Goal: Information Seeking & Learning: Learn about a topic

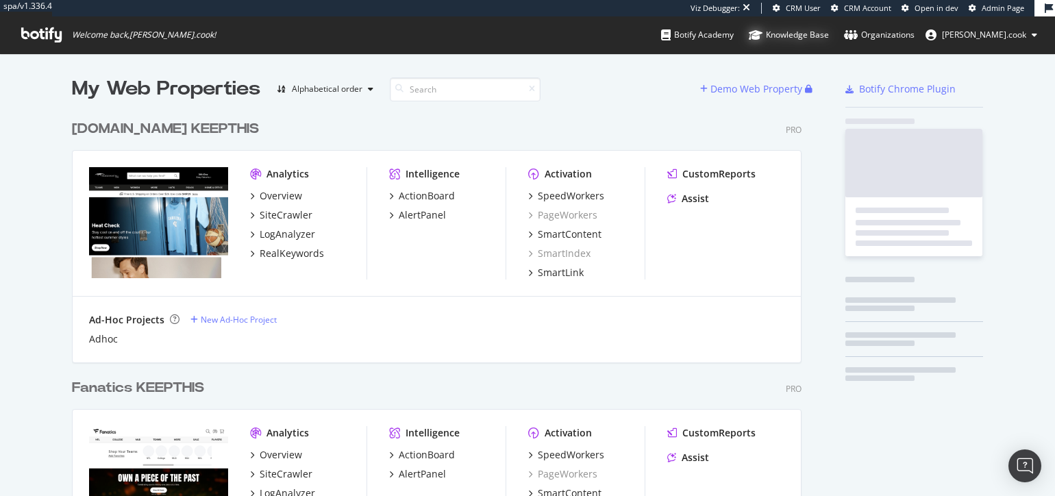
scroll to position [3757, 740]
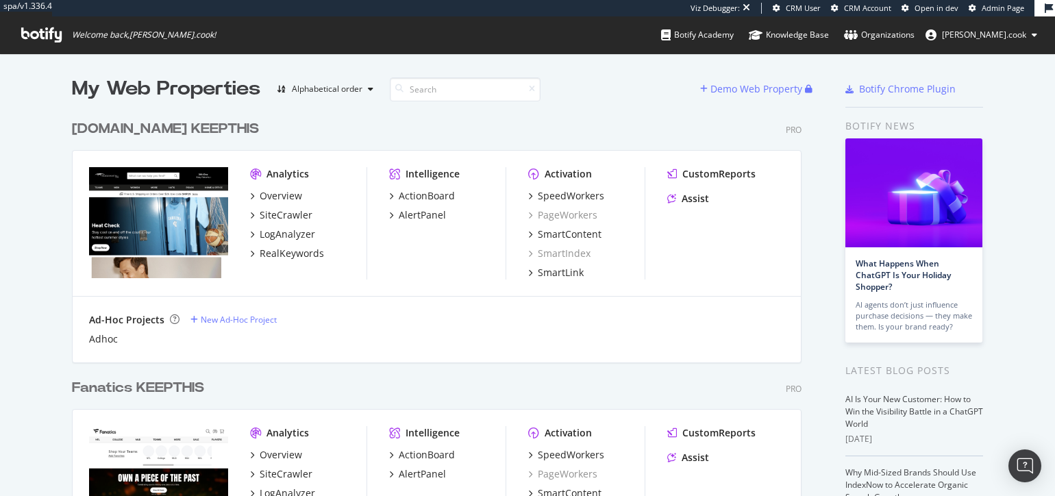
drag, startPoint x: 526, startPoint y: 130, endPoint x: 546, endPoint y: 124, distance: 21.5
click at [526, 130] on div "collegebasketballstore.com KEEPTHIS Pro" at bounding box center [437, 129] width 730 height 20
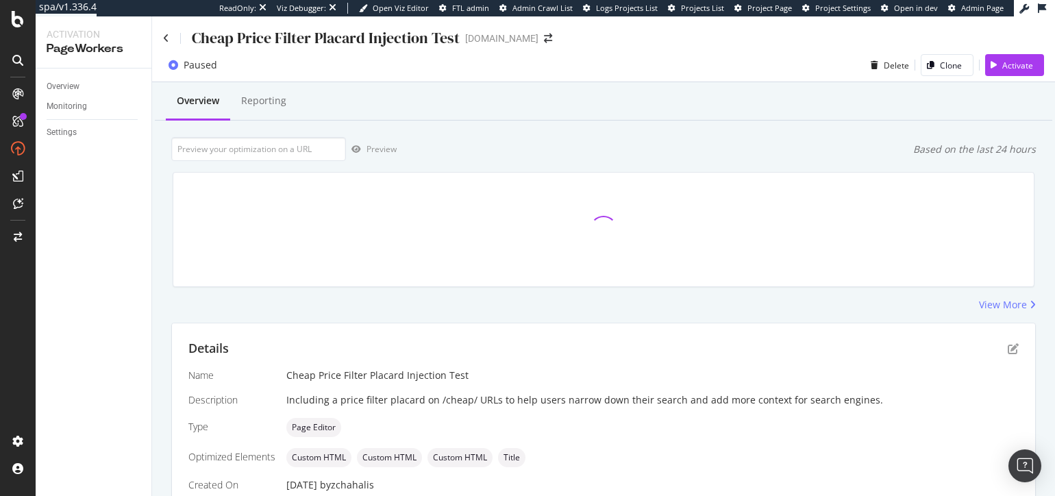
scroll to position [322, 0]
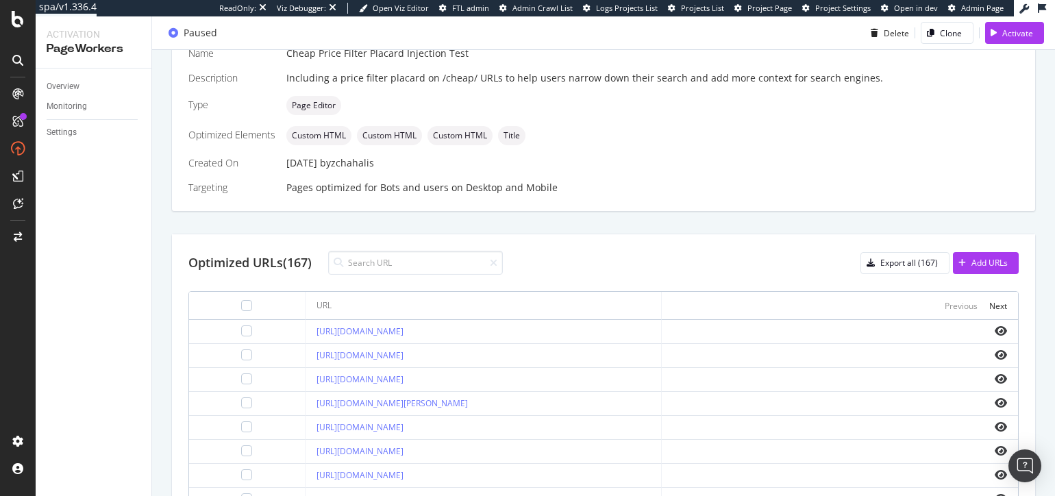
drag, startPoint x: 637, startPoint y: 265, endPoint x: 593, endPoint y: 270, distance: 44.1
click at [637, 265] on div "Optimized URLs (167) Export all (167) Add URLs" at bounding box center [603, 263] width 831 height 24
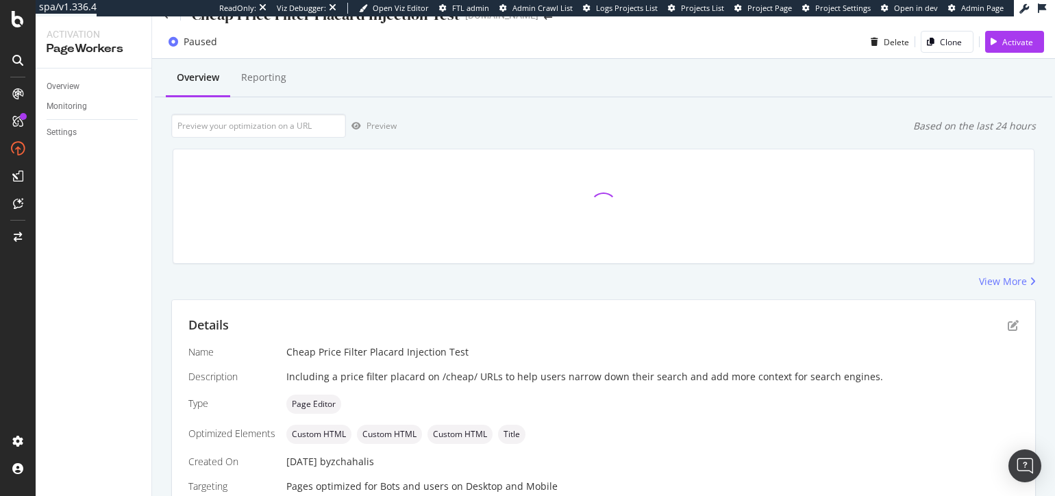
scroll to position [0, 0]
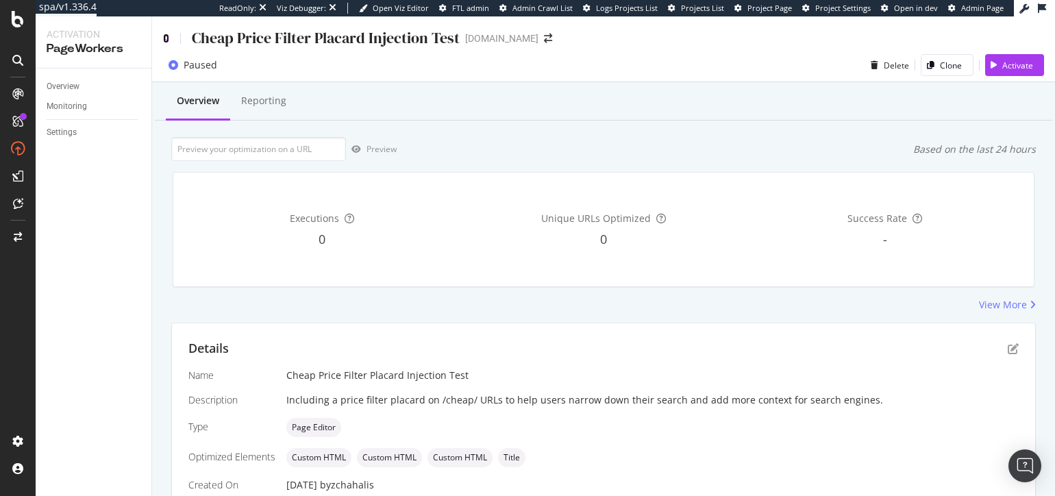
click at [166, 36] on icon at bounding box center [166, 39] width 6 height 10
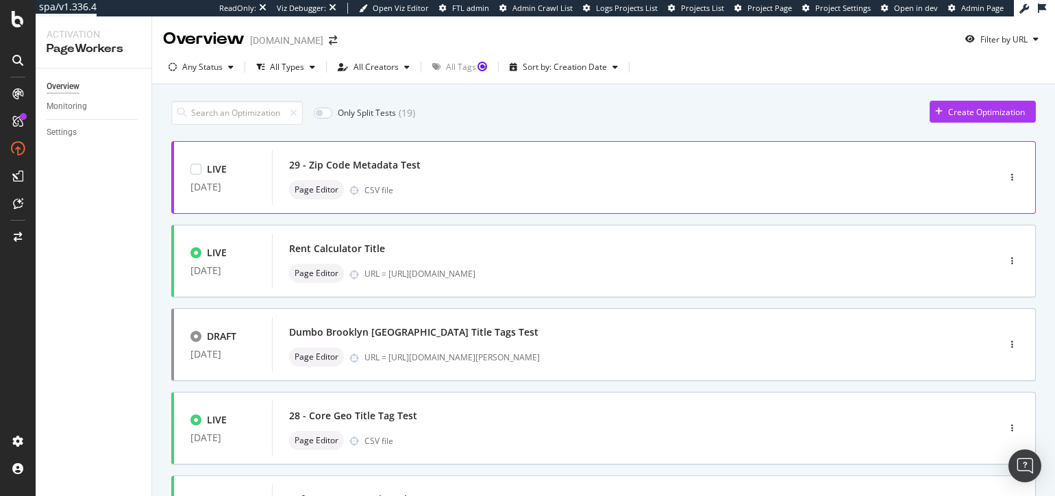
click at [410, 162] on div "29 - Zip Code Metadata Test" at bounding box center [355, 165] width 132 height 14
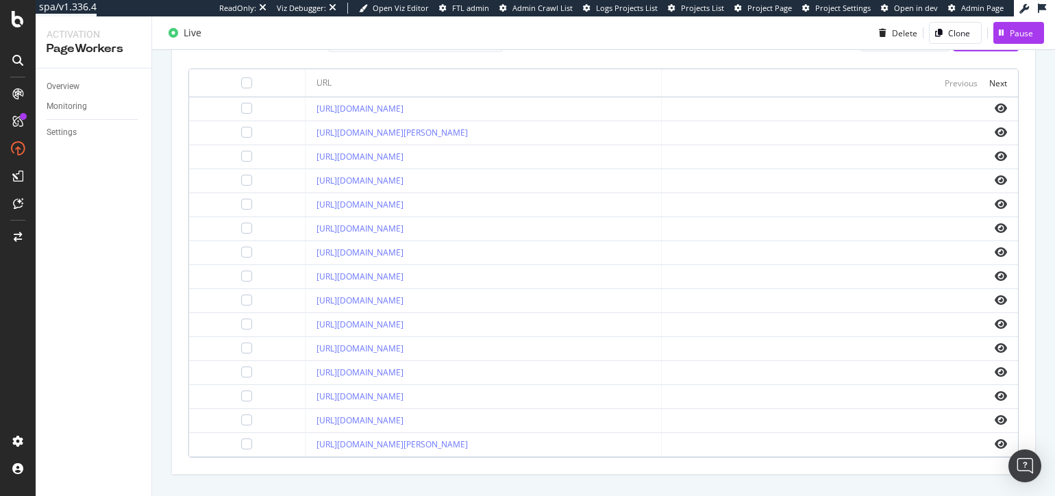
scroll to position [421, 0]
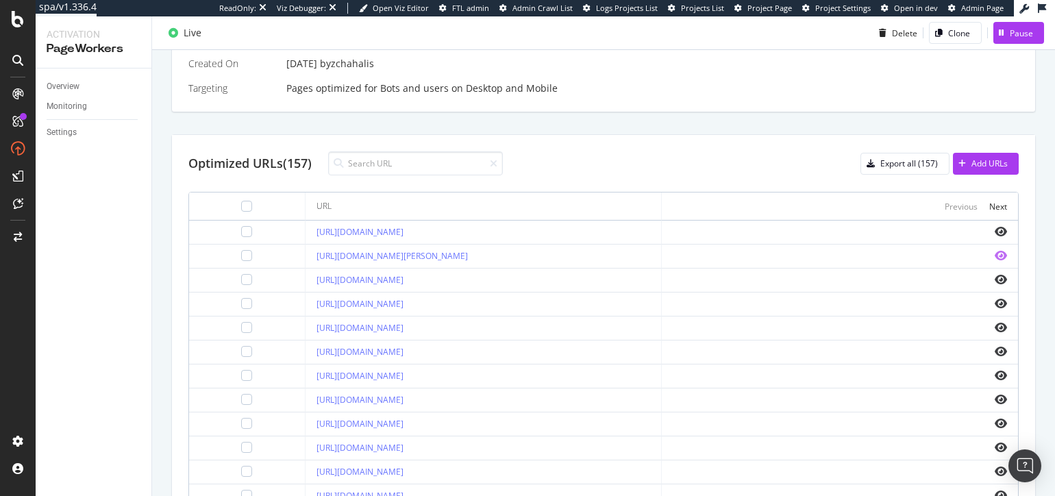
click at [1002, 256] on icon "eye" at bounding box center [1001, 255] width 12 height 11
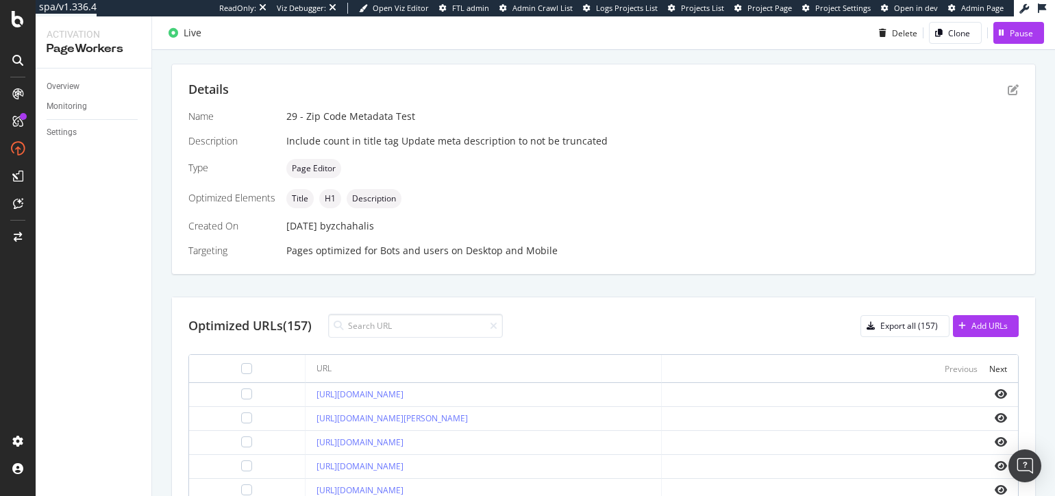
scroll to position [0, 0]
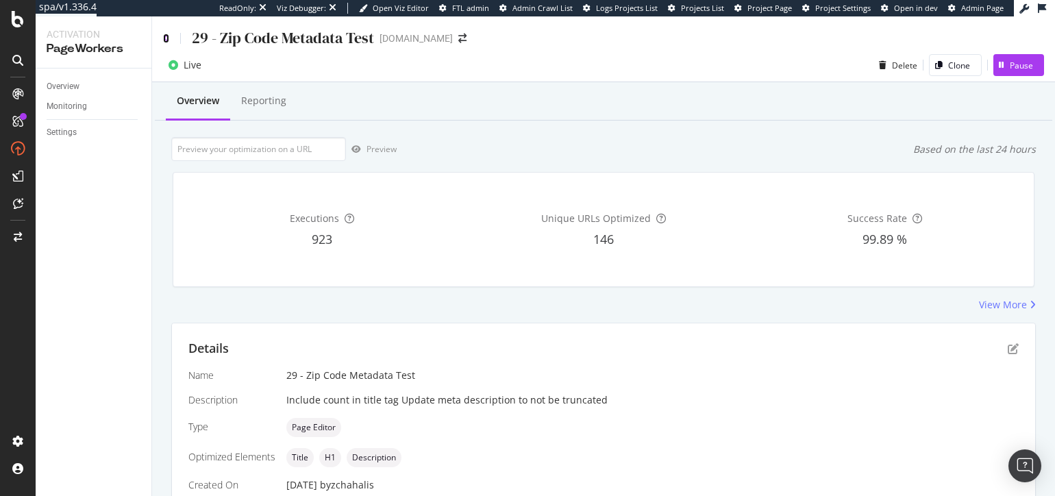
click at [167, 38] on icon at bounding box center [166, 39] width 6 height 10
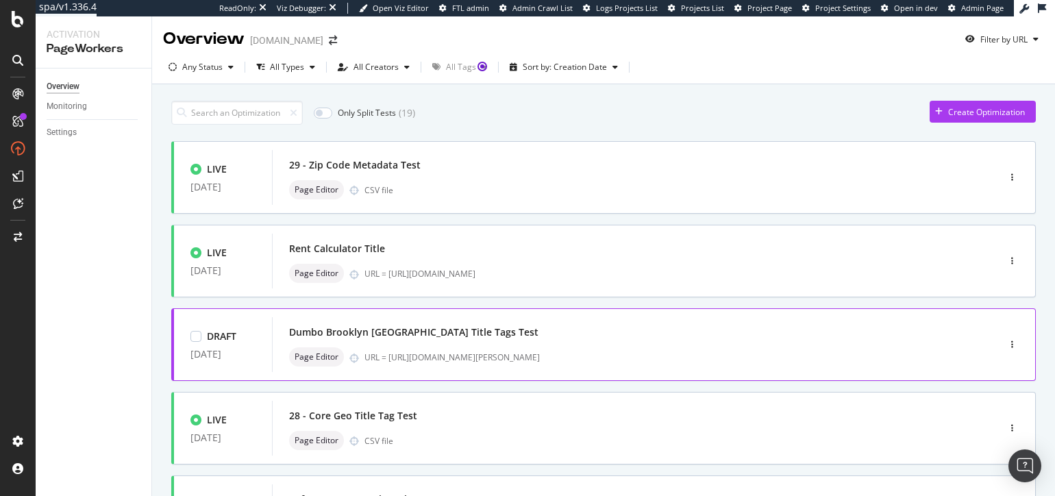
click at [454, 325] on div "Dumbo Brooklyn NYC Title Tags Test" at bounding box center [413, 332] width 249 height 14
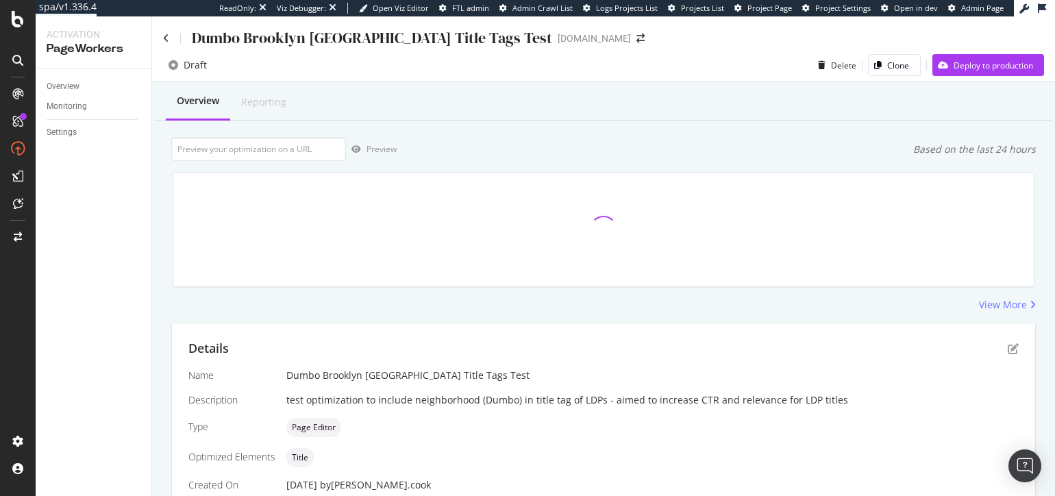
click at [533, 140] on div "Preview Based on the last 24 hours" at bounding box center [603, 149] width 865 height 24
click at [504, 311] on div "View More" at bounding box center [603, 305] width 865 height 14
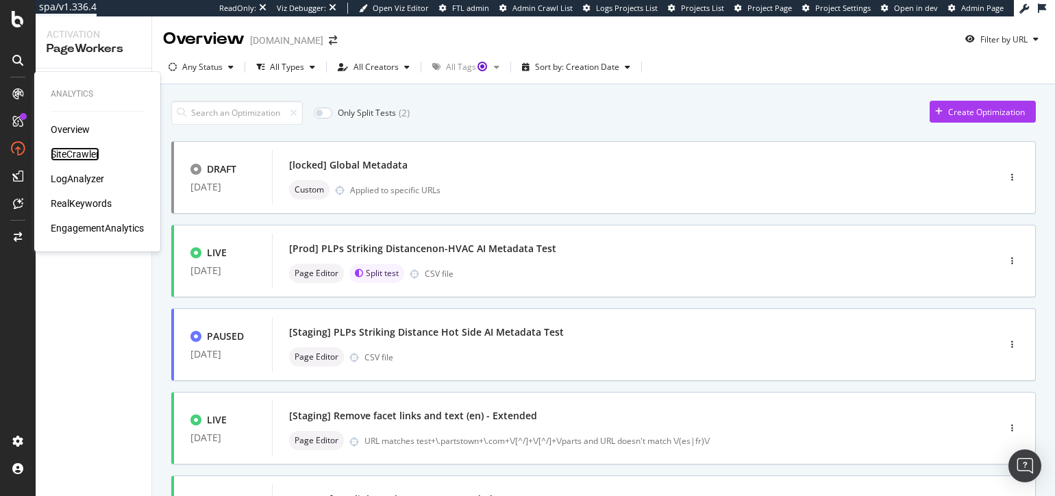
click at [85, 152] on div "SiteCrawler" at bounding box center [75, 154] width 49 height 14
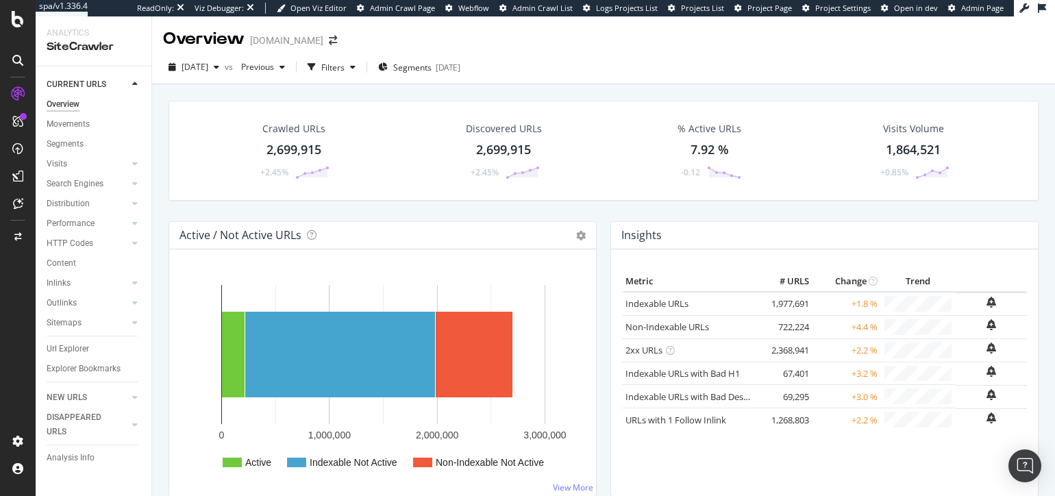
drag, startPoint x: 359, startPoint y: 69, endPoint x: 358, endPoint y: 147, distance: 77.4
click at [345, 69] on div "Filters" at bounding box center [332, 68] width 23 height 12
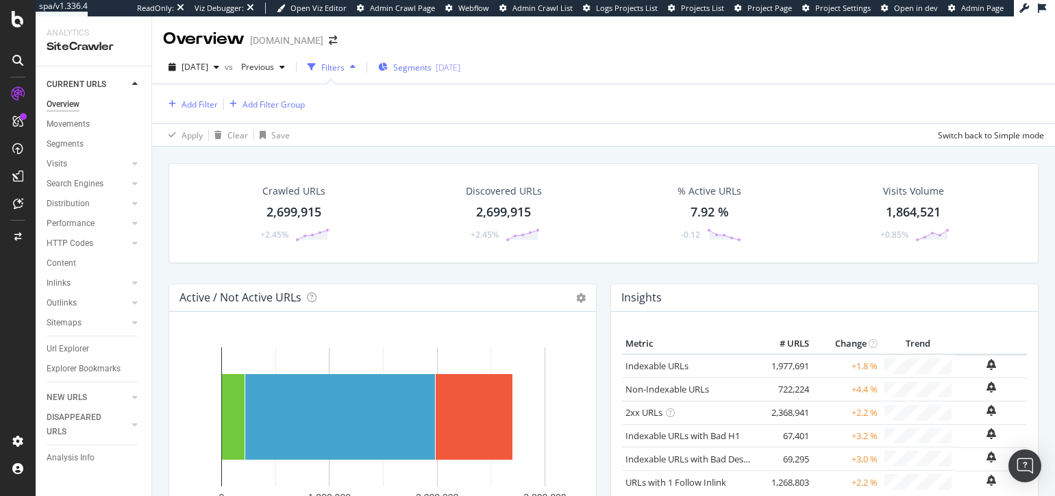
click at [430, 68] on span "Segments" at bounding box center [412, 68] width 38 height 12
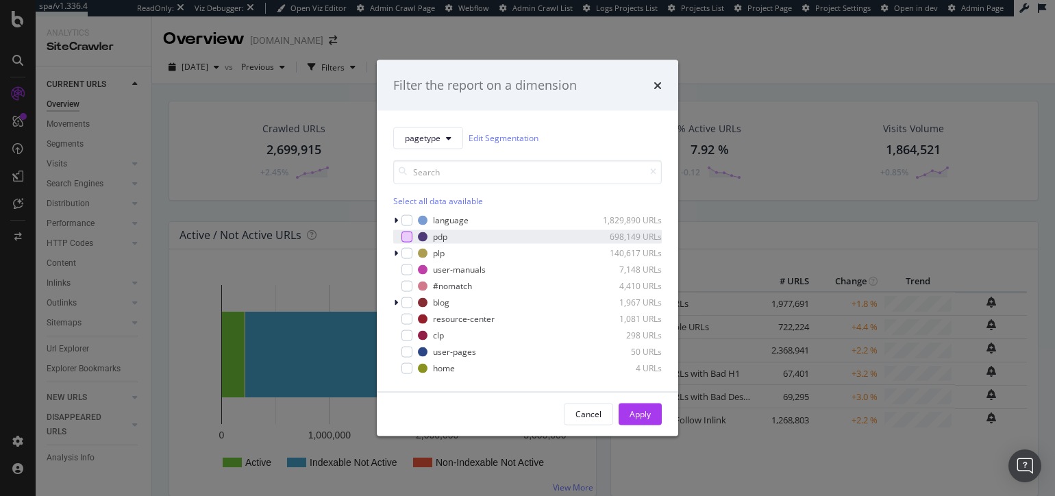
click at [403, 236] on div "modal" at bounding box center [407, 236] width 11 height 11
click at [639, 416] on div "Apply" at bounding box center [640, 414] width 21 height 12
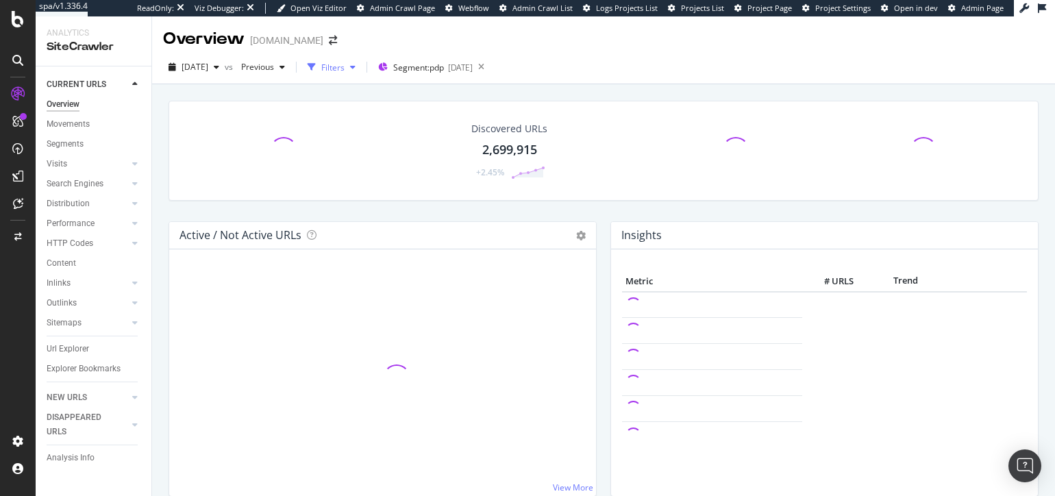
click at [345, 66] on div "Filters" at bounding box center [332, 68] width 23 height 12
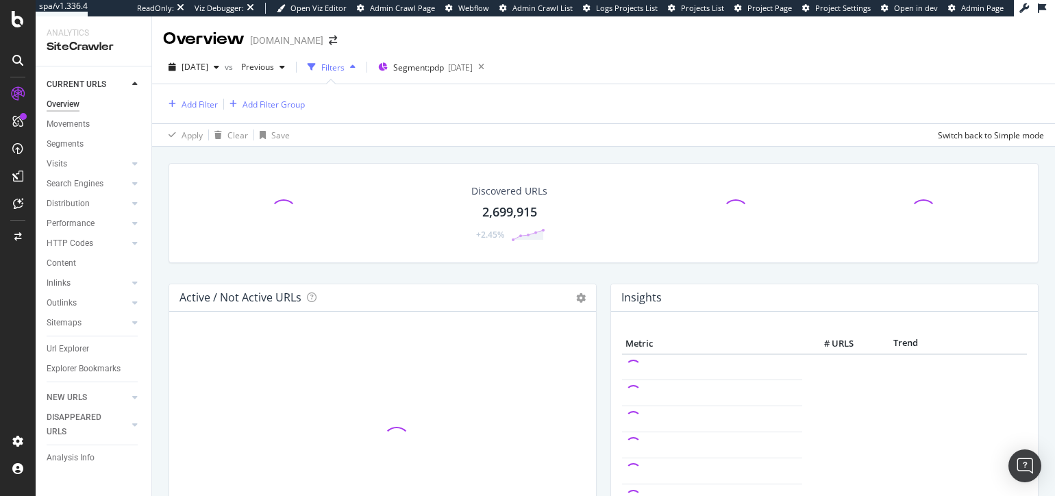
drag, startPoint x: 78, startPoint y: 345, endPoint x: 84, endPoint y: 339, distance: 7.8
click at [78, 344] on div "Url Explorer" at bounding box center [68, 349] width 42 height 14
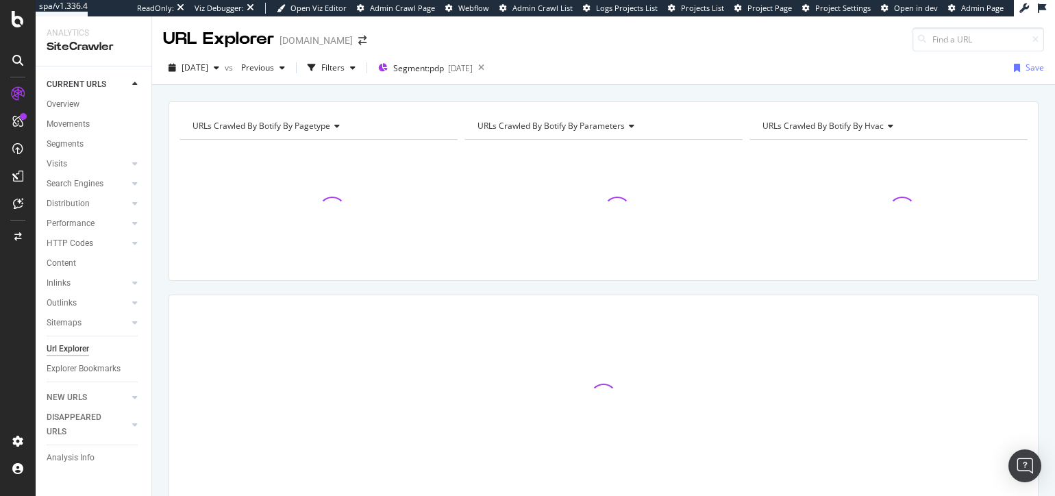
click at [573, 119] on div "URLs Crawled By Botify By parameters" at bounding box center [603, 126] width 256 height 22
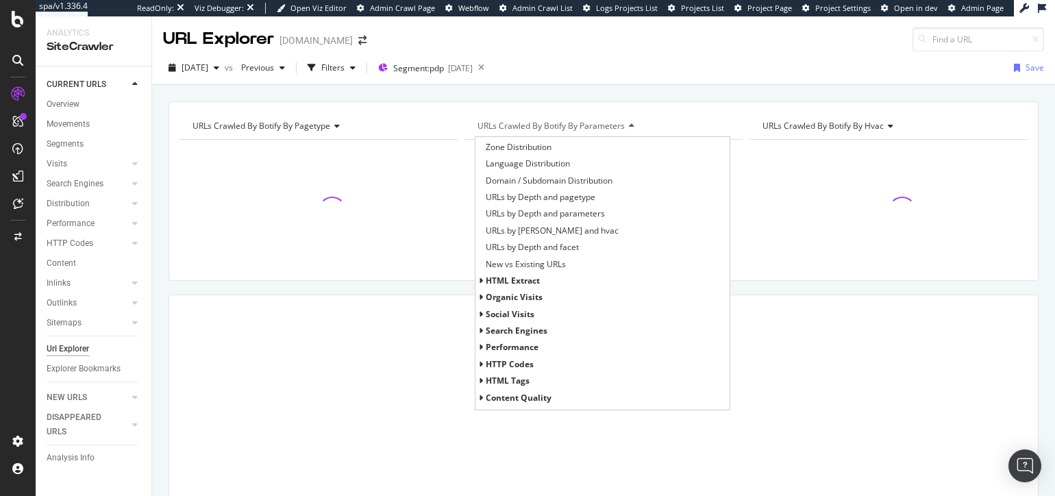
scroll to position [245, 0]
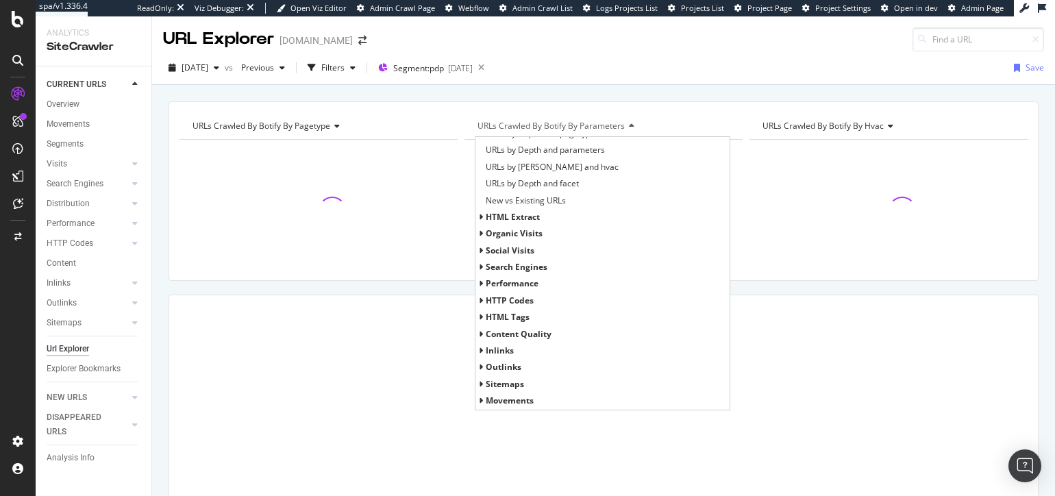
click at [526, 219] on span "HTML Extract" at bounding box center [513, 217] width 54 height 12
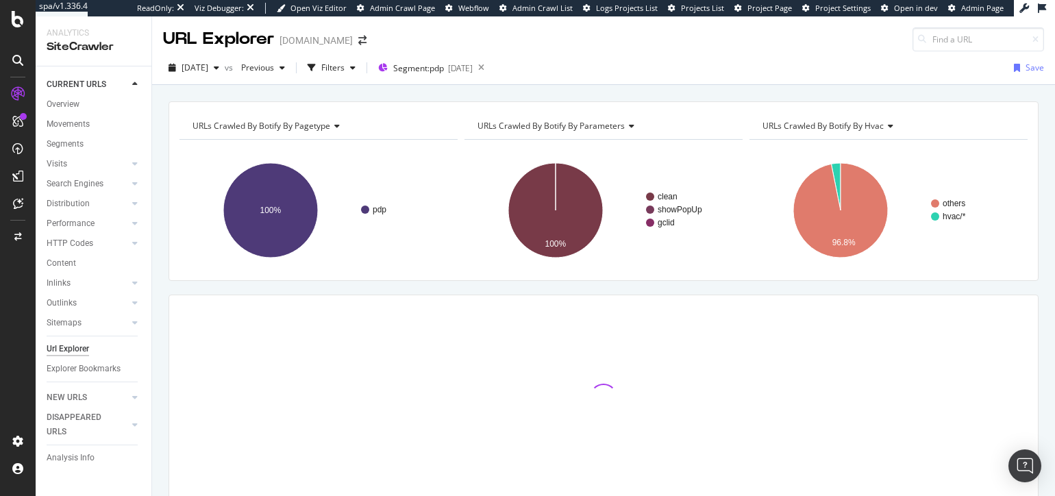
click at [558, 124] on span "URLs Crawled By Botify By parameters" at bounding box center [551, 126] width 147 height 12
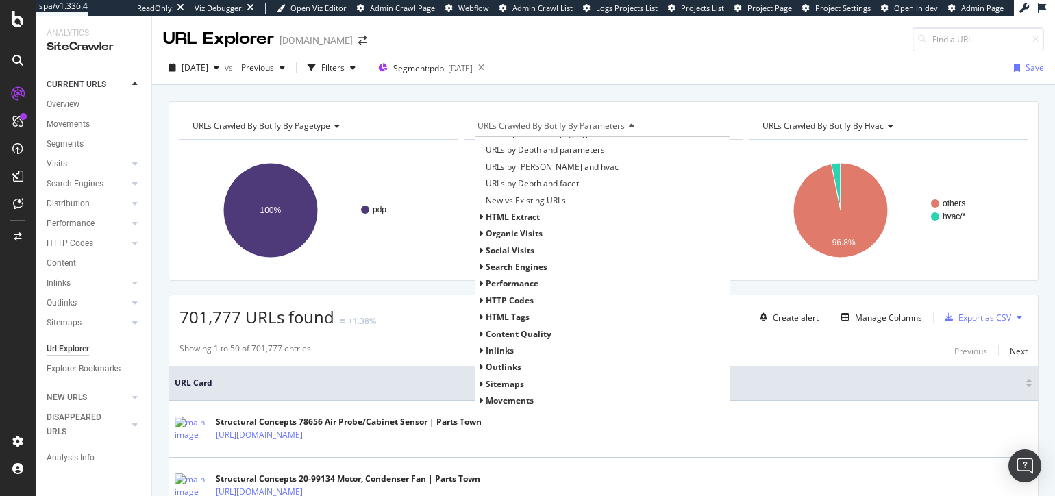
click at [517, 215] on span "HTML Extract" at bounding box center [513, 217] width 54 height 12
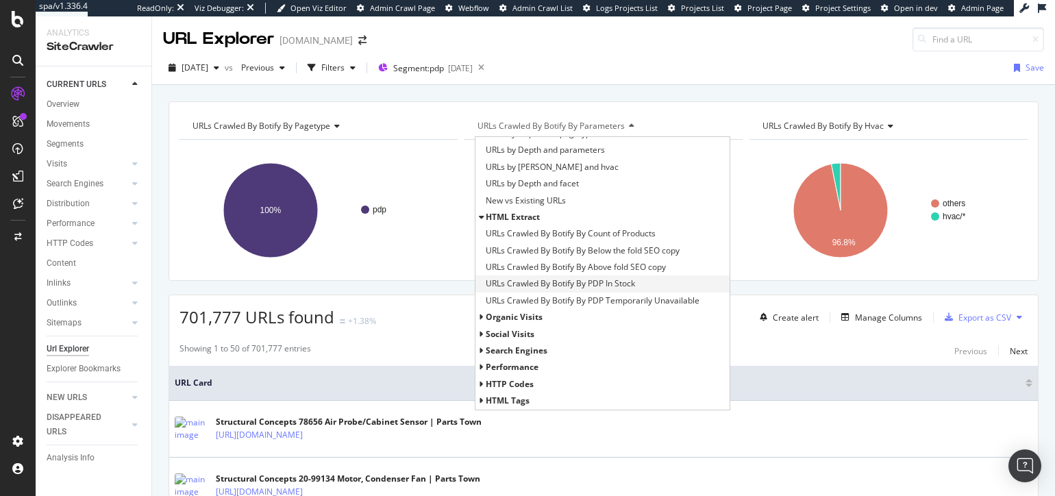
click at [583, 282] on span "URLs Crawled By Botify By PDP In Stock" at bounding box center [560, 284] width 149 height 14
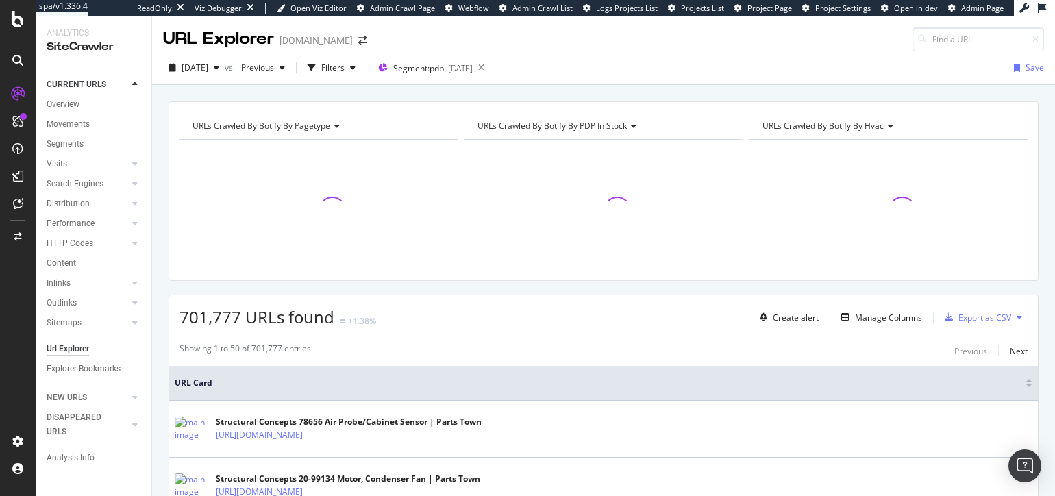
click at [831, 126] on span "URLs Crawled By Botify By hvac" at bounding box center [823, 126] width 121 height 12
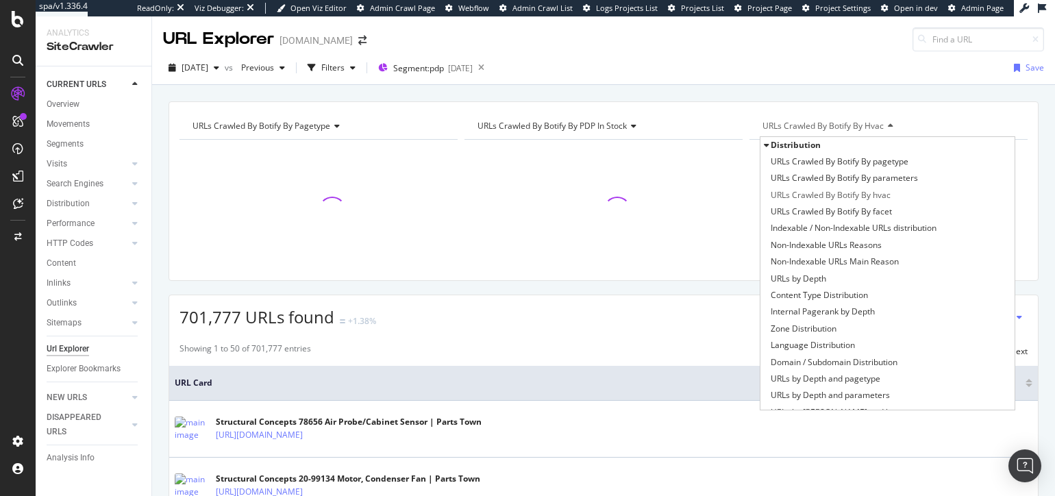
click at [706, 95] on div "URLs Crawled By Botify By pagetype Chart (by Value) Table Expand Export as CSV …" at bounding box center [603, 101] width 903 height 33
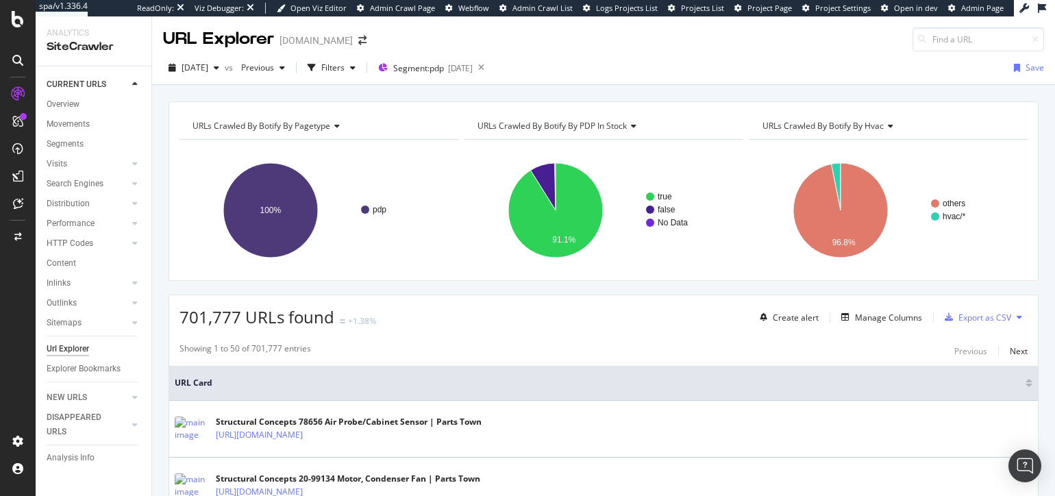
click at [881, 124] on span "URLs Crawled By Botify By hvac" at bounding box center [823, 126] width 121 height 12
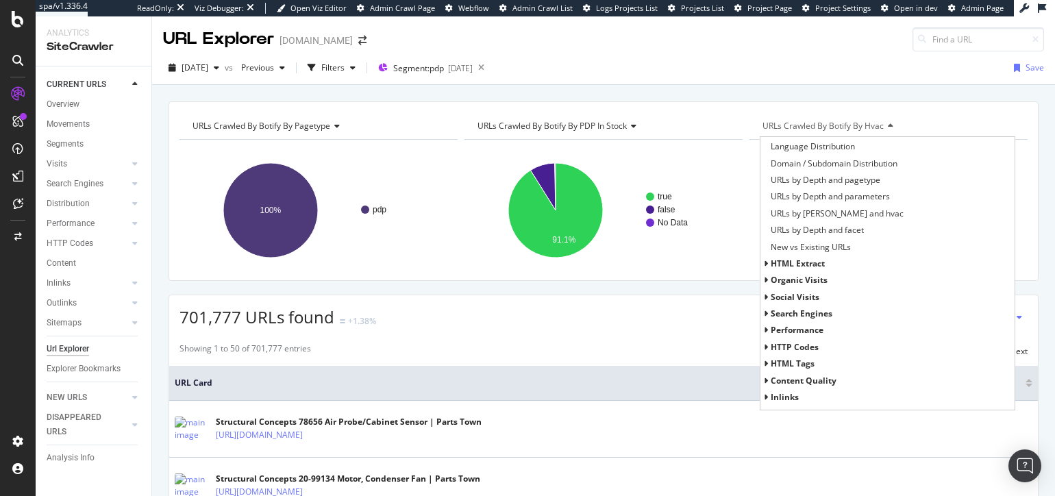
scroll to position [245, 0]
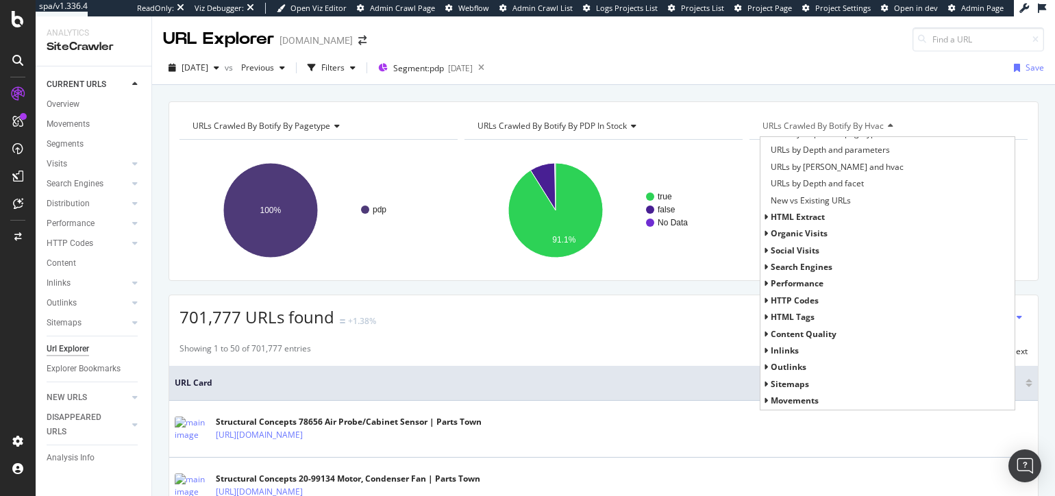
click at [804, 214] on span "HTML Extract" at bounding box center [798, 217] width 54 height 12
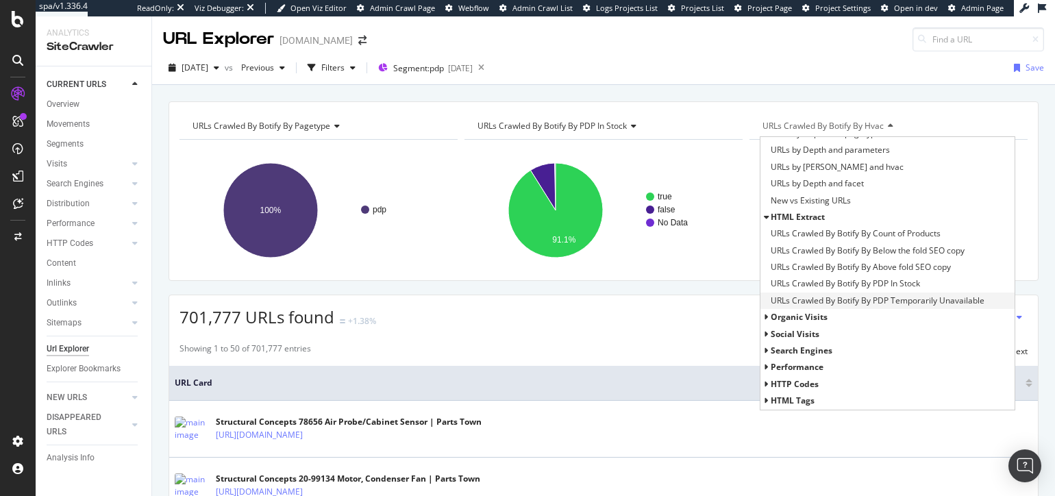
click at [870, 302] on span "URLs Crawled By Botify By PDP Temporarily Unavailable" at bounding box center [878, 301] width 214 height 14
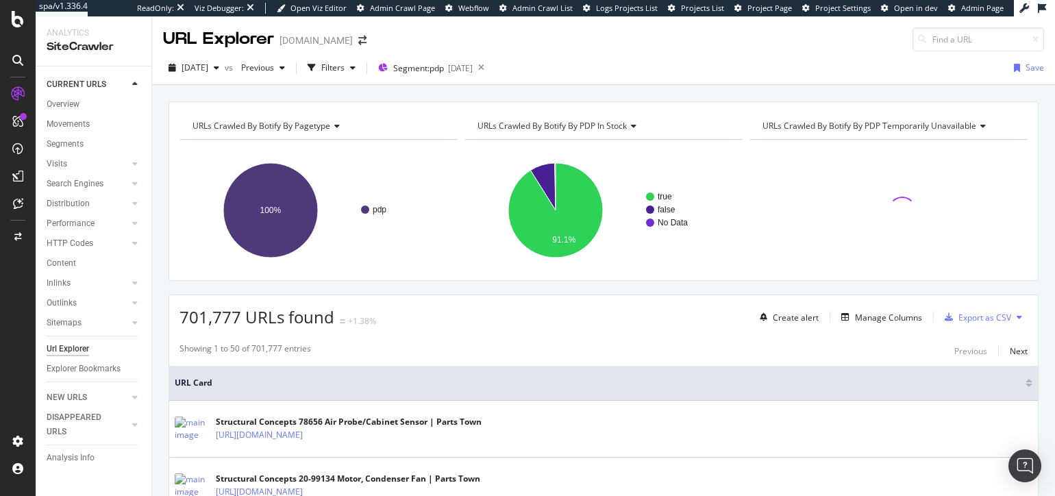
click at [821, 95] on div "URLs Crawled By Botify By pagetype Chart (by Value) Table Expand Export as CSV …" at bounding box center [603, 101] width 903 height 33
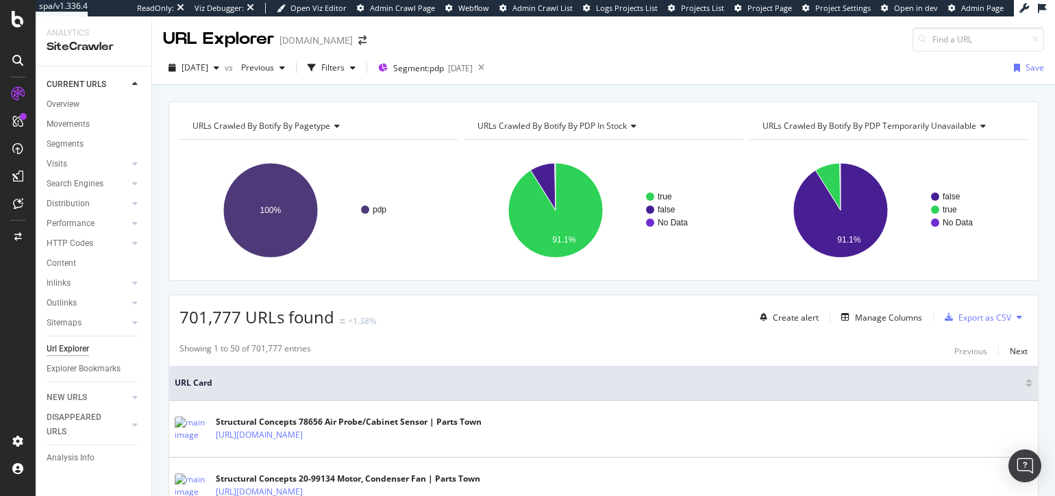
click at [809, 85] on div "URLs Crawled By Botify By pagetype Chart (by Value) Table Expand Export as CSV …" at bounding box center [603, 101] width 903 height 33
click at [548, 89] on div "URLs Crawled By Botify By pagetype Chart (by Value) Table Expand Export as CSV …" at bounding box center [603, 101] width 903 height 33
click at [444, 62] on span "Segment: pdp" at bounding box center [418, 68] width 51 height 12
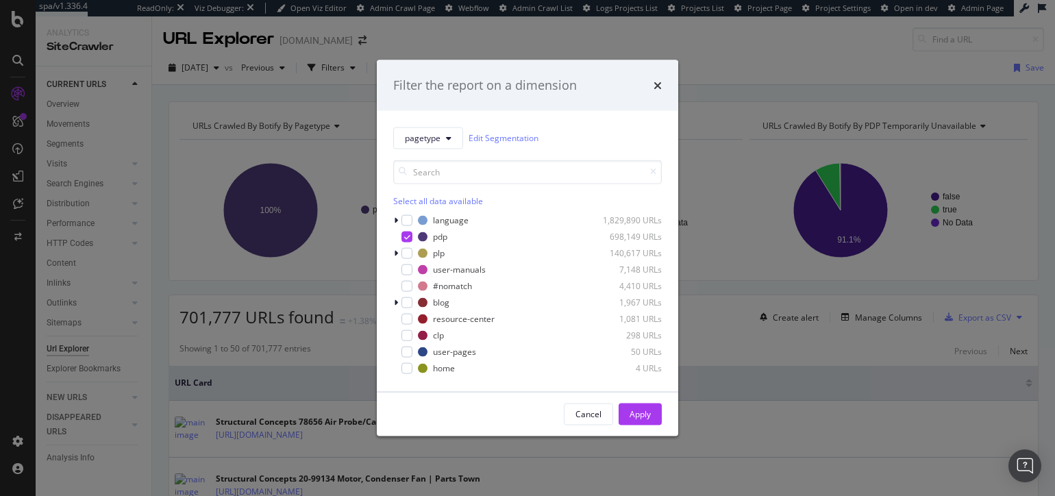
drag, startPoint x: 661, startPoint y: 85, endPoint x: 669, endPoint y: 82, distance: 9.3
click at [661, 85] on icon "times" at bounding box center [658, 84] width 8 height 11
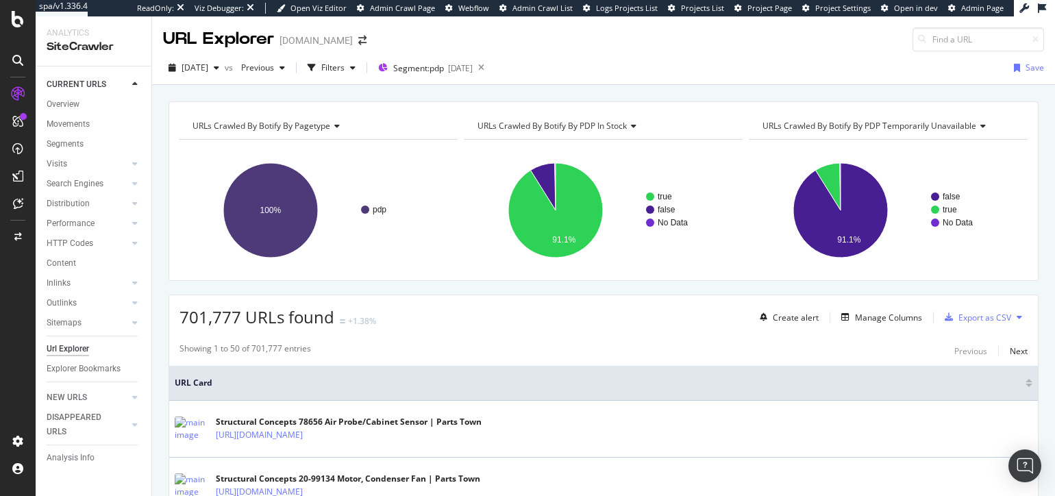
click at [679, 89] on div "URLs Crawled By Botify By pagetype Chart (by Value) Table Expand Export as CSV …" at bounding box center [603, 101] width 903 height 33
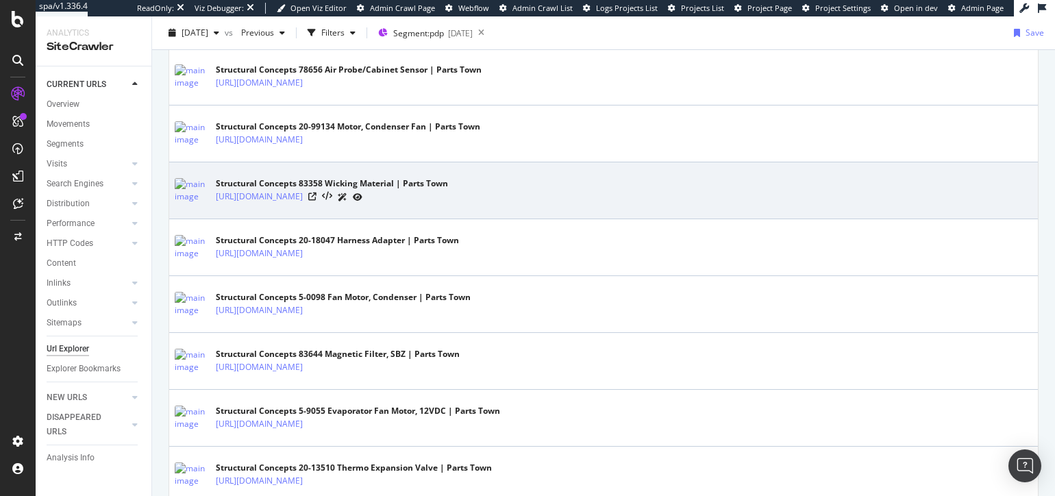
scroll to position [354, 0]
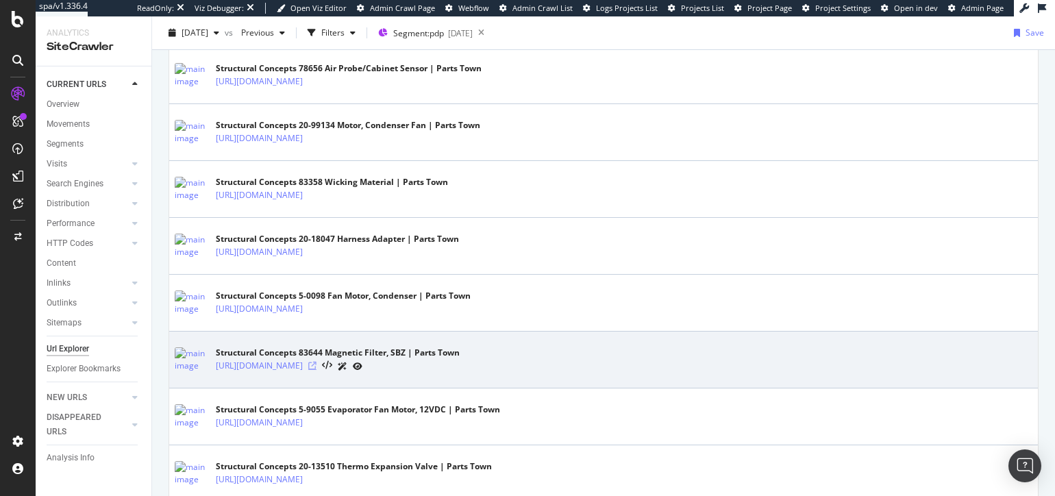
click at [317, 363] on icon at bounding box center [312, 366] width 8 height 8
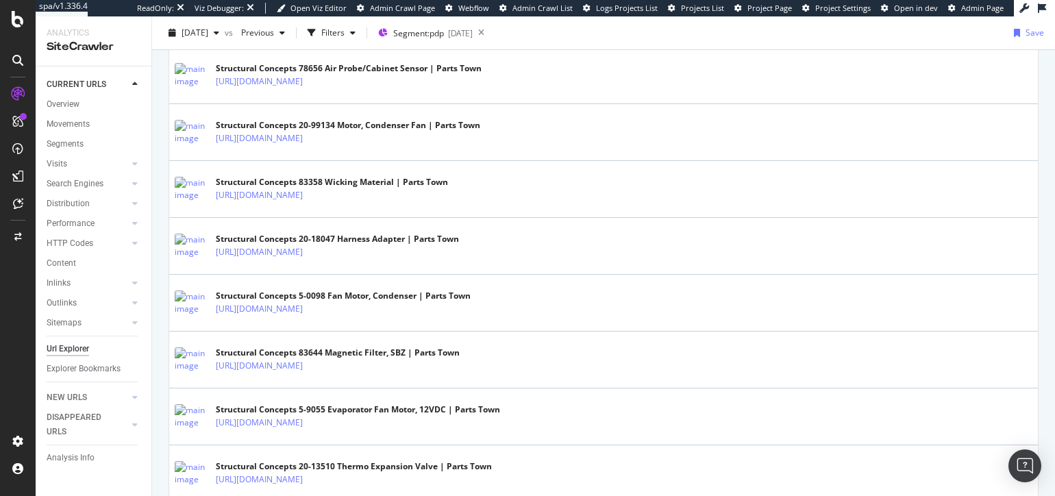
scroll to position [0, 0]
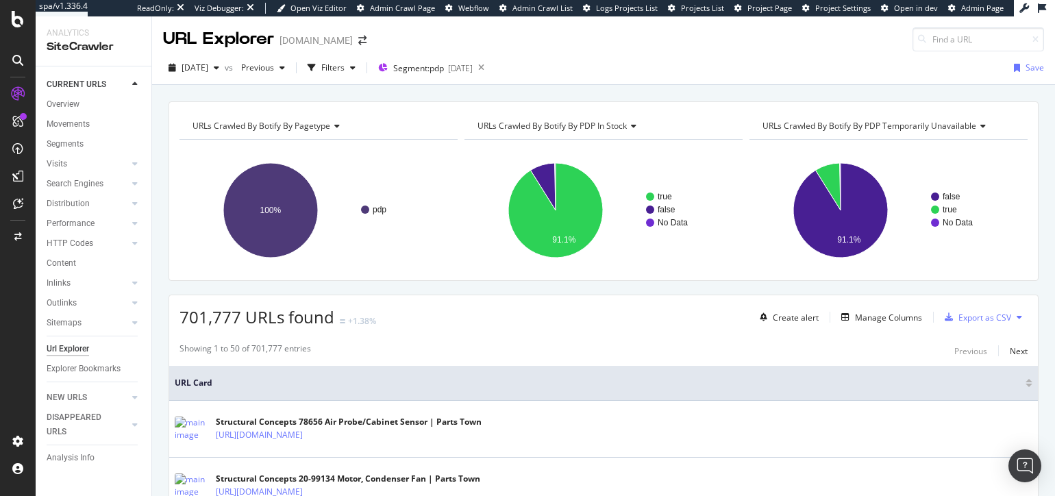
click at [485, 88] on div "URLs Crawled By Botify By pagetype Chart (by Value) Table Expand Export as CSV …" at bounding box center [603, 101] width 903 height 33
click at [535, 90] on div "URLs Crawled By Botify By pagetype Chart (by Value) Table Expand Export as CSV …" at bounding box center [603, 101] width 903 height 33
click at [473, 75] on div "Segment: pdp 2025-05-08" at bounding box center [425, 68] width 95 height 21
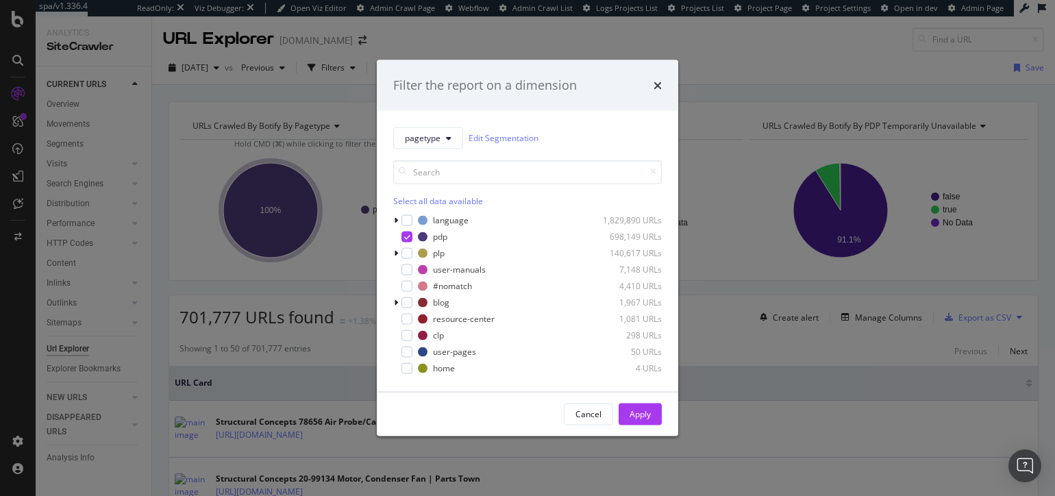
click at [404, 236] on icon "modal" at bounding box center [407, 236] width 6 height 7
click at [391, 223] on div "pagetype Edit Segmentation Select all data available language 1,829,890 URLs pd…" at bounding box center [528, 250] width 302 height 281
click at [394, 222] on icon "modal" at bounding box center [396, 220] width 4 height 8
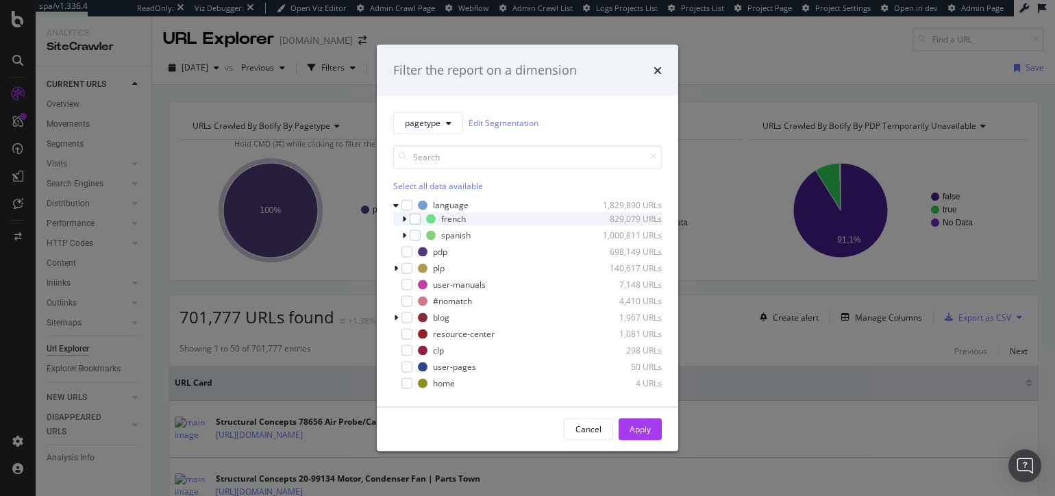
click at [405, 221] on icon "modal" at bounding box center [404, 218] width 4 height 8
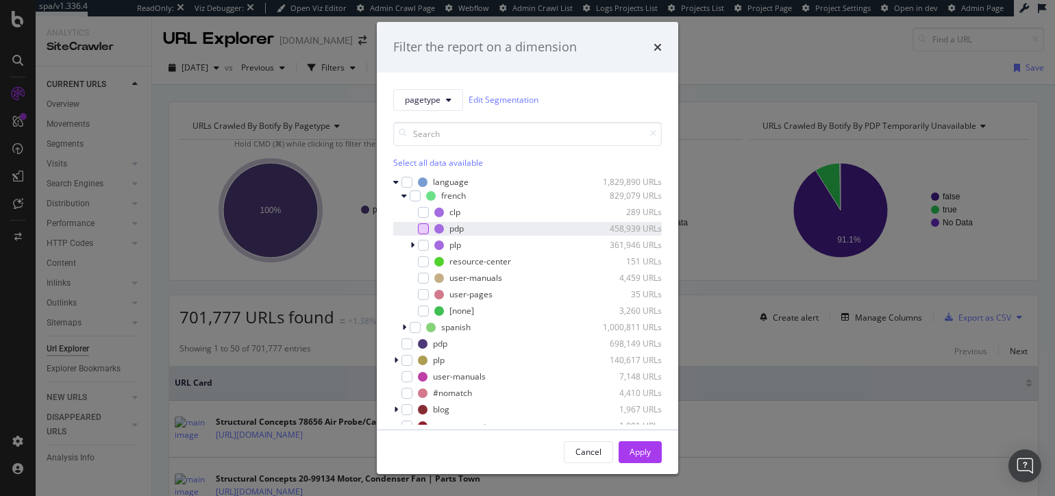
click at [421, 225] on div "modal" at bounding box center [423, 228] width 11 height 11
click at [404, 327] on icon "modal" at bounding box center [404, 327] width 4 height 8
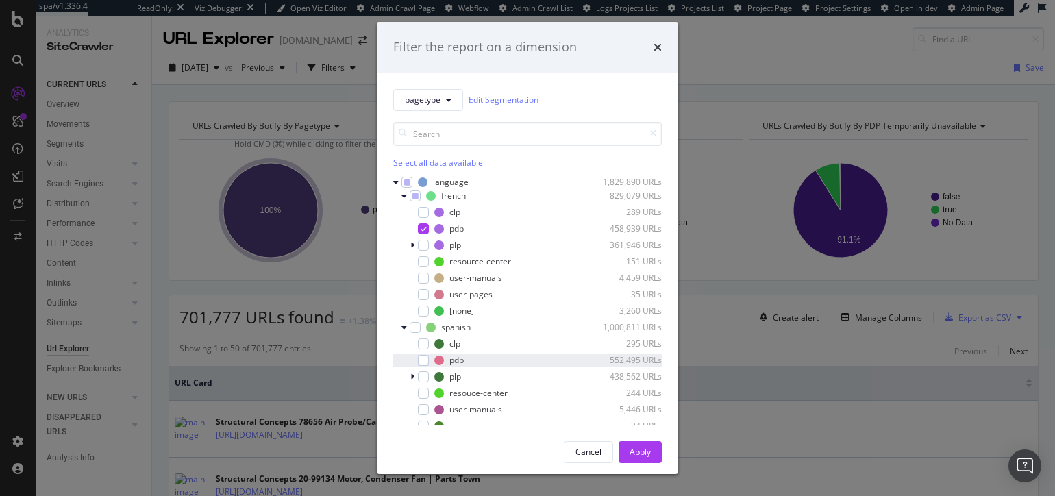
click at [420, 360] on div "modal" at bounding box center [423, 360] width 11 height 11
click at [643, 458] on div "Apply" at bounding box center [640, 452] width 21 height 21
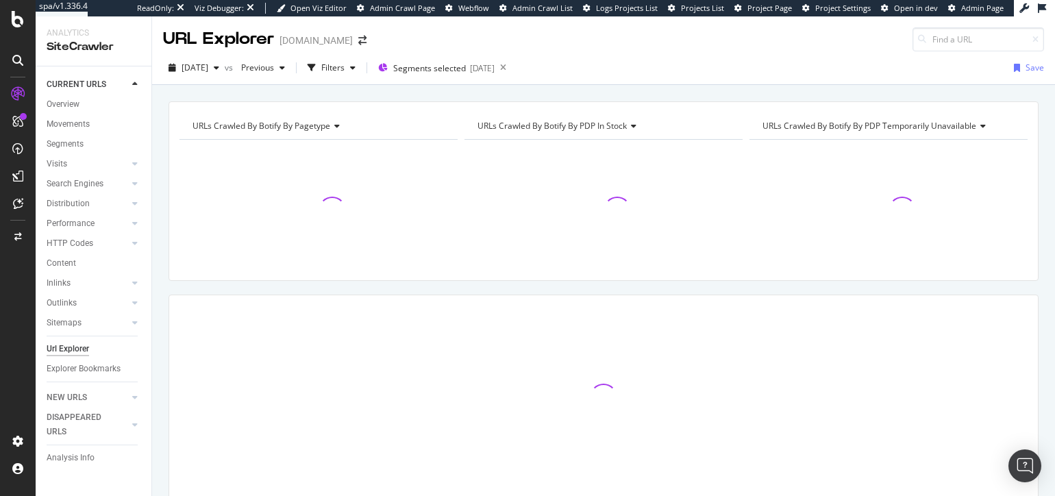
click at [593, 93] on div "URLs Crawled By Botify By pagetype Chart (by Value) Table Expand Export as CSV …" at bounding box center [603, 101] width 903 height 33
click at [609, 93] on div "URLs Crawled By Botify By pagetype Chart (by Value) Table Expand Export as CSV …" at bounding box center [603, 101] width 903 height 33
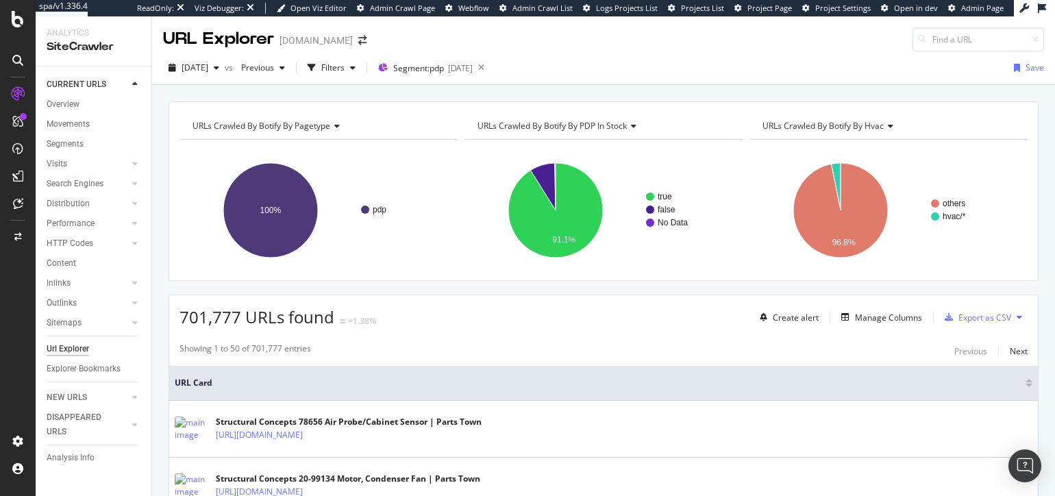
click at [292, 92] on div "URLs Crawled By Botify By pagetype Chart (by Value) Table Expand Export as CSV …" at bounding box center [603, 101] width 903 height 33
click at [439, 71] on span "Segment: pdp" at bounding box center [418, 68] width 51 height 12
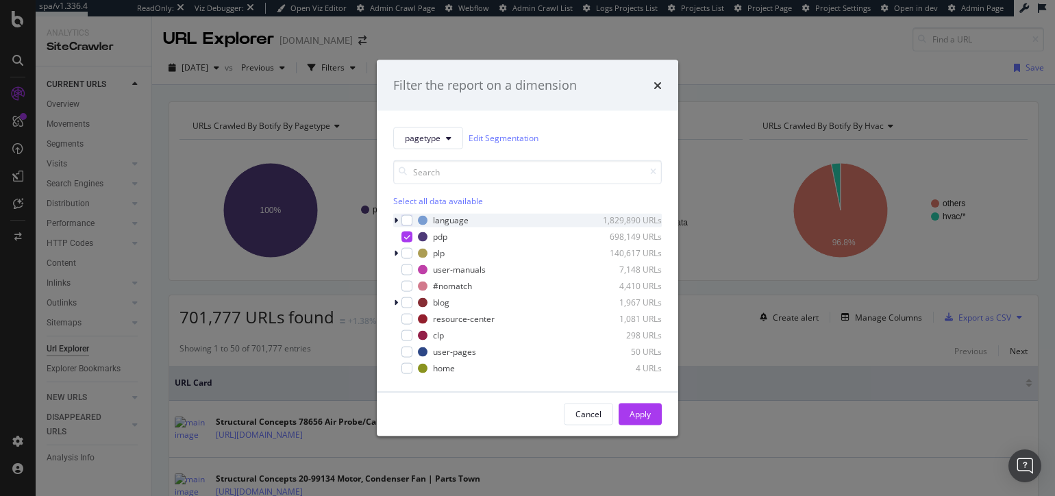
click at [397, 220] on icon "modal" at bounding box center [396, 220] width 4 height 8
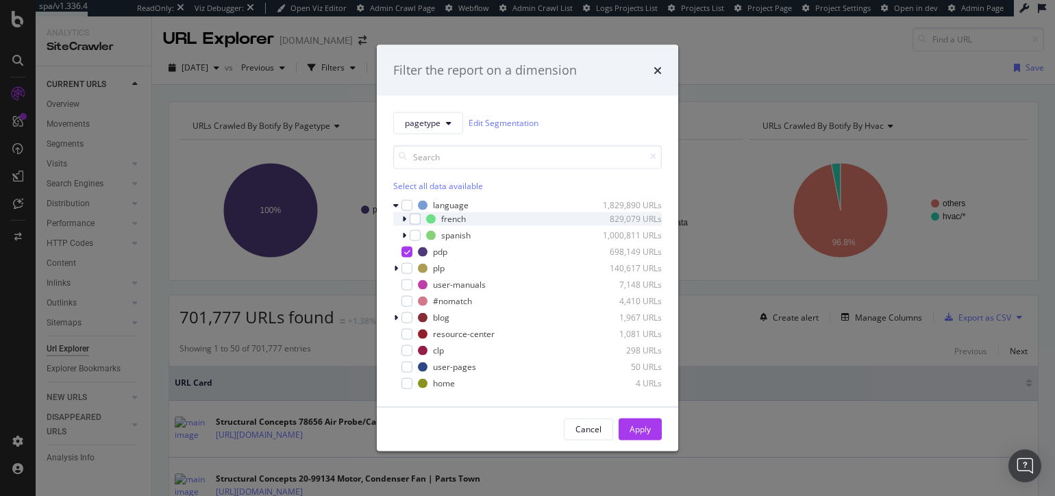
click at [406, 219] on icon "modal" at bounding box center [404, 218] width 4 height 8
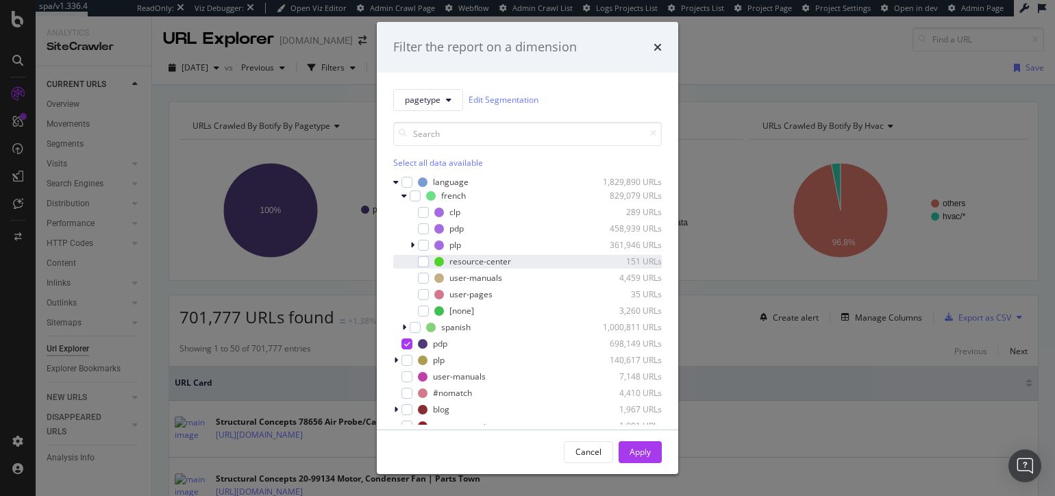
drag, startPoint x: 421, startPoint y: 228, endPoint x: 412, endPoint y: 254, distance: 27.8
click at [421, 228] on div "modal" at bounding box center [423, 228] width 11 height 11
click at [403, 328] on icon "modal" at bounding box center [404, 327] width 4 height 8
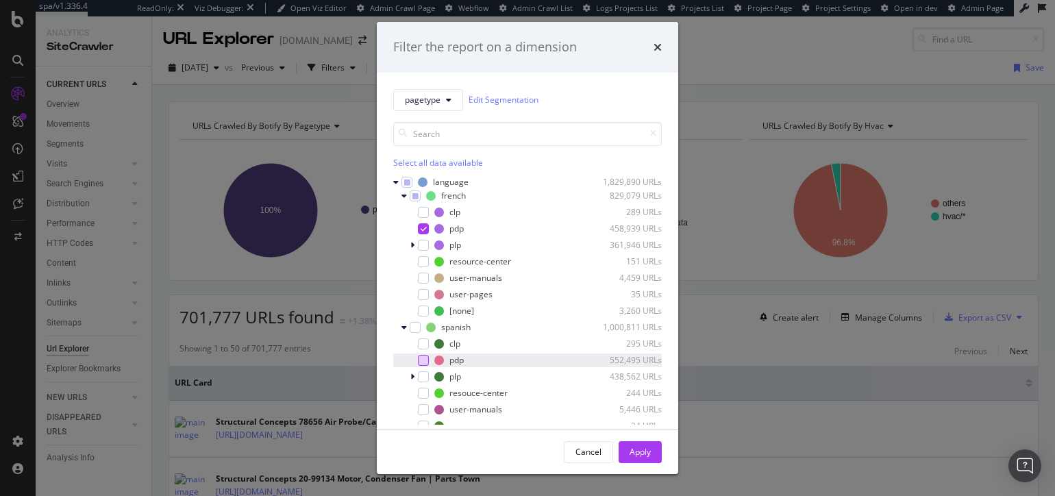
click at [424, 361] on div "modal" at bounding box center [423, 360] width 11 height 11
drag, startPoint x: 641, startPoint y: 448, endPoint x: 617, endPoint y: 471, distance: 33.4
click at [641, 449] on div "Apply" at bounding box center [640, 452] width 21 height 12
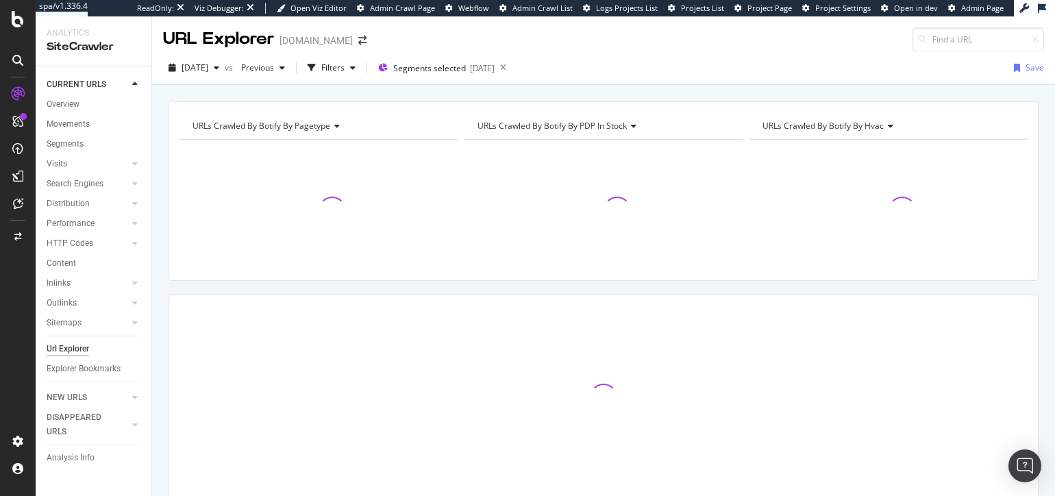
click at [637, 89] on div "URLs Crawled By Botify By pagetype Chart (by Value) Table Expand Export as CSV …" at bounding box center [603, 101] width 903 height 33
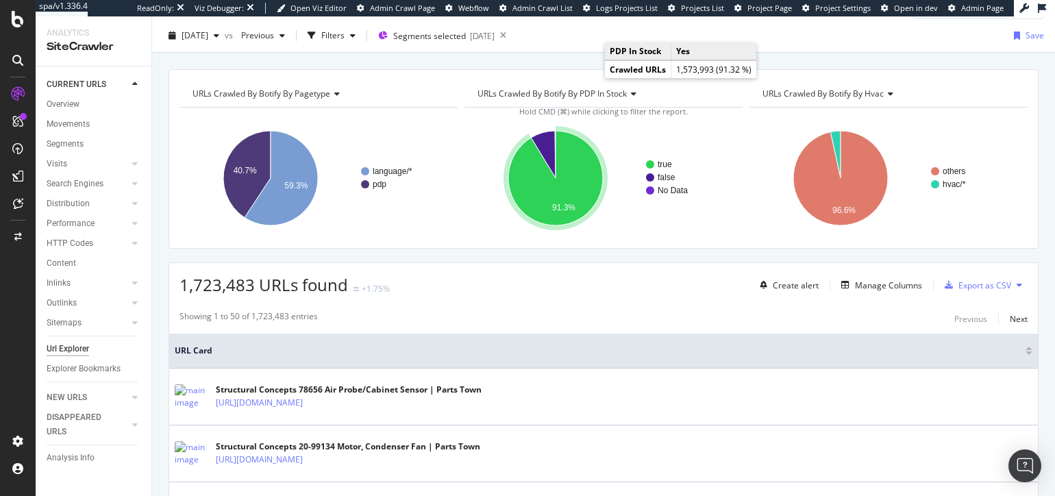
scroll to position [14, 0]
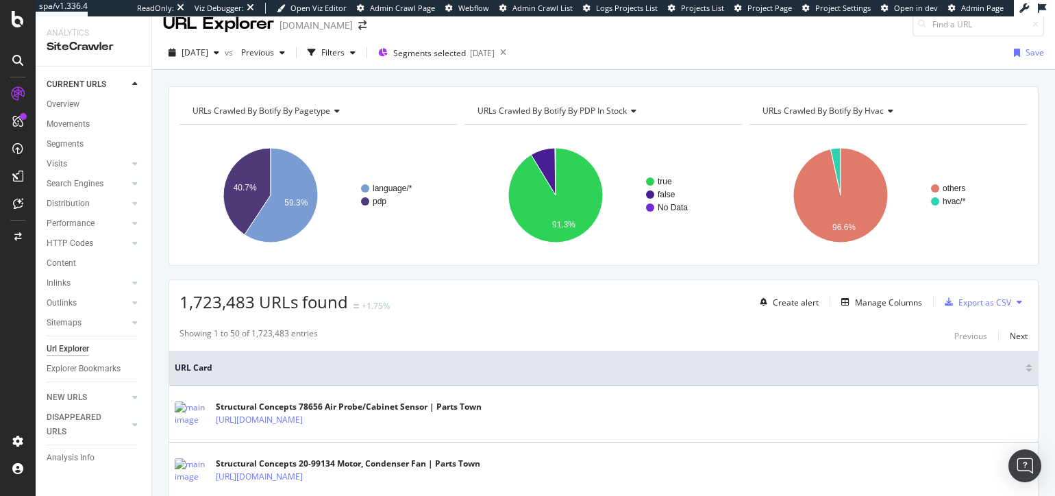
drag, startPoint x: 585, startPoint y: 78, endPoint x: 570, endPoint y: 59, distance: 24.0
click at [585, 78] on div "URLs Crawled By Botify By pagetype Chart (by Value) Table Expand Export as CSV …" at bounding box center [603, 86] width 903 height 33
click at [417, 83] on div "URLs Crawled By Botify By pagetype Chart (by Value) Table Expand Export as CSV …" at bounding box center [603, 87] width 903 height 33
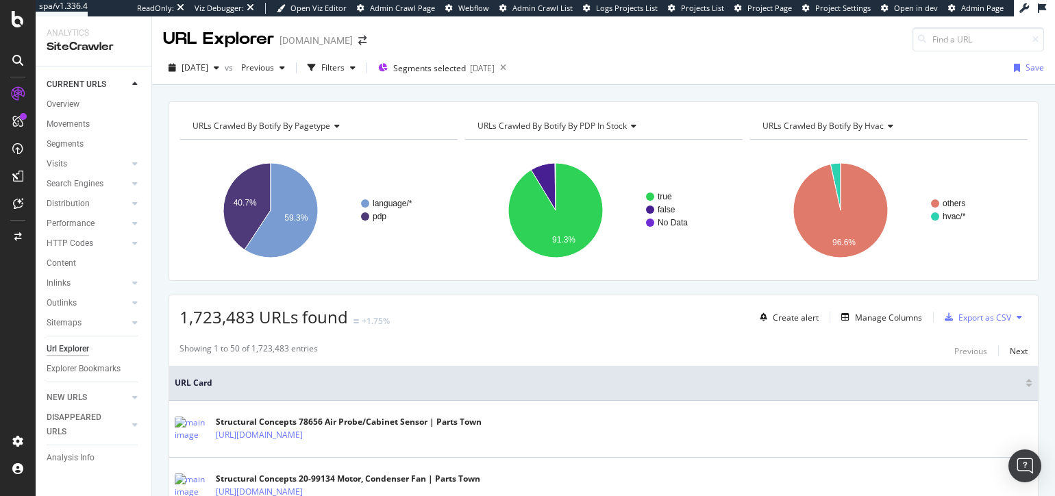
drag, startPoint x: 462, startPoint y: 90, endPoint x: 439, endPoint y: 90, distance: 23.3
click at [456, 90] on div "URLs Crawled By Botify By pagetype Chart (by Value) Table Expand Export as CSV …" at bounding box center [603, 101] width 903 height 33
click at [345, 66] on div "Filters" at bounding box center [332, 68] width 23 height 12
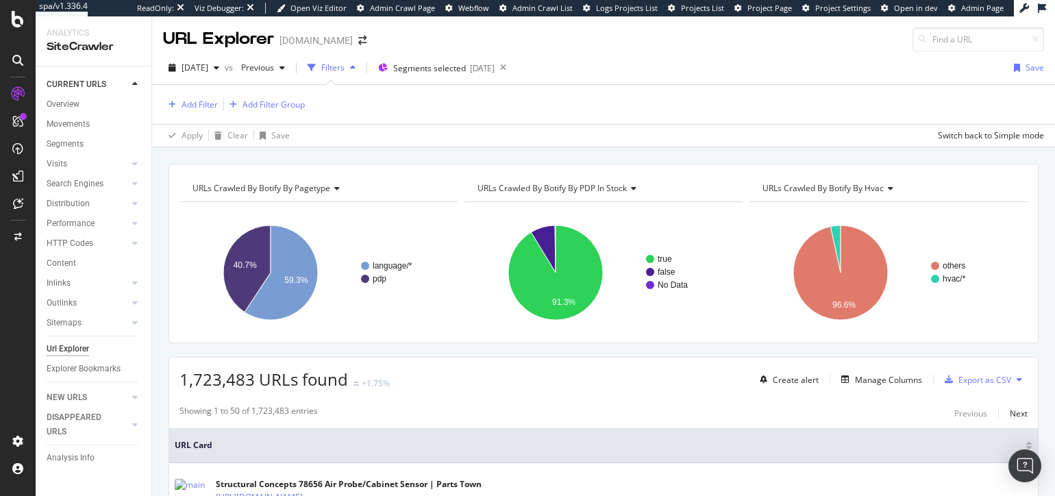
click at [454, 146] on div "2025 Aug. 16th vs Previous Filters Segments selected 2025-05-08 Save Add Filter…" at bounding box center [603, 99] width 903 height 96
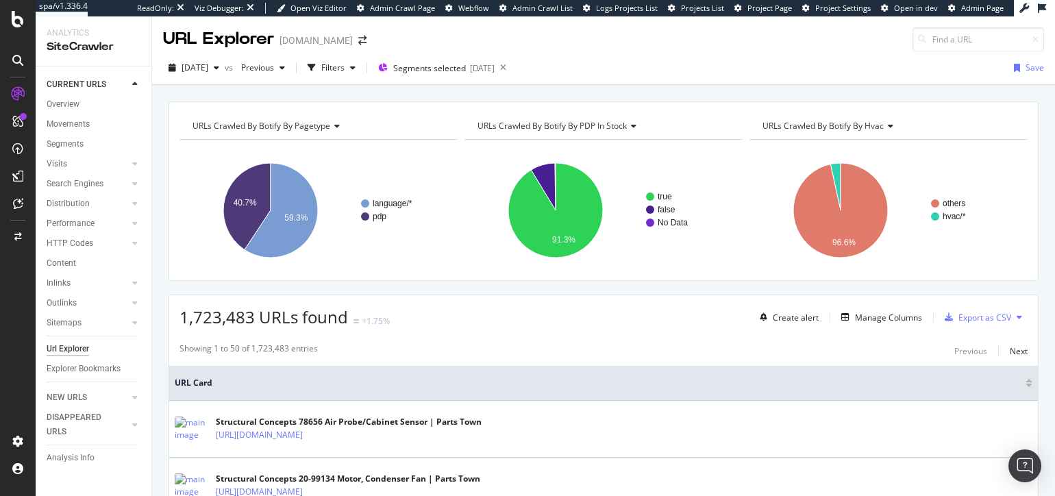
drag, startPoint x: 97, startPoint y: 258, endPoint x: 302, endPoint y: 29, distance: 307.2
click at [403, 89] on div "URLs Crawled By Botify By pagetype Chart (by Value) Table Expand Export as CSV …" at bounding box center [603, 101] width 903 height 33
drag, startPoint x: 476, startPoint y: 291, endPoint x: 34, endPoint y: 273, distance: 442.4
drag, startPoint x: 325, startPoint y: 87, endPoint x: 361, endPoint y: 67, distance: 41.4
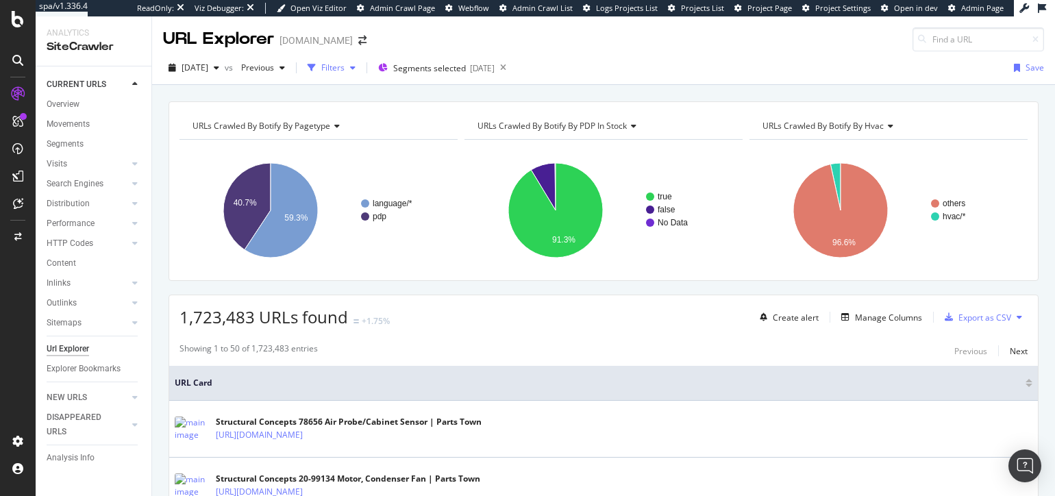
click at [324, 87] on div "URLs Crawled By Botify By pagetype Chart (by Value) Table Expand Export as CSV …" at bounding box center [603, 101] width 903 height 33
click at [345, 66] on div "Filters" at bounding box center [332, 68] width 23 height 12
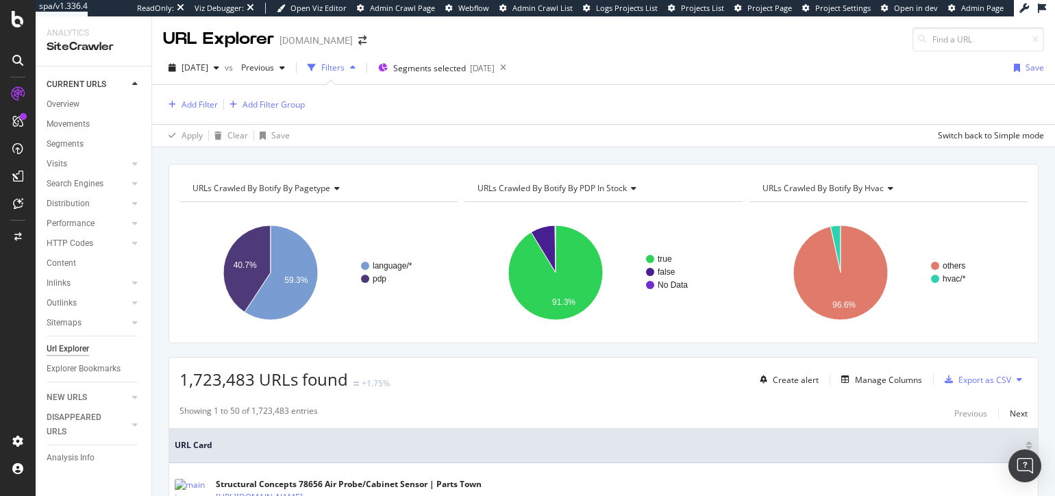
click at [345, 67] on div "Filters" at bounding box center [332, 68] width 23 height 12
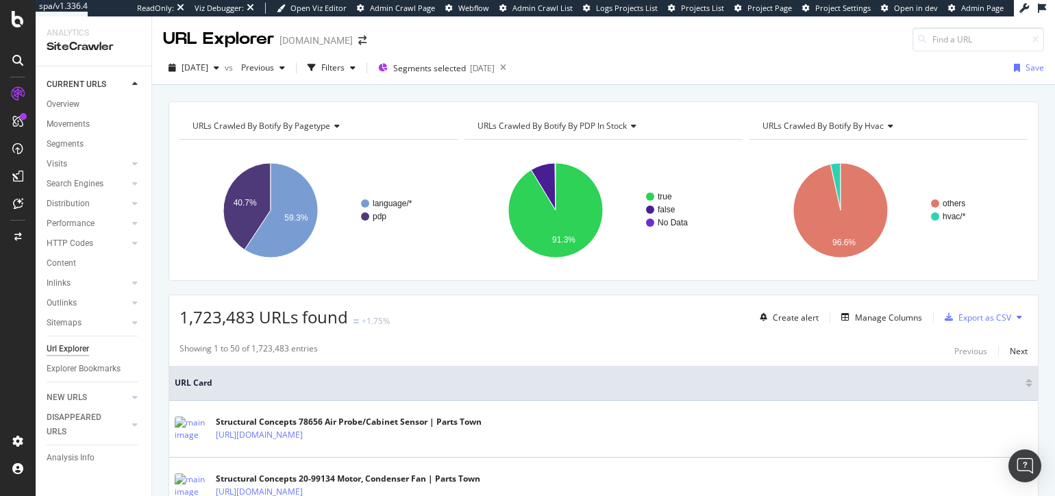
click at [415, 95] on div "URLs Crawled By Botify By pagetype Chart (by Value) Table Expand Export as CSV …" at bounding box center [603, 101] width 903 height 33
click at [374, 93] on div "URLs Crawled By Botify By pagetype Chart (by Value) Table Expand Export as CSV …" at bounding box center [603, 101] width 903 height 33
click at [345, 72] on div "Filters" at bounding box center [332, 68] width 23 height 12
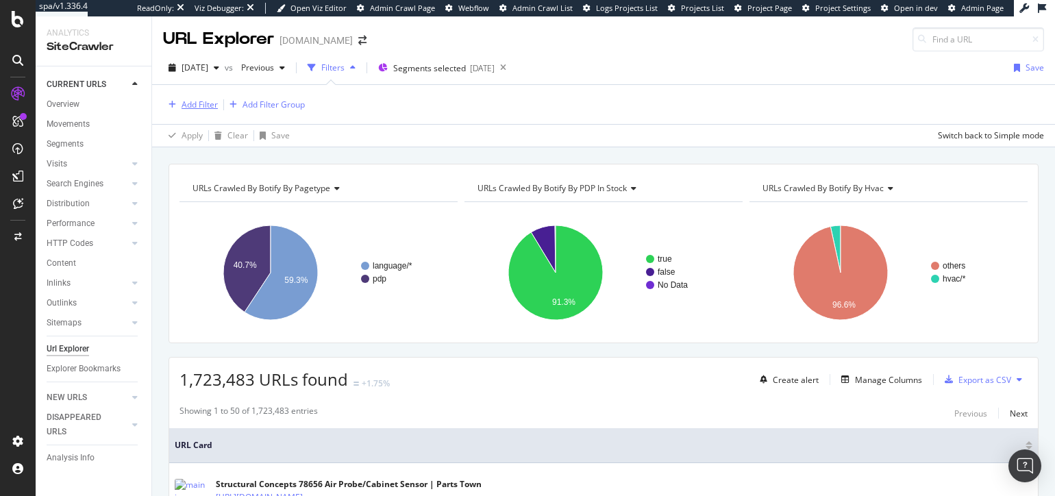
click at [209, 110] on div "Add Filter" at bounding box center [200, 105] width 36 height 12
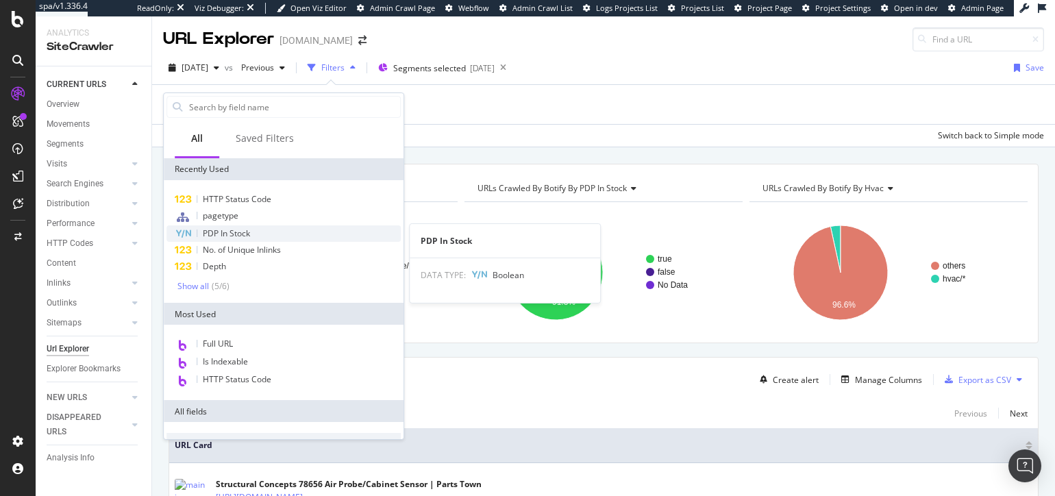
scroll to position [514, 0]
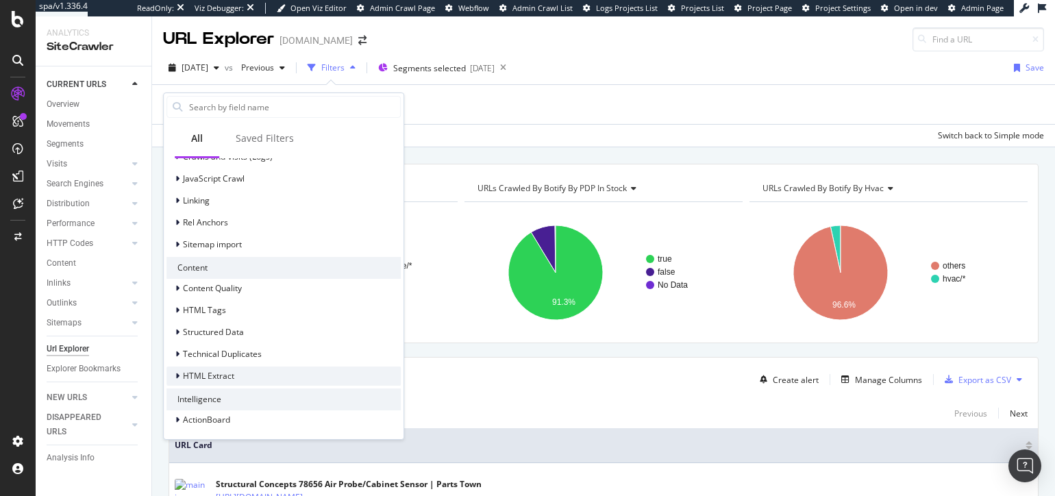
click at [217, 372] on span "HTML Extract" at bounding box center [208, 376] width 51 height 12
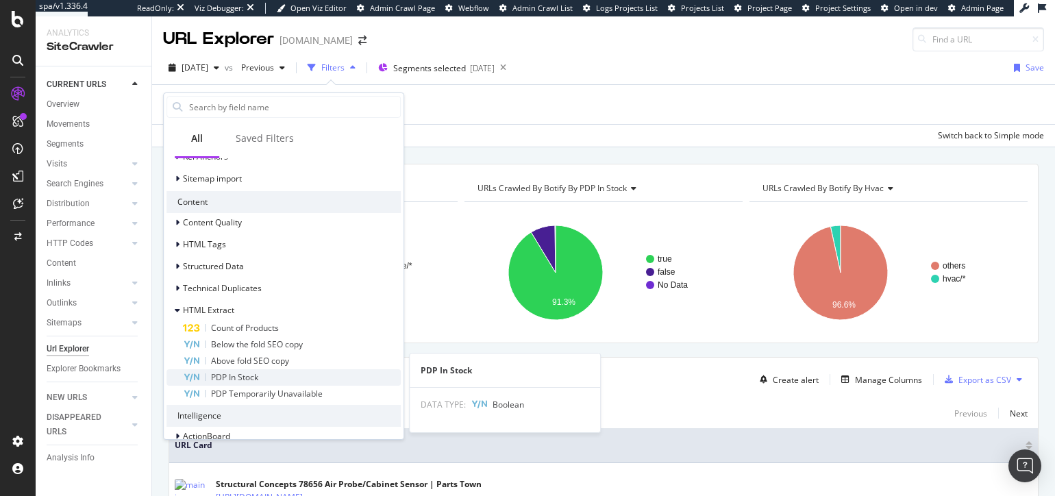
scroll to position [596, 0]
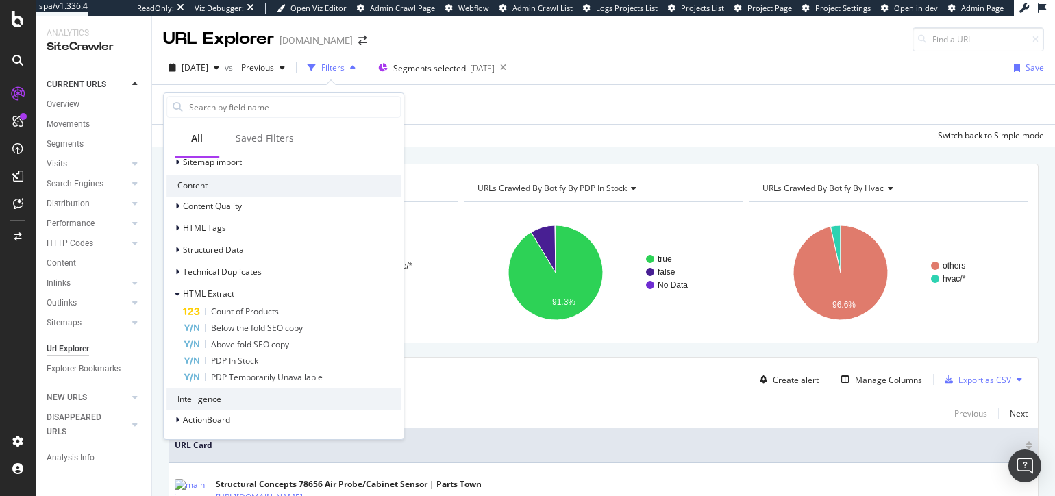
drag, startPoint x: 589, startPoint y: 151, endPoint x: 716, endPoint y: 164, distance: 127.4
click at [589, 151] on div "URLs Crawled By Botify By pagetype Chart (by Value) Table Expand Export as CSV …" at bounding box center [603, 163] width 903 height 33
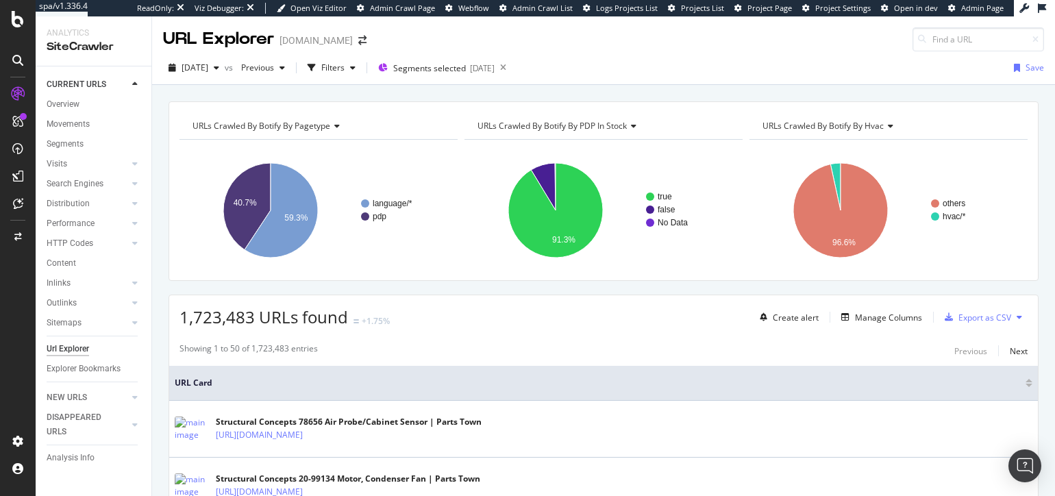
click at [830, 127] on span "URLs Crawled By Botify By hvac" at bounding box center [823, 126] width 121 height 12
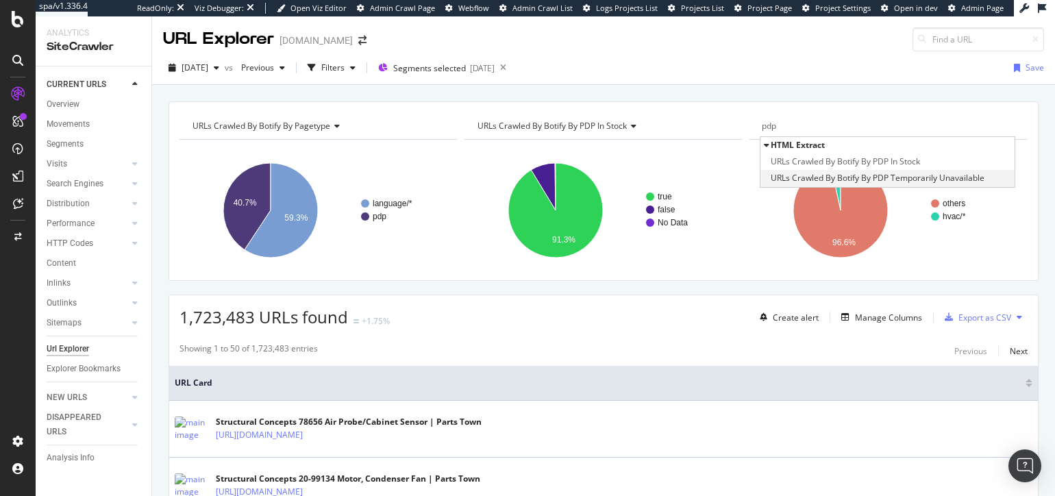
type input "pdp"
click at [818, 174] on span "URLs Crawled By Botify By PDP Temporarily Unavailable" at bounding box center [878, 178] width 214 height 14
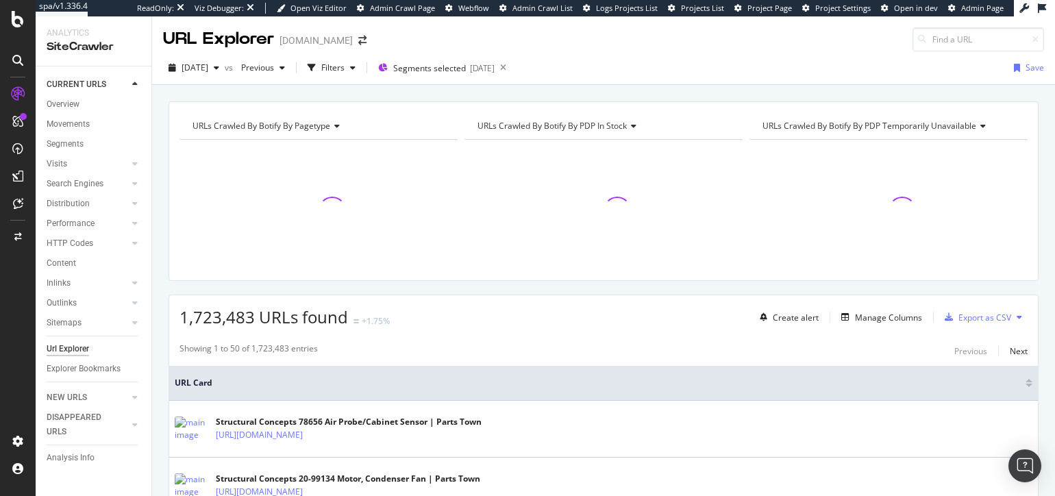
drag, startPoint x: 732, startPoint y: 95, endPoint x: 724, endPoint y: 99, distance: 8.3
click at [732, 95] on div "URLs Crawled By Botify By pagetype Chart (by Value) Table Expand Export as CSV …" at bounding box center [603, 101] width 903 height 33
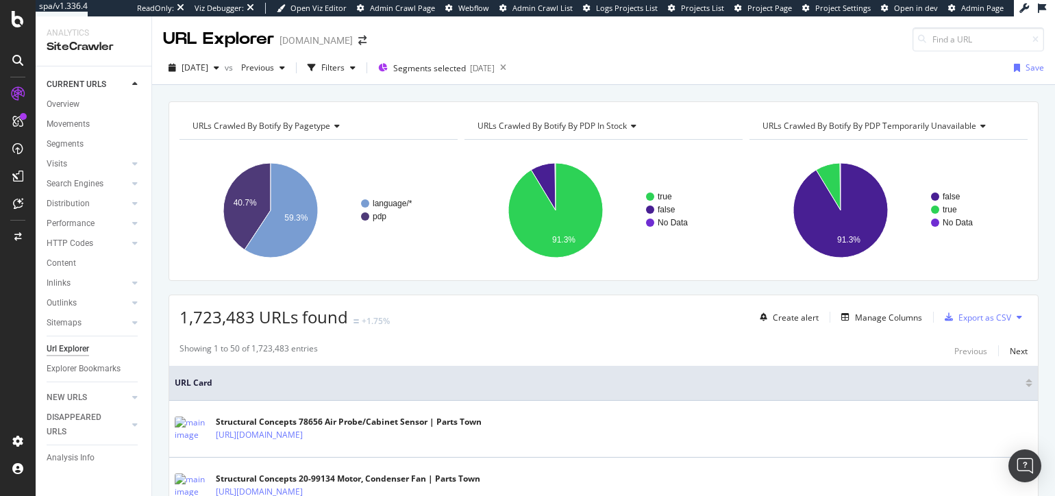
drag, startPoint x: 648, startPoint y: 94, endPoint x: 639, endPoint y: 95, distance: 9.0
click at [648, 94] on div "URLs Crawled By Botify By pagetype Chart (by Value) Table Expand Export as CSV …" at bounding box center [603, 101] width 903 height 33
click at [466, 71] on span "Segments selected" at bounding box center [429, 68] width 73 height 12
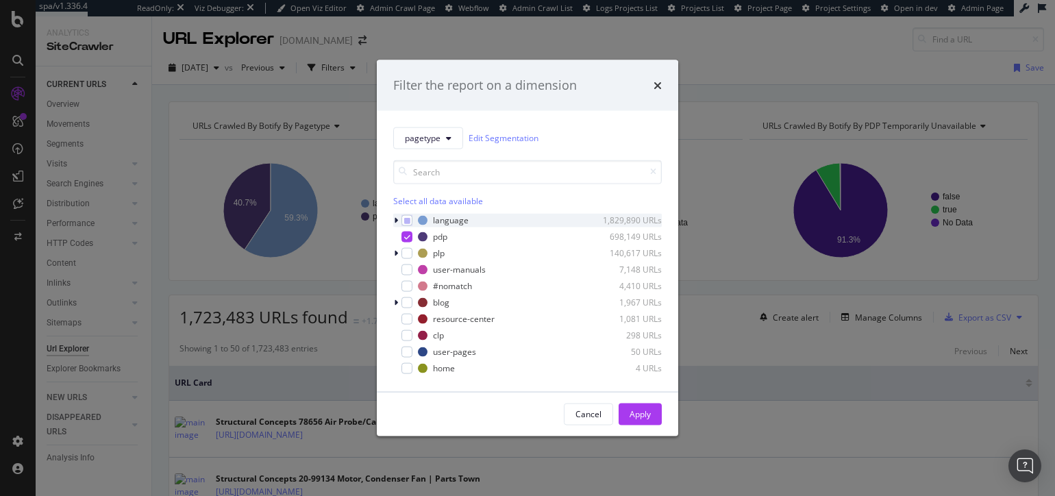
click at [395, 221] on icon "modal" at bounding box center [396, 220] width 4 height 8
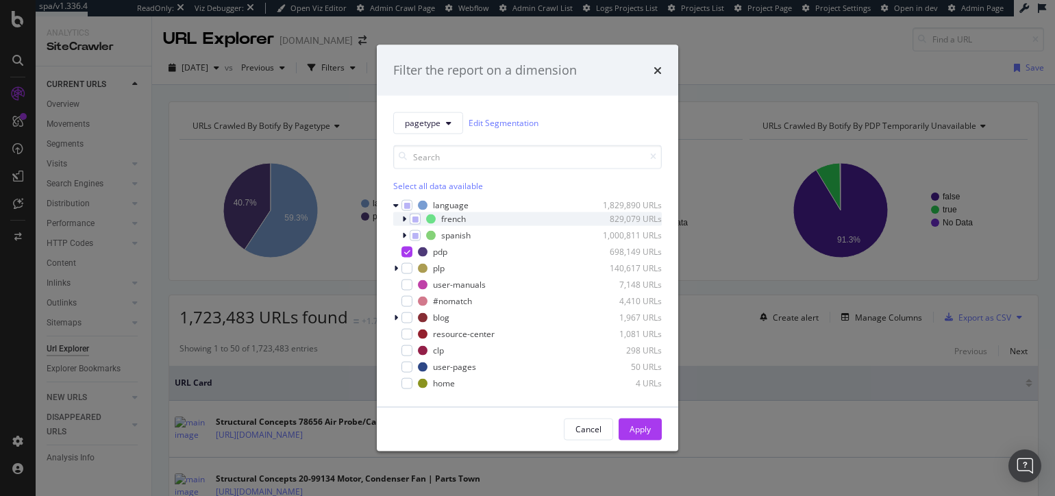
click at [404, 220] on icon "modal" at bounding box center [404, 218] width 4 height 8
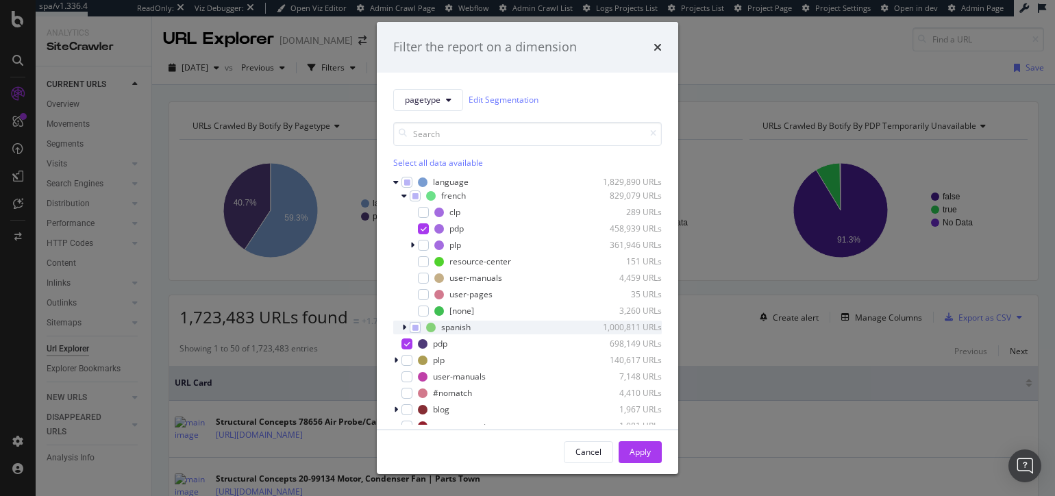
click at [404, 325] on icon "modal" at bounding box center [404, 327] width 4 height 8
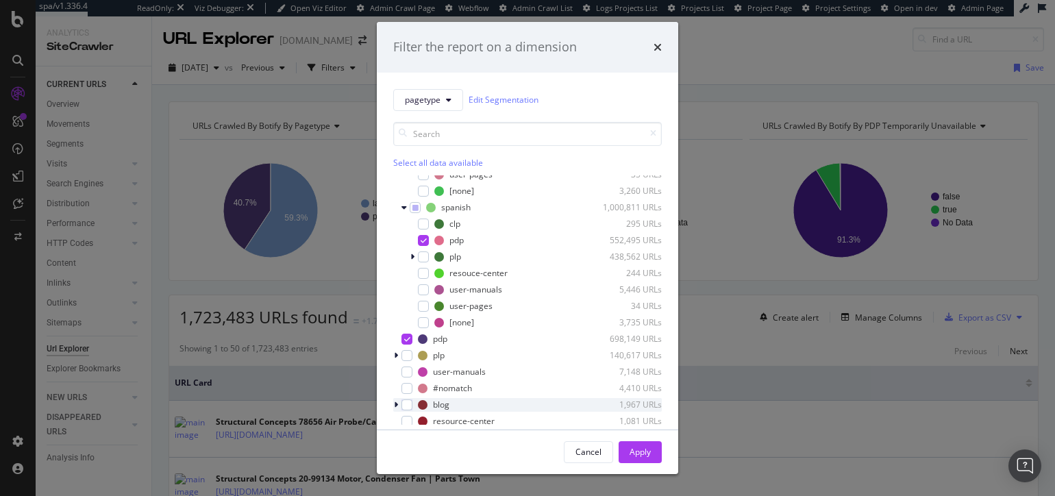
scroll to position [172, 0]
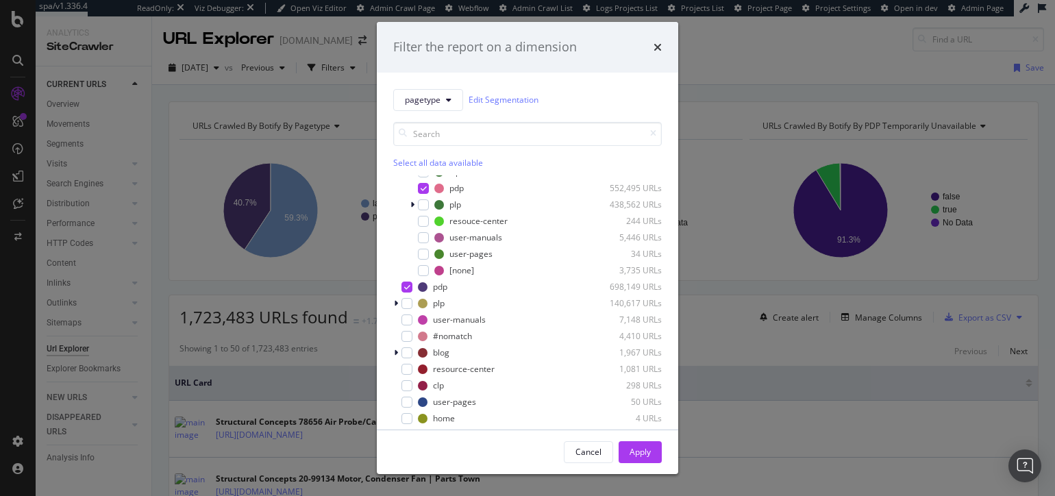
click at [656, 48] on icon "times" at bounding box center [658, 47] width 8 height 11
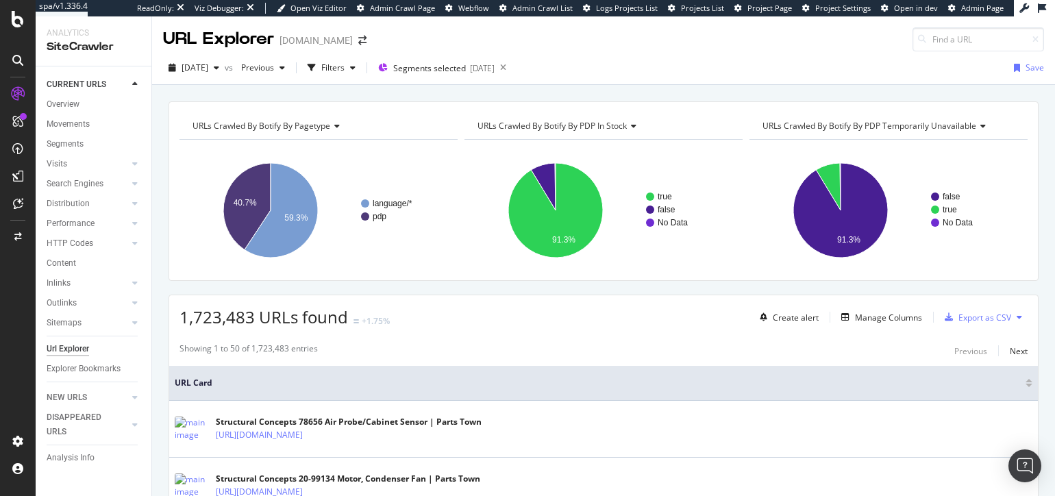
click at [666, 92] on div "URLs Crawled By Botify By pagetype Chart (by Value) Table Expand Export as CSV …" at bounding box center [603, 101] width 903 height 33
click at [608, 90] on div "URLs Crawled By Botify By pagetype Chart (by Value) Table Expand Export as CSV …" at bounding box center [603, 101] width 903 height 33
click at [547, 179] on icon "A chart." at bounding box center [543, 186] width 25 height 47
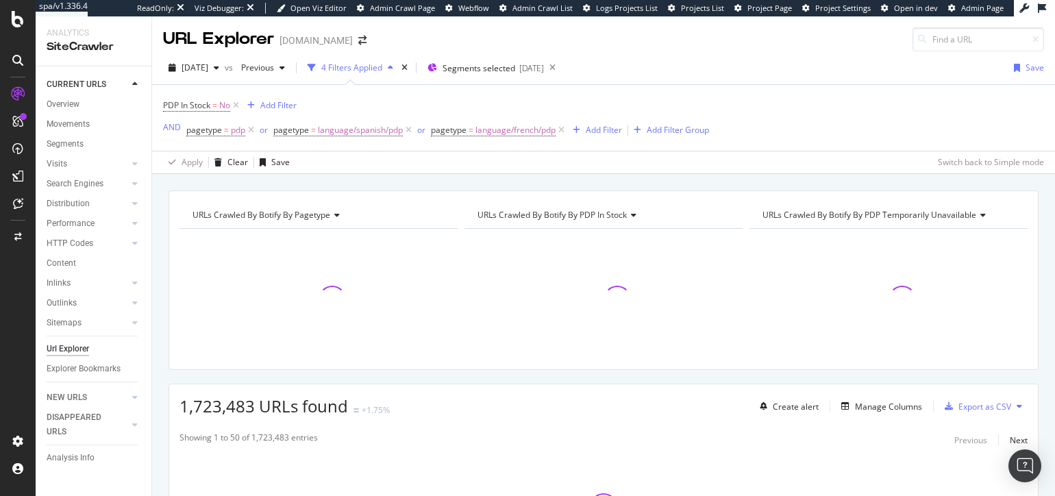
click at [536, 179] on div "URLs Crawled By Botify By pagetype Chart (by Value) Table Expand Export as CSV …" at bounding box center [603, 190] width 903 height 33
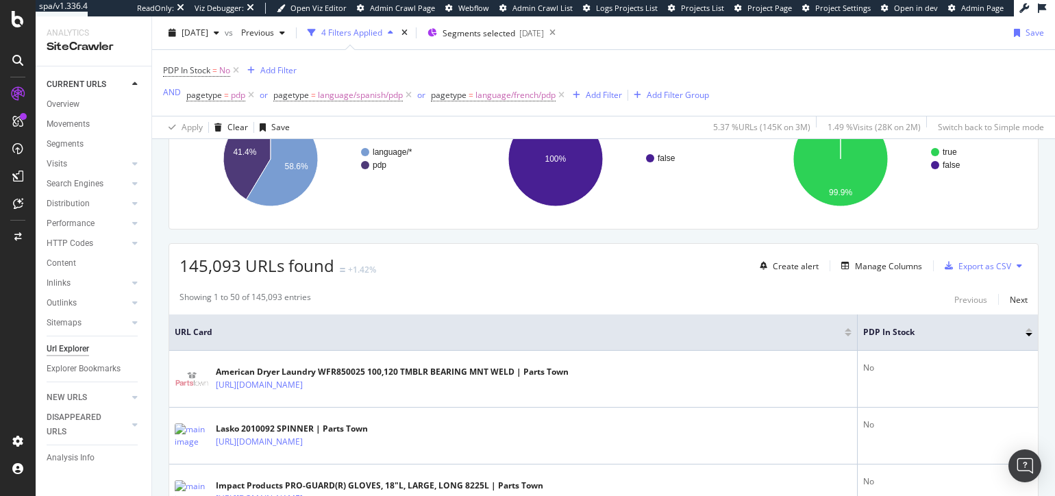
scroll to position [214, 0]
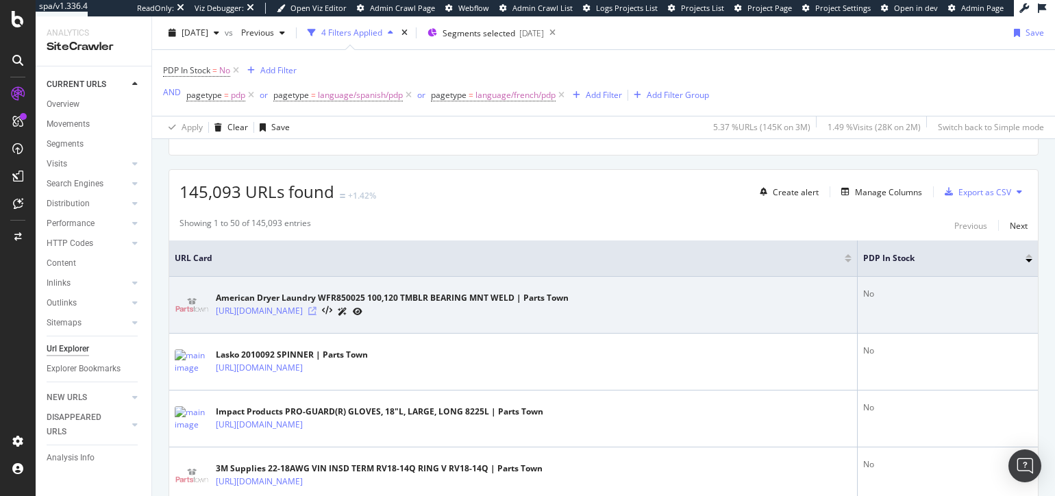
click at [317, 312] on icon at bounding box center [312, 311] width 8 height 8
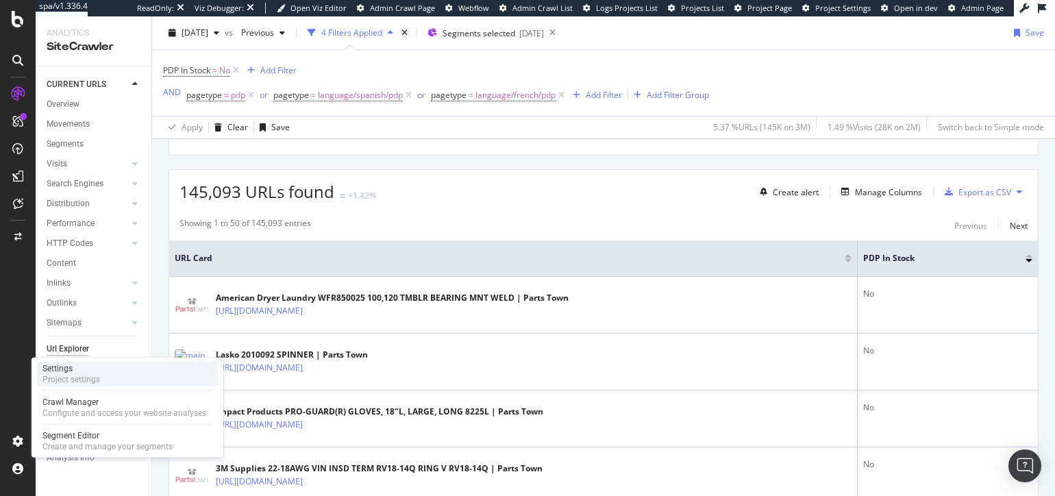
click at [103, 369] on div "Settings Project settings" at bounding box center [127, 374] width 181 height 25
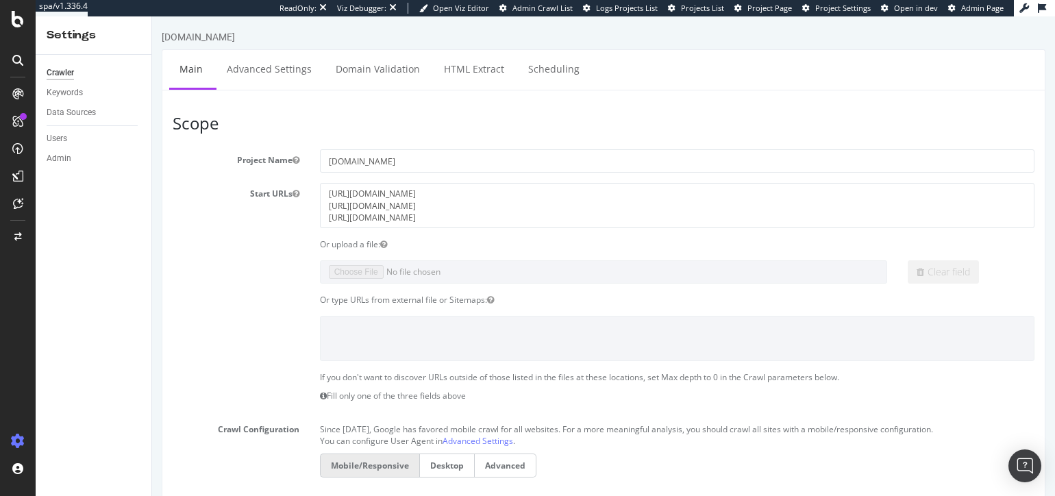
click at [472, 77] on link "HTML Extract" at bounding box center [474, 69] width 81 height 38
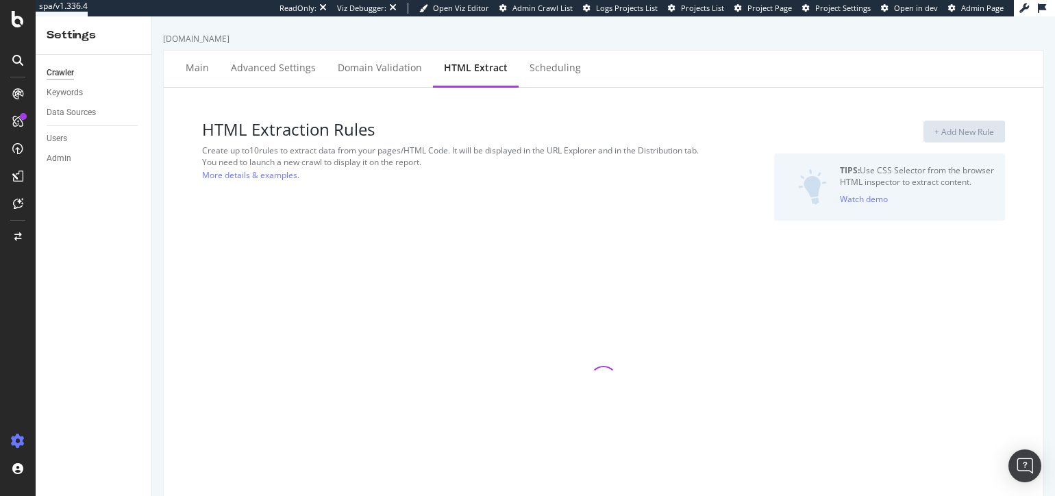
select select "exist"
select select "i"
select select "exist"
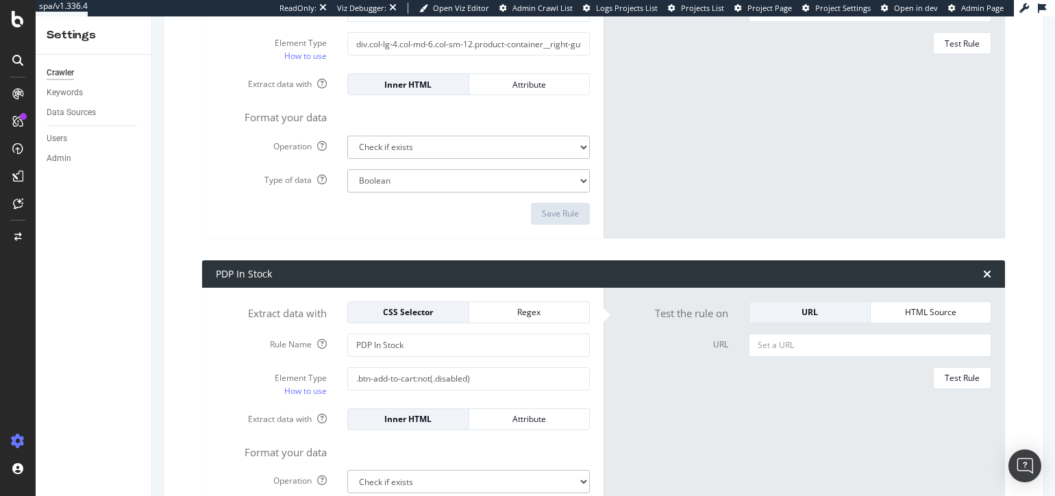
scroll to position [654, 0]
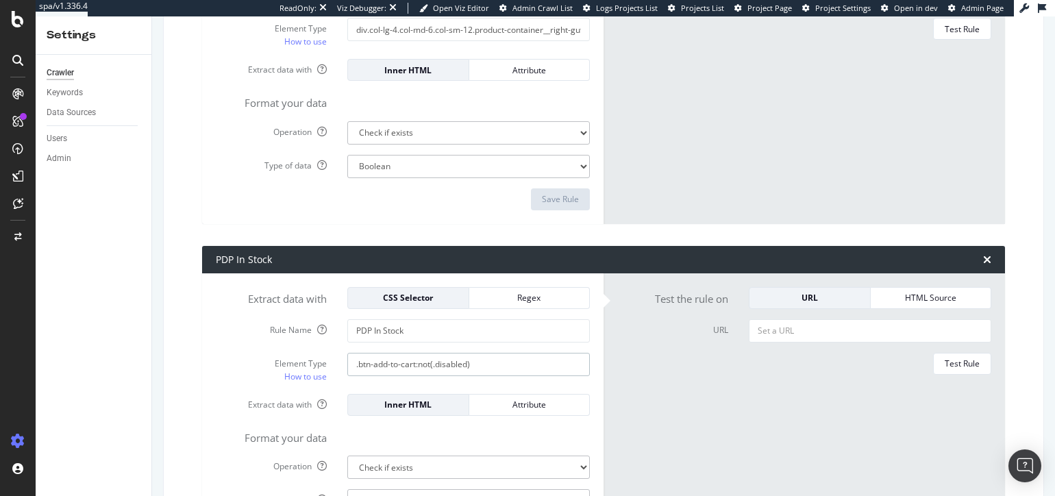
click at [489, 41] on input ".btn-add-to-cart:not(.disabled)" at bounding box center [468, 29] width 243 height 23
click at [493, 41] on input ".btn-add-to-cart:not(.disabled)" at bounding box center [468, 29] width 243 height 23
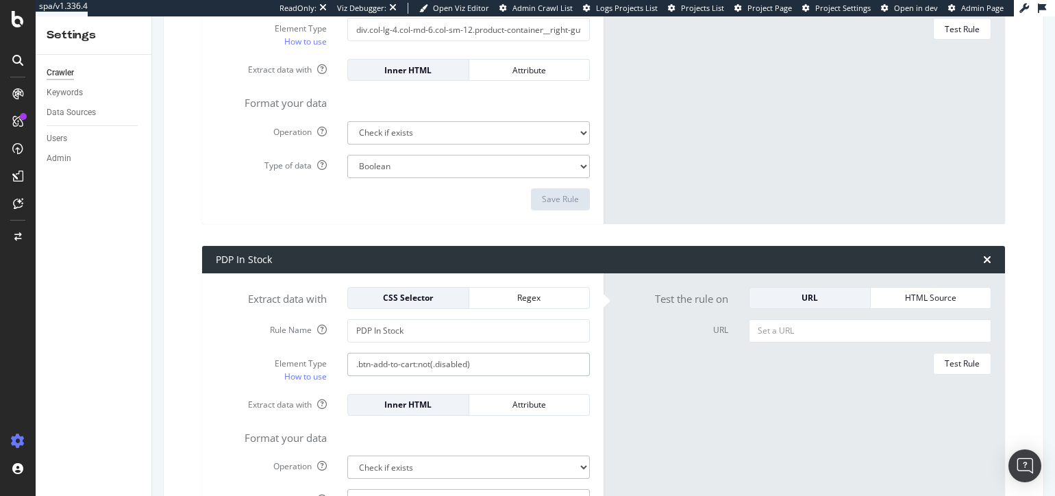
drag, startPoint x: 493, startPoint y: 364, endPoint x: 316, endPoint y: 355, distance: 177.7
click at [310, 355] on div "Element Type How to use .btn-add-to-cart:not(.disabled)" at bounding box center [403, 368] width 395 height 31
click at [393, 41] on input ".btn-add-to-cart:not(.disabled)" at bounding box center [468, 29] width 243 height 23
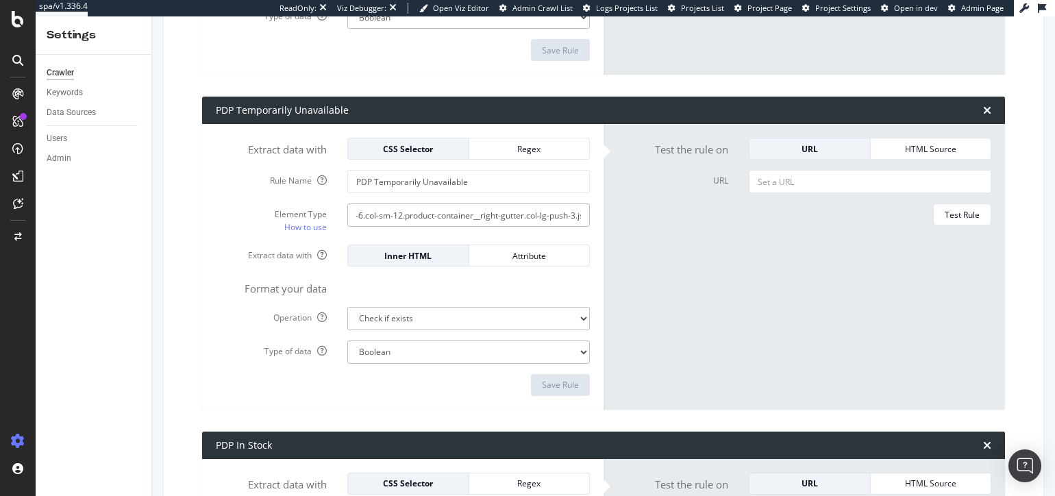
scroll to position [0, 172]
drag, startPoint x: 467, startPoint y: 210, endPoint x: 552, endPoint y: 216, distance: 85.8
click at [586, 218] on input "div.col-lg-4.col-md-6.col-sm-12.product-container__right-gutter.col-lg-push-3.j…" at bounding box center [468, 215] width 243 height 23
click at [552, 216] on input "div.col-lg-4.col-md-6.col-sm-12.product-container__right-gutter.col-lg-push-3.j…" at bounding box center [468, 215] width 243 height 23
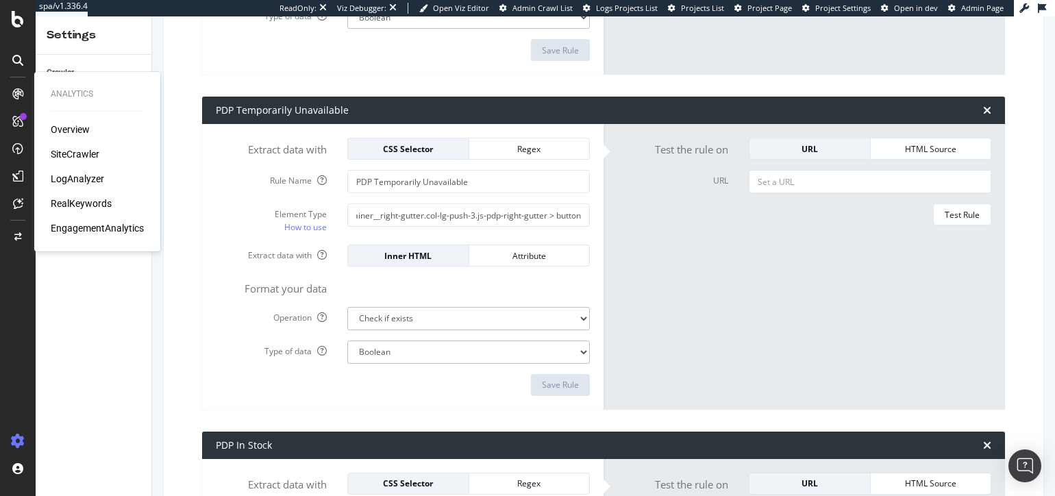
scroll to position [0, 0]
click at [82, 155] on div "SiteCrawler" at bounding box center [75, 154] width 49 height 14
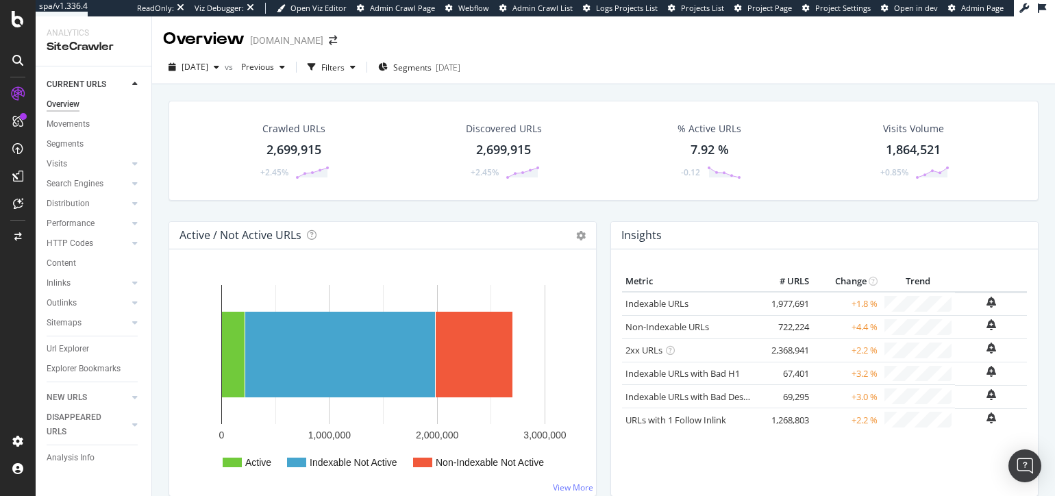
drag, startPoint x: 162, startPoint y: 259, endPoint x: 180, endPoint y: 236, distance: 29.8
click at [162, 259] on div "Active / Not Active URLs Chart (by Value) Chart (by Percentage) Table Expand Ex…" at bounding box center [383, 365] width 442 height 289
click at [357, 58] on div "Filters" at bounding box center [331, 67] width 59 height 21
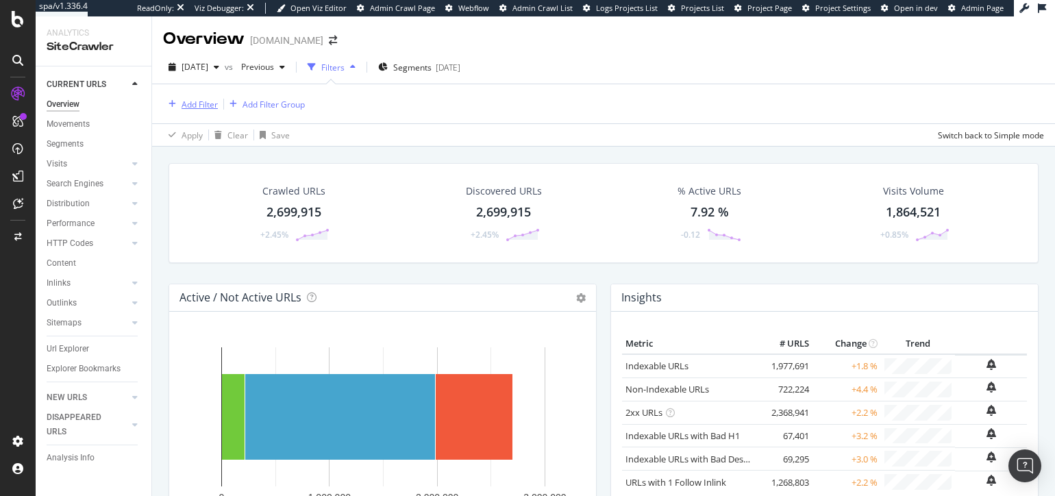
click at [206, 108] on div "Add Filter" at bounding box center [200, 105] width 36 height 12
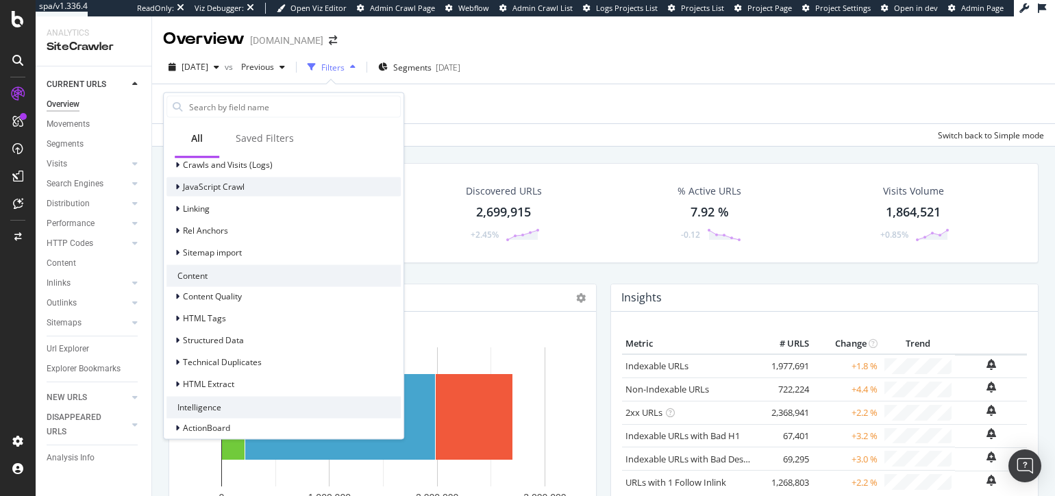
scroll to position [514, 0]
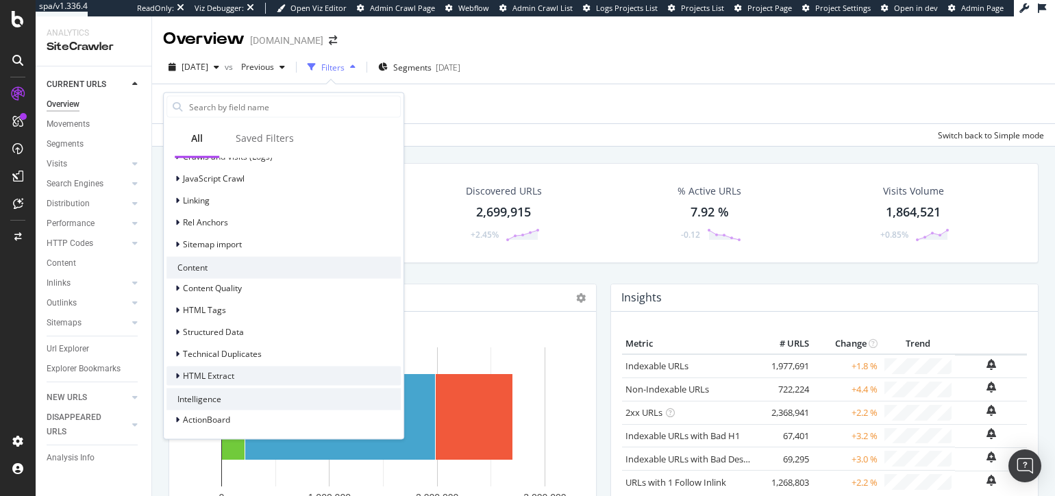
click at [219, 370] on span "HTML Extract" at bounding box center [208, 376] width 51 height 12
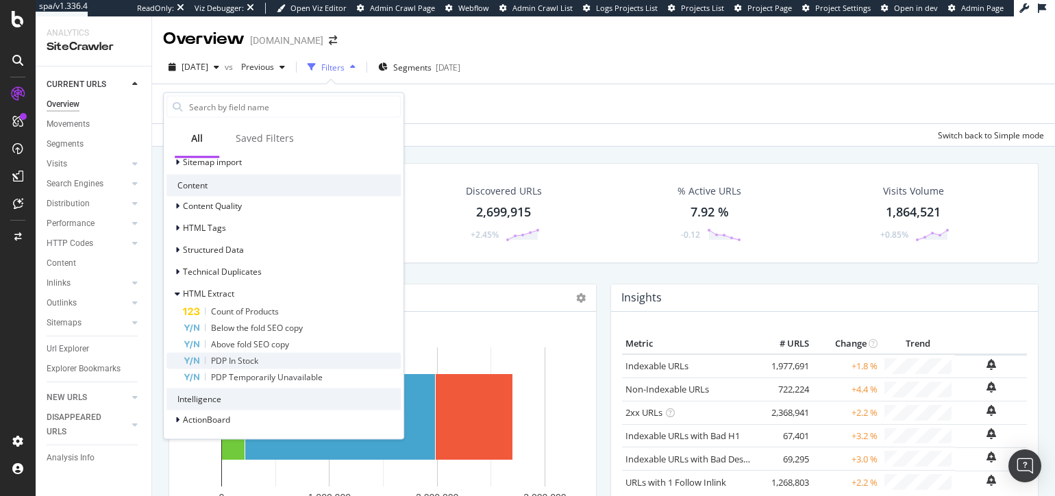
click at [236, 361] on span "PDP In Stock" at bounding box center [234, 360] width 47 height 12
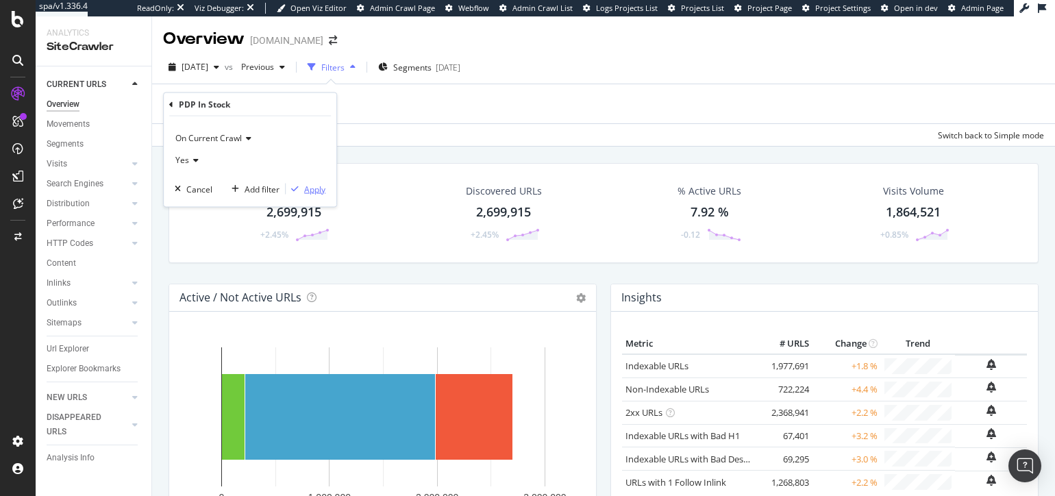
click at [312, 189] on div "Apply" at bounding box center [314, 189] width 21 height 12
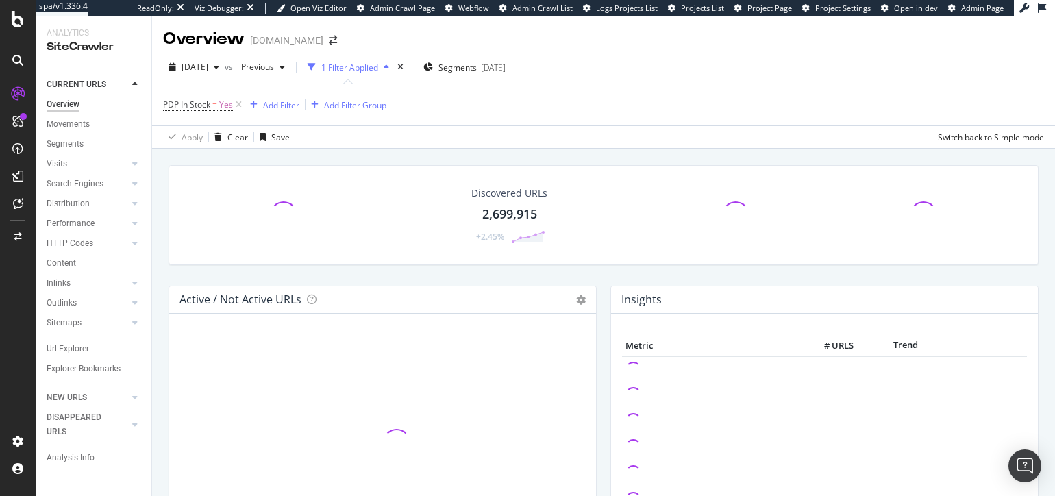
click at [312, 153] on div "Discovered URLs 2,699,915 +2.45% Active / Not Active URLs Chart (by Value) Char…" at bounding box center [603, 389] width 903 height 480
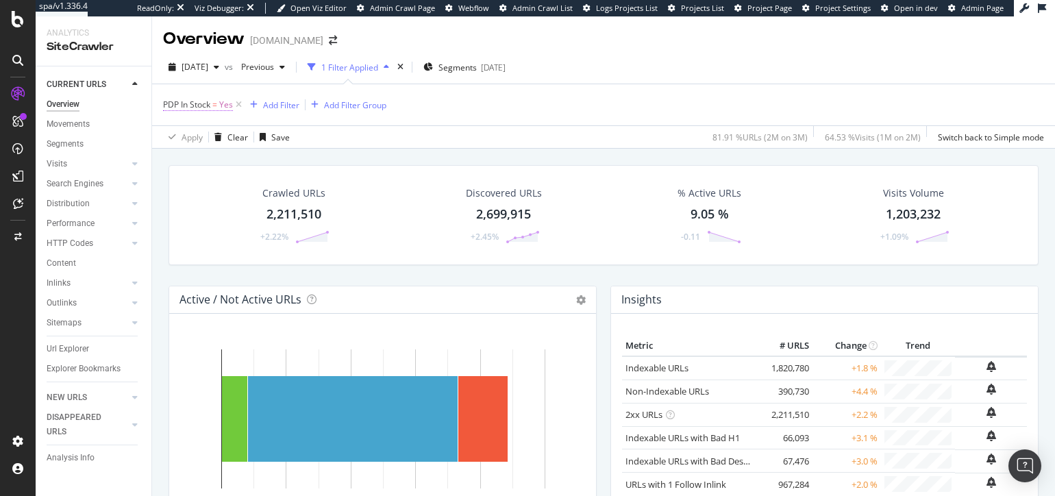
click at [219, 106] on span "PDP In Stock = Yes" at bounding box center [198, 105] width 70 height 12
click at [191, 160] on icon at bounding box center [194, 159] width 10 height 8
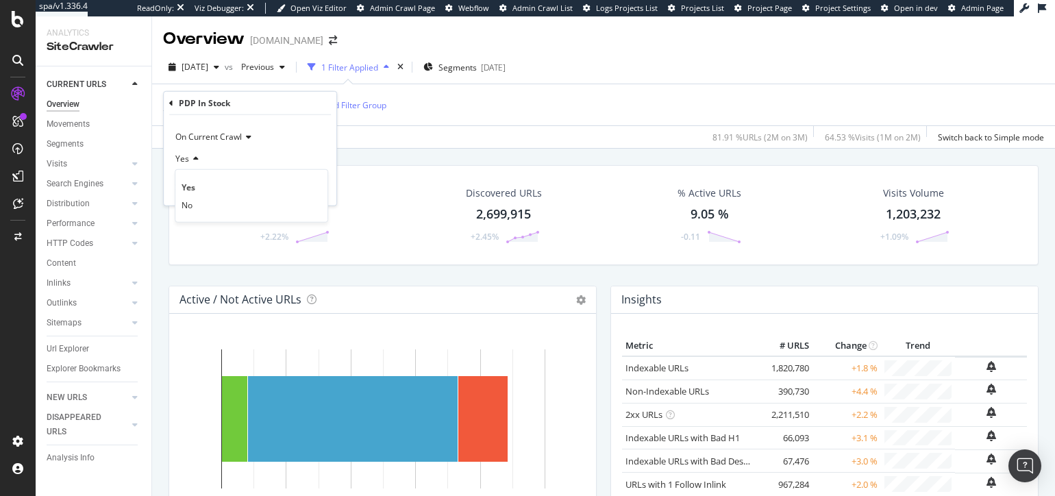
drag, startPoint x: 204, startPoint y: 204, endPoint x: 229, endPoint y: 197, distance: 26.3
click at [204, 204] on div "No" at bounding box center [251, 205] width 147 height 18
click at [317, 193] on div "Apply" at bounding box center [306, 188] width 40 height 12
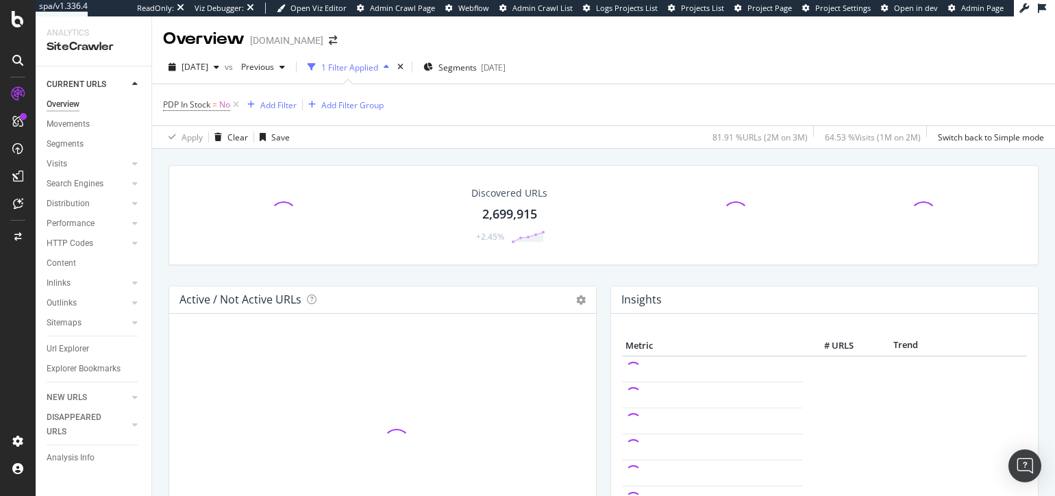
click at [83, 346] on div "Url Explorer" at bounding box center [68, 349] width 42 height 14
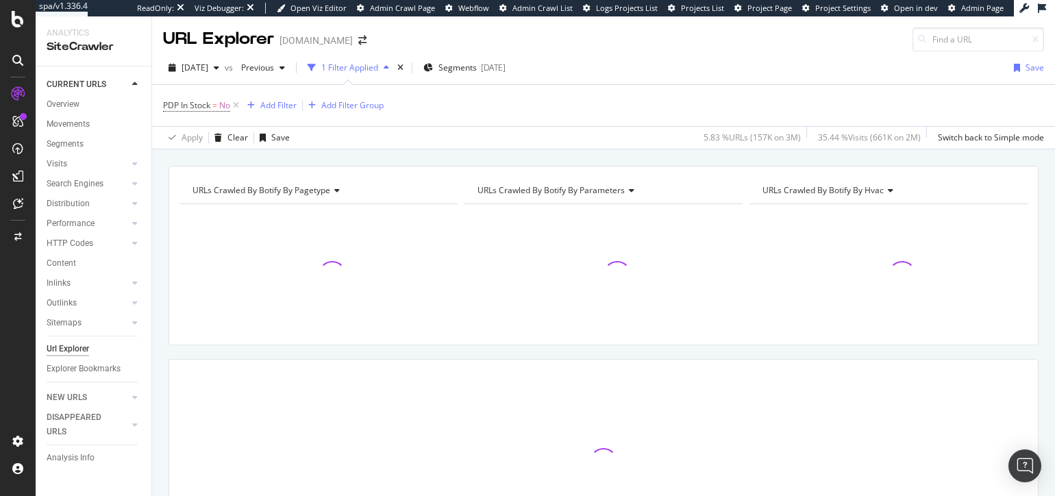
click at [626, 153] on div "URLs Crawled By Botify By pagetype Chart (by Value) Table Expand Export as CSV …" at bounding box center [603, 165] width 903 height 33
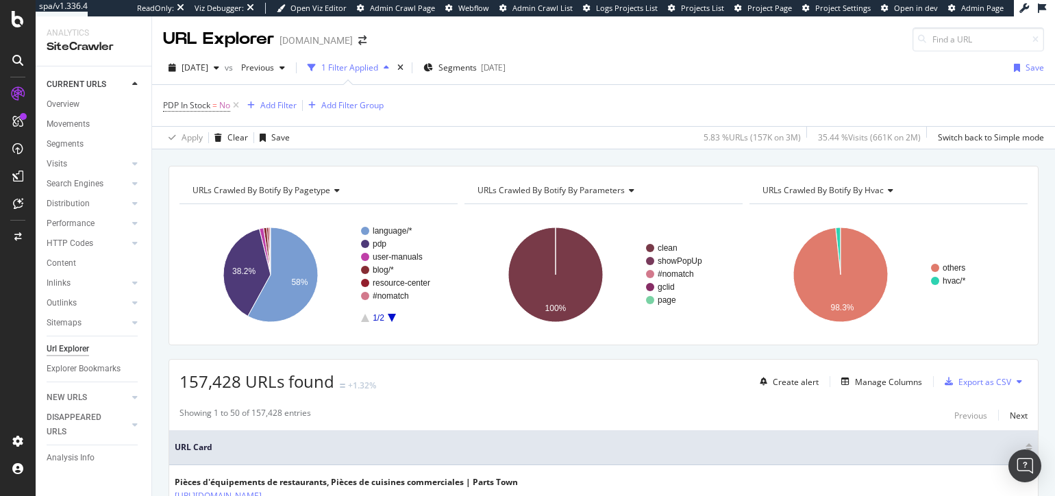
click at [591, 158] on div "URLs Crawled By Botify By pagetype Chart (by Value) Table Expand Export as CSV …" at bounding box center [603, 165] width 903 height 33
click at [264, 158] on div "URLs Crawled By Botify By pagetype Chart (by Value) Table Expand Export as CSV …" at bounding box center [603, 165] width 903 height 33
click at [420, 156] on div "URLs Crawled By Botify By pagetype Chart (by Value) Table Expand Export as CSV …" at bounding box center [603, 165] width 903 height 33
drag, startPoint x: 86, startPoint y: 208, endPoint x: 218, endPoint y: 11, distance: 237.6
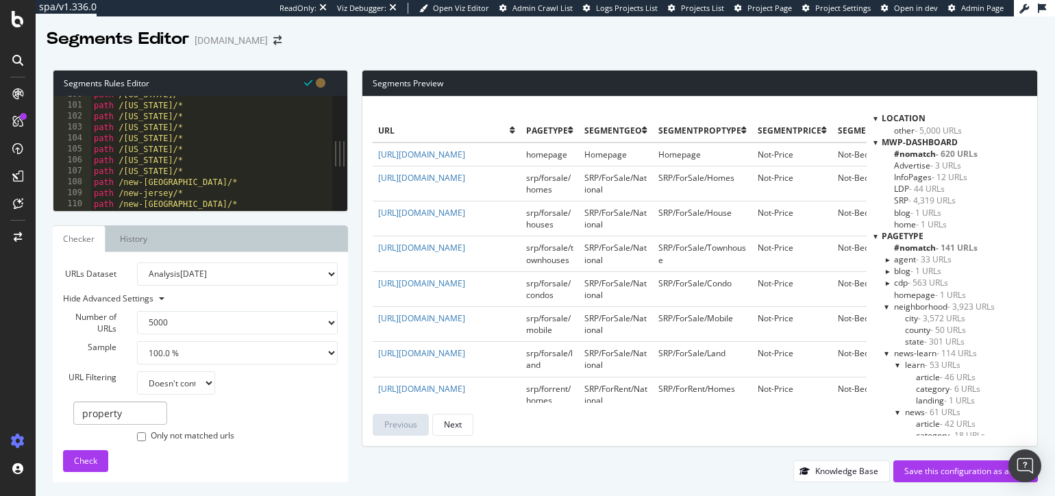
select select "5000"
select select "100"
select select "not_contains"
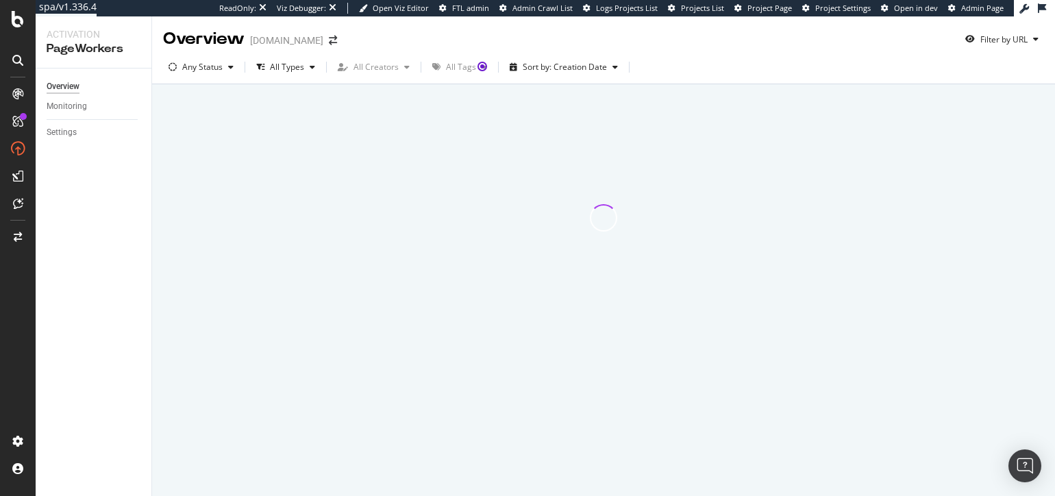
click at [125, 215] on div "Overview Monitoring Settings" at bounding box center [94, 283] width 116 height 428
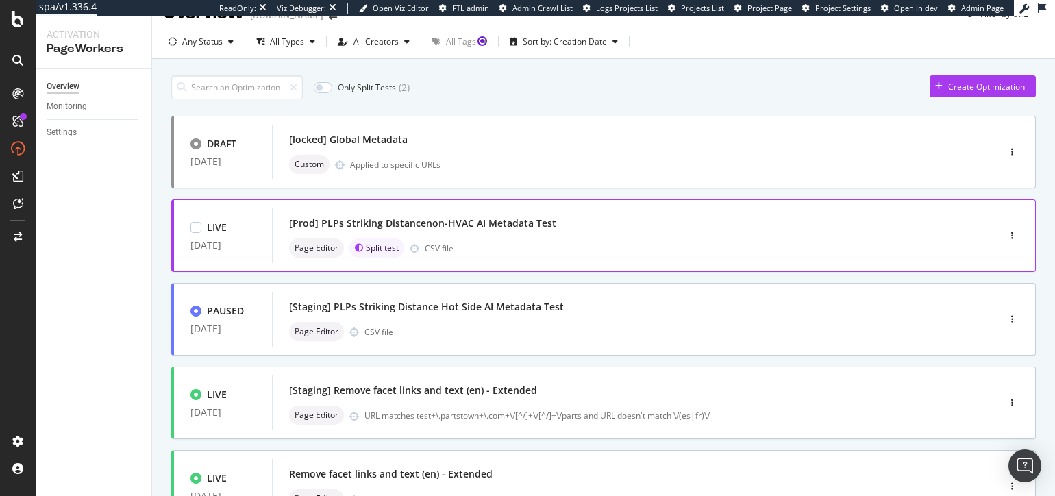
scroll to position [26, 0]
click at [369, 226] on div "[Prod] PLPs Striking Distancenon-HVAC AI Metadata Test" at bounding box center [422, 223] width 267 height 14
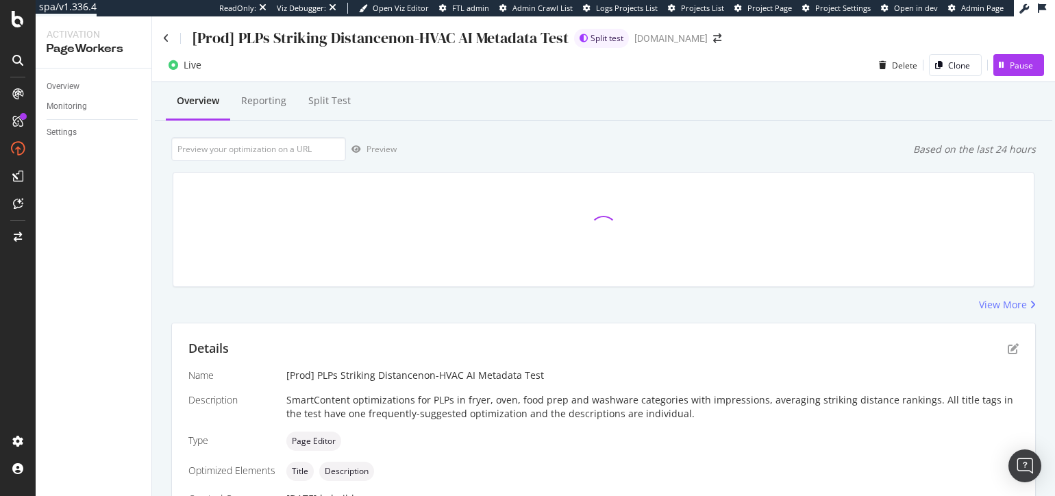
click at [165, 267] on div "Overview Reporting Split Test Preview Based on the last 24 hours View More Deta…" at bounding box center [603, 452] width 903 height 741
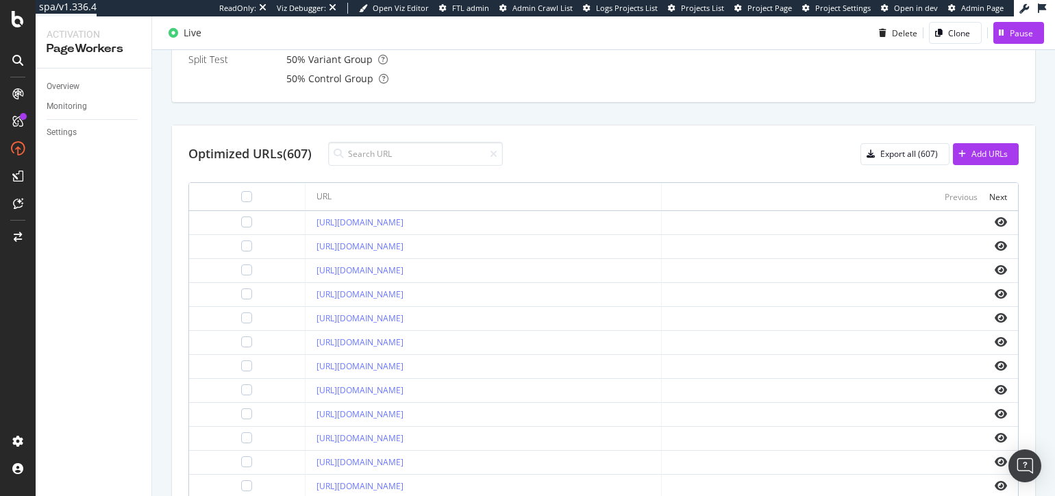
click at [165, 283] on div "Overview Reporting Split Test Preview Based on the last 24 hours Executions 863…" at bounding box center [603, 115] width 903 height 1043
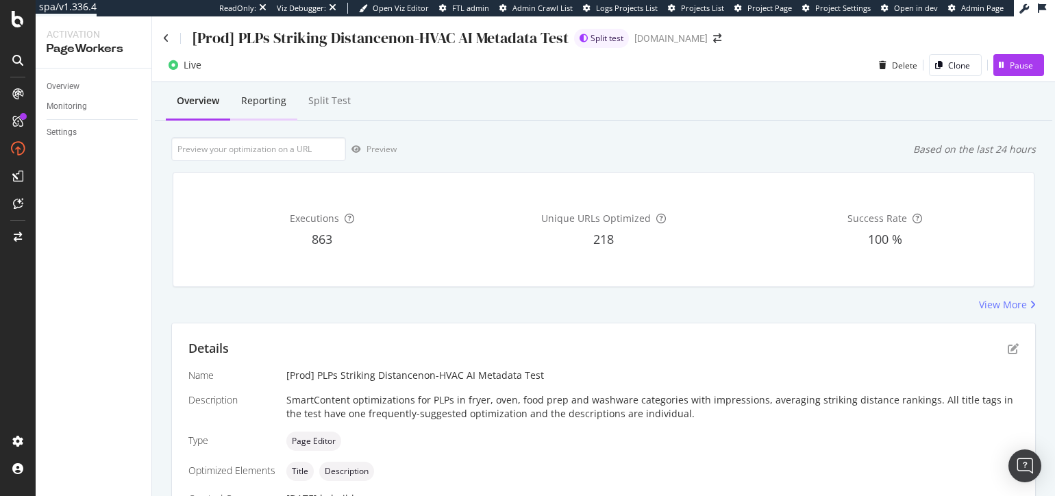
click at [270, 101] on div "Reporting" at bounding box center [263, 101] width 45 height 14
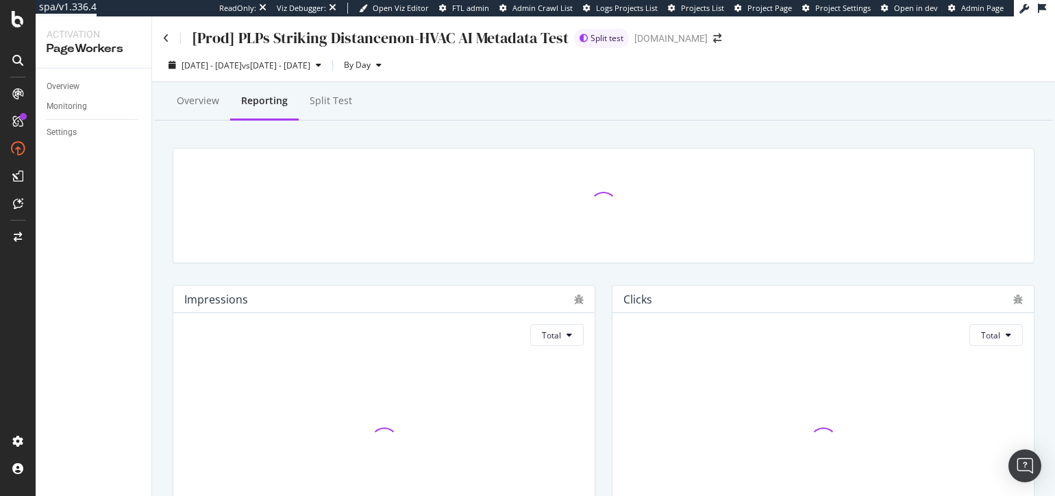
click at [166, 198] on div at bounding box center [603, 205] width 878 height 137
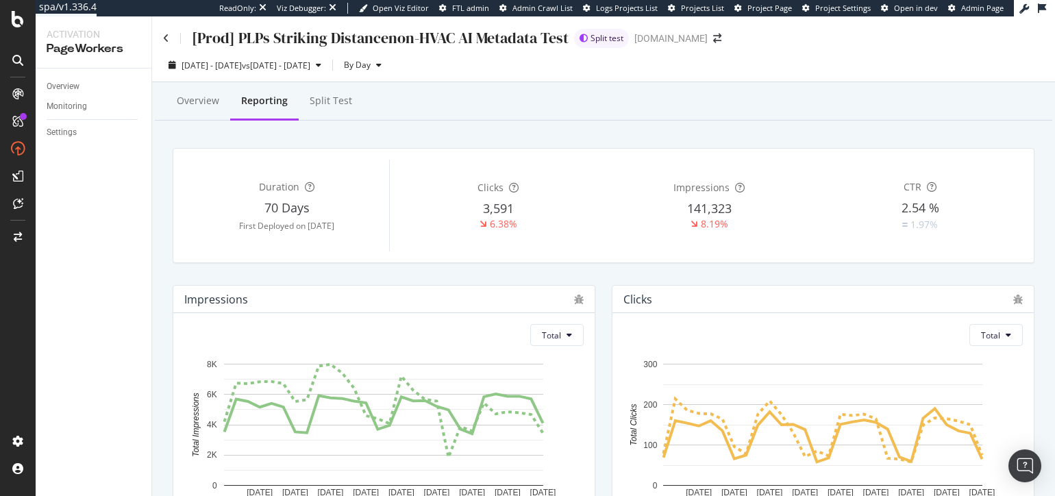
drag, startPoint x: 638, startPoint y: 134, endPoint x: 627, endPoint y: 133, distance: 11.0
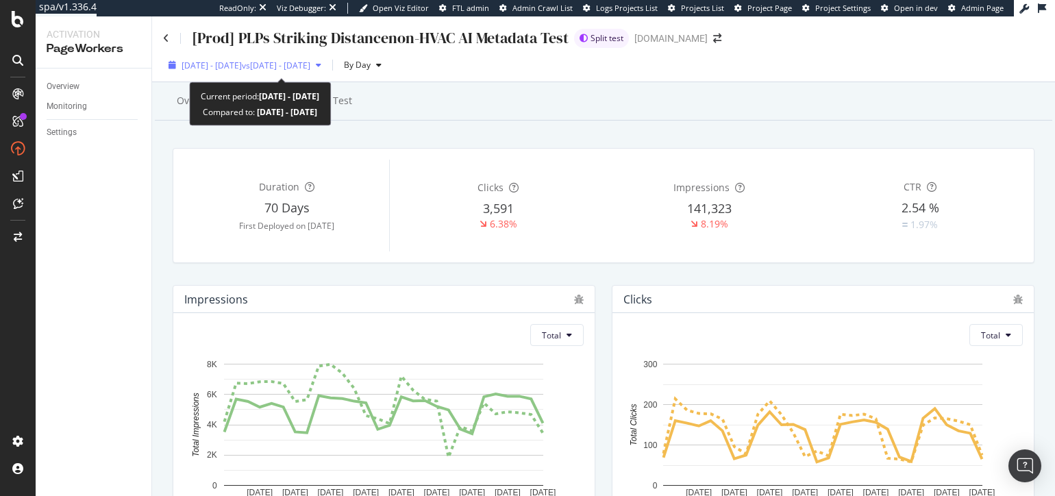
click at [218, 62] on span "[DATE] - [DATE]" at bounding box center [212, 66] width 60 height 12
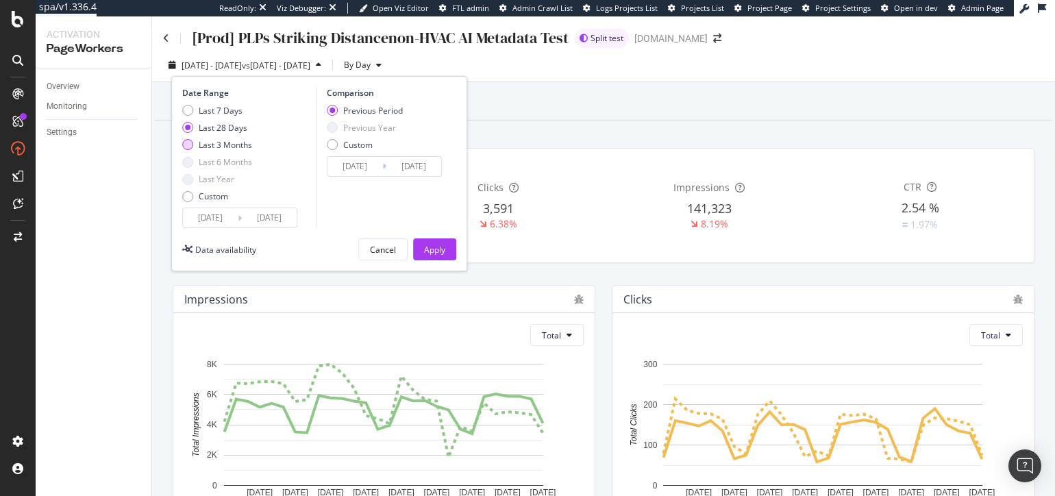
click at [223, 145] on div "Last 3 Months" at bounding box center [225, 145] width 53 height 12
type input "[DATE]"
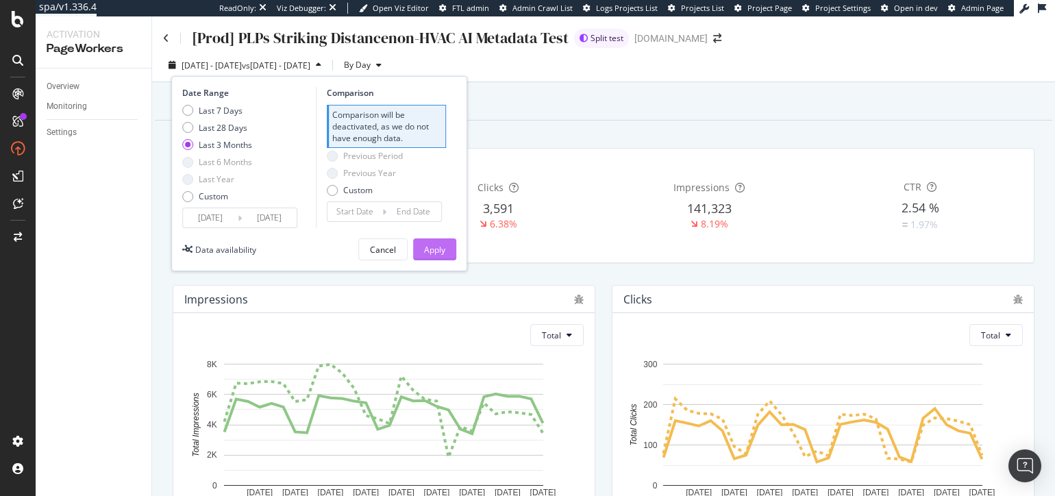
click at [426, 247] on div "Apply" at bounding box center [434, 250] width 21 height 12
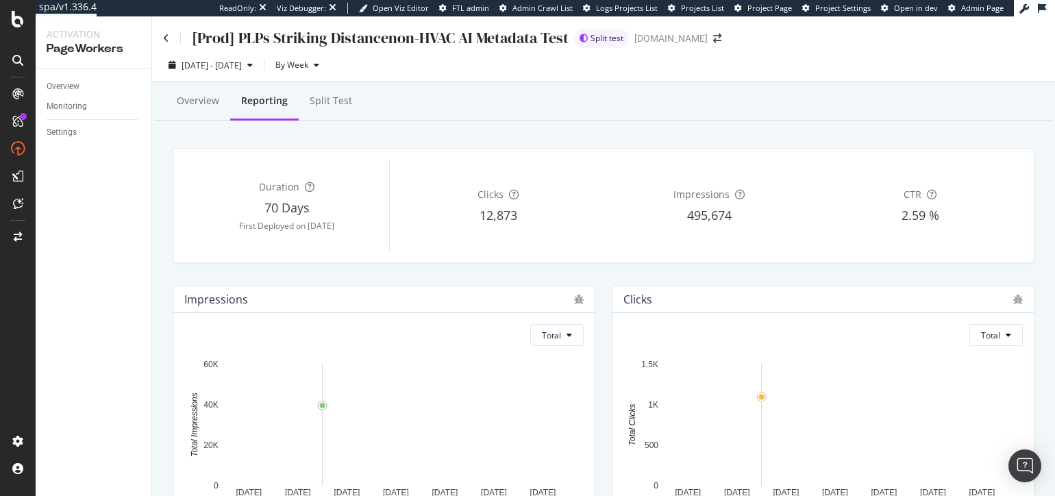
scroll to position [125, 0]
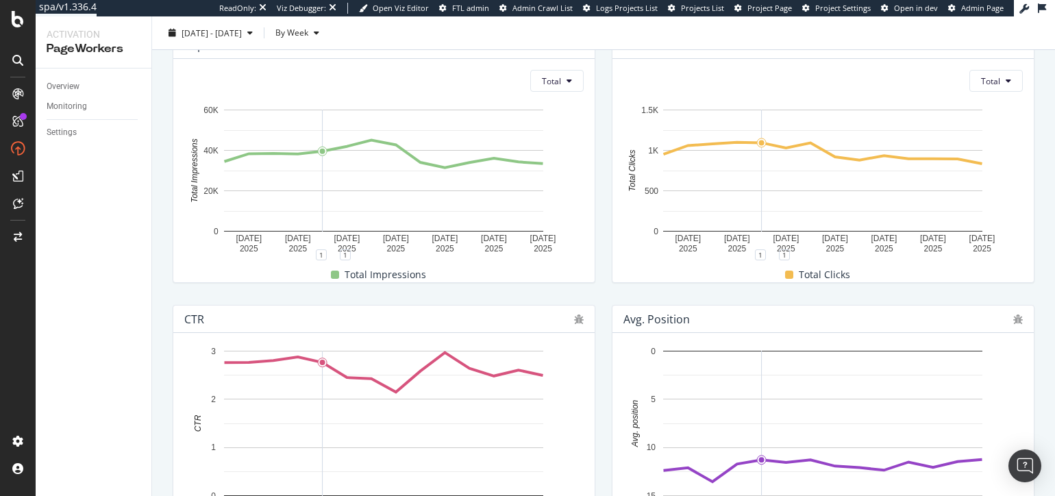
click at [602, 291] on div "Impressions Total 19 May. 2025 2 Jun. 2025 16 Jun. 2025 30 Jun. 2025 14 Jul. 20…" at bounding box center [383, 157] width 439 height 274
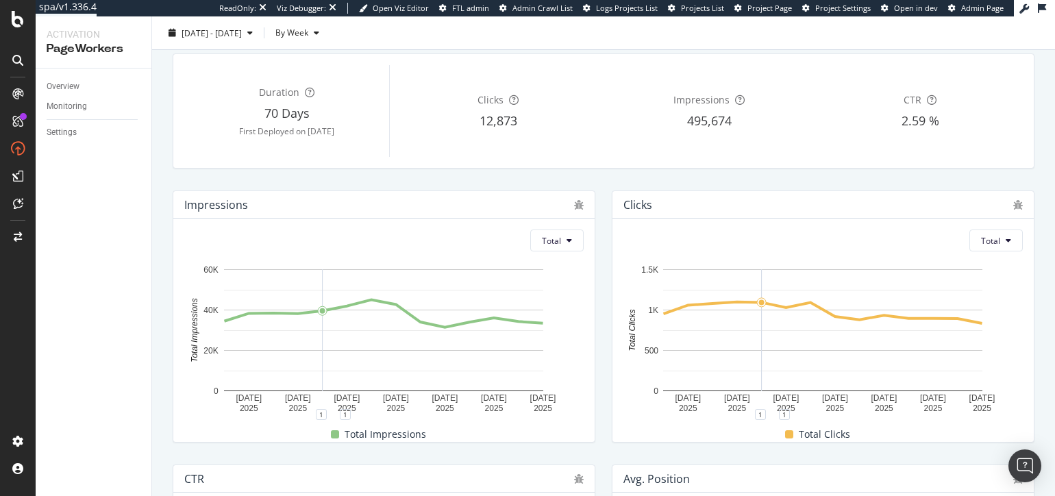
scroll to position [0, 0]
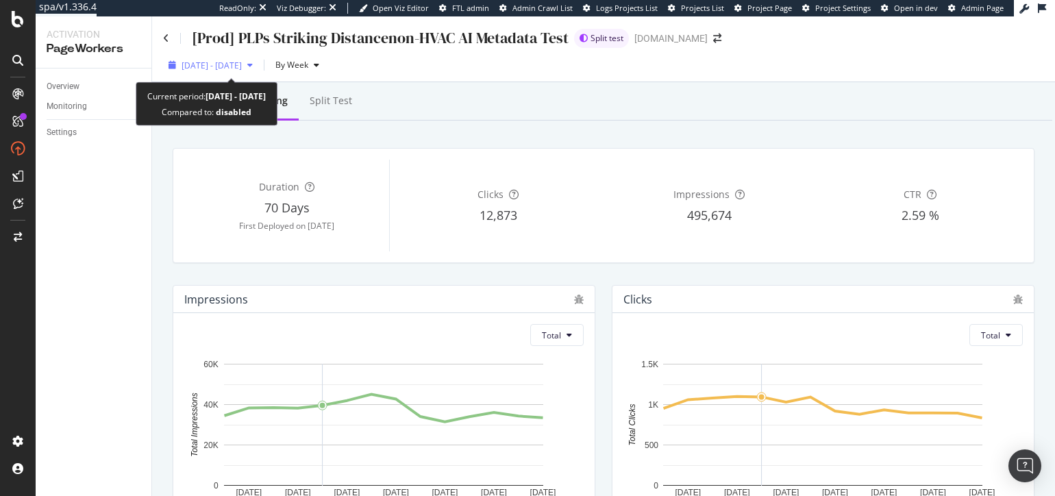
click at [241, 68] on span "2025 May. 17th - Aug. 16th" at bounding box center [212, 66] width 60 height 12
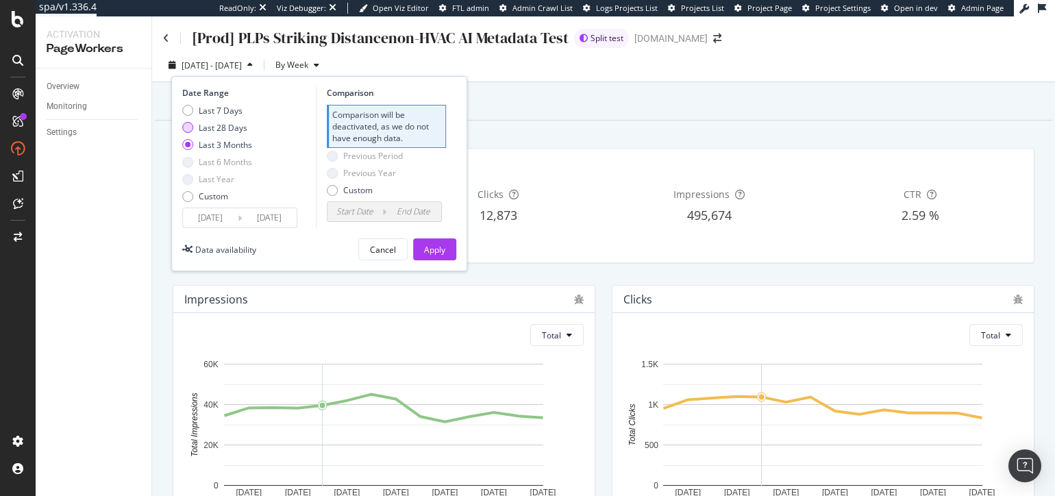
click at [217, 128] on div "Last 28 Days" at bounding box center [223, 128] width 49 height 12
type input "2025/07/20"
type input "2025/06/22"
type input "2025/07/19"
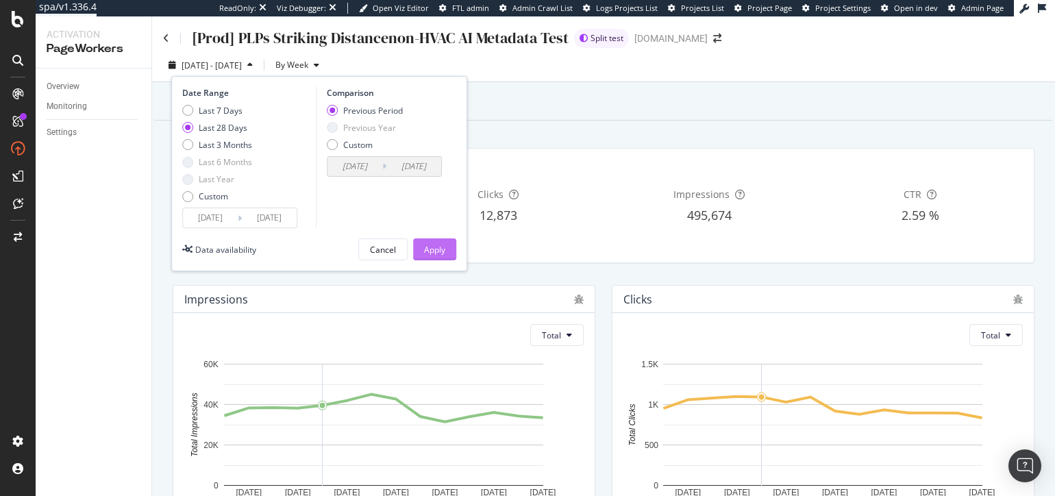
drag, startPoint x: 366, startPoint y: 217, endPoint x: 420, endPoint y: 249, distance: 63.3
click at [366, 217] on div "Comparison Previous Period Previous Year Custom 2025/06/22 Navigate forward to …" at bounding box center [381, 157] width 130 height 141
click at [445, 263] on div "Date Range Last 7 Days Last 28 Days Last 3 Months Last 6 Months Last Year Custo…" at bounding box center [319, 173] width 296 height 195
drag, startPoint x: 445, startPoint y: 252, endPoint x: 565, endPoint y: 282, distance: 123.0
click at [445, 252] on button "Apply" at bounding box center [434, 249] width 43 height 22
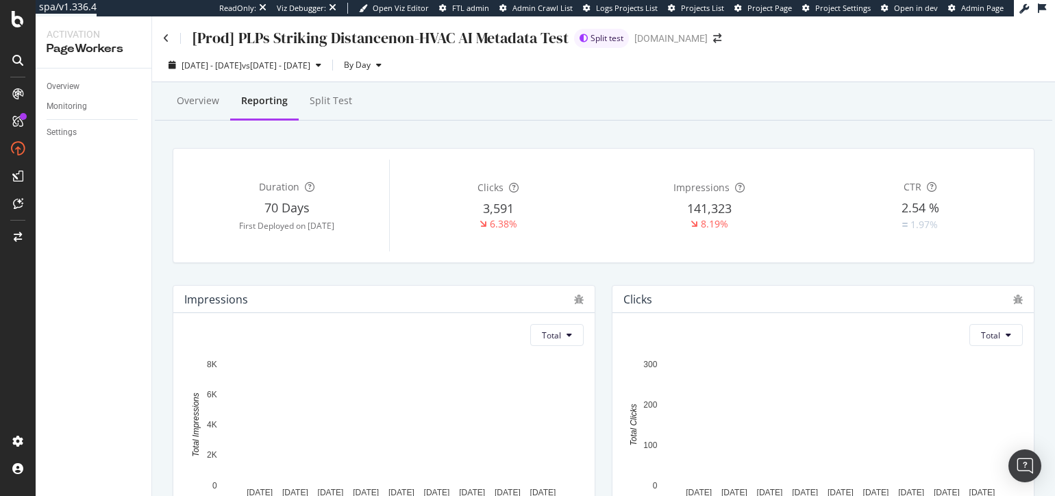
drag, startPoint x: 605, startPoint y: 282, endPoint x: 597, endPoint y: 280, distance: 8.5
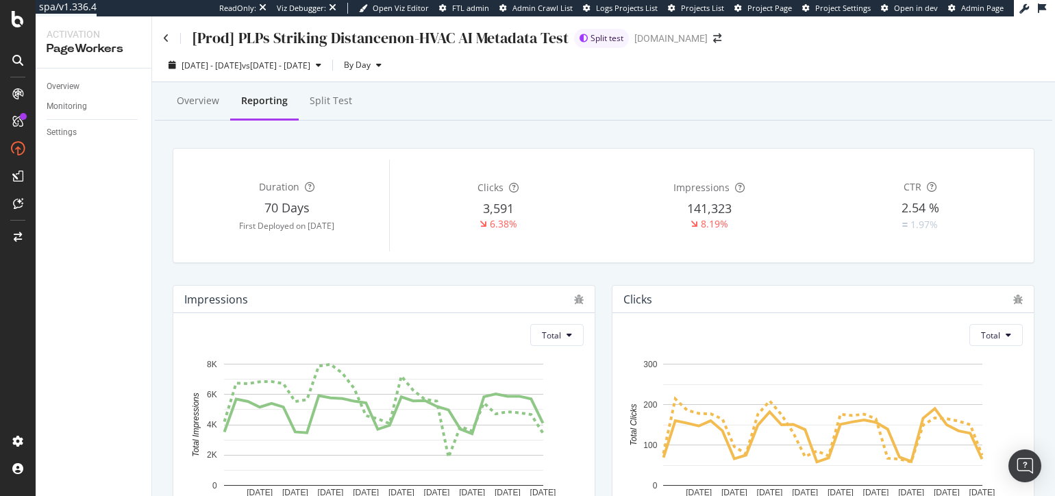
click at [604, 282] on div "Clicks Total 23 Jul. 2025 26 Jul. 2025 29 Jul. 2025 1 Aug. 2025 4 Aug. 2025 7 A…" at bounding box center [823, 411] width 439 height 274
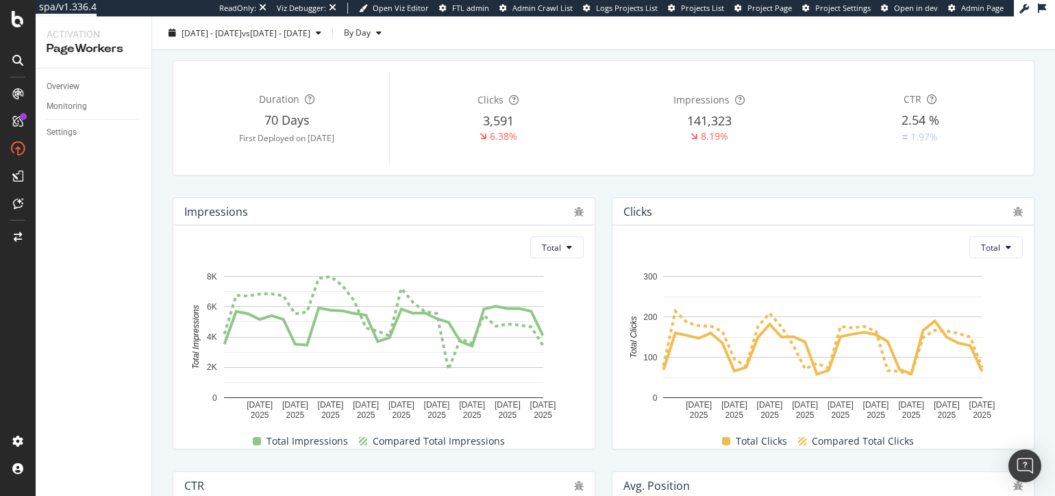
scroll to position [427, 0]
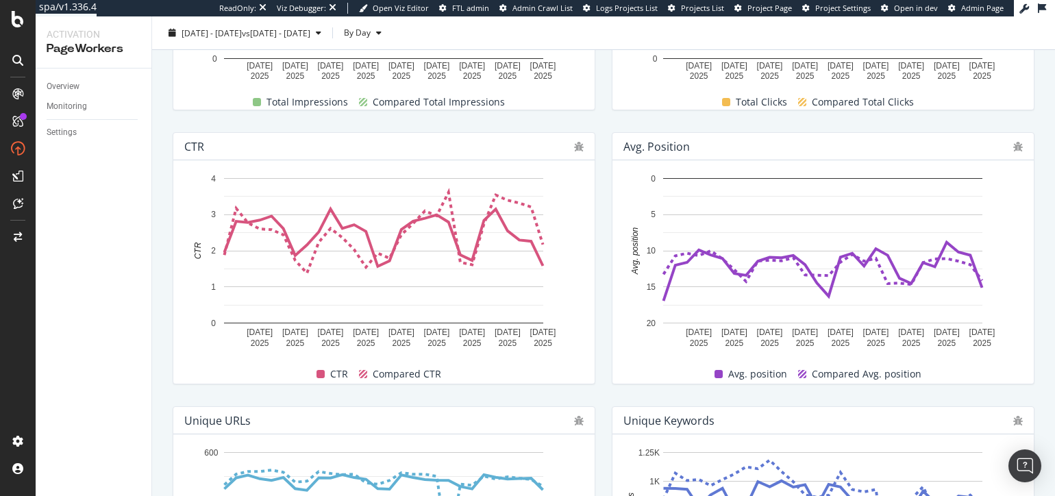
click at [602, 282] on div "CTR 23 Jul. 2025 26 Jul. 2025 29 Jul. 2025 1 Aug. 2025 4 Aug. 2025 7 Aug. 2025 …" at bounding box center [383, 258] width 439 height 274
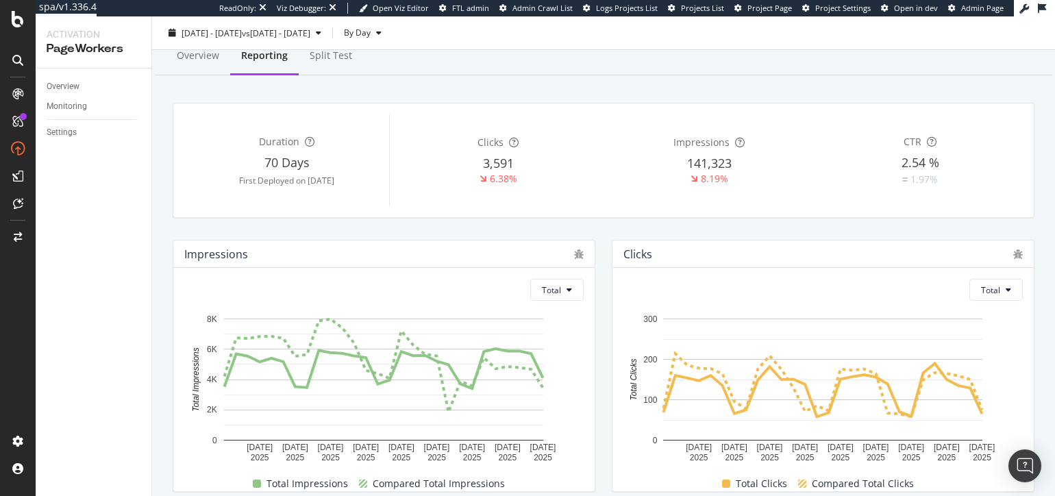
scroll to position [0, 0]
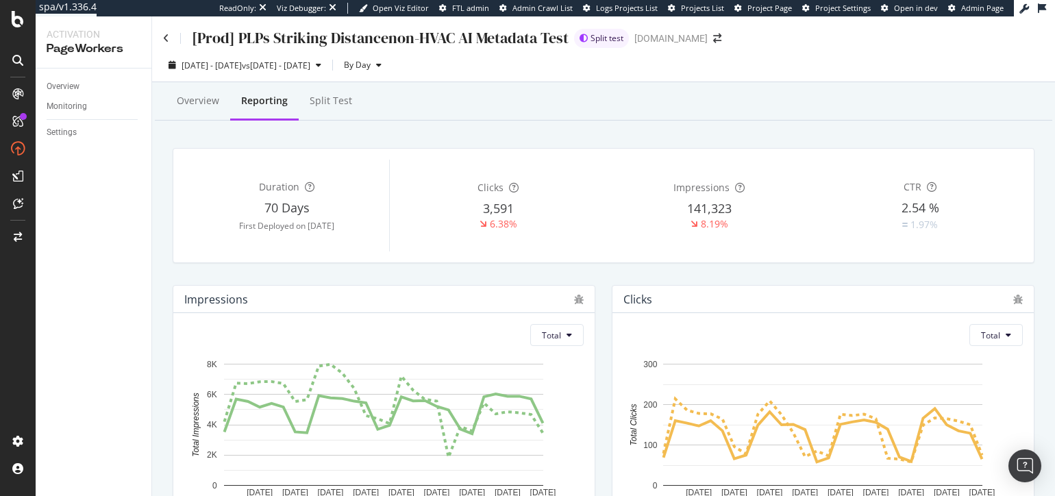
drag, startPoint x: 604, startPoint y: 282, endPoint x: 572, endPoint y: 315, distance: 45.5
click at [604, 282] on div "Clicks Total 23 Jul. 2025 26 Jul. 2025 29 Jul. 2025 1 Aug. 2025 4 Aug. 2025 7 A…" at bounding box center [823, 411] width 439 height 274
click at [282, 271] on div "Duration 70 Days First Deployed on 2025 Jun. 10th Clicks 3,591 6.38% Impression…" at bounding box center [603, 205] width 878 height 137
click at [204, 103] on div "Overview" at bounding box center [198, 101] width 42 height 14
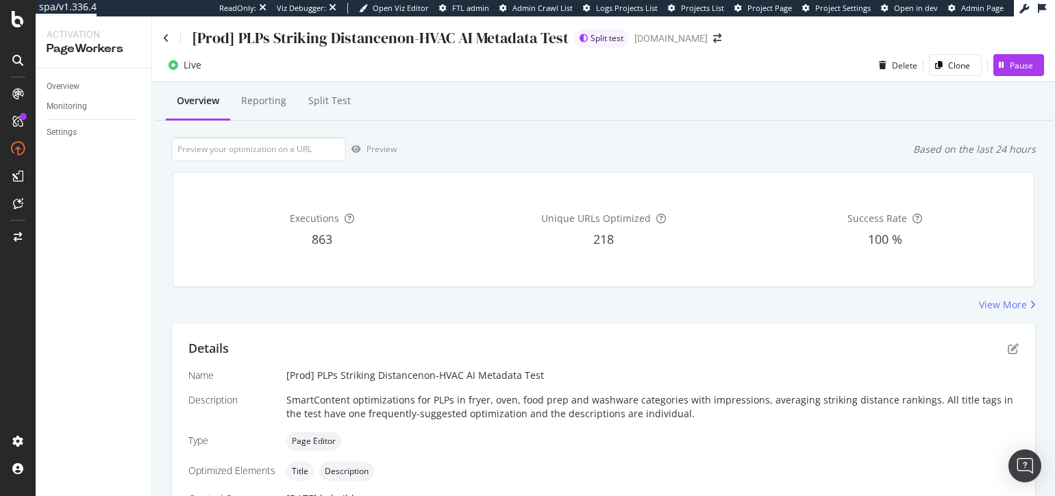
scroll to position [380, 0]
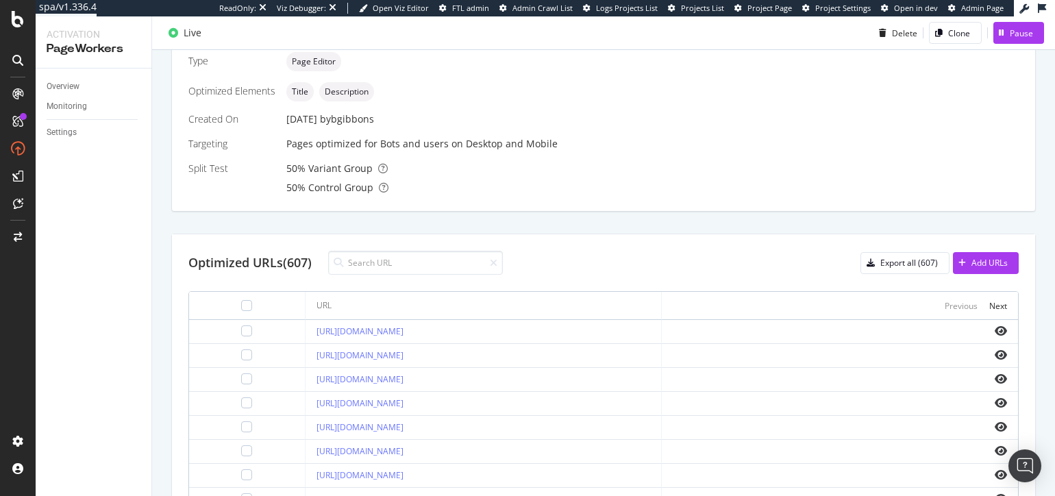
click at [322, 219] on div "Details Name [Prod] PLPs Striking Distancenon-HVAC AI Metadata Test Description…" at bounding box center [603, 320] width 865 height 754
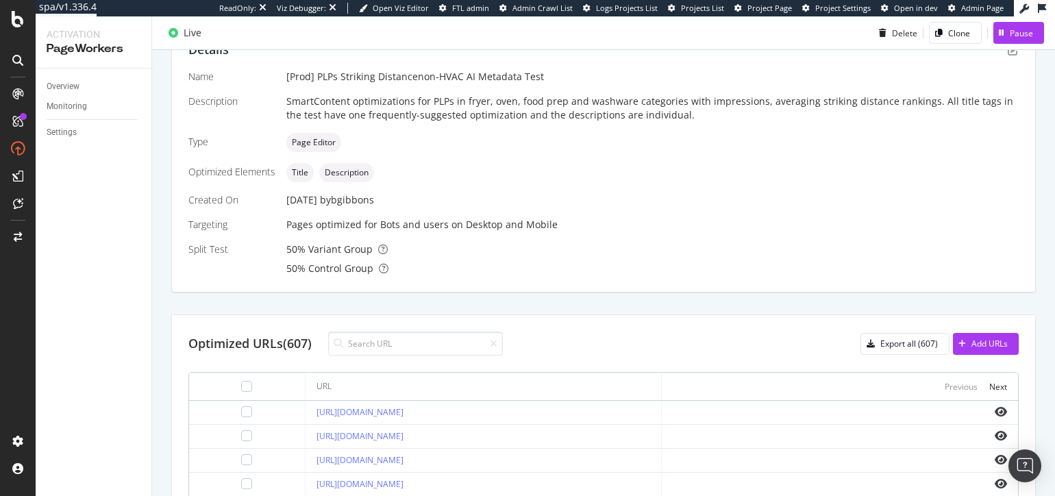
scroll to position [110, 0]
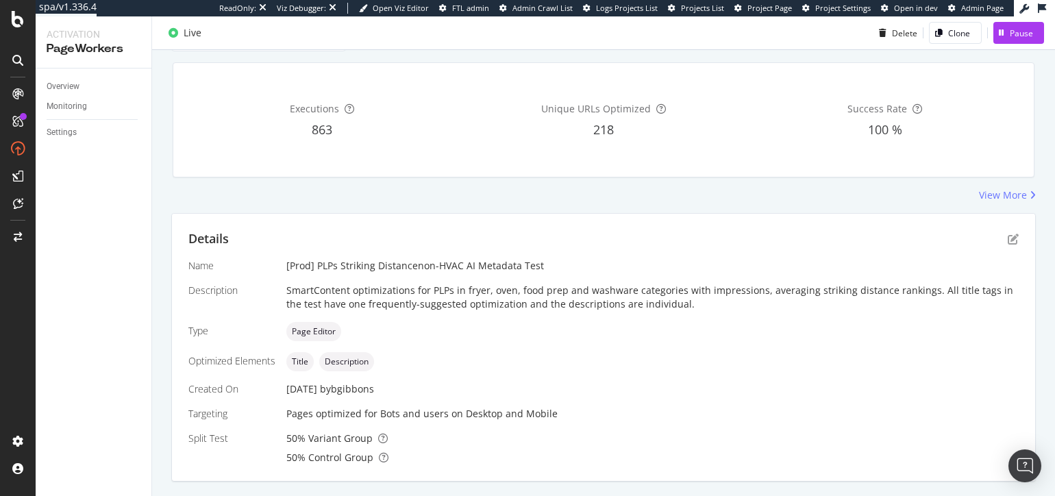
click at [417, 201] on div "View More" at bounding box center [603, 195] width 865 height 14
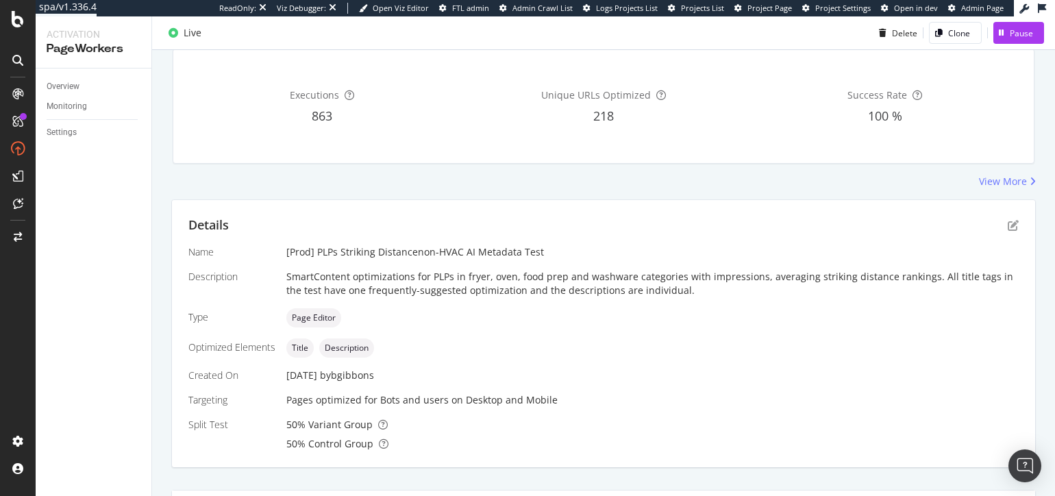
scroll to position [0, 0]
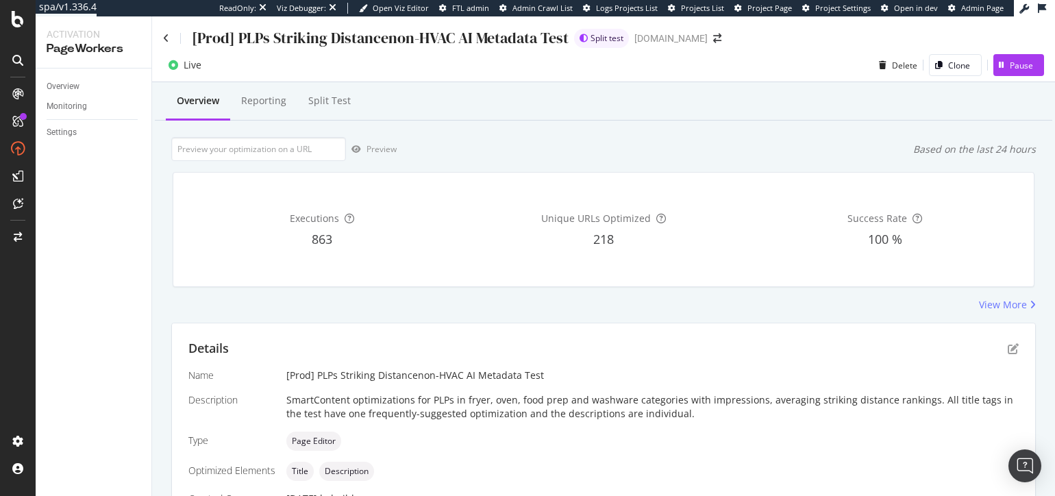
click at [442, 309] on div "View More" at bounding box center [603, 305] width 865 height 14
click at [453, 167] on div "Executions 863 Unique URLs Optimized 218 Success Rate 100 %" at bounding box center [603, 229] width 878 height 137
click at [166, 38] on icon at bounding box center [166, 39] width 6 height 10
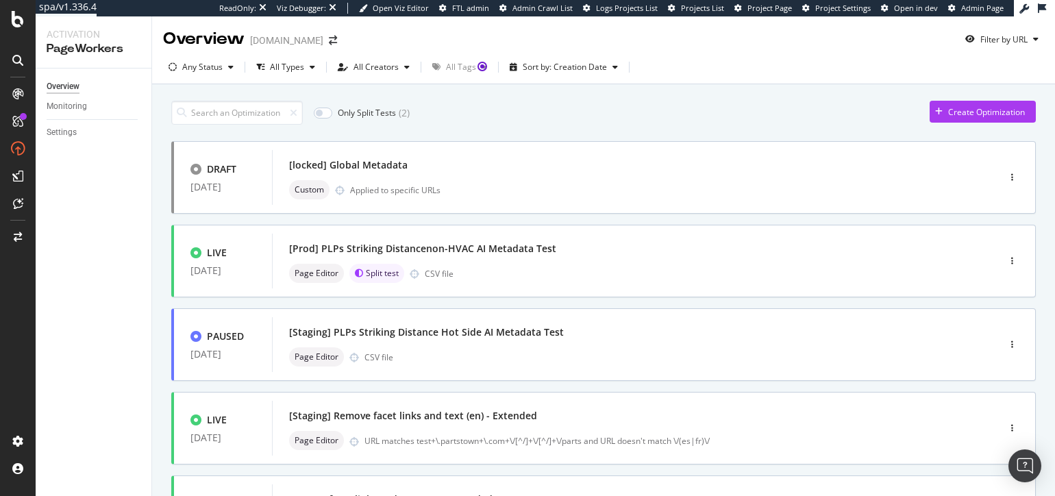
drag, startPoint x: 480, startPoint y: 108, endPoint x: 317, endPoint y: 116, distance: 163.3
click at [480, 108] on div "Only Split Tests ( 2 ) Create Optimization" at bounding box center [603, 113] width 865 height 24
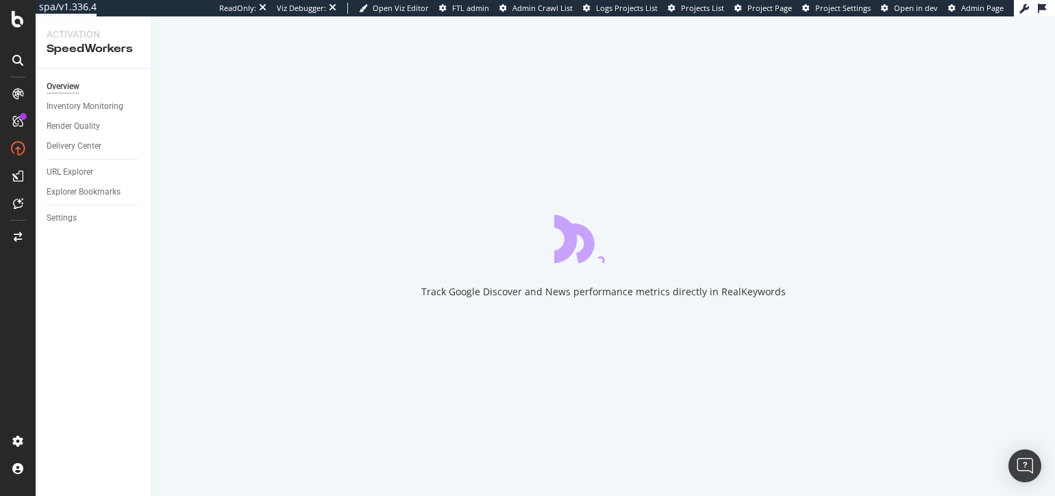
click at [151, 254] on div "Activation SpeedWorkers Overview Inventory Monitoring Render Quality Delivery C…" at bounding box center [94, 256] width 116 height 480
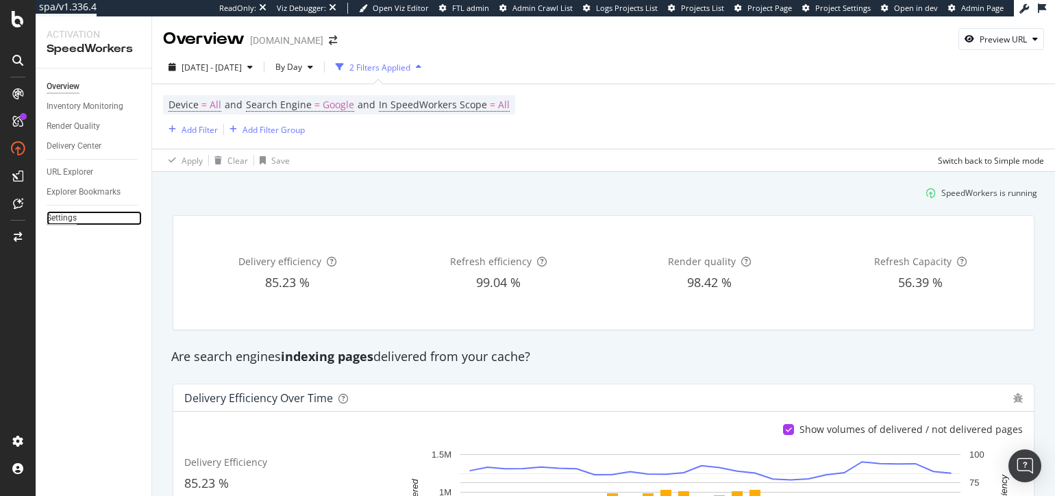
click at [62, 222] on div "Settings" at bounding box center [62, 218] width 30 height 14
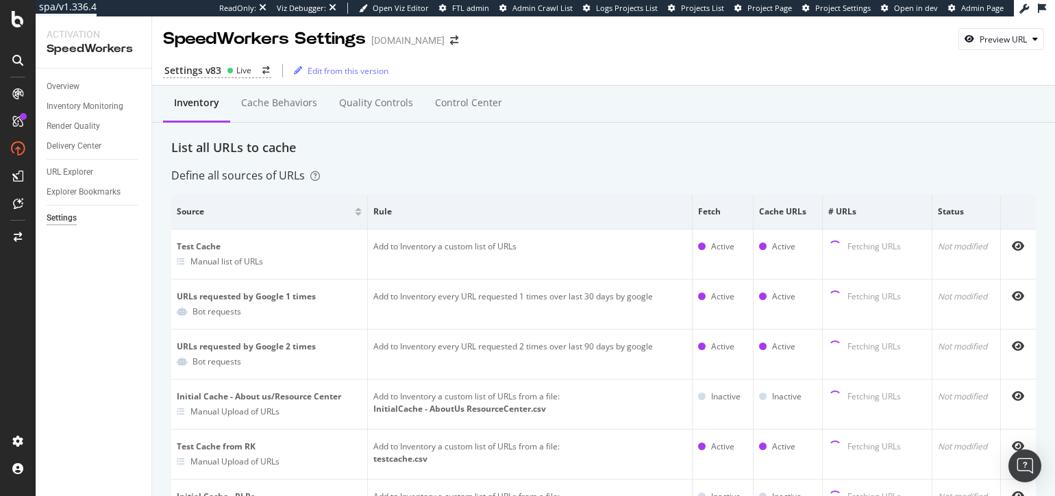
click at [223, 79] on div "Settings v83 Live Edit from this version" at bounding box center [603, 70] width 903 height 29
click at [223, 72] on div "Settings v83 Live" at bounding box center [217, 71] width 108 height 14
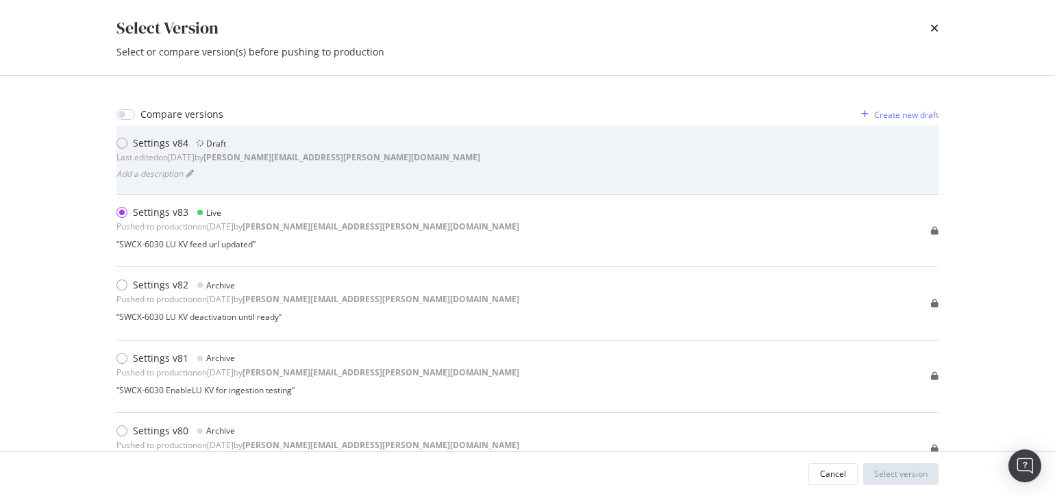
click at [584, 169] on div "Settings v84 Draft Last edited on 2025 Aug 11th by jason.schwab@botify.com Add …" at bounding box center [527, 159] width 822 height 47
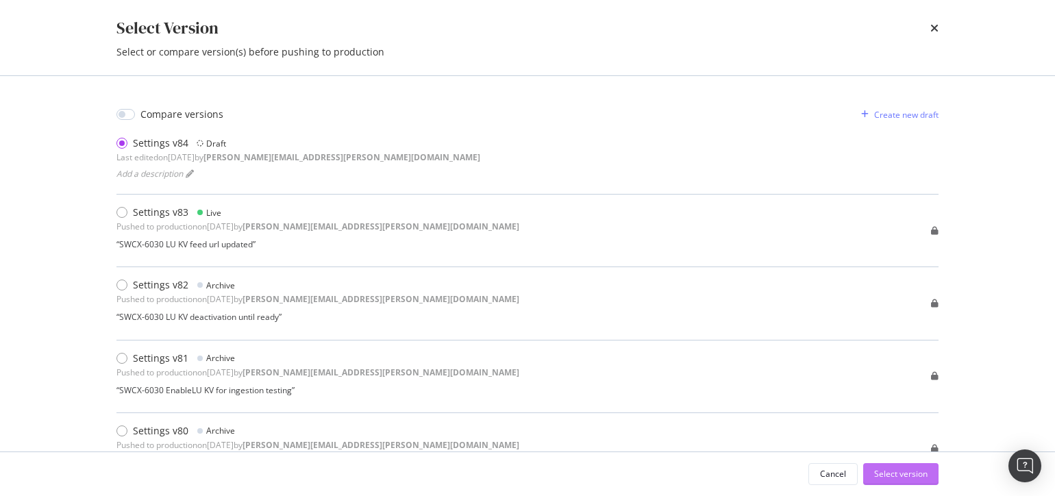
click at [914, 480] on div "Select version" at bounding box center [900, 474] width 53 height 12
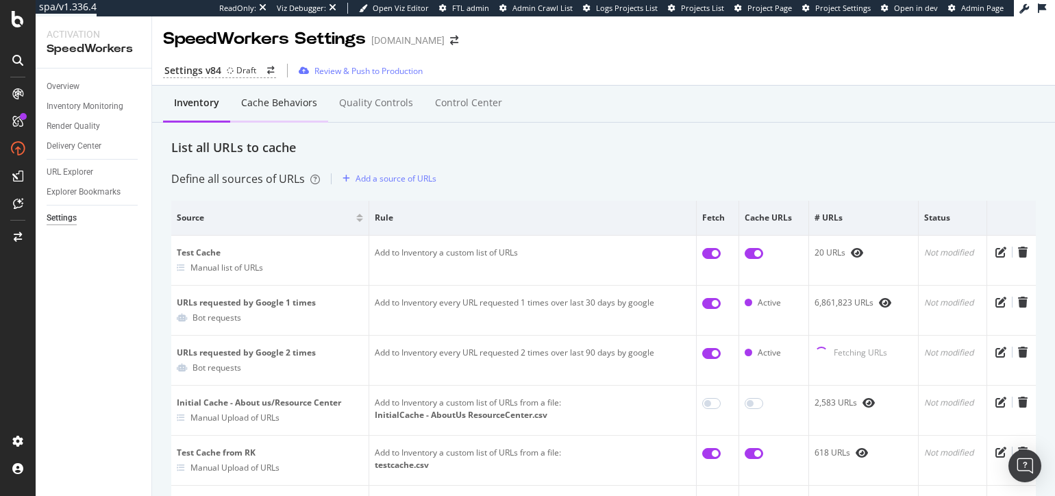
click at [289, 108] on div "Cache behaviors" at bounding box center [279, 103] width 76 height 14
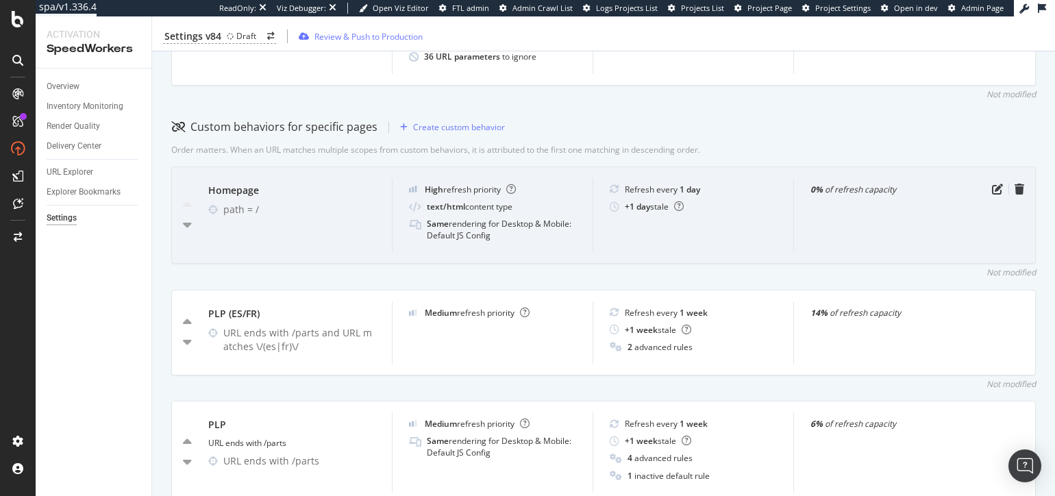
scroll to position [410, 0]
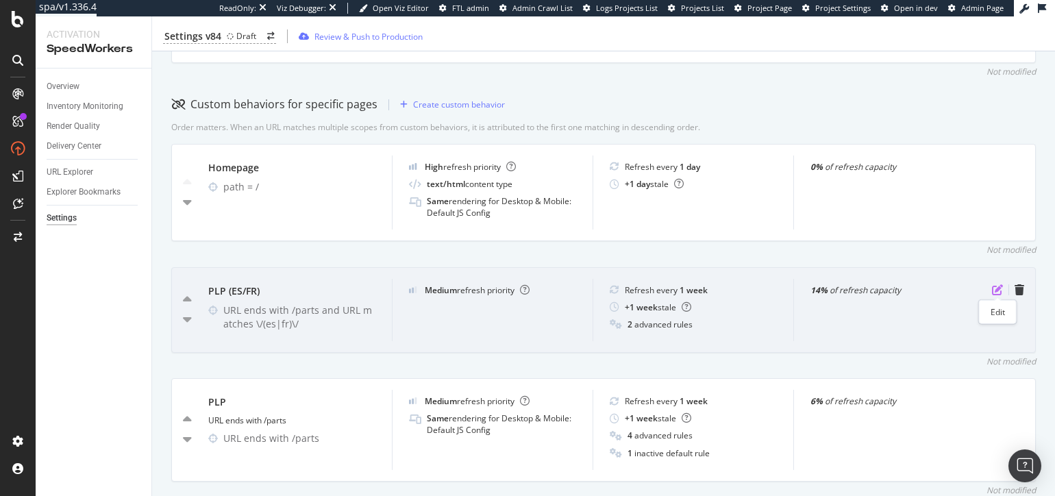
click at [1000, 286] on icon "pen-to-square" at bounding box center [997, 289] width 11 height 11
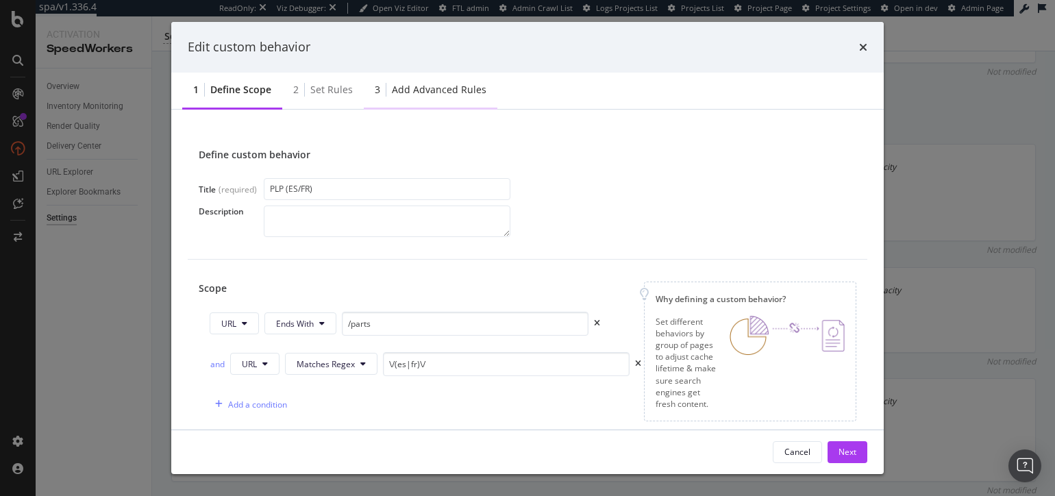
click at [430, 93] on div "Add advanced rules" at bounding box center [439, 90] width 95 height 14
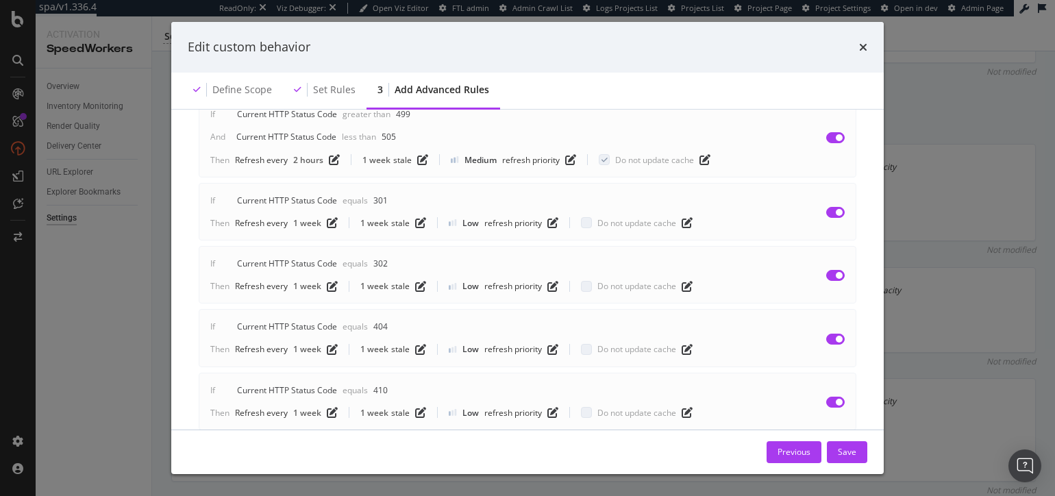
scroll to position [0, 0]
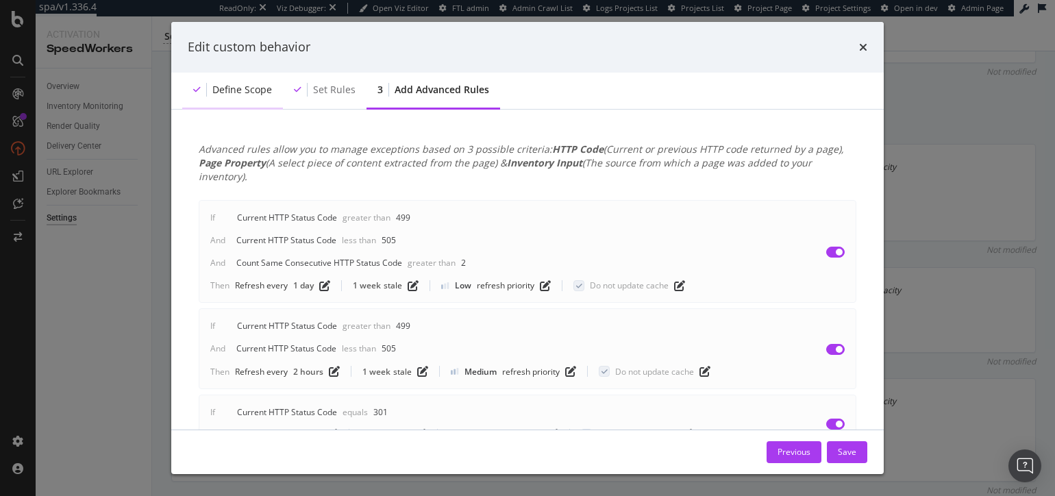
click at [260, 89] on div "Define scope" at bounding box center [242, 90] width 60 height 14
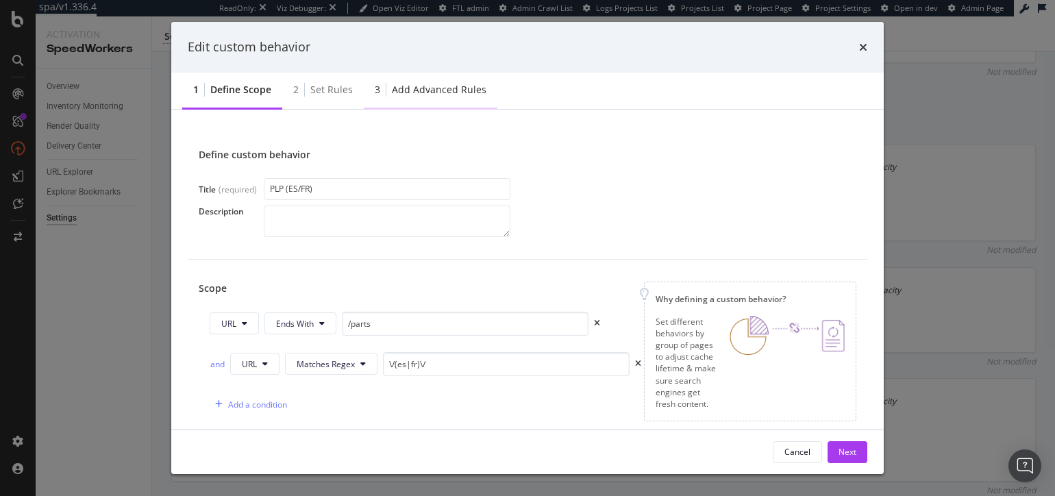
click at [439, 94] on div "Add advanced rules" at bounding box center [439, 90] width 95 height 14
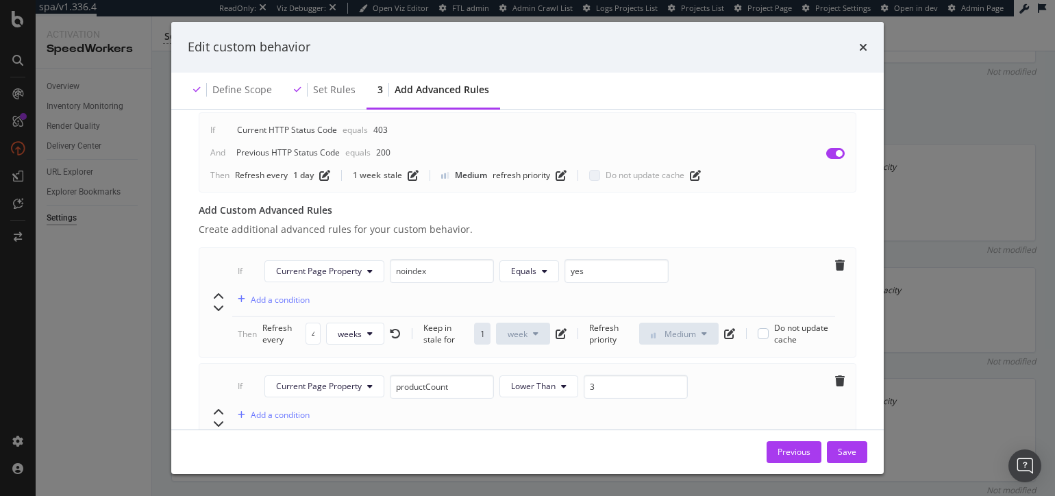
scroll to position [624, 0]
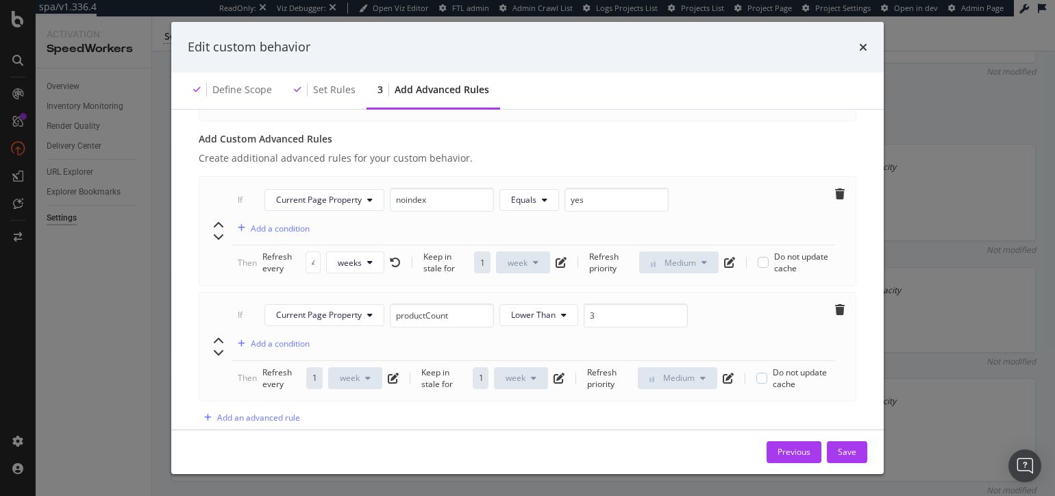
scroll to position [605, 0]
drag, startPoint x: 451, startPoint y: 186, endPoint x: 373, endPoint y: 180, distance: 78.4
click at [373, 189] on div "If Current Page Property noindex Equals yes" at bounding box center [456, 201] width 437 height 24
click at [443, 189] on input "noindex" at bounding box center [442, 201] width 104 height 24
click at [404, 433] on div "Previous Save" at bounding box center [527, 452] width 713 height 44
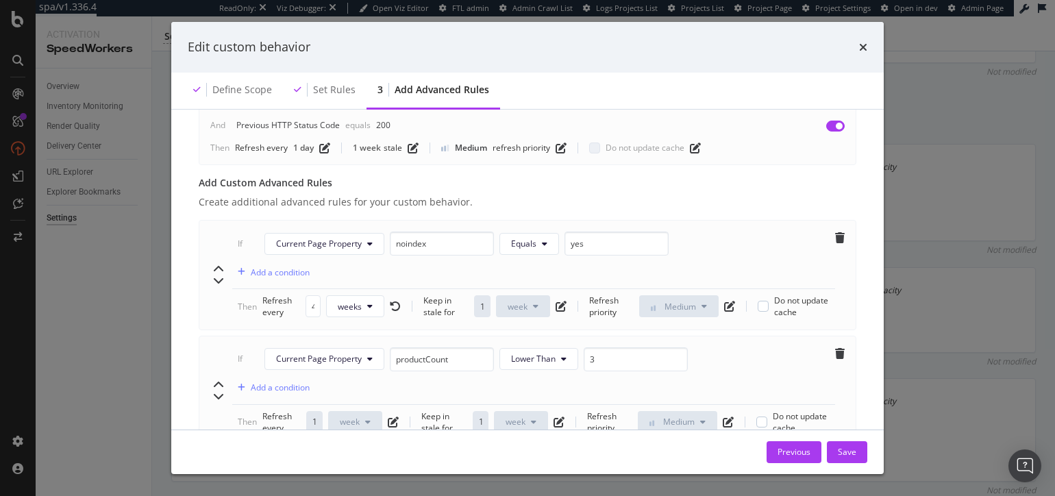
scroll to position [562, 0]
drag, startPoint x: 527, startPoint y: 261, endPoint x: 520, endPoint y: 262, distance: 7.0
click at [527, 261] on div "If Current Page Property noindex Equals yes Add a condition" at bounding box center [533, 261] width 603 height 58
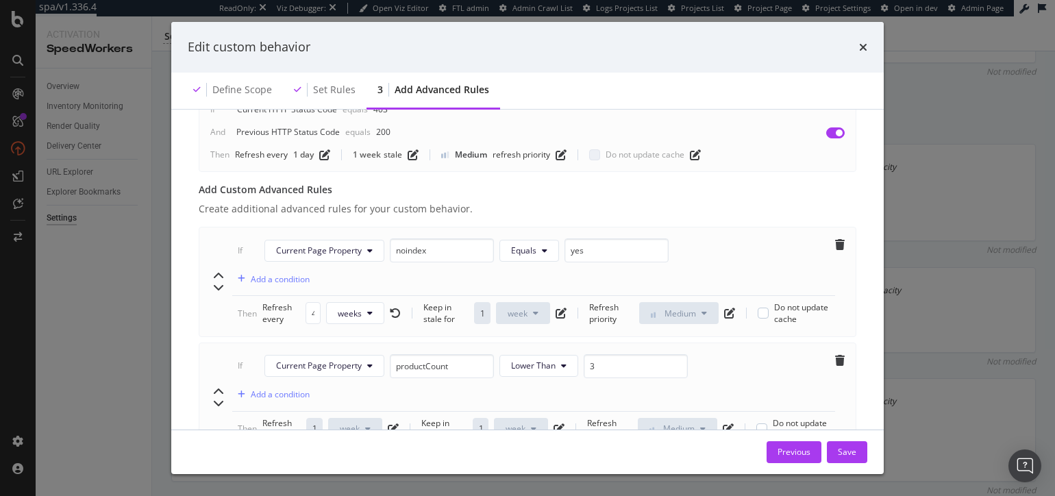
scroll to position [555, 0]
click at [864, 48] on icon "times" at bounding box center [863, 47] width 8 height 11
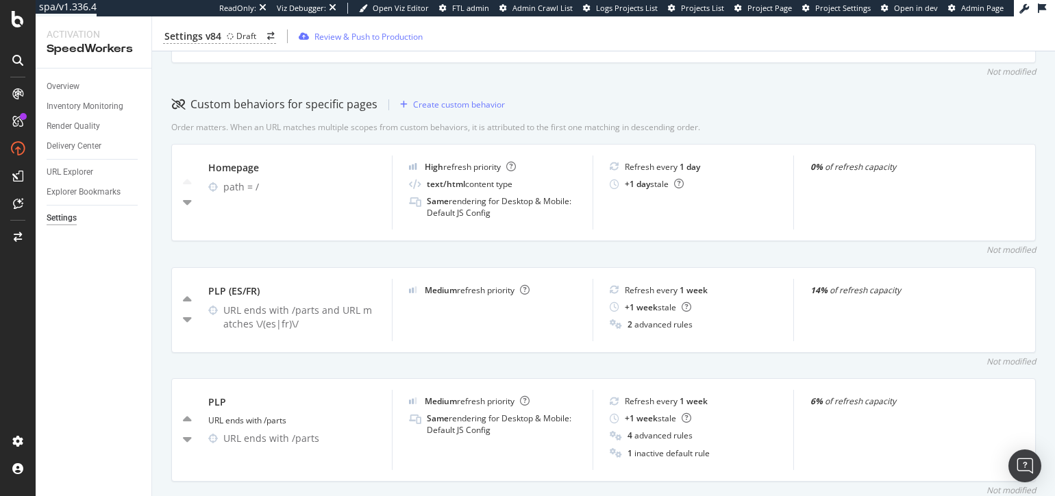
scroll to position [0, 0]
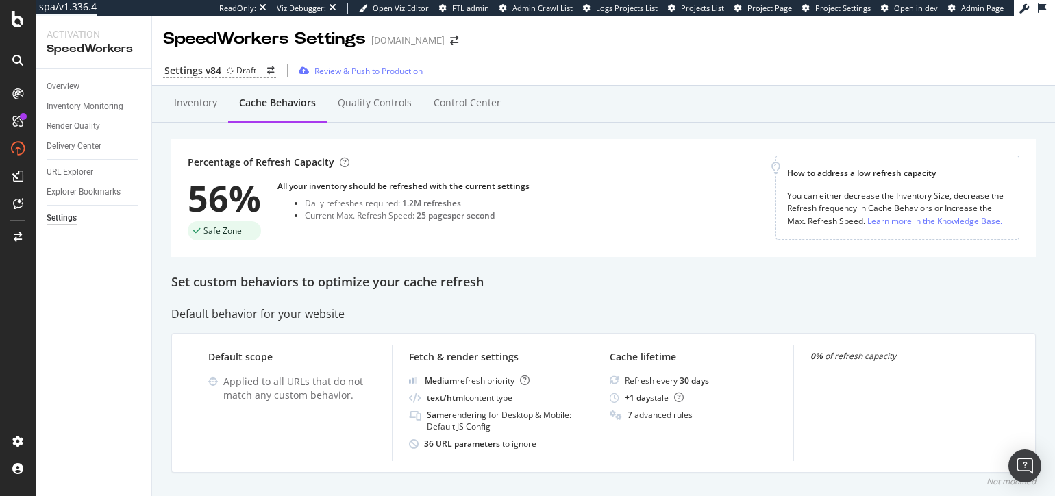
drag, startPoint x: 587, startPoint y: 286, endPoint x: 580, endPoint y: 283, distance: 8.0
click at [586, 286] on div "Set custom behaviors to optimize your cache refresh" at bounding box center [603, 282] width 865 height 18
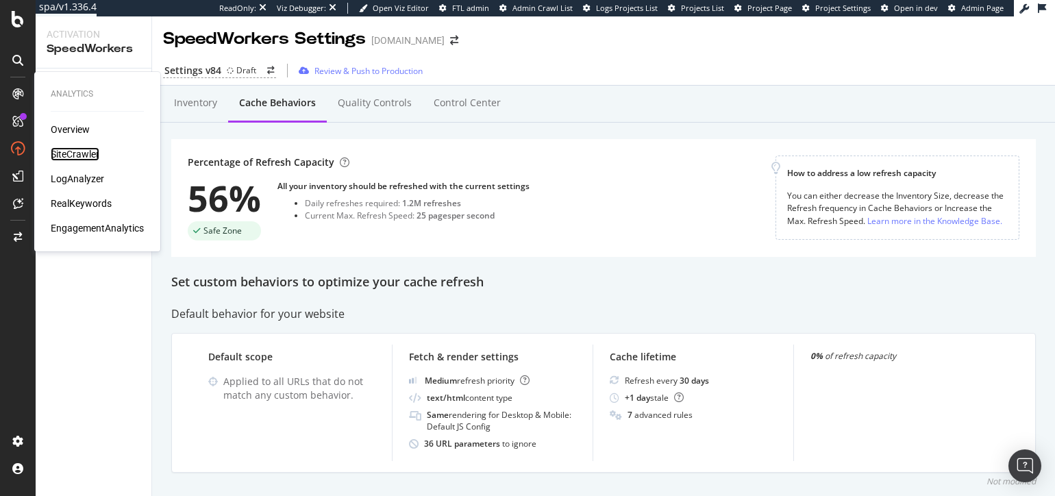
drag, startPoint x: 86, startPoint y: 156, endPoint x: 37, endPoint y: 197, distance: 63.7
click at [86, 156] on div "SiteCrawler" at bounding box center [75, 154] width 49 height 14
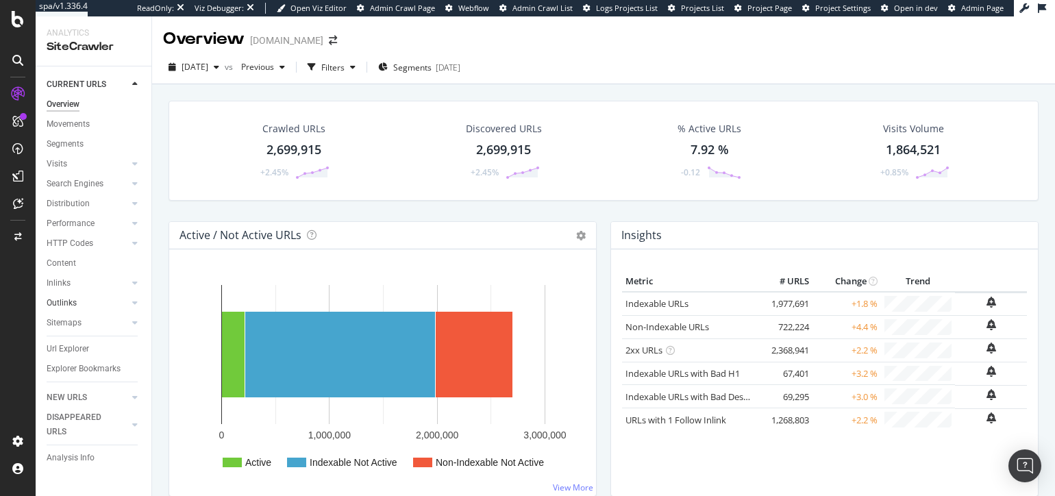
drag, startPoint x: 102, startPoint y: 305, endPoint x: 89, endPoint y: 310, distance: 13.9
click at [102, 305] on link "Outlinks" at bounding box center [88, 303] width 82 height 14
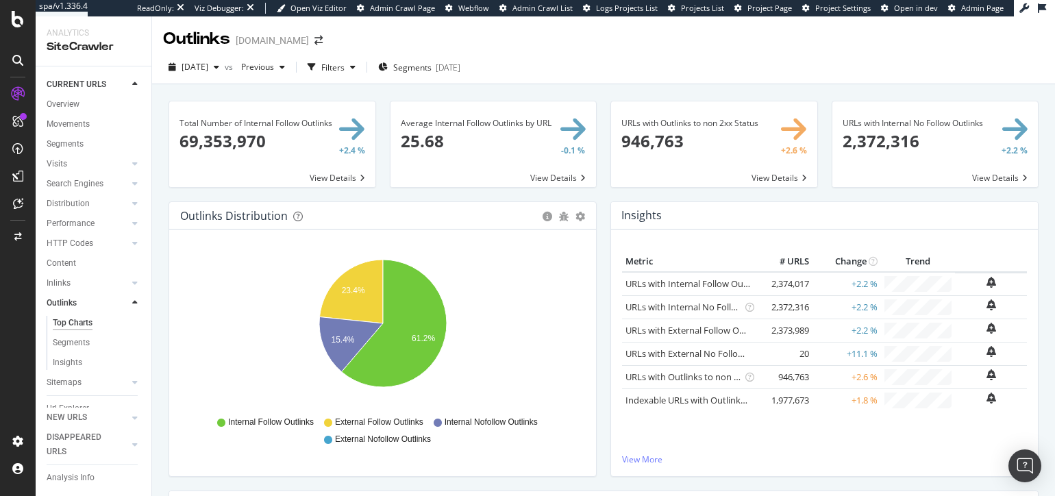
click at [399, 194] on div "Average Internal Follow Outlinks by URL × Close Chart main-metric-outlinks-avg-…" at bounding box center [493, 151] width 221 height 101
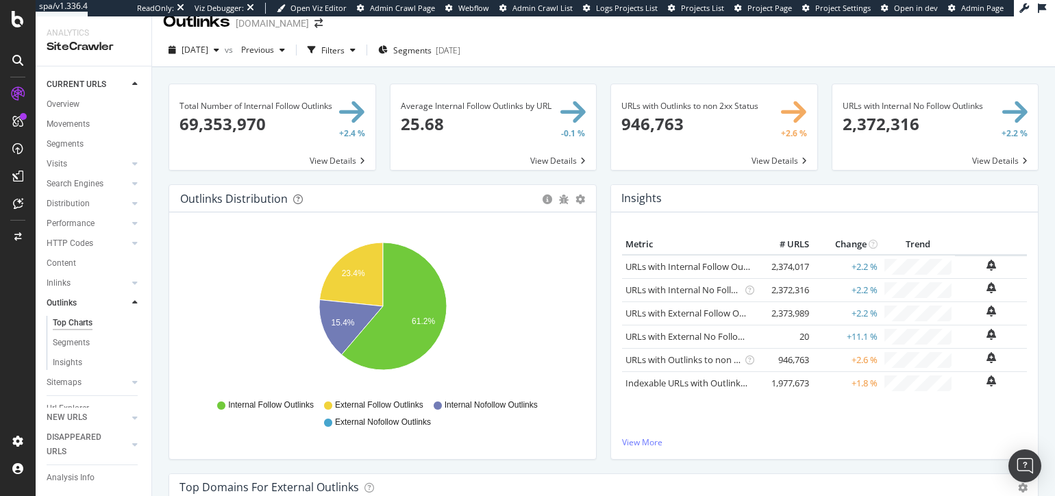
scroll to position [21, 0]
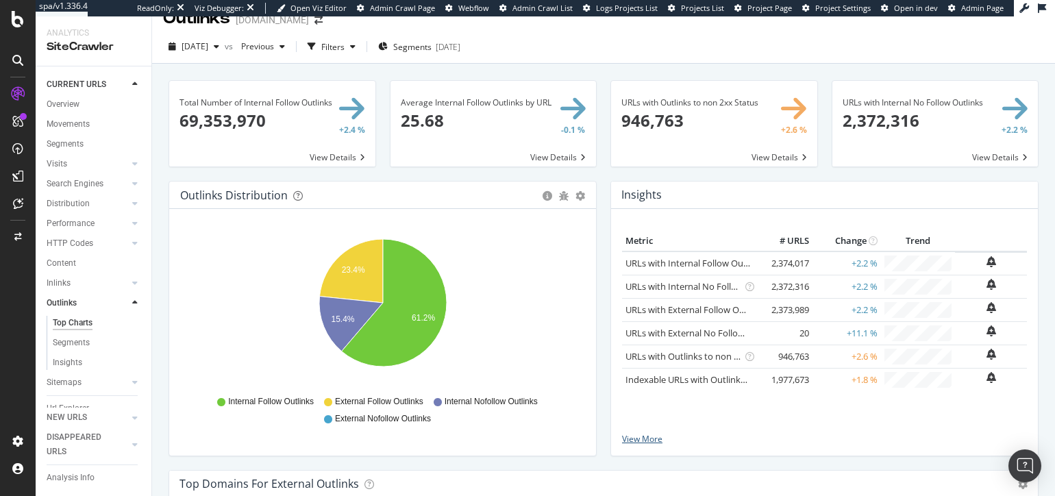
click at [644, 435] on link "View More" at bounding box center [824, 439] width 405 height 12
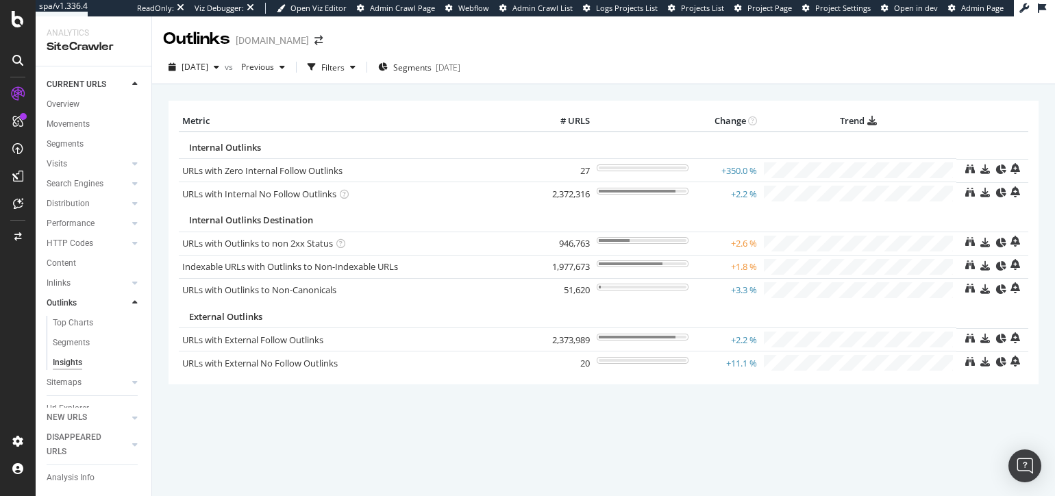
click at [578, 428] on div "× Metric # URLS Change Trend Internal Outlinks URLs with Zero Internal Follow O…" at bounding box center [604, 261] width 870 height 342
click at [878, 421] on div "× Metric # URLS Change Trend Internal Outlinks URLs with Zero Internal Follow O…" at bounding box center [604, 261] width 870 height 342
drag, startPoint x: 766, startPoint y: 470, endPoint x: 506, endPoint y: 321, distance: 299.3
click at [765, 470] on div "× Metric # URLS Change Trend Internal Outlinks URLs with Zero Internal Follow O…" at bounding box center [603, 290] width 903 height 412
drag, startPoint x: 297, startPoint y: 242, endPoint x: 295, endPoint y: 231, distance: 11.3
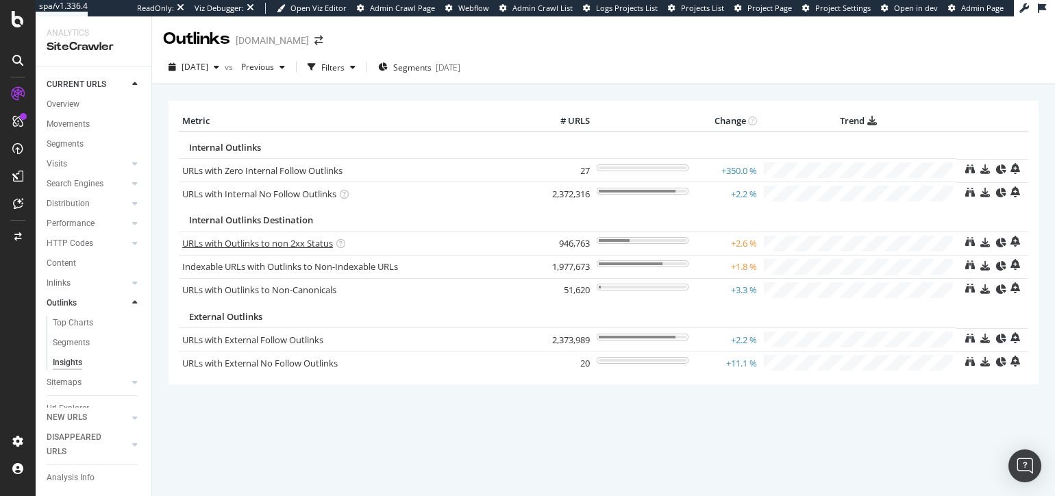
click at [297, 242] on link "URLs with Outlinks to non 2xx Status" at bounding box center [257, 243] width 151 height 12
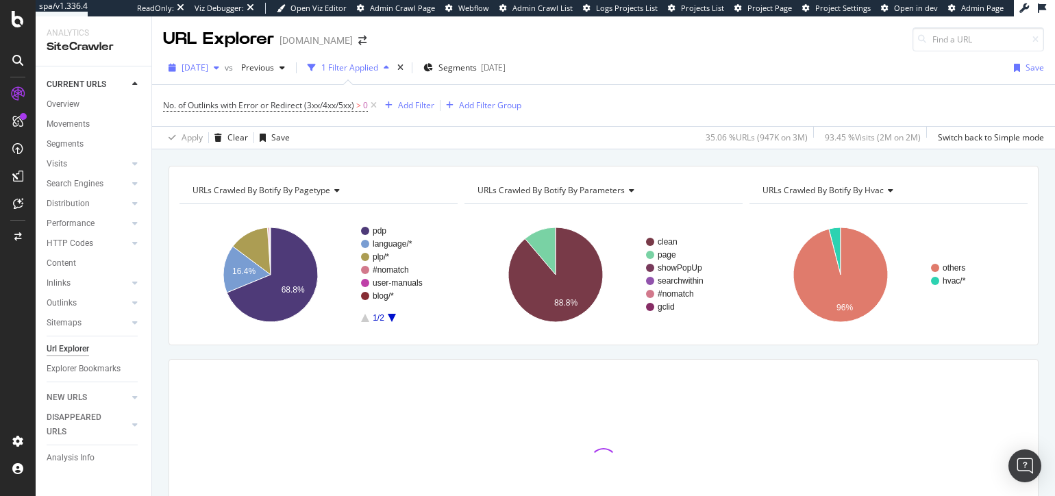
click at [208, 67] on span "2025 Aug. 16th" at bounding box center [195, 68] width 27 height 12
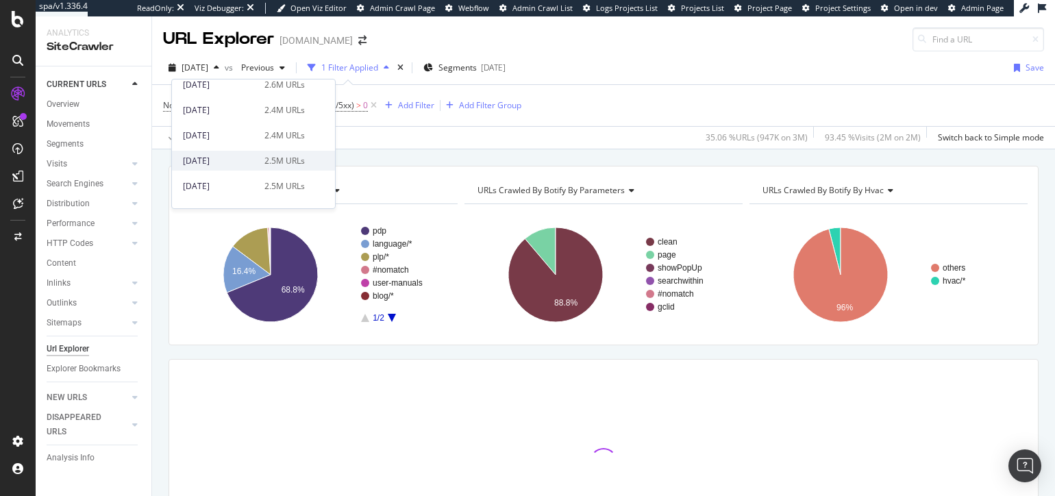
scroll to position [111, 0]
click at [265, 104] on div "2.4M URLs" at bounding box center [285, 107] width 40 height 12
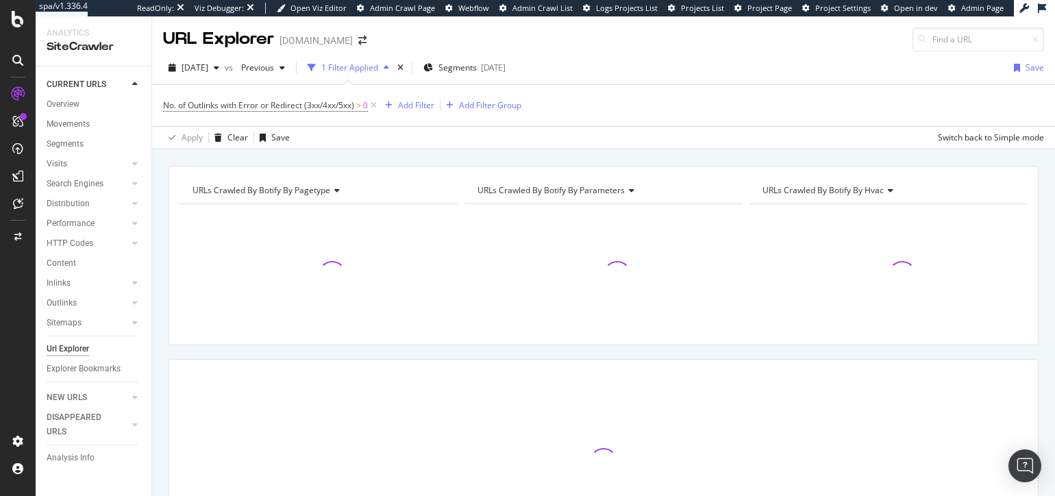
click at [353, 164] on div "URLs Crawled By Botify By pagetype Chart (by Value) Table Expand Export as CSV …" at bounding box center [603, 165] width 903 height 33
click at [421, 107] on div "Add Filter" at bounding box center [416, 105] width 36 height 12
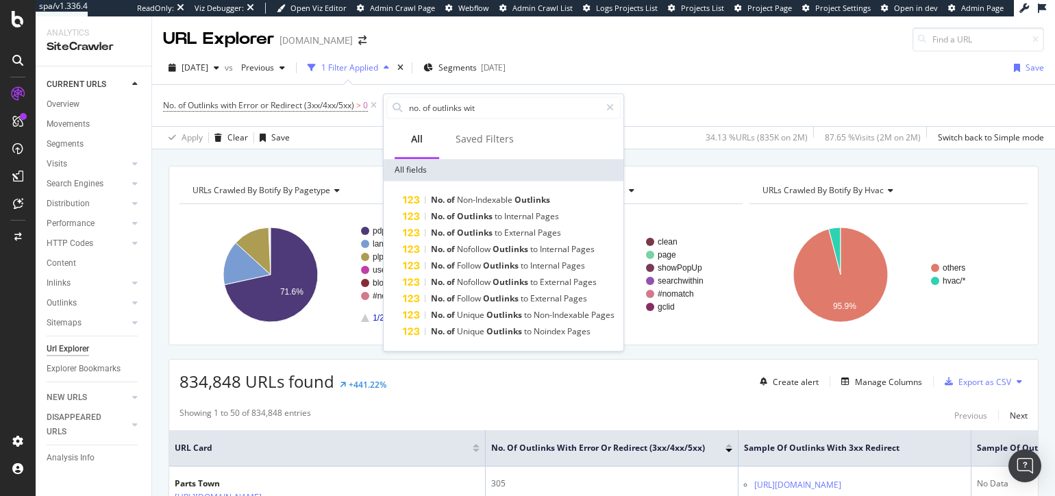
type input "no. of outlinks with"
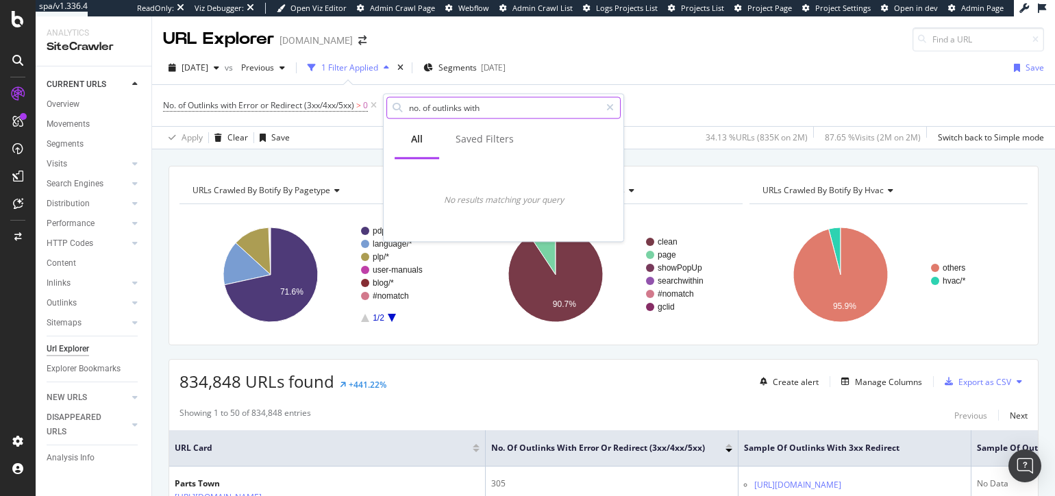
click at [500, 107] on input "no. of outlinks with" at bounding box center [504, 107] width 193 height 21
click at [690, 159] on div "URLs Crawled By Botify By pagetype Chart (by Value) Table Expand Export as CSV …" at bounding box center [603, 165] width 903 height 33
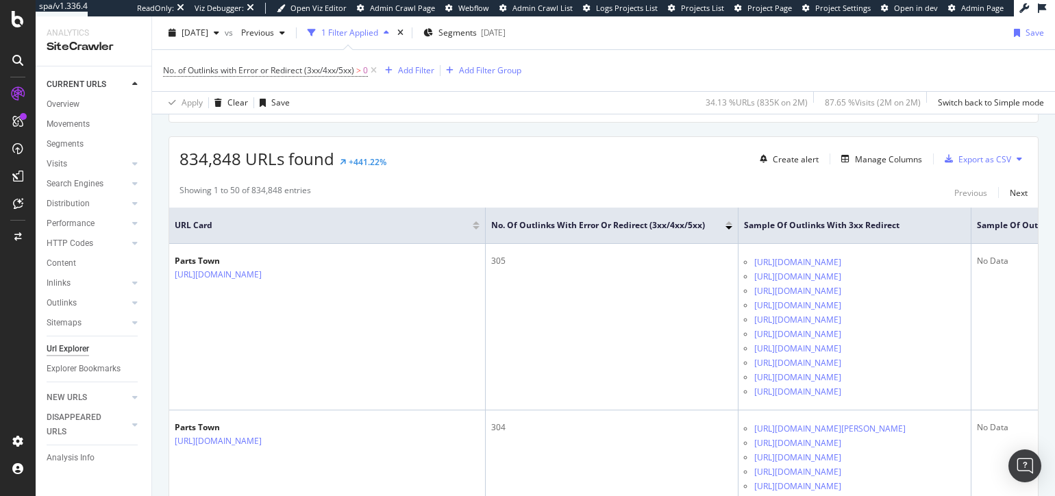
scroll to position [225, 0]
click at [869, 157] on div "Manage Columns" at bounding box center [888, 157] width 67 height 12
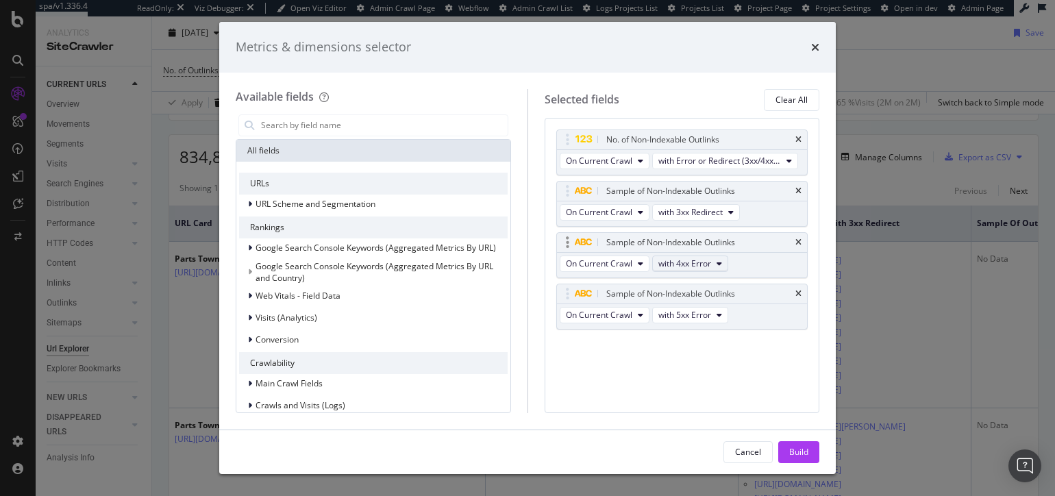
click at [709, 262] on span "with 4xx Error" at bounding box center [685, 264] width 53 height 12
drag, startPoint x: 588, startPoint y: 380, endPoint x: 593, endPoint y: 362, distance: 18.5
click at [588, 380] on div "No. of Non-Indexable Outlinks On Current Crawl with Error or Redirect (3xx/4xx/…" at bounding box center [682, 265] width 275 height 295
click at [704, 214] on span "with 3xx Redirect" at bounding box center [691, 212] width 64 height 12
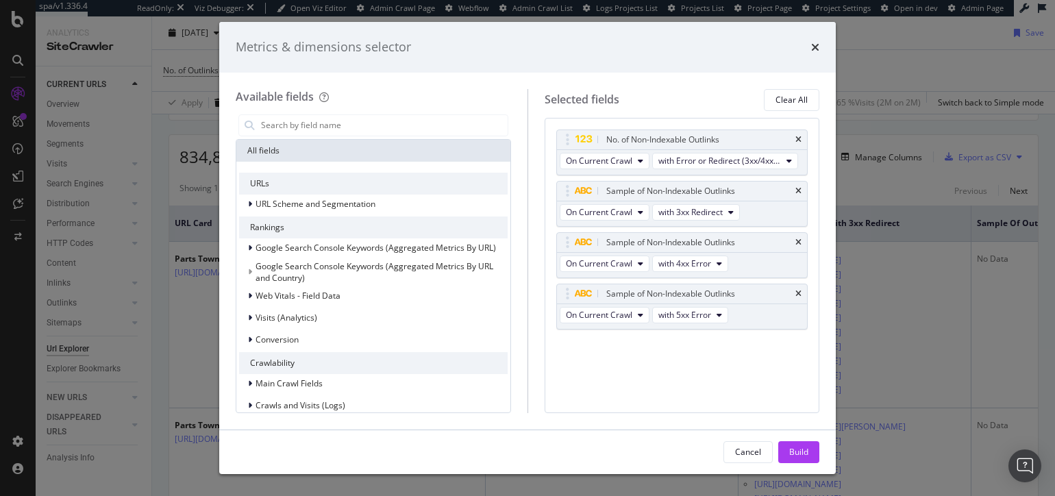
click at [674, 357] on div "No. of Non-Indexable Outlinks On Current Crawl with Error or Redirect (3xx/4xx/…" at bounding box center [682, 245] width 252 height 230
click at [705, 163] on span "with Error or Redirect (3xx/4xx/5xx) (Total)" at bounding box center [720, 161] width 123 height 12
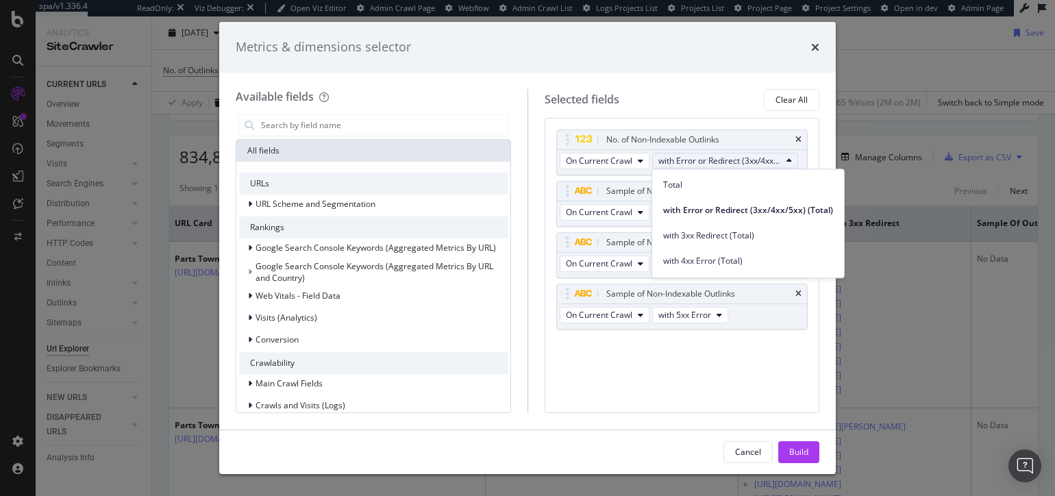
click at [728, 93] on div "Selected fields Clear All" at bounding box center [682, 100] width 275 height 22
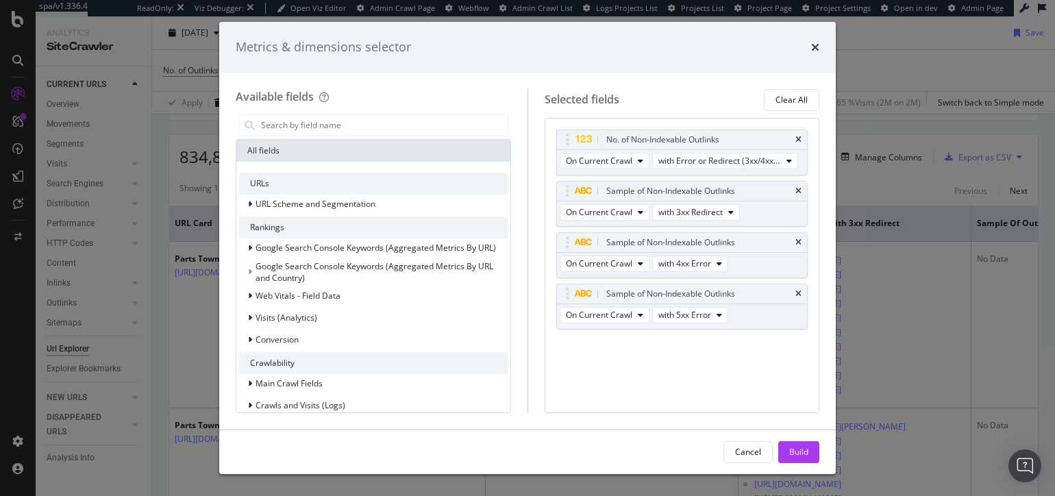
drag, startPoint x: 815, startPoint y: 43, endPoint x: 803, endPoint y: 47, distance: 12.4
click at [815, 43] on icon "times" at bounding box center [815, 47] width 8 height 11
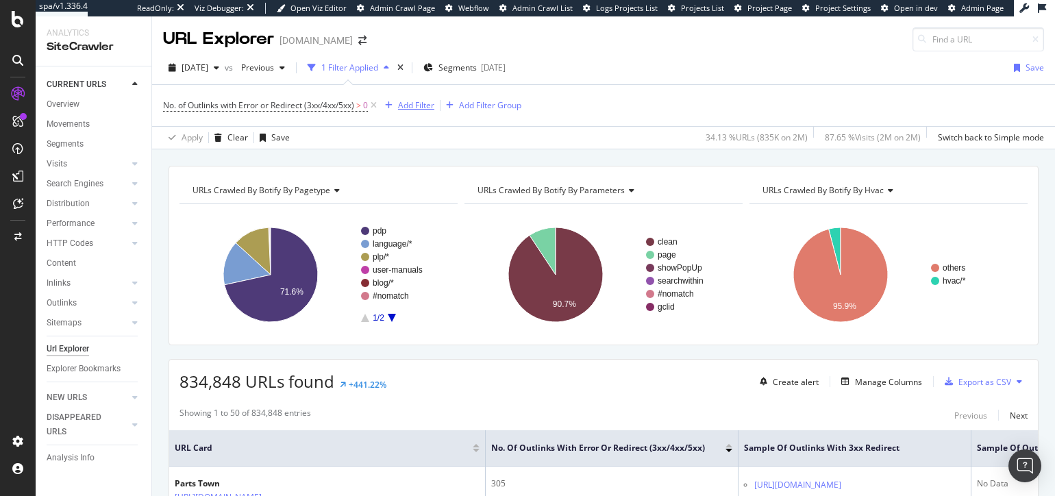
click at [411, 103] on div "Add Filter" at bounding box center [416, 105] width 36 height 12
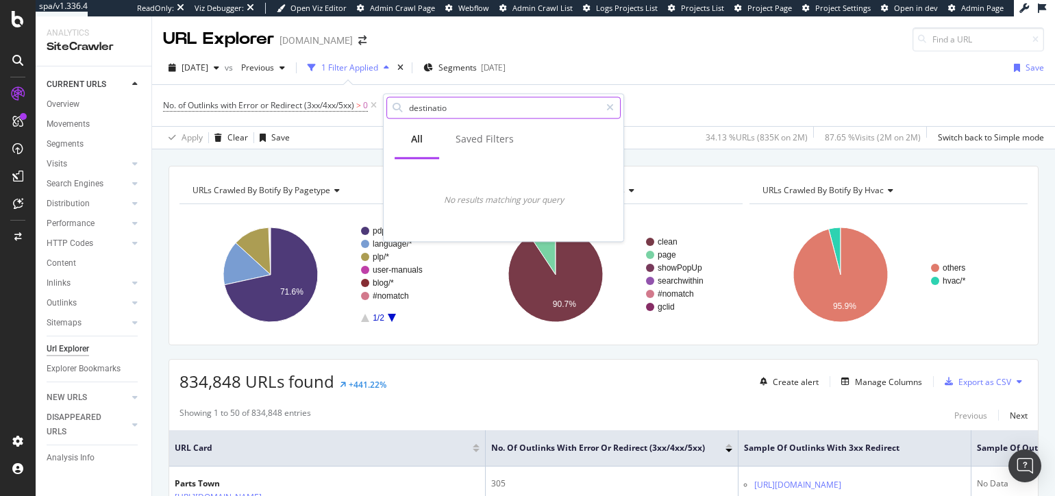
type input "destination"
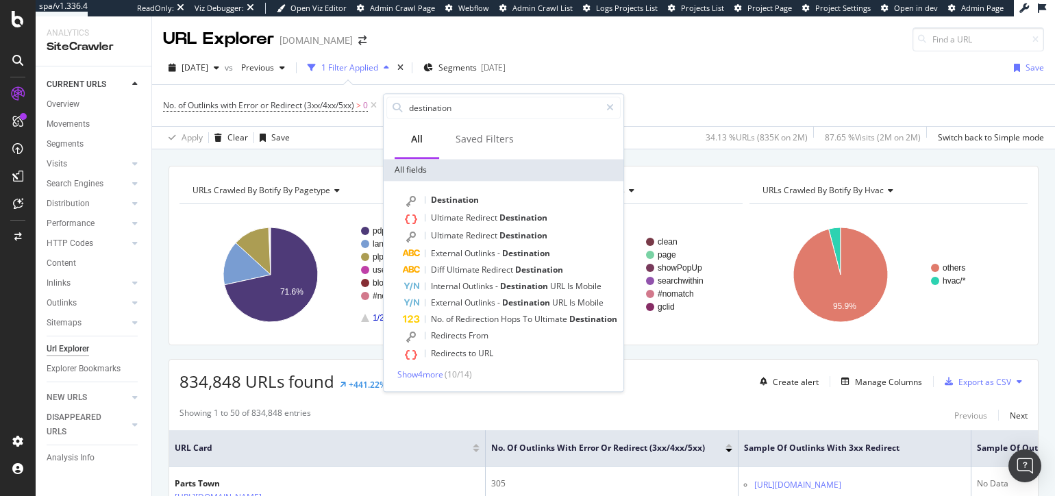
click at [651, 153] on div "URLs Crawled By Botify By pagetype Chart (by Value) Table Expand Export as CSV …" at bounding box center [603, 165] width 903 height 33
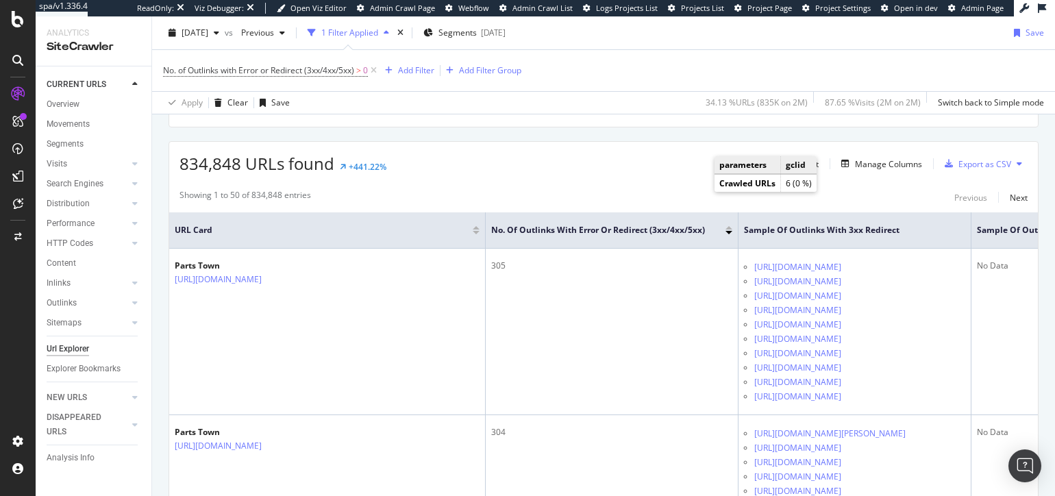
scroll to position [219, 0]
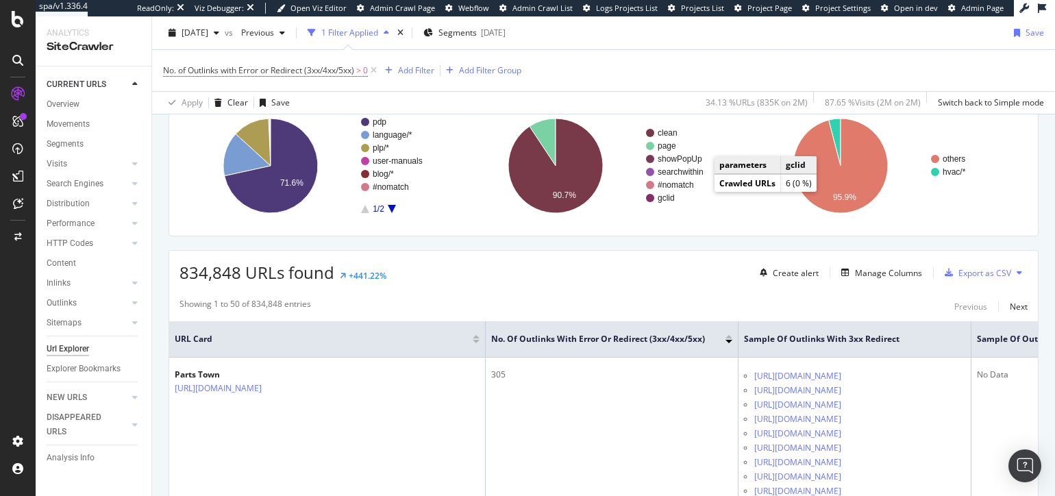
scroll to position [0, 0]
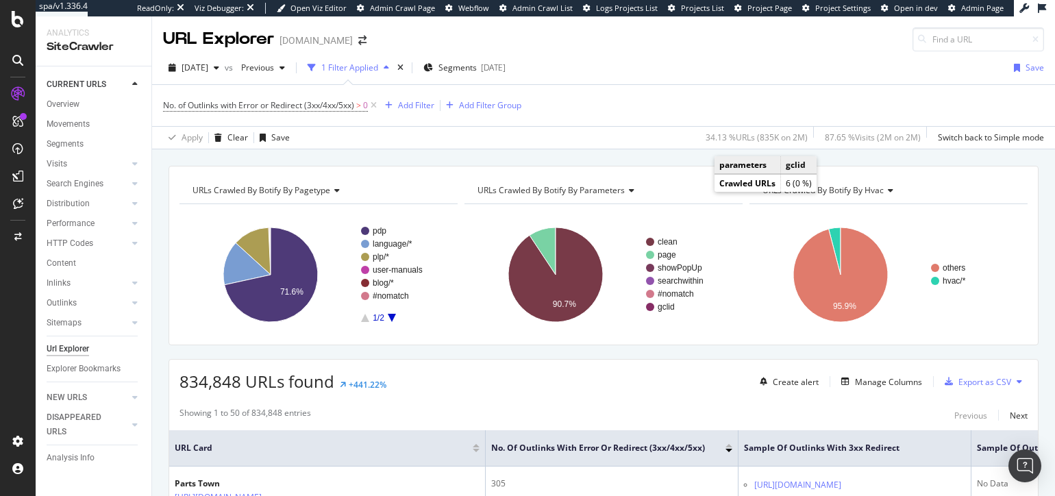
click at [702, 157] on div "URLs Crawled By Botify By pagetype Chart (by Value) Table Expand Export as CSV …" at bounding box center [603, 165] width 903 height 33
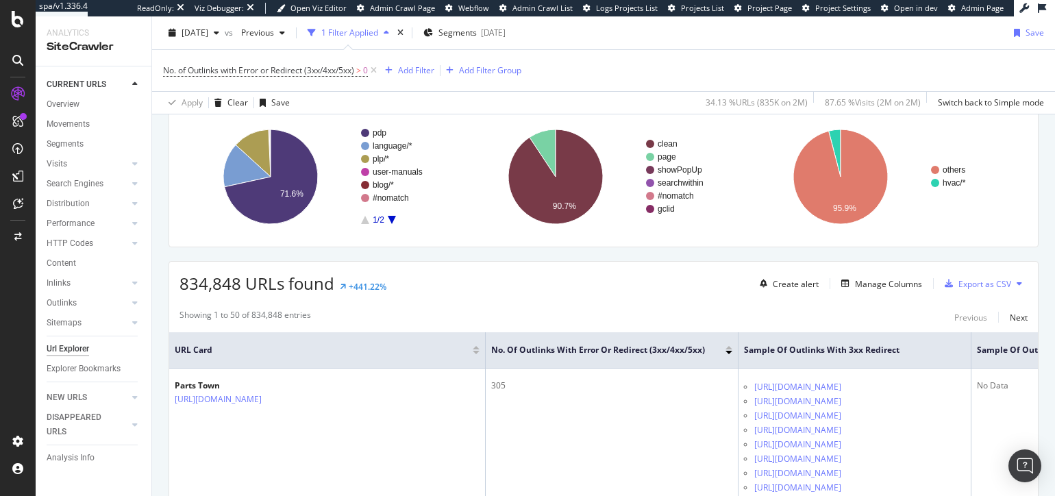
scroll to position [105, 0]
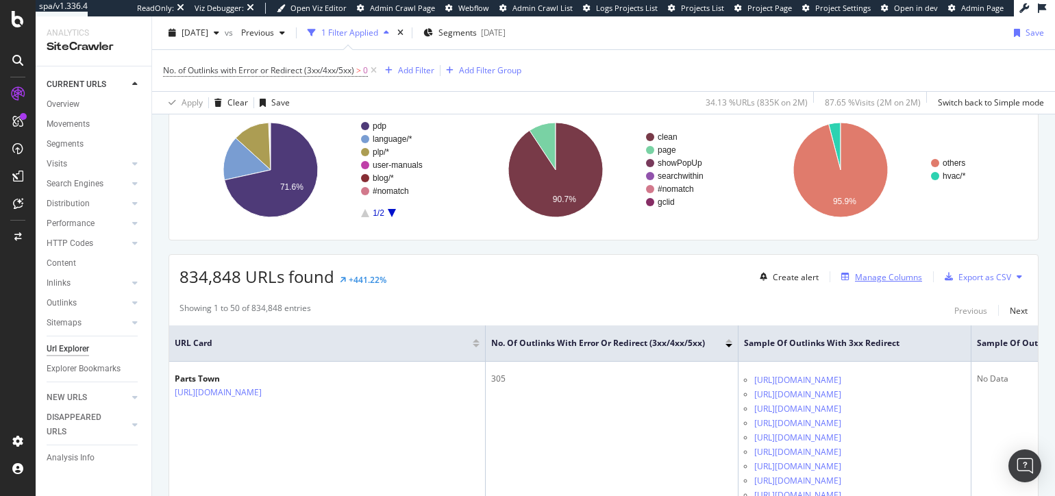
click at [889, 277] on div "Manage Columns" at bounding box center [888, 277] width 67 height 12
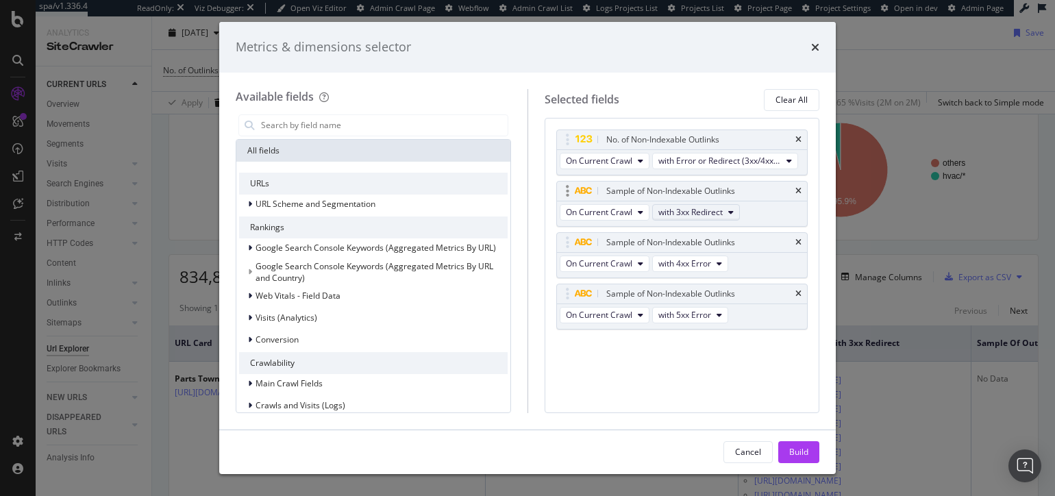
click at [718, 212] on span "with 3xx Redirect" at bounding box center [691, 212] width 64 height 12
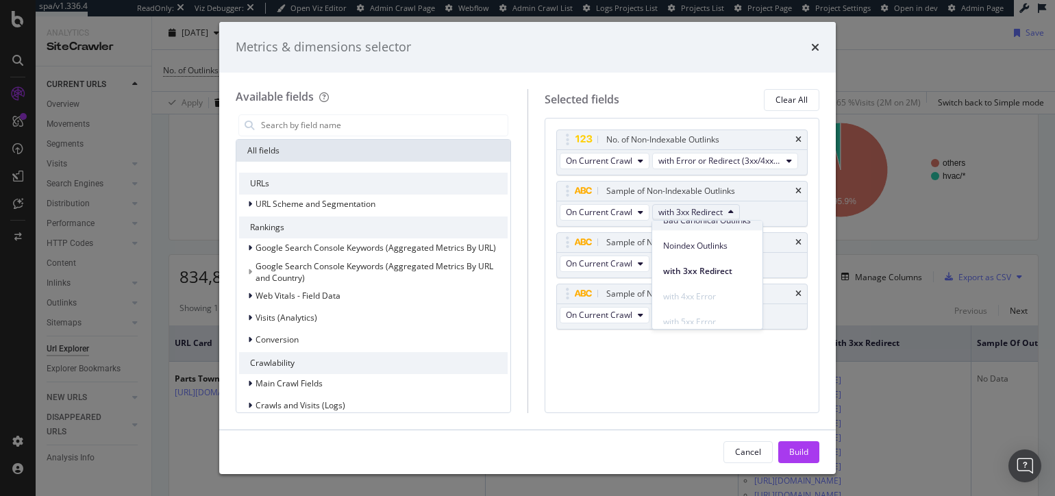
scroll to position [49, 0]
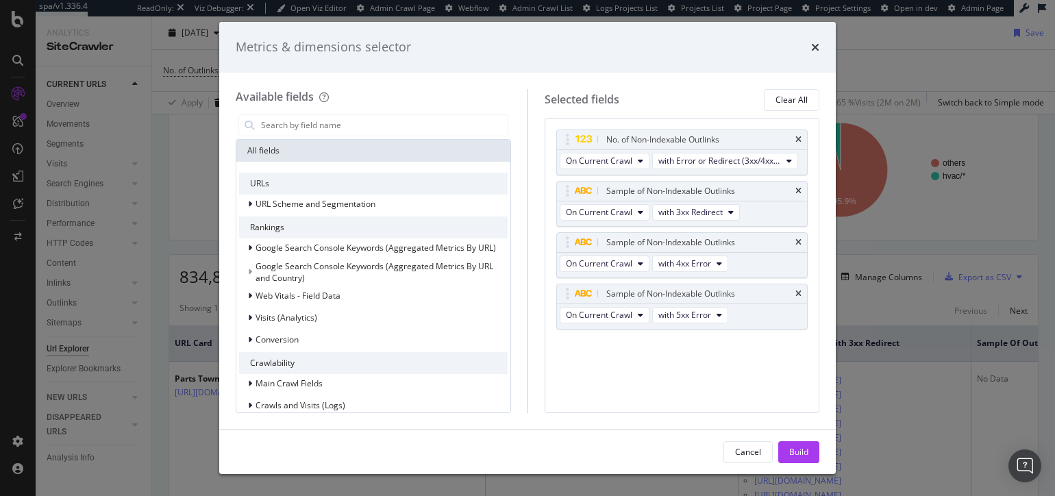
click at [677, 382] on div "No. of Non-Indexable Outlinks On Current Crawl with Error or Redirect (3xx/4xx/…" at bounding box center [682, 265] width 275 height 295
click at [700, 261] on span "with 4xx Error" at bounding box center [685, 264] width 53 height 12
click at [627, 366] on div "No. of Non-Indexable Outlinks On Current Crawl with Error or Redirect (3xx/4xx/…" at bounding box center [682, 265] width 275 height 295
click at [702, 211] on span "with 3xx Redirect" at bounding box center [691, 212] width 64 height 12
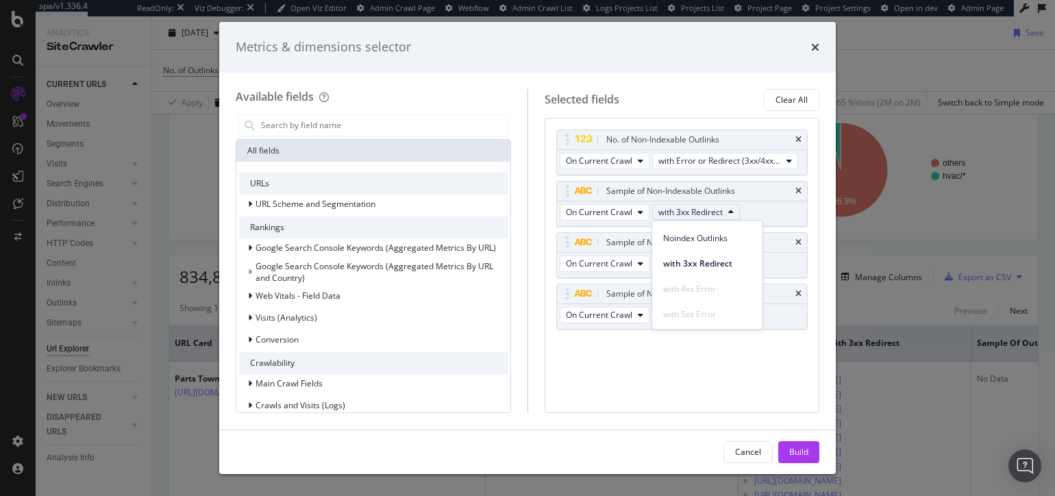
drag, startPoint x: 656, startPoint y: 379, endPoint x: 661, endPoint y: 371, distance: 9.2
click at [656, 379] on div "No. of Non-Indexable Outlinks On Current Crawl with Error or Redirect (3xx/4xx/…" at bounding box center [682, 265] width 275 height 295
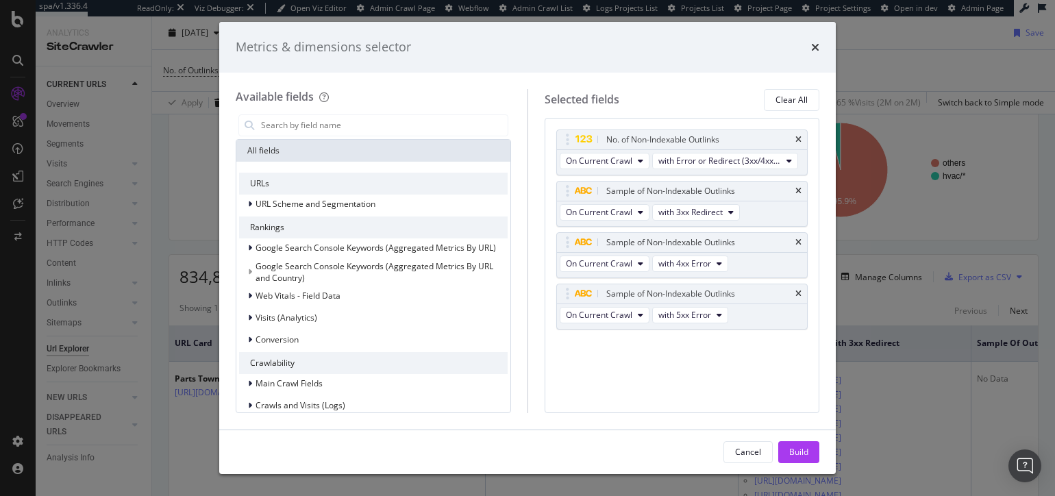
drag, startPoint x: 814, startPoint y: 45, endPoint x: 567, endPoint y: 76, distance: 248.7
click at [814, 45] on icon "times" at bounding box center [815, 47] width 8 height 11
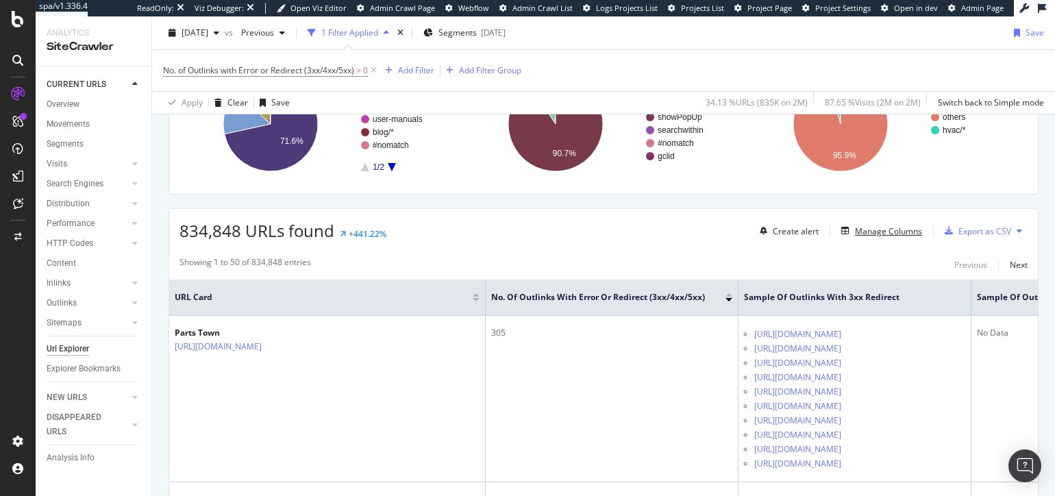
scroll to position [149, 0]
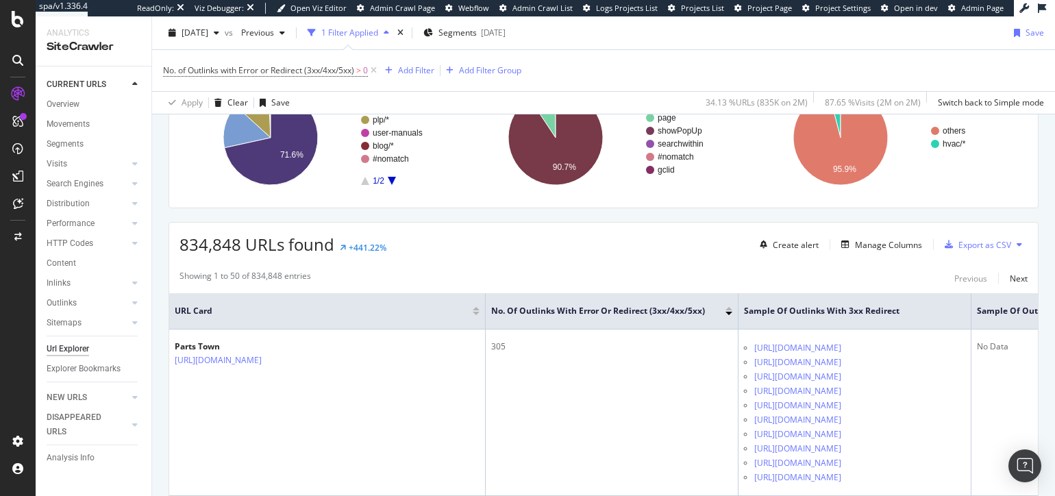
scroll to position [136, 0]
click at [725, 237] on div "834,848 URLs found +441.22% Create alert Manage Columns Export as CSV" at bounding box center [603, 240] width 869 height 34
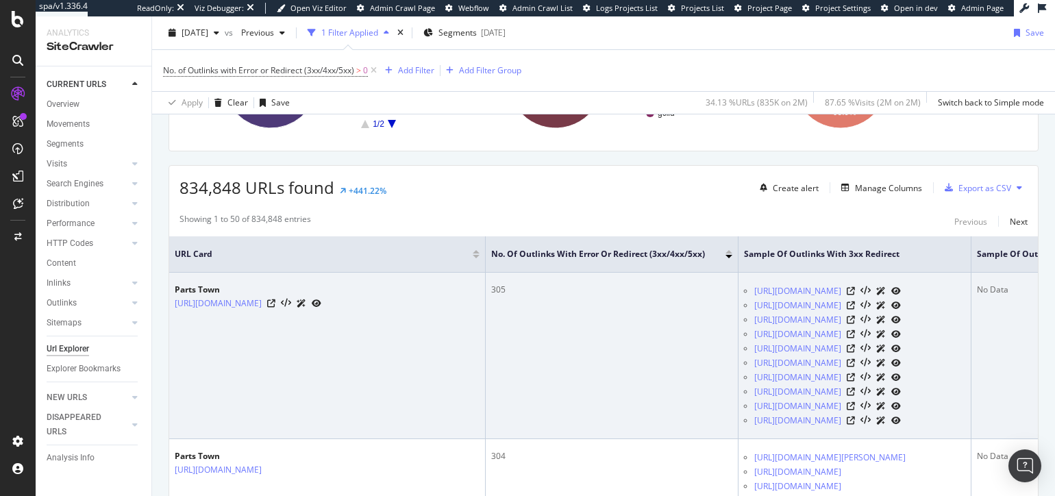
scroll to position [207, 0]
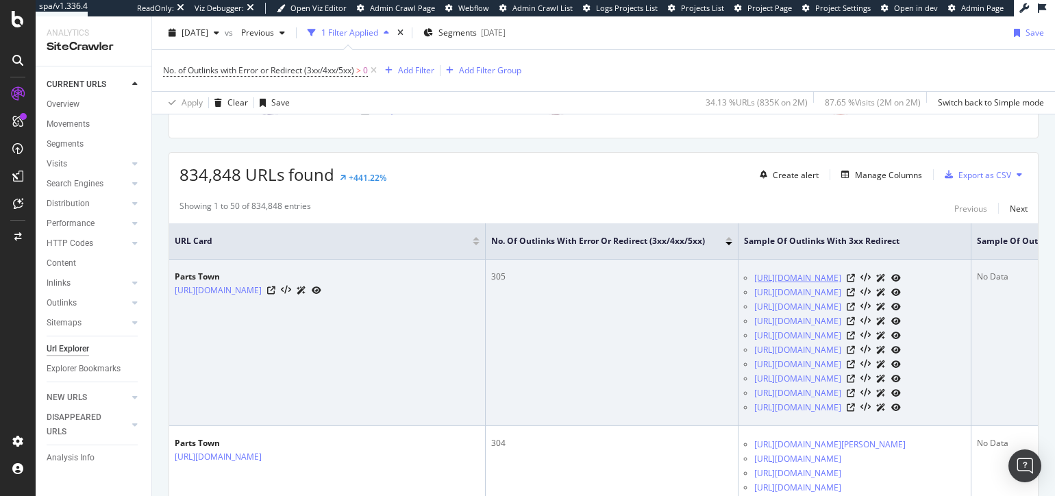
click at [814, 276] on link "https://www.partstown.com/p-g-pro-line/parts" at bounding box center [797, 278] width 87 height 14
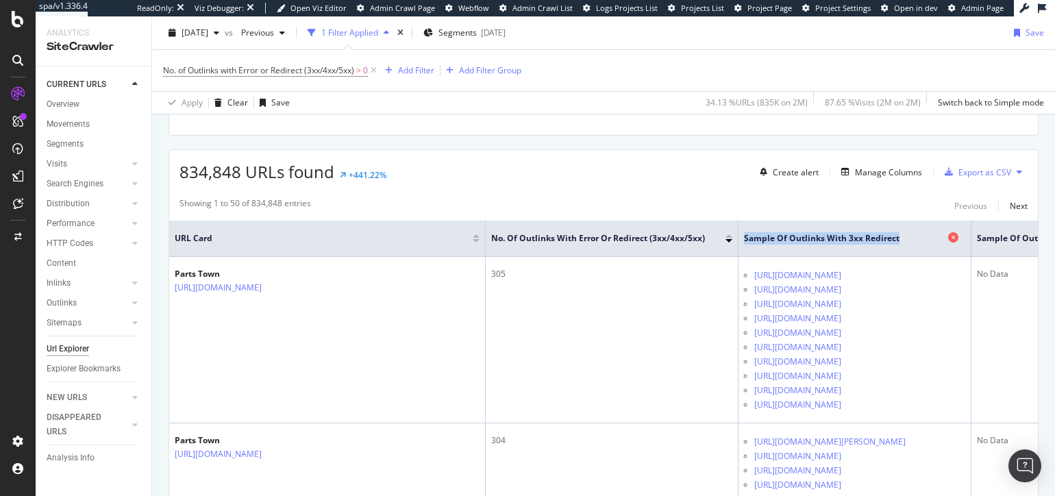
drag, startPoint x: 771, startPoint y: 238, endPoint x: 925, endPoint y: 241, distance: 154.2
click at [926, 241] on span "Sample of Outlinks with 3xx Redirect" at bounding box center [844, 238] width 201 height 12
click at [918, 236] on span "Sample of Outlinks with 3xx Redirect" at bounding box center [844, 238] width 201 height 12
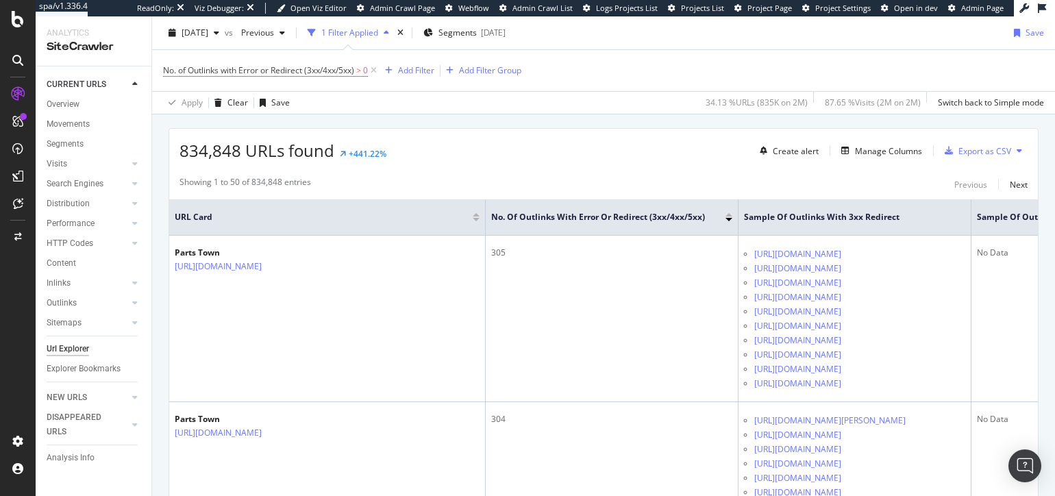
scroll to position [223, 0]
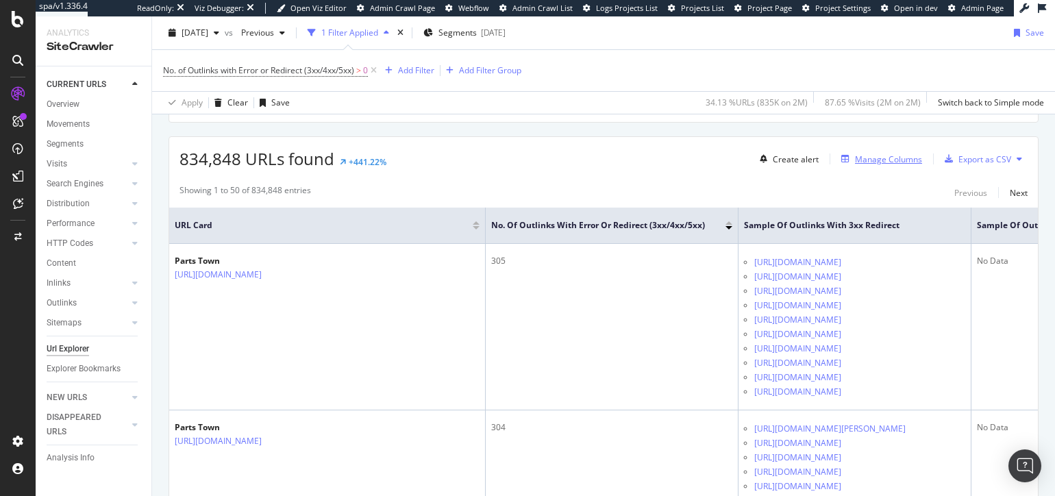
click at [857, 157] on div "Manage Columns" at bounding box center [888, 159] width 67 height 12
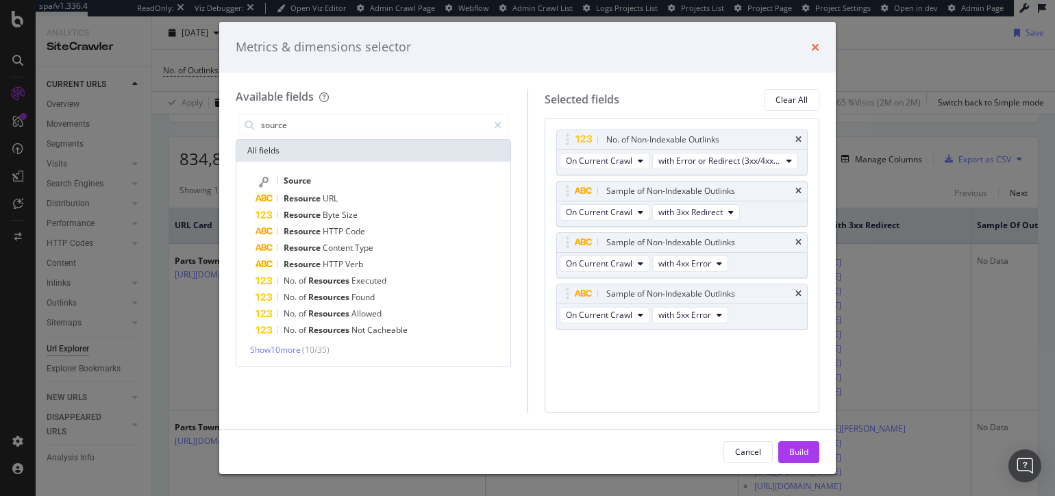
type input "source"
click at [815, 47] on icon "times" at bounding box center [815, 47] width 8 height 11
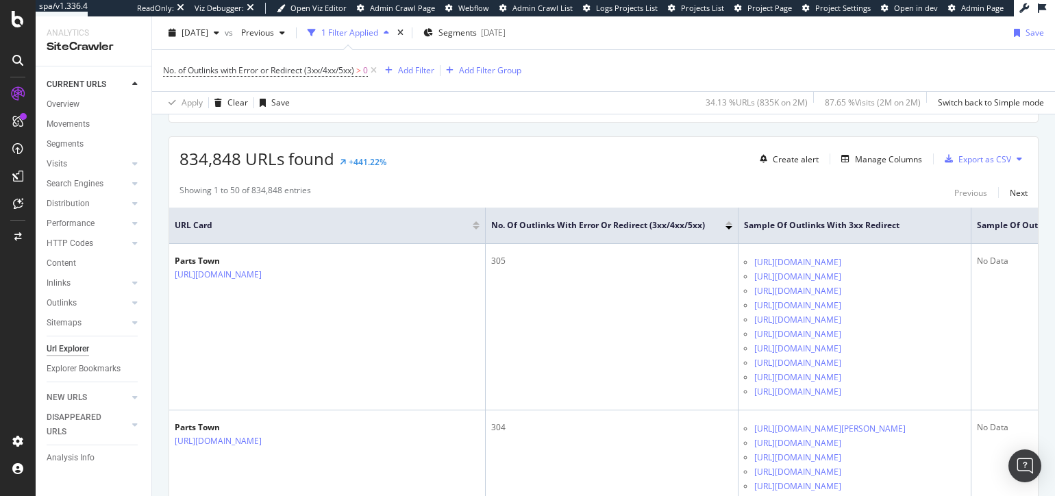
click at [423, 71] on div "Add Filter" at bounding box center [416, 70] width 36 height 12
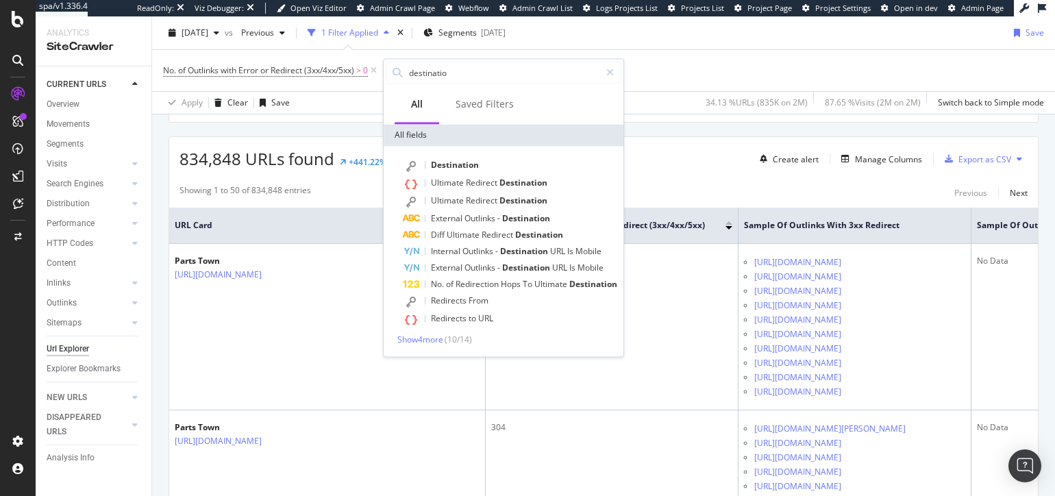
type input "destination"
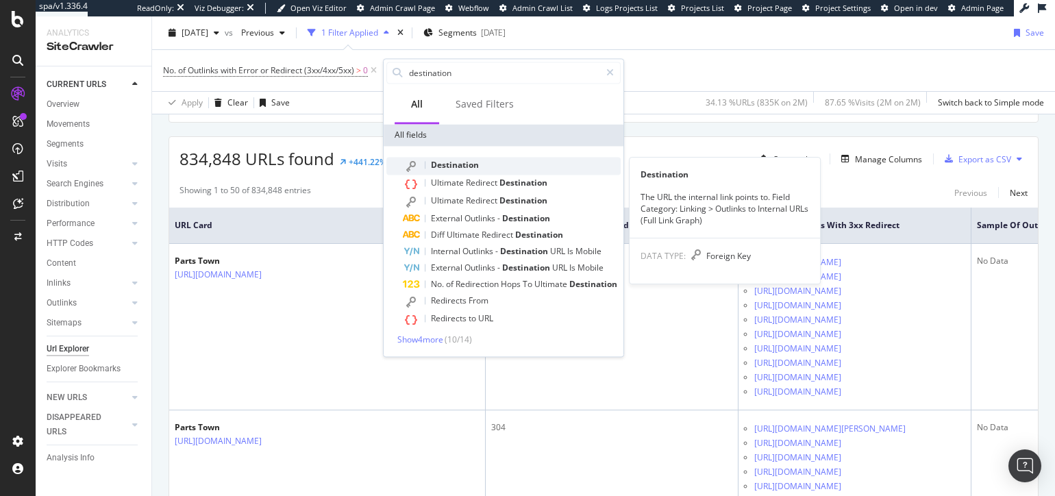
click at [463, 161] on span "Destination" at bounding box center [455, 165] width 48 height 12
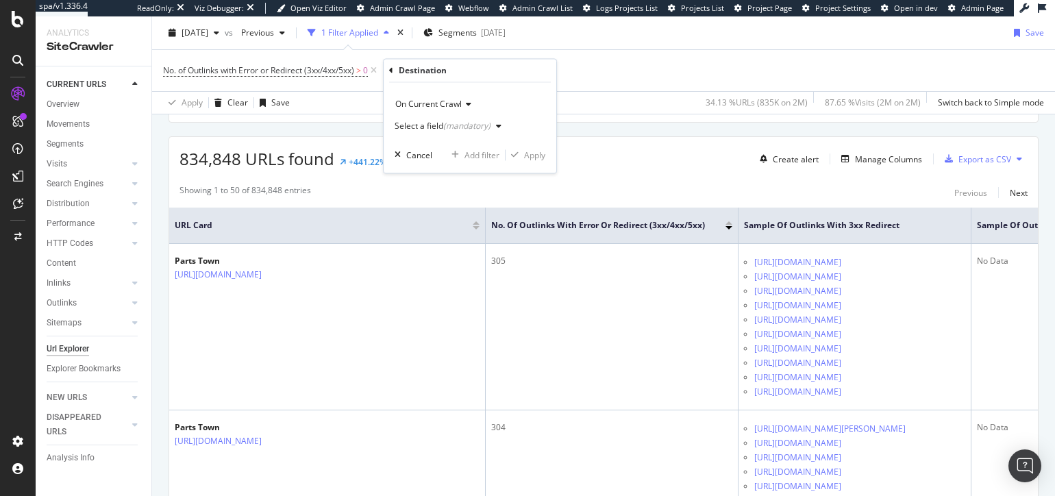
click at [471, 125] on div "(mandatory)" at bounding box center [466, 127] width 47 height 12
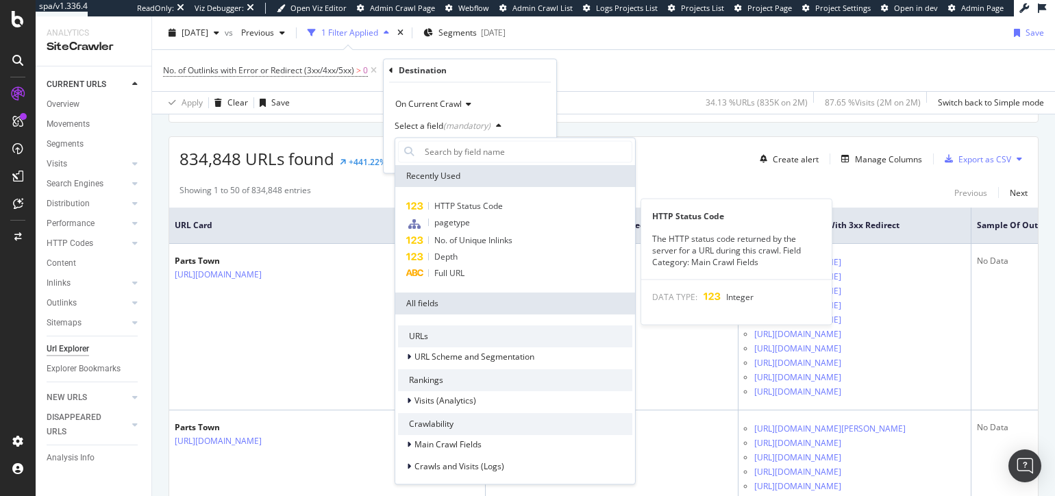
click at [495, 209] on span "HTTP Status Code" at bounding box center [468, 206] width 69 height 12
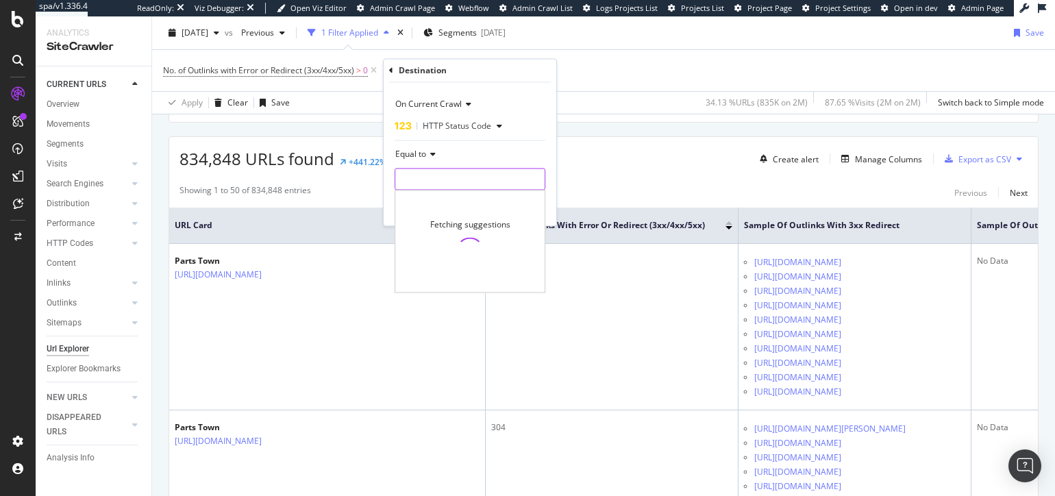
click at [460, 182] on input "number" at bounding box center [470, 180] width 151 height 22
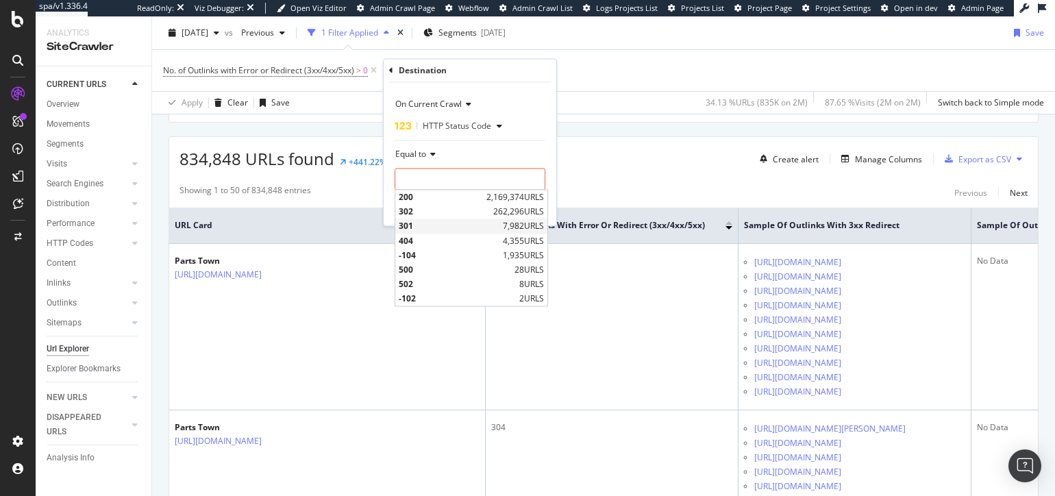
click at [475, 222] on span "301" at bounding box center [449, 227] width 101 height 12
type input "301"
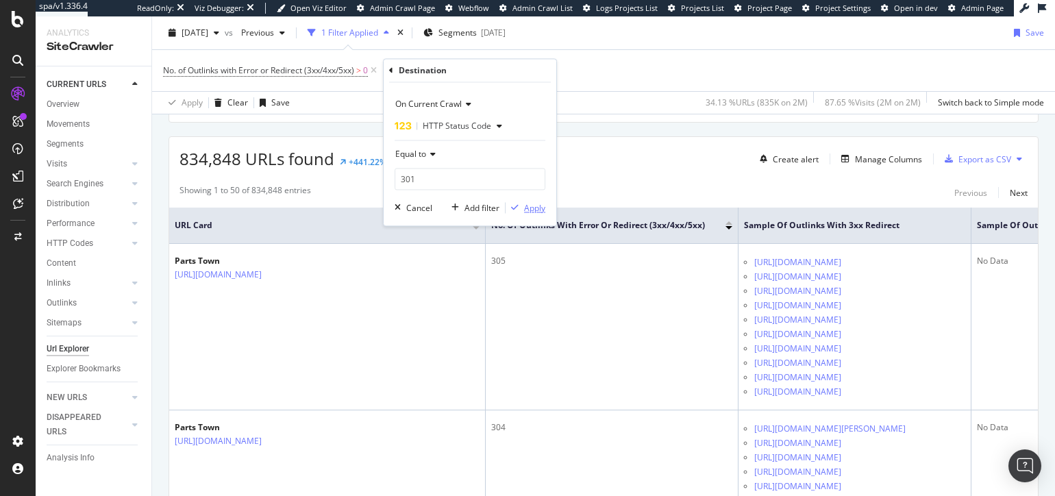
click at [530, 209] on div "Apply" at bounding box center [534, 208] width 21 height 12
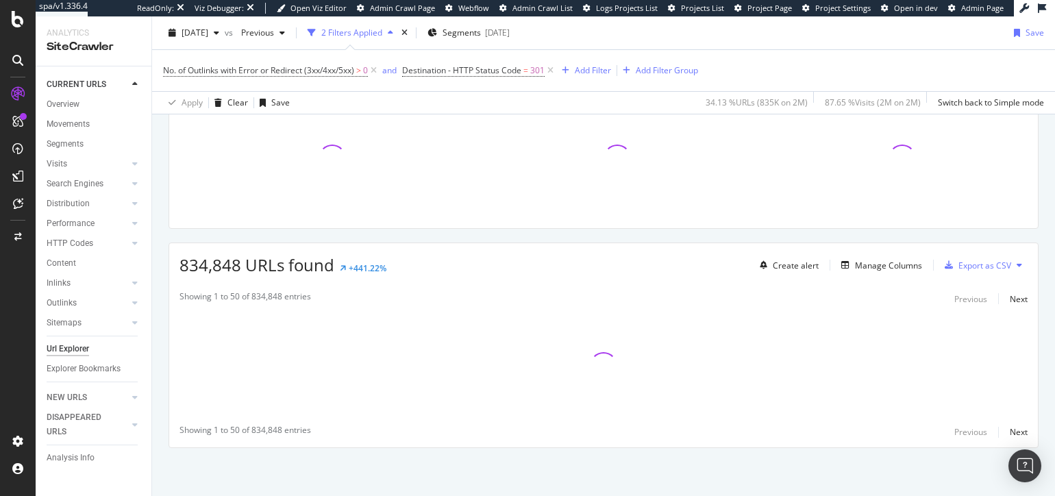
scroll to position [116, 0]
click at [802, 237] on div "URLs Crawled By Botify By pagetype Chart (by Value) Table Expand Export as CSV …" at bounding box center [603, 273] width 903 height 447
click at [805, 236] on div "URLs Crawled By Botify By pagetype Chart (by Value) Table Expand Export as CSV …" at bounding box center [603, 273] width 903 height 447
click at [767, 236] on div "URLs Crawled By Botify By pagetype Chart (by Value) Table Expand Export as CSV …" at bounding box center [603, 273] width 903 height 447
drag, startPoint x: 764, startPoint y: 239, endPoint x: 794, endPoint y: 242, distance: 29.6
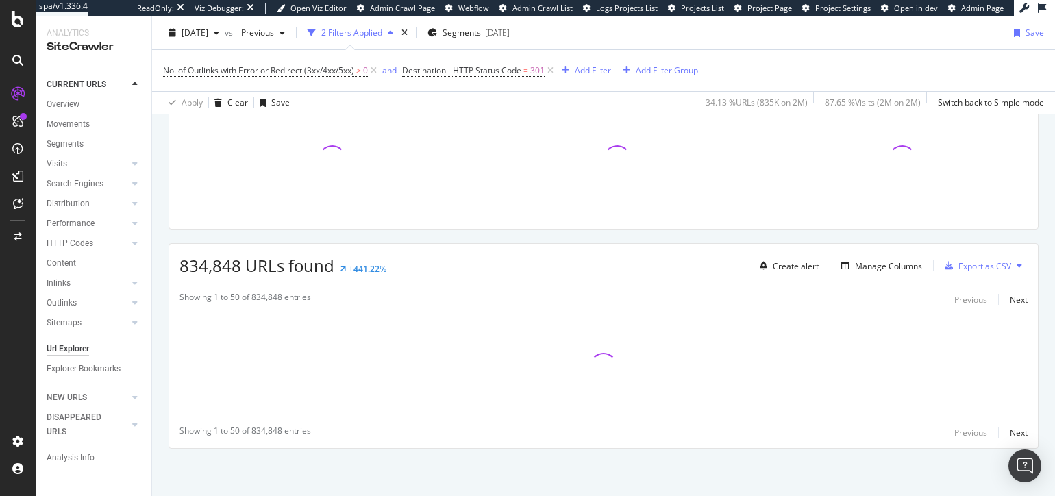
click at [764, 239] on div "URLs Crawled By Botify By pagetype Chart (by Value) Table Expand Export as CSV …" at bounding box center [603, 273] width 903 height 447
click at [888, 267] on div "Manage Columns" at bounding box center [888, 266] width 67 height 12
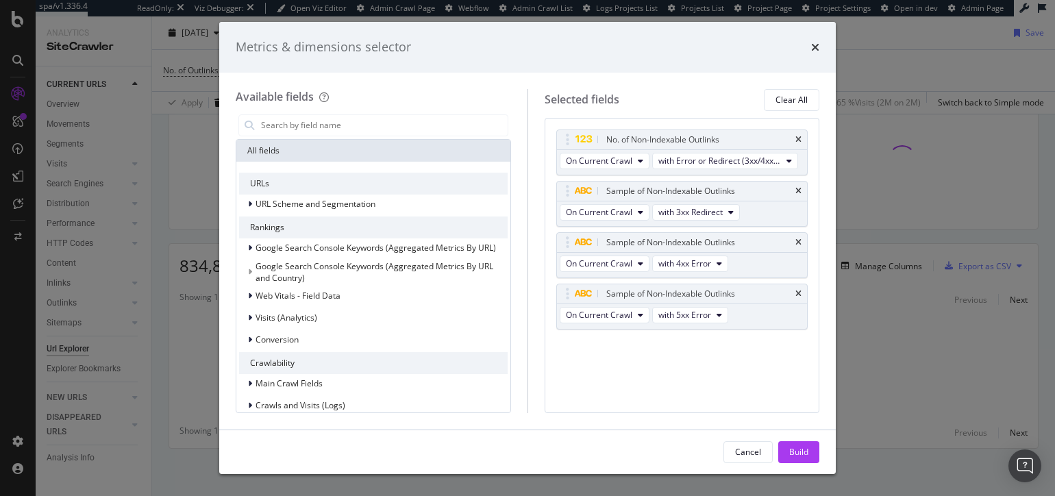
drag, startPoint x: 757, startPoint y: 404, endPoint x: 813, endPoint y: 241, distance: 172.5
click at [757, 404] on div "No. of Non-Indexable Outlinks On Current Crawl with Error or Redirect (3xx/4xx/…" at bounding box center [682, 265] width 275 height 295
drag, startPoint x: 735, startPoint y: 104, endPoint x: 746, endPoint y: 110, distance: 12.3
click at [735, 104] on div "Selected fields Clear All" at bounding box center [682, 100] width 275 height 22
click at [641, 367] on div "No. of Non-Indexable Outlinks On Current Crawl with Error or Redirect (3xx/4xx/…" at bounding box center [682, 265] width 275 height 295
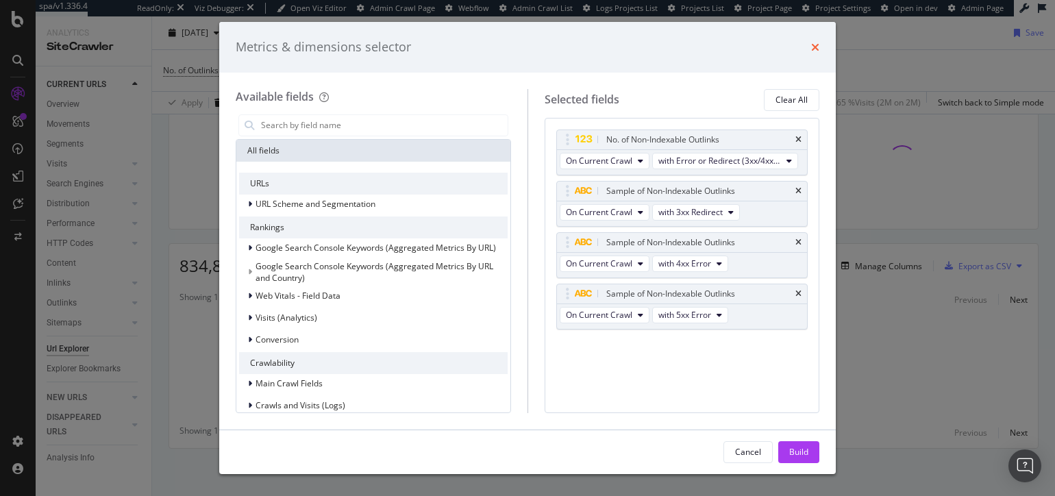
click at [813, 45] on icon "times" at bounding box center [815, 47] width 8 height 11
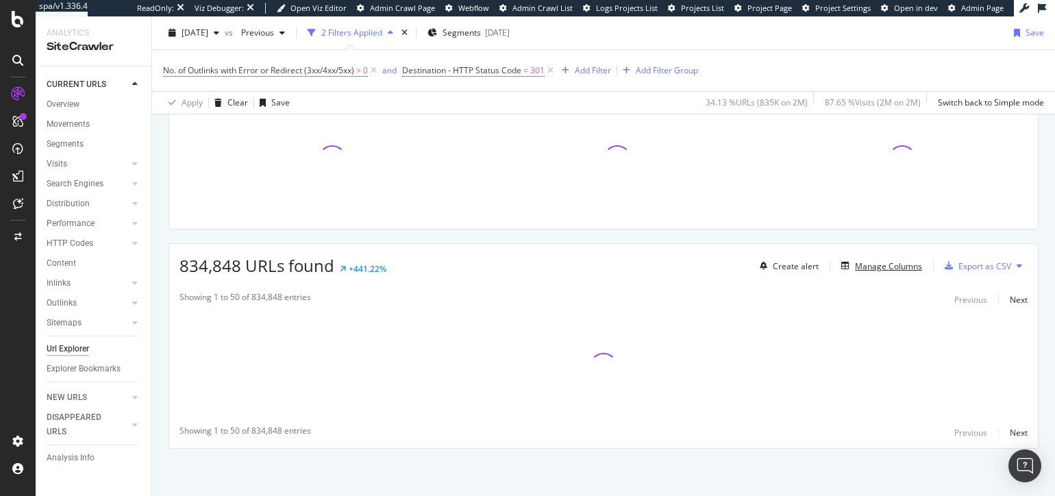
scroll to position [0, 0]
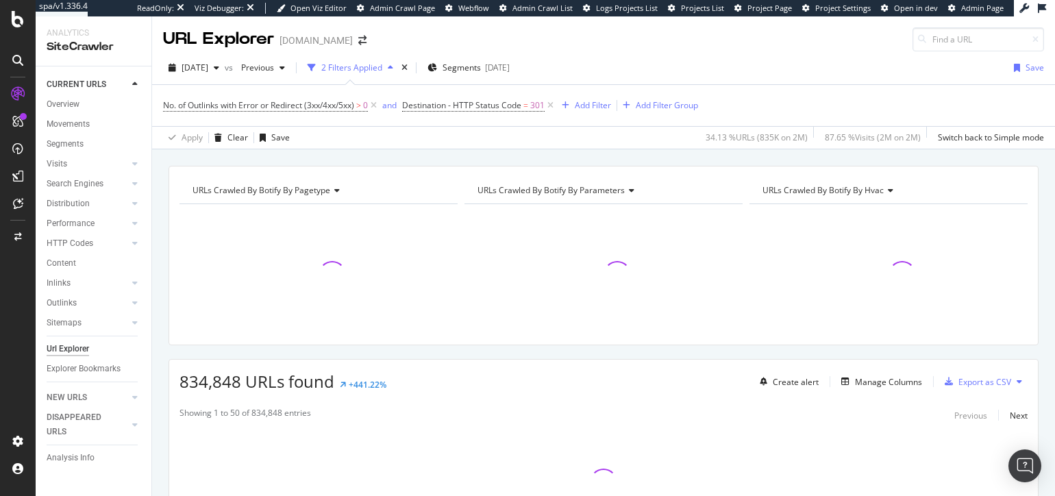
click at [779, 153] on div "URLs Crawled By Botify By pagetype Chart (by Value) Table Expand Export as CSV …" at bounding box center [603, 165] width 903 height 33
drag, startPoint x: 637, startPoint y: 159, endPoint x: 622, endPoint y: 160, distance: 15.1
click at [637, 159] on div "URLs Crawled By Botify By pagetype Chart (by Value) Table Expand Export as CSV …" at bounding box center [603, 165] width 903 height 33
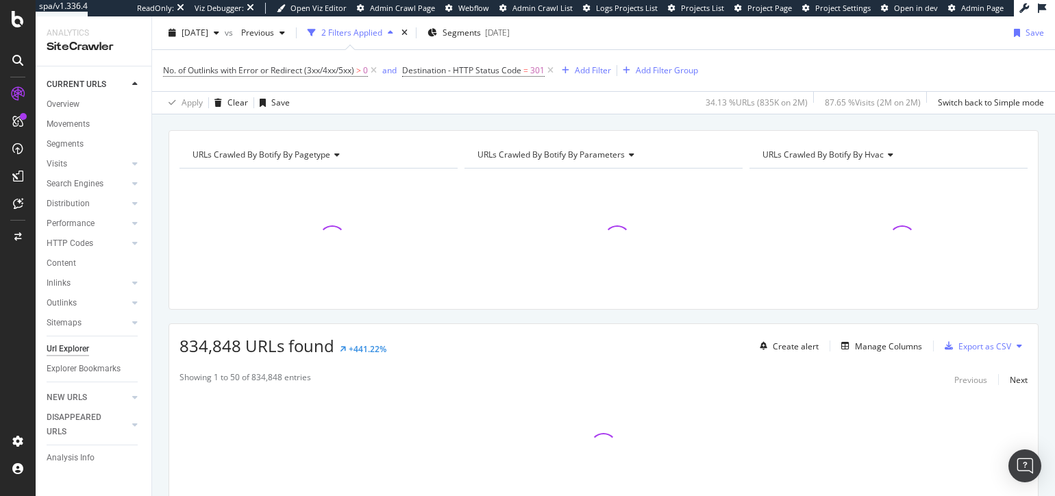
scroll to position [41, 0]
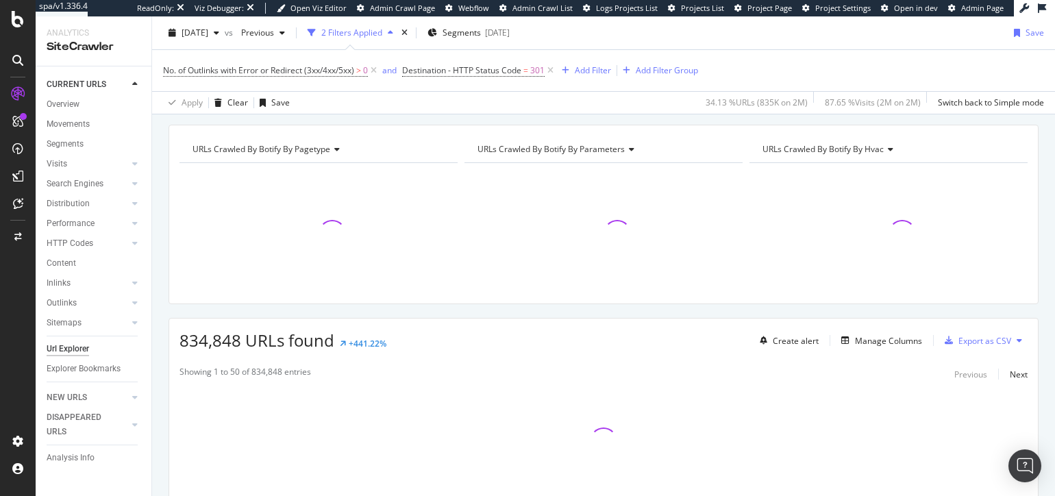
drag, startPoint x: 684, startPoint y: 312, endPoint x: 668, endPoint y: 288, distance: 29.3
click at [684, 312] on div "URLs Crawled By Botify By pagetype Chart (by Value) Table Expand Export as CSV …" at bounding box center [603, 348] width 903 height 447
click at [626, 122] on div "URLs Crawled By Botify By pagetype Chart (by Value) Table Expand Export as CSV …" at bounding box center [603, 124] width 903 height 33
click at [569, 119] on div "URLs Crawled By Botify By pagetype Chart (by Value) Table Expand Export as CSV …" at bounding box center [603, 124] width 903 height 33
click at [818, 311] on div "URLs Crawled By Botify By pagetype Chart (by Value) Table Expand Export as CSV …" at bounding box center [603, 348] width 903 height 447
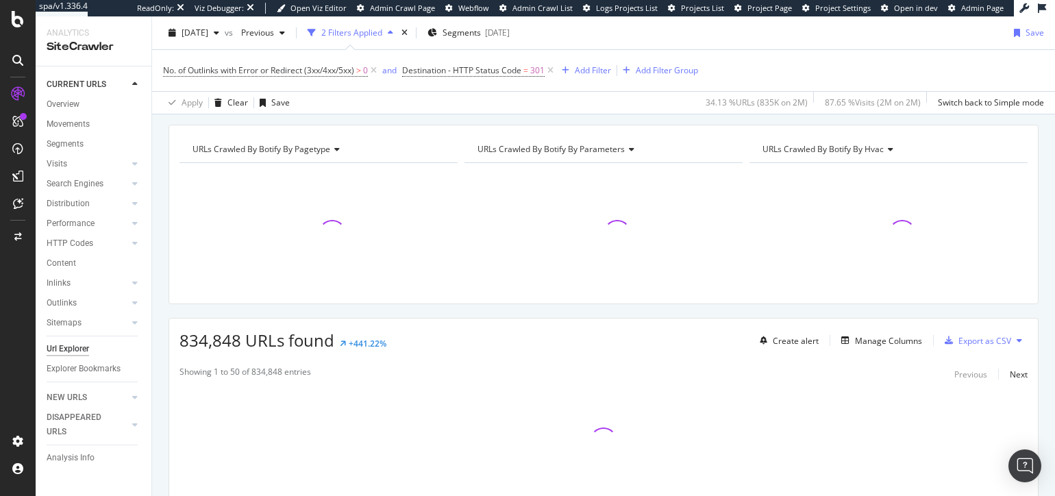
click at [905, 313] on div "URLs Crawled By Botify By pagetype Chart (by Value) Table Expand Export as CSV …" at bounding box center [603, 348] width 903 height 447
click at [685, 119] on div "URLs Crawled By Botify By pagetype Chart (by Value) Table Expand Export as CSV …" at bounding box center [603, 124] width 903 height 33
click at [629, 312] on div "URLs Crawled By Botify By pagetype Chart (by Value) Table Expand Export as CSV …" at bounding box center [603, 348] width 903 height 447
click at [514, 72] on span "Destination - HTTP Status Code" at bounding box center [461, 70] width 119 height 12
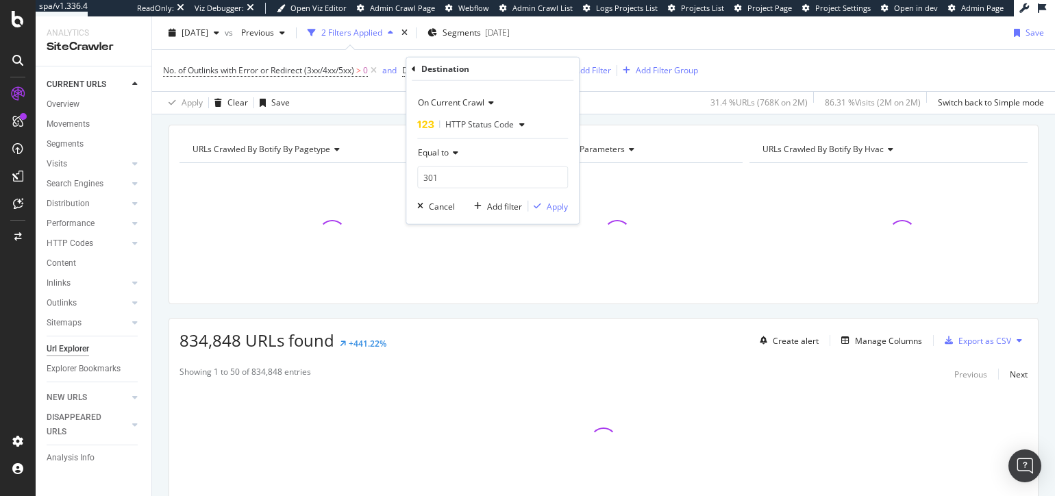
click at [391, 119] on div "URLs Crawled By Botify By pagetype Chart (by Value) Table Expand Export as CSV …" at bounding box center [603, 124] width 903 height 33
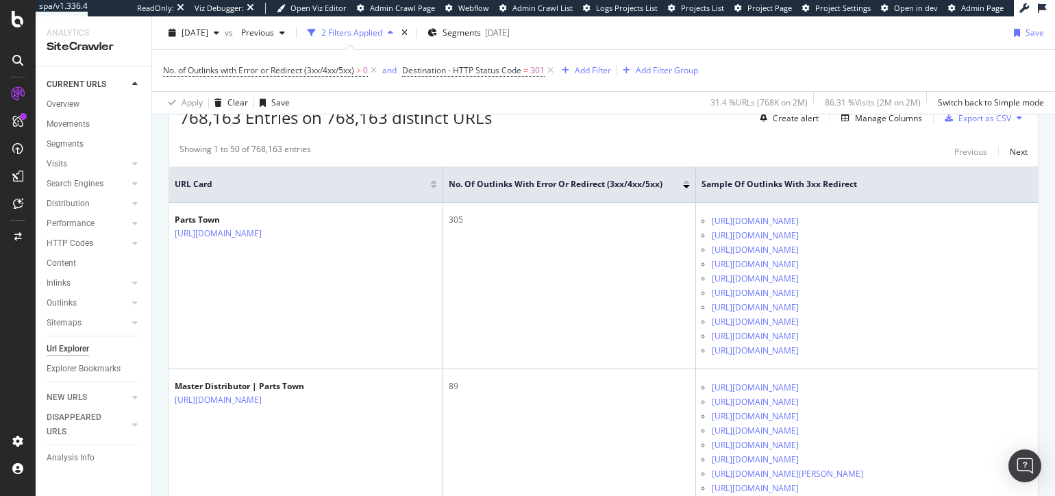
scroll to position [265, 0]
drag, startPoint x: 702, startPoint y: 191, endPoint x: 863, endPoint y: 191, distance: 161.0
click at [865, 199] on th "Sample of Outlinks with 3xx Redirect" at bounding box center [867, 184] width 343 height 36
click at [862, 185] on span "Sample of Outlinks with 3xx Redirect" at bounding box center [857, 183] width 310 height 12
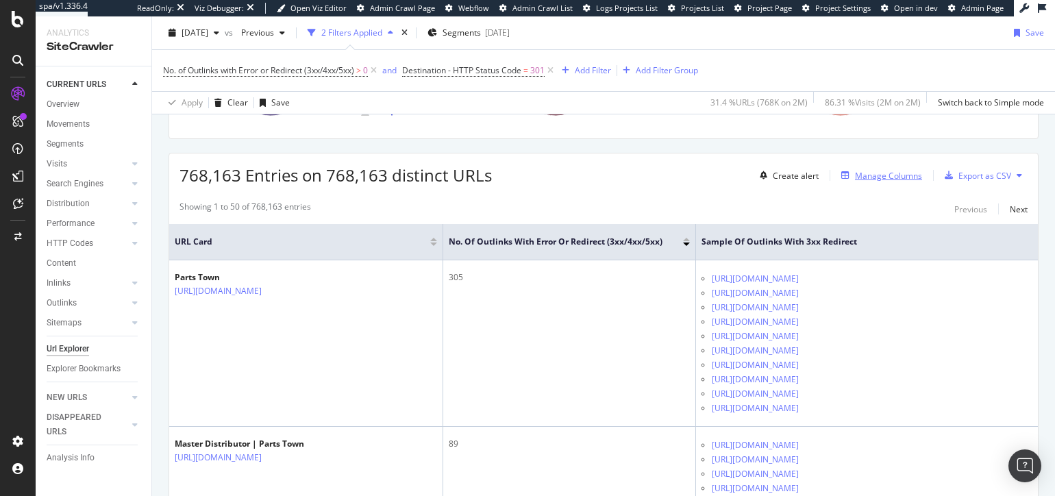
click at [882, 173] on div "Manage Columns" at bounding box center [888, 176] width 67 height 12
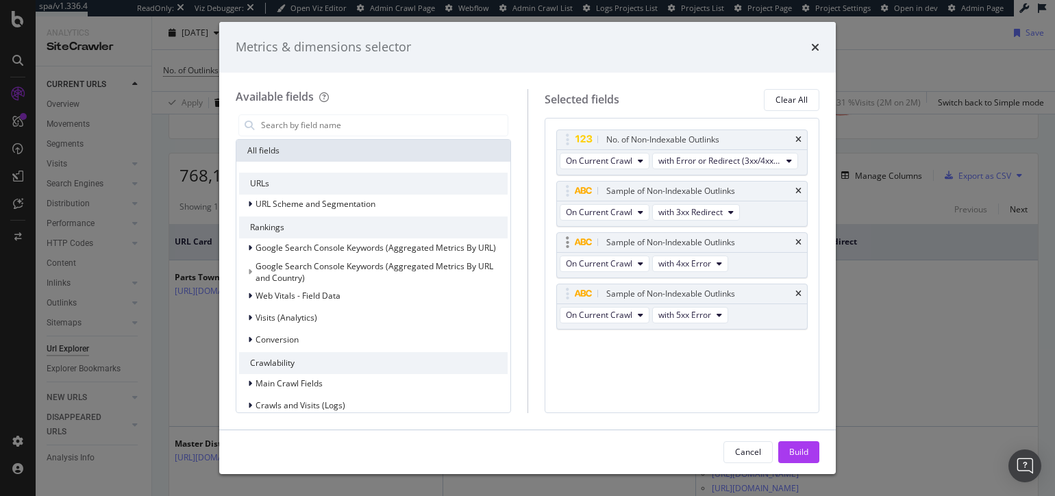
drag, startPoint x: 799, startPoint y: 293, endPoint x: 803, endPoint y: 257, distance: 35.9
click at [799, 292] on icon "times" at bounding box center [799, 294] width 6 height 8
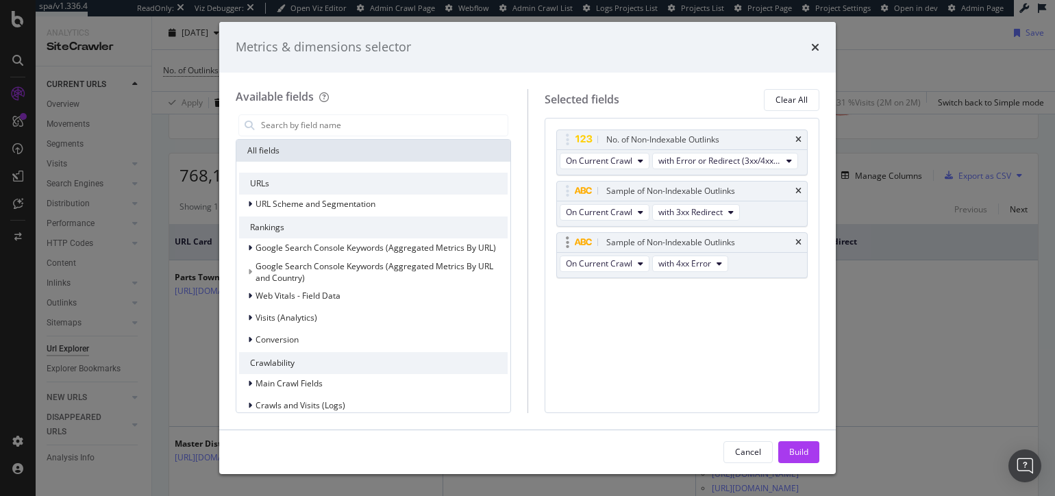
click at [802, 243] on div "Sample of Non-Indexable Outlinks" at bounding box center [682, 242] width 251 height 19
click at [800, 191] on icon "times" at bounding box center [799, 191] width 6 height 8
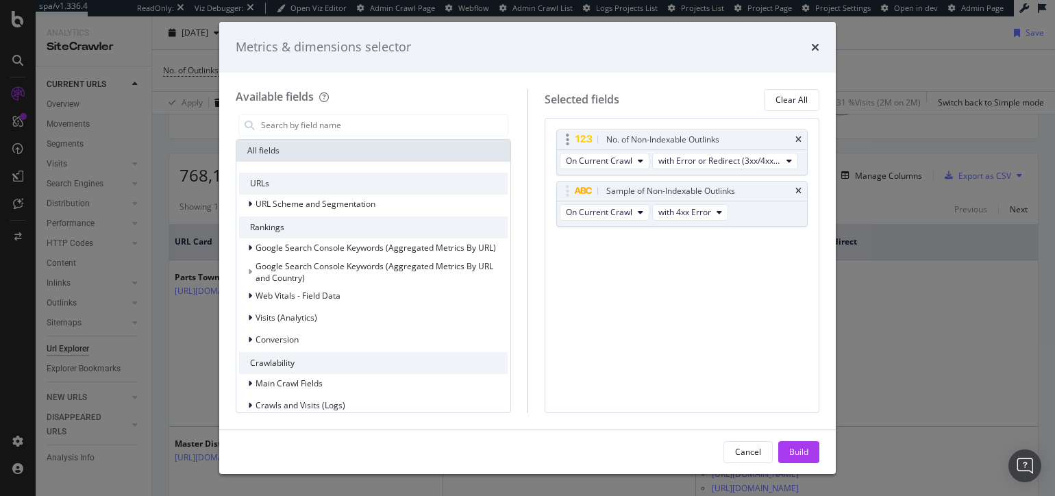
drag, startPoint x: 798, startPoint y: 188, endPoint x: 791, endPoint y: 171, distance: 18.9
click at [797, 187] on icon "times" at bounding box center [799, 191] width 6 height 8
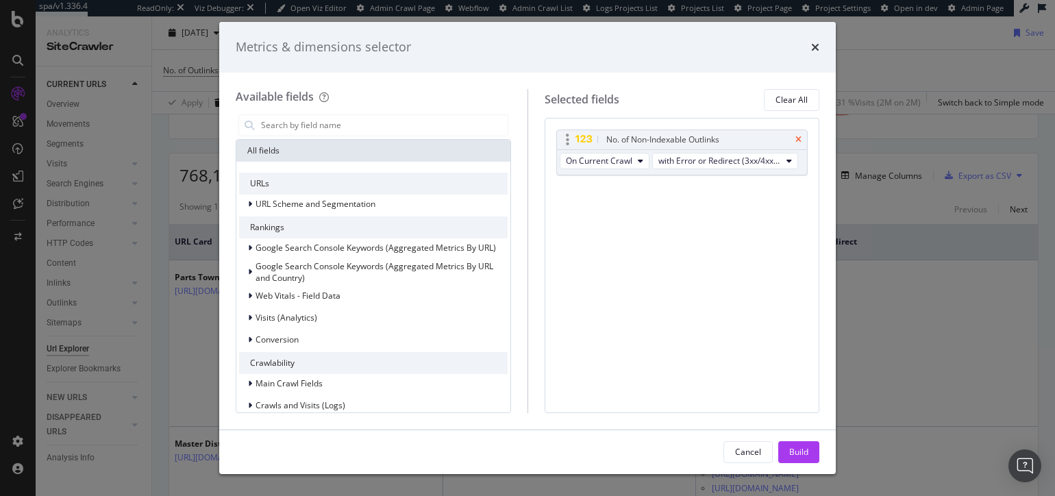
click at [798, 138] on icon "times" at bounding box center [799, 140] width 6 height 8
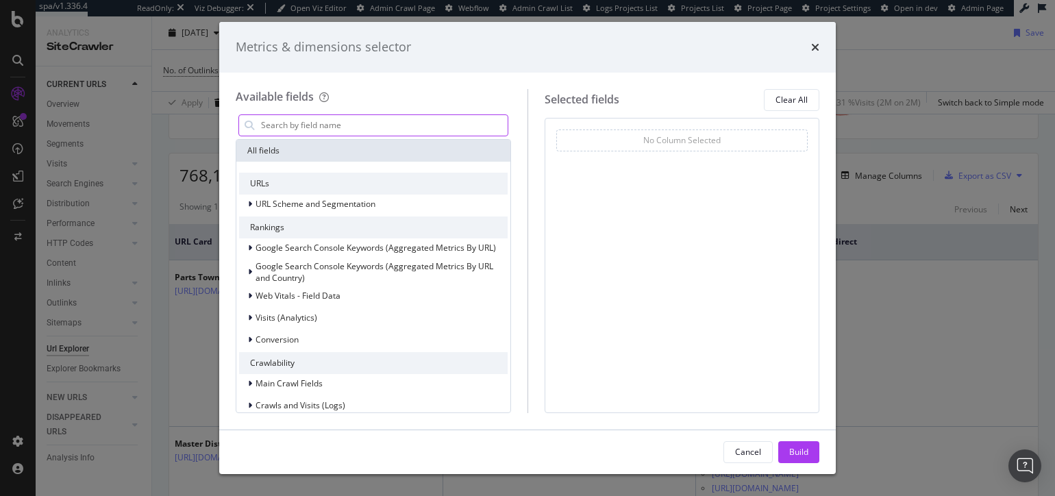
click at [401, 121] on input "modal" at bounding box center [384, 125] width 248 height 21
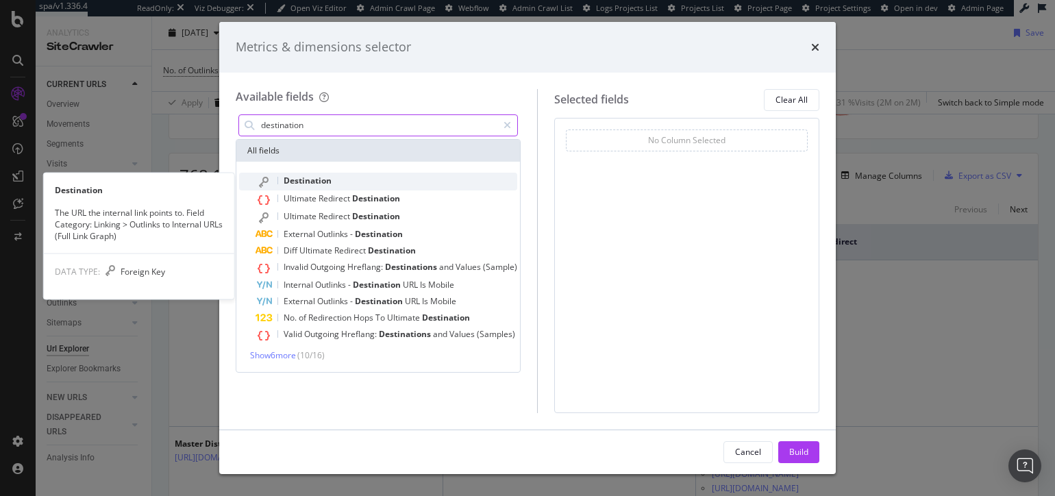
type input "destination"
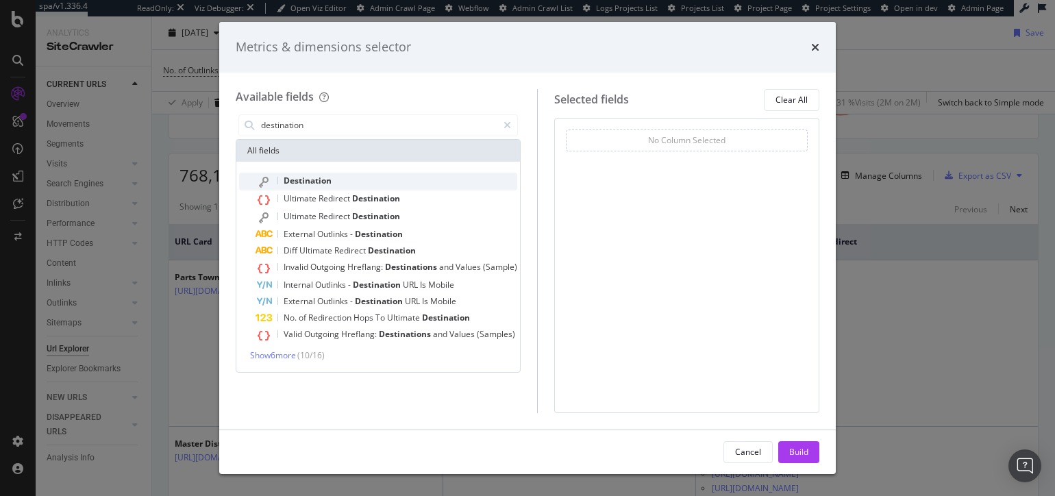
drag, startPoint x: 330, startPoint y: 182, endPoint x: 581, endPoint y: 173, distance: 251.0
click at [330, 182] on span "Destination" at bounding box center [308, 181] width 48 height 12
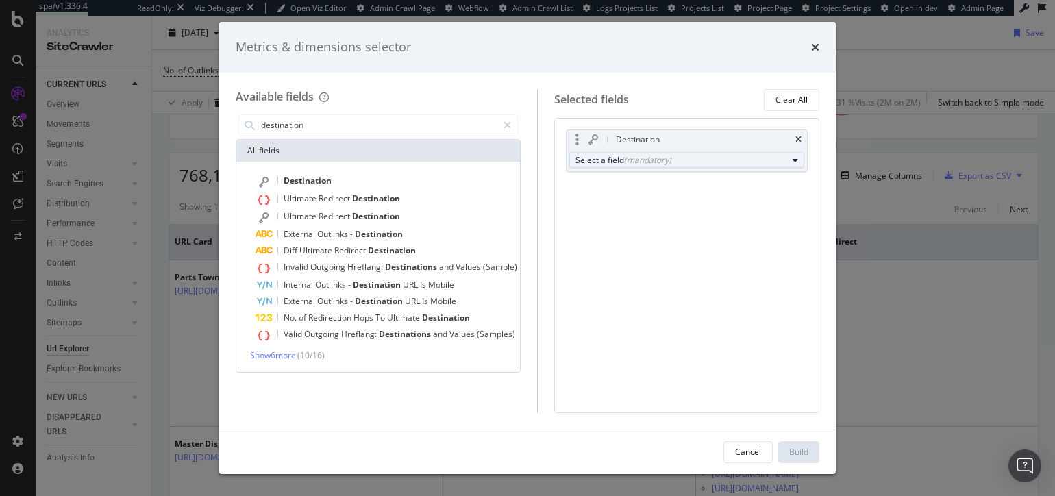
click at [617, 162] on div "Select a field (mandatory)" at bounding box center [682, 160] width 212 height 12
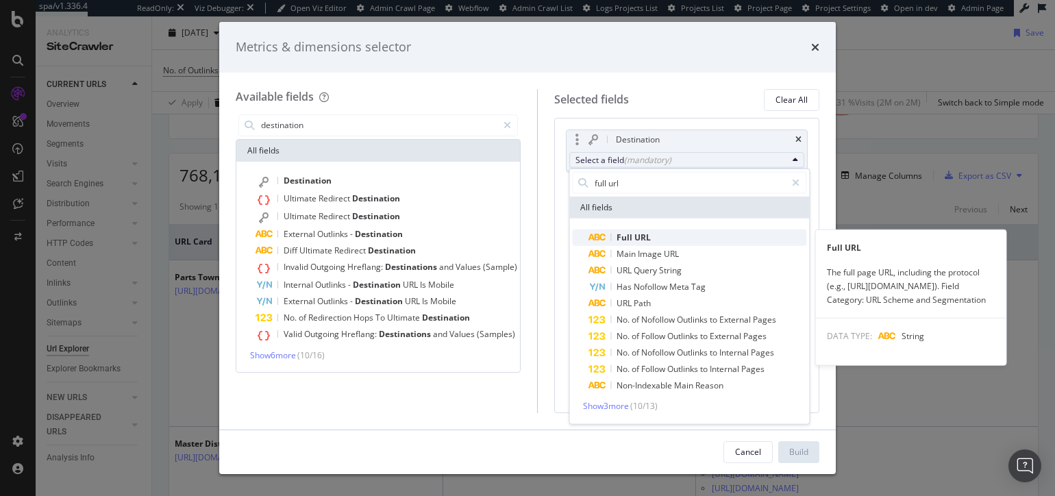
type input "full url"
drag, startPoint x: 643, startPoint y: 238, endPoint x: 472, endPoint y: 171, distance: 183.6
click at [643, 238] on span "URL" at bounding box center [643, 238] width 16 height 12
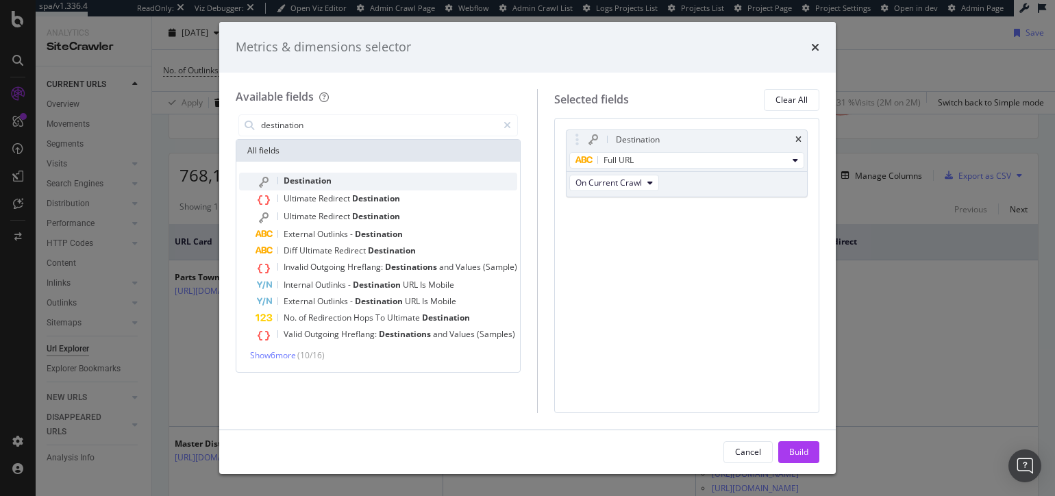
click at [344, 182] on div "Destination" at bounding box center [387, 182] width 262 height 18
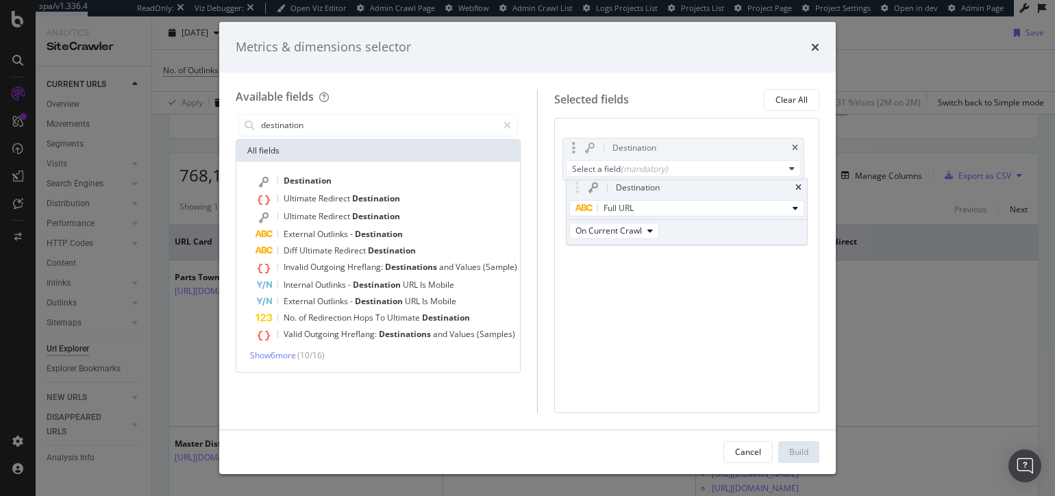
drag, startPoint x: 573, startPoint y: 210, endPoint x: 579, endPoint y: 153, distance: 57.2
click at [569, 143] on body "spa/v1.336.4 ReadOnly: Viz Debugger: Open Viz Editor Admin Crawl Page Webflow A…" at bounding box center [527, 248] width 1055 height 496
click at [614, 164] on div "Select a field (mandatory)" at bounding box center [682, 160] width 212 height 12
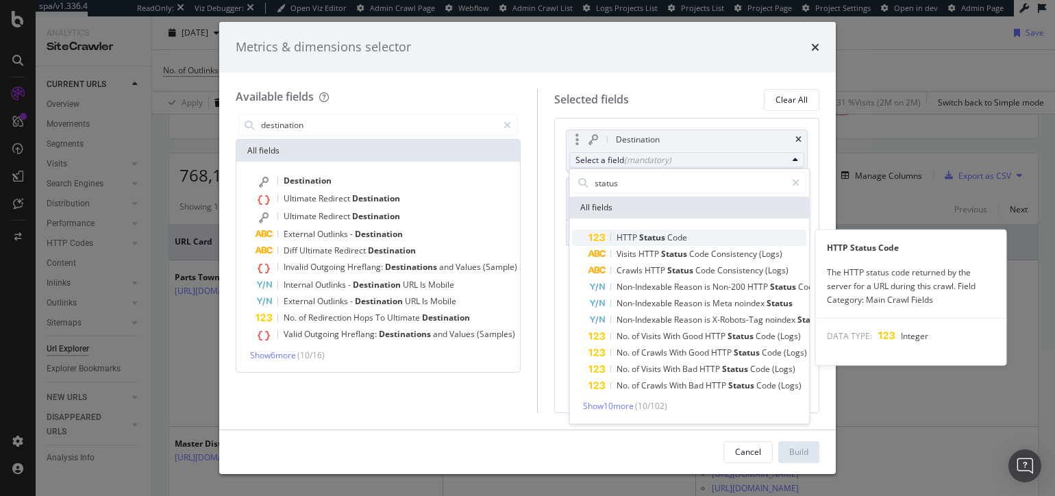
type input "status"
click at [656, 241] on span "Status" at bounding box center [653, 238] width 28 height 12
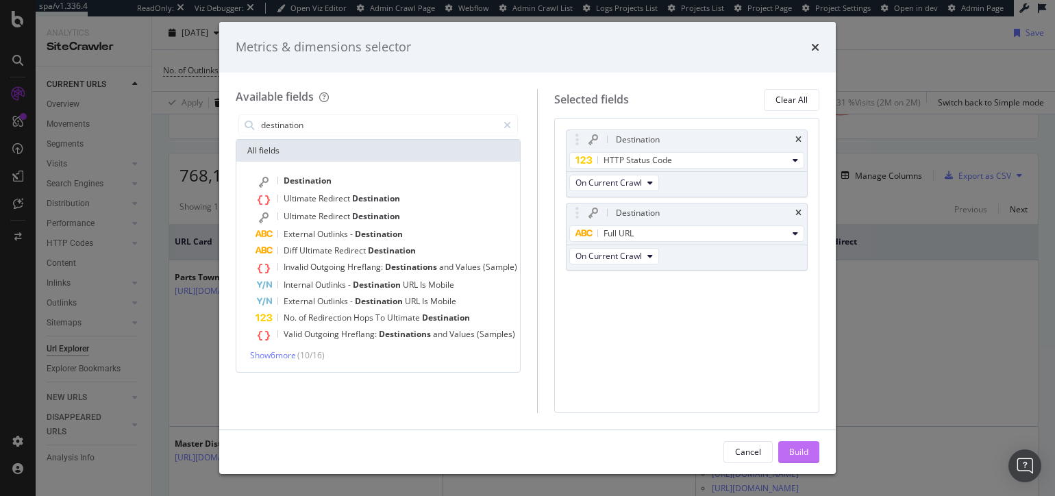
drag, startPoint x: 809, startPoint y: 452, endPoint x: 797, endPoint y: 462, distance: 15.5
click at [809, 452] on button "Build" at bounding box center [798, 452] width 41 height 22
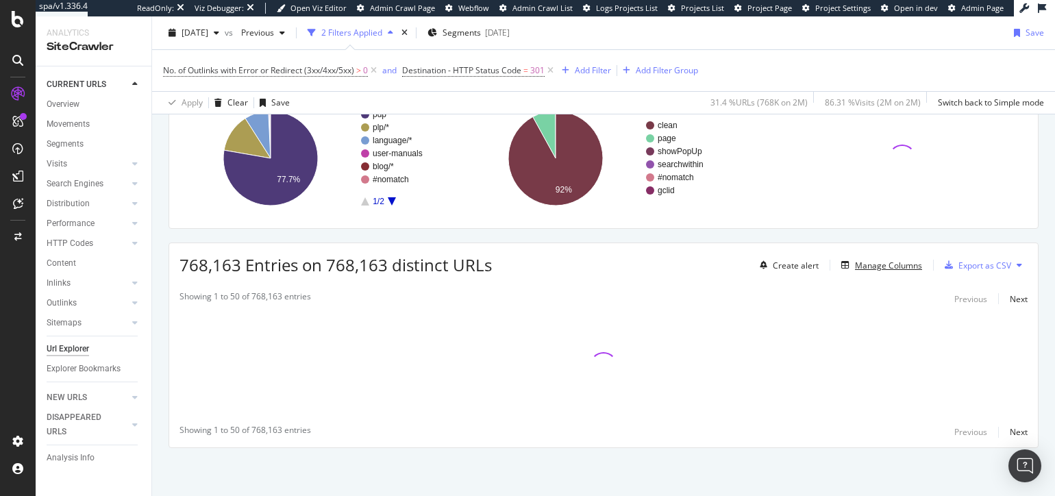
scroll to position [116, 0]
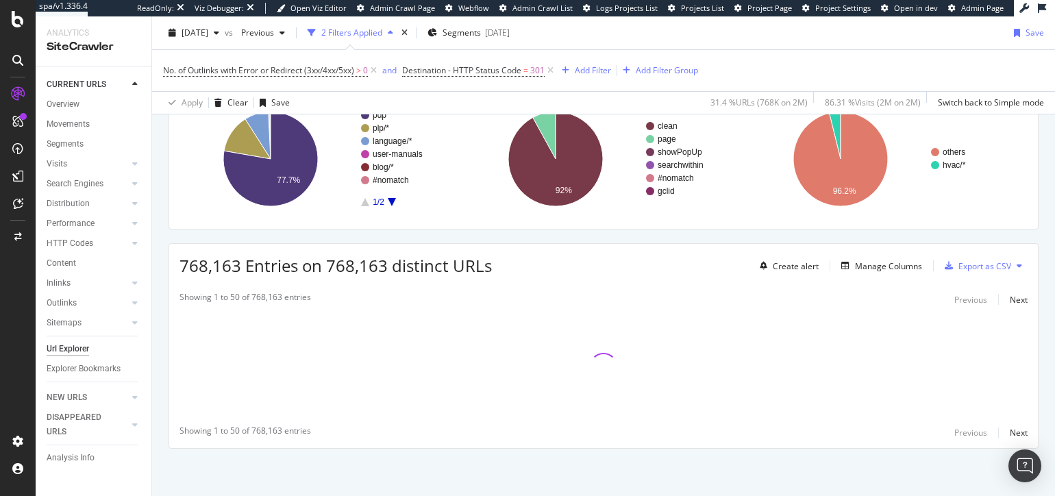
click at [691, 233] on div "URLs Crawled By Botify By pagetype Chart (by Value) Table Expand Export as CSV …" at bounding box center [603, 273] width 903 height 447
click at [624, 236] on div "URLs Crawled By Botify By pagetype Chart (by Value) Table Expand Export as CSV …" at bounding box center [603, 274] width 903 height 447
click at [535, 69] on span "301" at bounding box center [537, 70] width 14 height 19
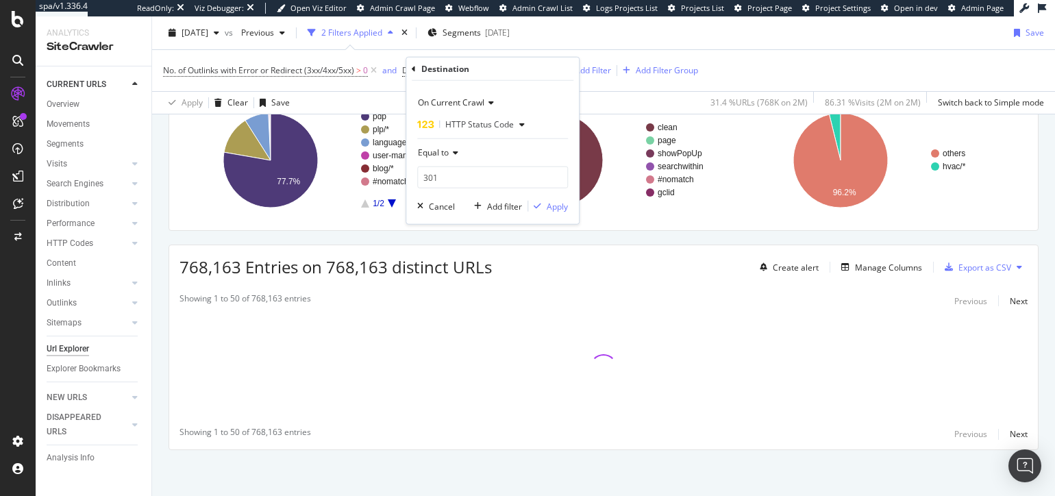
drag, startPoint x: 453, startPoint y: 154, endPoint x: 450, endPoint y: 162, distance: 8.0
click at [452, 155] on icon at bounding box center [454, 153] width 10 height 8
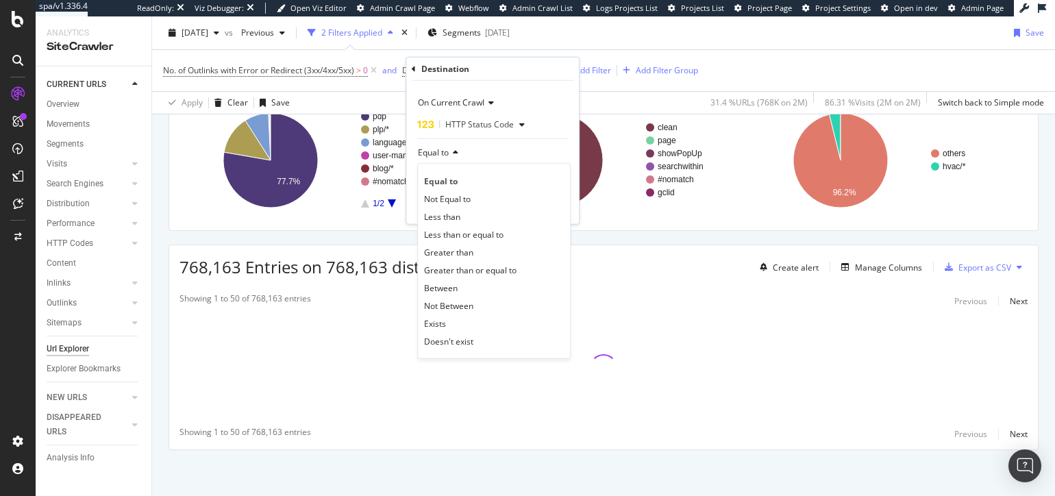
click at [471, 288] on div "Between" at bounding box center [494, 288] width 147 height 18
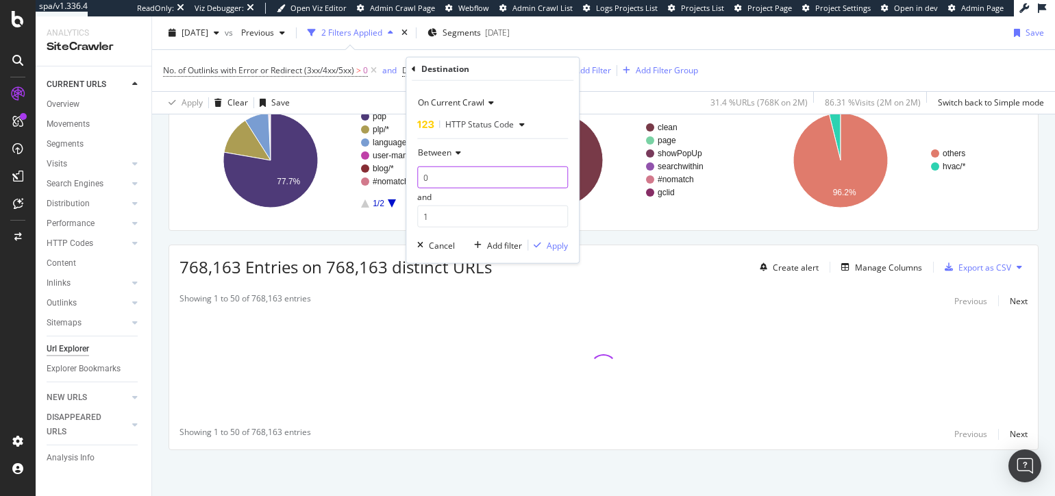
click at [465, 180] on input "0" at bounding box center [492, 178] width 151 height 22
type input "301"
type input "302"
click at [558, 247] on div "Apply" at bounding box center [557, 245] width 21 height 12
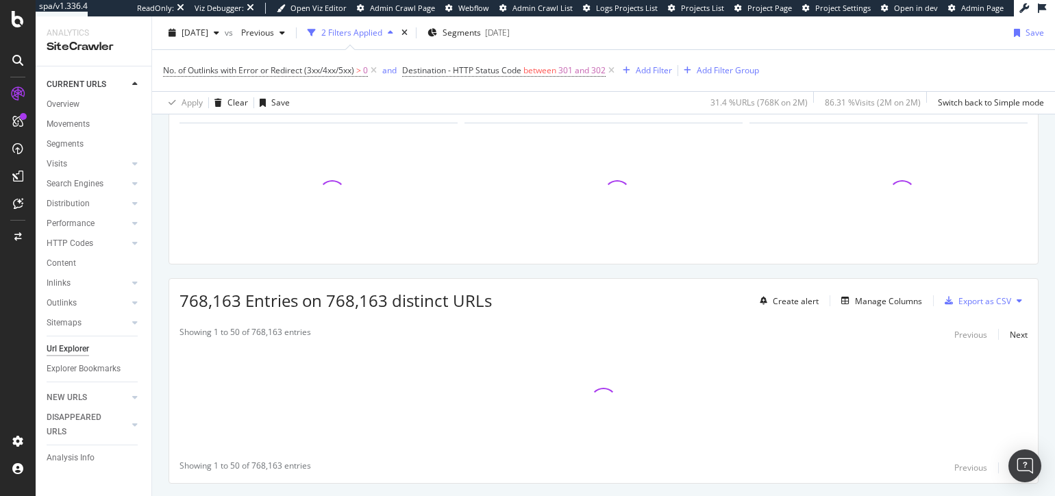
scroll to position [116, 0]
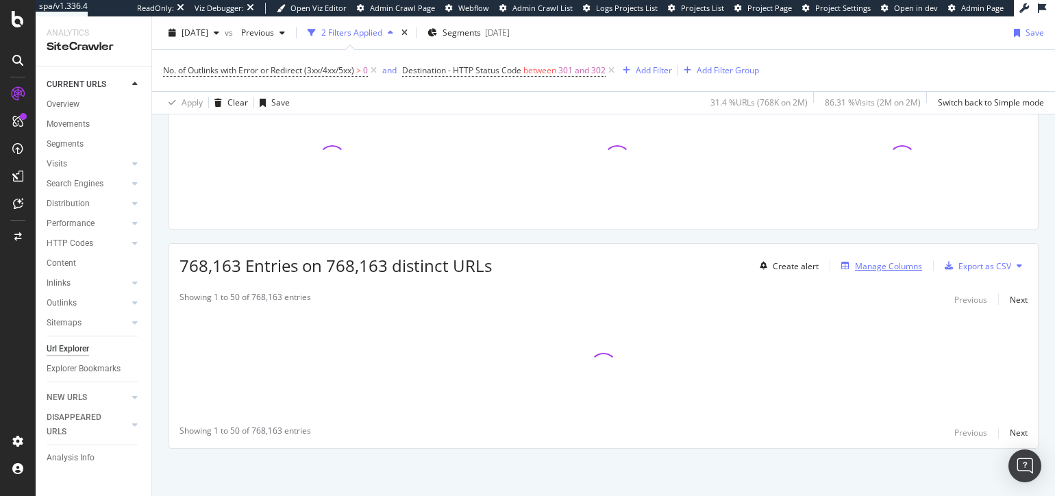
click at [889, 265] on div "Manage Columns" at bounding box center [888, 266] width 67 height 12
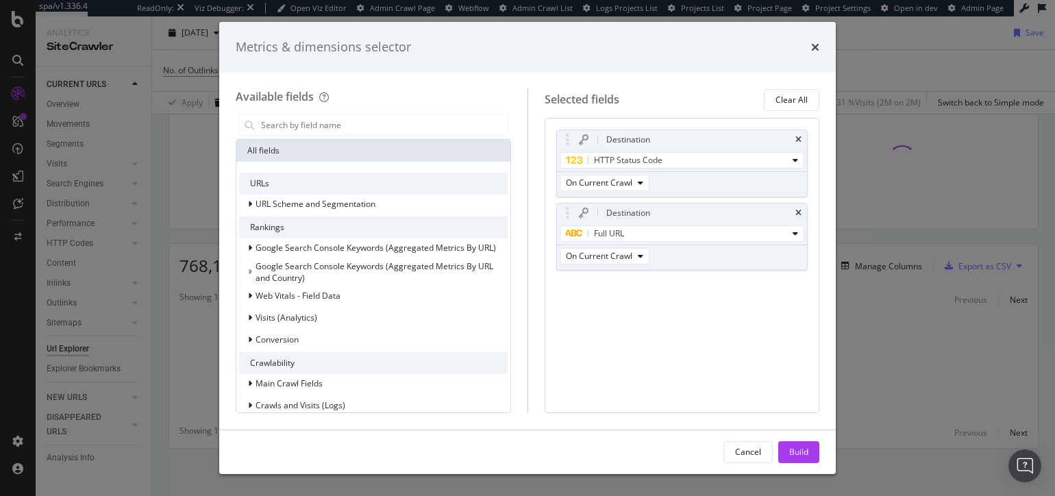
click at [802, 452] on div "Build" at bounding box center [798, 452] width 19 height 12
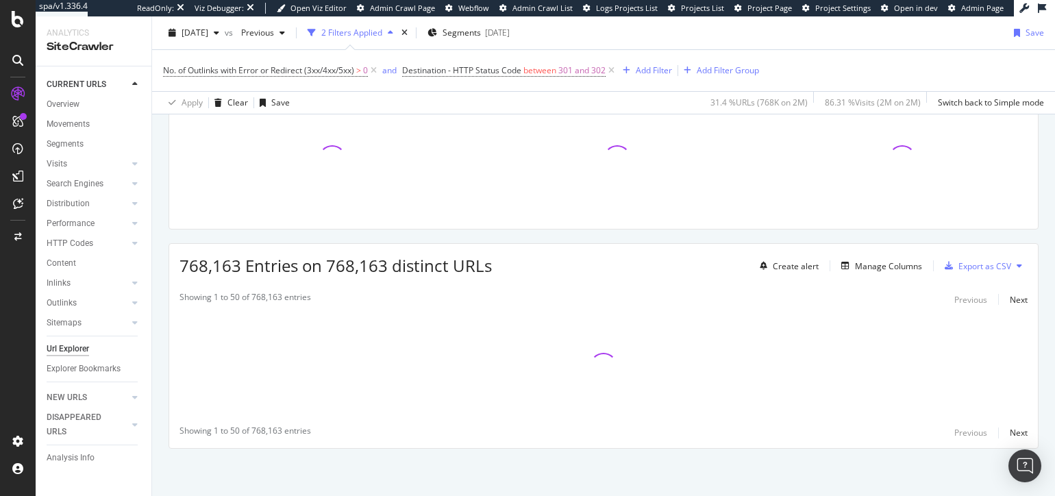
click at [756, 232] on div "URLs Crawled By Botify By pagetype Chart (by Value) Table Expand Export as CSV …" at bounding box center [603, 273] width 903 height 447
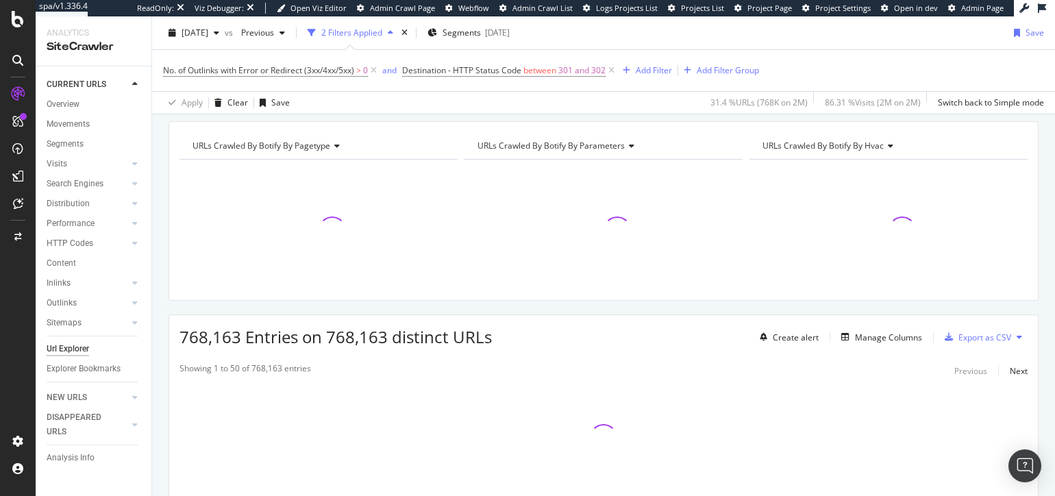
scroll to position [0, 0]
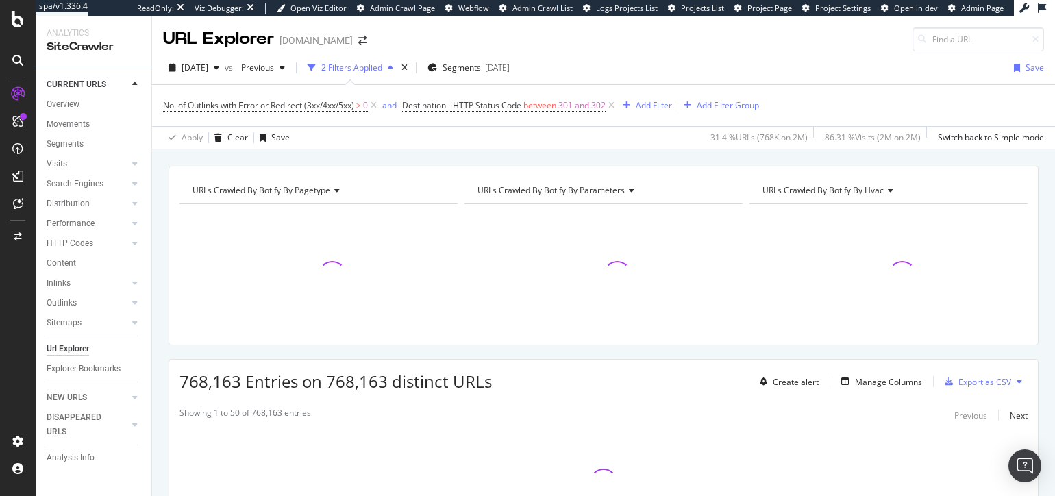
click at [658, 153] on div "URLs Crawled By Botify By pagetype Chart (by Value) Table Expand Export as CSV …" at bounding box center [603, 165] width 903 height 33
click at [739, 171] on div "URLs Crawled By Botify By pagetype Chart (by Value) Table Expand Export as CSV …" at bounding box center [604, 256] width 870 height 180
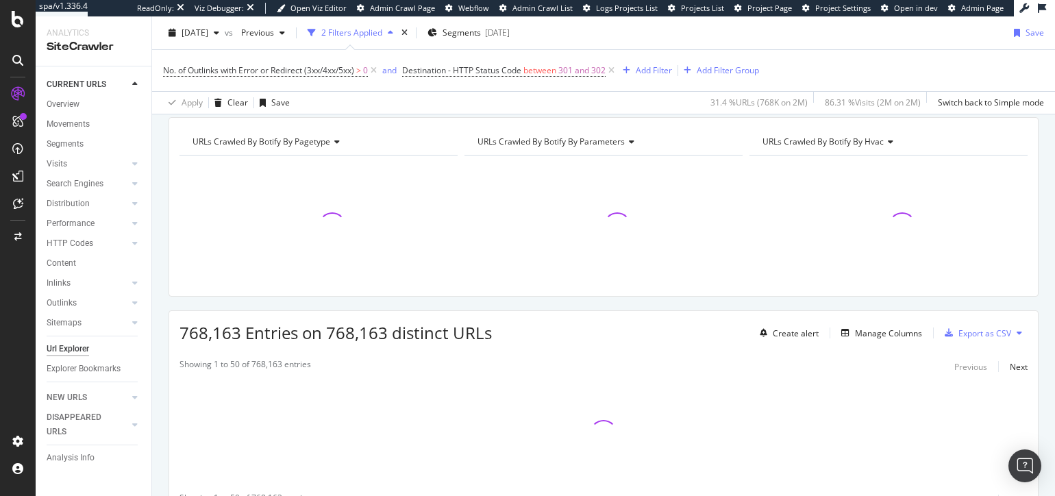
scroll to position [116, 0]
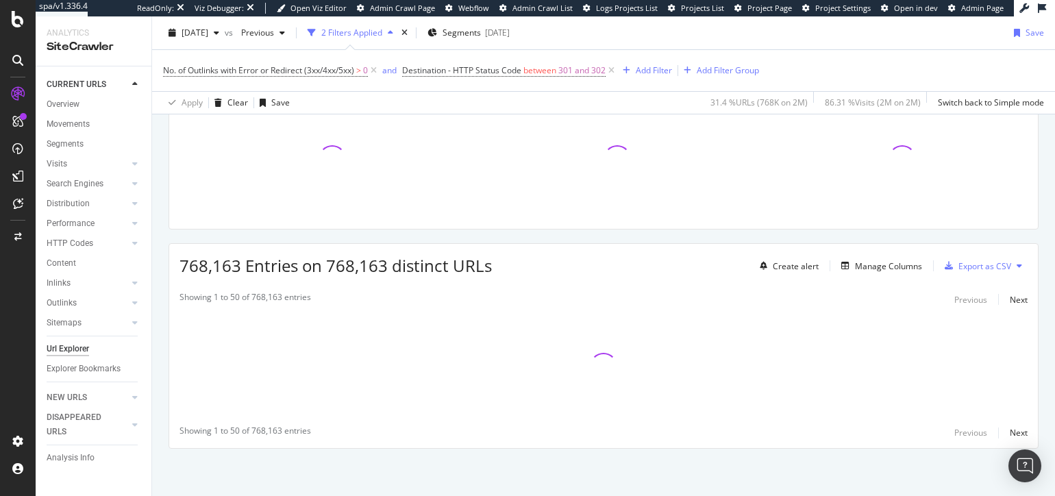
click at [749, 237] on div "URLs Crawled By Botify By pagetype Chart (by Value) Table Expand Export as CSV …" at bounding box center [603, 273] width 903 height 447
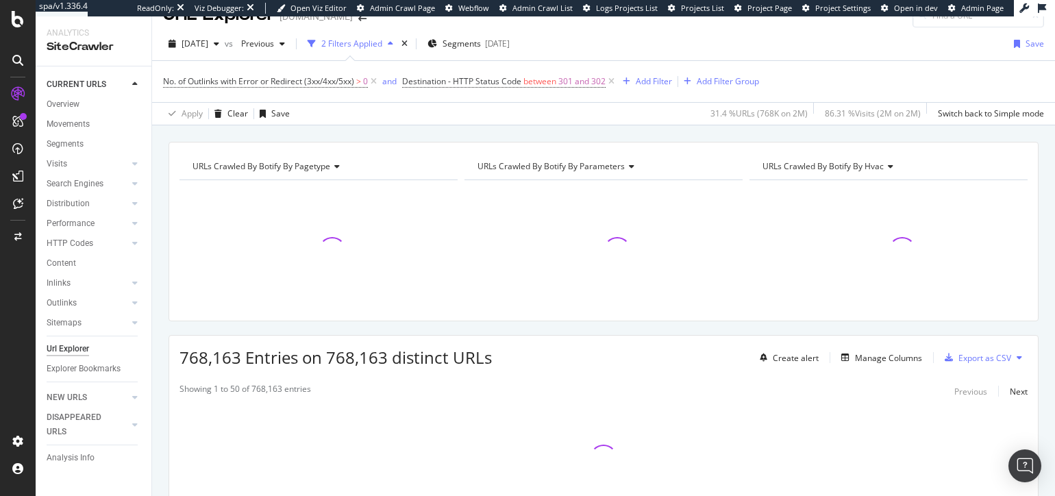
scroll to position [25, 0]
click at [565, 126] on div "URLs Crawled By Botify By pagetype Chart (by Value) Table Expand Export as CSV …" at bounding box center [603, 141] width 903 height 33
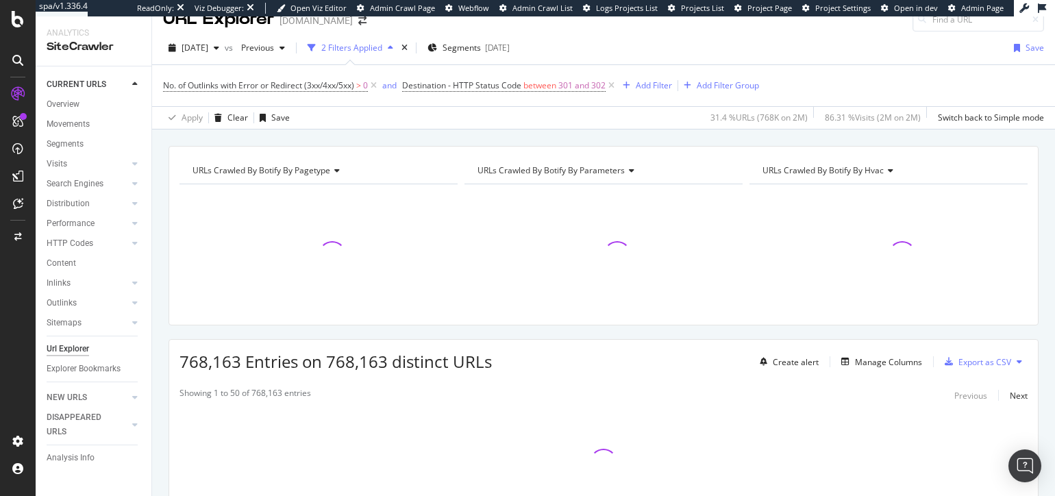
scroll to position [0, 0]
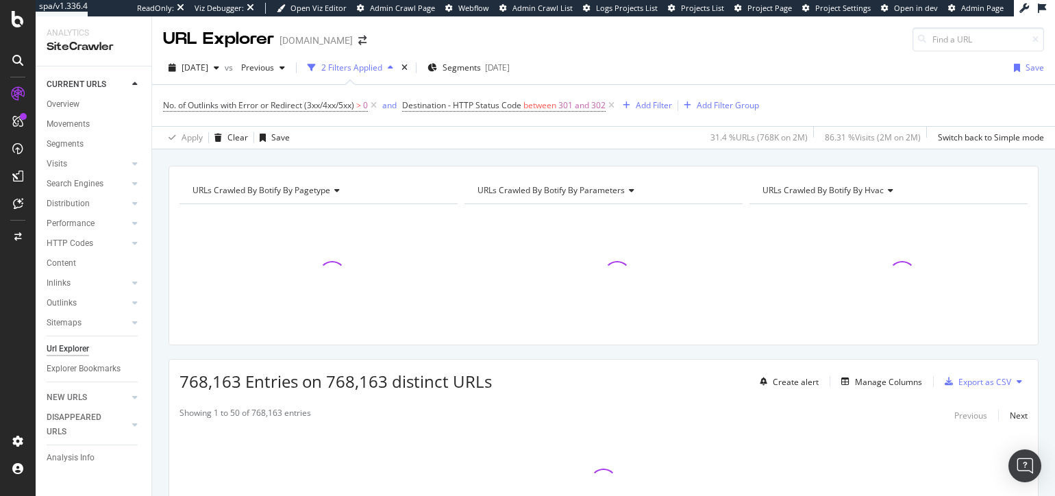
click at [872, 151] on div "URLs Crawled By Botify By pagetype Chart (by Value) Table Expand Export as CSV …" at bounding box center [603, 165] width 903 height 33
click at [729, 157] on div "URLs Crawled By Botify By pagetype Chart (by Value) Table Expand Export as CSV …" at bounding box center [603, 165] width 903 height 33
click at [625, 193] on icon at bounding box center [630, 190] width 10 height 8
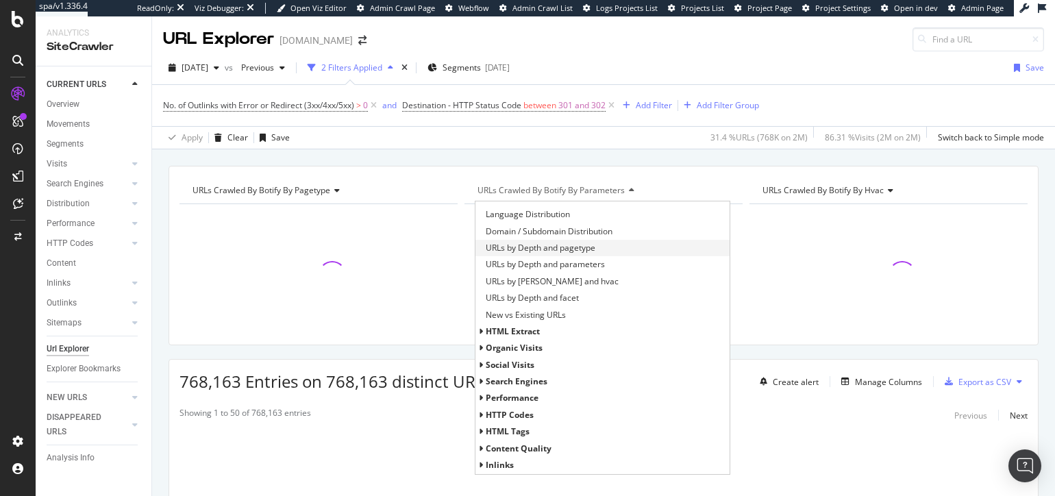
scroll to position [197, 0]
click at [524, 330] on span "HTML Extract" at bounding box center [513, 329] width 54 height 12
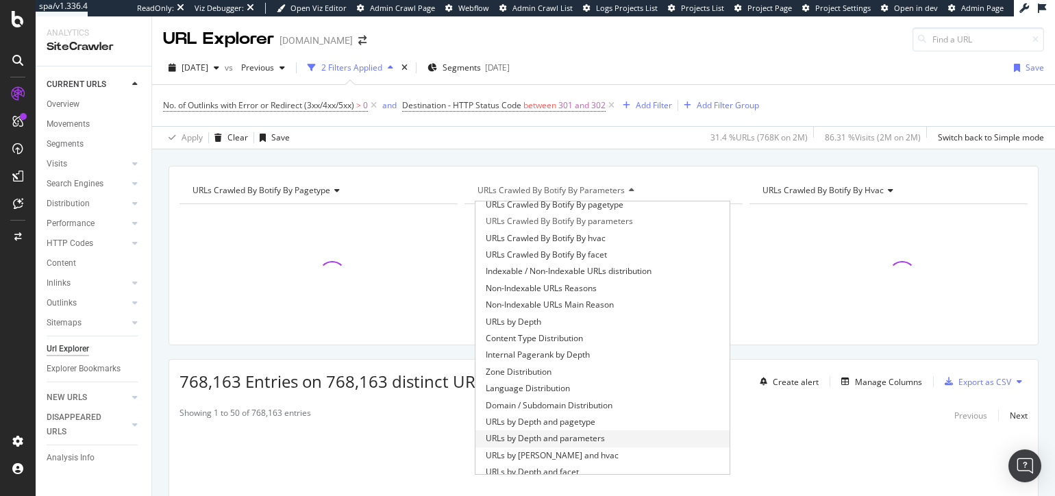
scroll to position [0, 0]
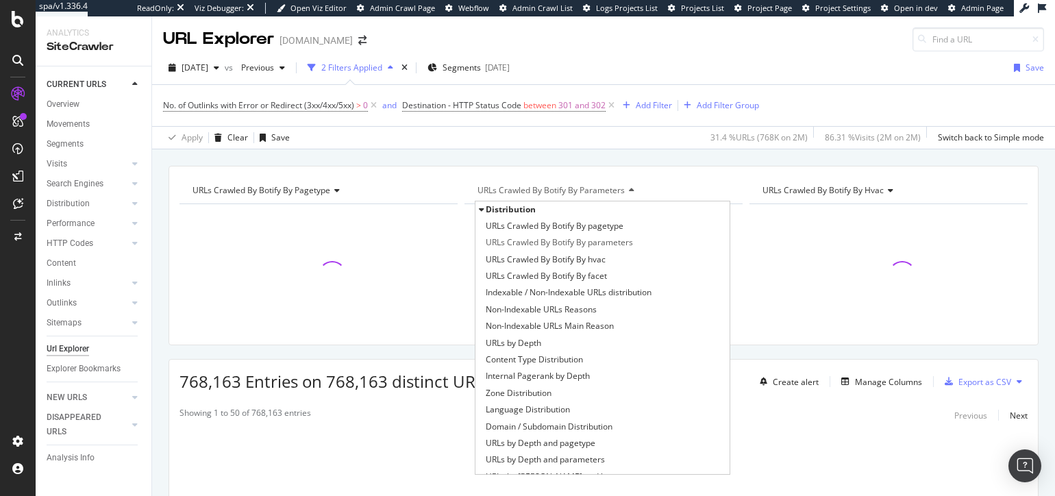
click at [589, 151] on div "URLs Crawled By Botify By pagetype Chart (by Value) Table Expand Export as CSV …" at bounding box center [603, 165] width 903 height 33
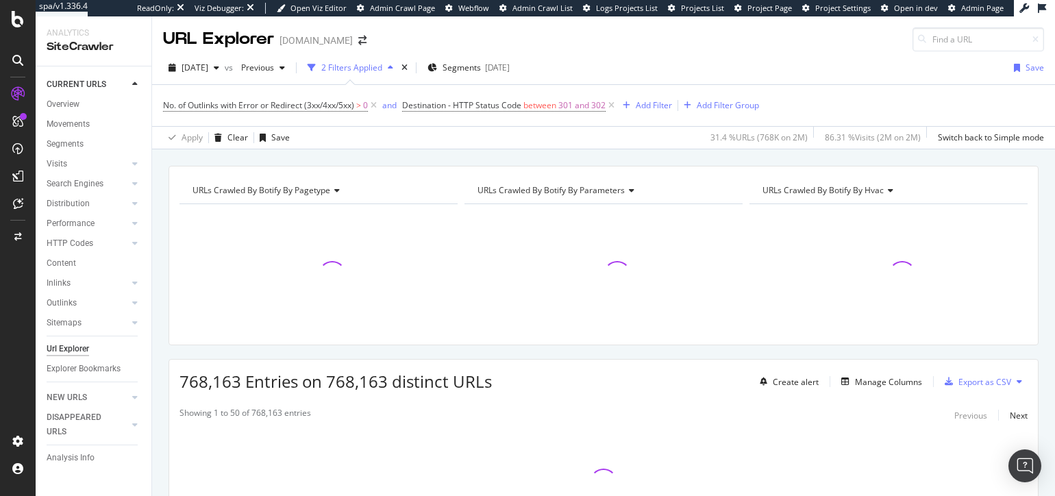
click at [554, 157] on div "URLs Crawled By Botify By pagetype Chart (by Value) Table Expand Export as CSV …" at bounding box center [603, 165] width 903 height 33
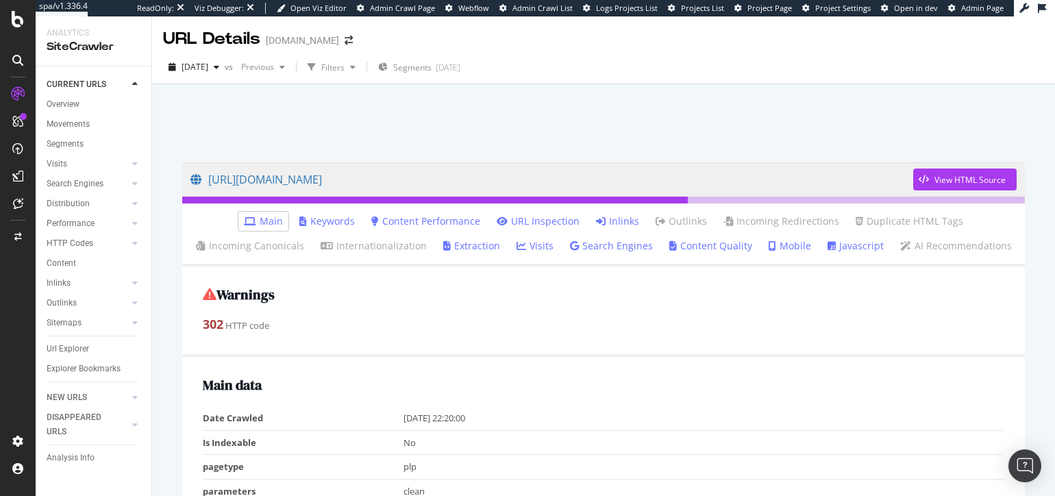
drag, startPoint x: 422, startPoint y: 130, endPoint x: 320, endPoint y: 10, distance: 157.5
click at [421, 129] on div at bounding box center [604, 119] width 870 height 58
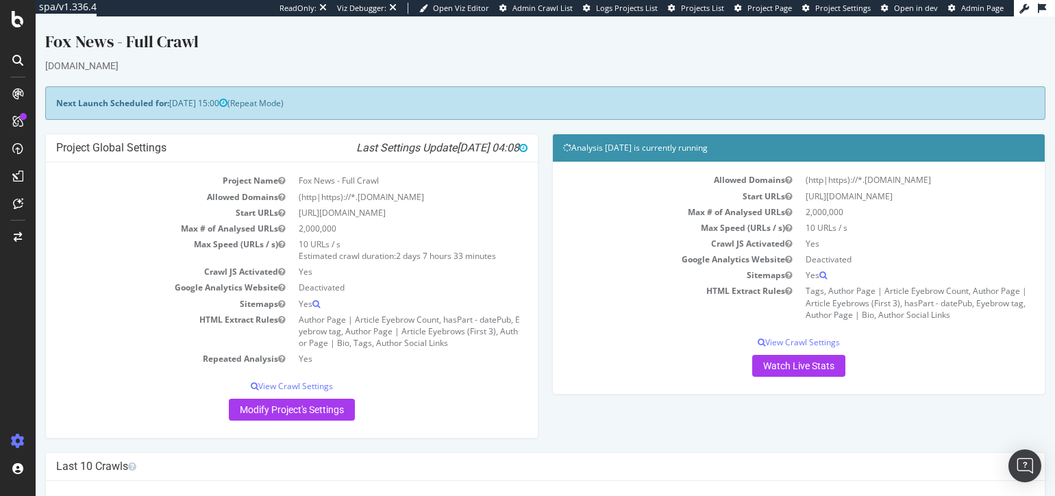
click at [86, 294] on td "Google Analytics Website" at bounding box center [174, 288] width 236 height 16
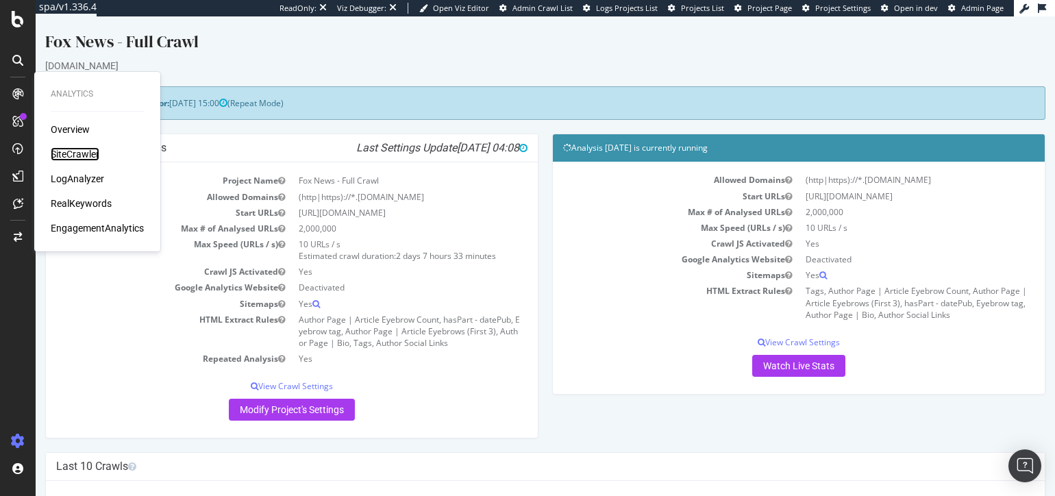
click at [73, 153] on div "SiteCrawler" at bounding box center [75, 154] width 49 height 14
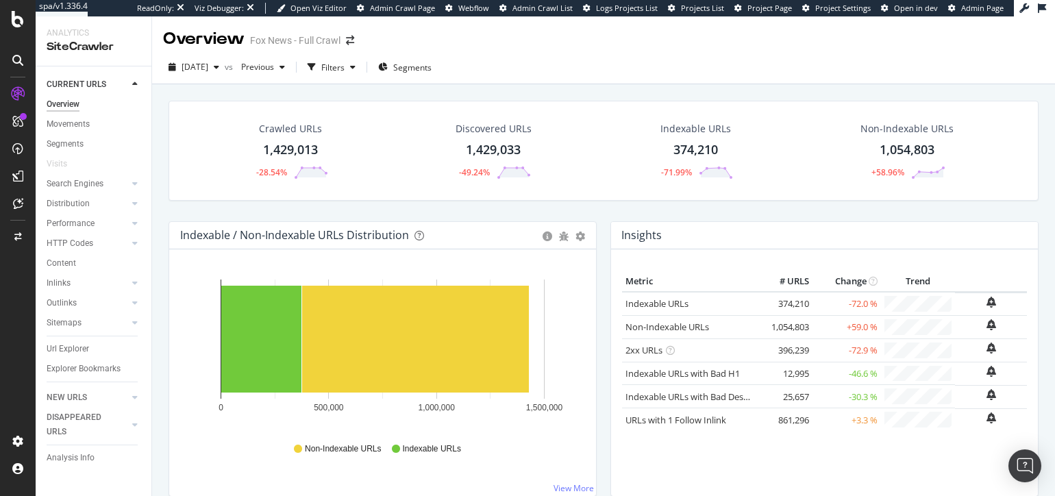
drag, startPoint x: 391, startPoint y: 214, endPoint x: 394, endPoint y: 206, distance: 8.9
click at [391, 215] on div "Crawled URLs 1,429,013 -28.54% Discovered URLs 1,429,033 -49.24% Indexable URLs…" at bounding box center [604, 161] width 884 height 121
click at [394, 89] on div "Crawled URLs 1,429,013 -28.54% Discovered URLs 1,429,033 -49.24% Indexable URLs…" at bounding box center [603, 324] width 903 height 480
drag, startPoint x: 484, startPoint y: 90, endPoint x: 326, endPoint y: 110, distance: 158.9
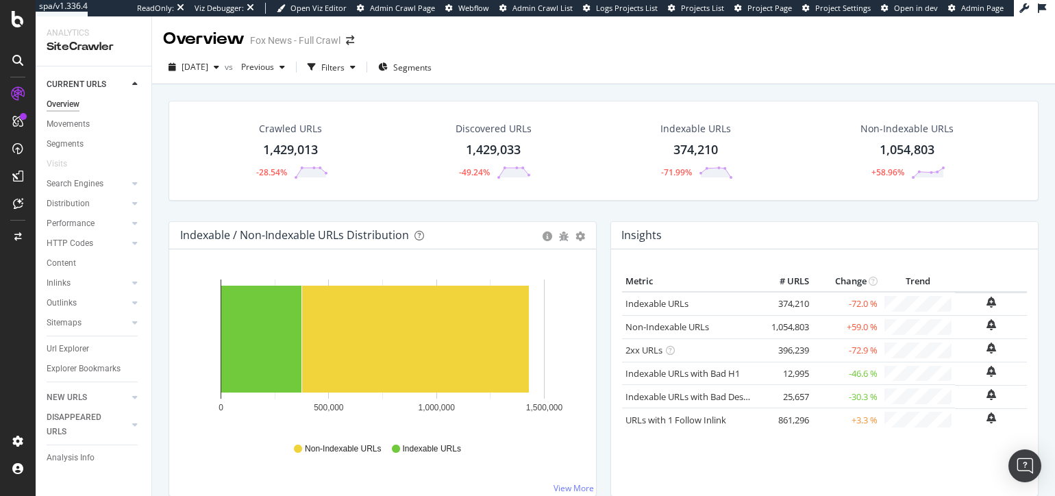
click at [302, 87] on div "Crawled URLs 1,429,013 -28.54% Discovered URLs 1,429,033 -49.24% Indexable URLs…" at bounding box center [603, 324] width 903 height 480
drag, startPoint x: 251, startPoint y: 93, endPoint x: 145, endPoint y: 141, distance: 116.5
drag, startPoint x: 62, startPoint y: 344, endPoint x: 177, endPoint y: 234, distance: 159.5
click at [62, 344] on div "Url Explorer" at bounding box center [68, 349] width 42 height 14
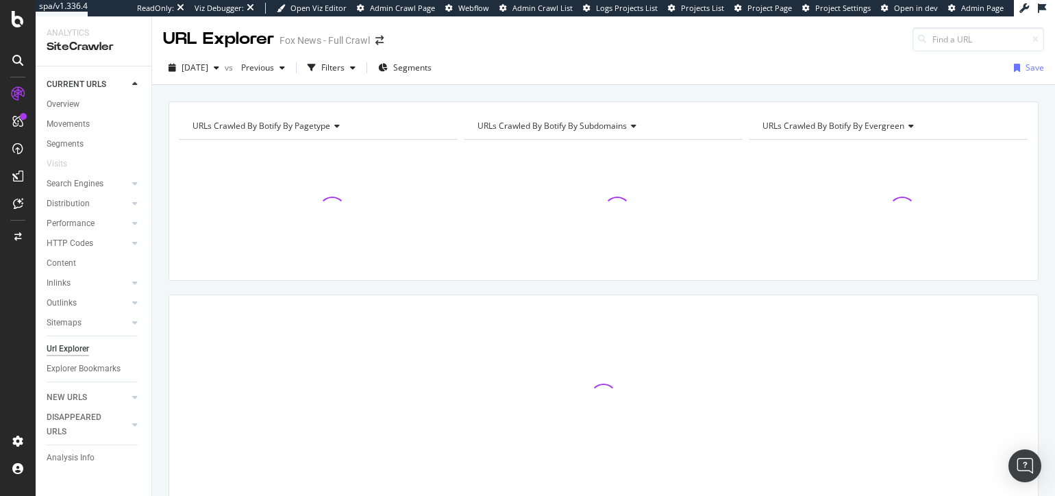
click at [161, 241] on div "URLs Crawled By Botify By pagetype Chart (by Value) Table Expand Export as CSV …" at bounding box center [603, 324] width 903 height 447
drag, startPoint x: 302, startPoint y: 93, endPoint x: 263, endPoint y: 89, distance: 39.2
click at [302, 93] on div "URLs Crawled By Botify By pagetype Chart (by Value) Table Expand Export as CSV …" at bounding box center [603, 101] width 903 height 33
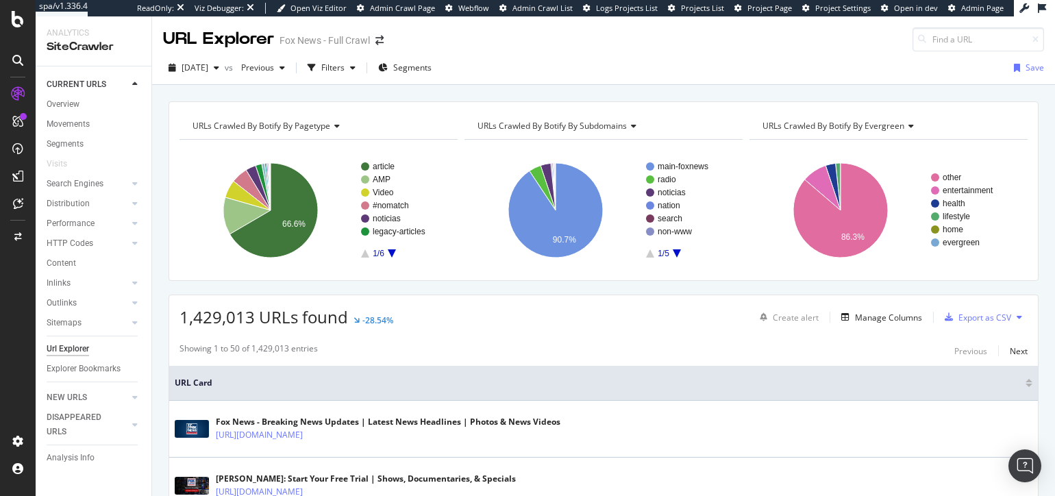
drag, startPoint x: 495, startPoint y: 306, endPoint x: 348, endPoint y: 217, distance: 172.5
click at [493, 306] on div "1,429,013 URLs found -28.54% Create alert Manage Columns Export as CSV" at bounding box center [603, 312] width 869 height 34
click at [201, 59] on div "[DATE]" at bounding box center [194, 68] width 62 height 21
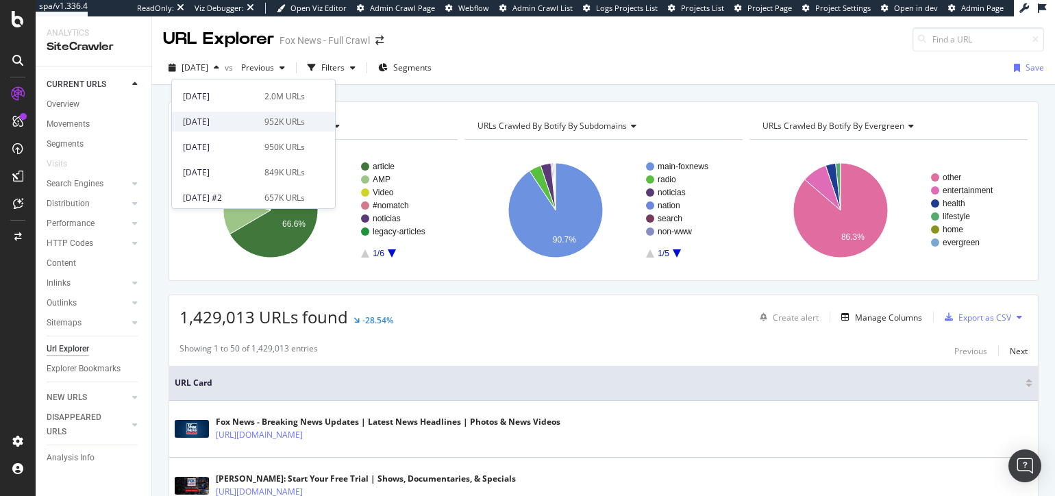
scroll to position [100, 0]
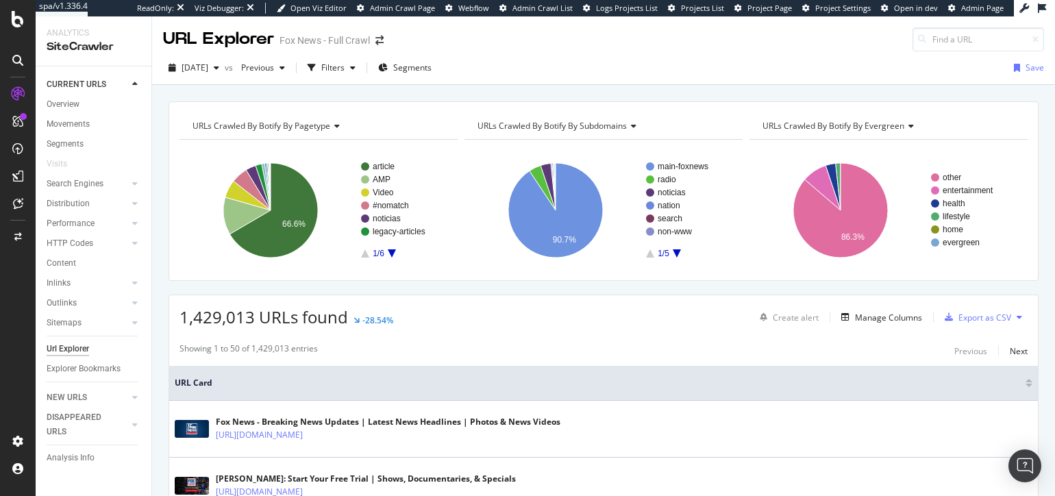
click at [465, 97] on div "URLs Crawled By Botify By pagetype Chart (by Value) Table Expand Export as CSV …" at bounding box center [603, 101] width 903 height 33
drag, startPoint x: 209, startPoint y: 69, endPoint x: 201, endPoint y: 73, distance: 9.2
click at [208, 69] on span "[DATE]" at bounding box center [195, 68] width 27 height 12
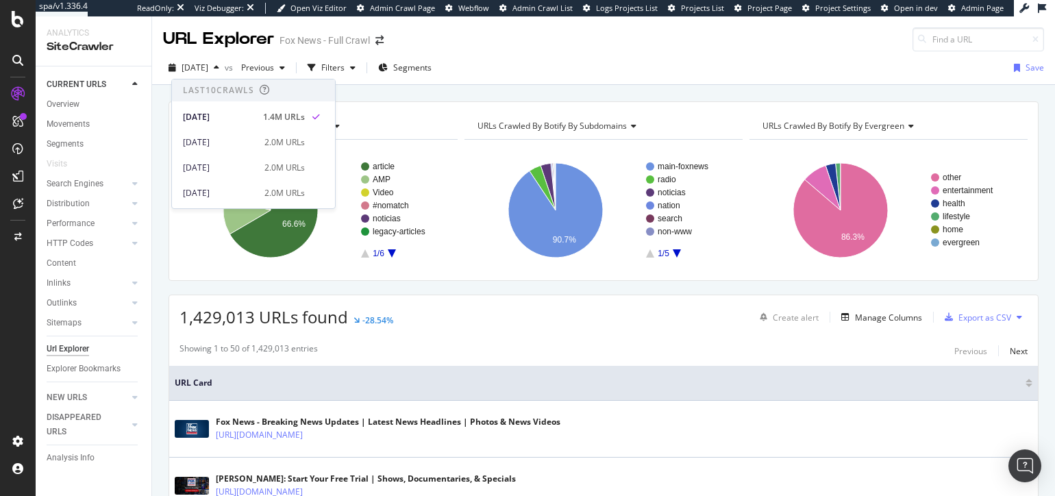
click at [432, 95] on div "URLs Crawled By Botify By pagetype Chart (by Value) Table Expand Export as CSV …" at bounding box center [603, 101] width 903 height 33
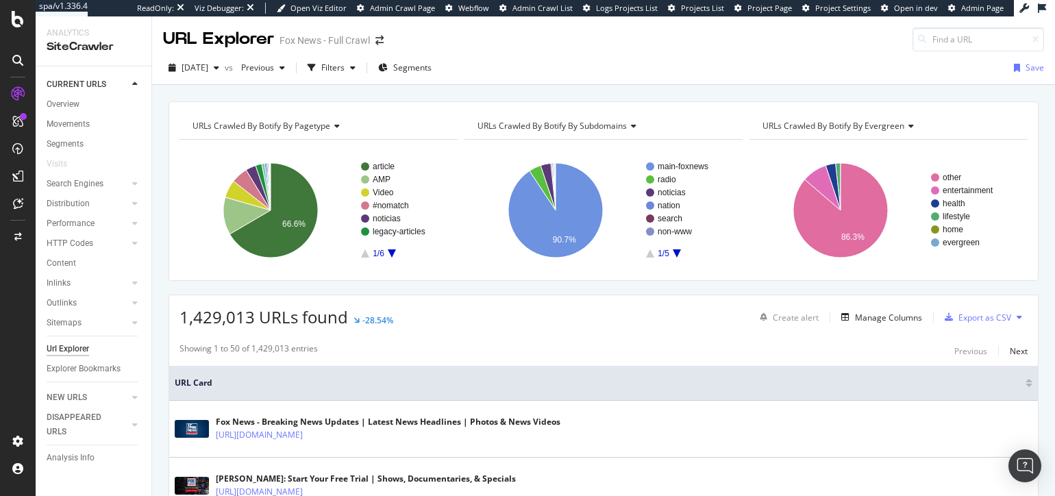
click at [345, 67] on div "Filters" at bounding box center [332, 68] width 23 height 12
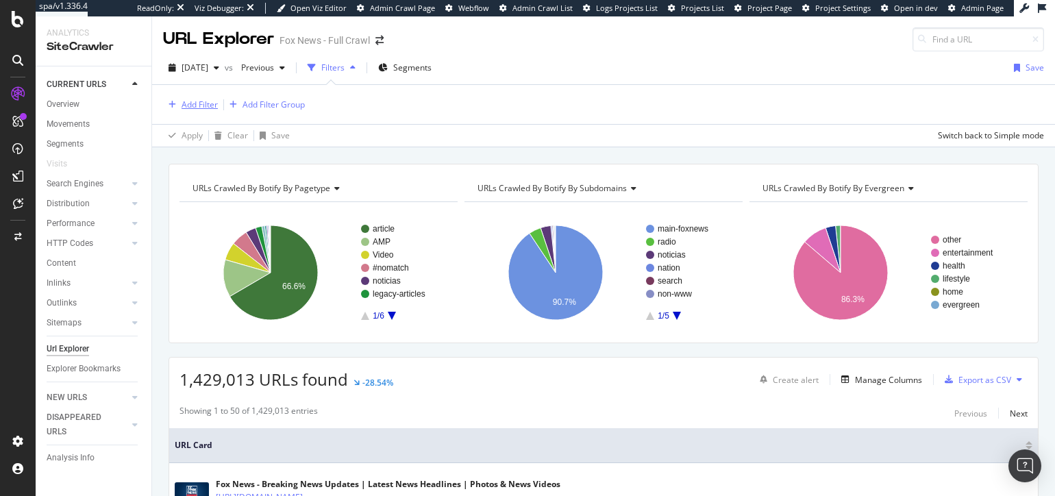
click at [208, 105] on div "Add Filter" at bounding box center [200, 105] width 36 height 12
click at [530, 158] on div "URLs Crawled By Botify By pagetype Chart (by Value) Table Expand Export as CSV …" at bounding box center [603, 163] width 903 height 33
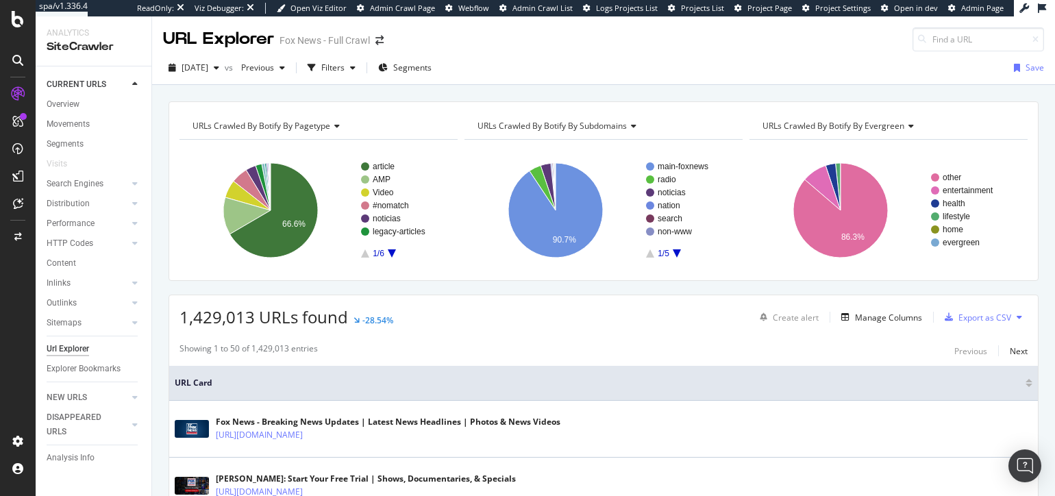
drag, startPoint x: 349, startPoint y: 69, endPoint x: 323, endPoint y: 80, distance: 28.3
click at [345, 70] on div "Filters" at bounding box center [332, 68] width 23 height 12
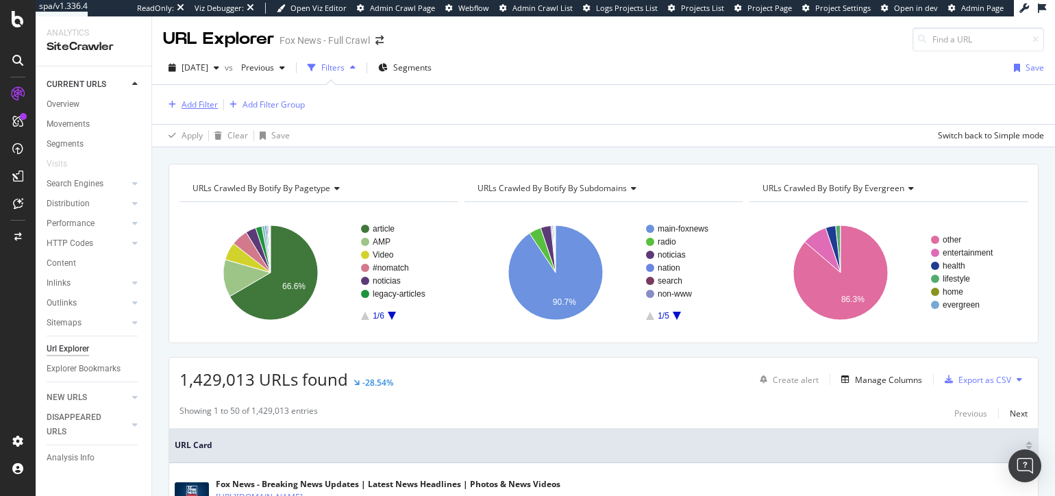
click at [202, 108] on div "Add Filter" at bounding box center [200, 105] width 36 height 12
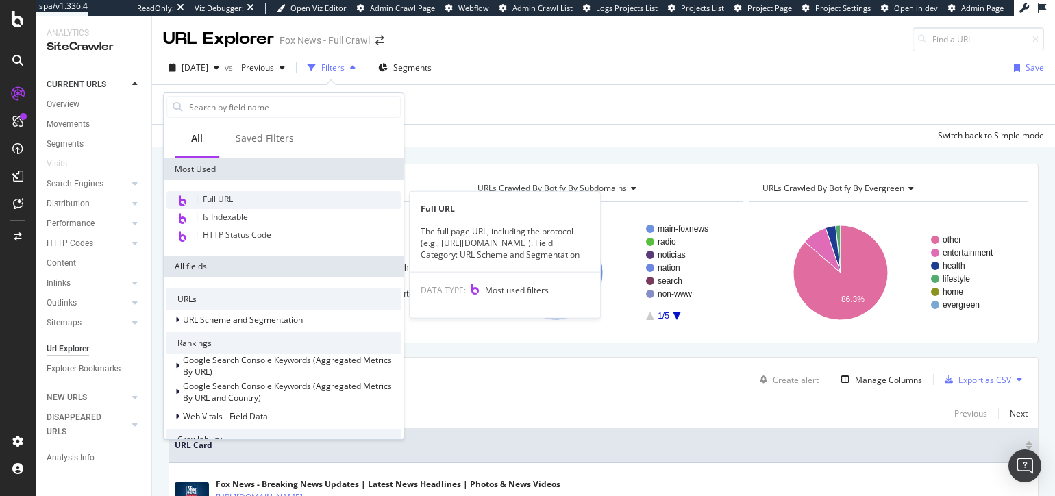
click at [221, 194] on span "Full URL" at bounding box center [218, 199] width 30 height 12
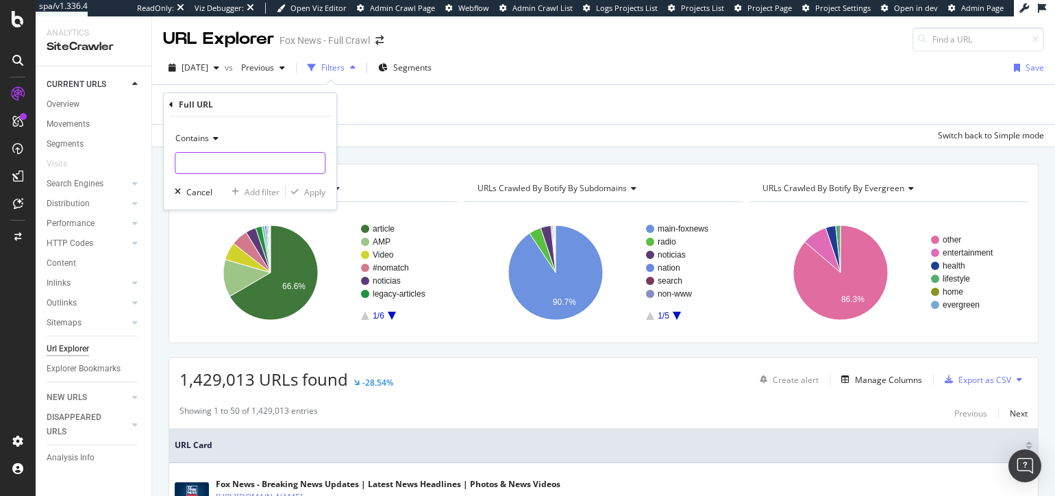
click at [225, 159] on input "text" at bounding box center [249, 163] width 149 height 22
type input "sitemap"
drag, startPoint x: 312, startPoint y: 193, endPoint x: 547, endPoint y: 94, distance: 254.3
click at [312, 193] on div "Apply" at bounding box center [314, 192] width 21 height 12
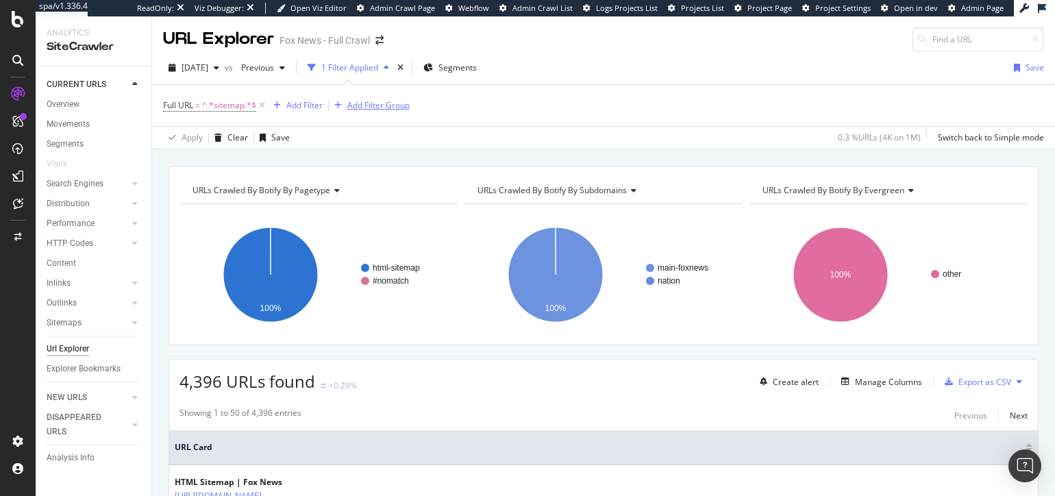
drag, startPoint x: 263, startPoint y: 106, endPoint x: 230, endPoint y: 107, distance: 32.9
click at [263, 106] on icon at bounding box center [262, 106] width 12 height 14
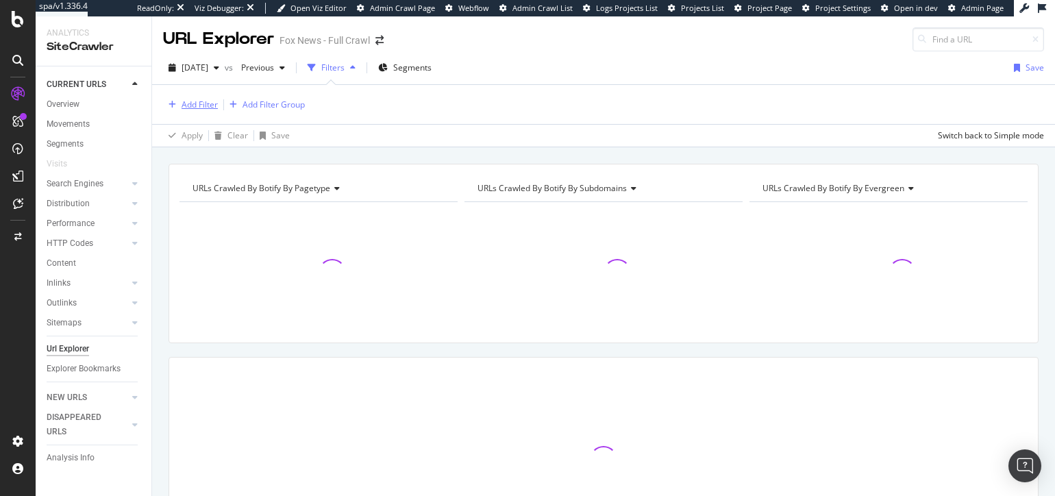
click at [206, 106] on div "Add Filter" at bounding box center [200, 105] width 36 height 12
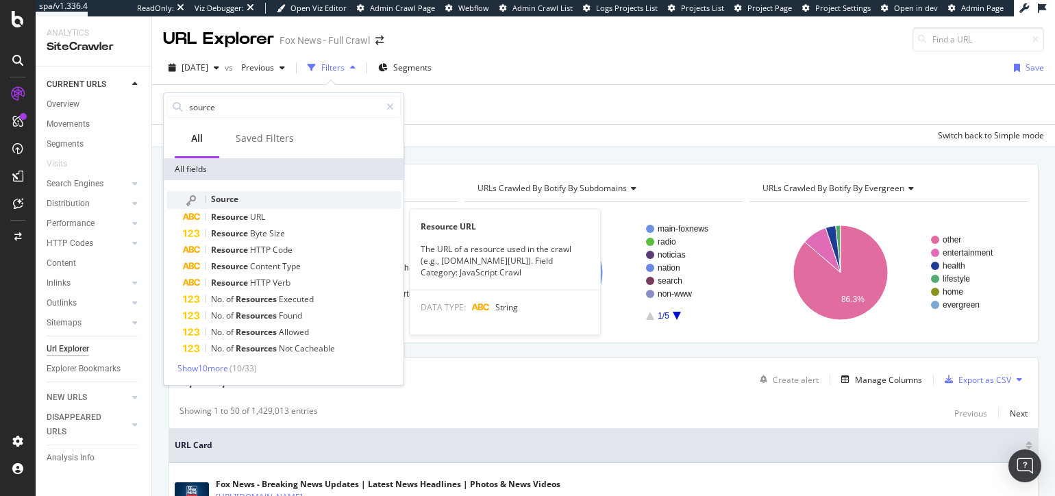
type input "source"
click at [269, 197] on div "Source" at bounding box center [292, 200] width 218 height 18
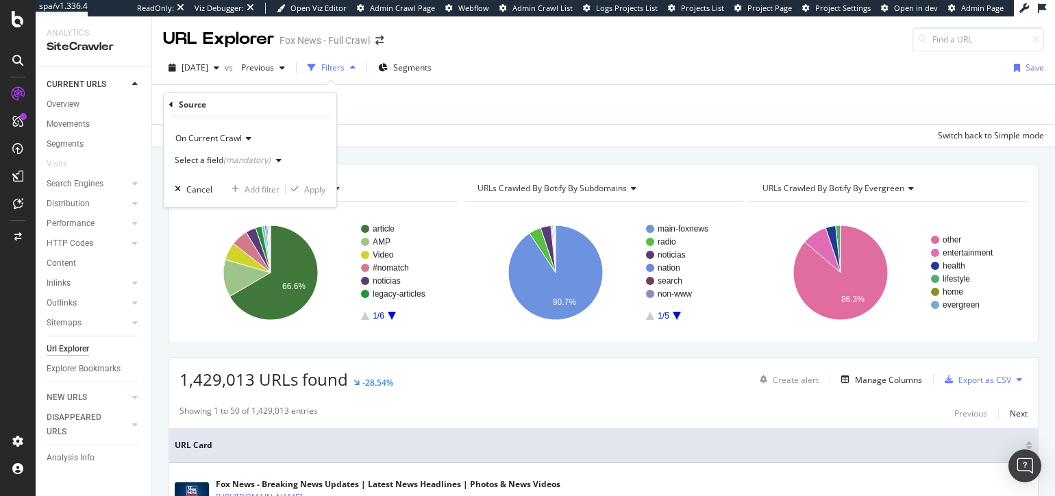
click at [204, 156] on div "Select a field (mandatory)" at bounding box center [223, 160] width 96 height 8
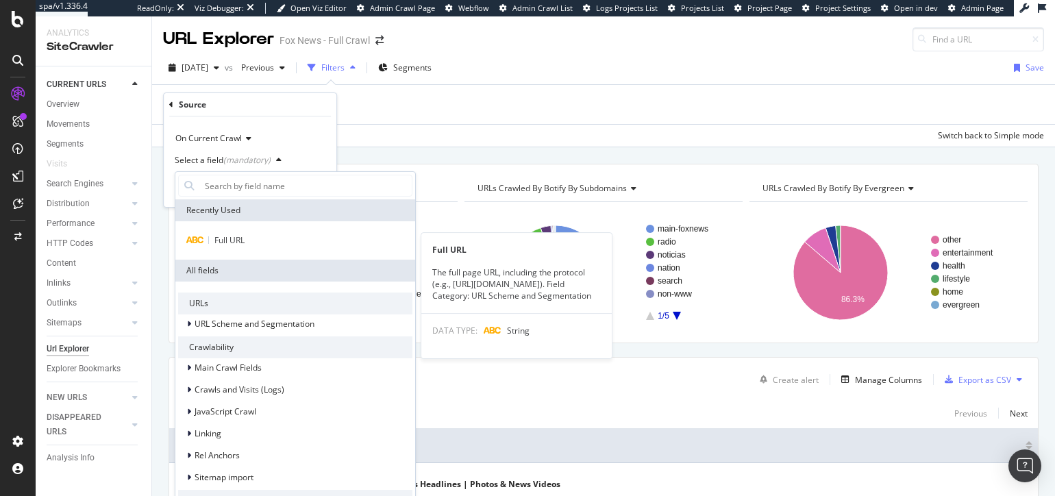
drag, startPoint x: 245, startPoint y: 234, endPoint x: 243, endPoint y: 225, distance: 8.3
click at [245, 234] on div "Full URL" at bounding box center [295, 240] width 234 height 16
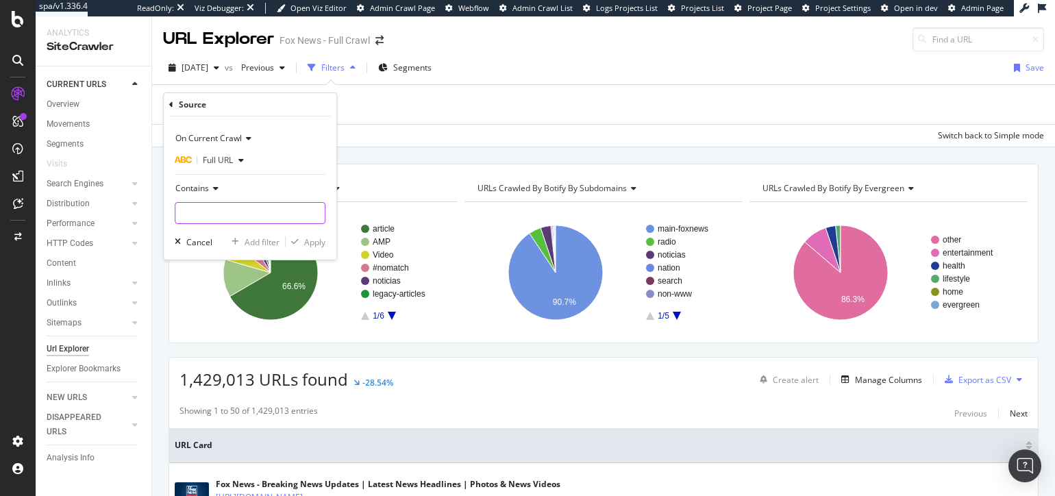
click at [227, 213] on input "text" at bounding box center [249, 213] width 149 height 22
type input "html-sitemap"
click at [299, 242] on div "button" at bounding box center [295, 242] width 19 height 8
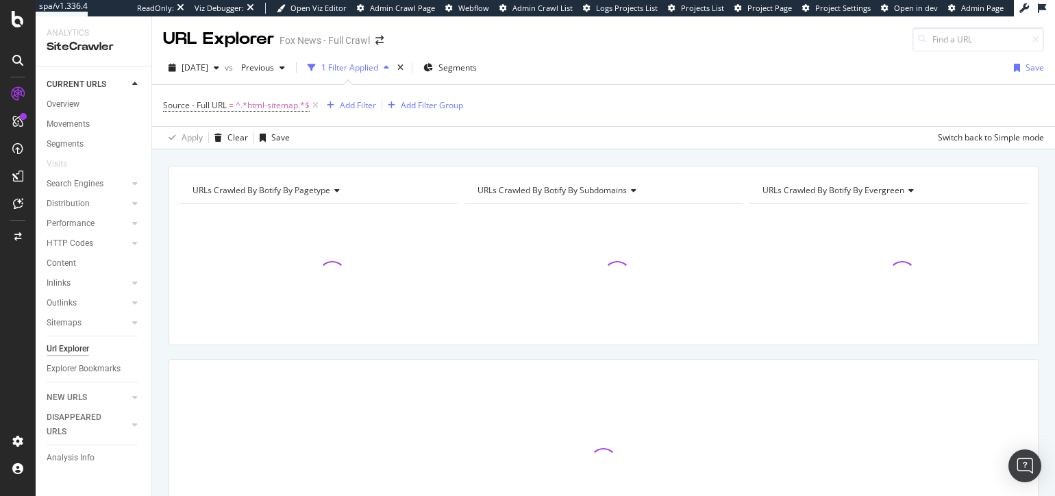
click at [268, 158] on div "URLs Crawled By Botify By pagetype Chart (by Value) Table Expand Export as CSV …" at bounding box center [603, 165] width 903 height 33
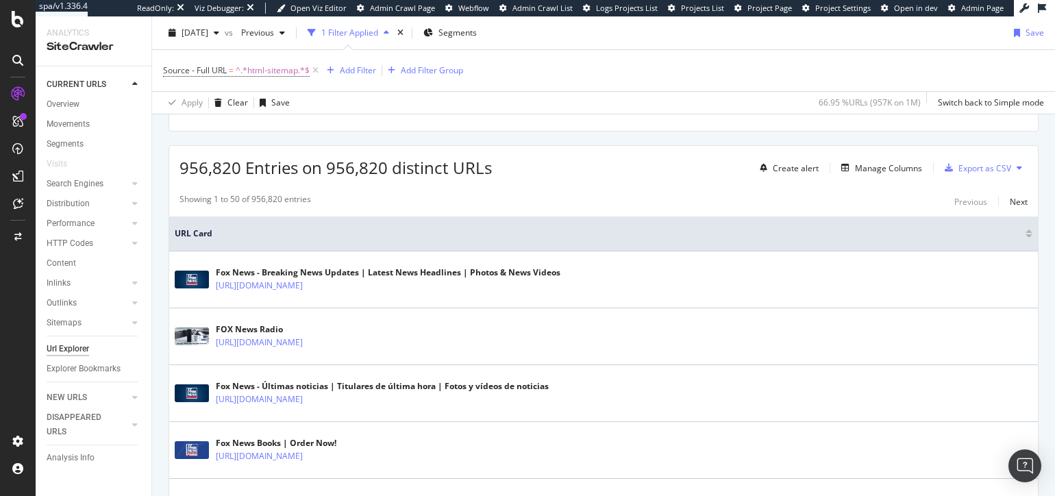
scroll to position [0, 0]
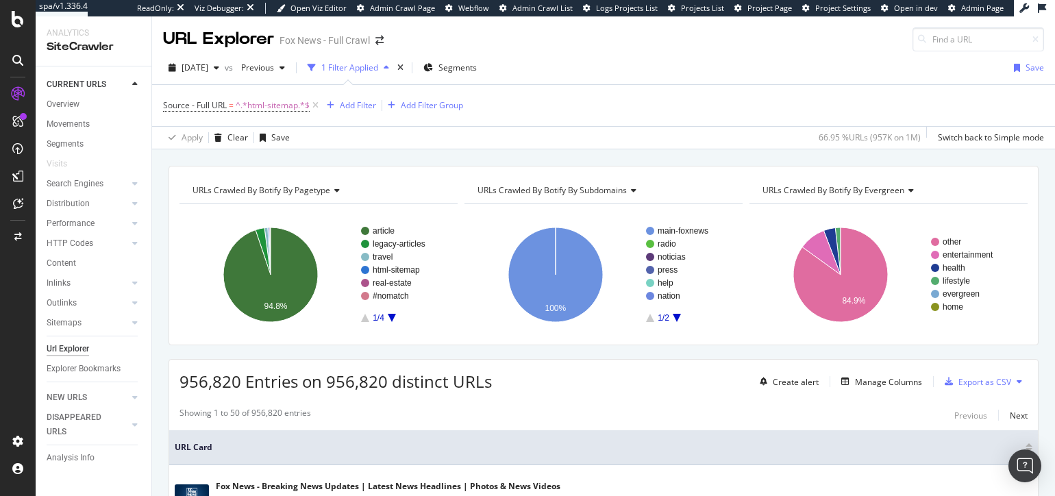
click at [253, 155] on div "URLs Crawled By Botify By pagetype Chart (by Value) Table Expand Export as CSV …" at bounding box center [603, 165] width 903 height 33
click at [312, 156] on div "URLs Crawled By Botify By pagetype Chart (by Value) Table Expand Export as CSV …" at bounding box center [603, 165] width 903 height 33
click at [329, 156] on div "URLs Crawled By Botify By pagetype Chart (by Value) Table Expand Export as CSV …" at bounding box center [603, 165] width 903 height 33
click at [308, 156] on div "URLs Crawled By Botify By pagetype Chart (by Value) Table Expand Export as CSV …" at bounding box center [603, 165] width 903 height 33
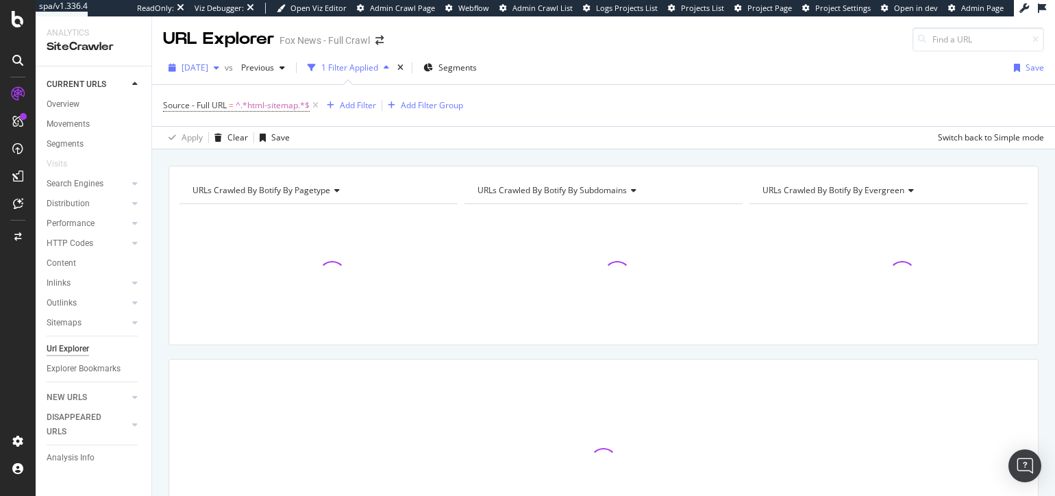
click at [206, 70] on span "[DATE]" at bounding box center [195, 68] width 27 height 12
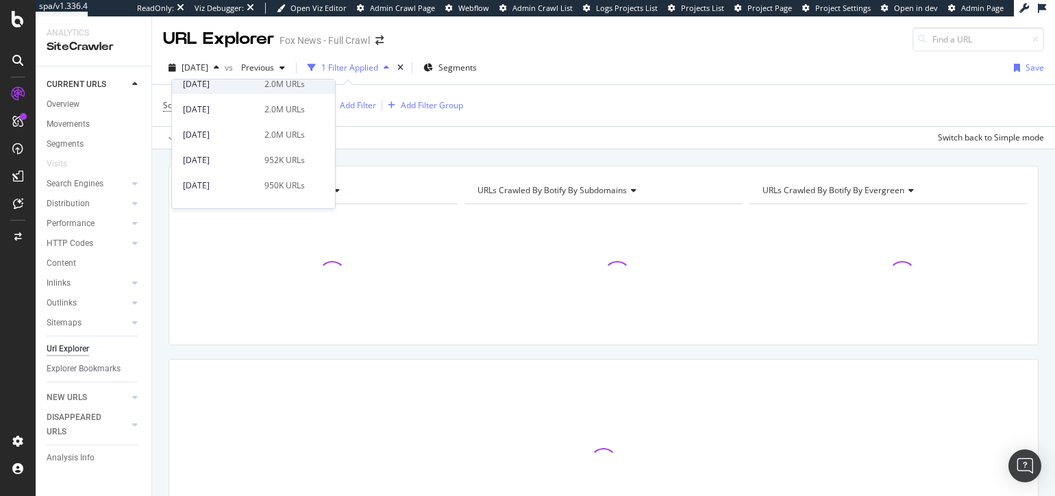
scroll to position [75, 0]
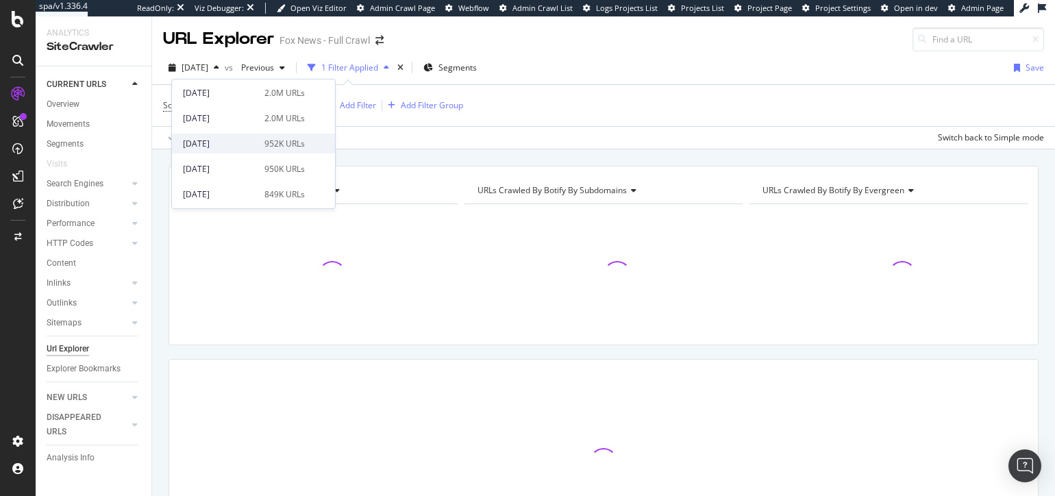
click at [217, 143] on div "[DATE]" at bounding box center [219, 144] width 73 height 12
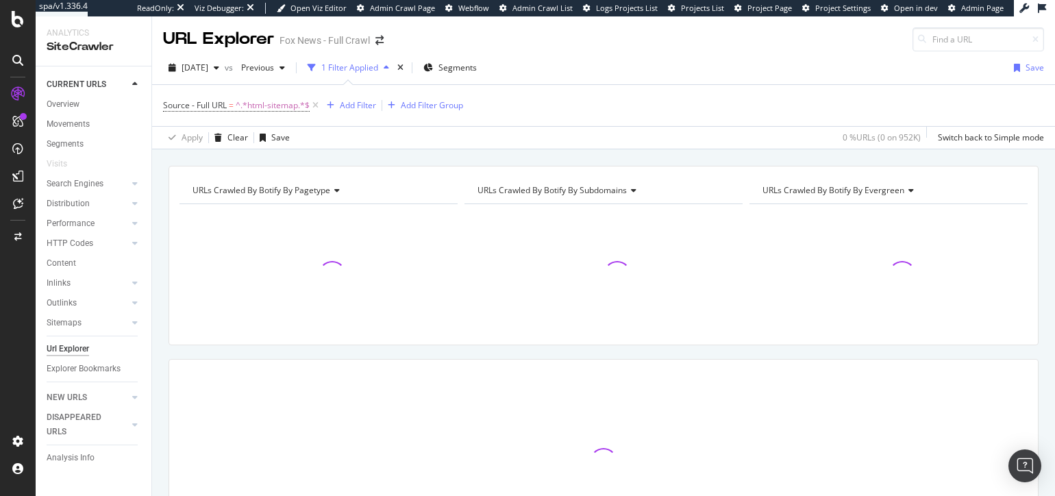
click at [353, 160] on div "URLs Crawled By Botify By pagetype Chart (by Value) Table Expand Export as CSV …" at bounding box center [603, 165] width 903 height 33
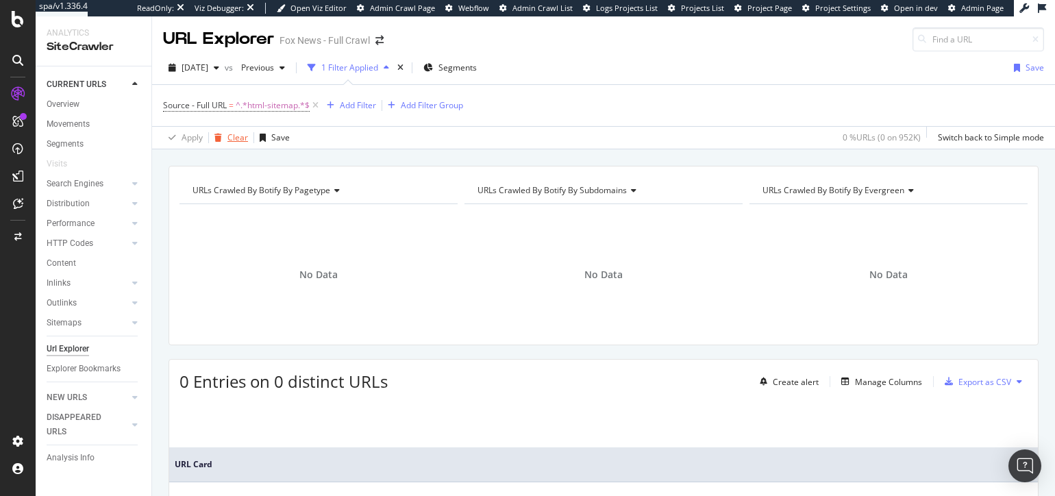
drag, startPoint x: 226, startPoint y: 137, endPoint x: 232, endPoint y: 144, distance: 9.2
click at [228, 137] on div "Clear" at bounding box center [238, 138] width 21 height 12
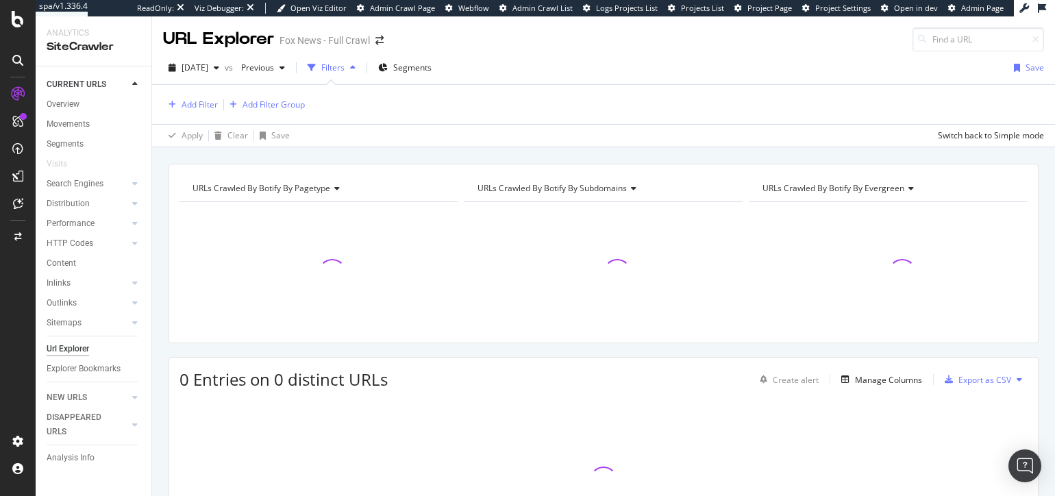
click at [237, 154] on div "URLs Crawled By Botify By pagetype Chart (by Value) Table Expand Export as CSV …" at bounding box center [603, 163] width 903 height 33
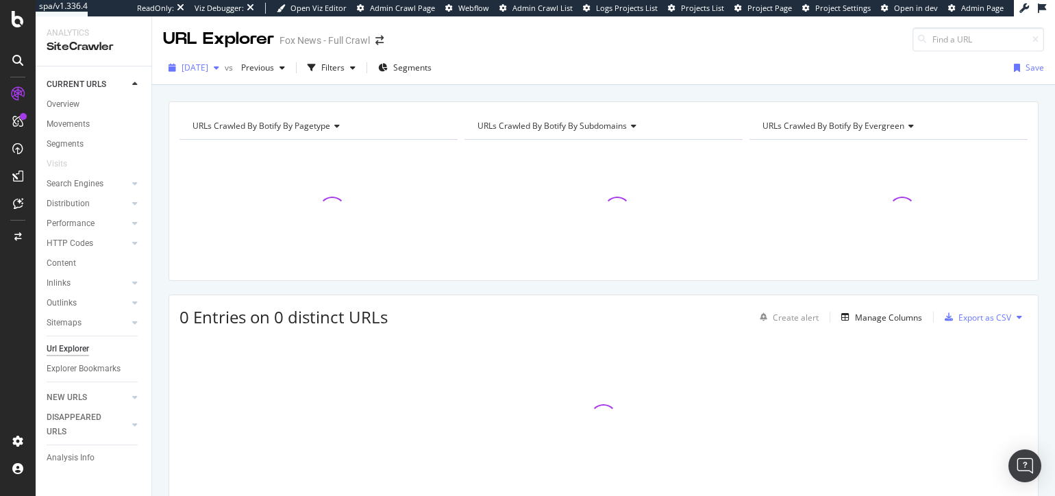
click at [217, 60] on div "[DATE]" at bounding box center [194, 68] width 62 height 21
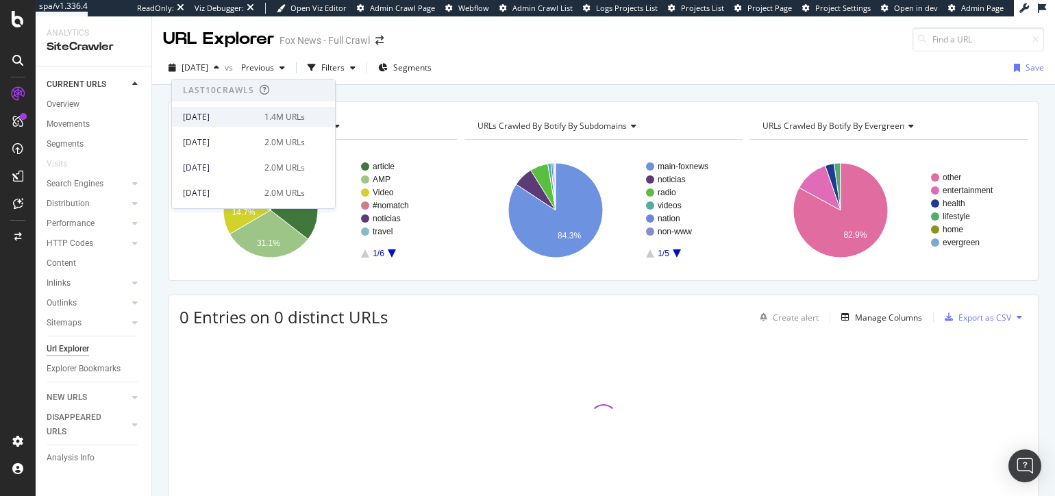
click at [226, 116] on div "[DATE]" at bounding box center [219, 117] width 73 height 12
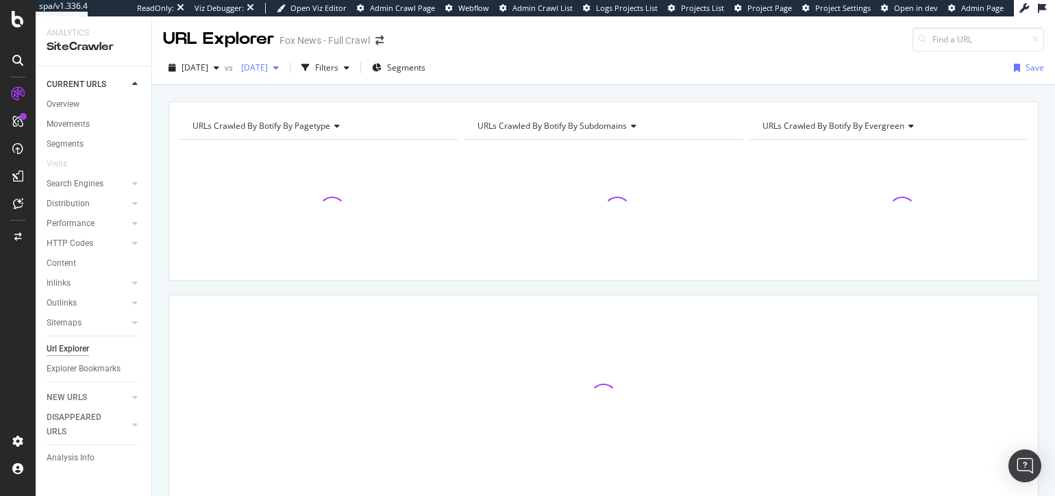
click at [268, 70] on span "[DATE]" at bounding box center [252, 68] width 32 height 12
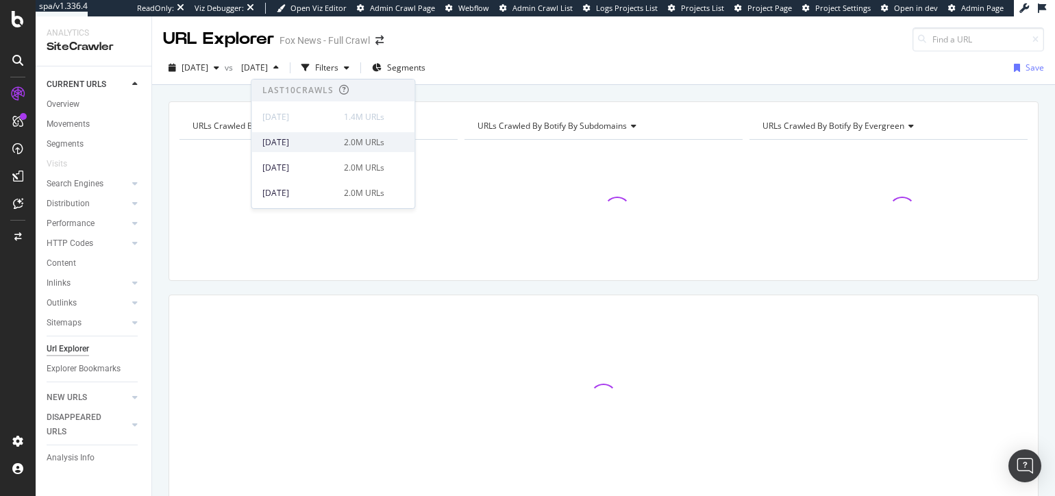
click at [308, 140] on div "[DATE]" at bounding box center [298, 142] width 73 height 12
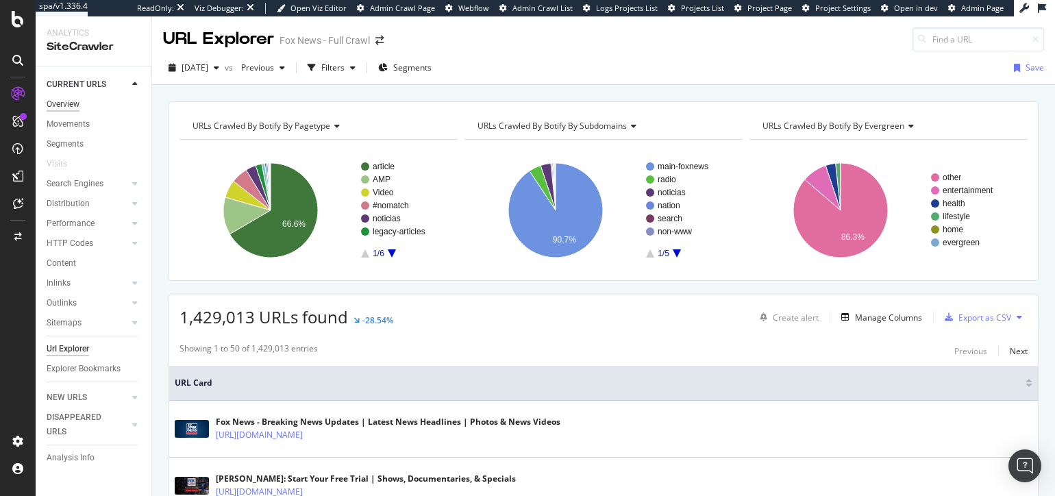
click at [60, 103] on div "Overview" at bounding box center [63, 104] width 33 height 14
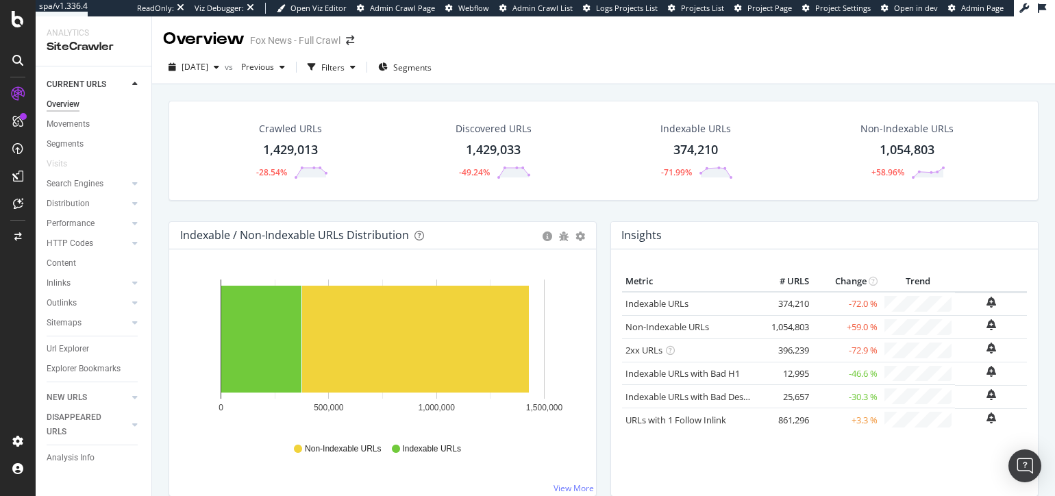
drag, startPoint x: 343, startPoint y: 210, endPoint x: 328, endPoint y: 195, distance: 20.4
click at [343, 210] on div "Crawled URLs 1,429,013 -28.54% Discovered URLs 1,429,033 -49.24% Indexable URLs…" at bounding box center [604, 161] width 884 height 121
click at [341, 209] on div "Crawled URLs 1,429,013 -28.54% Discovered URLs 1,429,033 -49.24% Indexable URLs…" at bounding box center [604, 161] width 884 height 121
drag, startPoint x: 899, startPoint y: 210, endPoint x: 918, endPoint y: 270, distance: 62.4
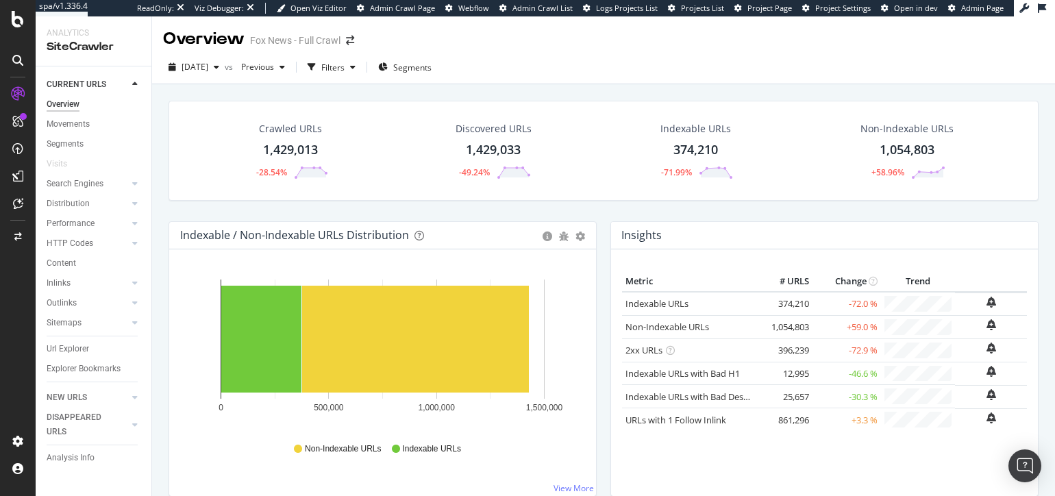
click at [899, 211] on div "Crawled URLs 1,429,013 -28.54% Discovered URLs 1,429,033 -49.24% Indexable URLs…" at bounding box center [604, 161] width 884 height 121
click at [939, 208] on div "Crawled URLs 1,429,013 -28.54% Discovered URLs 1,429,033 -49.24% Indexable URLs…" at bounding box center [604, 161] width 884 height 121
click at [750, 210] on div "Crawled URLs 1,429,013 -28.54% Discovered URLs 1,429,033 -49.24% Indexable URLs…" at bounding box center [604, 161] width 884 height 121
click at [339, 212] on div "Crawled URLs 1,429,013 -28.54% Discovered URLs 1,429,033 -49.24% Indexable URLs…" at bounding box center [604, 161] width 884 height 121
click at [397, 211] on div "Crawled URLs 1,429,013 -28.54% Discovered URLs 1,429,033 -49.24% Indexable URLs…" at bounding box center [604, 161] width 884 height 121
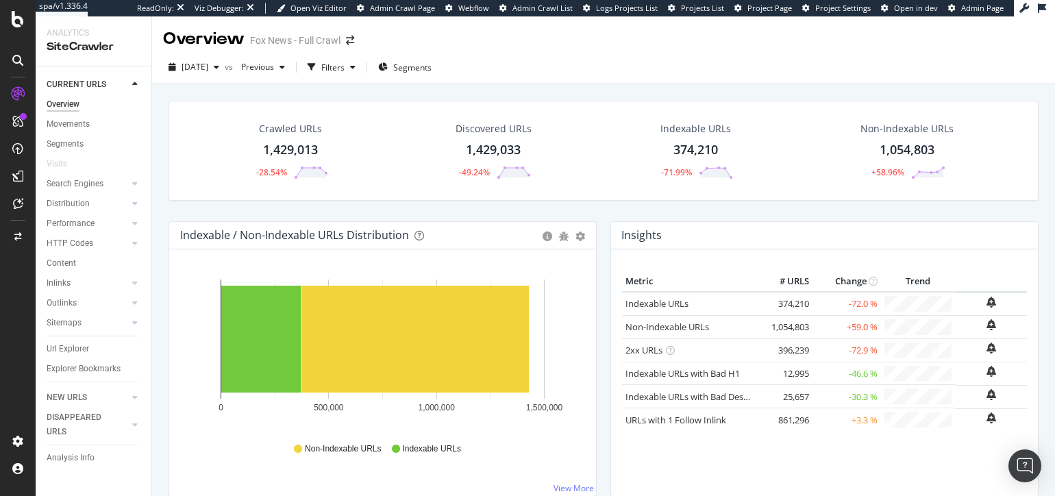
click at [344, 212] on div "Crawled URLs 1,429,013 -28.54% Discovered URLs 1,429,033 -49.24% Indexable URLs…" at bounding box center [604, 161] width 884 height 121
click at [219, 213] on div "Crawled URLs 1,429,013 -28.54% Discovered URLs 1,429,033 -49.24% Indexable URLs…" at bounding box center [604, 161] width 884 height 121
click at [158, 420] on div "Crawled URLs 1,429,013 -28.54% Discovered URLs 1,429,033 -49.24% Indexable URLs…" at bounding box center [603, 324] width 903 height 480
drag, startPoint x: 328, startPoint y: 206, endPoint x: 301, endPoint y: 187, distance: 32.9
click at [328, 206] on div "Crawled URLs 1,429,013 -28.54% Discovered URLs 1,429,033 -49.24% Indexable URLs…" at bounding box center [604, 161] width 884 height 121
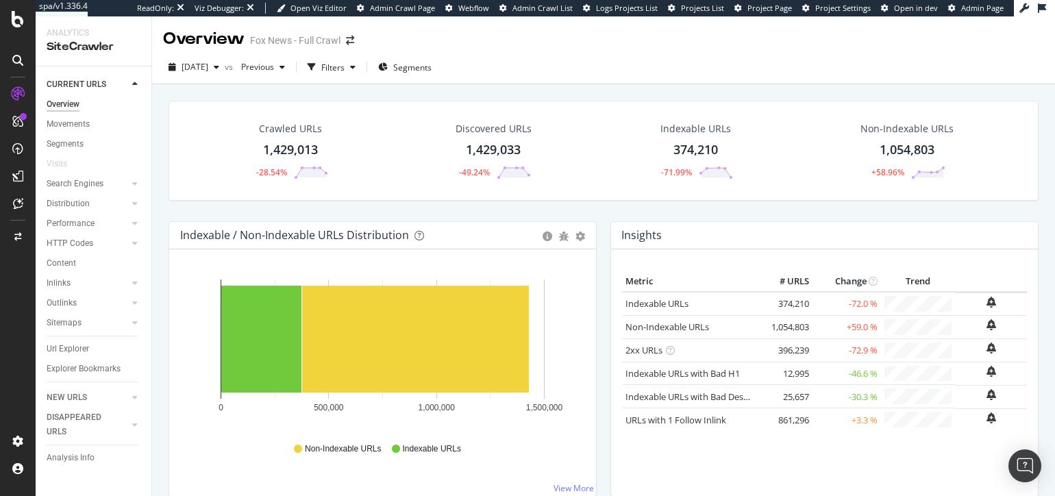
click at [304, 89] on div "Crawled URLs 1,429,013 -28.54% Discovered URLs 1,429,033 -49.24% Indexable URLs…" at bounding box center [603, 324] width 903 height 480
click at [305, 90] on div "Crawled URLs 1,429,013 -28.54% Discovered URLs 1,429,033 -49.24% Indexable URLs…" at bounding box center [603, 324] width 903 height 480
drag, startPoint x: 314, startPoint y: 214, endPoint x: 304, endPoint y: 184, distance: 31.6
click at [314, 214] on div "Crawled URLs 1,429,013 -28.54% Discovered URLs 1,429,033 -49.24% Indexable URLs…" at bounding box center [604, 161] width 884 height 121
click at [342, 210] on div "Crawled URLs 1,429,013 -28.54% Discovered URLs 1,429,033 -49.24% Indexable URLs…" at bounding box center [604, 161] width 884 height 121
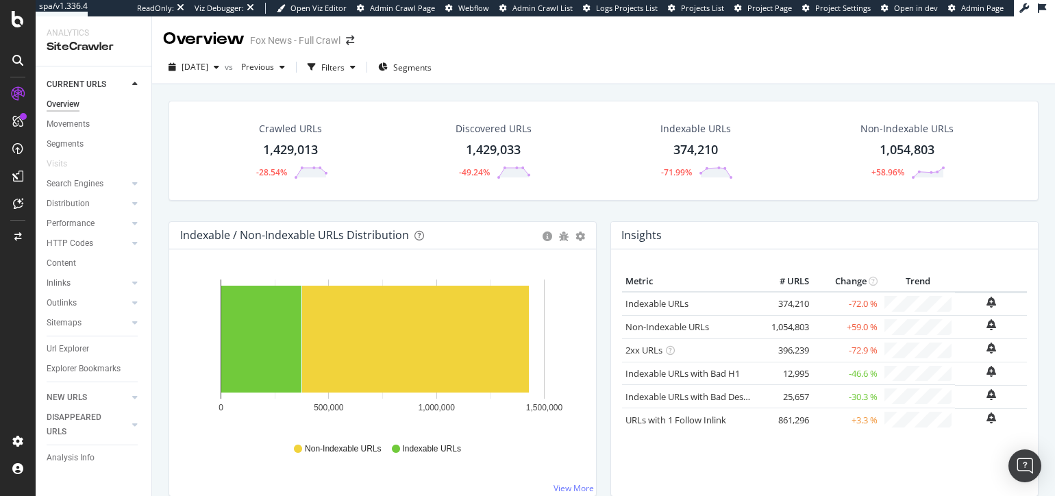
click at [339, 212] on div "Crawled URLs 1,429,013 -28.54% Discovered URLs 1,429,033 -49.24% Indexable URLs…" at bounding box center [604, 161] width 884 height 121
drag, startPoint x: 95, startPoint y: 423, endPoint x: 149, endPoint y: 166, distance: 262.6
click at [95, 423] on div "DISAPPEARED URLS" at bounding box center [81, 424] width 69 height 29
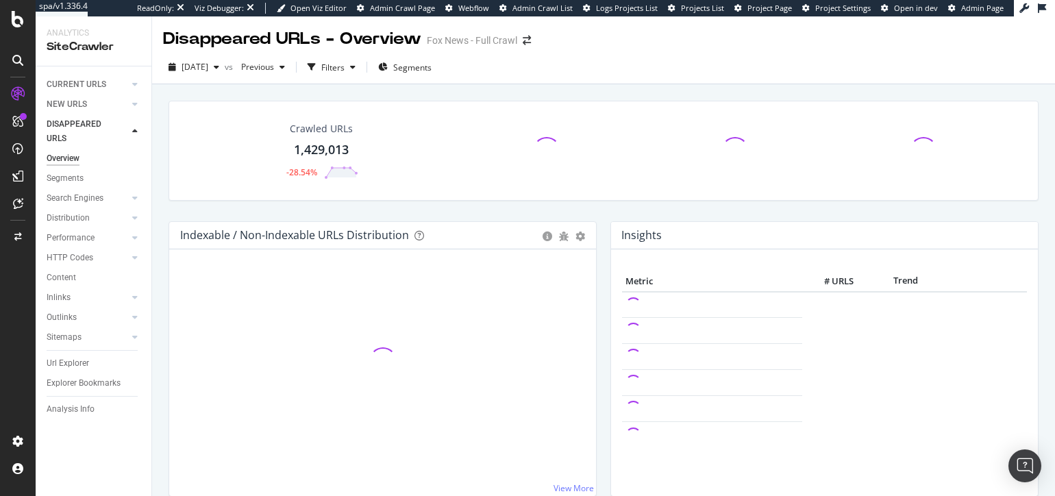
click at [362, 210] on div "Crawled URLs 1,429,013 -28.54%" at bounding box center [604, 161] width 884 height 121
click at [346, 210] on div "Crawled URLs 1,429,013 -28.54%" at bounding box center [604, 161] width 884 height 121
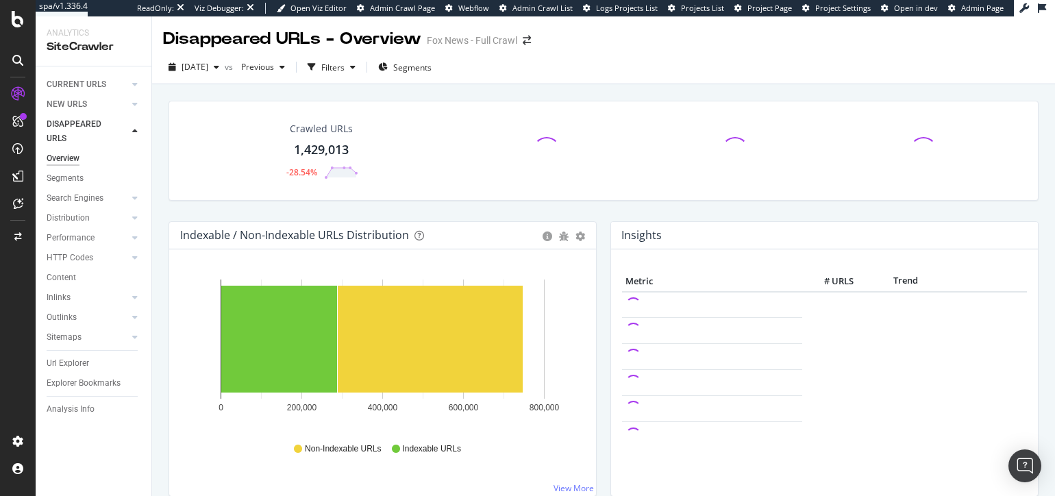
click at [158, 181] on div "Crawled URLs 1,429,013 -28.54% Indexable / Non-Indexable URLs Distribution Bar …" at bounding box center [603, 324] width 903 height 480
drag, startPoint x: 72, startPoint y: 360, endPoint x: 171, endPoint y: 265, distance: 137.2
click at [72, 359] on div "Url Explorer" at bounding box center [68, 363] width 42 height 14
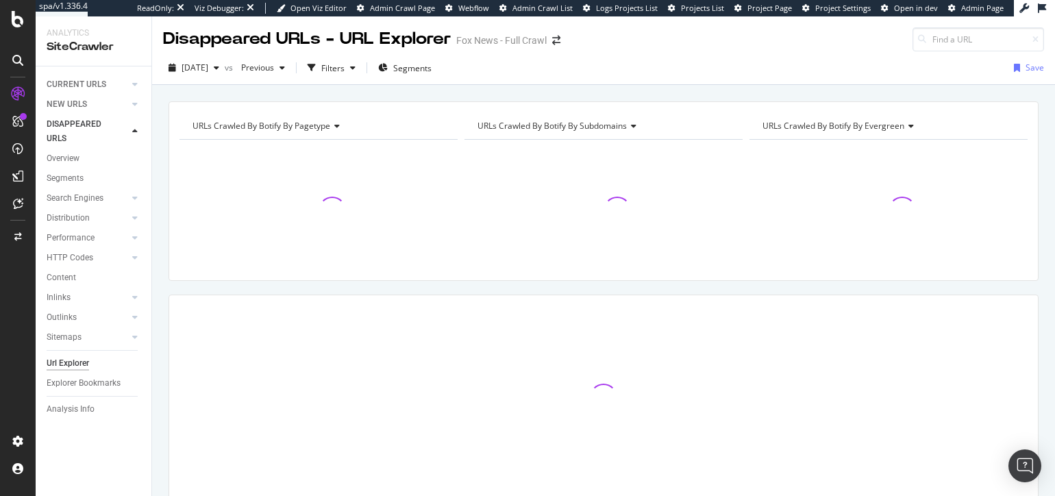
click at [299, 94] on div "URLs Crawled By Botify By pagetype Chart (by Value) Table Expand Export as CSV …" at bounding box center [603, 101] width 903 height 33
click at [305, 93] on div "URLs Crawled By Botify By pagetype Chart (by Value) Table Expand Export as CSV …" at bounding box center [603, 101] width 903 height 33
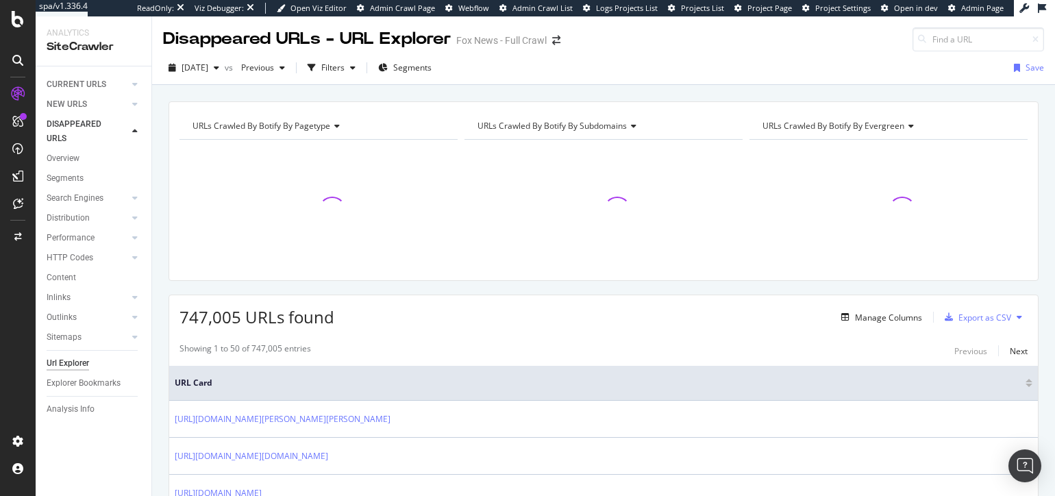
click at [90, 106] on link "NEW URLS" at bounding box center [88, 104] width 82 height 14
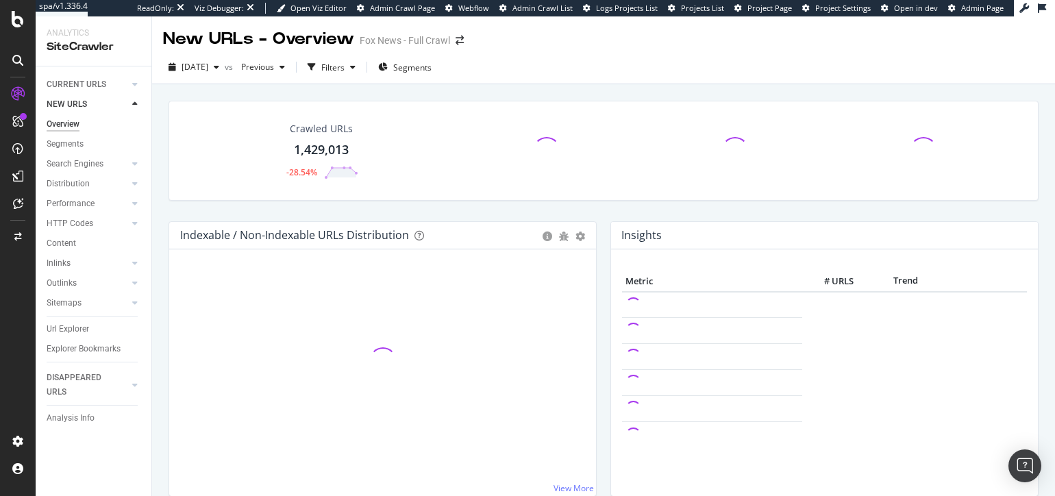
click at [160, 210] on div "Crawled URLs 1,429,013 -28.54% Indexable / Non-Indexable URLs Distribution Bar …" at bounding box center [603, 324] width 903 height 480
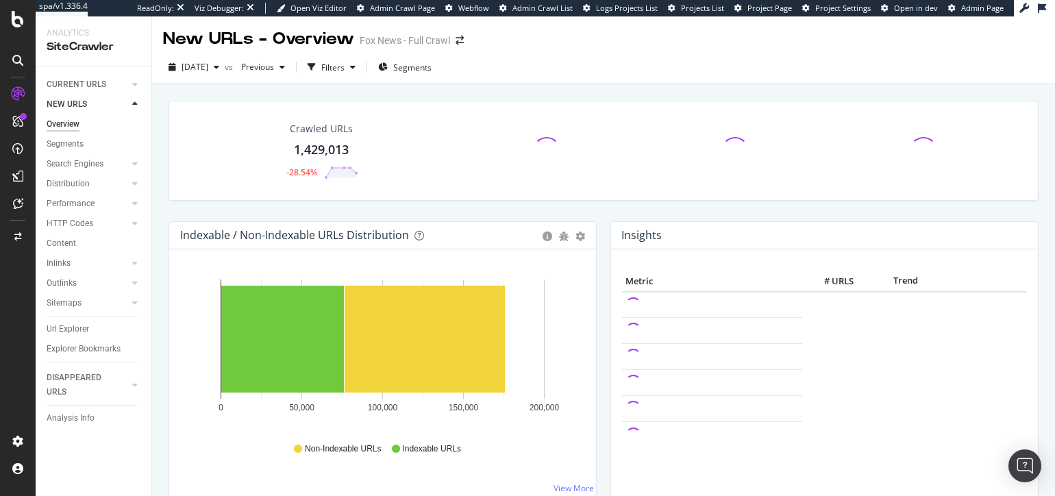
click at [158, 377] on div "Crawled URLs 1,429,013 -28.54% Indexable / Non-Indexable URLs Distribution Bar …" at bounding box center [603, 324] width 903 height 480
click at [100, 84] on div "CURRENT URLS" at bounding box center [77, 84] width 60 height 14
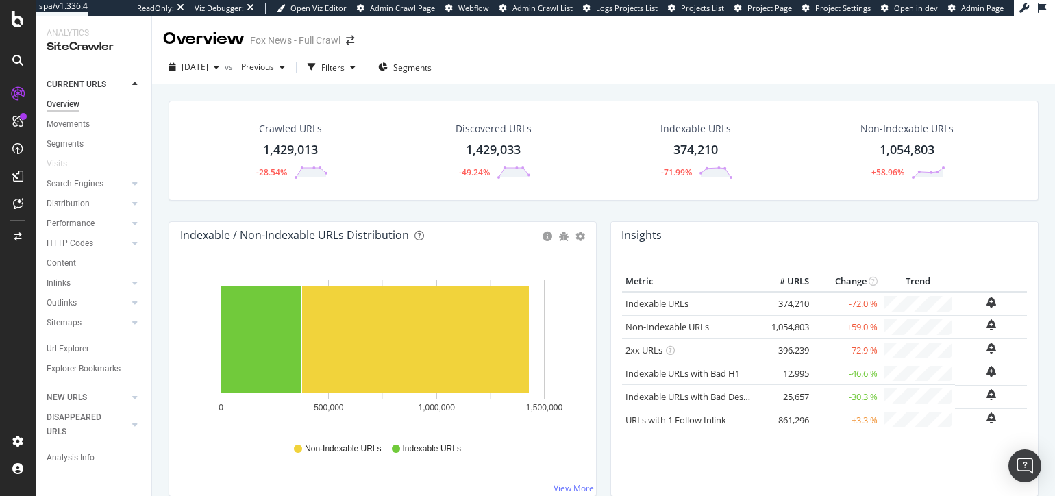
click at [158, 148] on div "Crawled URLs 1,429,013 -28.54% Discovered URLs 1,429,033 -49.24% Indexable URLs…" at bounding box center [603, 324] width 903 height 480
drag, startPoint x: 91, startPoint y: 350, endPoint x: 82, endPoint y: 309, distance: 42.1
click at [91, 350] on link "Url Explorer" at bounding box center [94, 349] width 95 height 14
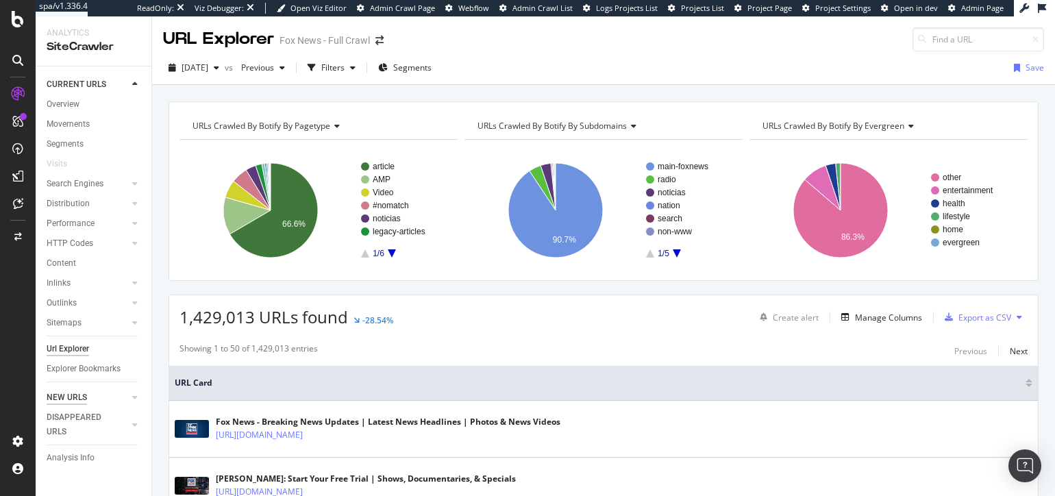
click at [80, 400] on div "NEW URLS" at bounding box center [67, 398] width 40 height 14
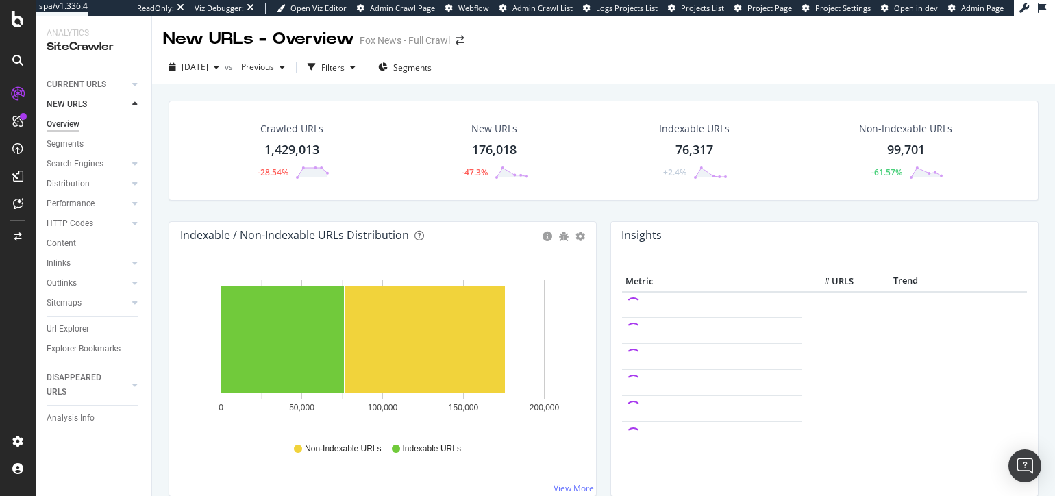
click at [286, 214] on div "Crawled URLs 1,429,013 -28.54% New URLs 176,018 -47.3% Indexable URLs 76,317 +2…" at bounding box center [604, 161] width 884 height 121
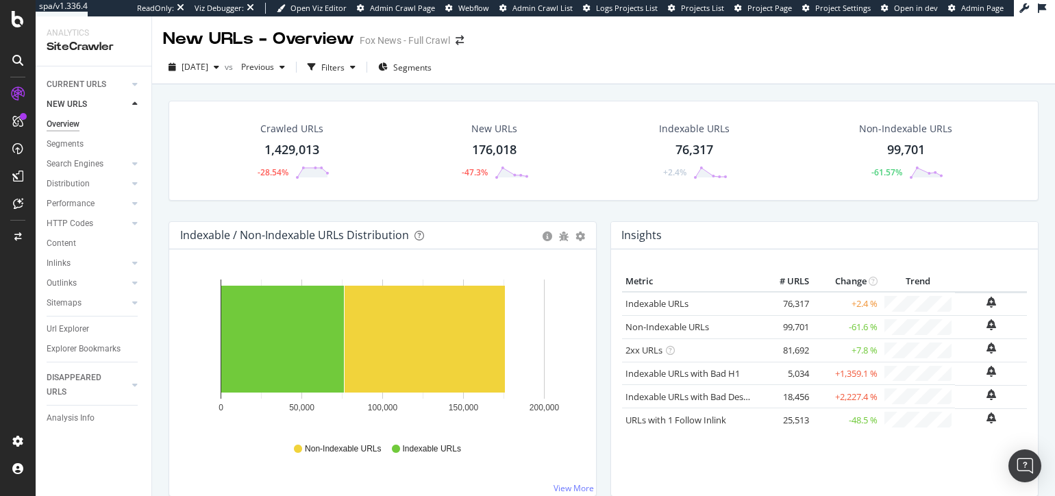
click at [314, 208] on div "Crawled URLs 1,429,013 -28.54% New URLs 176,018 -47.3% Indexable URLs 76,317 +2…" at bounding box center [604, 161] width 884 height 121
click at [154, 236] on div "Crawled URLs 1,429,013 -28.54% New URLs 176,018 -47.3% Indexable URLs 76,317 +2…" at bounding box center [603, 324] width 903 height 480
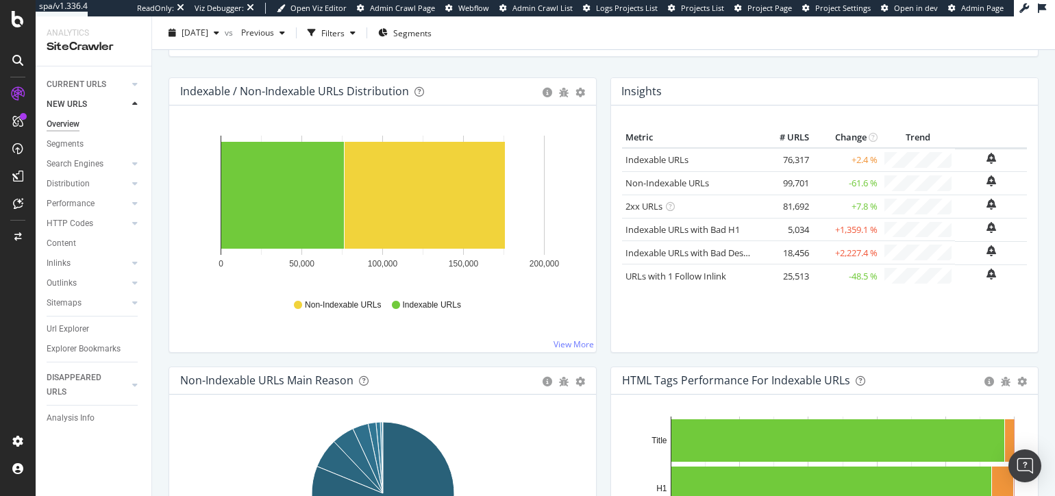
scroll to position [163, 0]
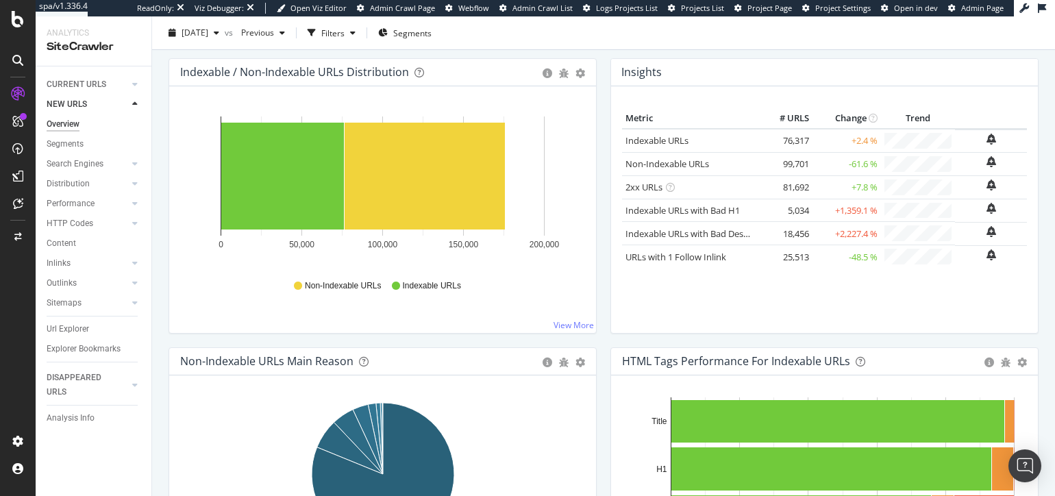
click at [158, 417] on div "New URLs - Overview Fox News - Full Crawl 2025 Aug. 7th vs Previous Filters Seg…" at bounding box center [603, 256] width 903 height 480
click at [153, 463] on div "New URLs - Overview Fox News - Full Crawl 2025 Aug. 7th vs Previous Filters Seg…" at bounding box center [603, 256] width 903 height 480
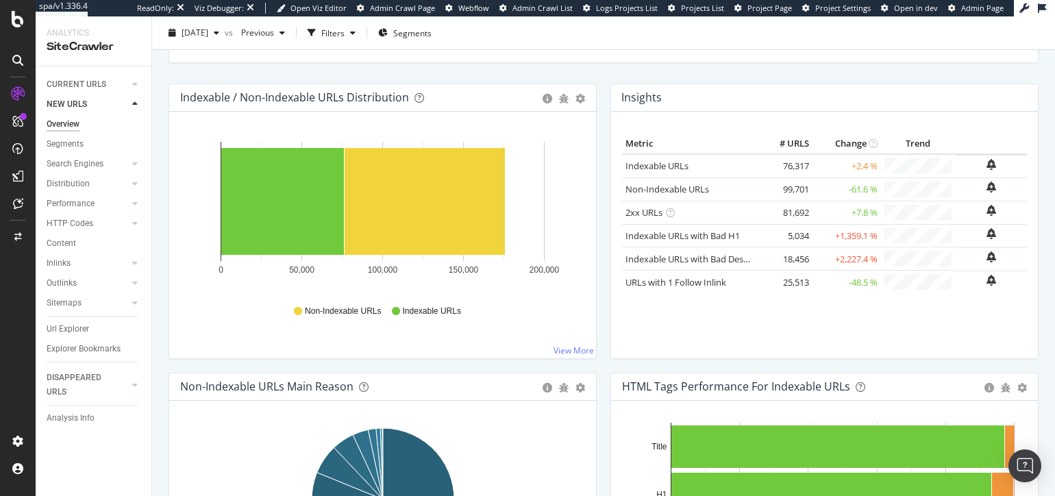
scroll to position [136, 0]
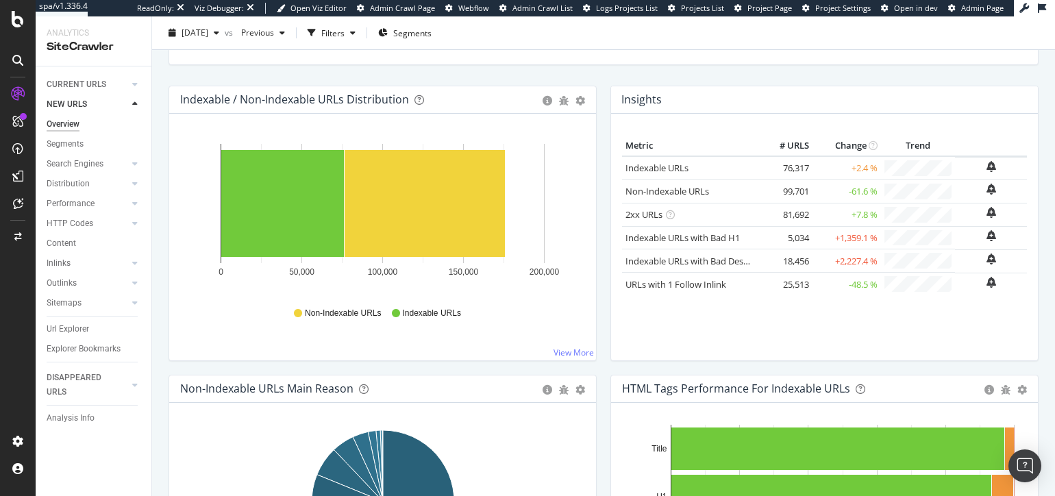
click at [156, 447] on div "New URLs - Overview Fox News - Full Crawl 2025 Aug. 7th vs Previous Filters Seg…" at bounding box center [603, 256] width 903 height 480
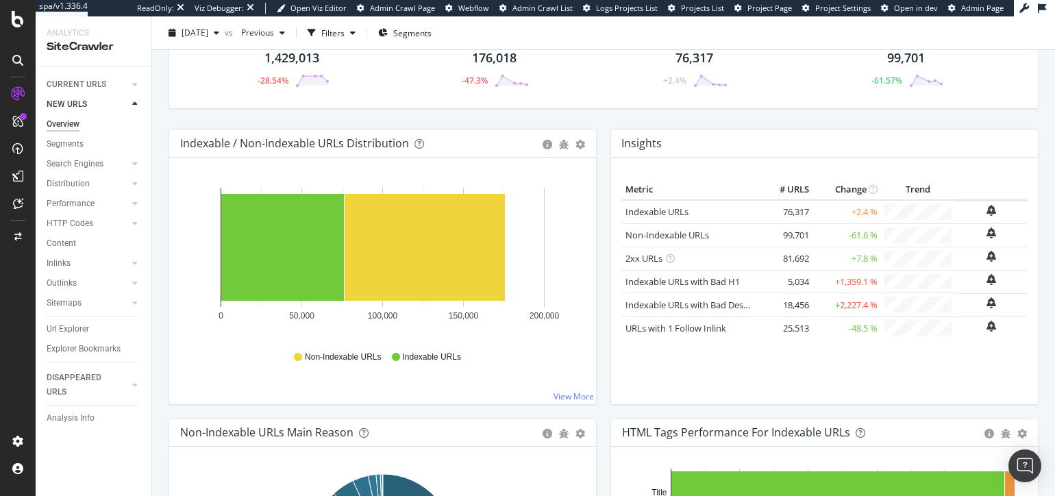
drag, startPoint x: 99, startPoint y: 84, endPoint x: 120, endPoint y: 136, distance: 56.0
click at [99, 84] on div "CURRENT URLS" at bounding box center [77, 84] width 60 height 14
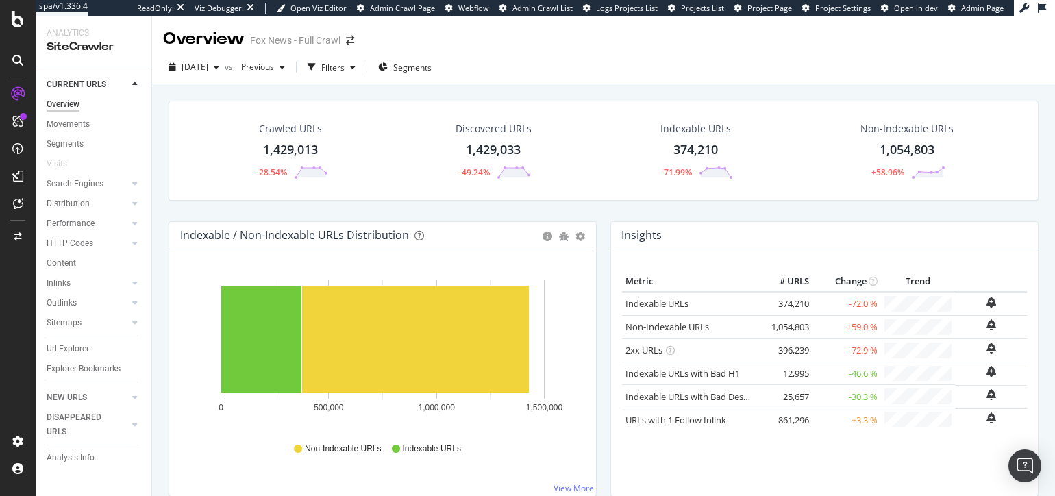
click at [166, 306] on div "Indexable / Non-Indexable URLs Distribution Bar Bar (by Percentage) Table Expor…" at bounding box center [383, 365] width 442 height 289
click at [153, 337] on div "Crawled URLs 1,429,013 -28.54% Discovered URLs 1,429,033 -49.24% Indexable URLs…" at bounding box center [603, 324] width 903 height 480
click at [103, 422] on div "DISAPPEARED URLS" at bounding box center [81, 424] width 69 height 29
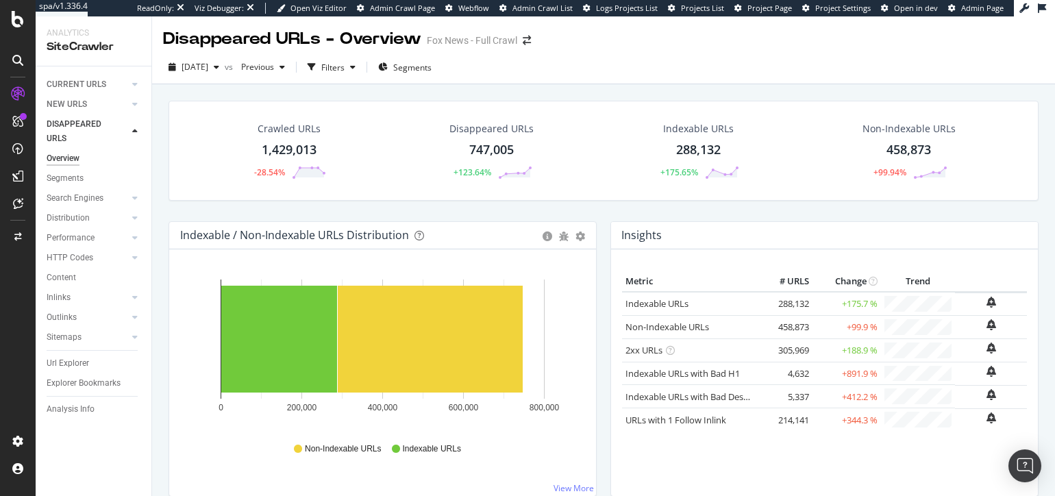
drag, startPoint x: 80, startPoint y: 366, endPoint x: 201, endPoint y: 220, distance: 189.3
click at [79, 366] on div "Url Explorer" at bounding box center [68, 363] width 42 height 14
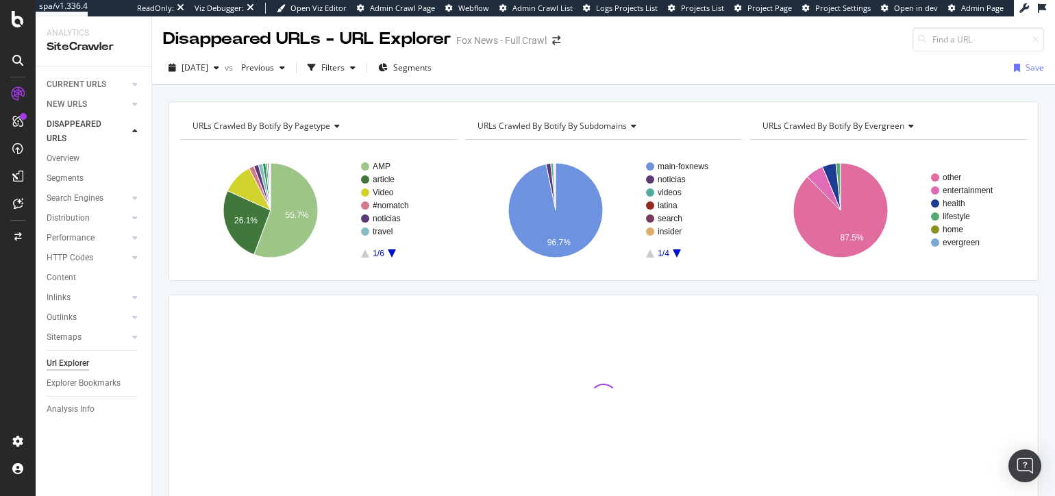
click at [162, 247] on div "URLs Crawled By Botify By pagetype Chart (by Value) Table Expand Export as CSV …" at bounding box center [603, 324] width 903 height 447
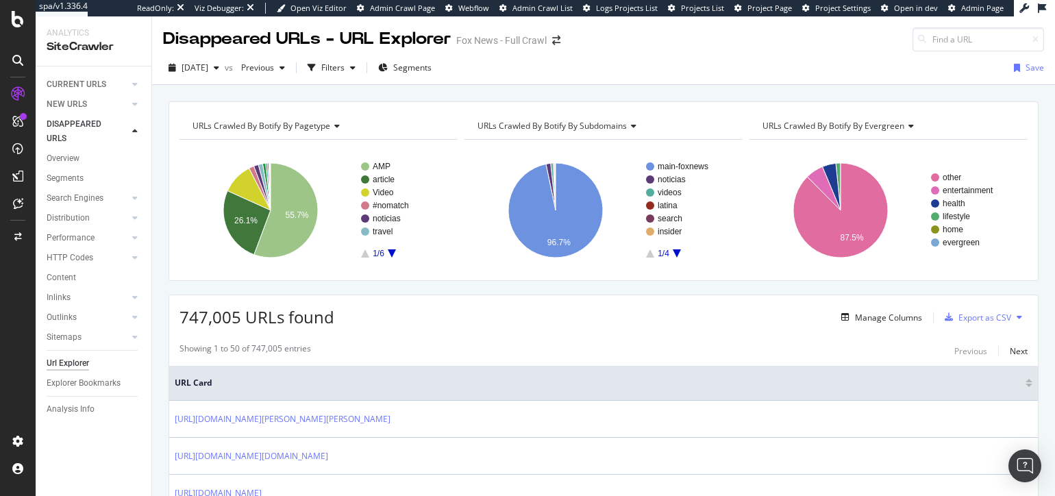
scroll to position [2, 0]
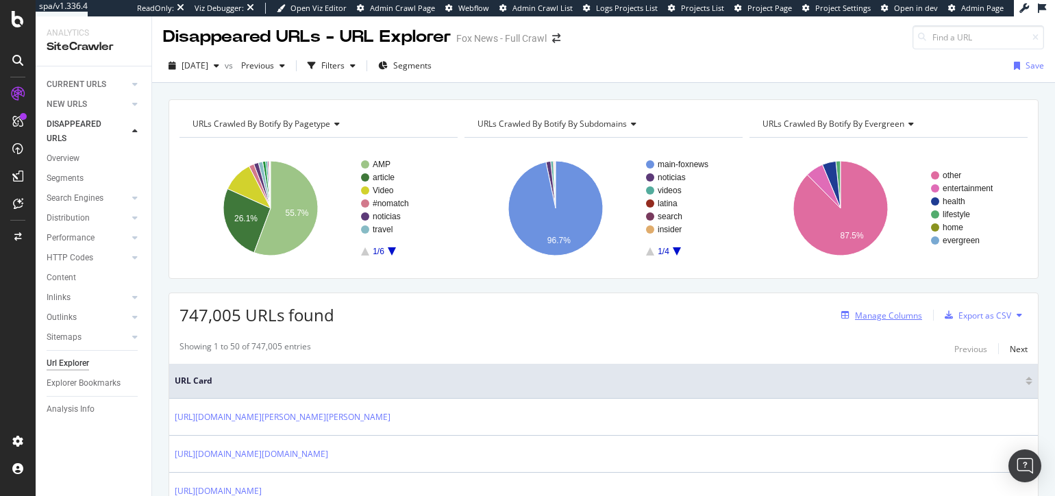
drag, startPoint x: 793, startPoint y: 343, endPoint x: 898, endPoint y: 318, distance: 108.5
click at [793, 343] on div "Showing 1 to 50 of 747,005 entries Previous Next" at bounding box center [603, 349] width 869 height 16
click at [900, 317] on div "Manage Columns" at bounding box center [888, 316] width 67 height 12
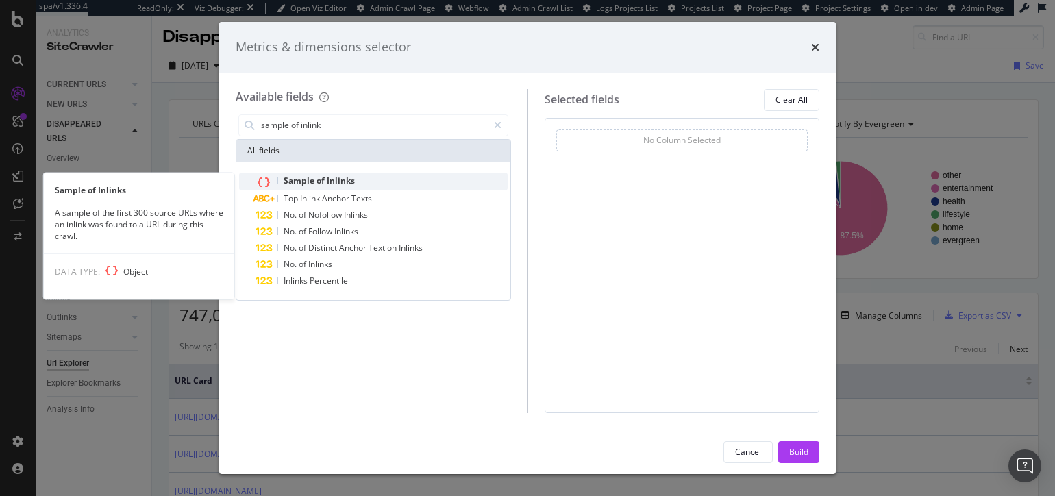
type input "sample of inlink"
click at [382, 182] on div "Sample of Inlinks" at bounding box center [382, 182] width 252 height 18
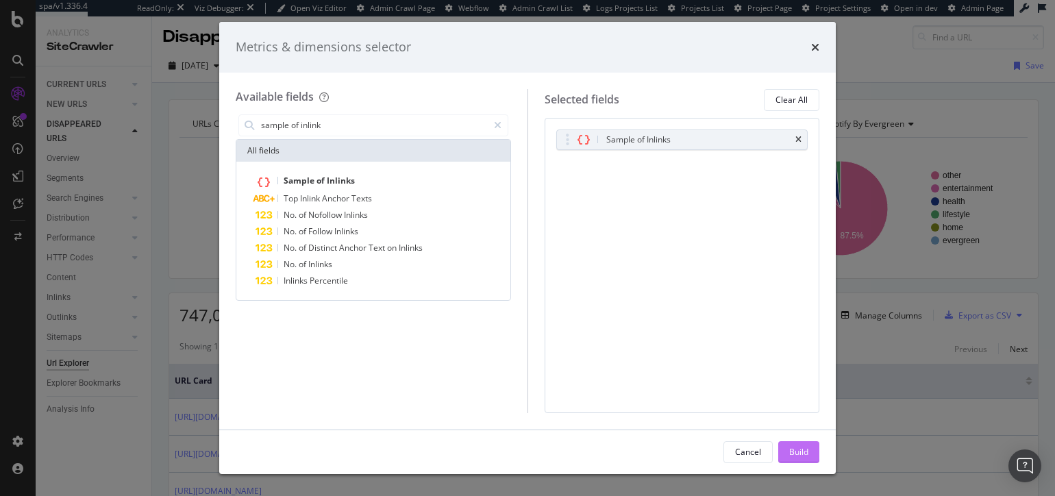
click at [804, 449] on div "Build" at bounding box center [798, 452] width 19 height 12
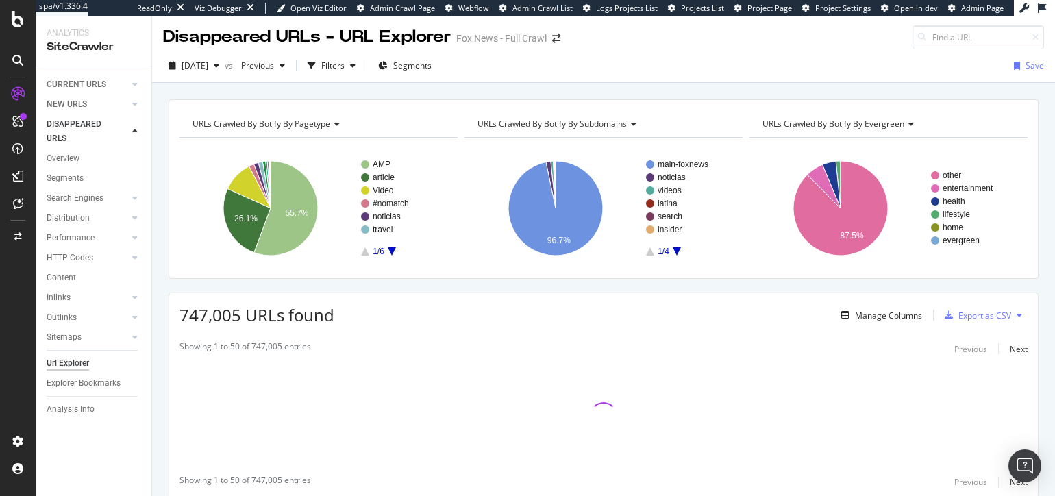
click at [551, 285] on div "URLs Crawled By Botify By pagetype Chart (by Value) Table Expand Export as CSV …" at bounding box center [603, 322] width 903 height 447
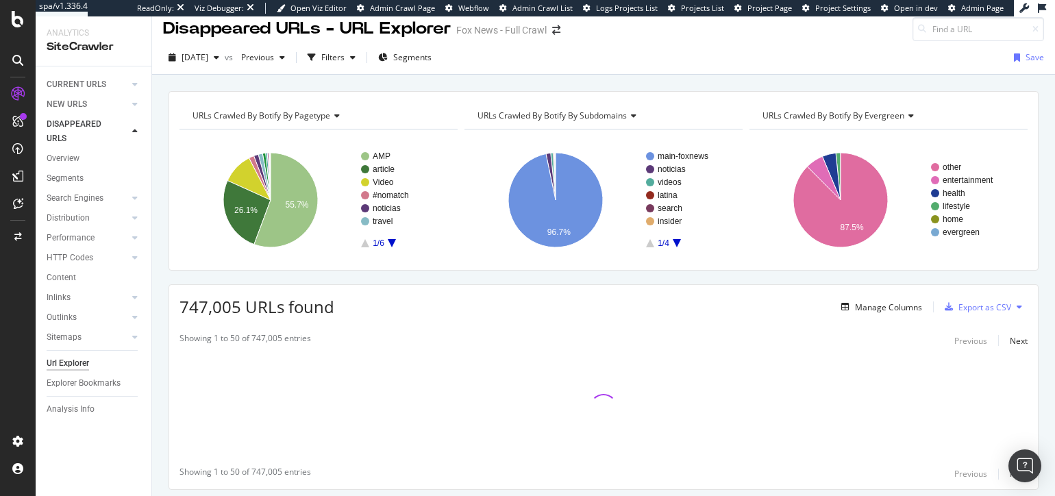
click at [562, 289] on div "747,005 URLs found Manage Columns Export as CSV" at bounding box center [603, 302] width 869 height 34
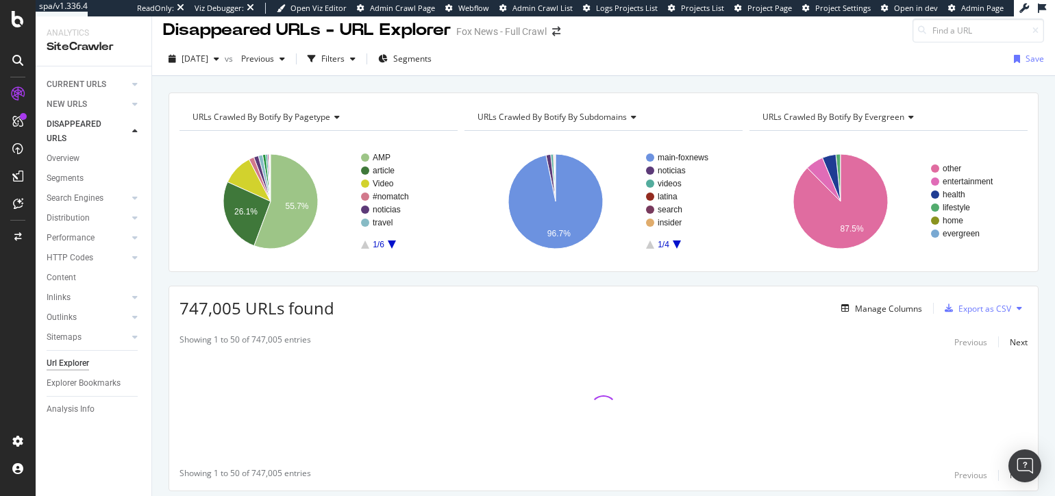
click at [576, 277] on div "URLs Crawled By Botify By pagetype Chart (by Value) Table Expand Export as CSV …" at bounding box center [603, 316] width 903 height 447
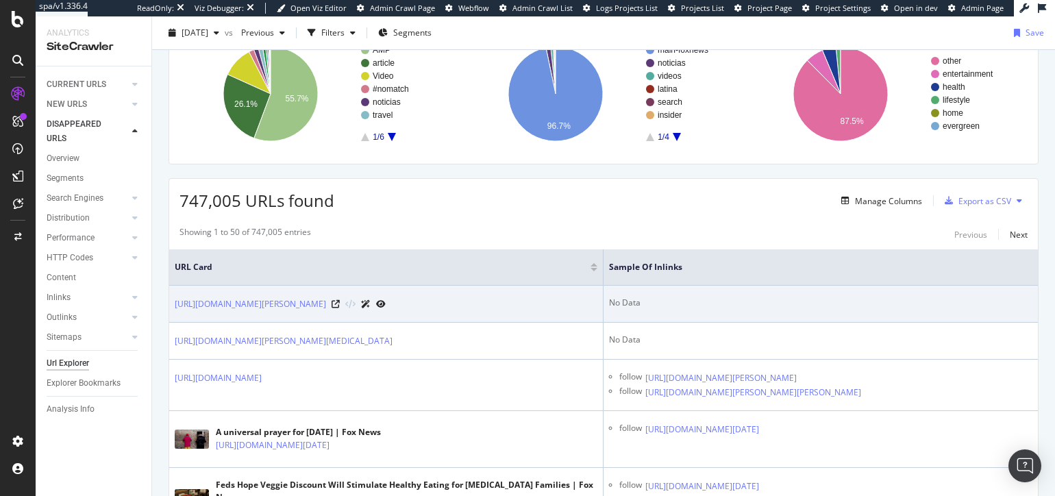
scroll to position [122, 0]
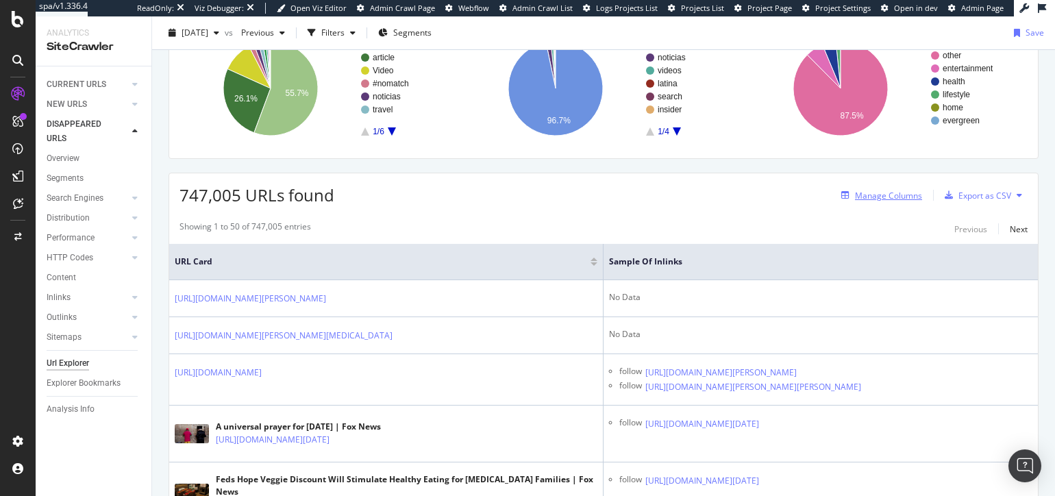
click at [893, 195] on div "Manage Columns" at bounding box center [888, 196] width 67 height 12
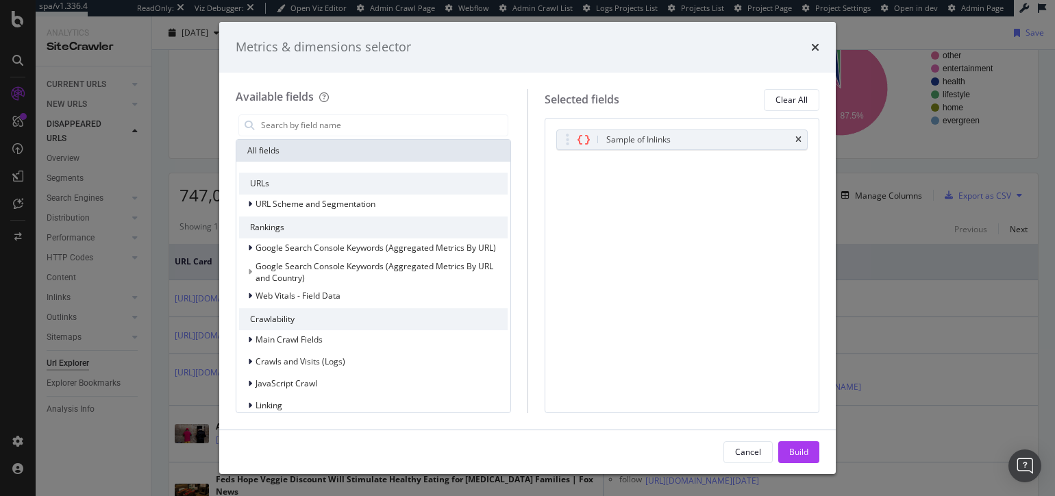
drag, startPoint x: 797, startPoint y: 214, endPoint x: 794, endPoint y: 188, distance: 26.3
click at [795, 208] on div "Sample of Inlinks You can use this field as a To pick up a draggable item, pres…" at bounding box center [682, 265] width 275 height 295
click at [815, 48] on icon "times" at bounding box center [815, 47] width 8 height 11
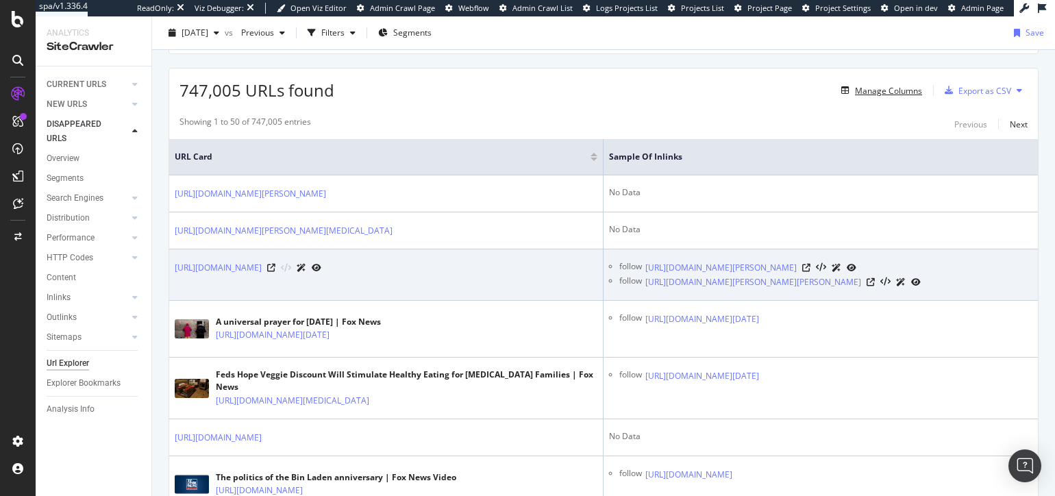
scroll to position [82, 0]
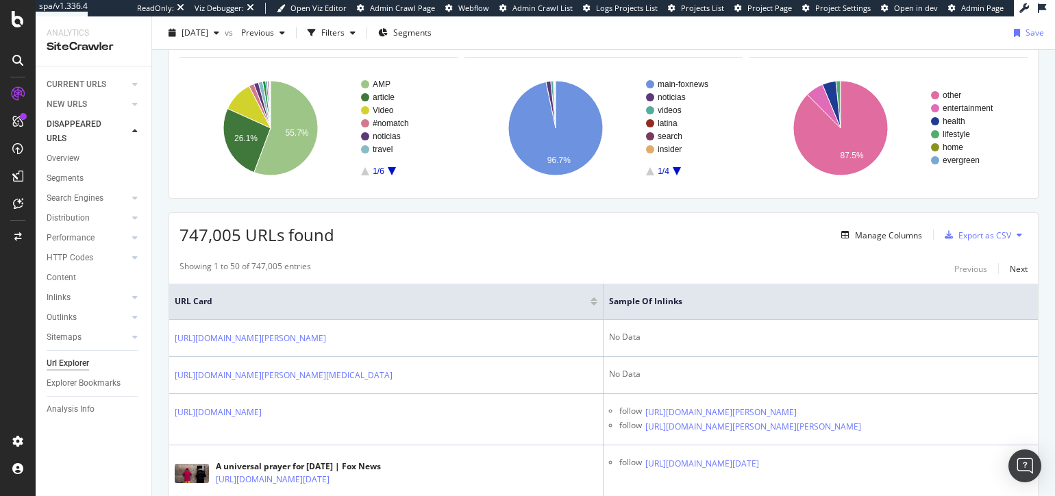
click at [551, 213] on div "747,005 URLs found Manage Columns Export as CSV" at bounding box center [603, 230] width 869 height 34
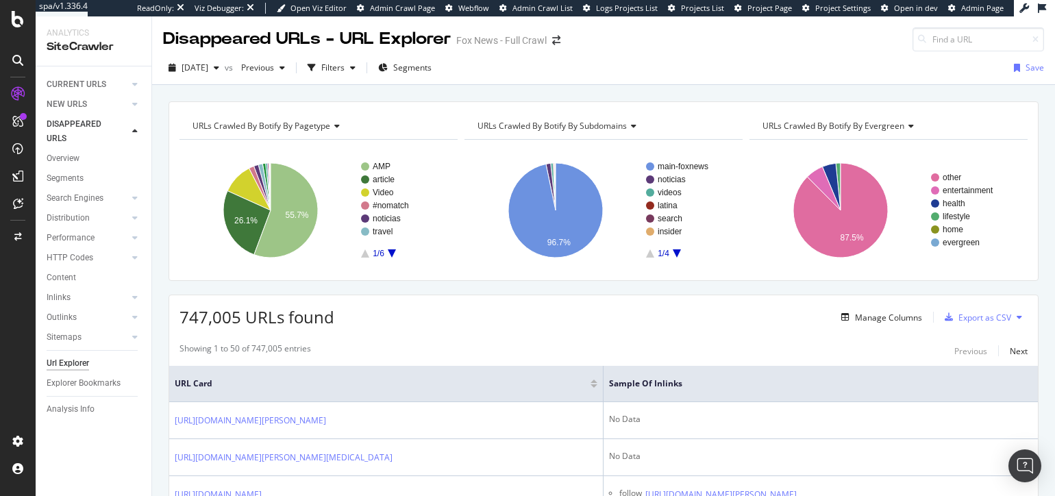
click at [474, 94] on div "URLs Crawled By Botify By pagetype Chart (by Value) Table Expand Export as CSV …" at bounding box center [603, 101] width 903 height 33
click at [81, 83] on div "CURRENT URLS" at bounding box center [77, 84] width 60 height 14
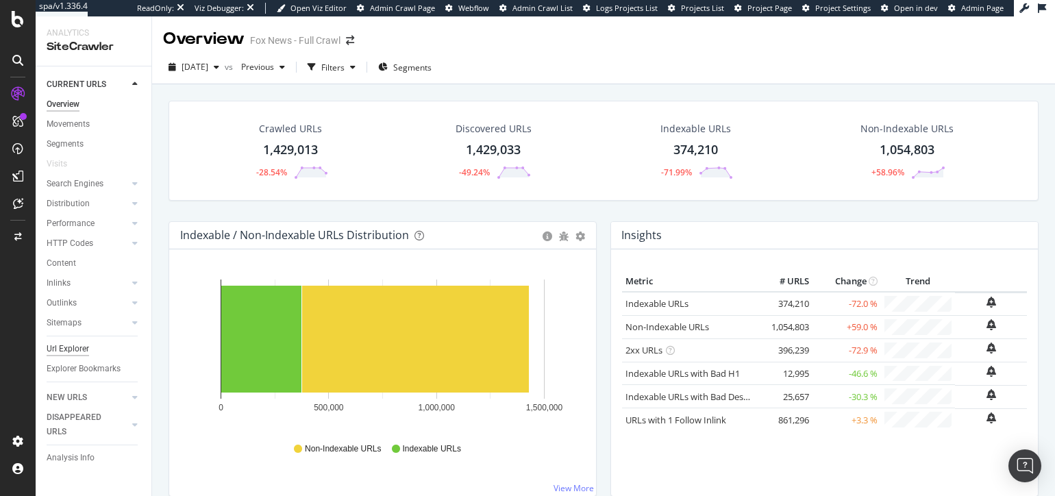
click at [73, 345] on div "Url Explorer" at bounding box center [68, 349] width 42 height 14
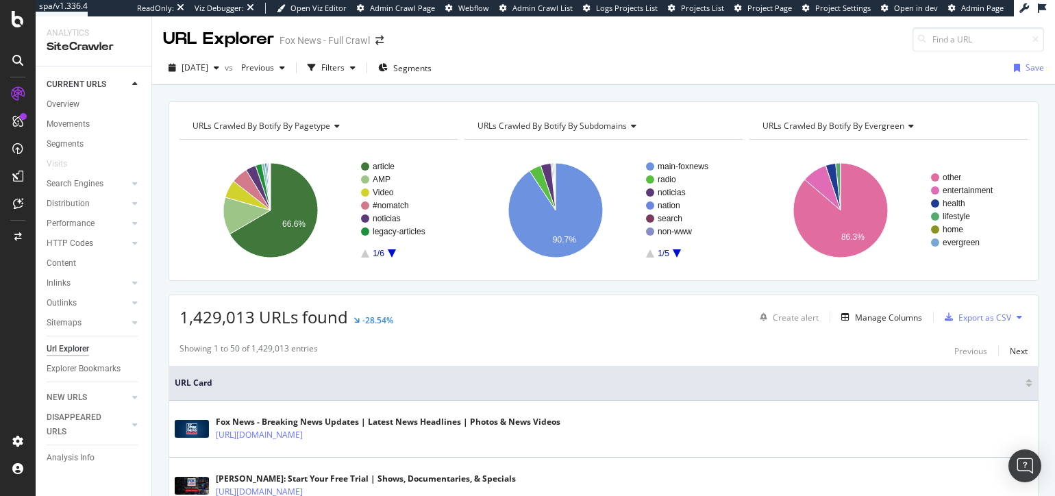
drag, startPoint x: 345, startPoint y: 64, endPoint x: 290, endPoint y: 82, distance: 57.6
click at [321, 64] on div "button" at bounding box center [311, 67] width 19 height 19
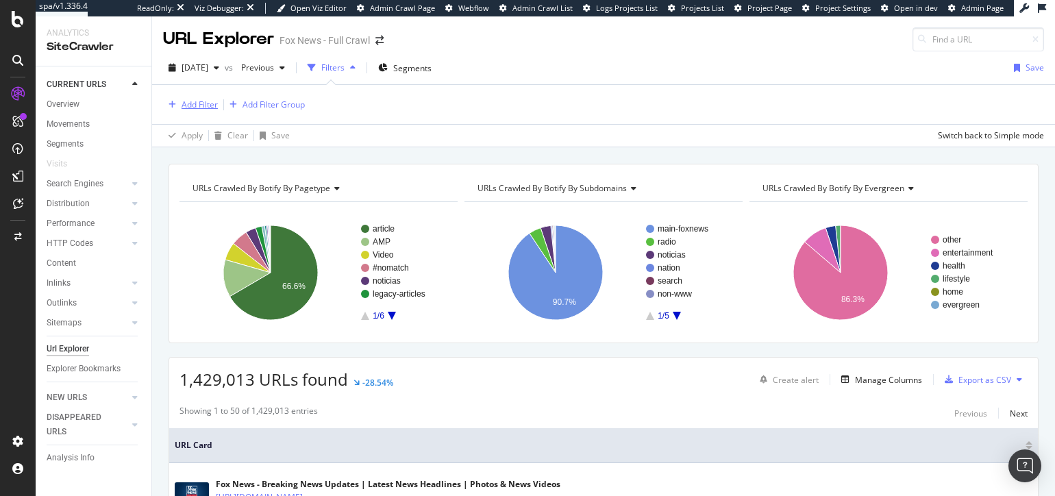
click at [200, 106] on div "Add Filter" at bounding box center [200, 105] width 36 height 12
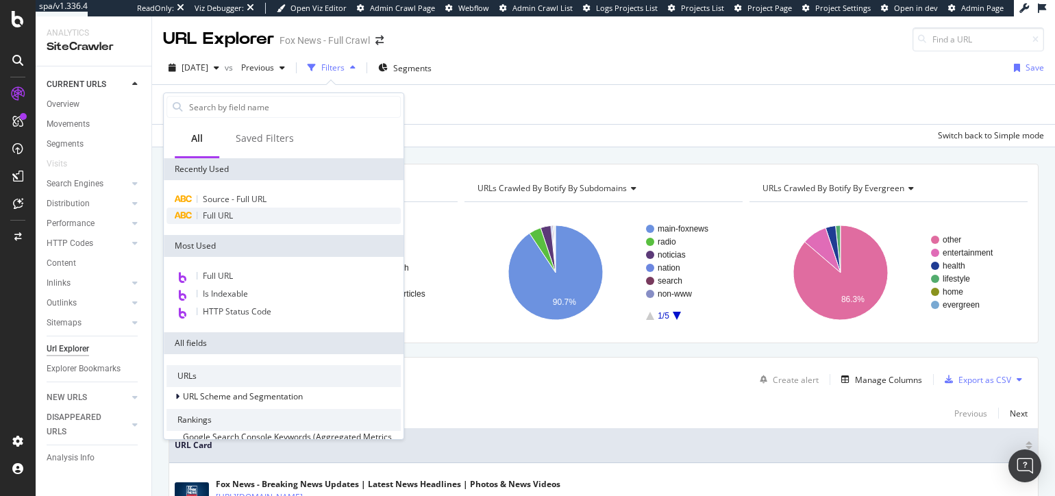
click at [230, 221] on div "Full URL" at bounding box center [284, 216] width 234 height 16
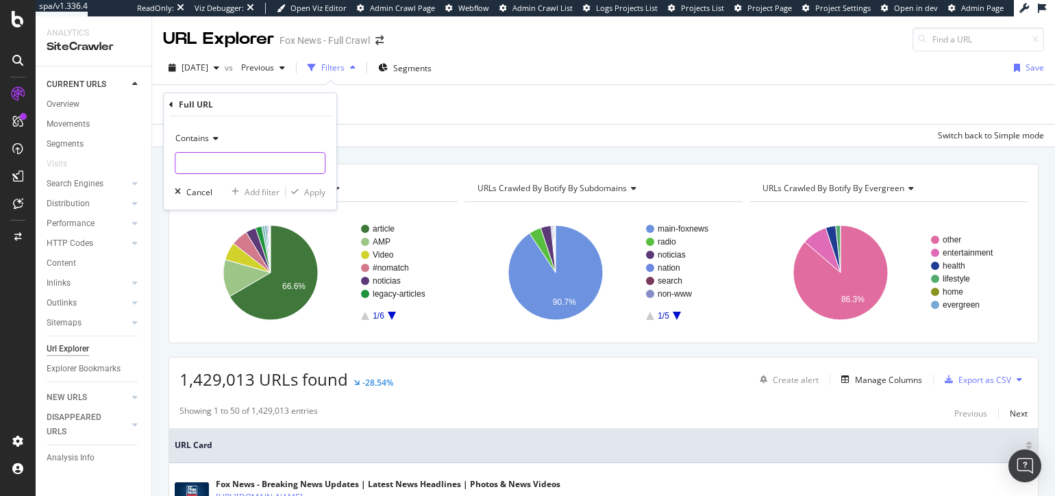
click at [229, 167] on input "text" at bounding box center [249, 163] width 149 height 22
type input "html-sitemap"
click at [298, 191] on icon "button" at bounding box center [295, 192] width 8 height 8
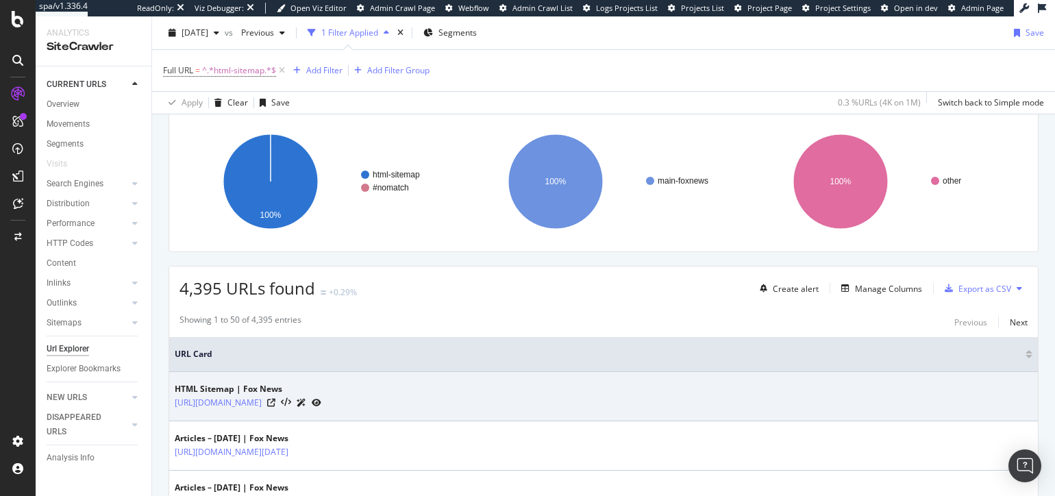
scroll to position [126, 0]
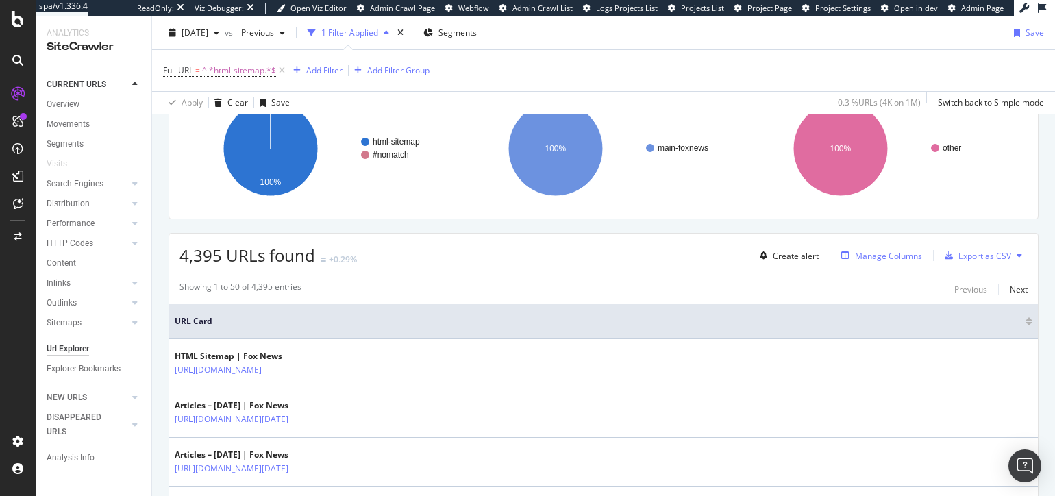
click at [868, 258] on div "Manage Columns" at bounding box center [888, 256] width 67 height 12
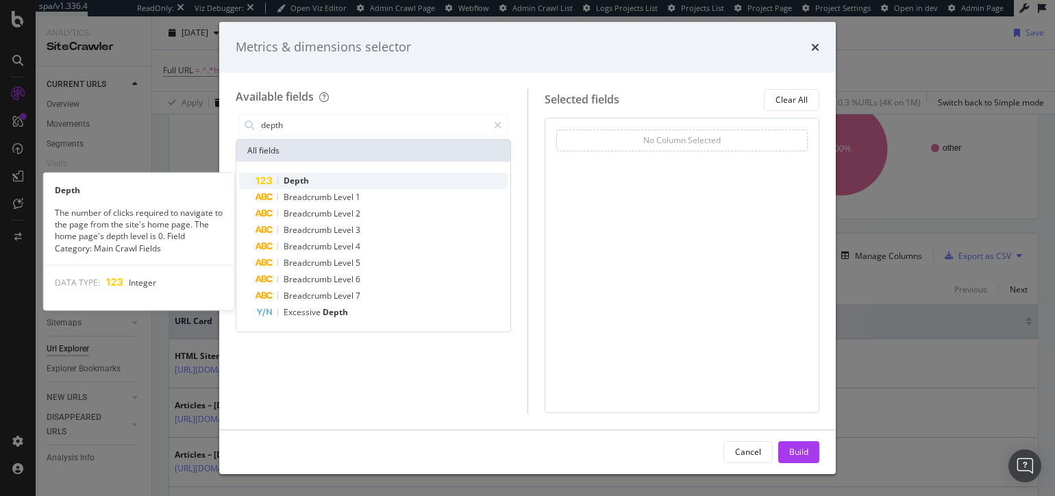
type input "depth"
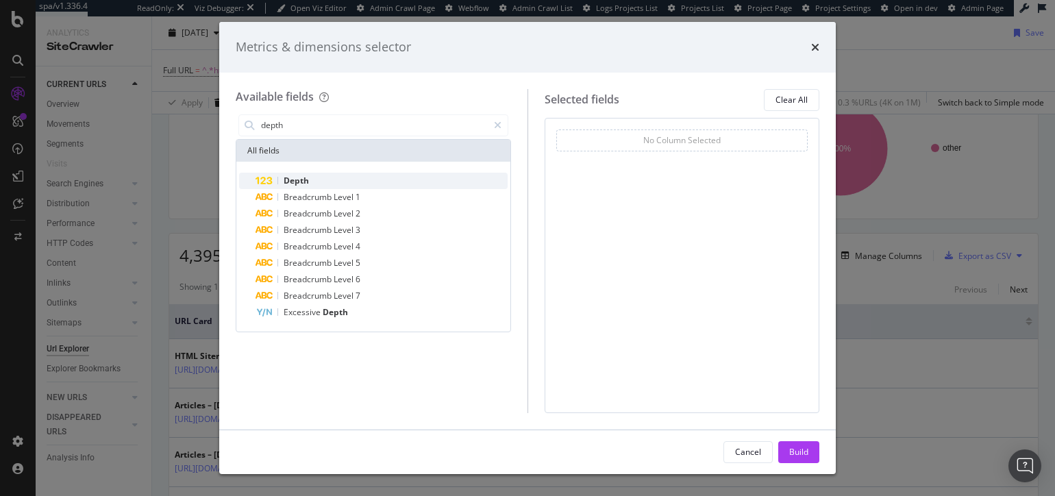
click at [343, 173] on div "Depth" at bounding box center [382, 181] width 252 height 16
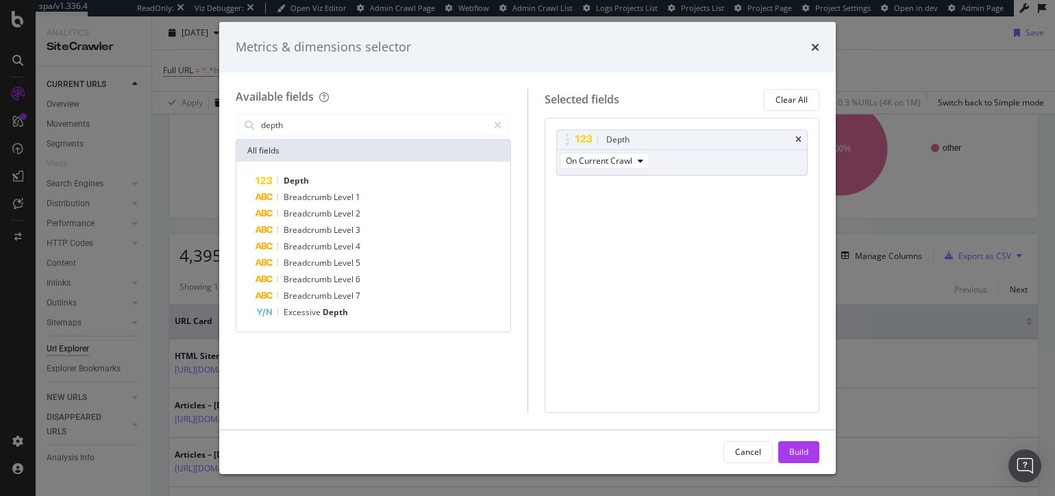
drag, startPoint x: 804, startPoint y: 458, endPoint x: 716, endPoint y: 445, distance: 88.8
click at [802, 458] on div "Build" at bounding box center [798, 452] width 19 height 21
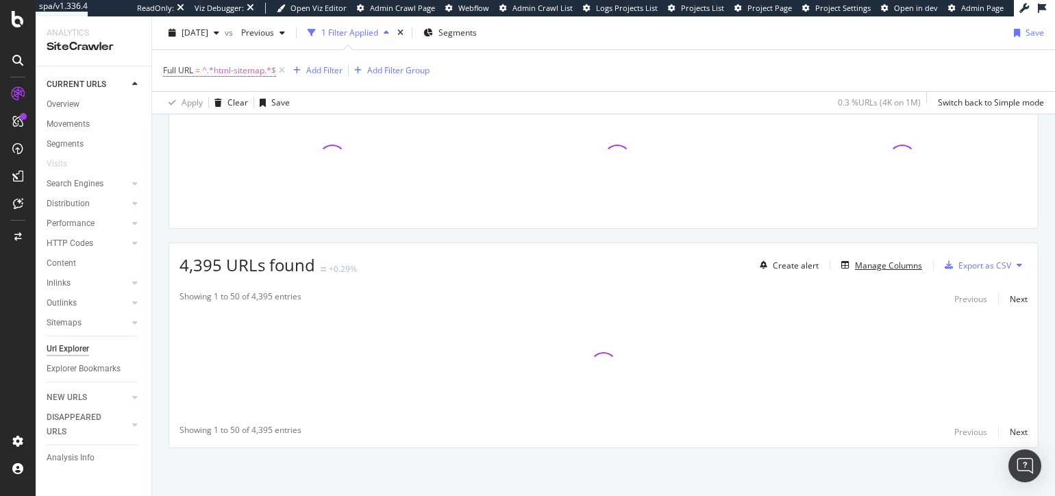
scroll to position [116, 0]
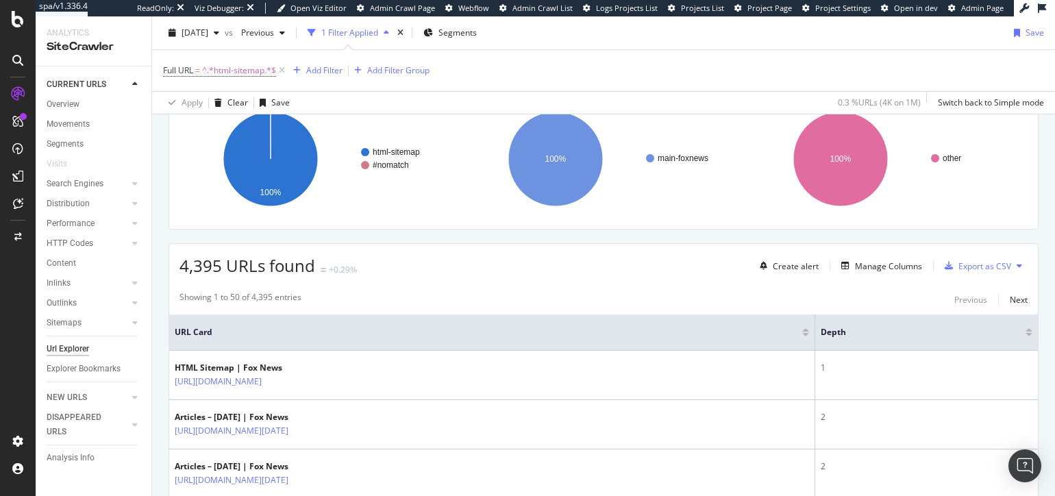
click at [1031, 336] on div "Depth" at bounding box center [927, 332] width 212 height 14
click at [1030, 333] on div at bounding box center [1029, 334] width 7 height 3
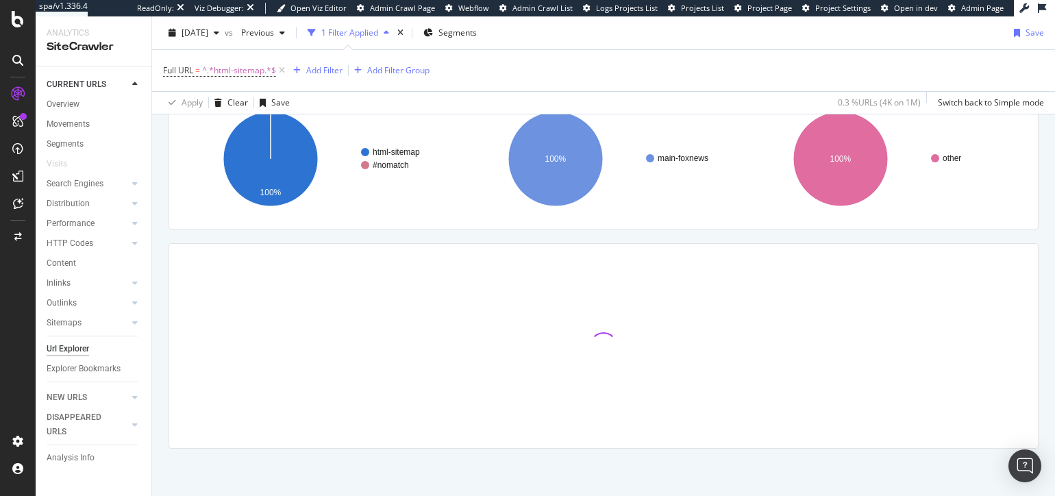
click at [515, 241] on div "URLs Crawled By Botify By pagetype Chart (by Value) Table Expand Export as CSV …" at bounding box center [603, 273] width 903 height 447
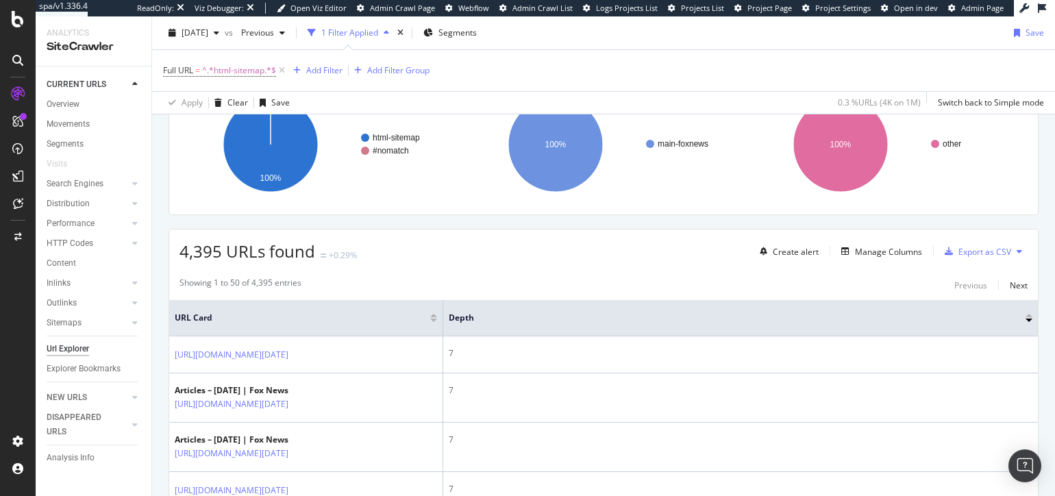
scroll to position [83, 0]
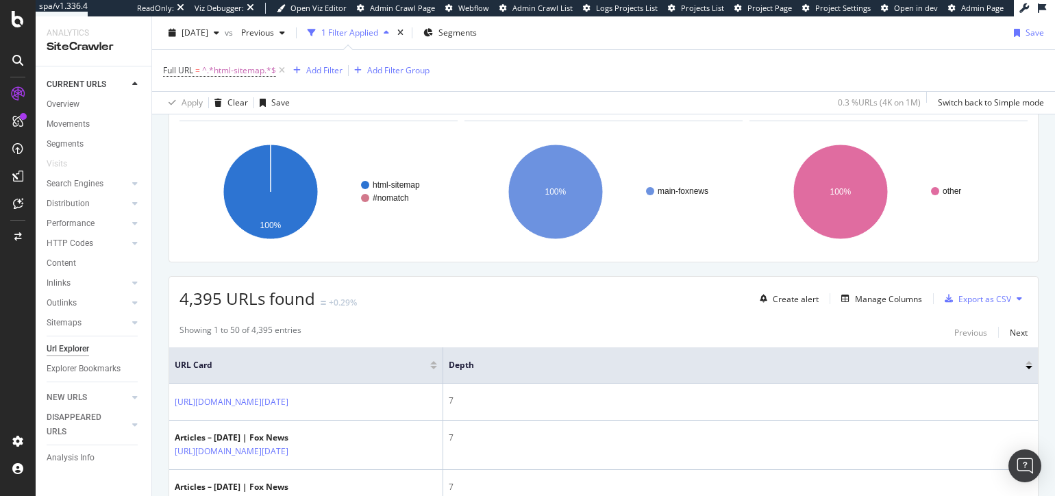
click at [89, 460] on div "Analysis Info" at bounding box center [71, 458] width 48 height 14
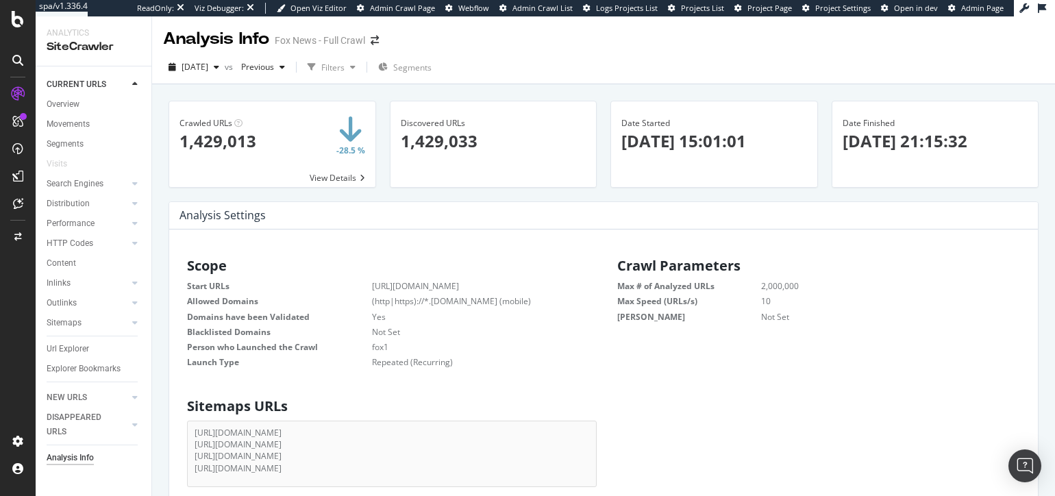
click at [159, 177] on div "Crawled URLs × Close Chart - API Requests List Area Type Request Response Close…" at bounding box center [603, 324] width 903 height 480
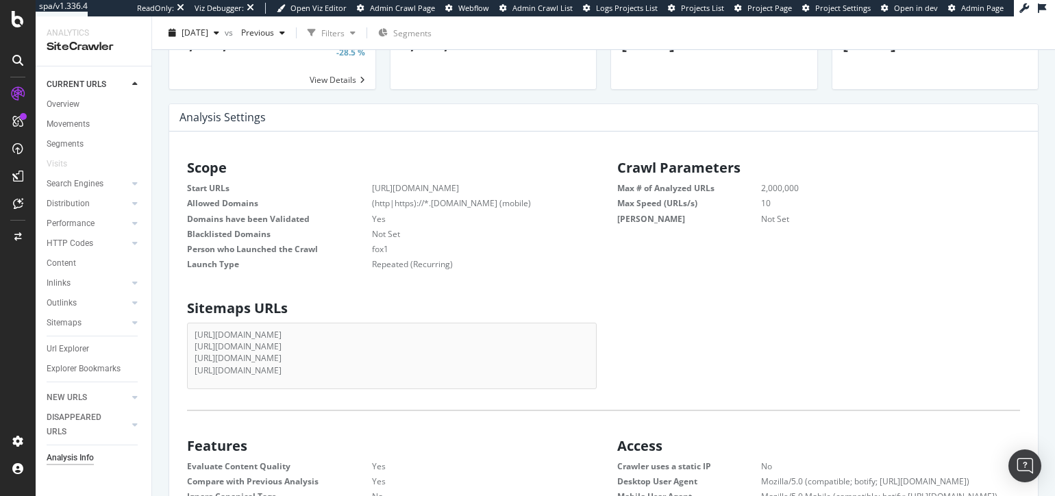
scroll to position [97, 0]
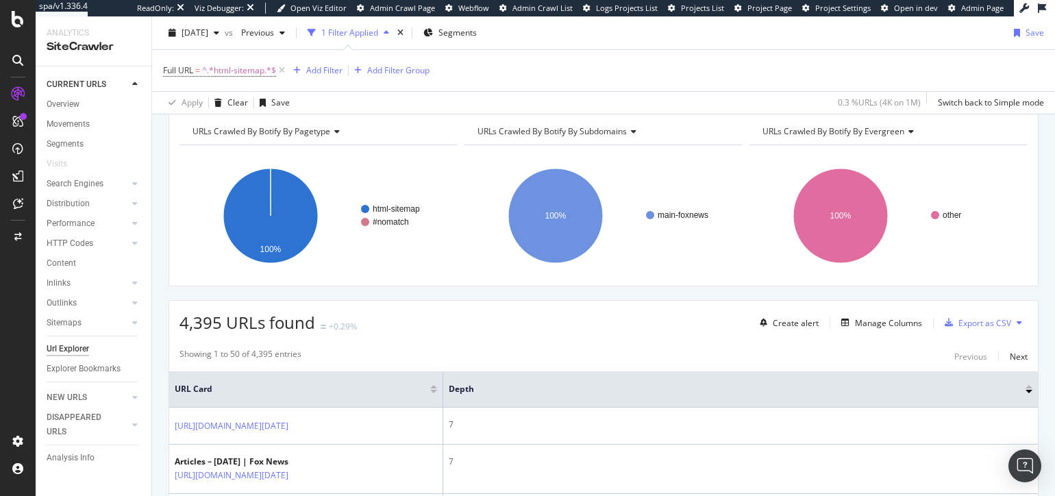
scroll to position [78, 0]
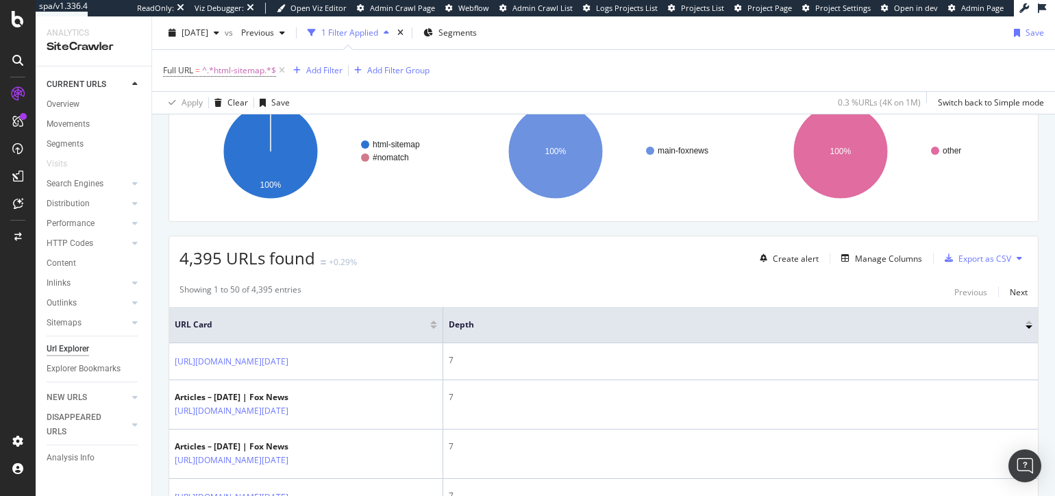
scroll to position [123, 0]
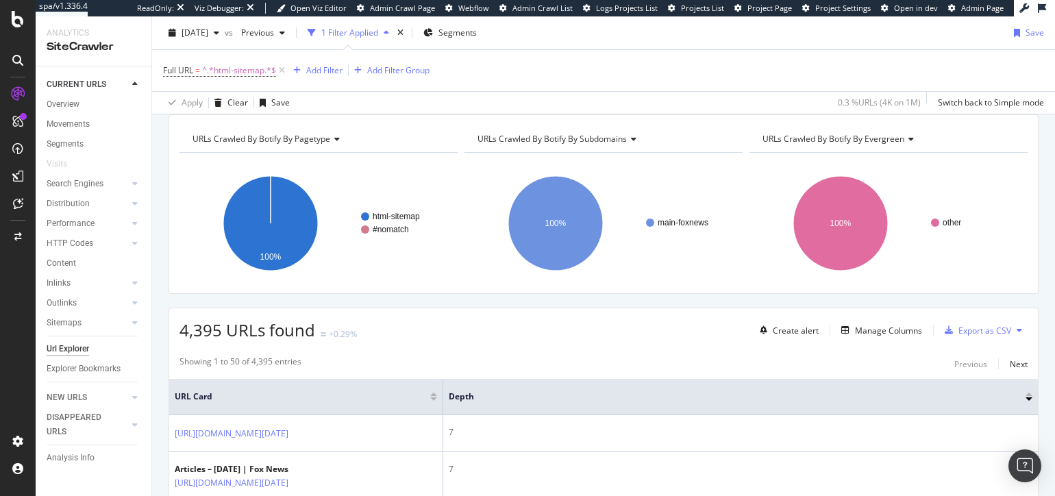
scroll to position [0, 0]
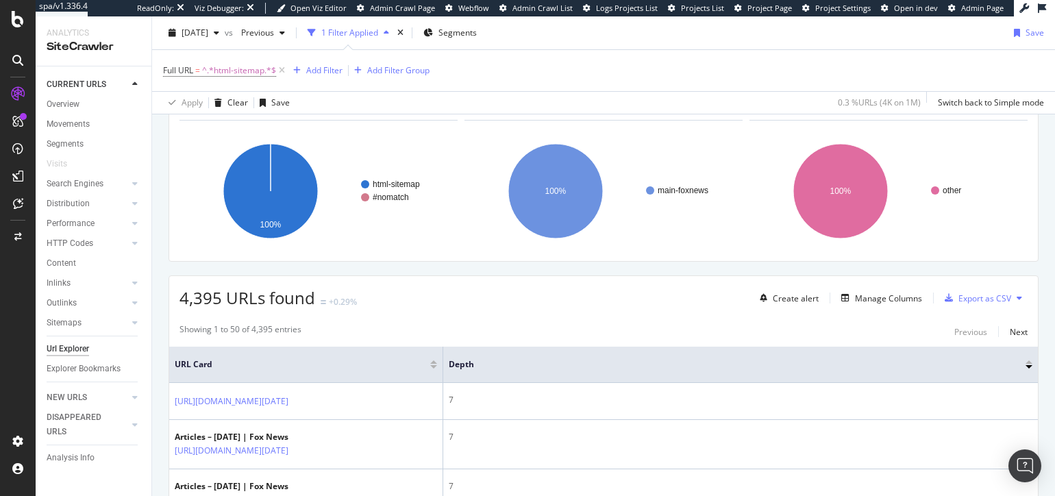
scroll to position [90, 0]
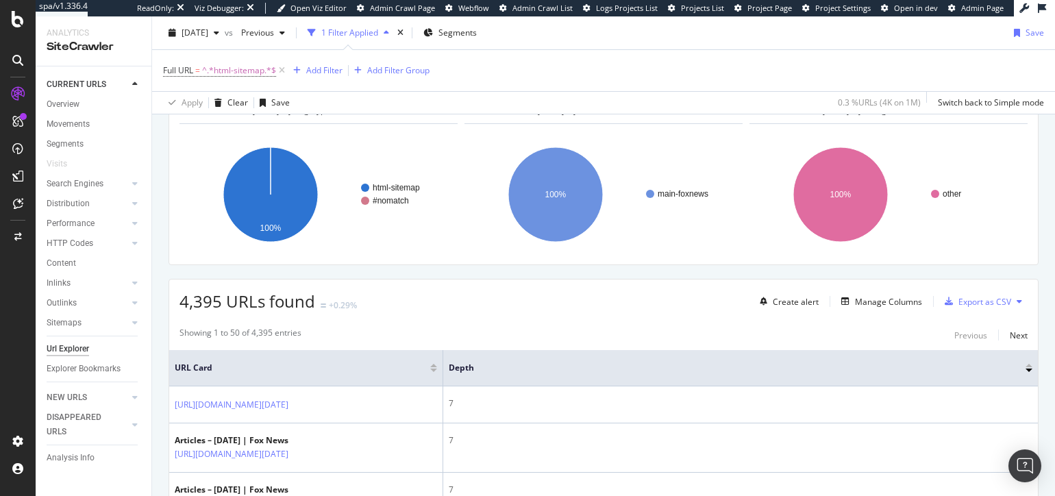
scroll to position [79, 0]
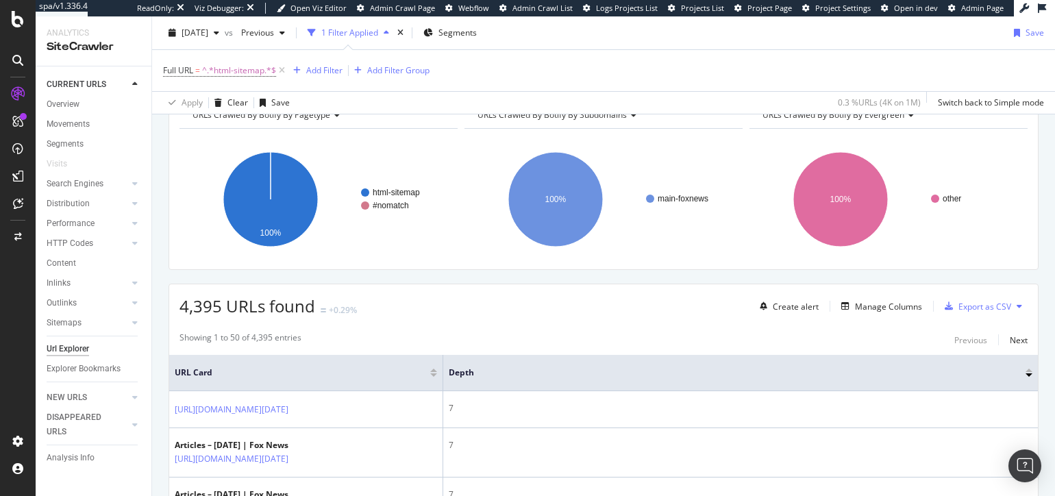
scroll to position [70, 0]
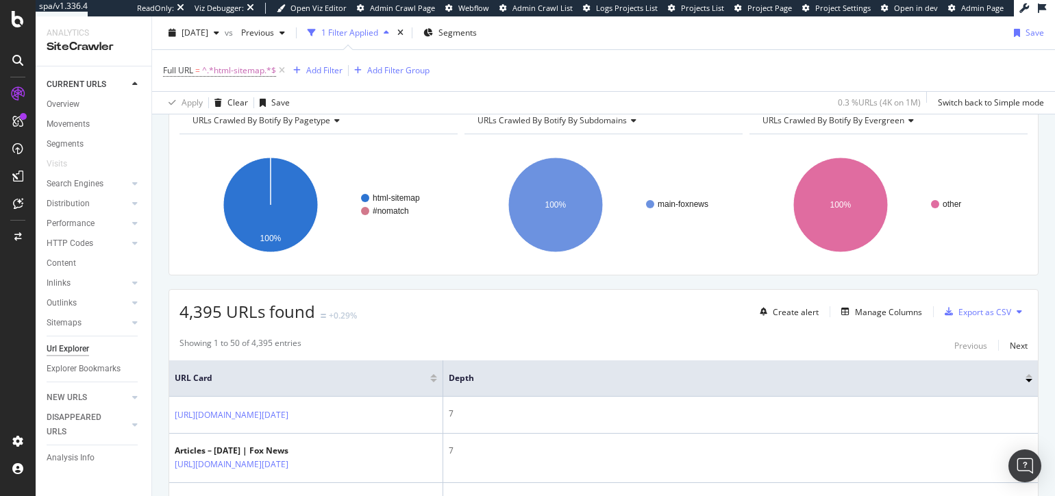
click at [39, 353] on div "CURRENT URLS Overview Movements Segments Visits Search Engines Top Charts Segme…" at bounding box center [94, 281] width 116 height 430
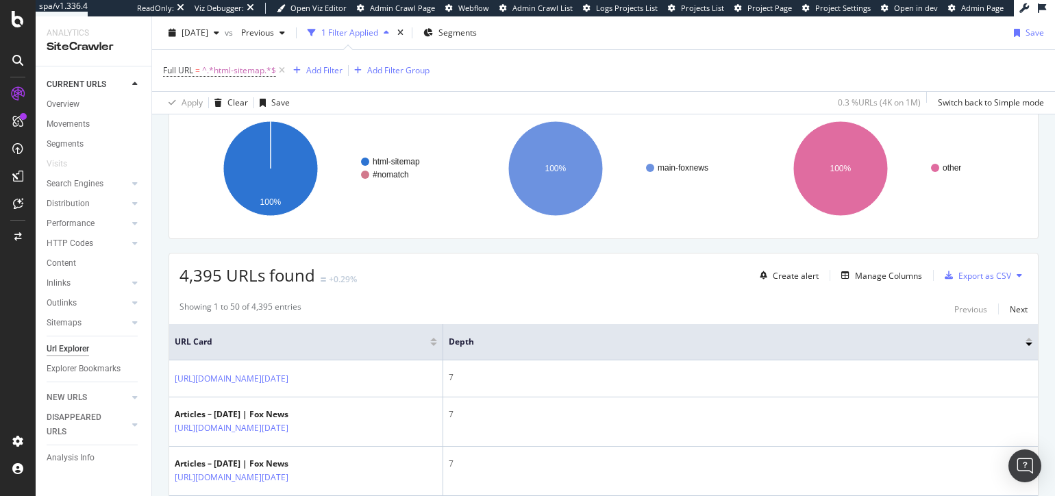
scroll to position [97, 0]
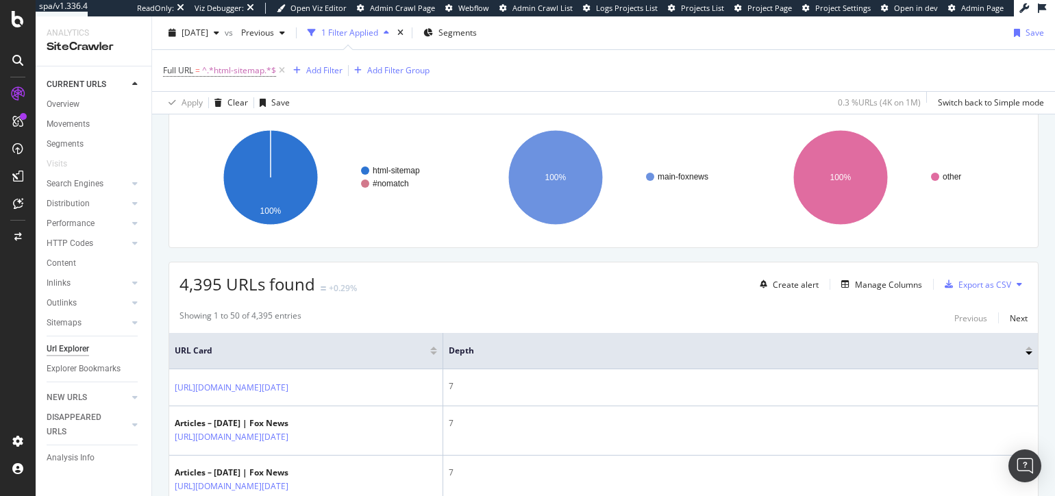
drag, startPoint x: 42, startPoint y: 349, endPoint x: 56, endPoint y: 350, distance: 14.4
click at [56, 350] on div "CURRENT URLS Overview Movements Segments Visits Search Engines Top Charts Segme…" at bounding box center [94, 281] width 116 height 430
drag, startPoint x: 40, startPoint y: 352, endPoint x: 140, endPoint y: 354, distance: 100.1
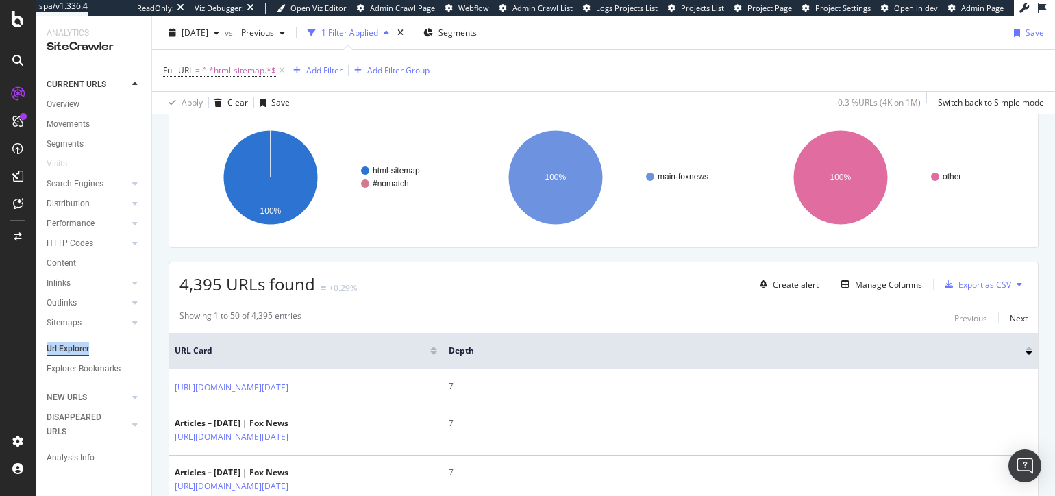
click at [138, 354] on div "CURRENT URLS Overview Movements Segments Visits Search Engines Top Charts Segme…" at bounding box center [94, 281] width 116 height 430
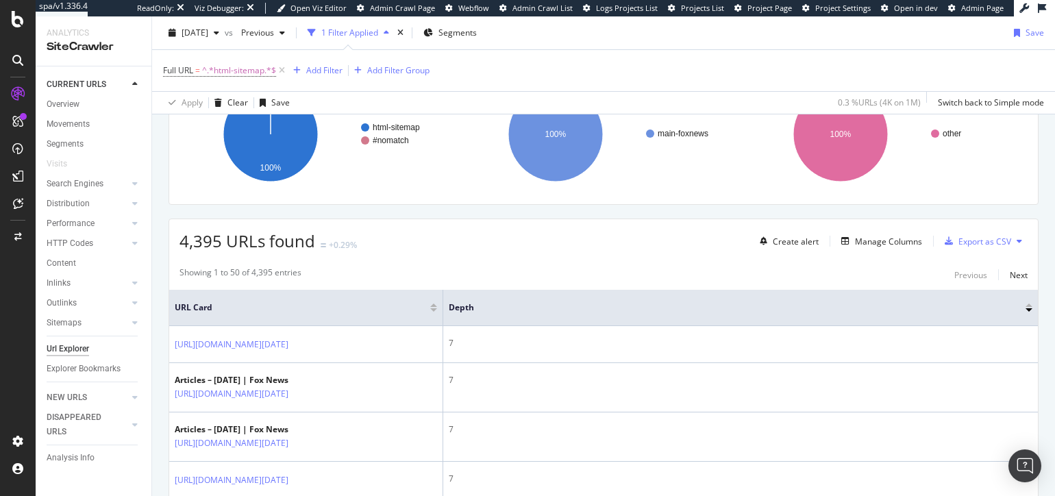
scroll to position [142, 0]
click at [549, 274] on div "Showing 1 to 50 of 4,395 entries Previous Next" at bounding box center [603, 275] width 869 height 16
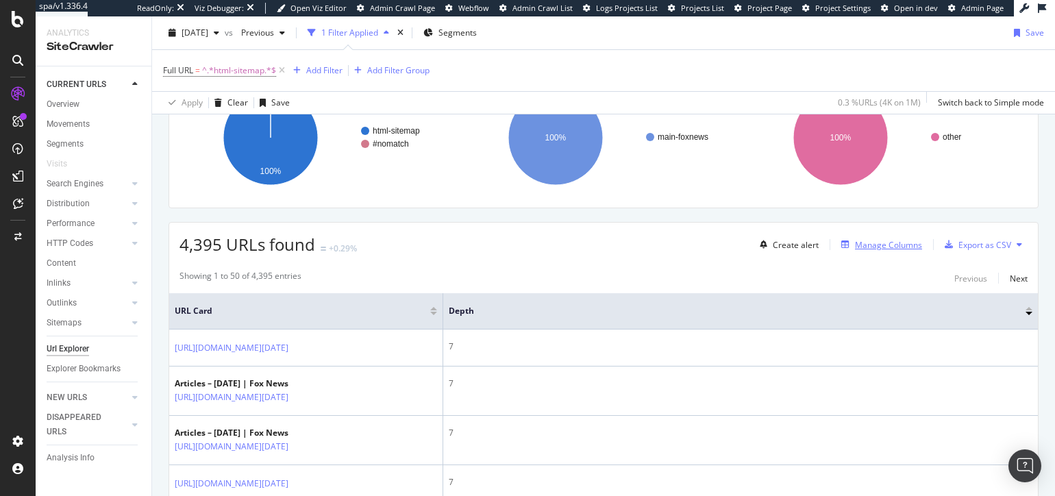
click at [878, 245] on div "Manage Columns" at bounding box center [888, 245] width 67 height 12
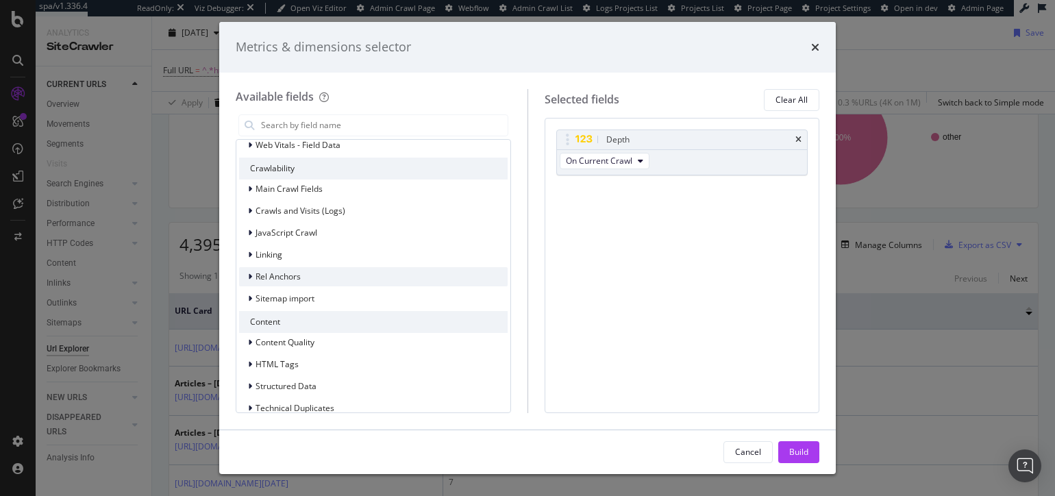
scroll to position [232, 0]
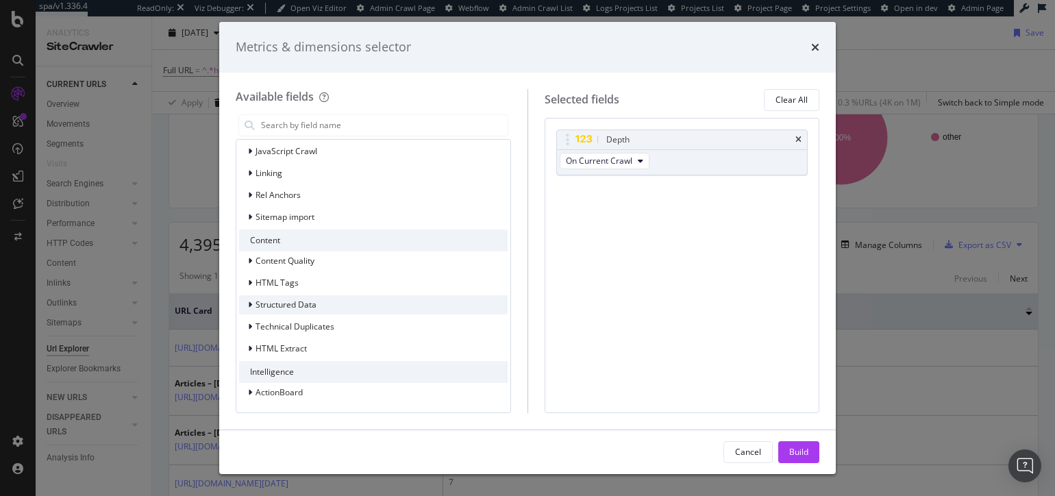
click at [341, 301] on div "Structured Data" at bounding box center [373, 304] width 269 height 19
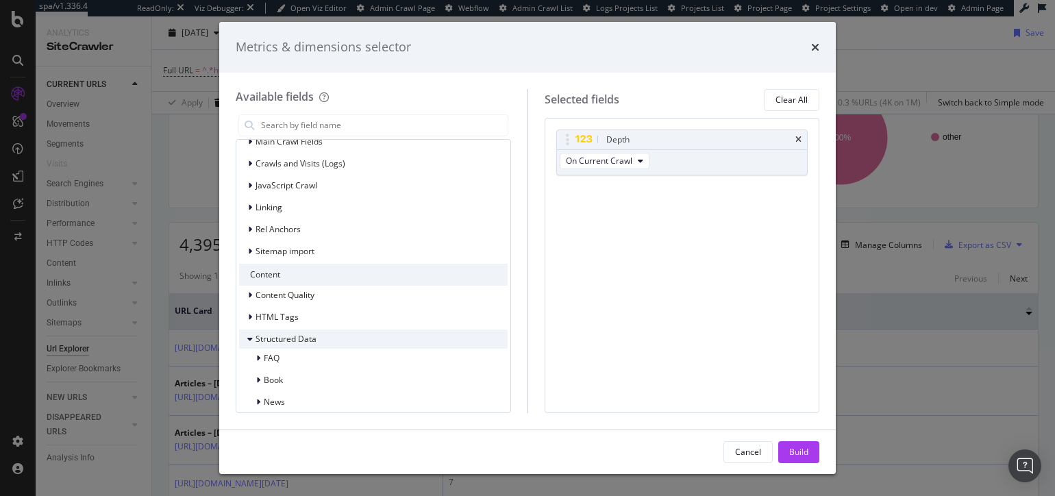
click at [324, 336] on div "Structured Data" at bounding box center [373, 339] width 269 height 19
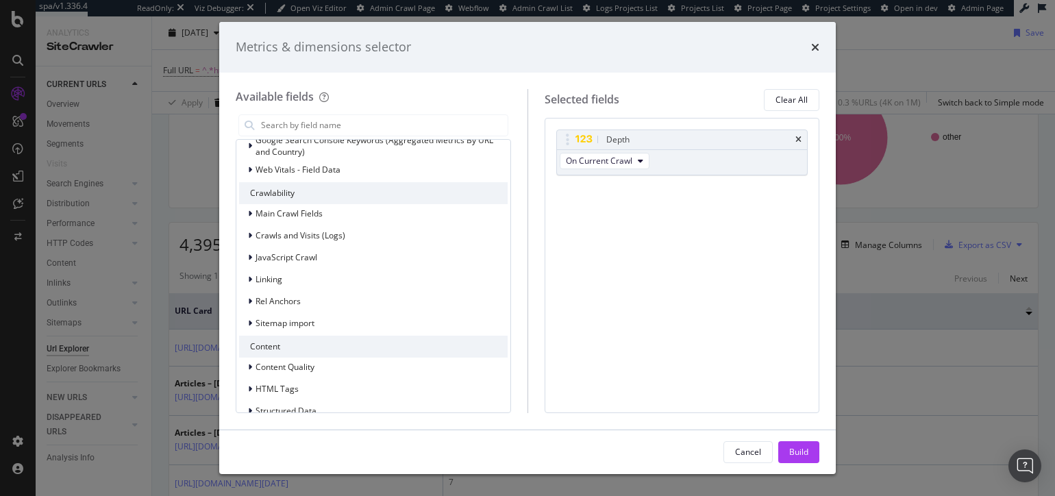
scroll to position [119, 0]
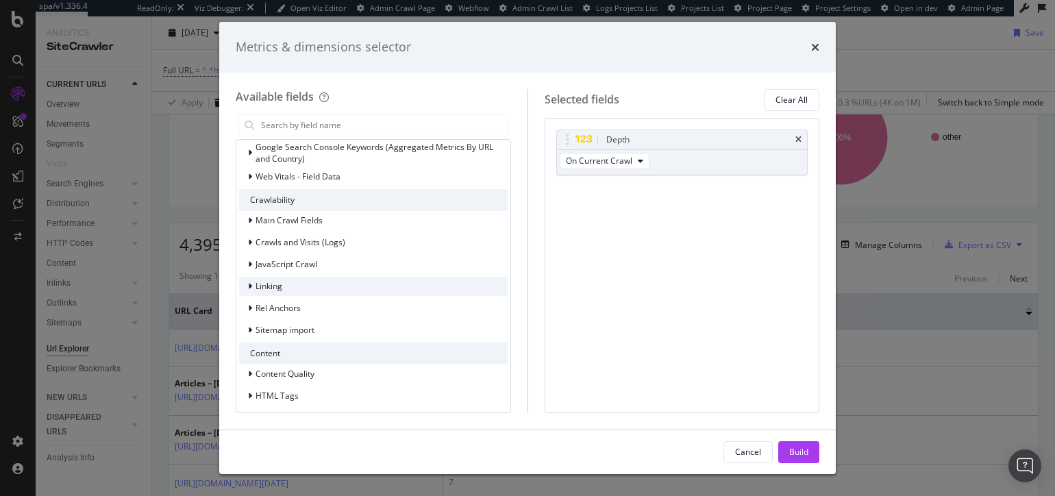
drag, startPoint x: 299, startPoint y: 274, endPoint x: 294, endPoint y: 284, distance: 11.3
click at [295, 280] on div "Main Crawl Fields Crawls and Visits (Logs) JavaScript Crawl Linking Rel Anchors…" at bounding box center [373, 275] width 269 height 129
click at [294, 284] on div "Linking" at bounding box center [373, 286] width 269 height 19
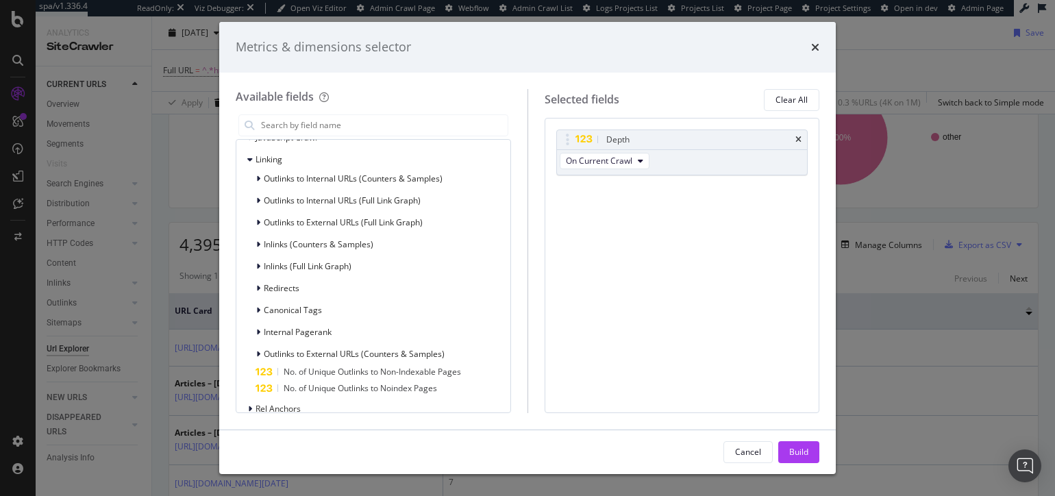
scroll to position [260, 0]
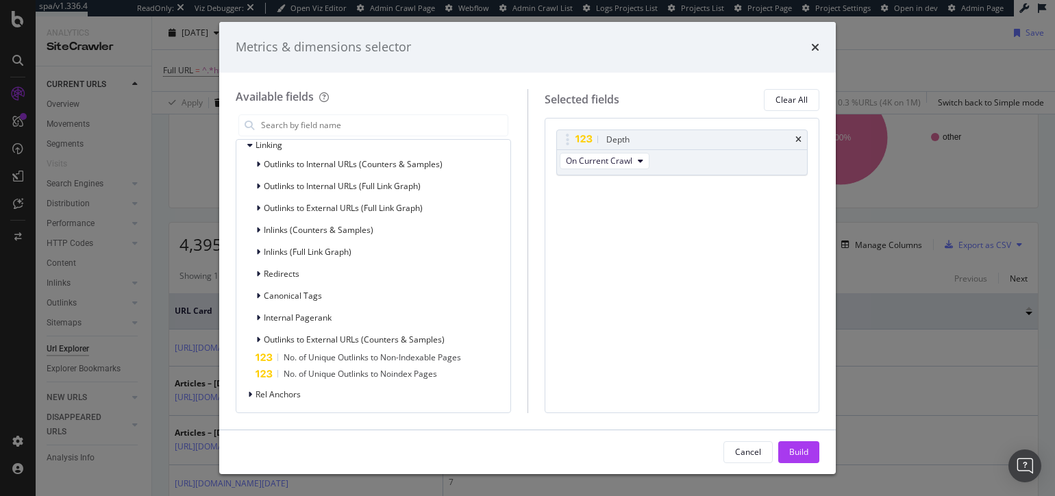
drag, startPoint x: 521, startPoint y: 308, endPoint x: 506, endPoint y: 305, distance: 16.0
click at [521, 308] on div "Available fields All fields URLs URL Scheme and Segmentation Rankings Google Se…" at bounding box center [382, 251] width 292 height 324
click at [285, 292] on span "Canonical Tags" at bounding box center [293, 296] width 58 height 12
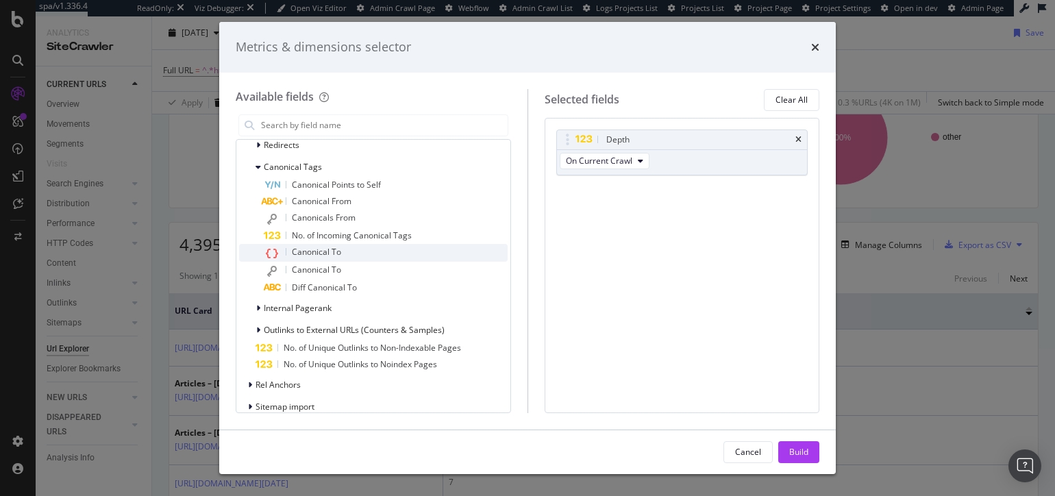
scroll to position [410, 0]
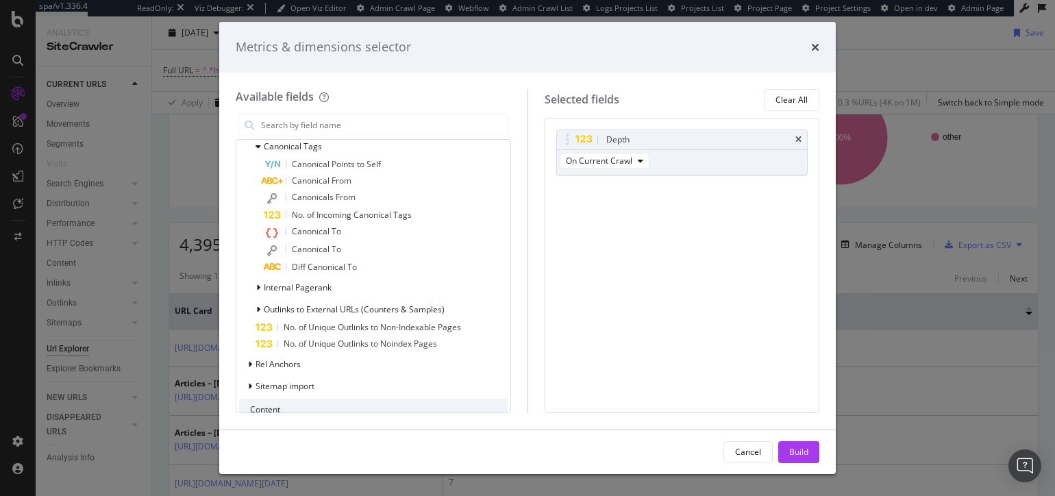
click at [533, 353] on div "Selected fields Clear All Depth On Current Crawl You can use this field as a To…" at bounding box center [674, 251] width 293 height 324
click at [439, 98] on div "Available fields" at bounding box center [373, 97] width 275 height 16
click at [482, 96] on div "Available fields" at bounding box center [373, 97] width 275 height 16
drag, startPoint x: 815, startPoint y: 47, endPoint x: 809, endPoint y: 51, distance: 7.4
click at [815, 47] on icon "times" at bounding box center [815, 47] width 8 height 11
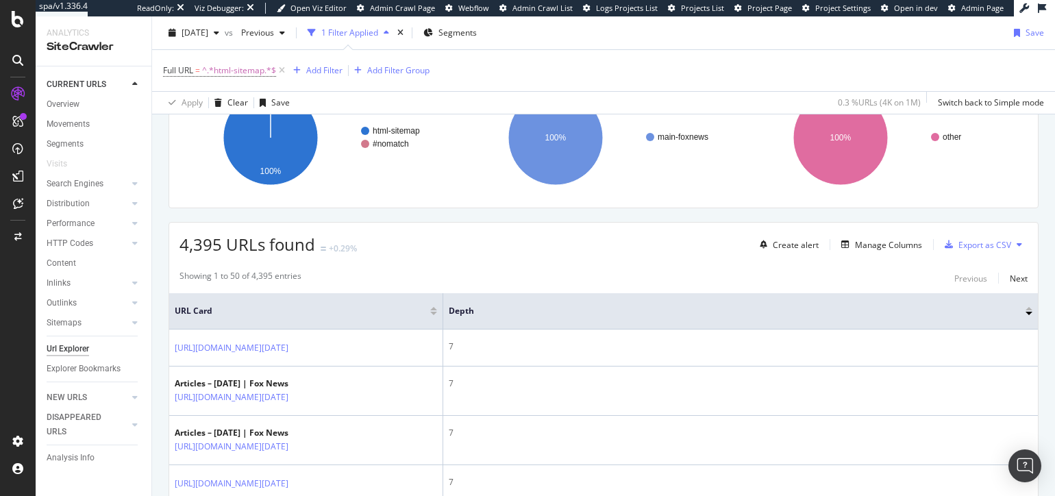
click at [20, 377] on div at bounding box center [17, 256] width 33 height 347
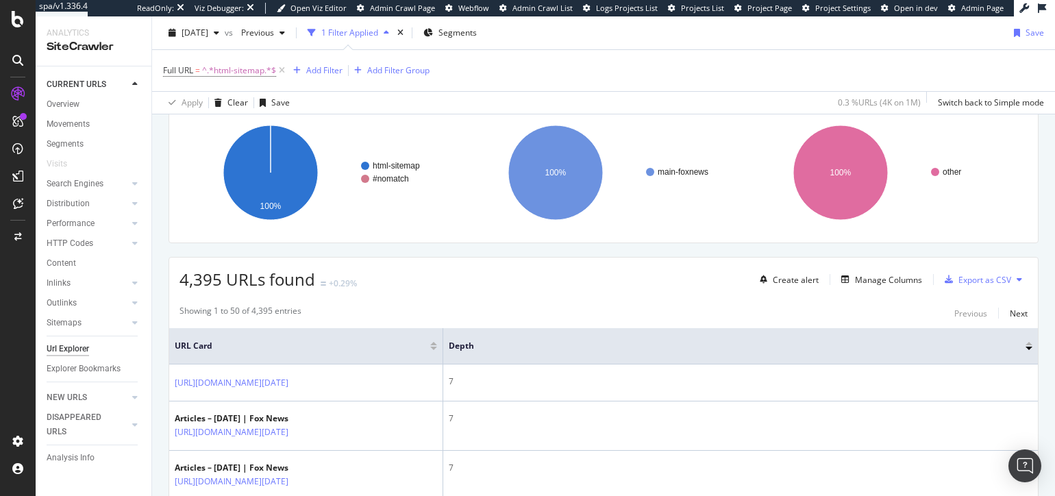
scroll to position [84, 0]
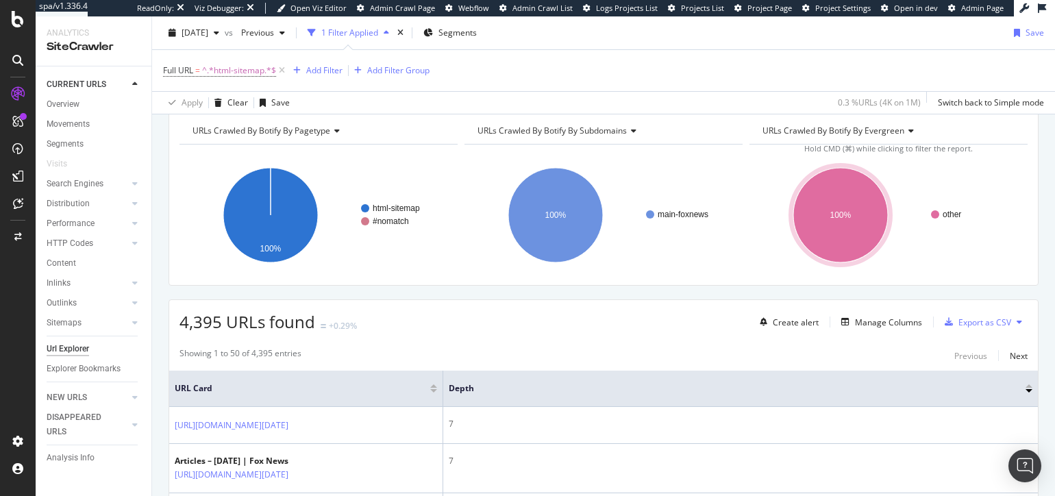
scroll to position [55, 0]
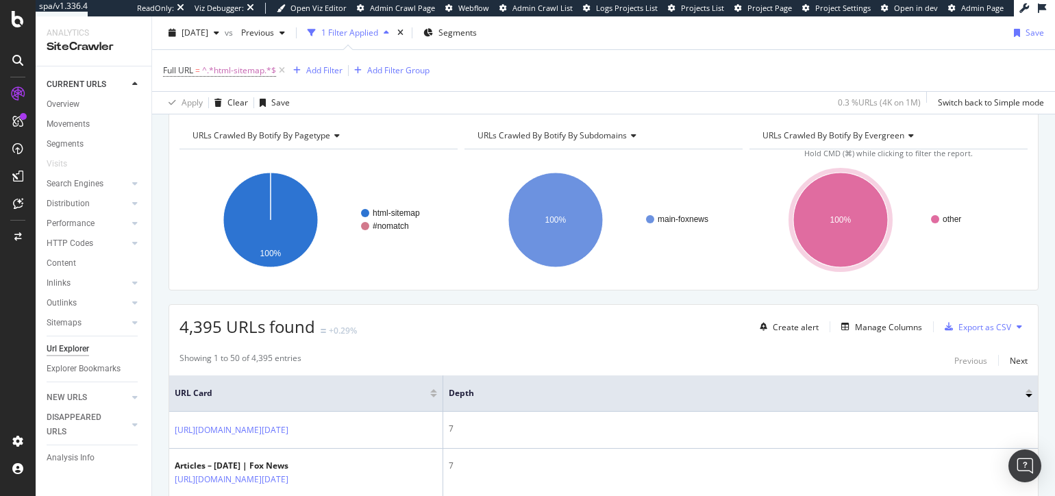
click at [598, 358] on div "Showing 1 to 50 of 4,395 entries Previous Next" at bounding box center [603, 360] width 869 height 16
click at [524, 359] on div "Showing 1 to 50 of 4,395 entries Previous Next" at bounding box center [603, 360] width 869 height 16
click at [269, 29] on span "Previous" at bounding box center [255, 33] width 38 height 12
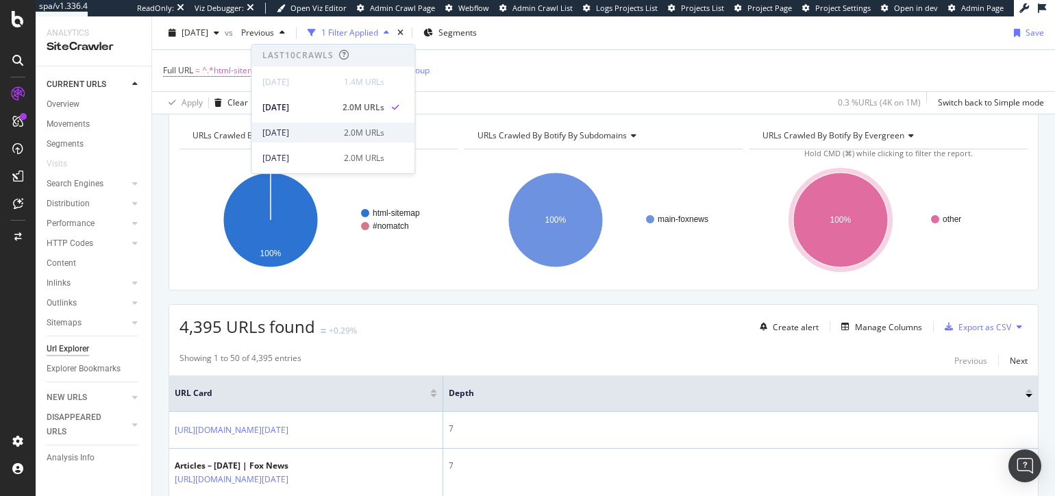
click at [307, 130] on div "[DATE]" at bounding box center [298, 133] width 73 height 12
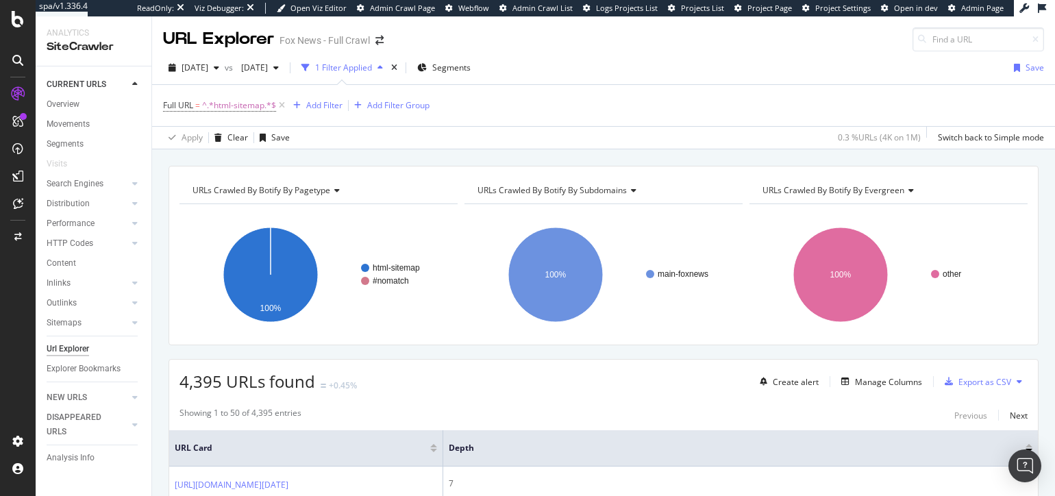
click at [461, 160] on div "URLs Crawled By Botify By pagetype Chart (by Value) Table Expand Export as CSV …" at bounding box center [603, 165] width 903 height 33
click at [95, 421] on div "DISAPPEARED URLS" at bounding box center [81, 424] width 69 height 29
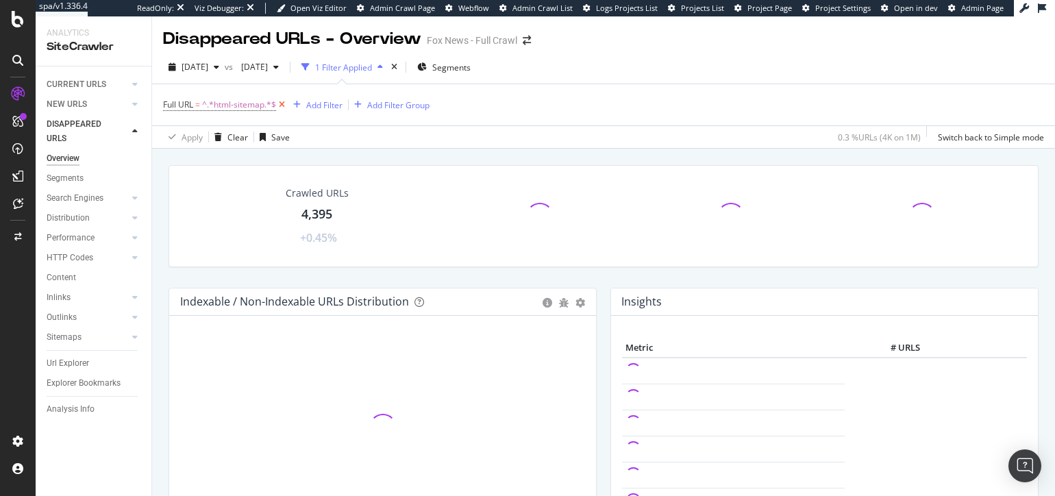
click at [284, 107] on icon at bounding box center [282, 105] width 12 height 14
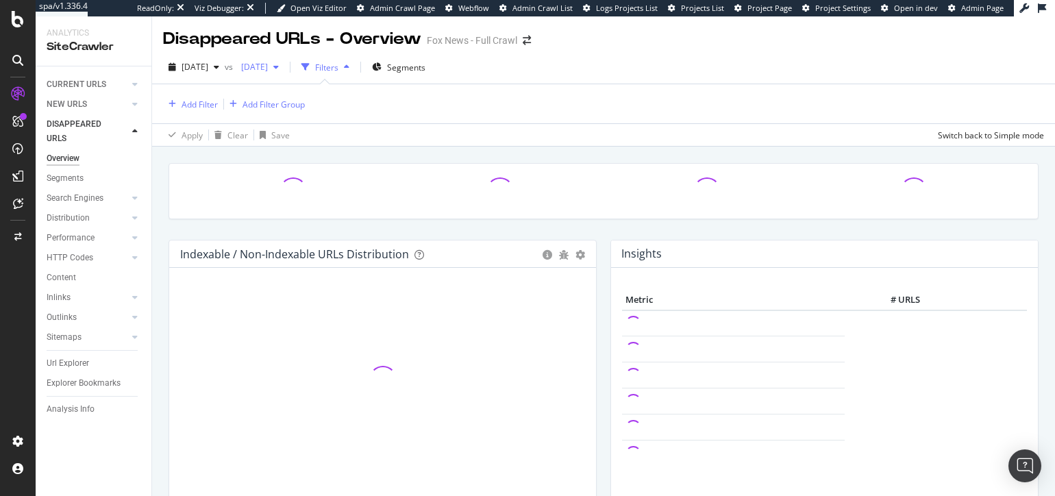
click at [268, 68] on span "[DATE]" at bounding box center [252, 67] width 32 height 12
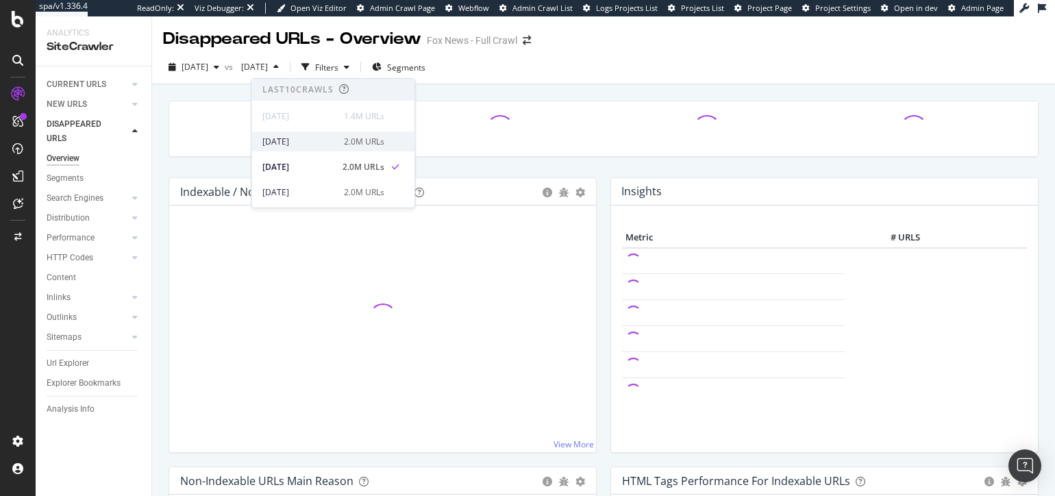
click at [309, 145] on div "[DATE]" at bounding box center [298, 142] width 73 height 12
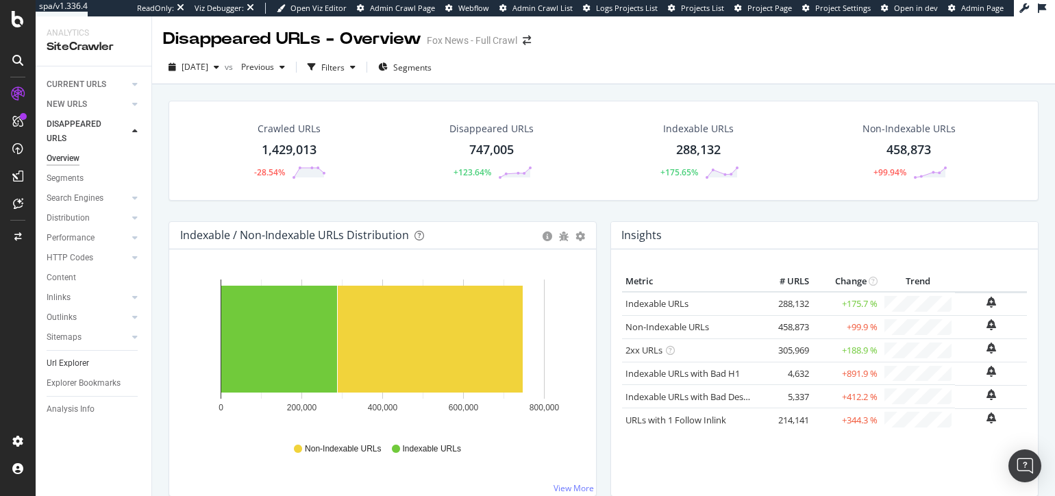
drag, startPoint x: 90, startPoint y: 364, endPoint x: 103, endPoint y: 356, distance: 16.0
click at [90, 364] on link "Url Explorer" at bounding box center [94, 363] width 95 height 14
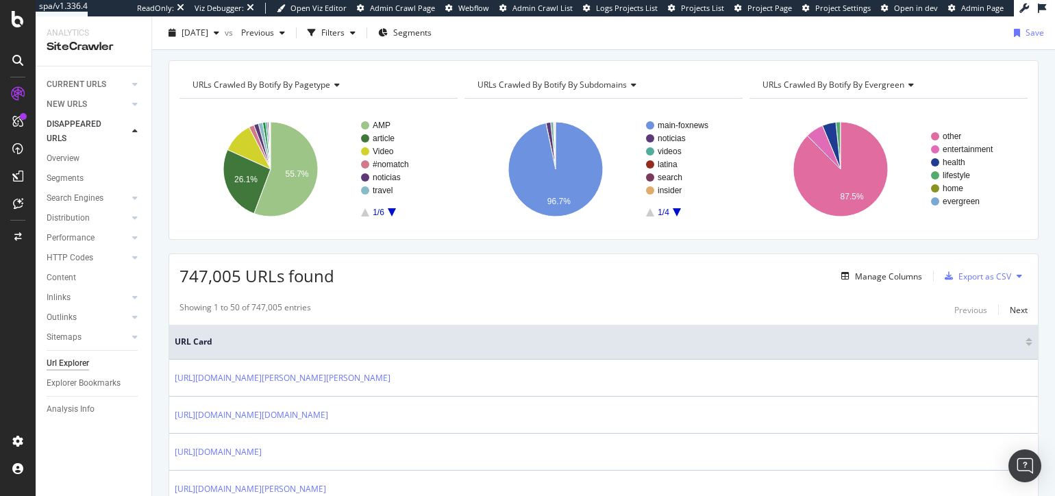
scroll to position [48, 0]
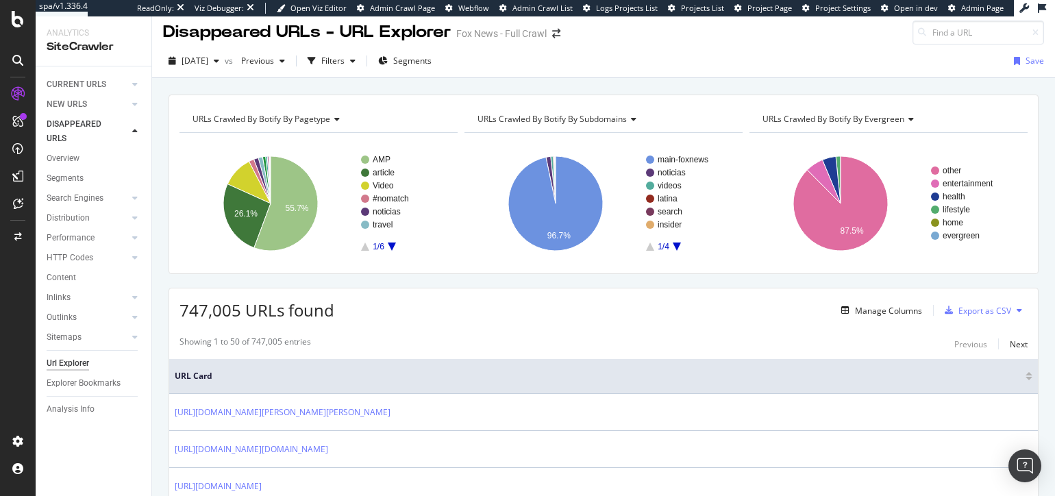
scroll to position [0, 0]
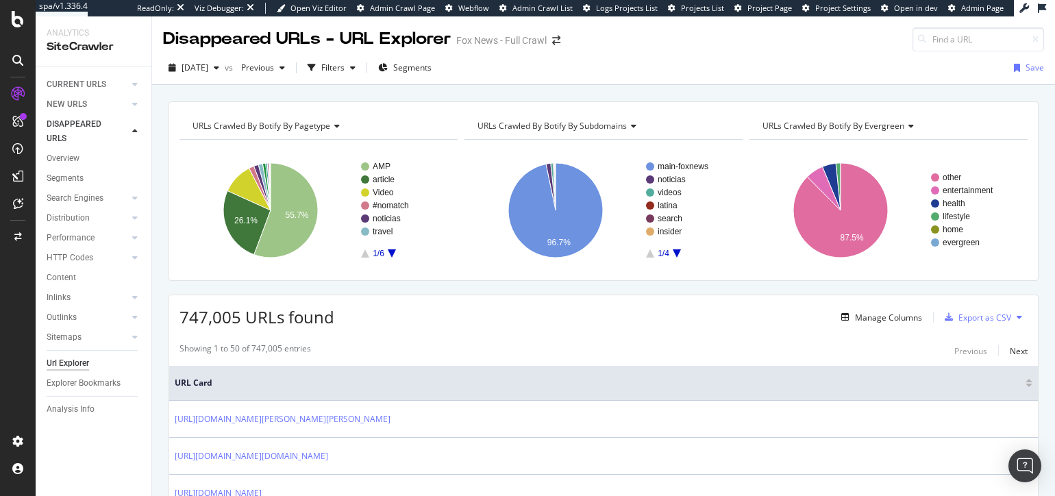
drag, startPoint x: 426, startPoint y: 287, endPoint x: 418, endPoint y: 288, distance: 7.7
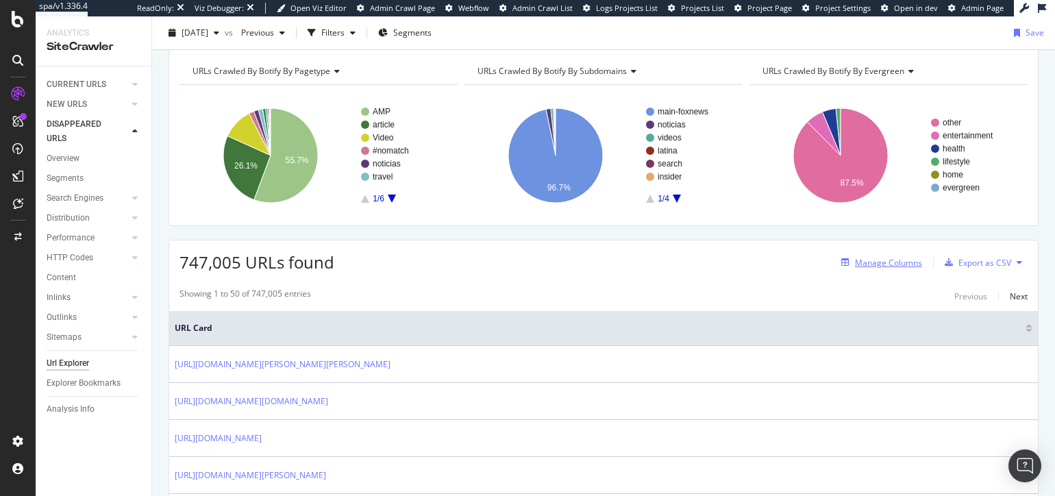
click at [877, 258] on div "Manage Columns" at bounding box center [888, 263] width 67 height 12
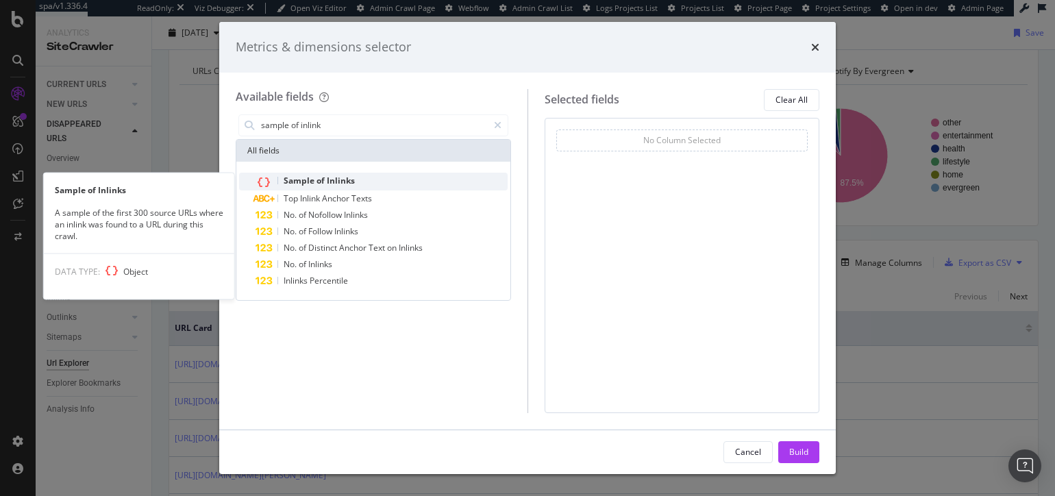
type input "sample of inlink"
drag, startPoint x: 431, startPoint y: 180, endPoint x: 541, endPoint y: 284, distance: 151.2
click at [431, 180] on div "Sample of Inlinks" at bounding box center [382, 182] width 252 height 18
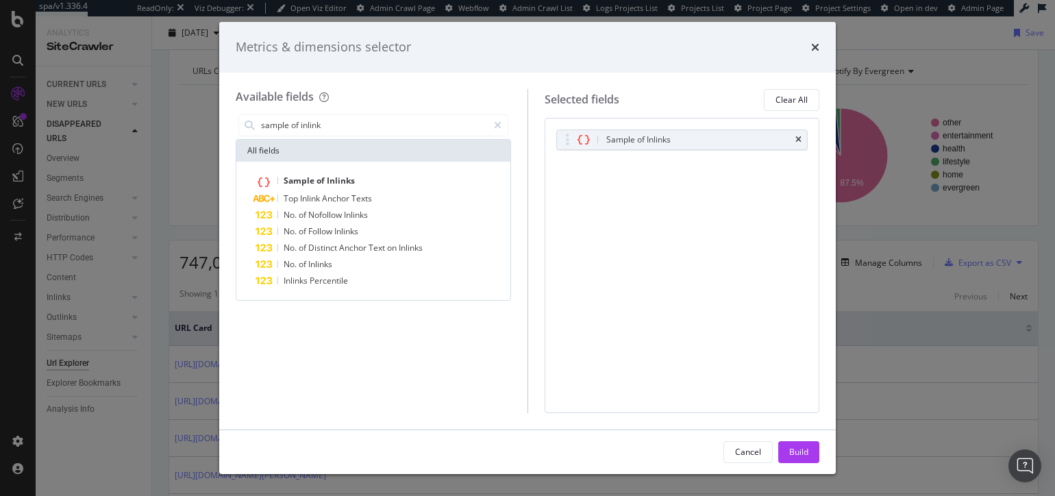
drag, startPoint x: 795, startPoint y: 452, endPoint x: 773, endPoint y: 445, distance: 23.0
click at [795, 452] on div "Build" at bounding box center [798, 452] width 19 height 12
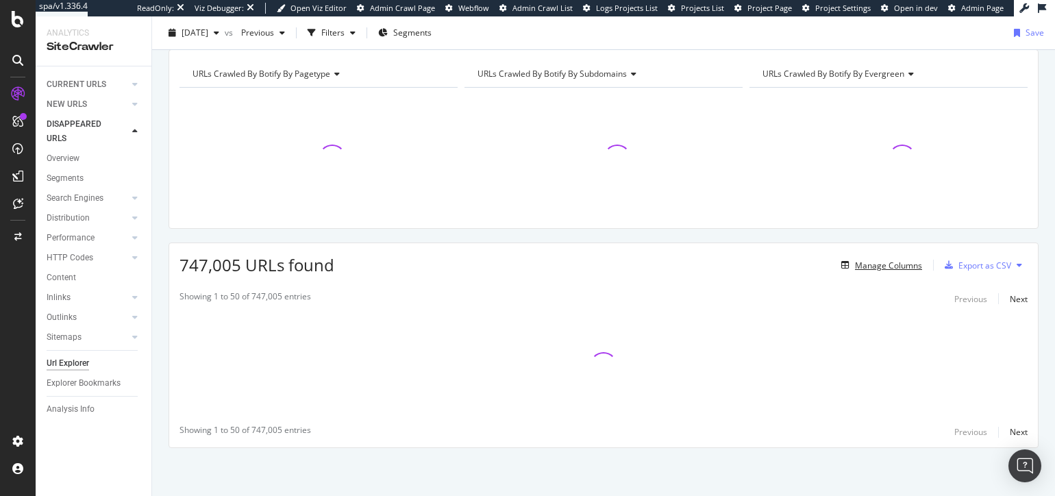
scroll to position [51, 0]
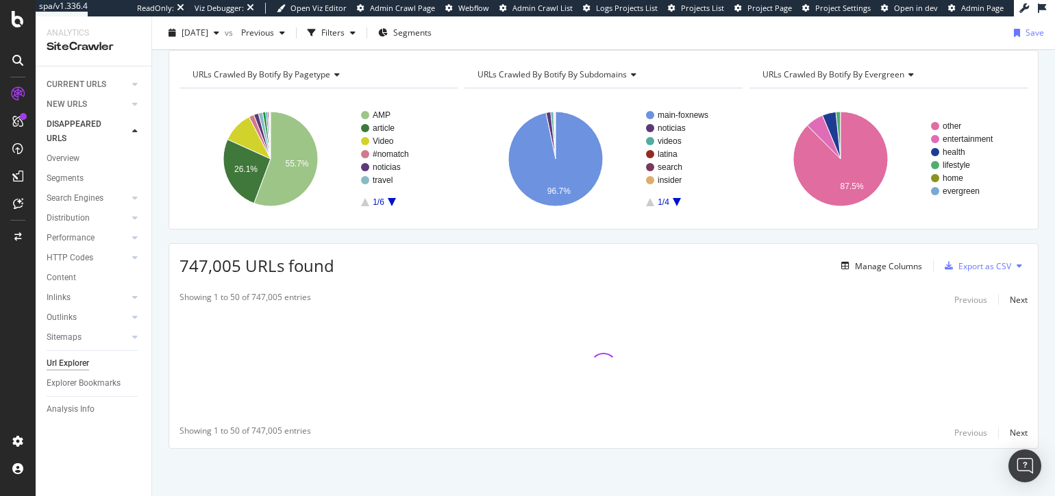
click at [535, 237] on div "URLs Crawled By Botify By pagetype Chart (by Value) Table Expand Export as CSV …" at bounding box center [603, 273] width 903 height 447
click at [534, 243] on div "747,005 URLs found Manage Columns Export as CSV Showing 1 to 50 of 747,005 entr…" at bounding box center [604, 346] width 870 height 206
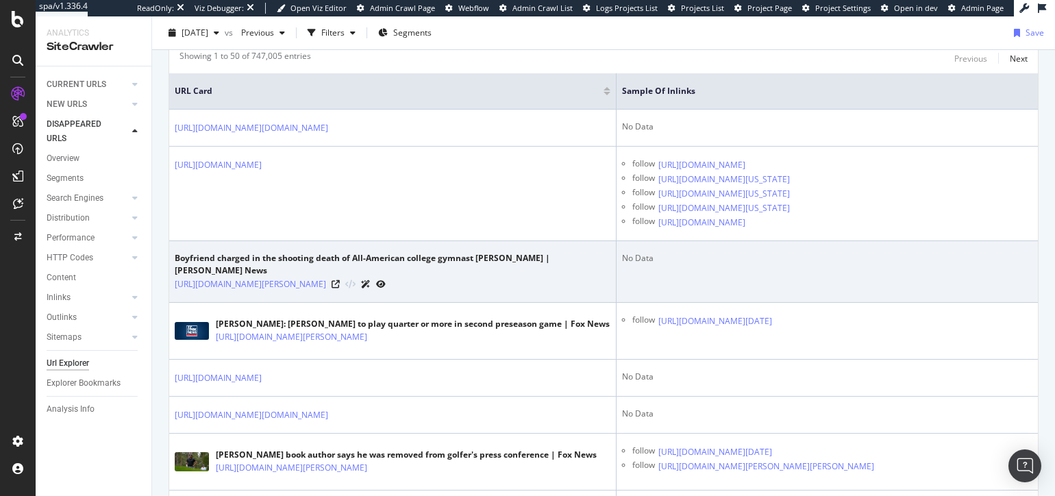
scroll to position [339, 0]
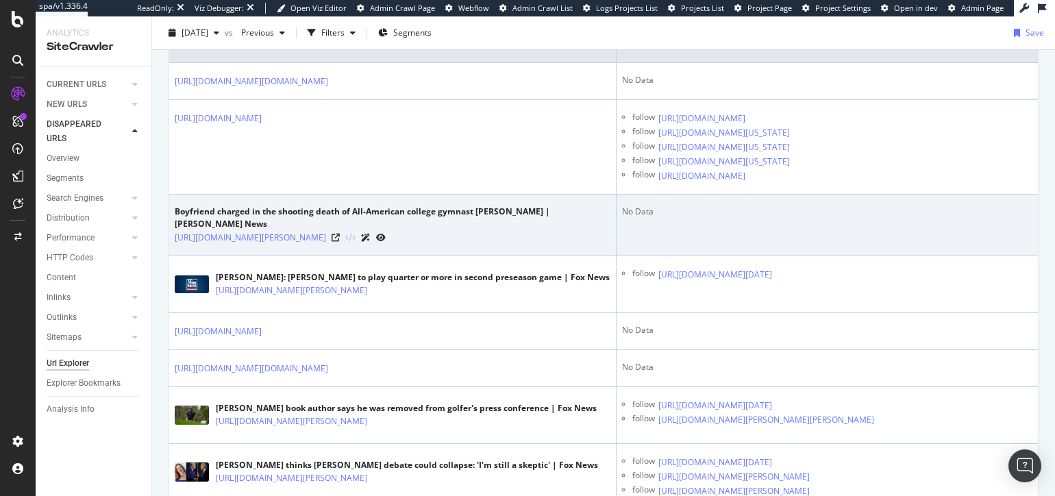
click at [256, 256] on td "Boyfriend charged in the shooting death of All-American college gymnast Kara We…" at bounding box center [392, 226] width 447 height 62
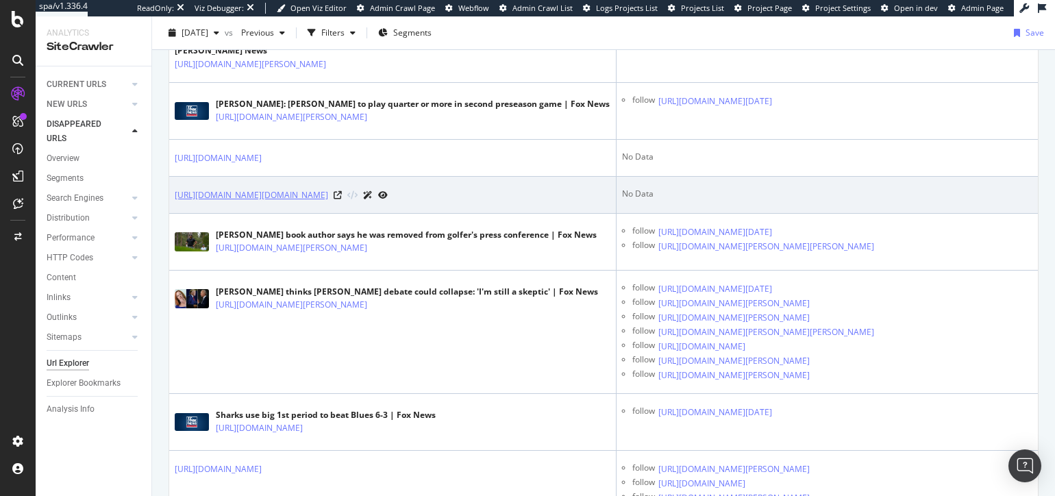
scroll to position [512, 0]
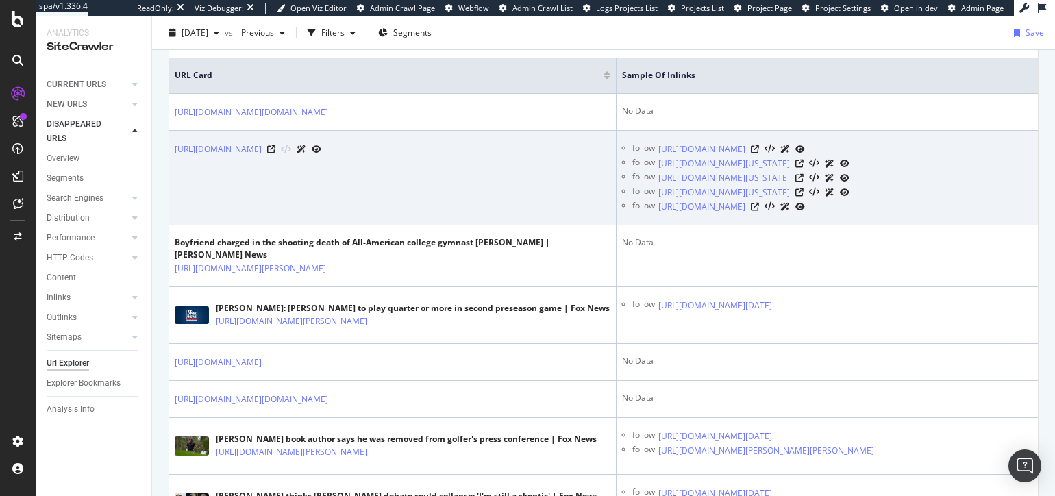
scroll to position [310, 0]
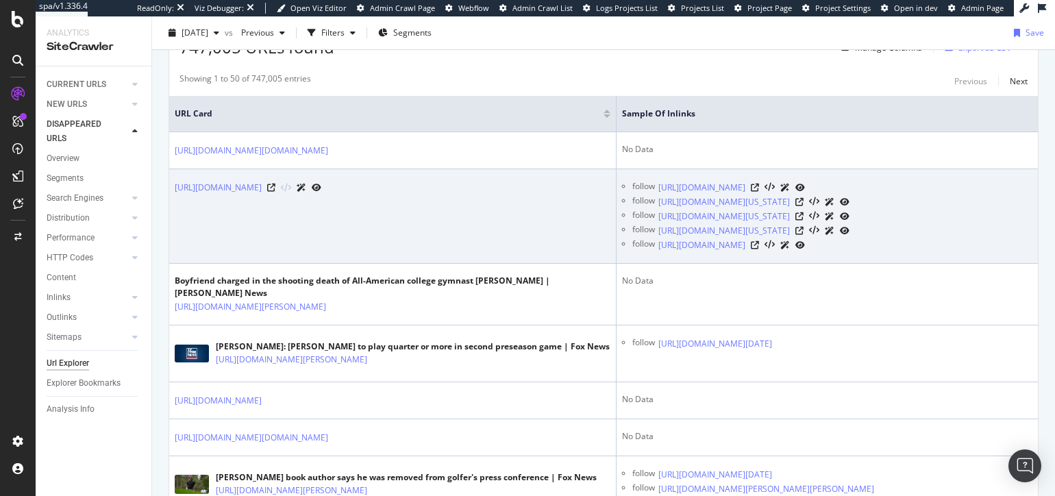
scroll to position [279, 0]
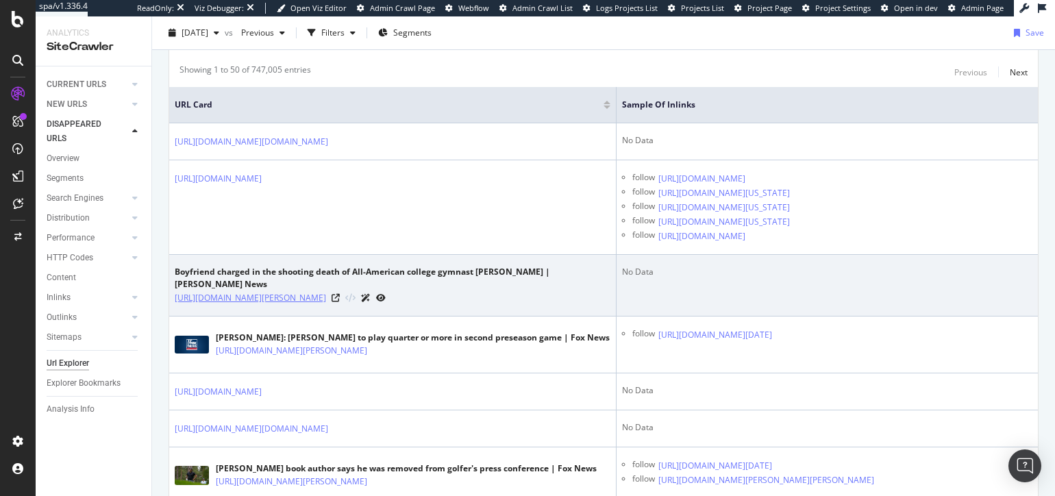
click at [238, 305] on link "[URL][DOMAIN_NAME][PERSON_NAME]" at bounding box center [250, 298] width 151 height 14
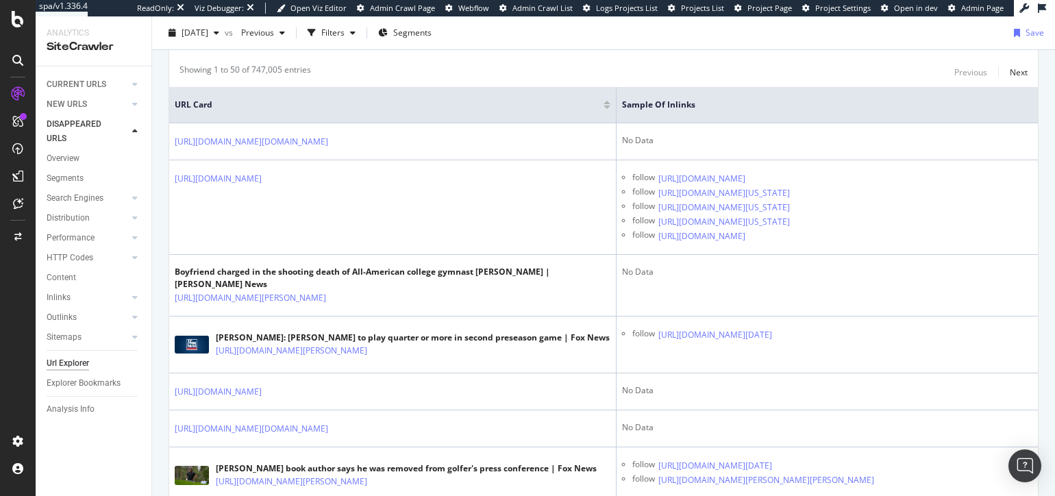
drag, startPoint x: 97, startPoint y: 87, endPoint x: 94, endPoint y: 104, distance: 17.5
click at [97, 87] on div "CURRENT URLS" at bounding box center [77, 84] width 60 height 14
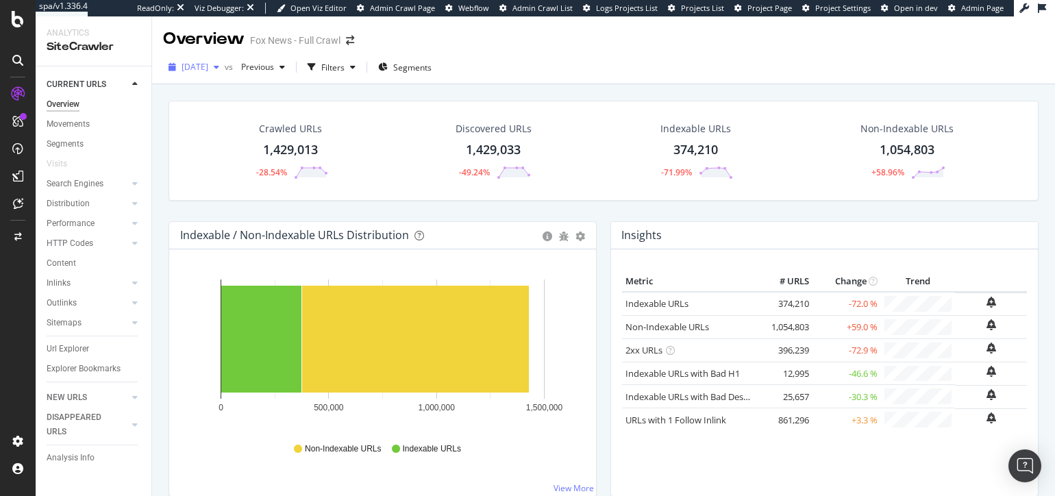
click at [208, 68] on span "[DATE]" at bounding box center [195, 67] width 27 height 12
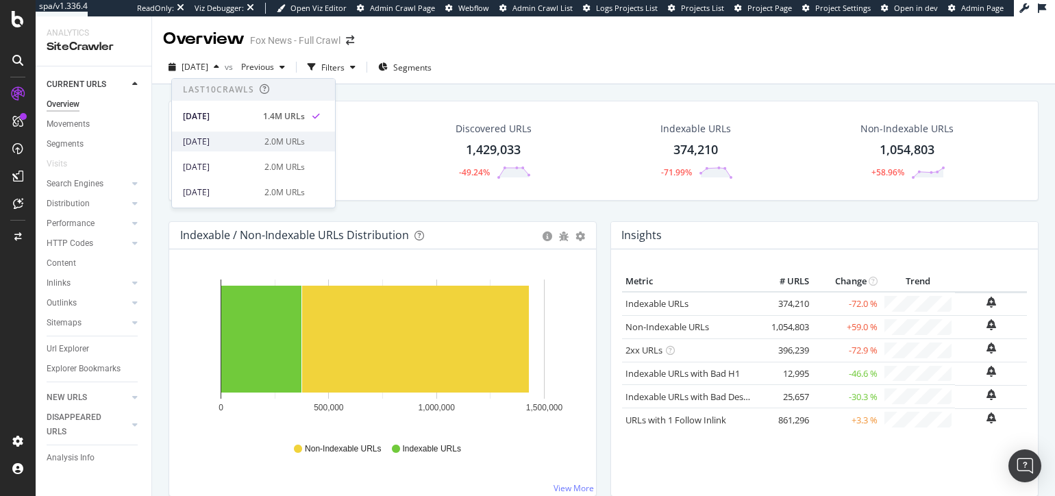
click at [232, 141] on div "[DATE]" at bounding box center [219, 142] width 73 height 12
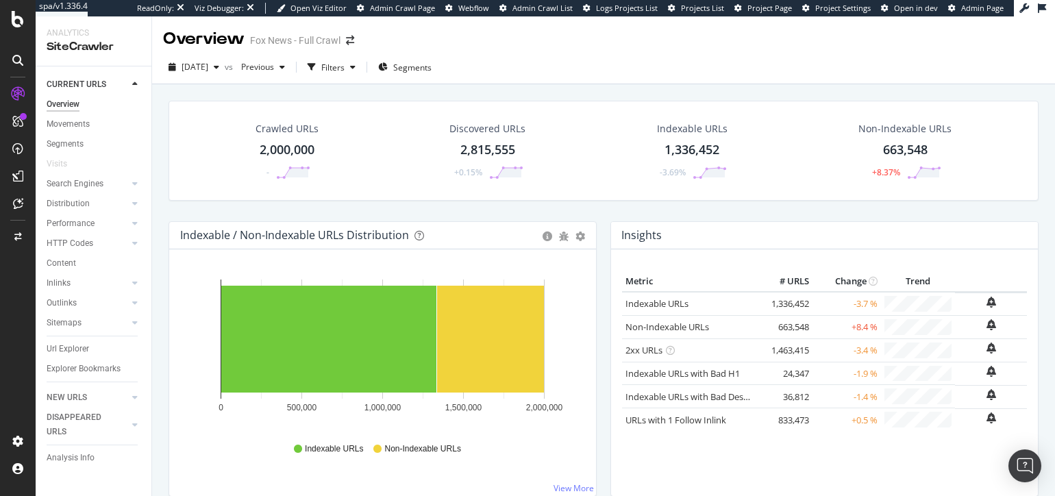
drag, startPoint x: 84, startPoint y: 350, endPoint x: 300, endPoint y: 225, distance: 250.2
click at [83, 349] on div "Url Explorer" at bounding box center [68, 349] width 42 height 14
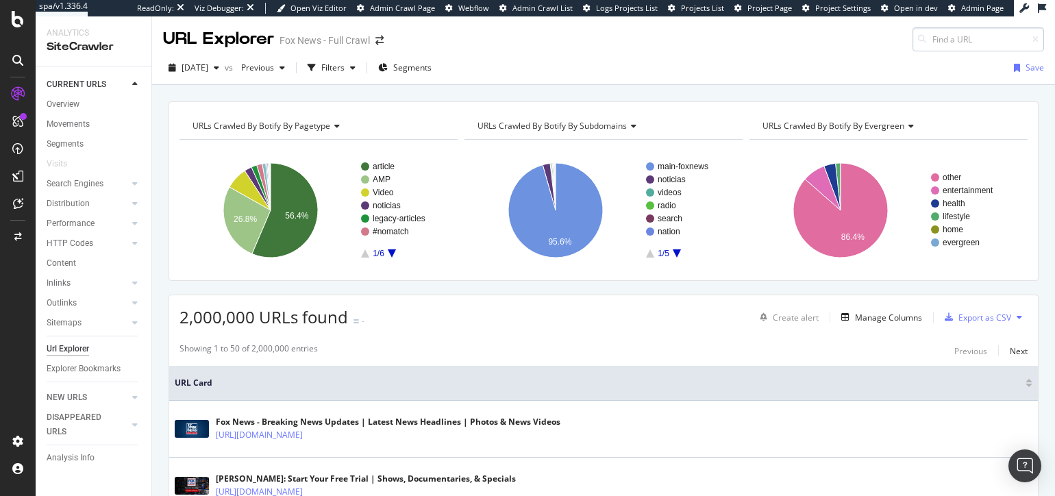
drag, startPoint x: 954, startPoint y: 38, endPoint x: 955, endPoint y: 49, distance: 11.0
click at [953, 38] on input at bounding box center [979, 39] width 132 height 24
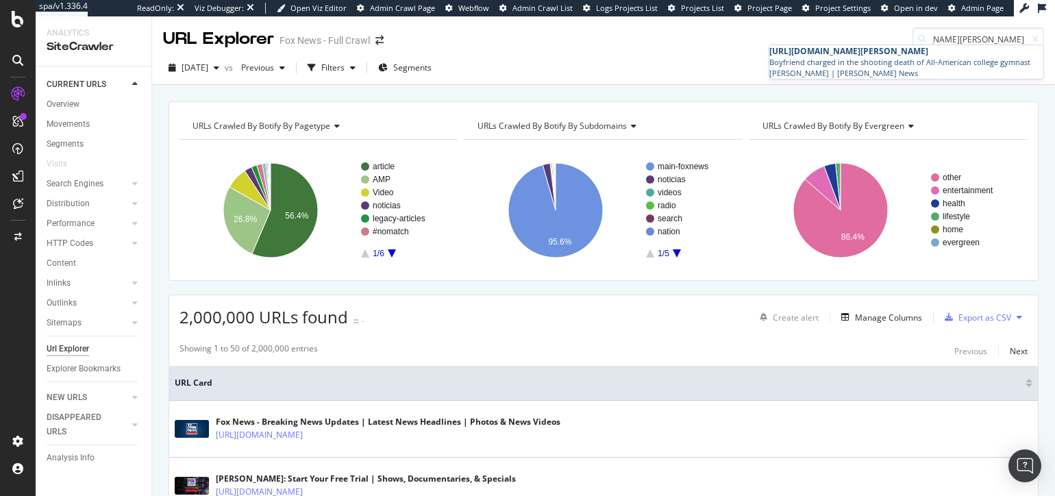
type input "[URL][DOMAIN_NAME][PERSON_NAME]"
click at [929, 57] on span "[URL][DOMAIN_NAME][PERSON_NAME]" at bounding box center [849, 51] width 159 height 12
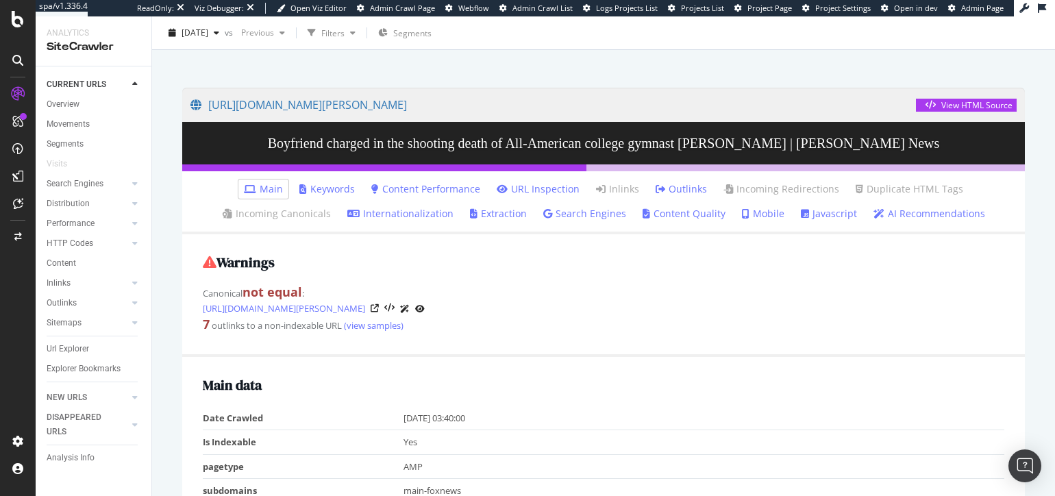
scroll to position [93, 0]
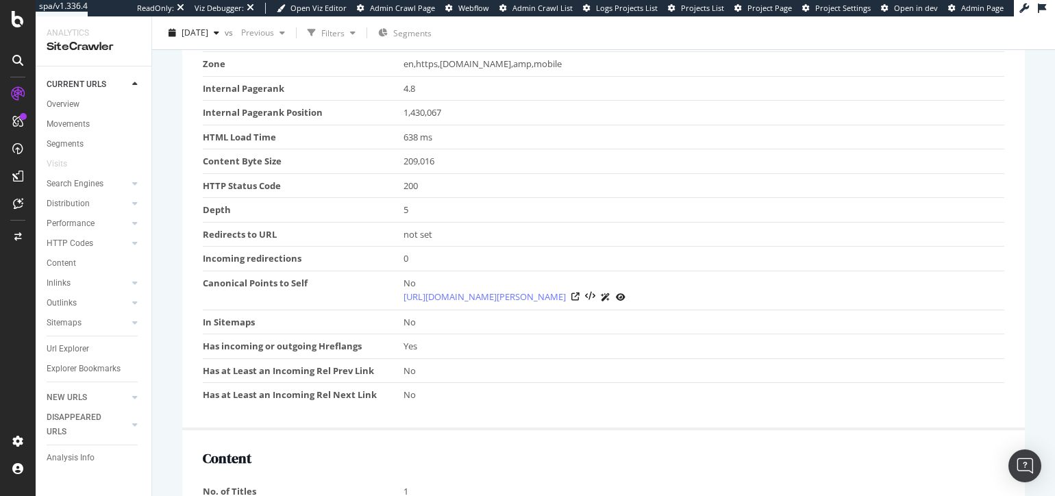
scroll to position [545, 0]
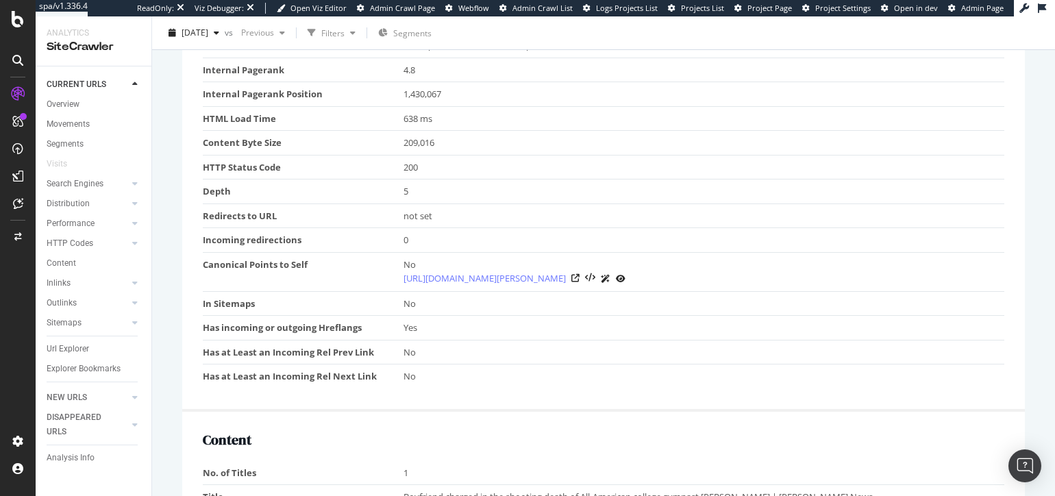
click at [245, 218] on td "Redirects to URL" at bounding box center [303, 216] width 201 height 25
click at [251, 265] on td "Canonical Points to Self" at bounding box center [303, 272] width 201 height 39
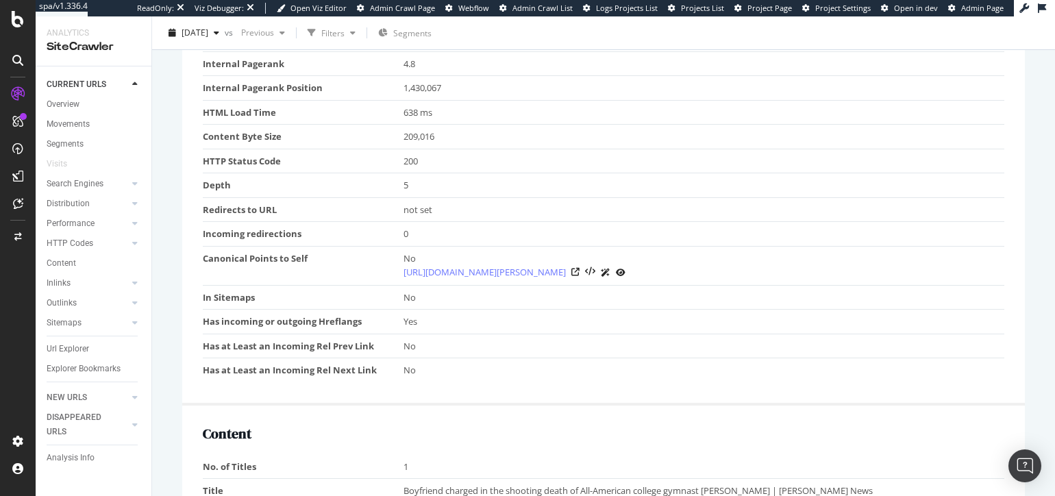
click at [357, 265] on td "Canonical Points to Self" at bounding box center [303, 266] width 201 height 39
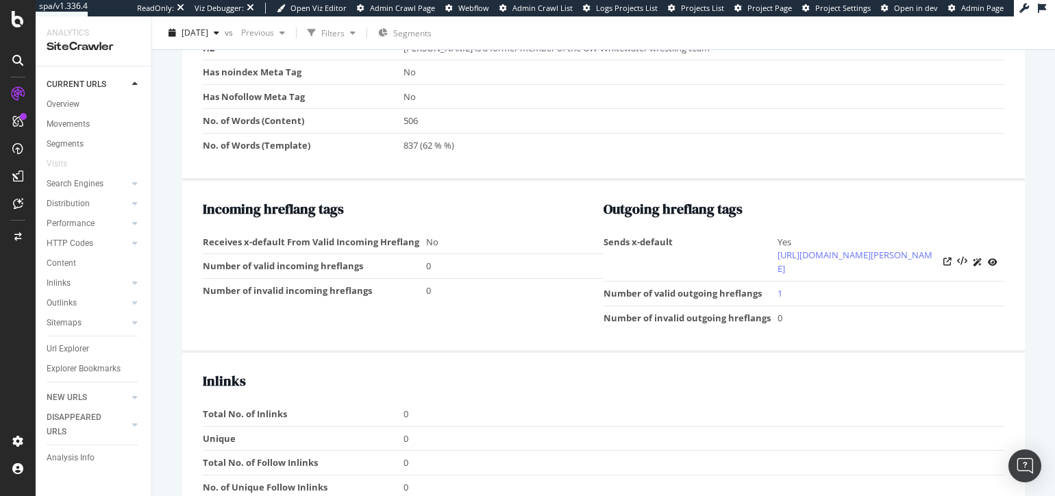
scroll to position [1141, 0]
click at [161, 269] on div "URL Details Fox News - Full Crawl [DATE] vs Previous Filters Segments [URL][DOM…" at bounding box center [603, 256] width 903 height 480
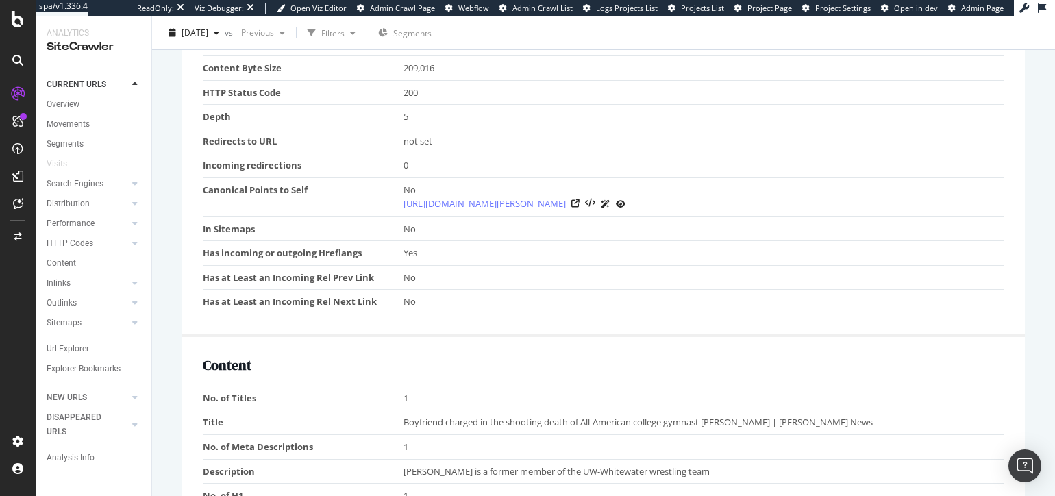
scroll to position [0, 0]
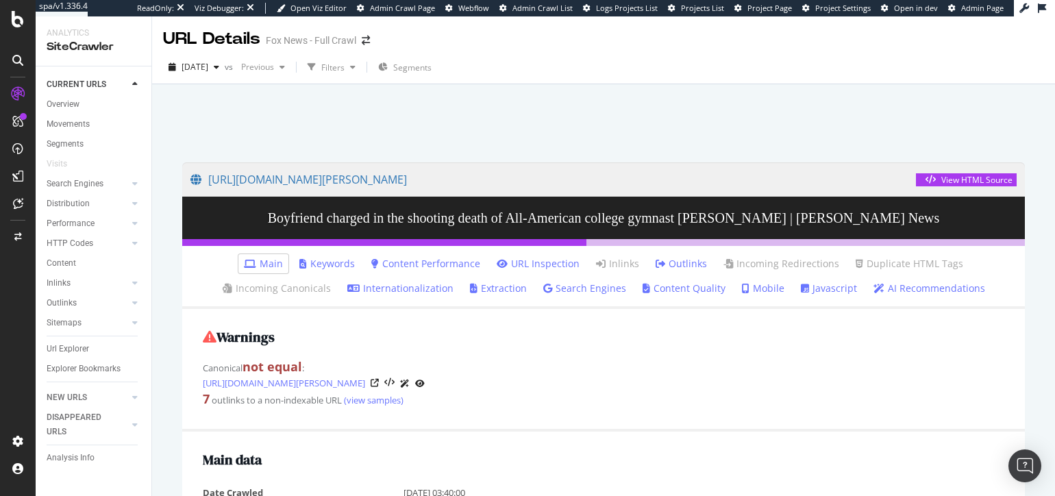
drag, startPoint x: 147, startPoint y: 264, endPoint x: 154, endPoint y: 265, distance: 7.6
click at [147, 264] on div "Content" at bounding box center [99, 264] width 105 height 20
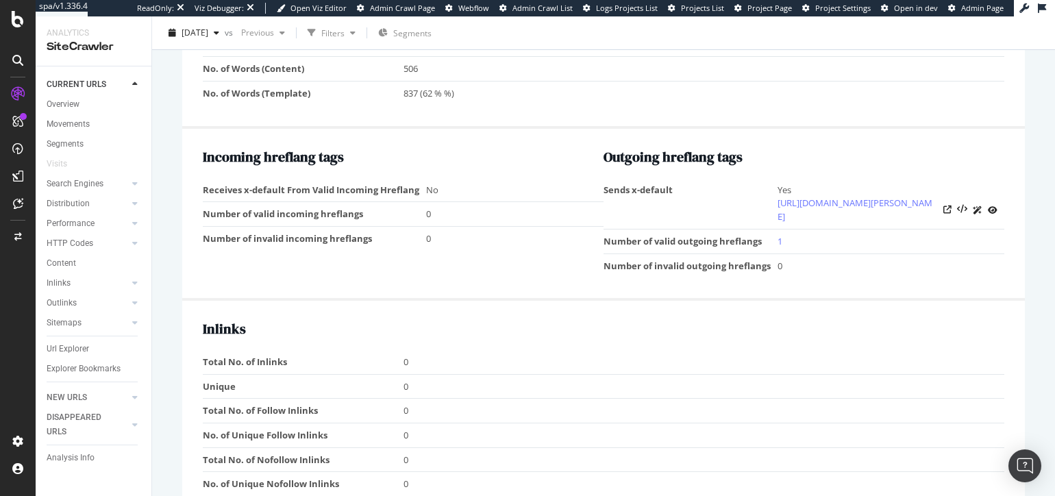
scroll to position [1423, 0]
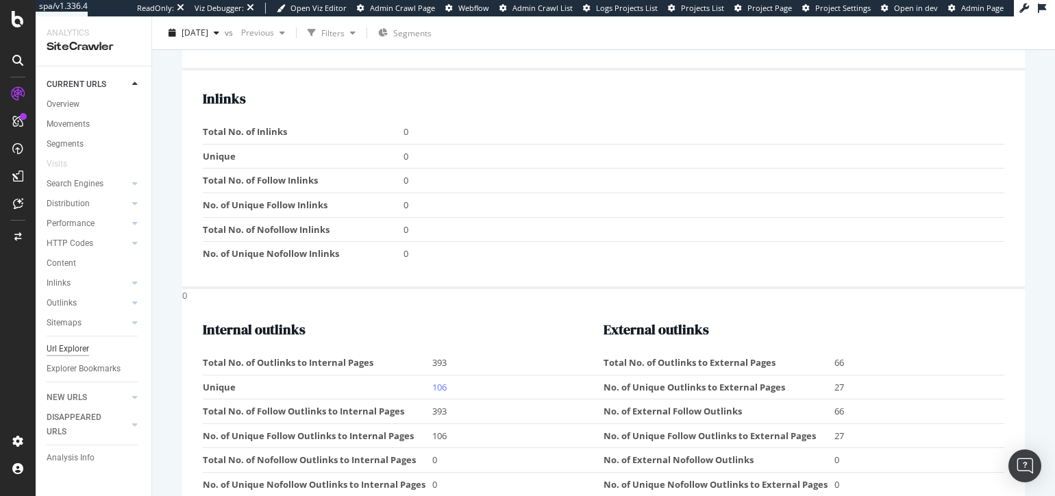
drag, startPoint x: 82, startPoint y: 349, endPoint x: 67, endPoint y: 352, distance: 15.5
click at [82, 349] on div "Url Explorer" at bounding box center [68, 349] width 42 height 14
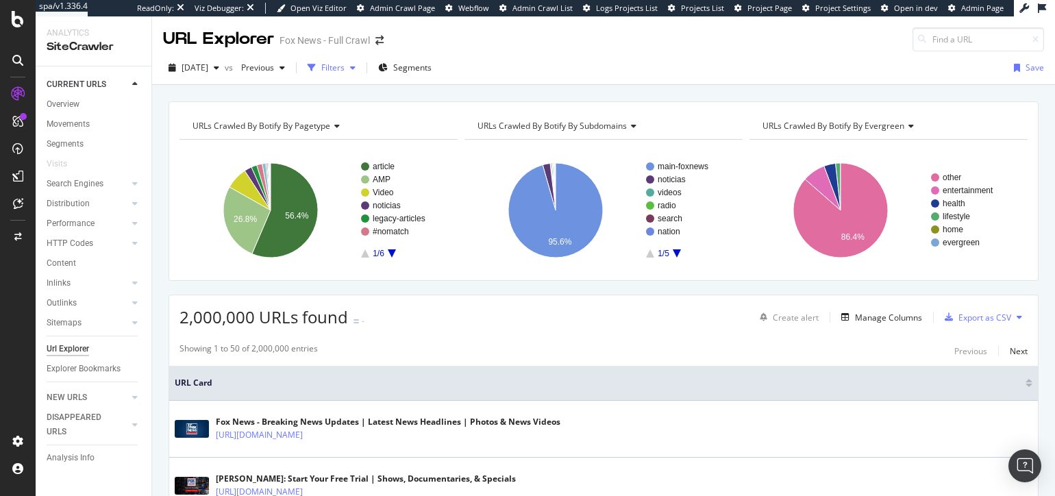
drag, startPoint x: 354, startPoint y: 66, endPoint x: 343, endPoint y: 68, distance: 10.5
click at [343, 68] on div "Filters" at bounding box center [331, 68] width 59 height 21
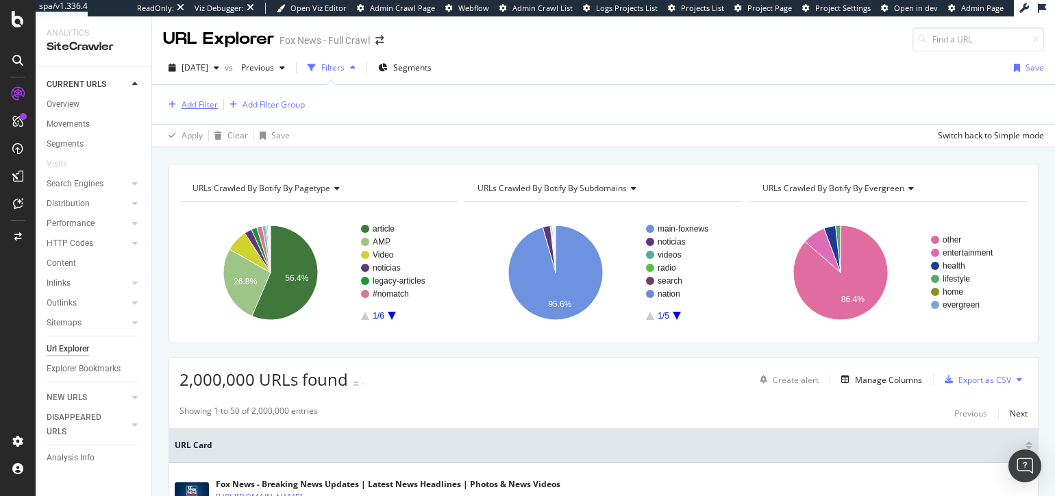
click at [214, 104] on div "Add Filter" at bounding box center [200, 105] width 36 height 12
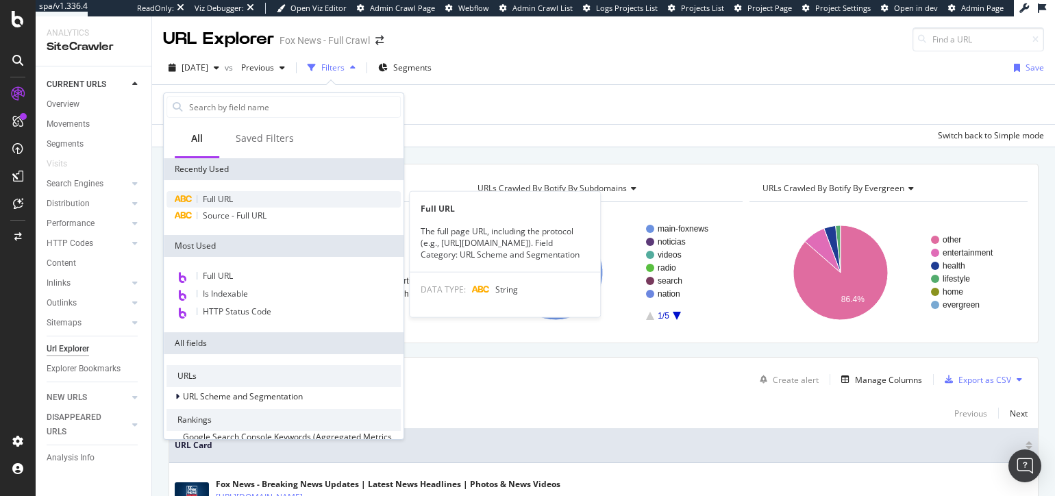
click at [224, 198] on span "Full URL" at bounding box center [218, 199] width 30 height 12
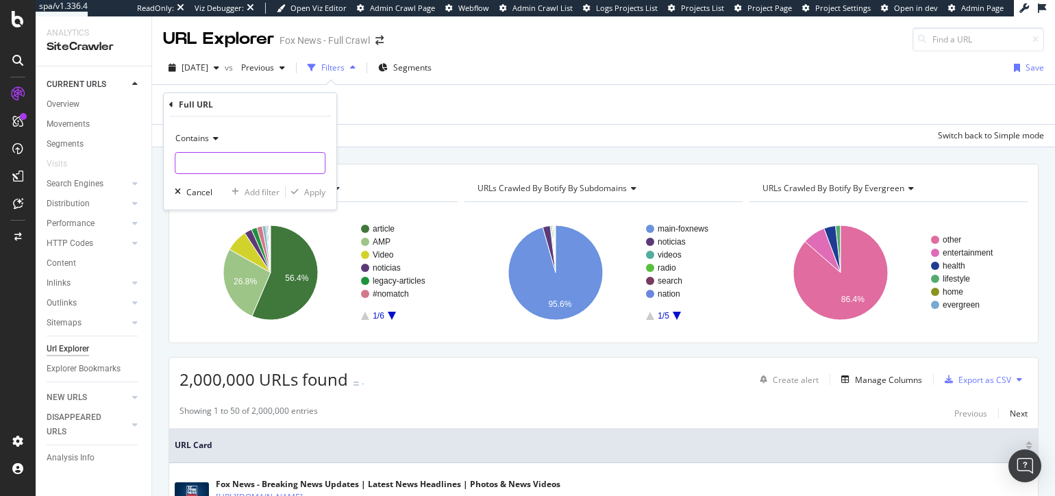
click at [241, 164] on input "text" at bounding box center [249, 163] width 149 height 22
paste input "[URL][DOMAIN_NAME][PERSON_NAME]"
type input "[URL][DOMAIN_NAME][PERSON_NAME]"
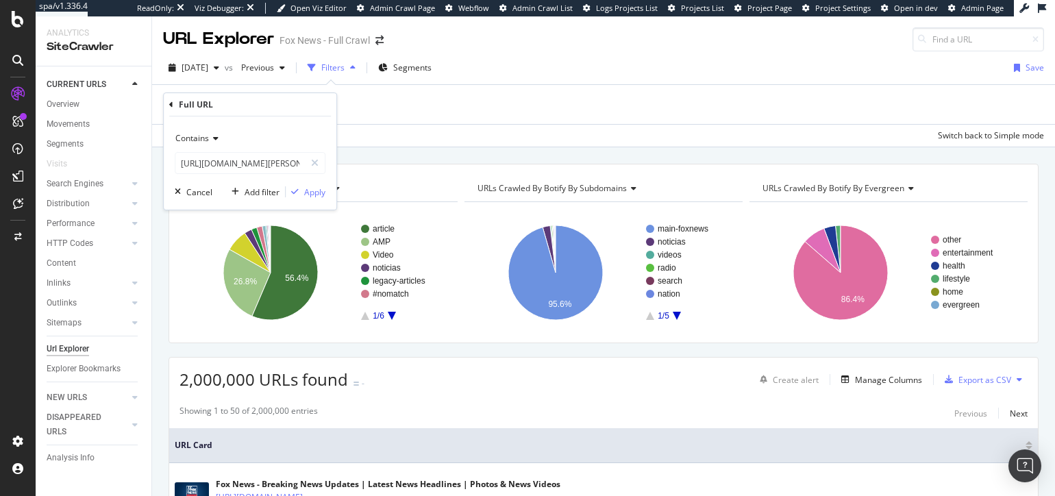
click at [212, 142] on icon at bounding box center [214, 138] width 10 height 8
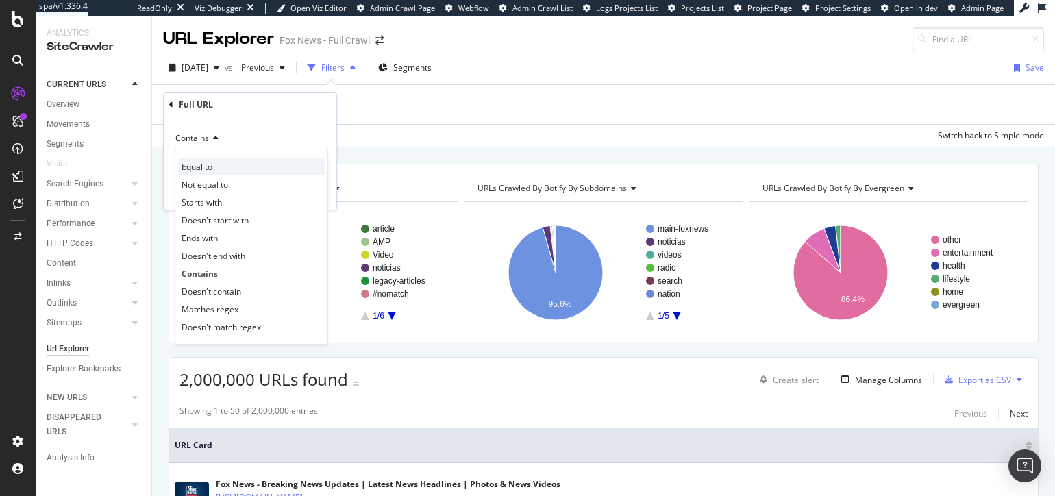
click at [228, 164] on div "Equal to" at bounding box center [251, 167] width 147 height 18
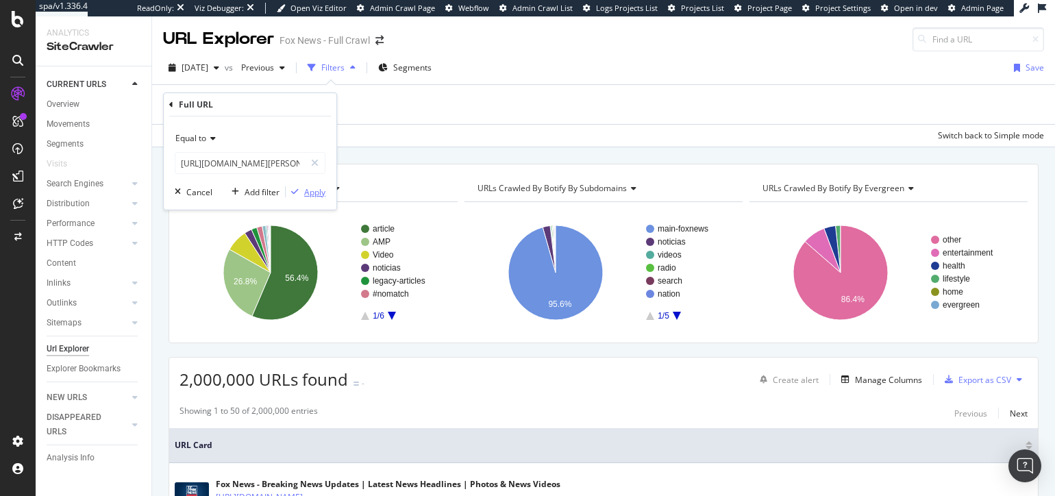
click at [302, 193] on div "button" at bounding box center [295, 192] width 19 height 8
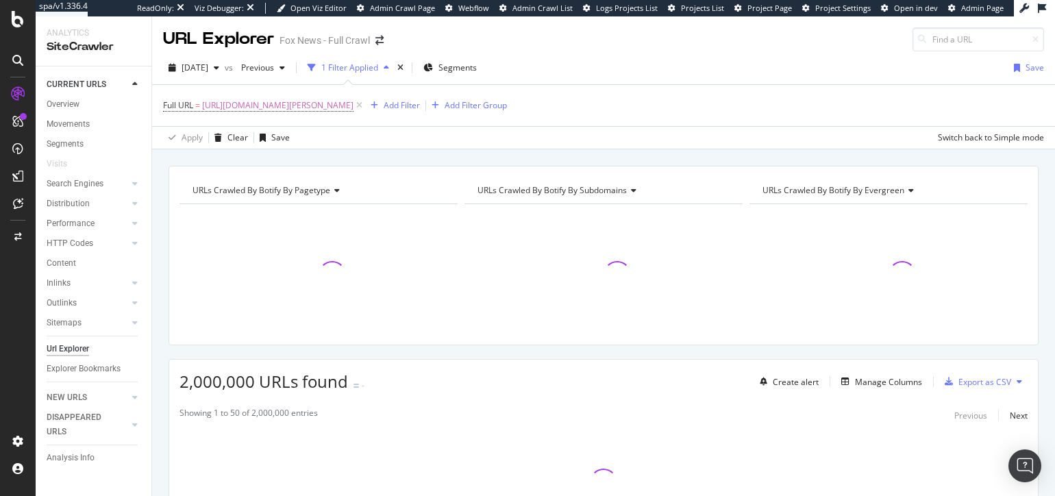
click at [465, 158] on div "URLs Crawled By Botify By pagetype Chart (by Value) Table Expand Export as CSV …" at bounding box center [603, 165] width 903 height 33
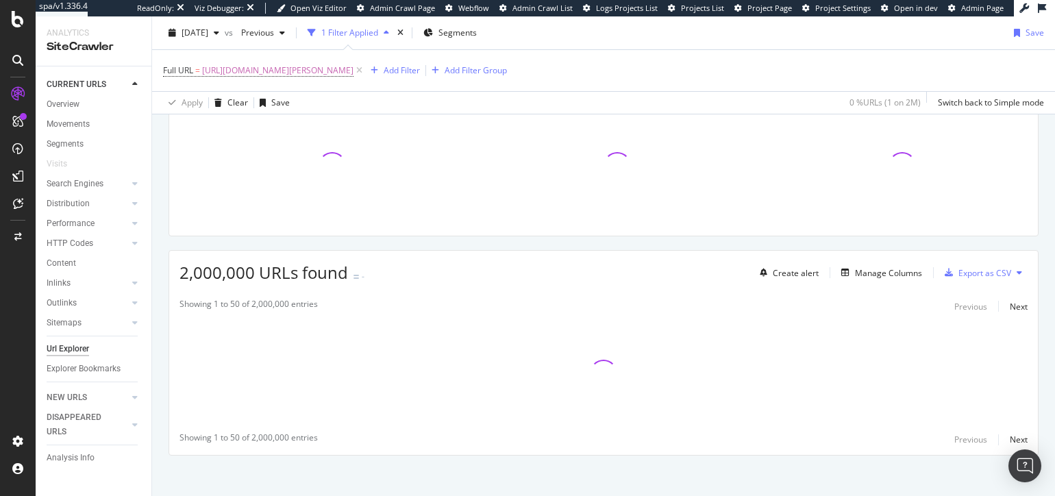
scroll to position [116, 0]
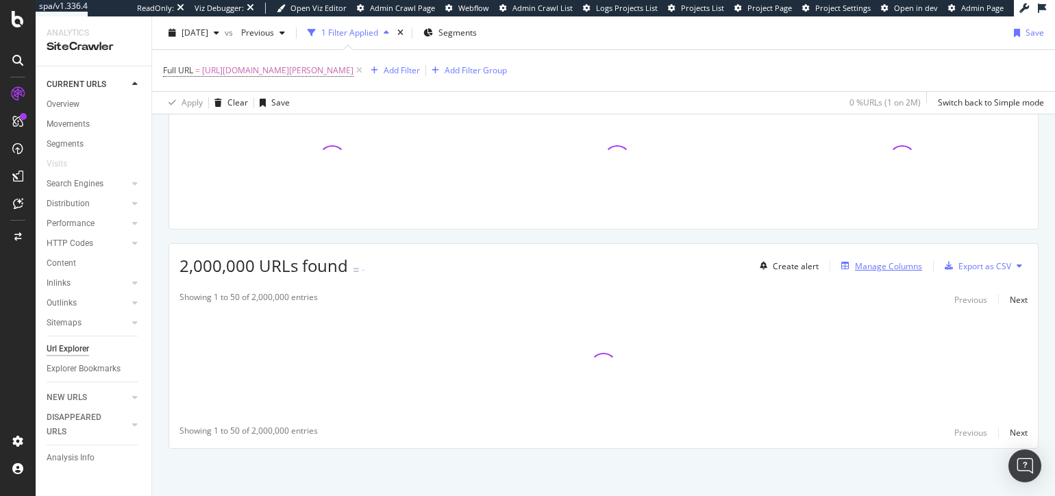
click at [872, 262] on div "Manage Columns" at bounding box center [888, 266] width 67 height 12
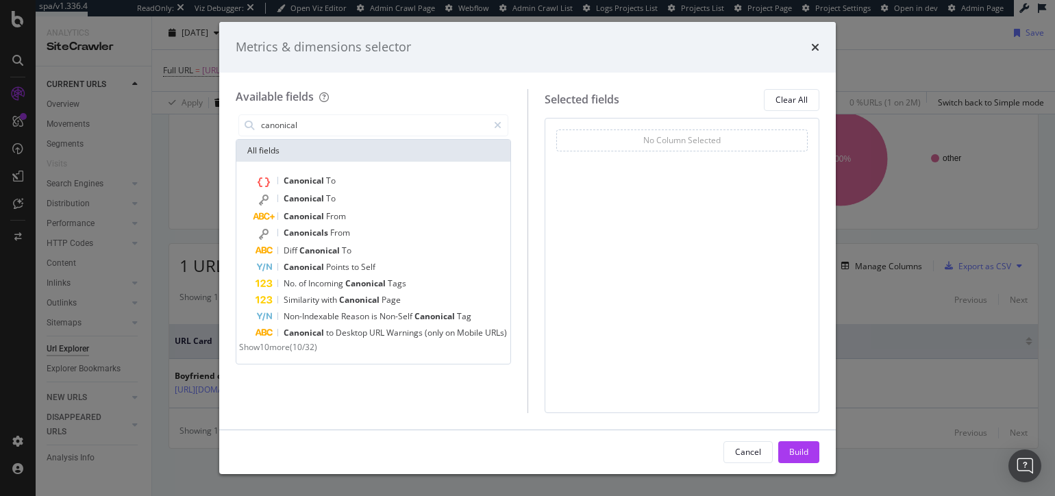
click at [290, 353] on span "Show 10 more" at bounding box center [264, 347] width 51 height 12
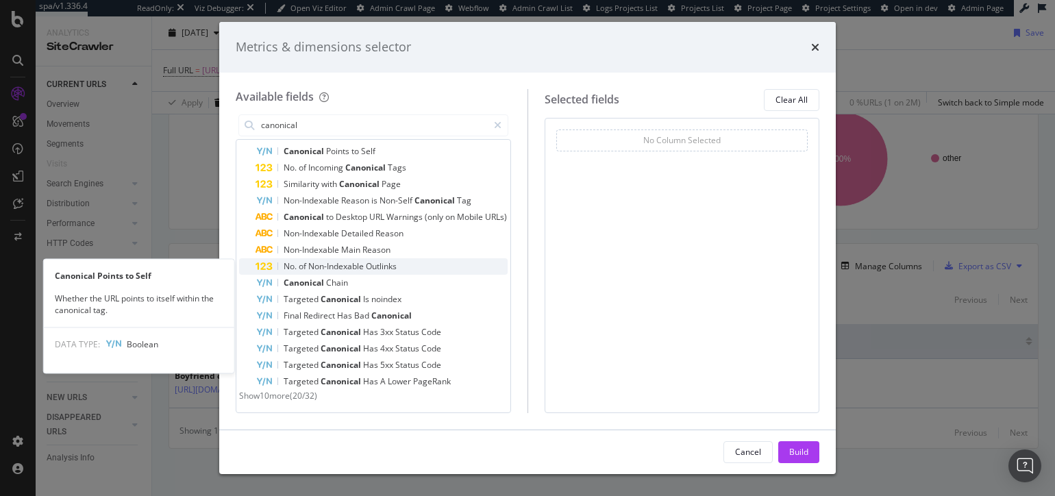
scroll to position [0, 0]
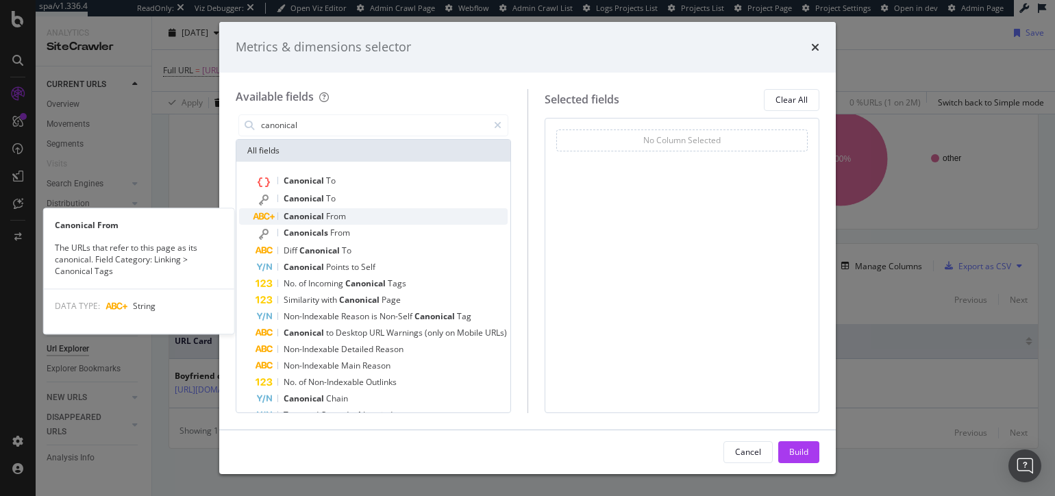
click at [337, 219] on span "From" at bounding box center [336, 216] width 20 height 12
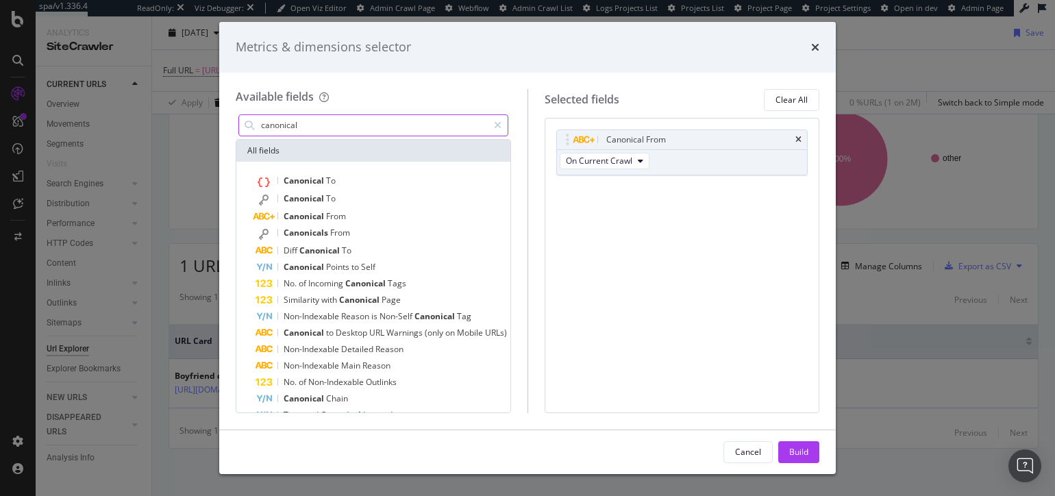
click at [332, 125] on input "canonical" at bounding box center [374, 125] width 228 height 21
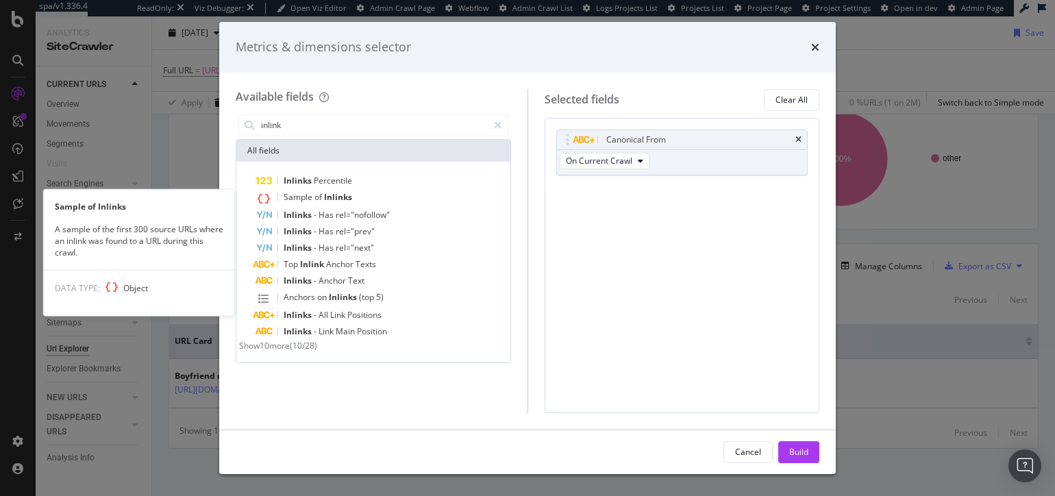
drag, startPoint x: 356, startPoint y: 197, endPoint x: 349, endPoint y: 156, distance: 41.0
click at [356, 197] on div "Sample of Inlinks" at bounding box center [382, 198] width 252 height 18
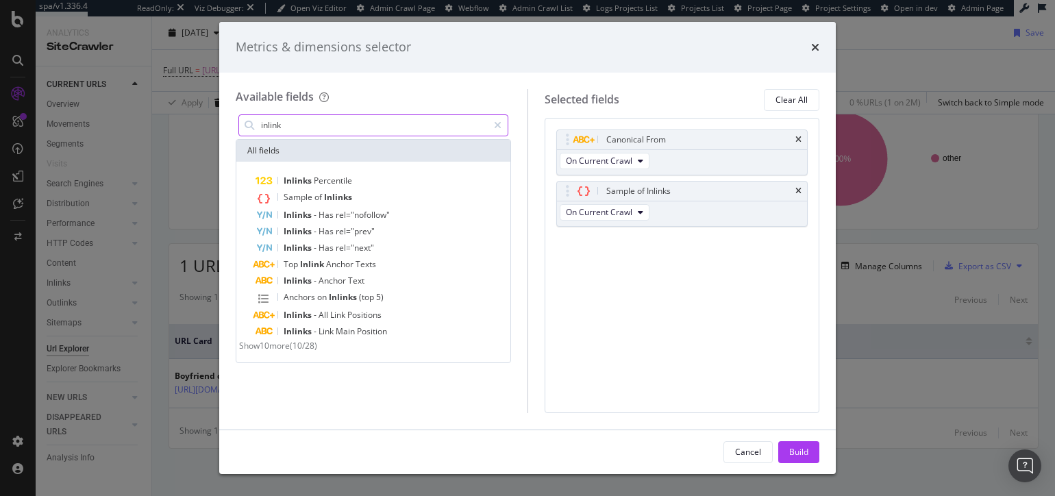
click at [339, 125] on input "inlink" at bounding box center [374, 125] width 228 height 21
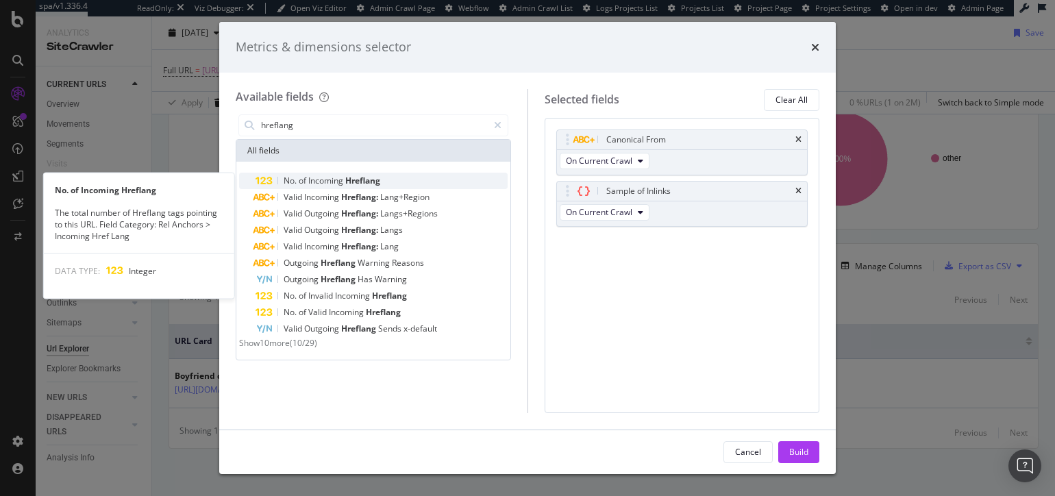
click at [362, 182] on span "Hreflang" at bounding box center [362, 181] width 35 height 12
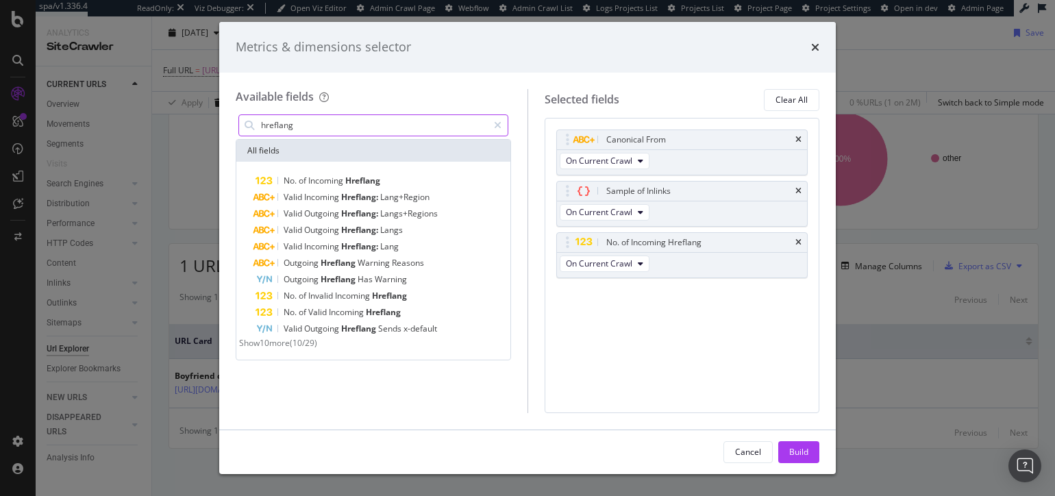
click at [352, 125] on input "hreflang" at bounding box center [374, 125] width 228 height 21
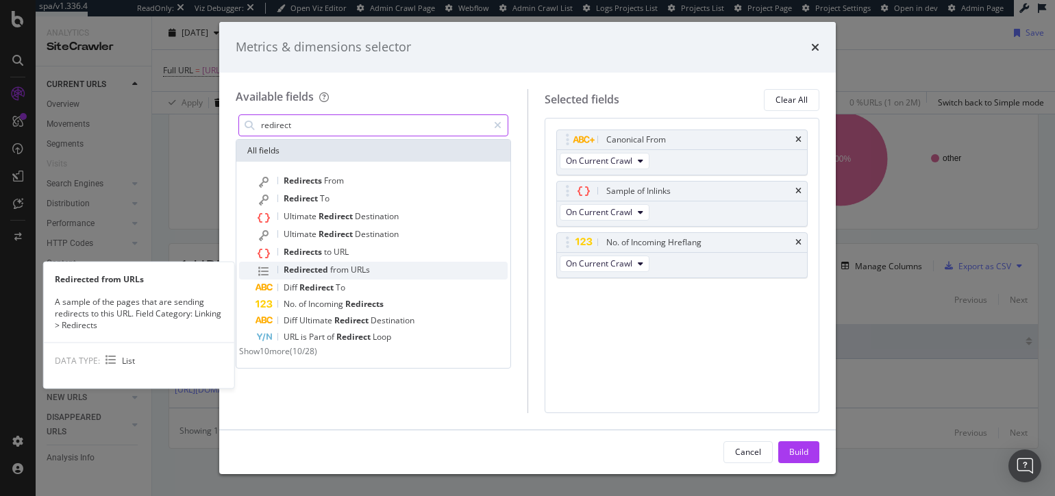
type input "redirect"
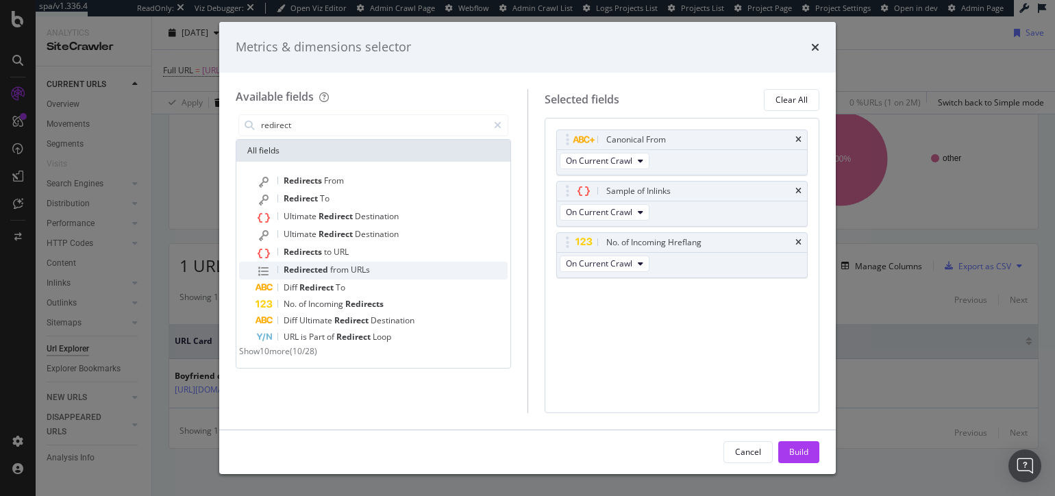
click at [380, 269] on div "Redirected from URLs" at bounding box center [382, 271] width 252 height 18
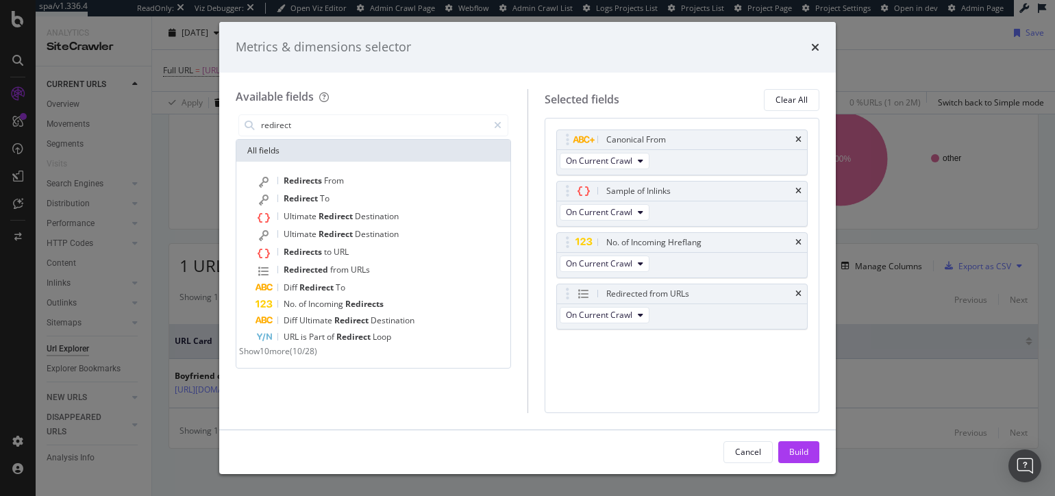
click at [807, 453] on div "Build" at bounding box center [798, 452] width 19 height 12
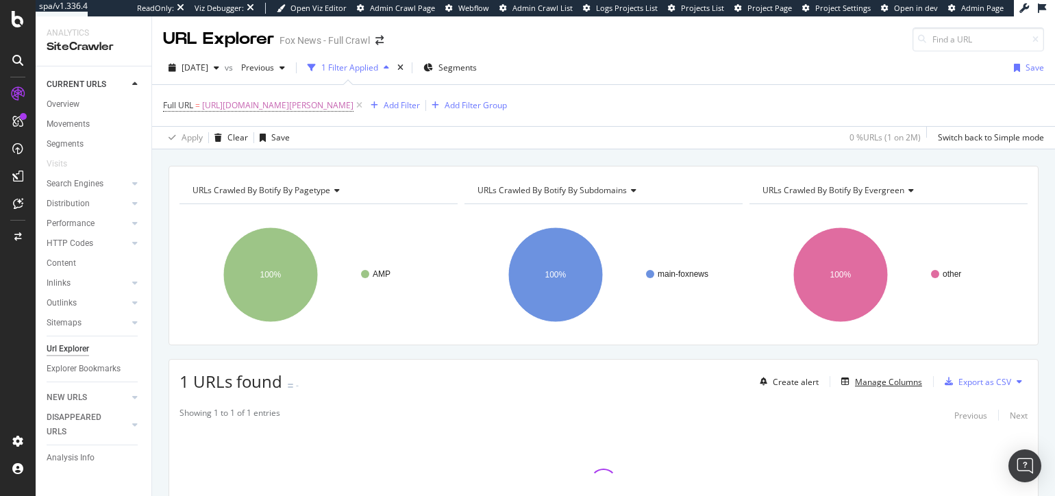
scroll to position [62, 0]
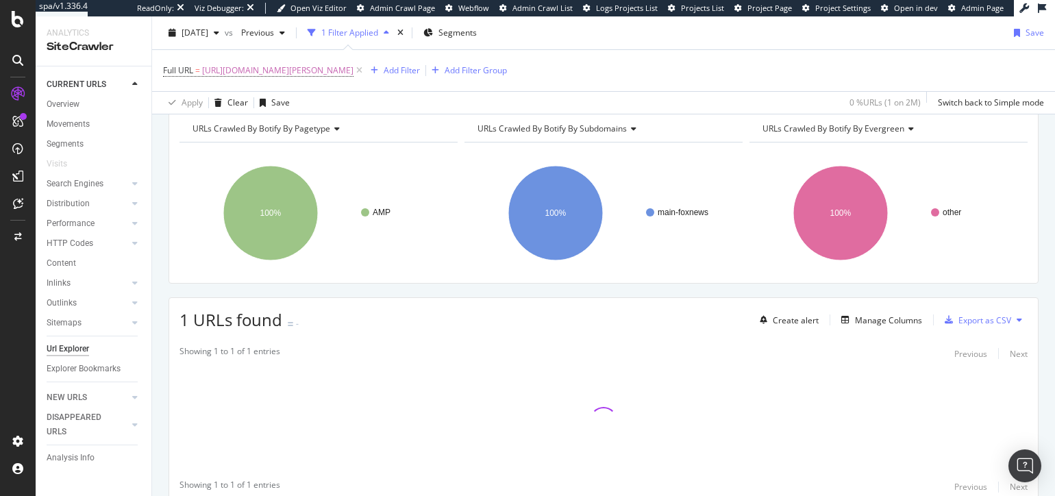
click at [741, 289] on div "URLs Crawled By Botify By pagetype Chart (by Value) Table Expand Export as CSV …" at bounding box center [603, 327] width 903 height 447
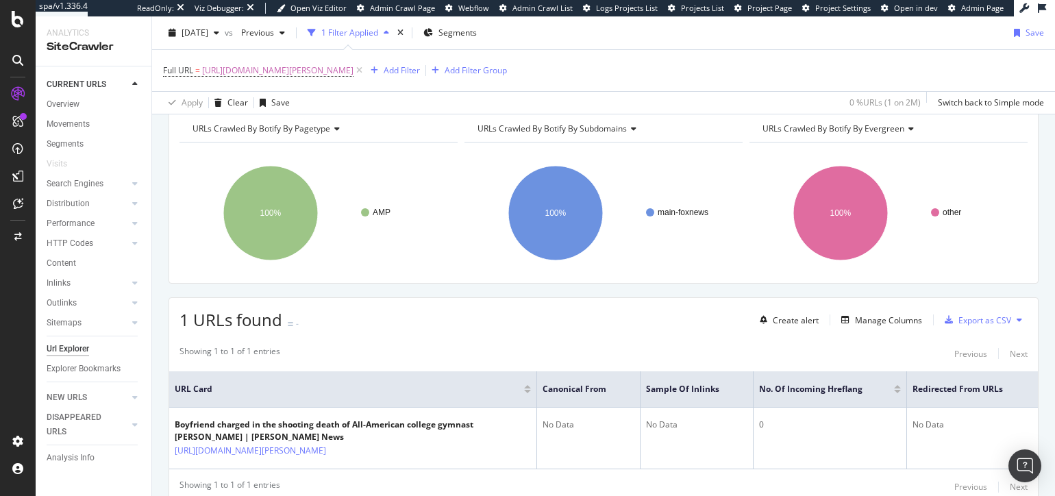
scroll to position [123, 0]
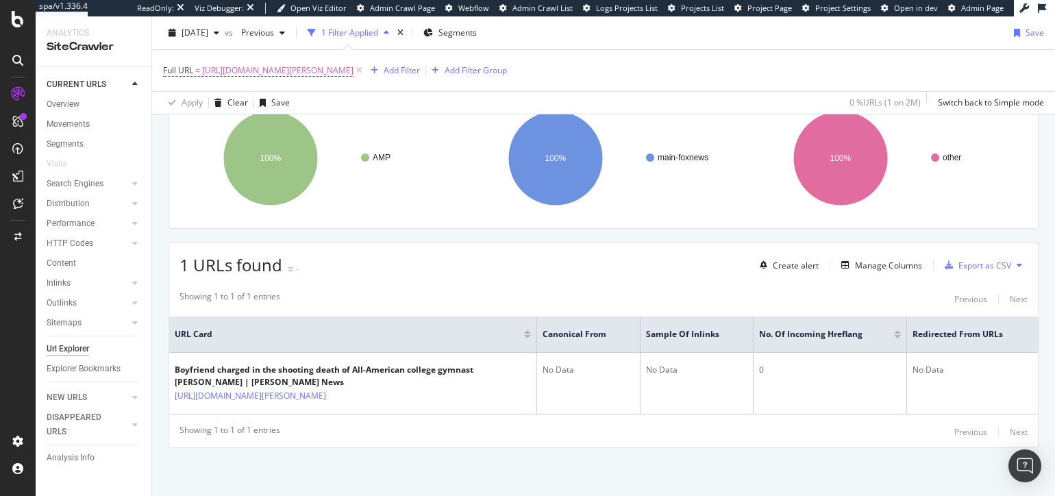
click at [713, 480] on div "URLs Crawled By Botify By pagetype Chart (by Value) Table Expand Export as CSV …" at bounding box center [603, 272] width 903 height 447
click at [703, 468] on div "URLs Crawled By Botify By pagetype Chart (by Value) Table Expand Export as CSV …" at bounding box center [603, 272] width 903 height 447
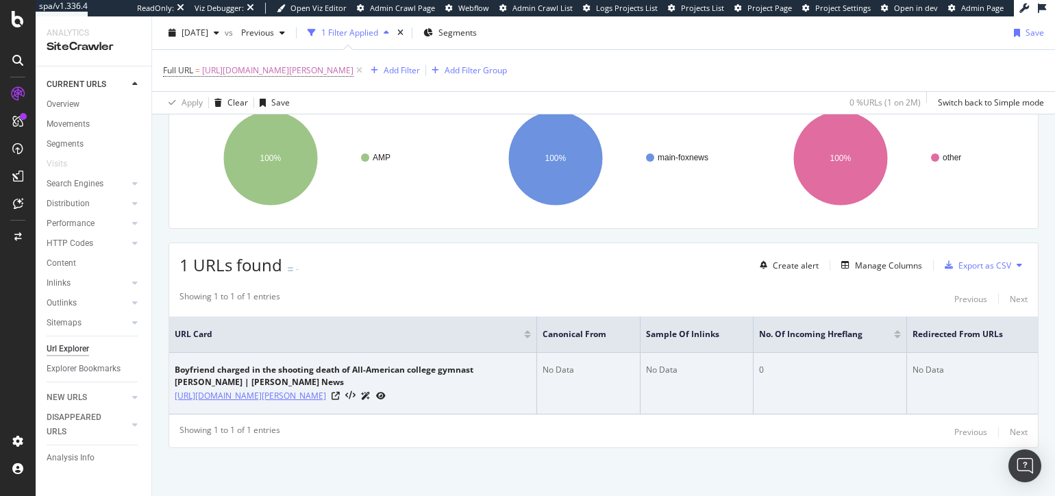
click at [200, 390] on link "[URL][DOMAIN_NAME][PERSON_NAME]" at bounding box center [250, 396] width 151 height 14
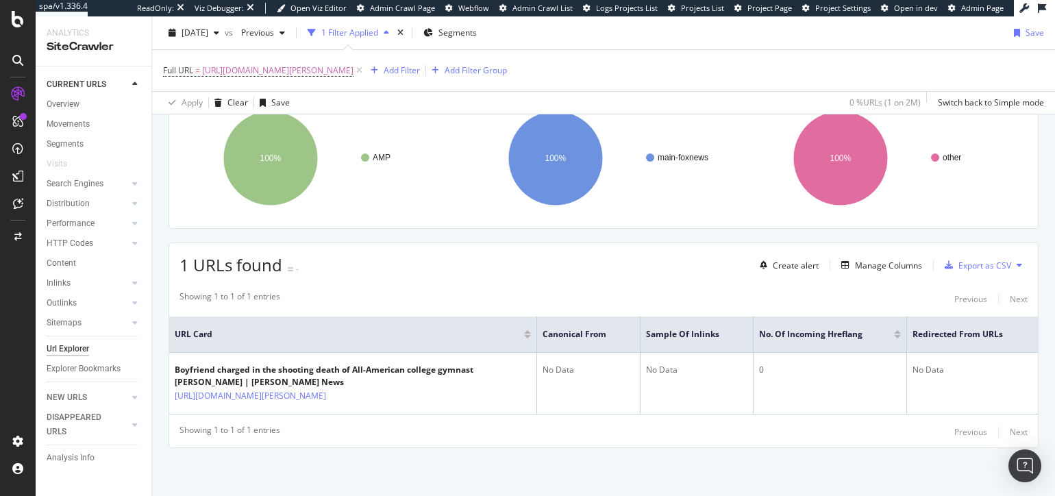
click at [430, 487] on div "URLs Crawled By Botify By pagetype Chart (by Value) Table Expand Export as CSV …" at bounding box center [603, 272] width 903 height 447
click at [620, 467] on div "URLs Crawled By Botify By pagetype Chart (by Value) Table Expand Export as CSV …" at bounding box center [603, 272] width 903 height 447
click at [706, 226] on div "URLs Crawled By Botify By pagetype Chart (by Value) Table Expand Export as CSV …" at bounding box center [603, 272] width 903 height 447
click at [775, 468] on div "URLs Crawled By Botify By pagetype Chart (by Value) Table Expand Export as CSV …" at bounding box center [603, 272] width 903 height 447
click at [873, 260] on div "Manage Columns" at bounding box center [888, 266] width 67 height 12
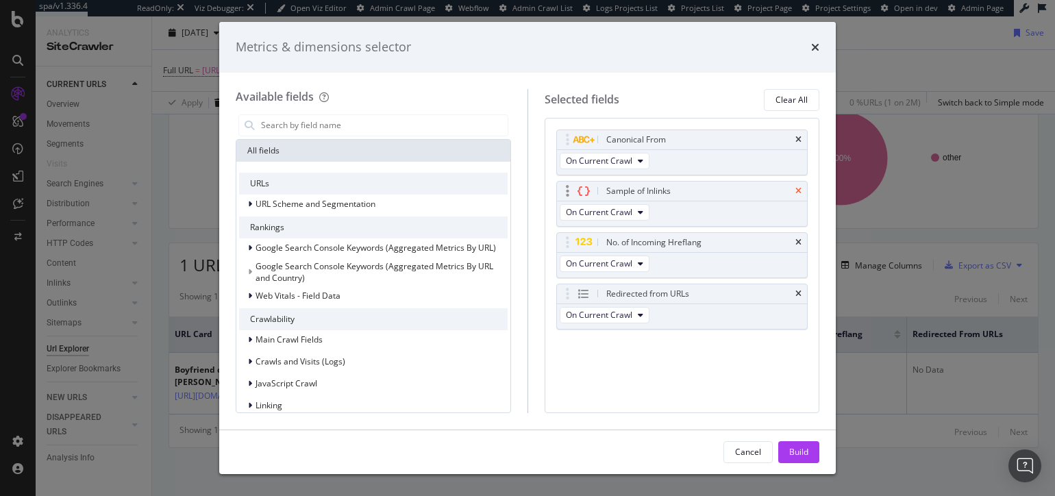
click at [798, 137] on icon "times" at bounding box center [799, 140] width 6 height 8
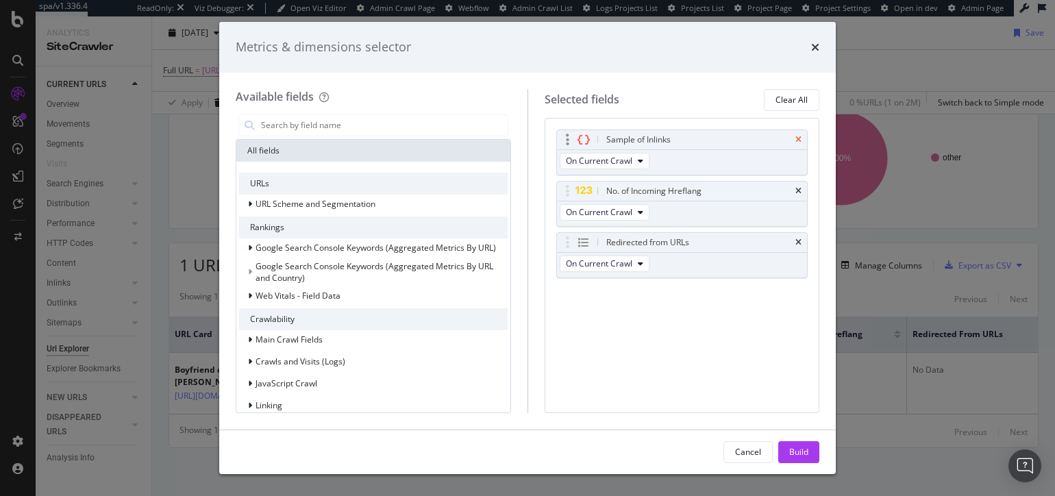
click at [799, 137] on icon "times" at bounding box center [799, 140] width 6 height 8
click at [799, 187] on icon "times" at bounding box center [799, 191] width 6 height 8
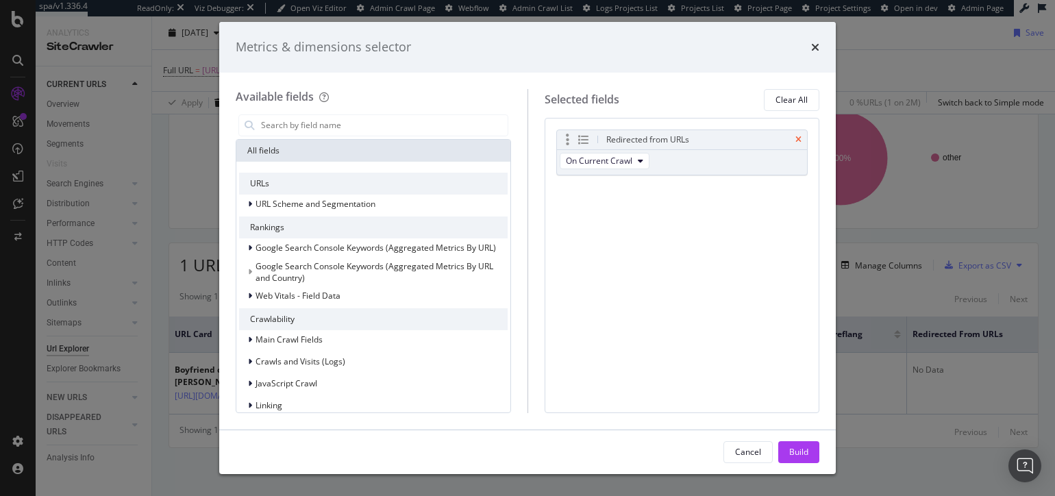
click at [799, 137] on icon "times" at bounding box center [799, 140] width 6 height 8
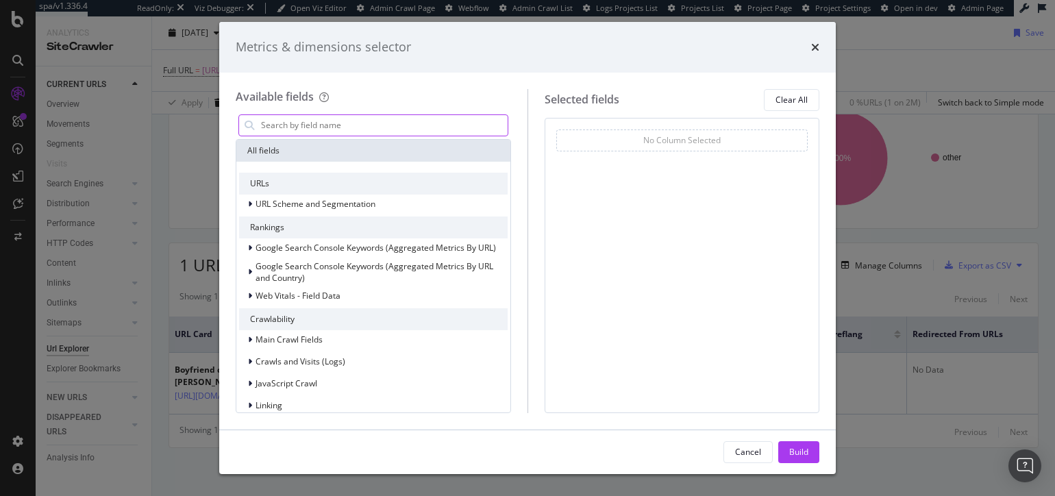
click at [380, 122] on input "modal" at bounding box center [384, 125] width 248 height 21
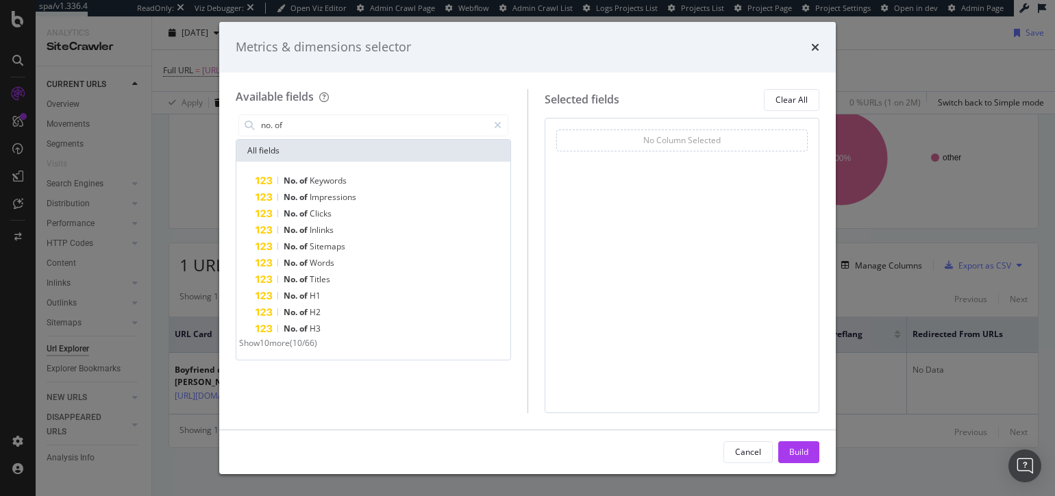
click at [290, 349] on span "Show 10 more" at bounding box center [264, 343] width 51 height 12
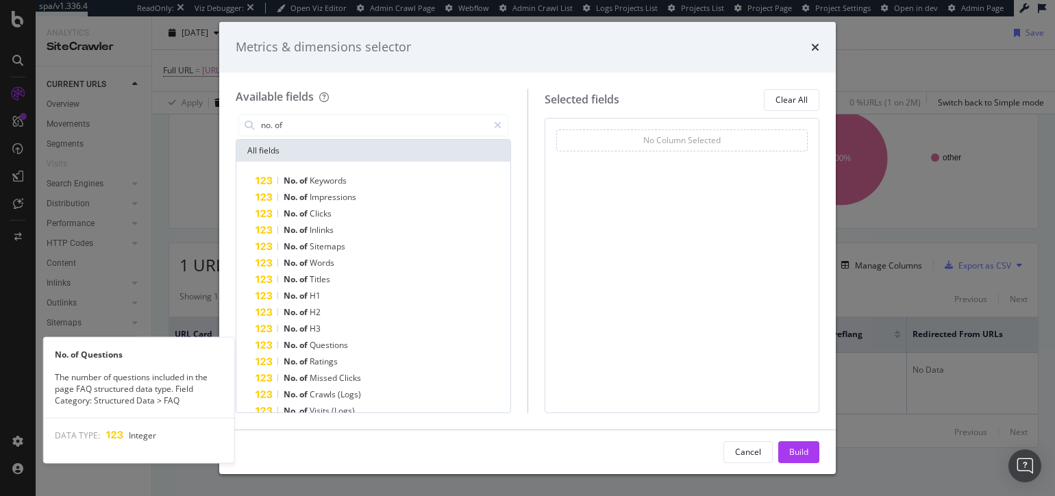
scroll to position [116, 0]
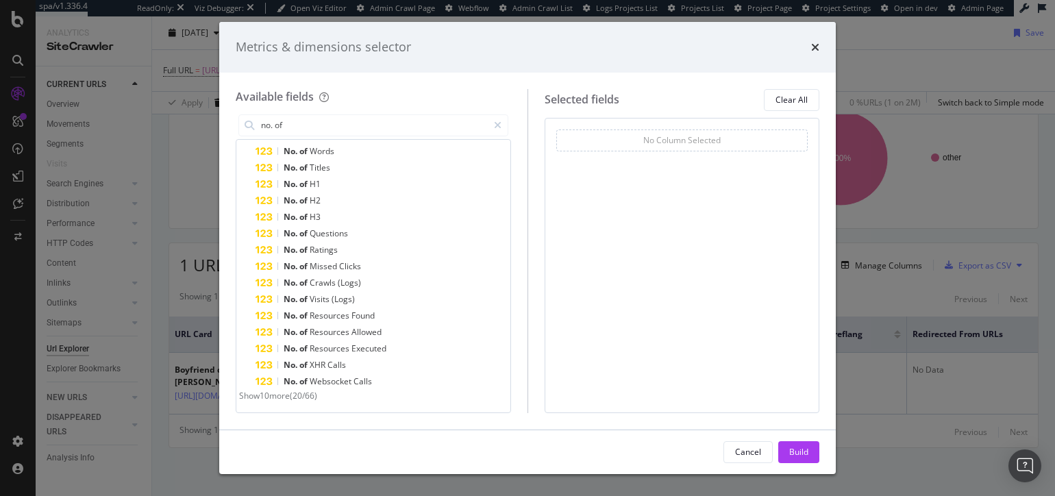
click at [290, 393] on span "Show 10 more" at bounding box center [264, 396] width 51 height 12
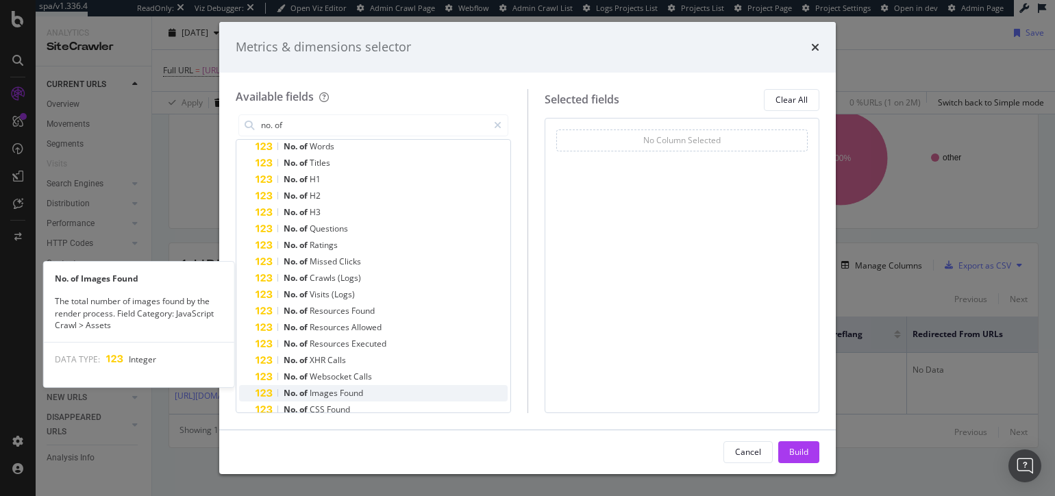
scroll to position [281, 0]
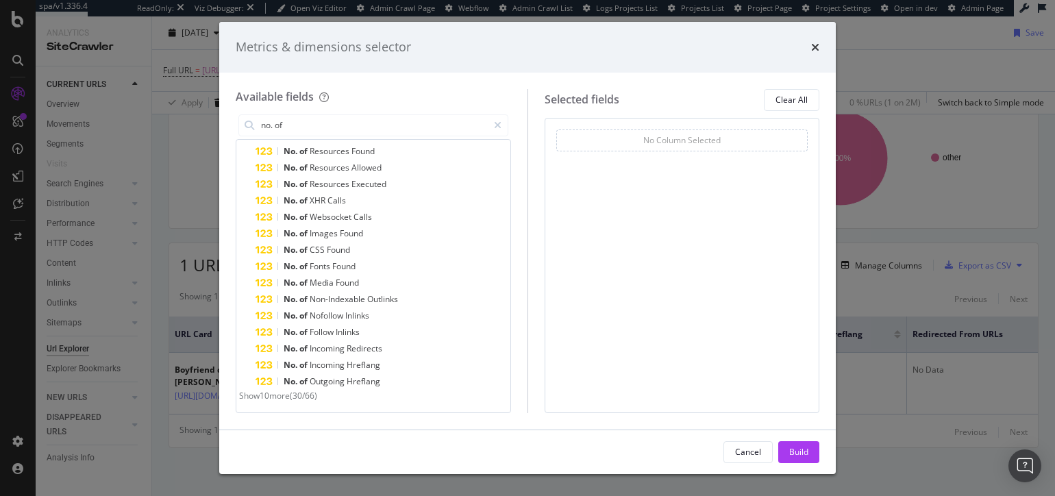
click at [290, 398] on span "Show 10 more" at bounding box center [264, 396] width 51 height 12
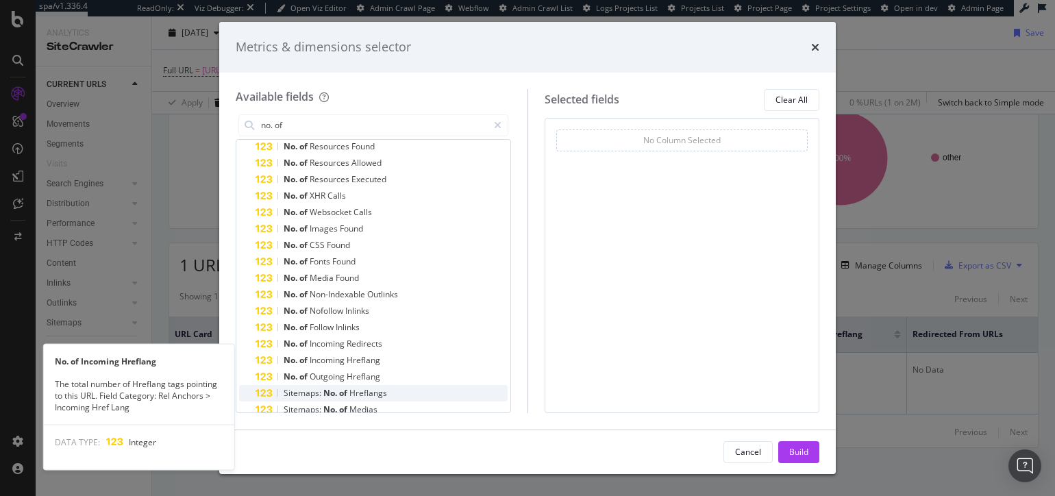
scroll to position [320, 0]
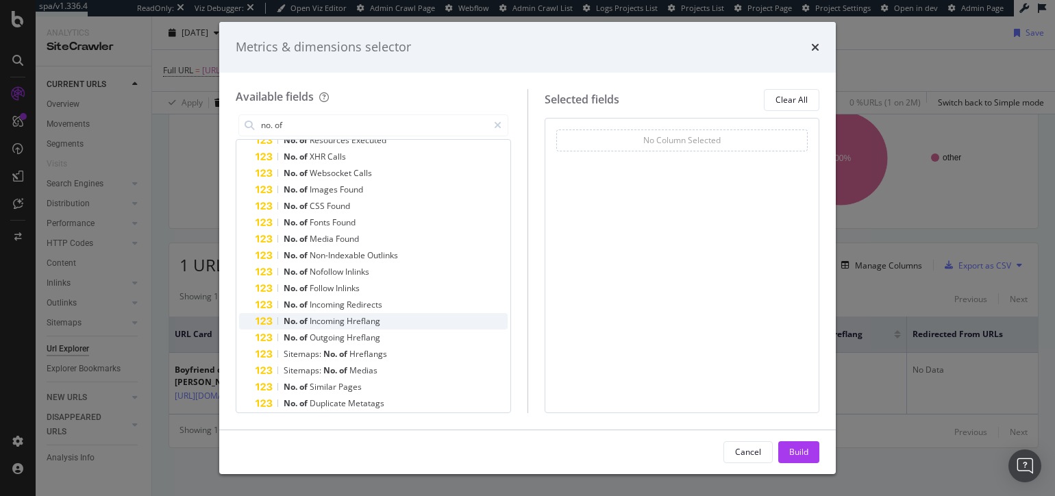
click at [332, 321] on span "Incoming" at bounding box center [328, 321] width 37 height 12
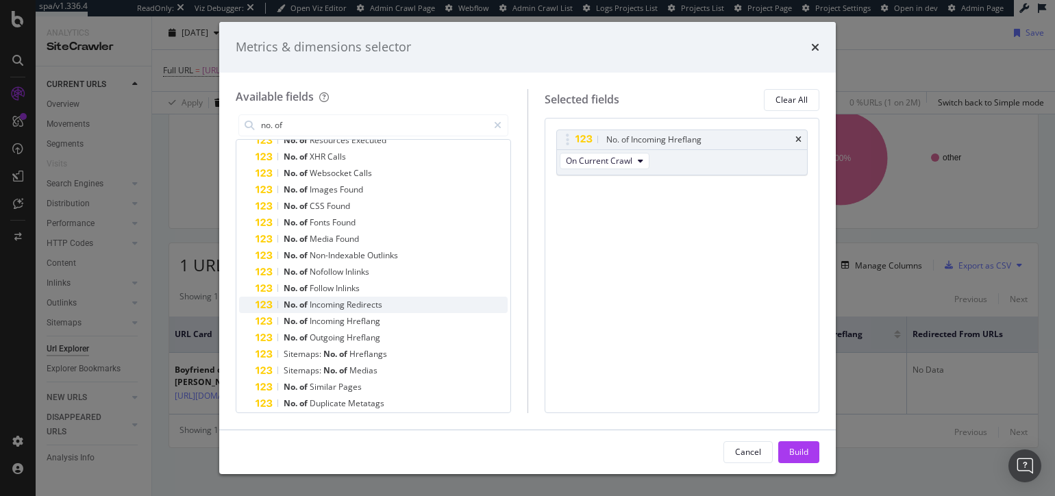
click at [336, 302] on span "Incoming" at bounding box center [328, 305] width 37 height 12
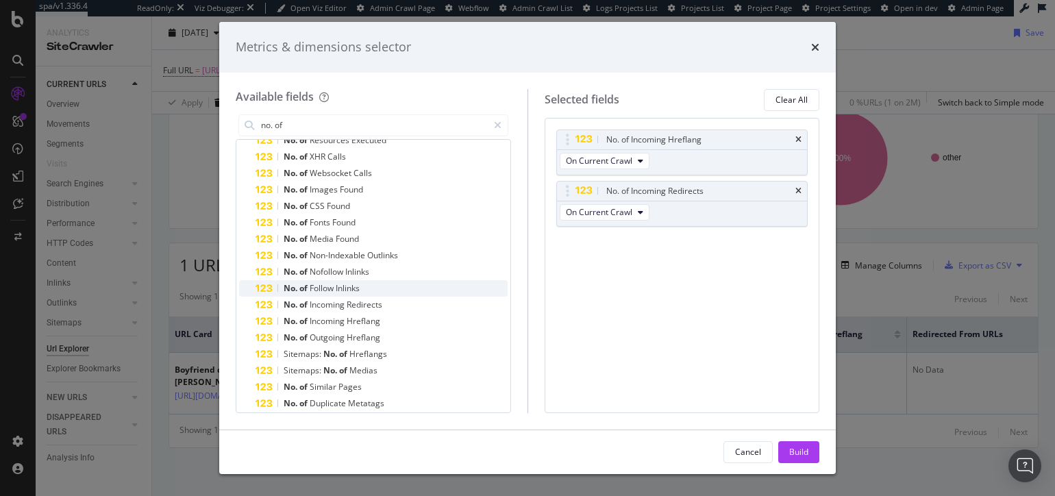
click at [352, 284] on span "Inlinks" at bounding box center [348, 288] width 24 height 12
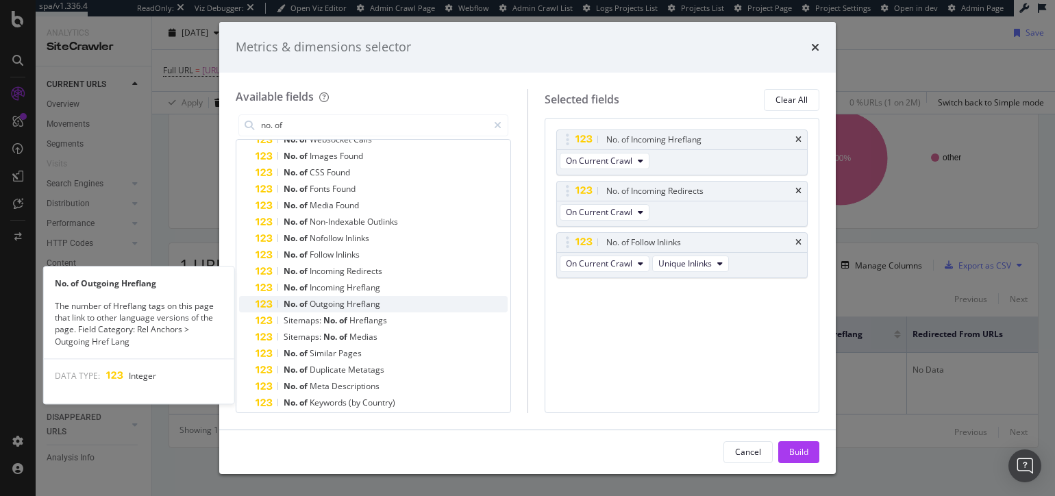
scroll to position [339, 0]
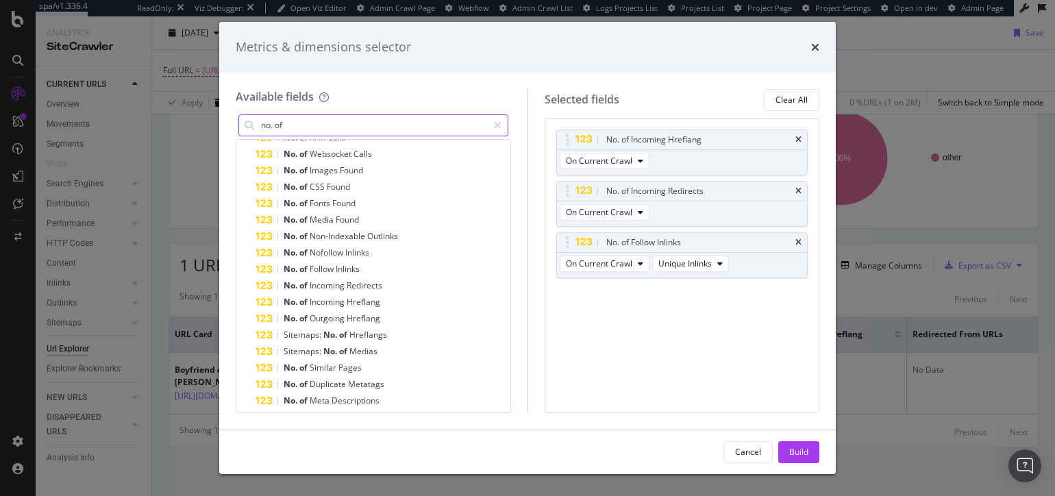
click at [339, 128] on input "no. of" at bounding box center [374, 125] width 228 height 21
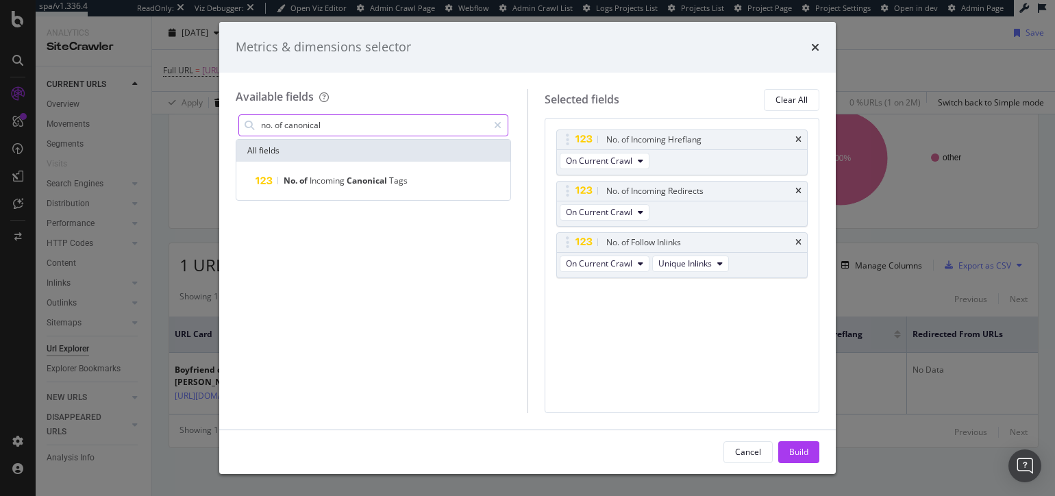
scroll to position [0, 0]
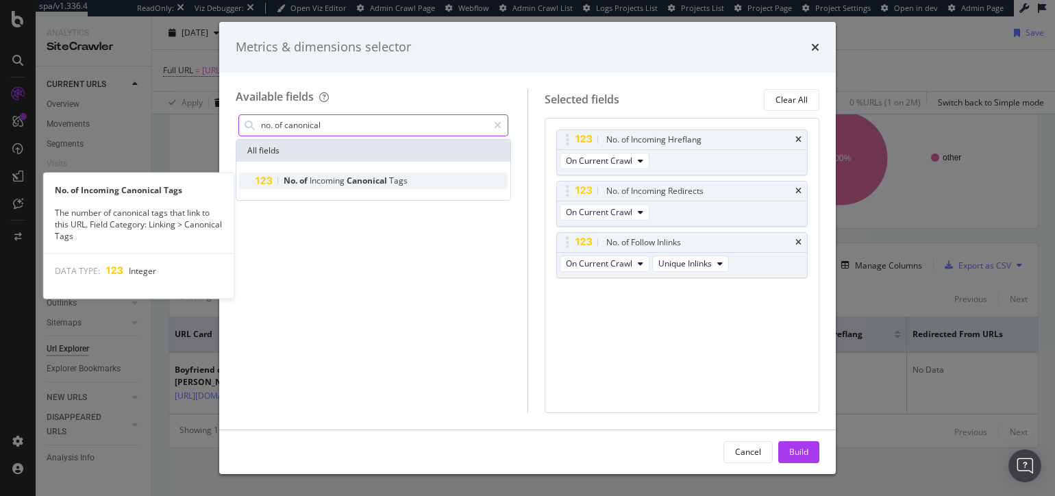
type input "no. of canonical"
click at [376, 184] on span "Canonical" at bounding box center [368, 181] width 42 height 12
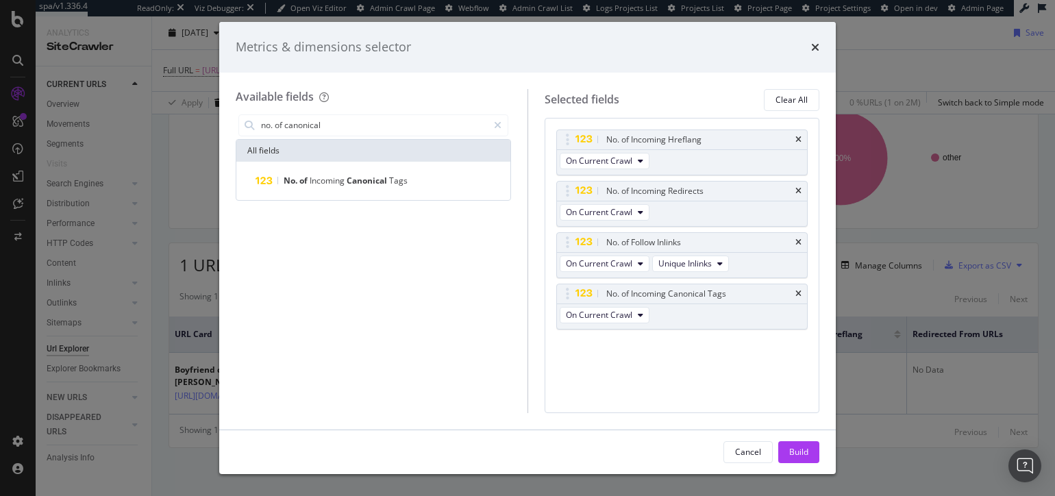
click at [797, 453] on div "Build" at bounding box center [798, 452] width 19 height 12
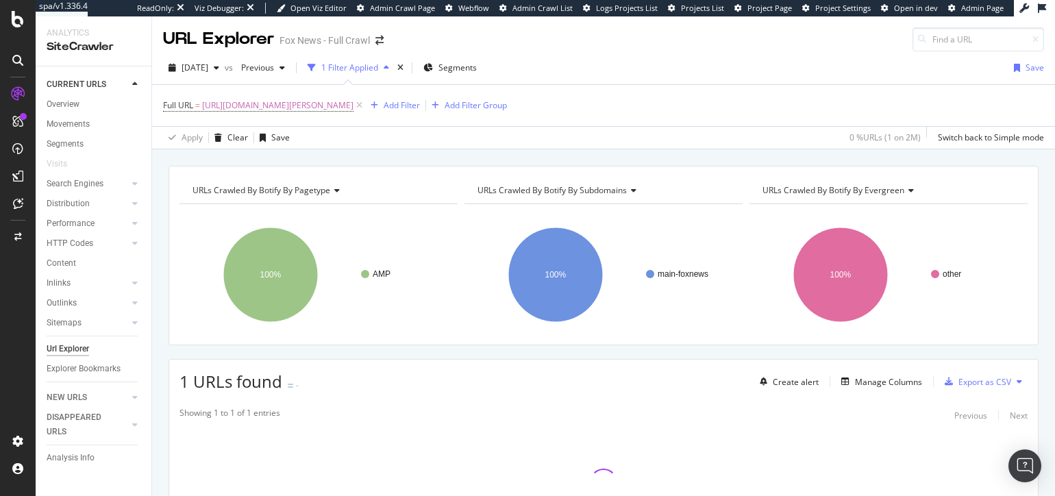
click at [552, 354] on div "URLs Crawled By Botify By pagetype Chart (by Value) Table Expand Export as CSV …" at bounding box center [603, 389] width 903 height 447
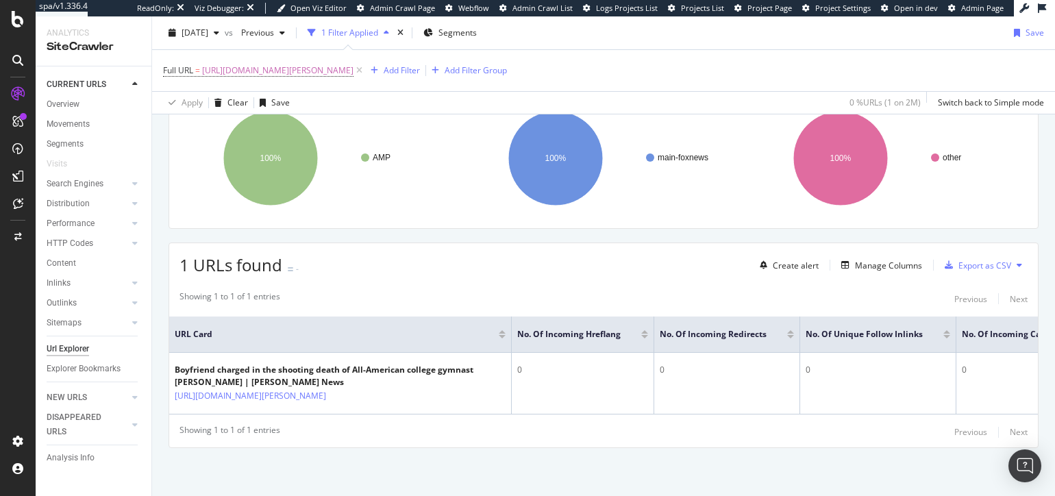
click at [326, 466] on div "URLs Crawled By Botify By pagetype Chart (by Value) Table Expand Export as CSV …" at bounding box center [603, 272] width 903 height 447
click at [159, 393] on div "URLs Crawled By Botify By pagetype Chart (by Value) Table Expand Export as CSV …" at bounding box center [603, 272] width 903 height 447
click at [395, 464] on div "URLs Crawled By Botify By pagetype Chart (by Value) Table Expand Export as CSV …" at bounding box center [603, 272] width 903 height 447
click at [157, 405] on div "URLs Crawled By Botify By pagetype Chart (by Value) Table Expand Export as CSV …" at bounding box center [603, 272] width 903 height 447
click at [156, 408] on div "URLs Crawled By Botify By pagetype Chart (by Value) Table Expand Export as CSV …" at bounding box center [603, 272] width 903 height 447
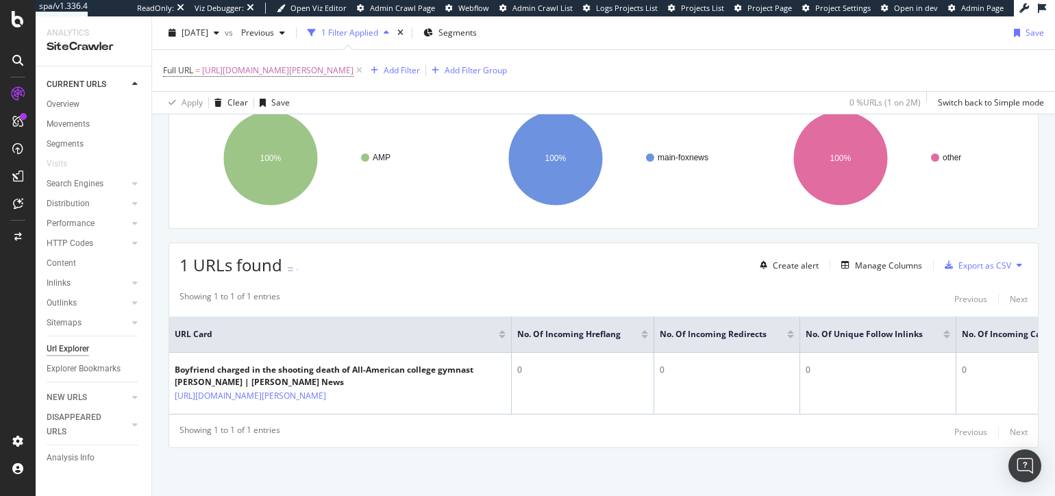
click at [367, 471] on div "URLs Crawled By Botify By pagetype Chart (by Value) Table Expand Export as CSV …" at bounding box center [603, 272] width 903 height 447
click at [587, 467] on div "URLs Crawled By Botify By pagetype Chart (by Value) Table Expand Export as CSV …" at bounding box center [603, 272] width 903 height 447
click at [569, 284] on div "Showing 1 to 1 of 1 entries Previous Next URL Card No. of Incoming Hreflang No.…" at bounding box center [603, 366] width 869 height 164
click at [550, 461] on div "URLs Crawled By Botify By pagetype Chart (by Value) Table Expand Export as CSV …" at bounding box center [603, 272] width 903 height 447
click at [565, 453] on div "URLs Crawled By Botify By pagetype Chart (by Value) Table Expand Export as CSV …" at bounding box center [603, 272] width 903 height 447
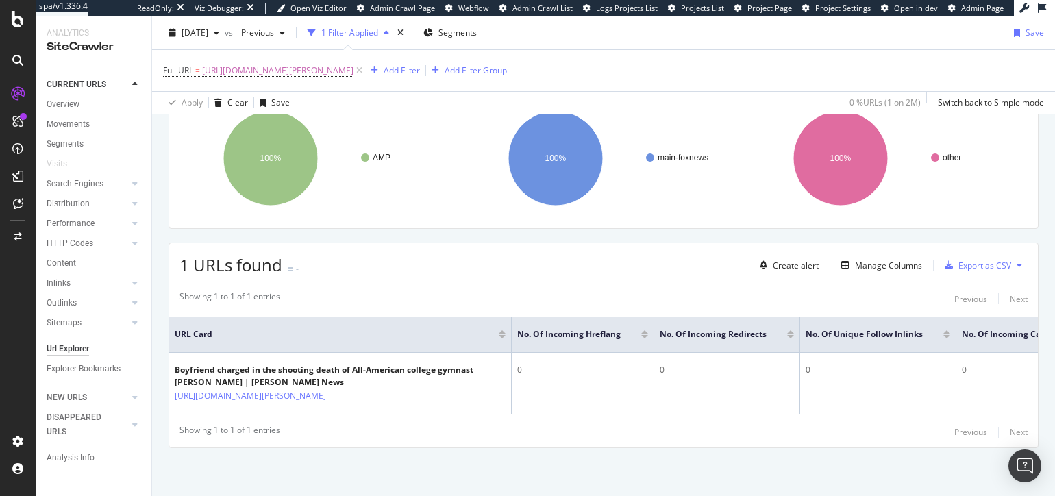
click at [568, 227] on div "URLs Crawled By Botify By pagetype Chart (by Value) Table Expand Export as CSV …" at bounding box center [603, 272] width 903 height 447
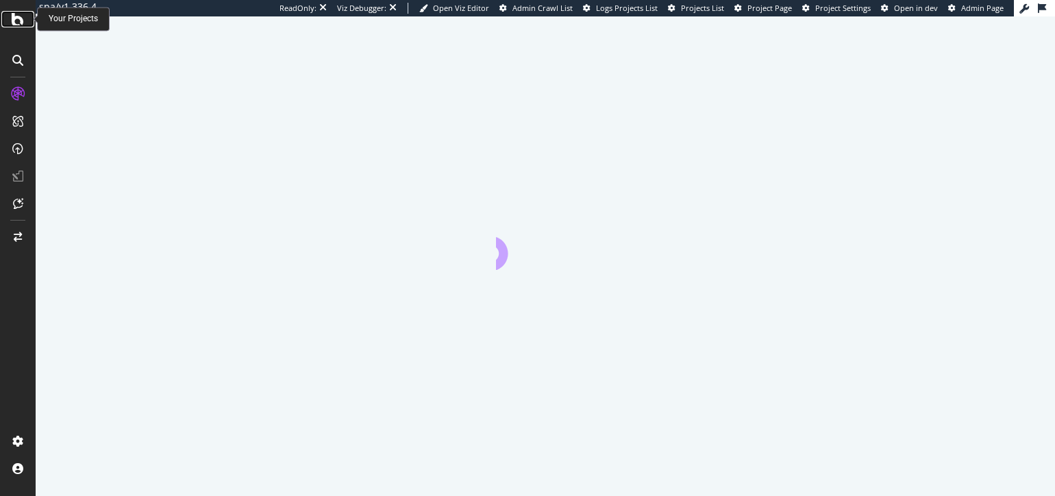
click at [12, 17] on icon at bounding box center [18, 19] width 12 height 16
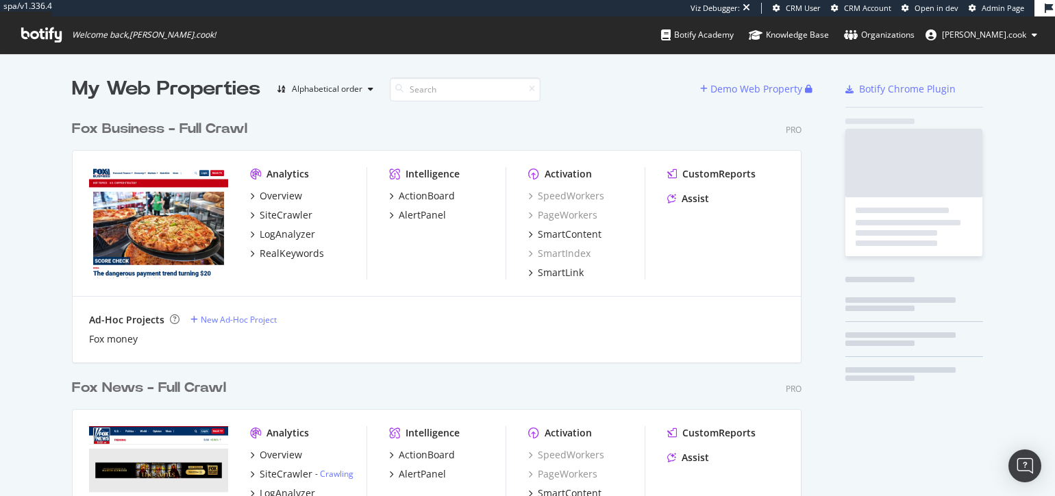
scroll to position [777, 740]
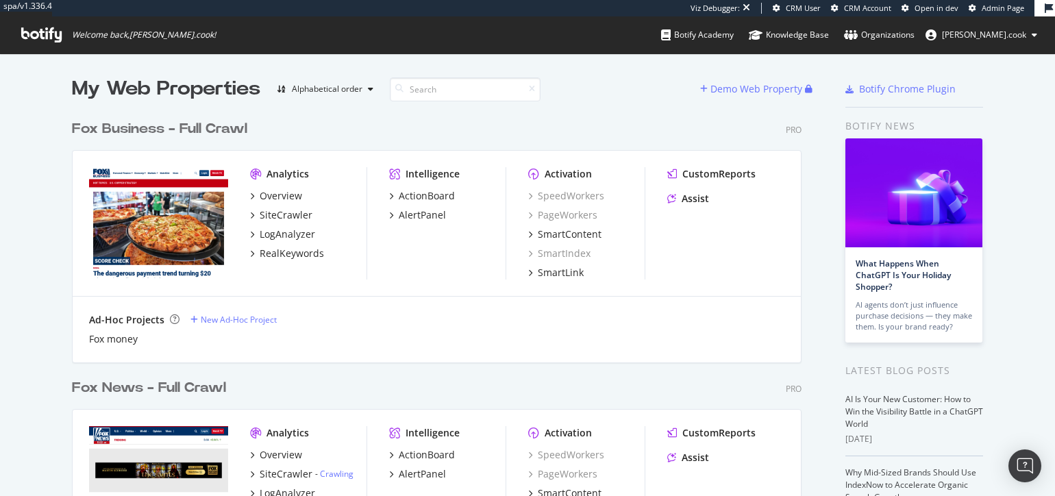
click at [305, 130] on div "Fox Business - Full Crawl Pro" at bounding box center [437, 129] width 730 height 20
click at [280, 235] on div "LogAnalyzer" at bounding box center [288, 235] width 56 height 14
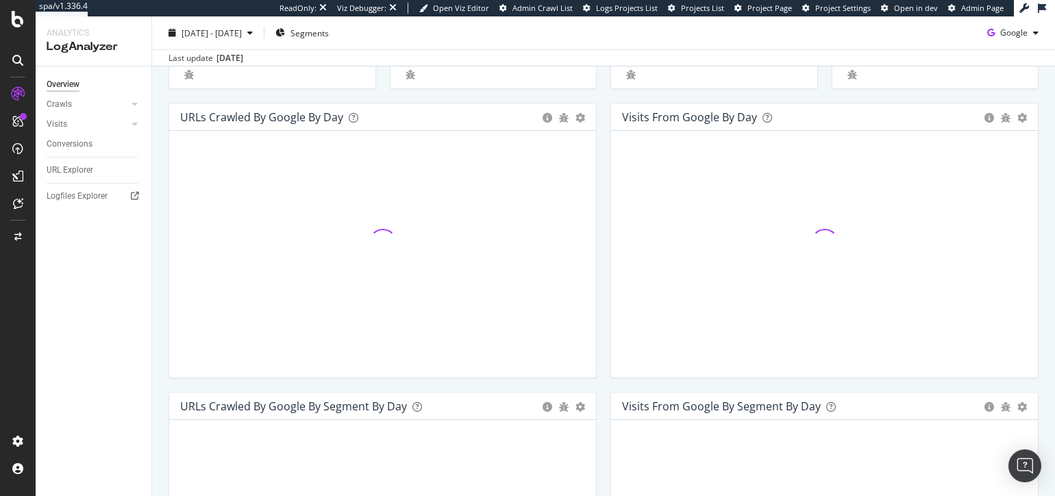
scroll to position [142, 0]
click at [600, 261] on div "URLs Crawled by Google by day Area Table Hold CMD (⌘) while clicking to filter …" at bounding box center [383, 245] width 442 height 289
click at [602, 93] on div "Unique URLs 866K View Details" at bounding box center [493, 51] width 221 height 101
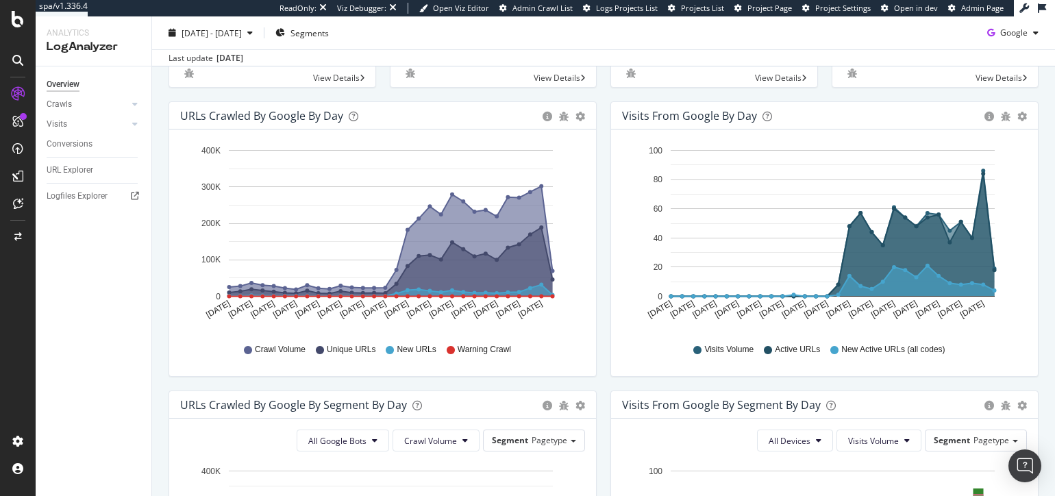
click at [600, 145] on div "URLs Crawled by Google by day Area Table Hold CMD (⌘) while clicking to filter …" at bounding box center [383, 245] width 442 height 289
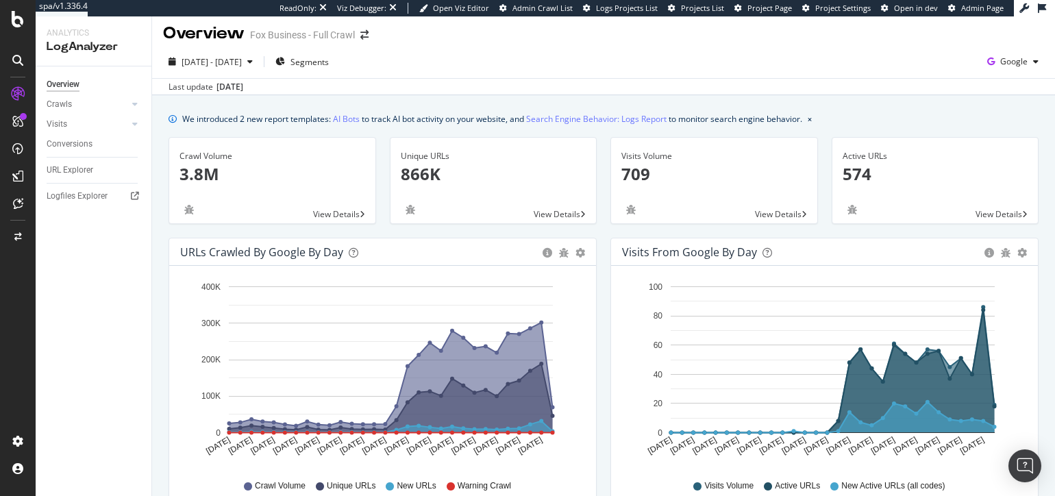
scroll to position [0, 0]
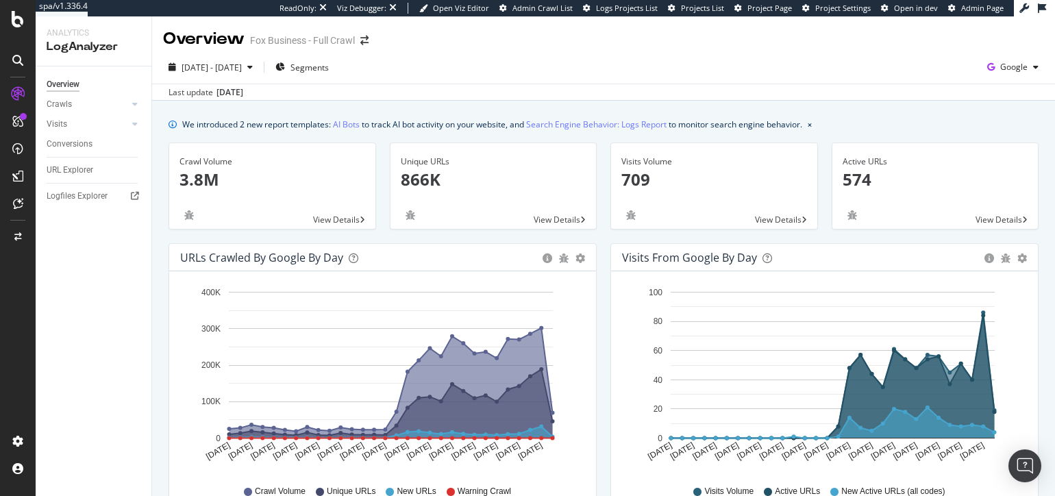
click at [599, 156] on div "Unique URLs 866K View Details" at bounding box center [493, 193] width 221 height 101
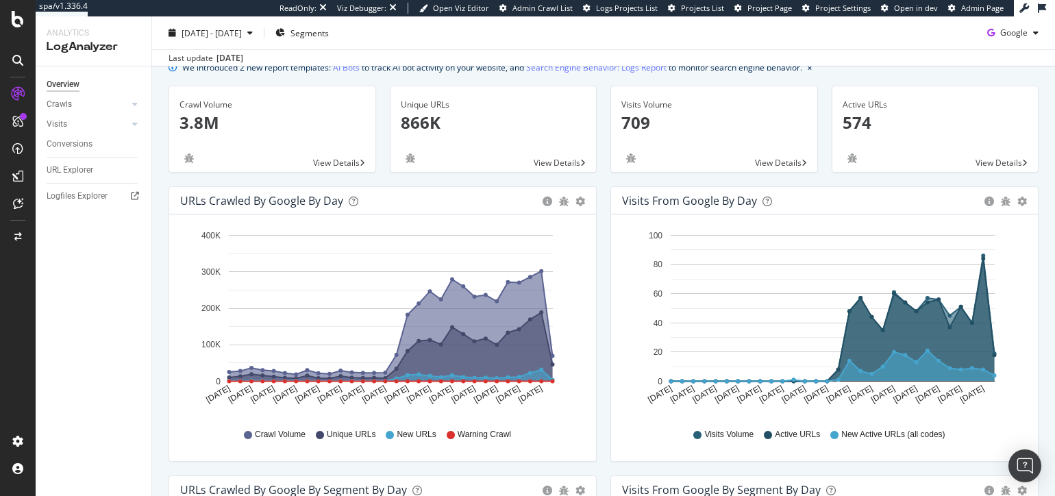
scroll to position [49, 0]
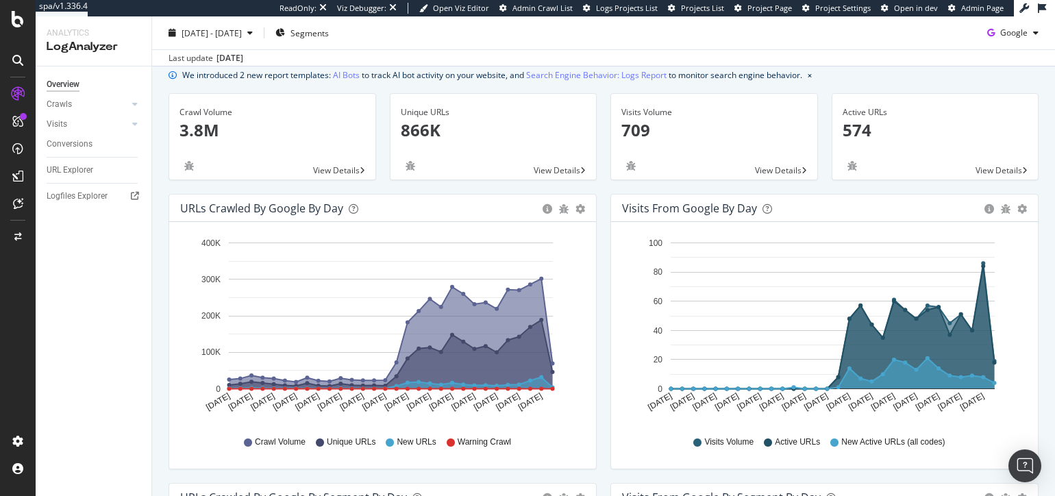
click at [404, 186] on div "Unique URLs 866K View Details" at bounding box center [493, 143] width 221 height 101
click at [381, 99] on div "Crawl Volume 3.8M View Details" at bounding box center [272, 143] width 221 height 101
click at [430, 184] on div "Unique URLs 866K View Details" at bounding box center [493, 143] width 221 height 101
click at [480, 189] on div "Unique URLs 866K View Details" at bounding box center [493, 143] width 221 height 101
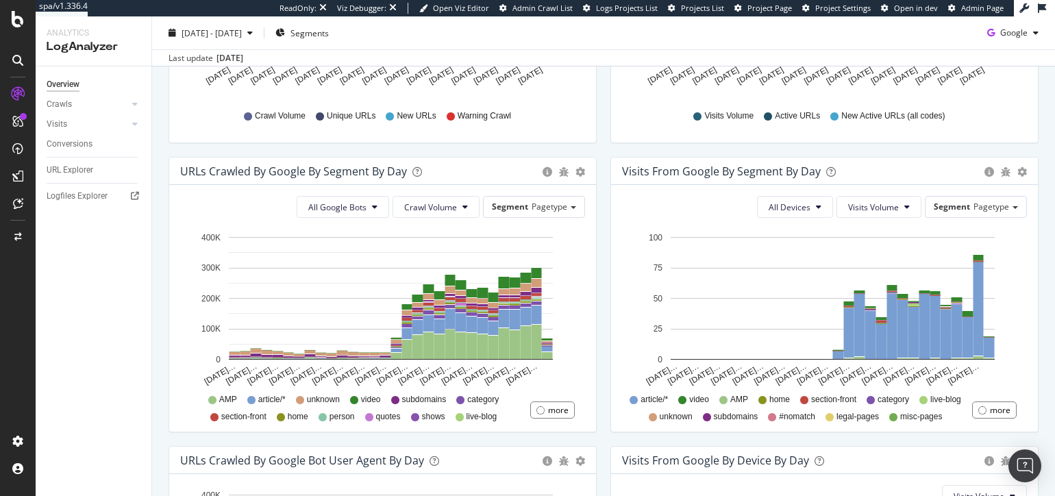
scroll to position [382, 0]
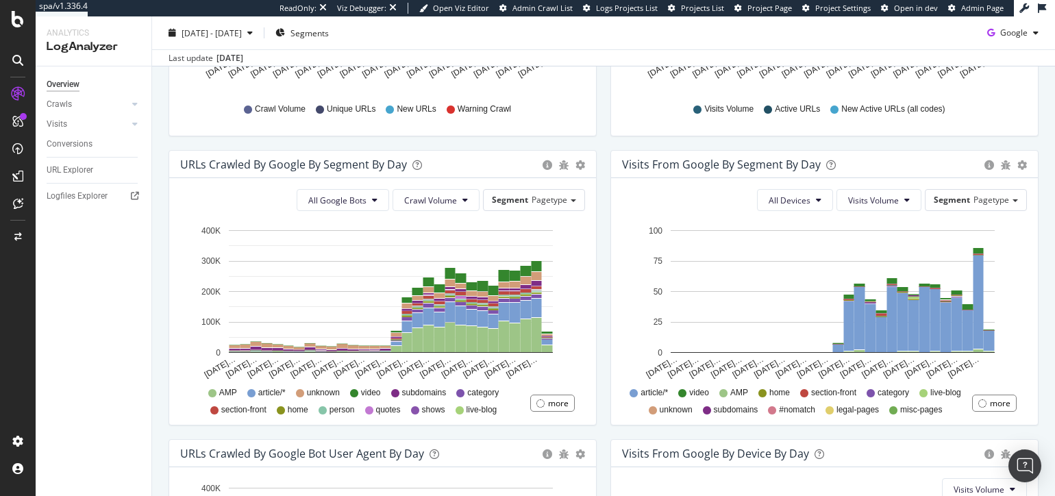
click at [597, 347] on div "URLs Crawled by Google By Segment By Day Timeline (by Value) Table All Google B…" at bounding box center [383, 294] width 442 height 289
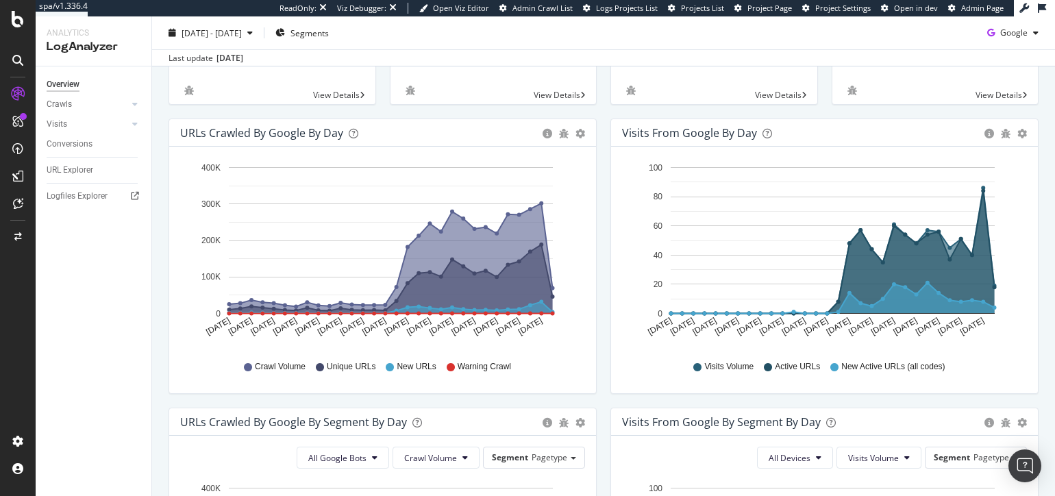
scroll to position [66, 0]
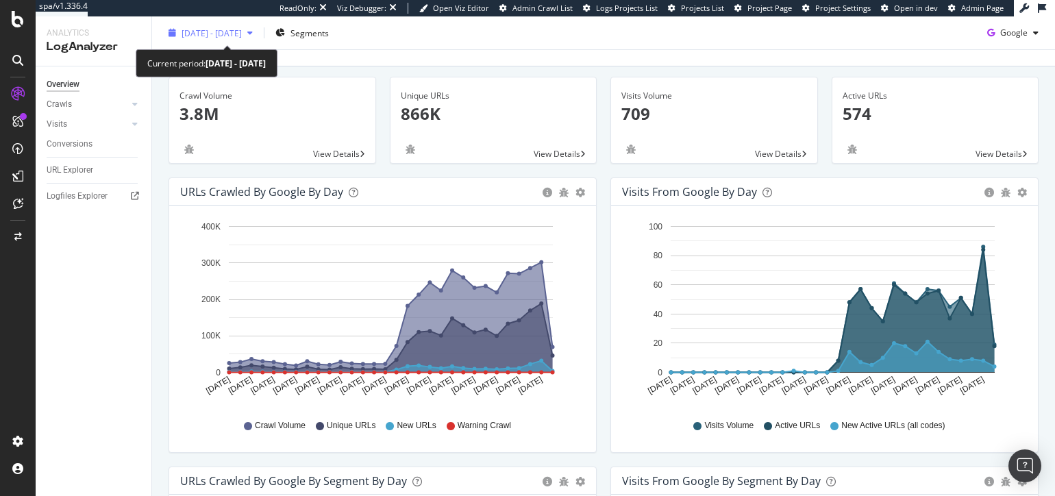
click at [238, 38] on span "2025 Jul. 21st - Aug. 19th" at bounding box center [212, 33] width 60 height 12
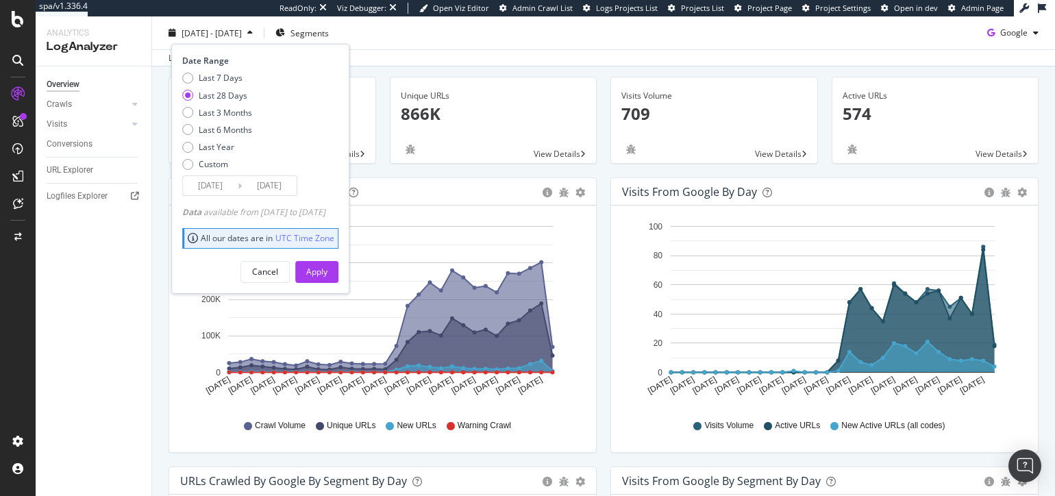
click at [234, 130] on div "Last 6 Months" at bounding box center [225, 130] width 53 height 12
click at [221, 184] on input "2025/02/20" at bounding box center [210, 185] width 55 height 19
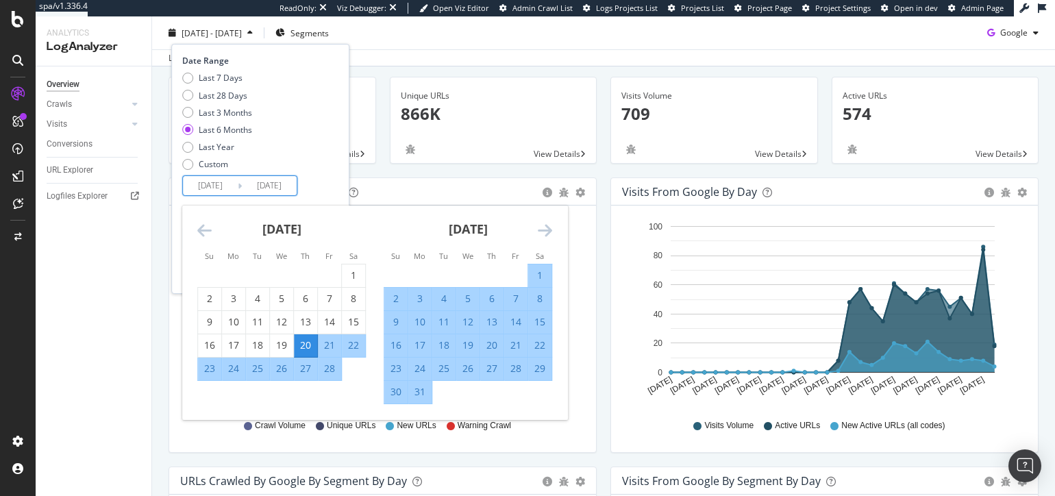
drag, startPoint x: 349, startPoint y: 277, endPoint x: 339, endPoint y: 171, distance: 106.8
click at [349, 276] on div "1" at bounding box center [353, 276] width 23 height 14
type input "2025/02/01"
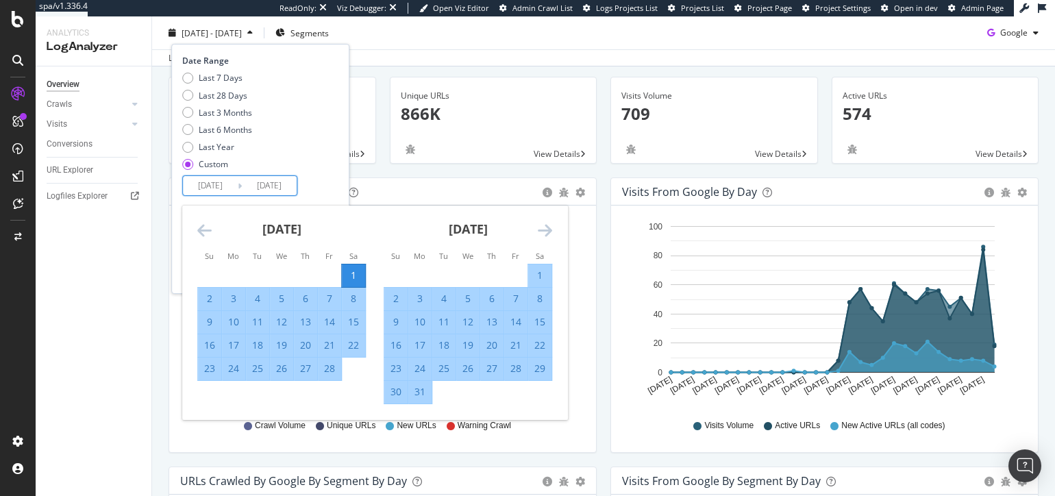
click at [335, 158] on div "Last 7 Days Last 28 Days Last 3 Months Last 6 Months Last Year Custom" at bounding box center [258, 123] width 153 height 103
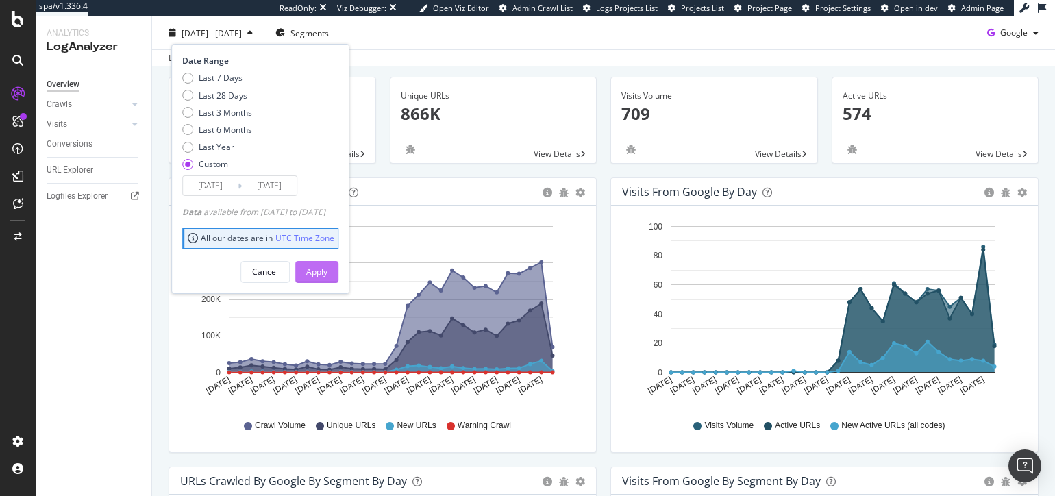
click at [328, 278] on div "Apply" at bounding box center [316, 271] width 21 height 21
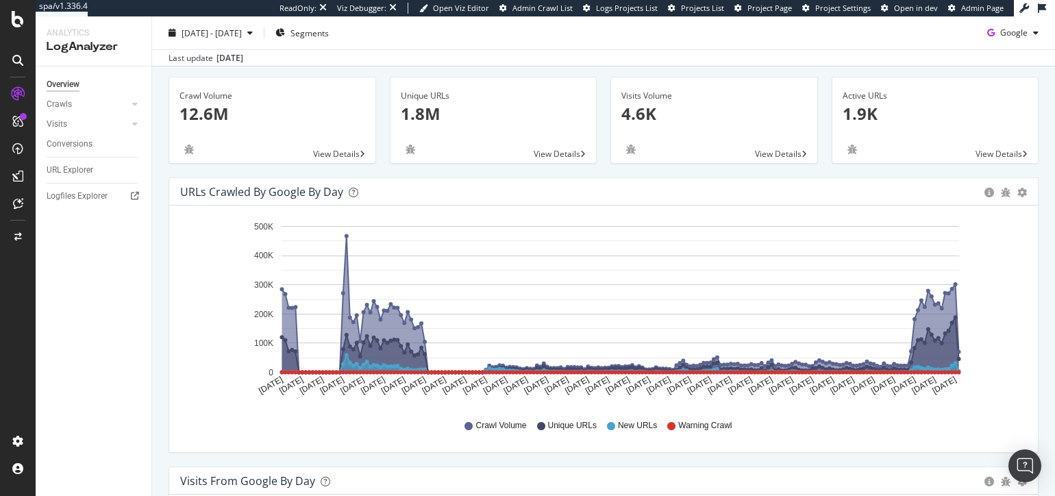
click at [384, 167] on div "Unique URLs 1.8M View Details" at bounding box center [493, 127] width 221 height 101
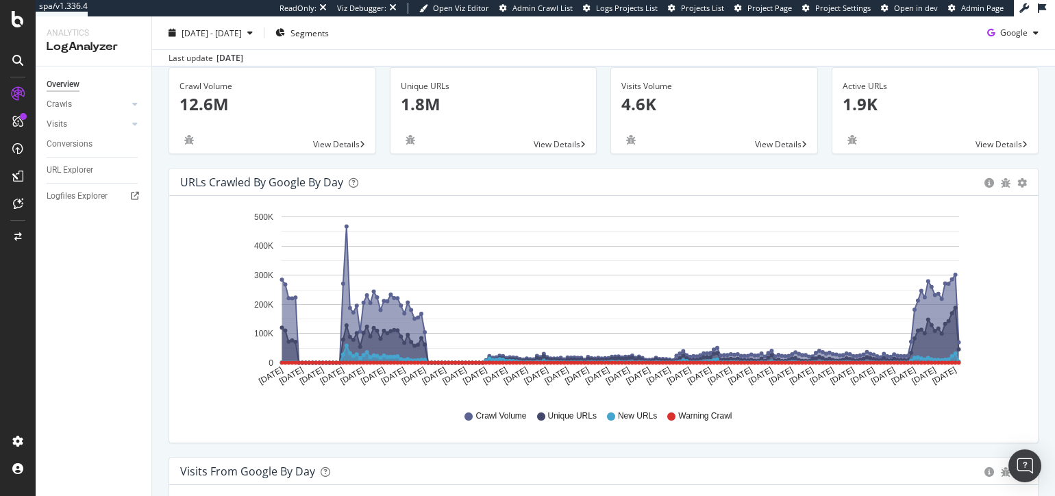
scroll to position [77, 0]
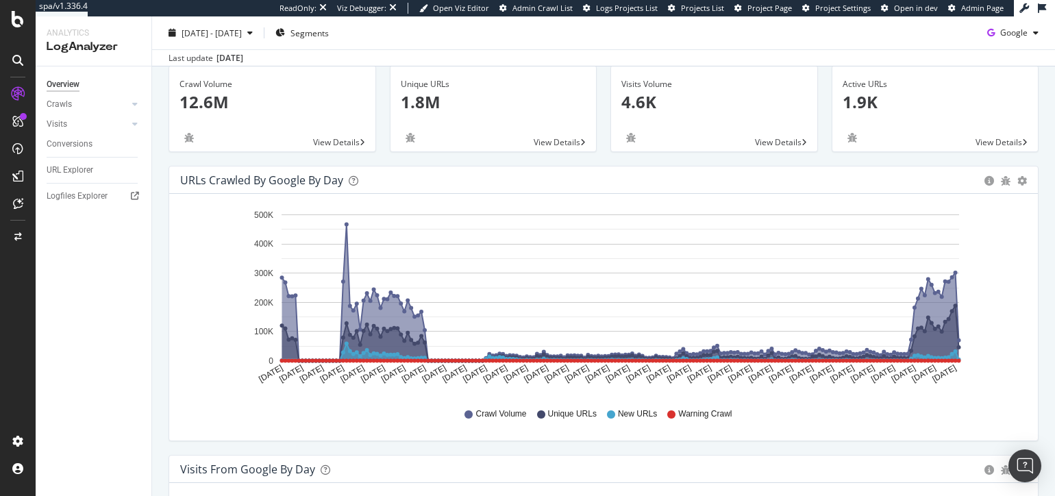
click at [1042, 341] on div "URLs Crawled by Google by day Area Table Hold CMD (⌘) while clicking to filter …" at bounding box center [604, 310] width 884 height 289
click at [1039, 345] on div "URLs Crawled by Google by day Area Table Hold CMD (⌘) while clicking to filter …" at bounding box center [604, 310] width 884 height 289
drag, startPoint x: 479, startPoint y: 266, endPoint x: 475, endPoint y: 283, distance: 17.6
click at [479, 266] on rect "A chart." at bounding box center [621, 287] width 678 height 147
drag, startPoint x: 721, startPoint y: 161, endPoint x: 739, endPoint y: 163, distance: 18.6
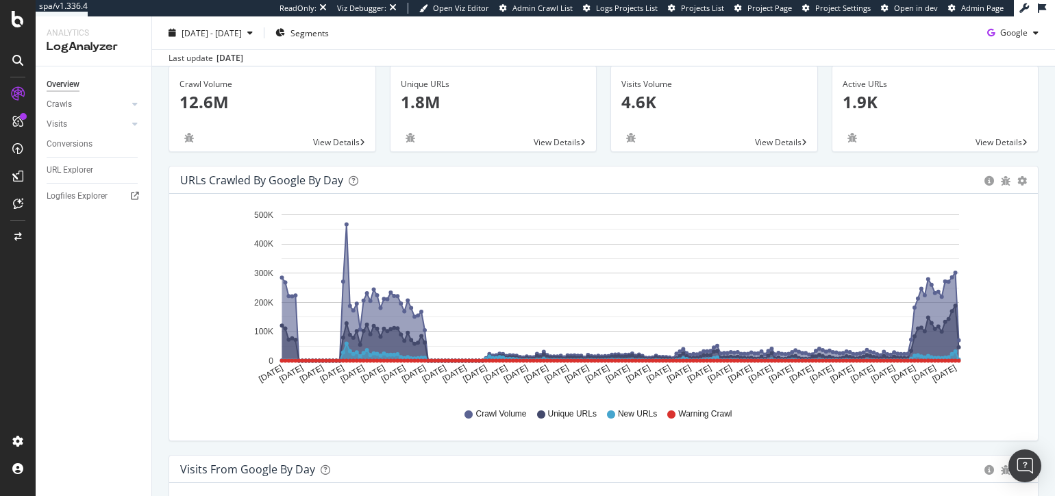
click at [721, 161] on div "Visits Volume 4.6K View Details" at bounding box center [714, 115] width 221 height 101
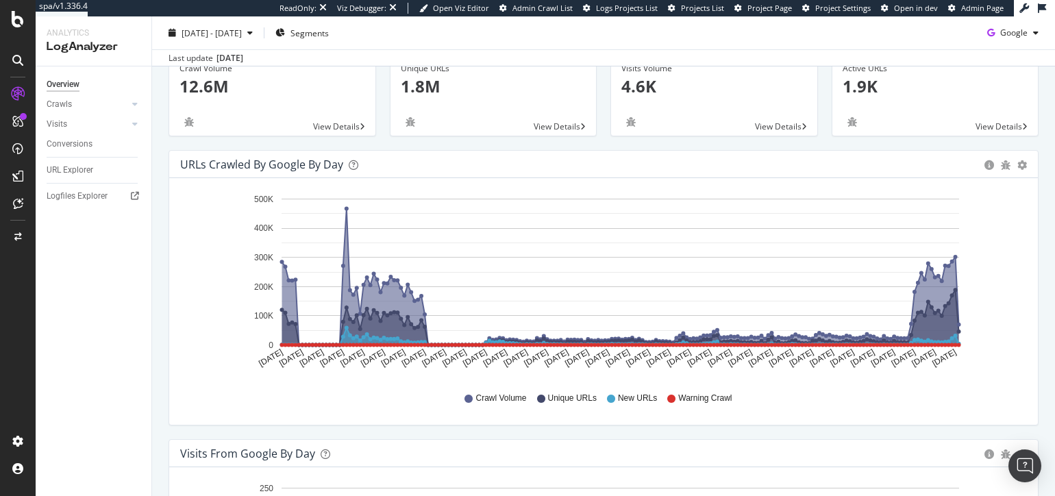
scroll to position [101, 0]
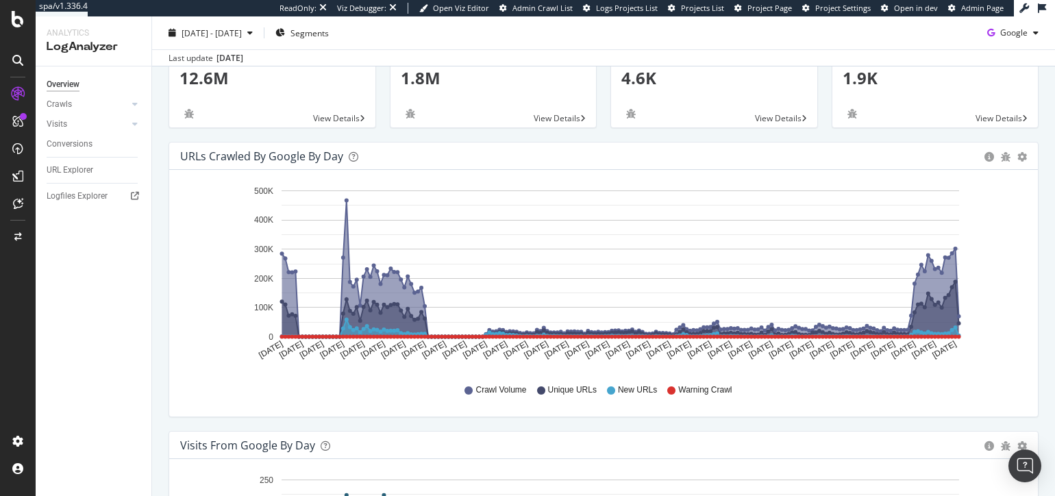
click at [965, 423] on div "URLs Crawled by Google by day Area Table Hold CMD (⌘) while clicking to filter …" at bounding box center [604, 286] width 884 height 289
click at [899, 131] on div "Active URLs 1.9K View Details" at bounding box center [935, 91] width 221 height 101
click at [533, 426] on div "URLs Crawled by Google by day Area Table Hold CMD (⌘) while clicking to filter …" at bounding box center [604, 286] width 884 height 289
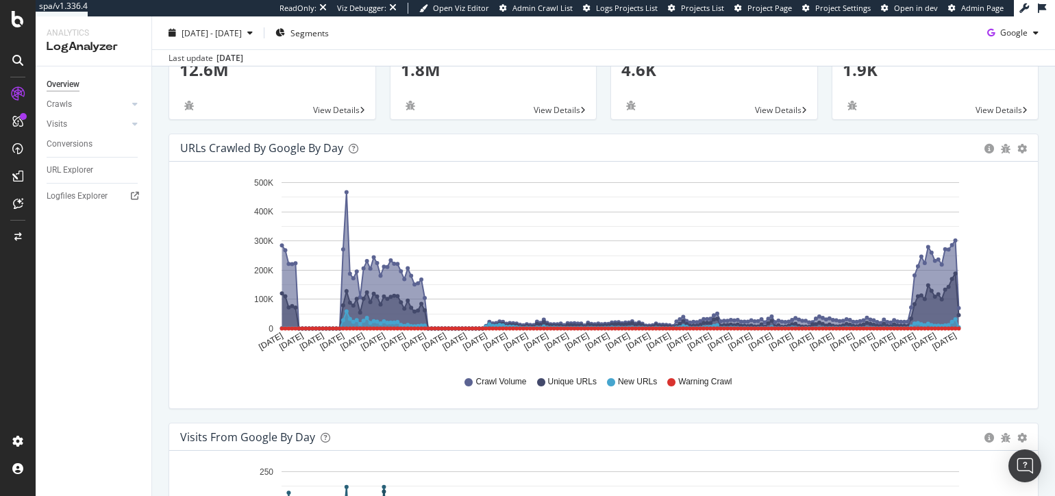
scroll to position [0, 0]
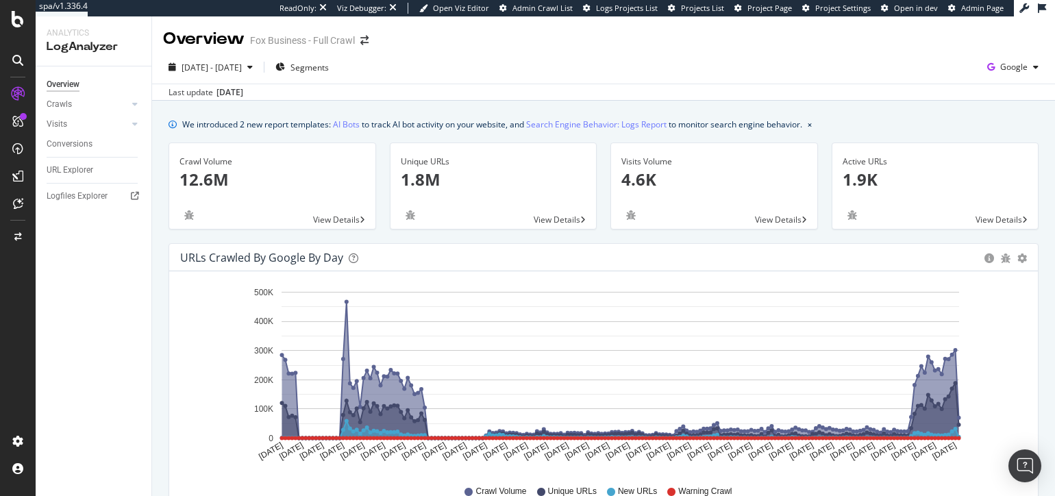
drag, startPoint x: 1003, startPoint y: 64, endPoint x: 998, endPoint y: 75, distance: 11.3
click at [1003, 64] on span "Google" at bounding box center [1013, 67] width 27 height 12
click at [942, 83] on span "OpenAI" at bounding box center [945, 80] width 51 height 12
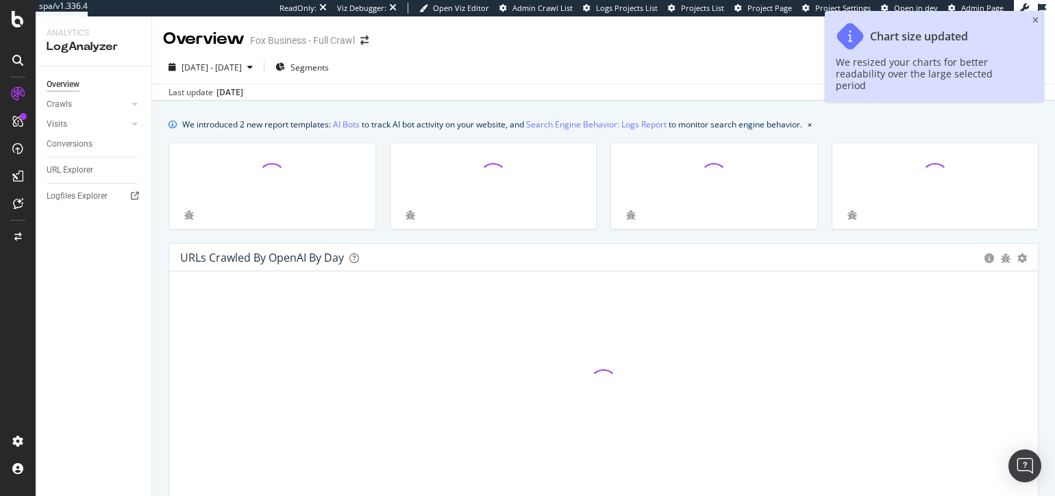
click at [1035, 21] on icon "close toast" at bounding box center [1036, 20] width 6 height 8
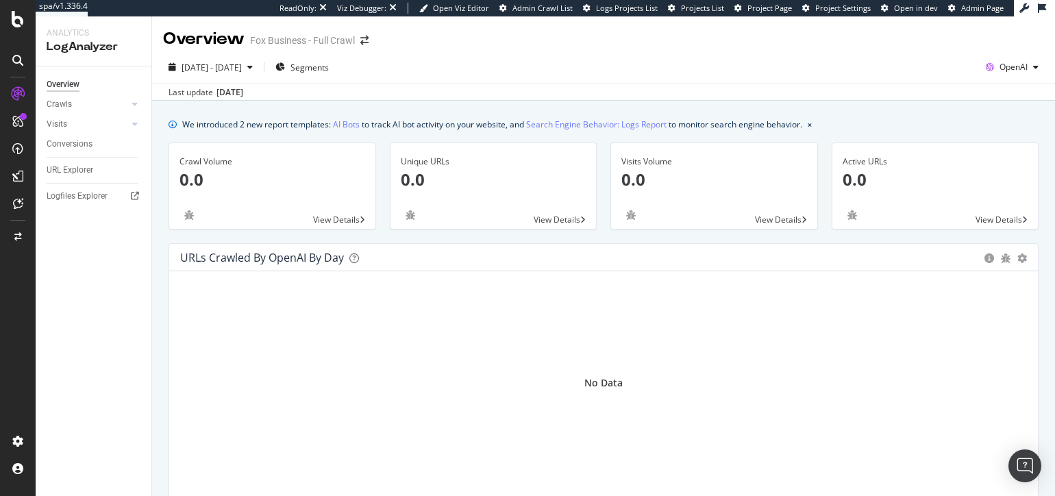
click at [1017, 66] on span "OpenAI" at bounding box center [1014, 67] width 28 height 12
click at [958, 106] on span "Other AI Bots" at bounding box center [943, 105] width 51 height 12
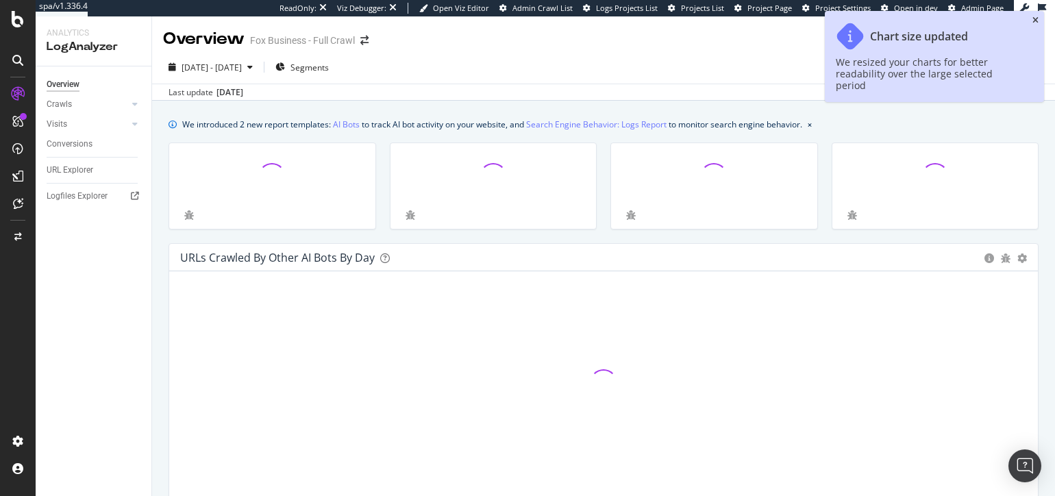
click at [1033, 18] on icon "close toast" at bounding box center [1036, 20] width 6 height 8
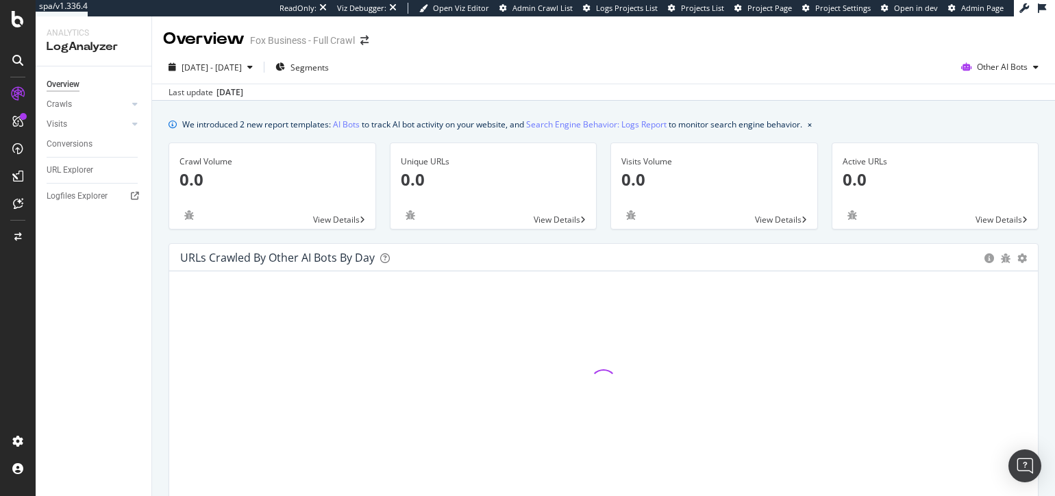
click at [926, 130] on div "We introduced 2 new report templates: AI Bots to track AI bot activity on your …" at bounding box center [604, 124] width 870 height 14
drag, startPoint x: 922, startPoint y: 132, endPoint x: 958, endPoint y: 109, distance: 43.1
click at [1001, 66] on span "Other AI Bots" at bounding box center [1002, 67] width 51 height 12
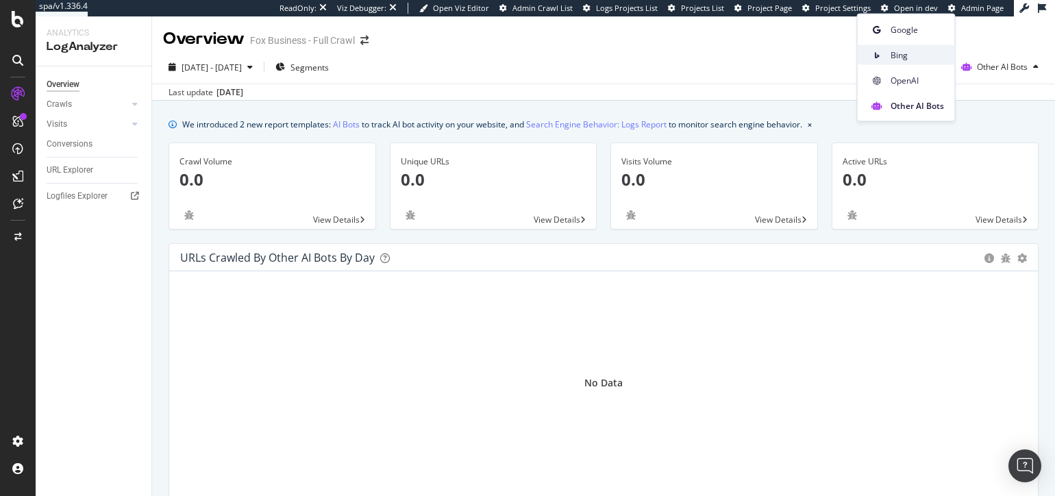
click at [919, 56] on span "Bing" at bounding box center [917, 55] width 53 height 12
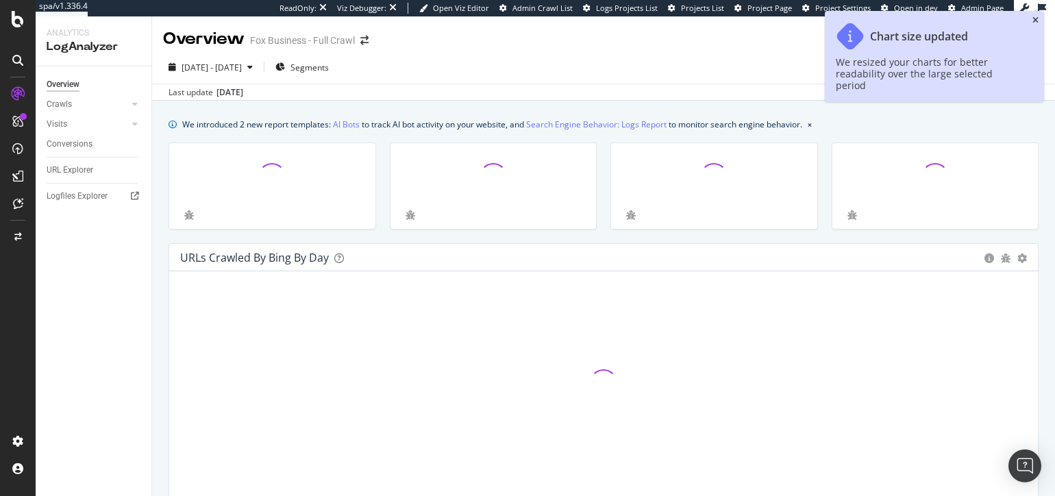
click at [1037, 21] on icon "close toast" at bounding box center [1036, 20] width 6 height 8
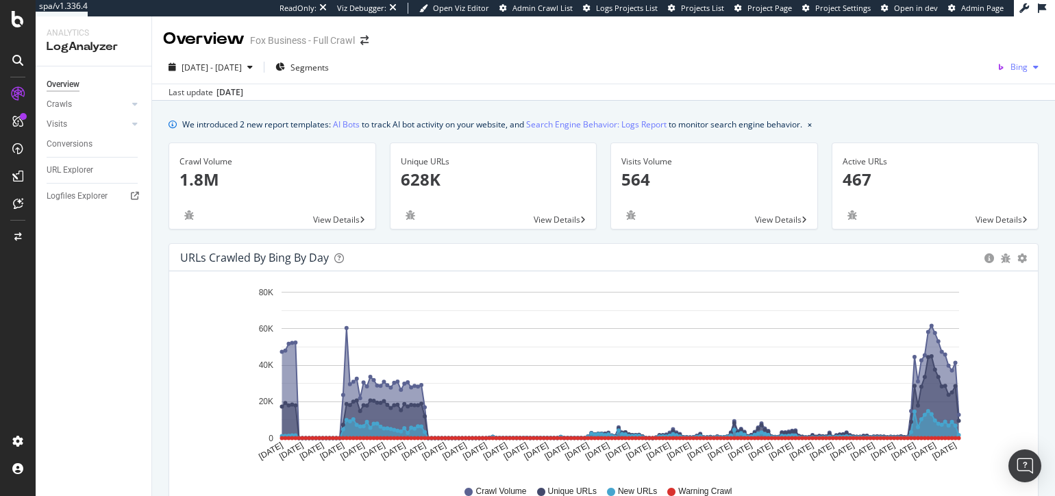
click at [1023, 66] on span "Bing" at bounding box center [1019, 67] width 17 height 12
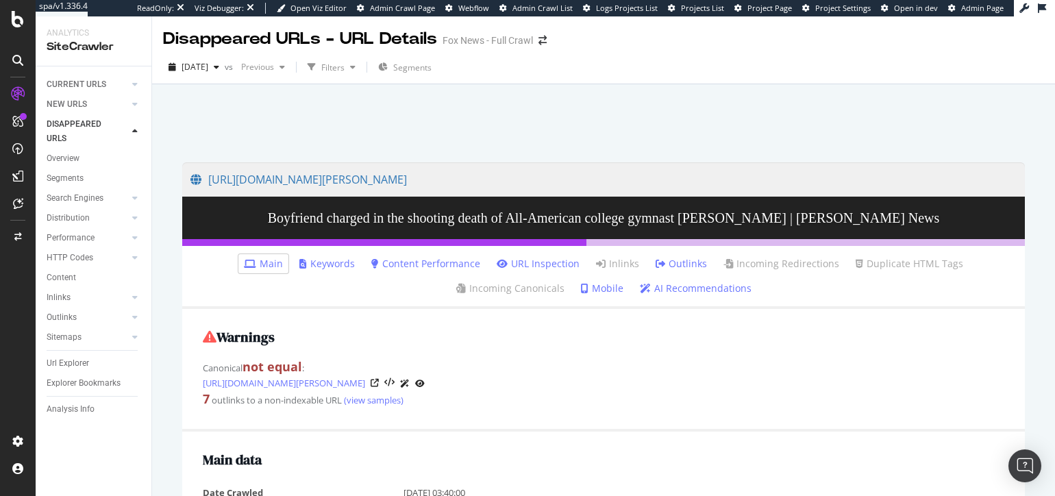
click at [161, 117] on div "[URL][DOMAIN_NAME][PERSON_NAME] Boyfriend charged in the shooting death of All-…" at bounding box center [603, 324] width 903 height 480
click at [230, 143] on div at bounding box center [604, 119] width 870 height 58
drag, startPoint x: 273, startPoint y: 119, endPoint x: 263, endPoint y: 86, distance: 34.5
click at [273, 119] on div at bounding box center [604, 119] width 870 height 58
drag, startPoint x: 164, startPoint y: 38, endPoint x: 319, endPoint y: 39, distance: 154.9
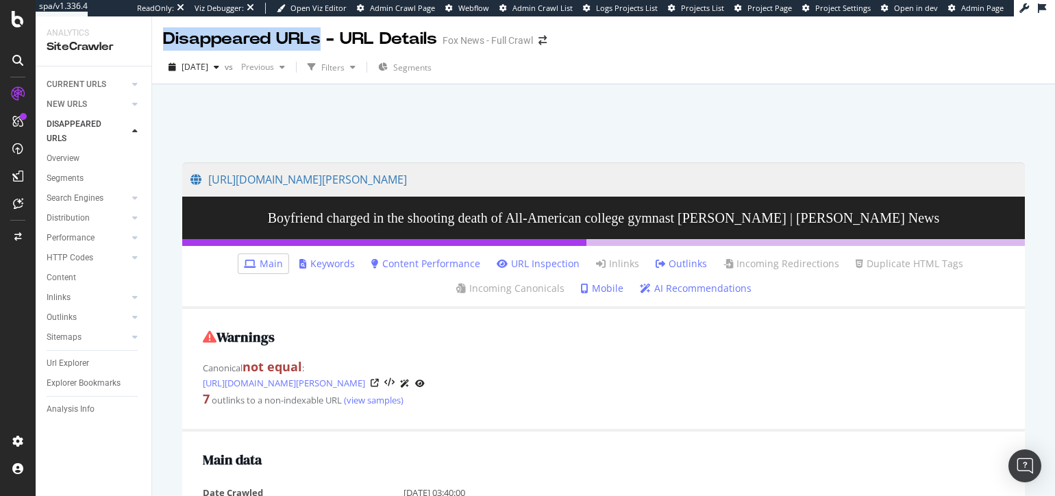
click at [319, 36] on div "Disappeared URLs - URL Details" at bounding box center [300, 38] width 274 height 23
click at [336, 129] on div at bounding box center [604, 119] width 870 height 58
drag, startPoint x: 274, startPoint y: 114, endPoint x: 281, endPoint y: 115, distance: 6.9
click at [274, 114] on div at bounding box center [604, 119] width 870 height 58
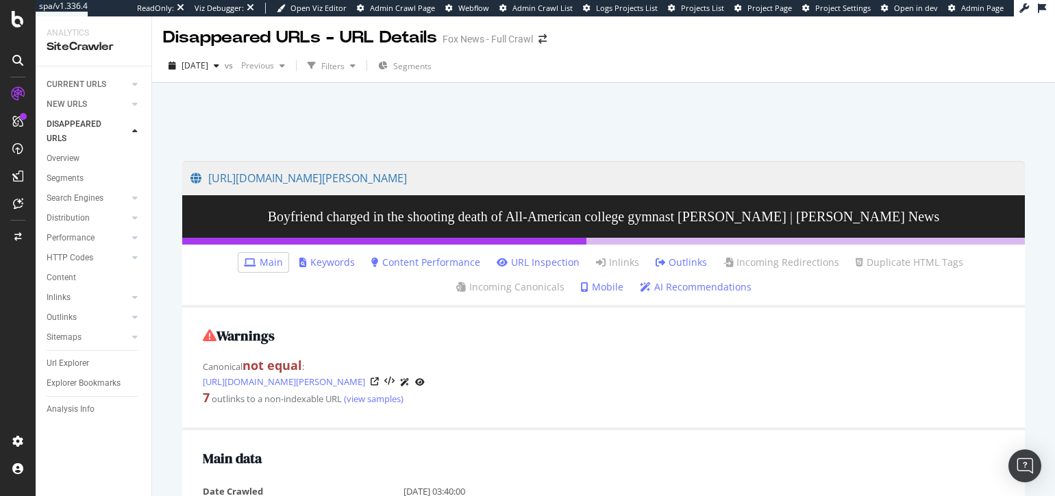
click at [624, 140] on div at bounding box center [604, 118] width 870 height 58
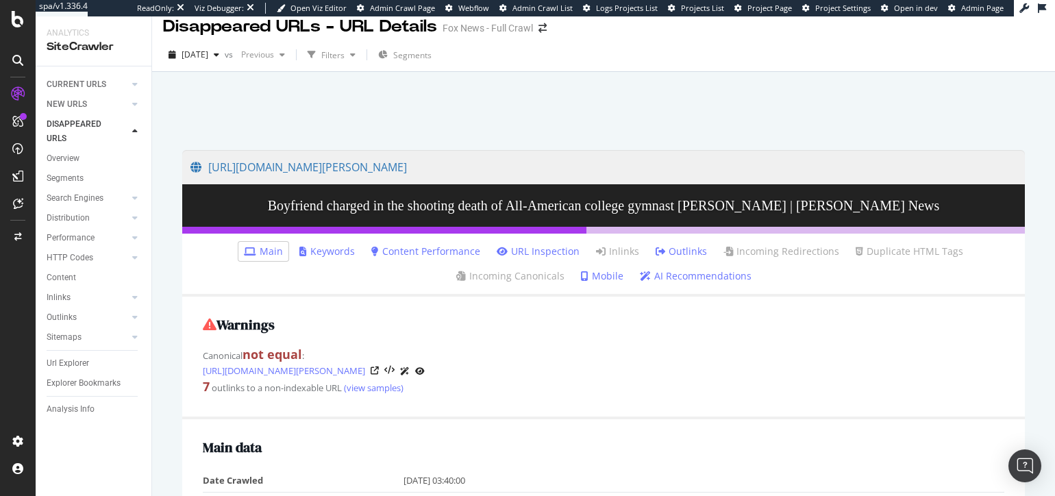
scroll to position [0, 0]
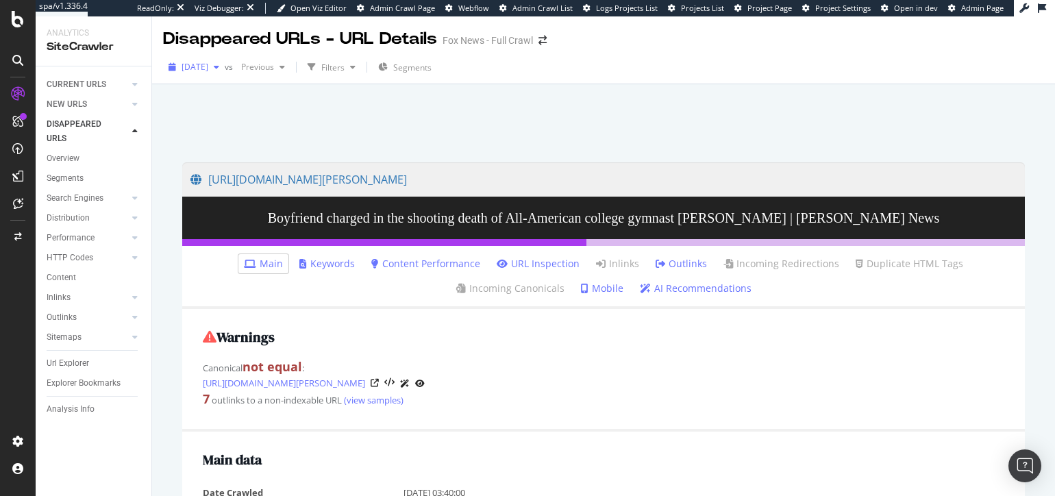
click at [204, 68] on span "[DATE]" at bounding box center [195, 67] width 27 height 12
click at [402, 134] on div at bounding box center [604, 119] width 870 height 58
copy link "[URL][DOMAIN_NAME][PERSON_NAME]"
drag, startPoint x: 182, startPoint y: 181, endPoint x: 811, endPoint y: 184, distance: 628.4
click at [826, 188] on div "[URL][DOMAIN_NAME][PERSON_NAME]" at bounding box center [603, 179] width 843 height 34
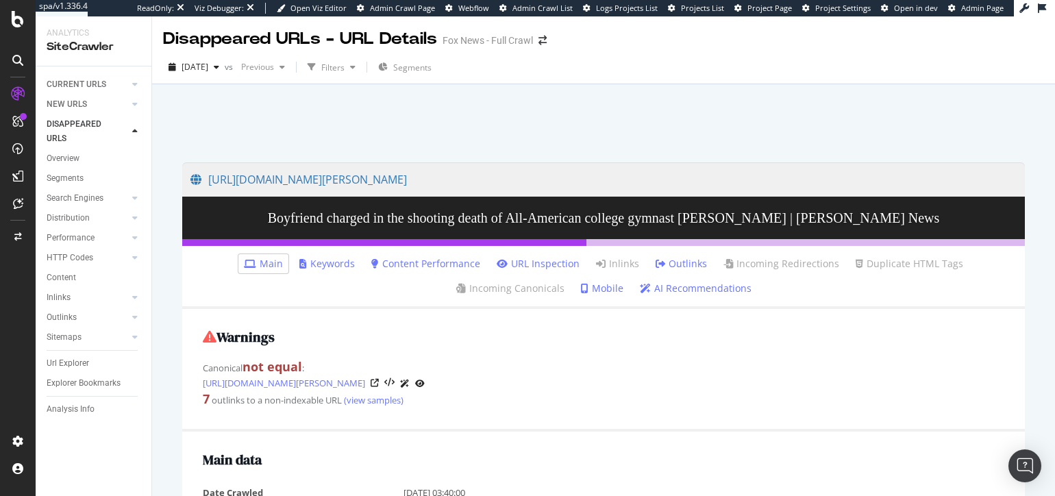
click at [360, 96] on div at bounding box center [604, 119] width 870 height 58
click at [338, 141] on div at bounding box center [604, 119] width 870 height 58
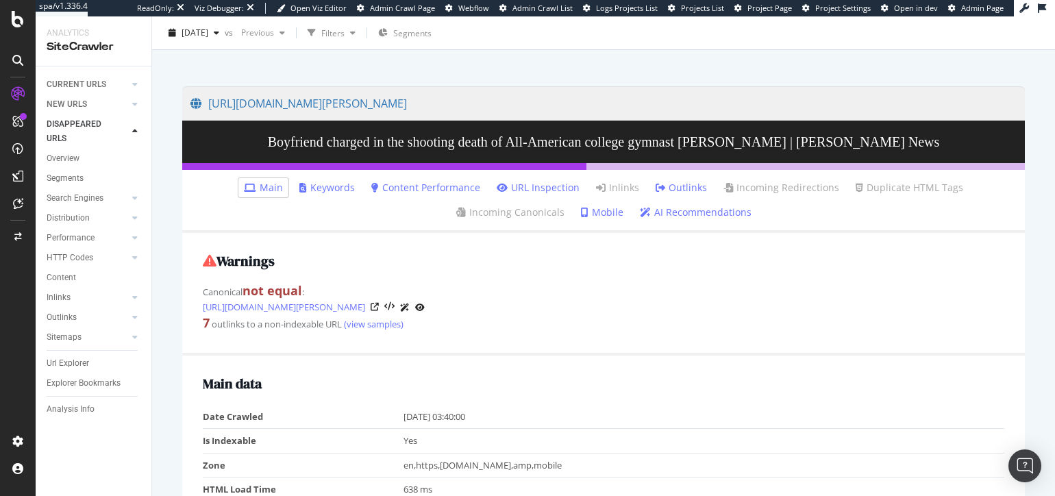
scroll to position [84, 0]
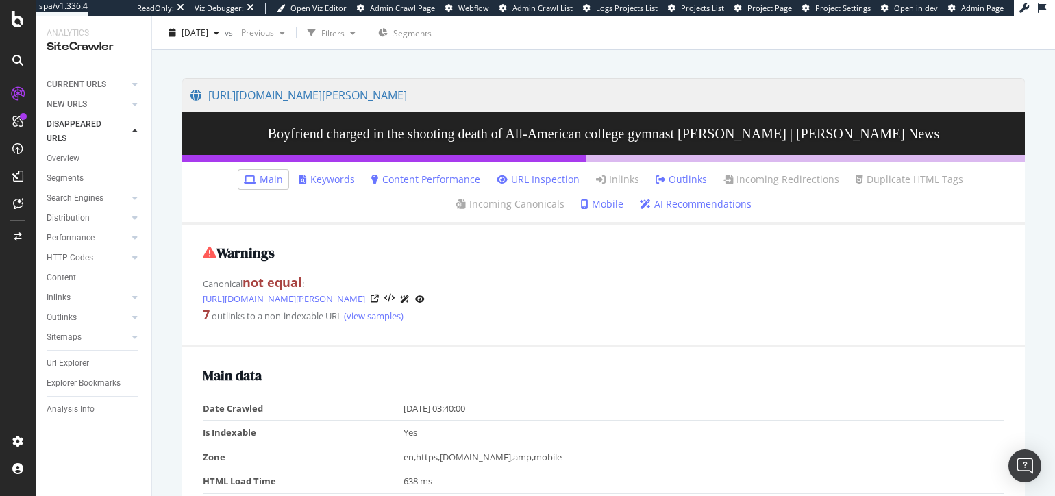
click at [252, 335] on div "Warnings Canonical not equal : [URL][DOMAIN_NAME][PERSON_NAME] 7 outlinks to a …" at bounding box center [603, 286] width 843 height 122
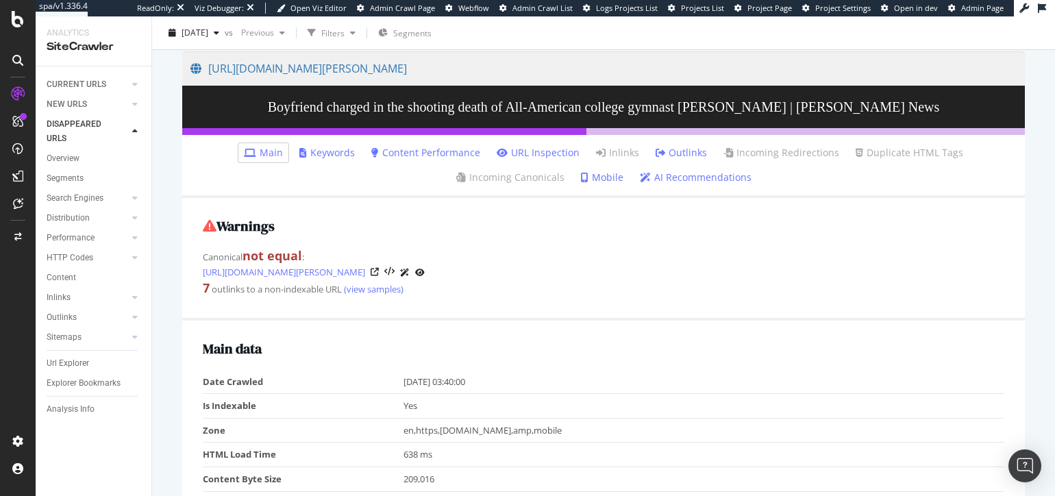
scroll to position [33, 0]
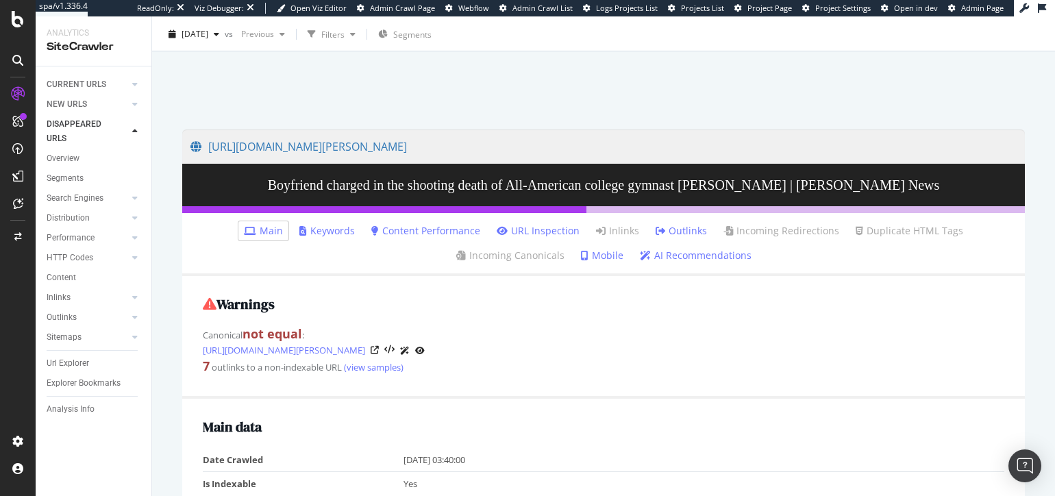
click at [409, 260] on ul "Main Keywords Content Performance URL Inspection Inlinks Outlinks Incoming Redi…" at bounding box center [603, 244] width 843 height 63
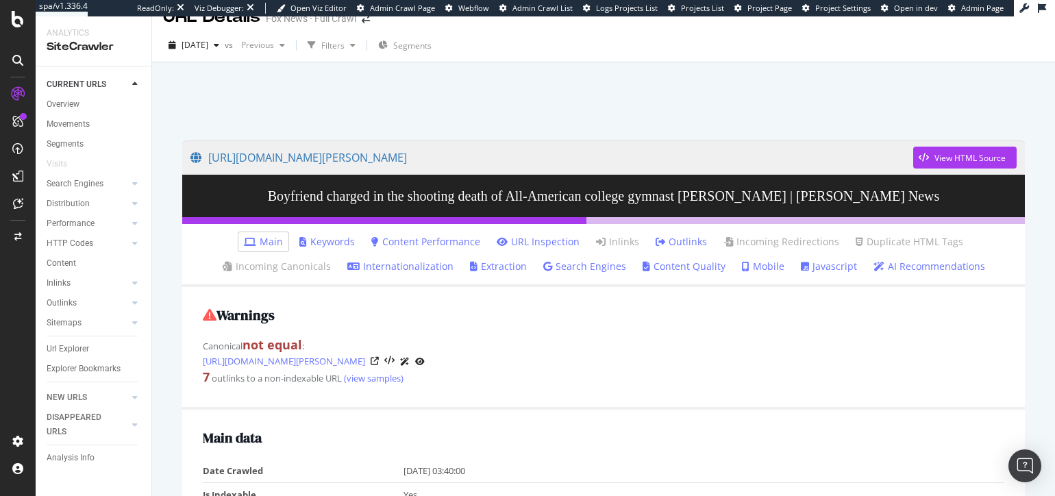
scroll to position [26, 0]
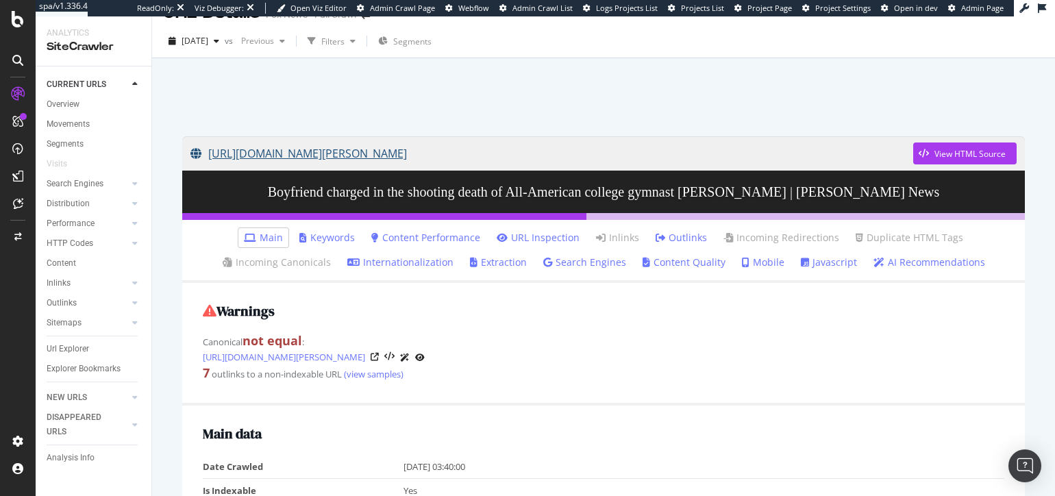
click at [599, 148] on link "[URL][DOMAIN_NAME][PERSON_NAME]" at bounding box center [552, 153] width 723 height 34
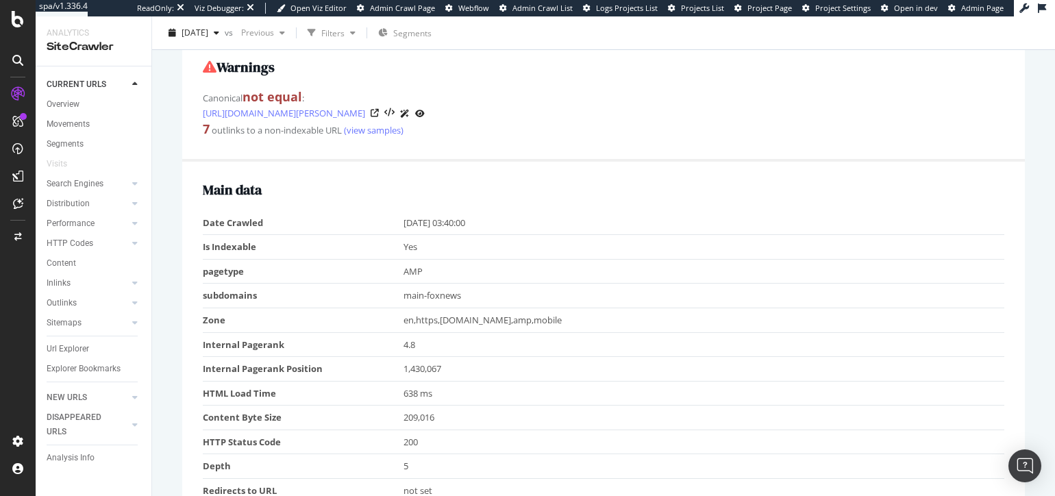
scroll to position [0, 0]
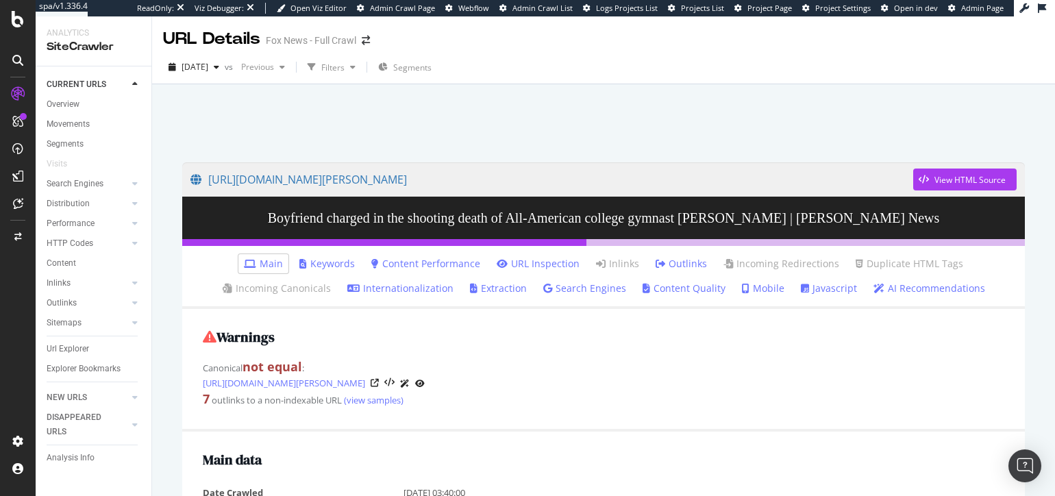
click at [541, 125] on div at bounding box center [604, 119] width 870 height 58
click at [382, 132] on div at bounding box center [604, 119] width 870 height 58
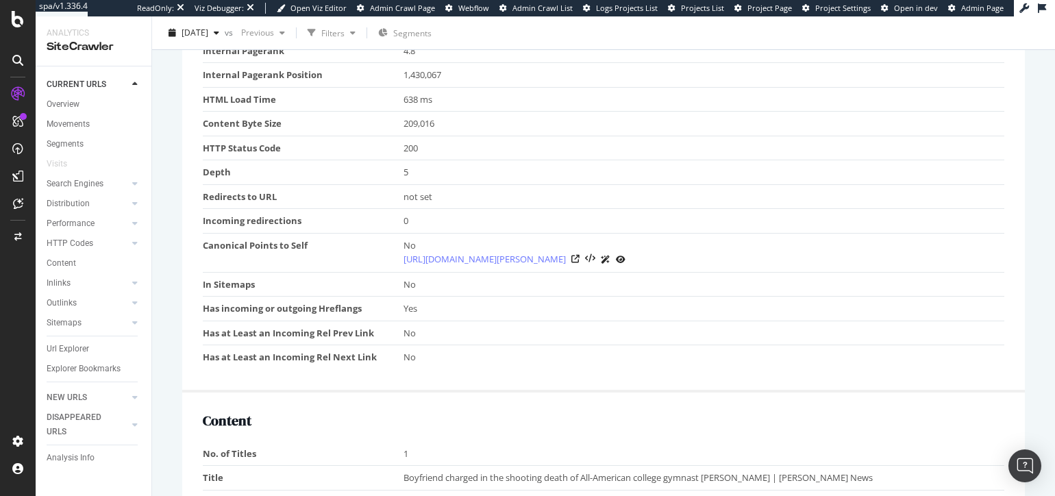
scroll to position [565, 0]
drag, startPoint x: 262, startPoint y: 196, endPoint x: 265, endPoint y: 225, distance: 28.9
click at [262, 196] on td "Redirects to URL" at bounding box center [303, 195] width 201 height 25
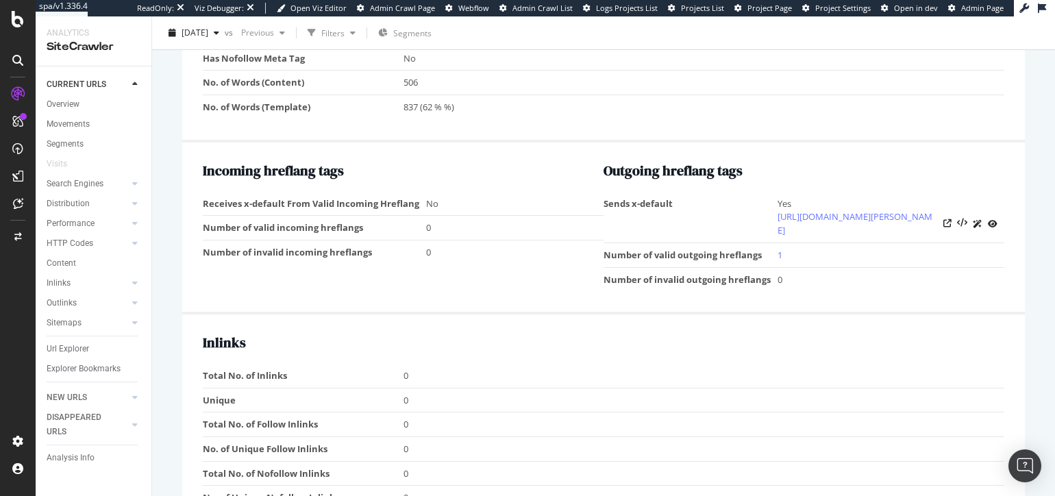
click at [304, 292] on div "Incoming hreflang tags Receives x-default From Valid Incoming Hreflang No Numbe…" at bounding box center [403, 227] width 401 height 129
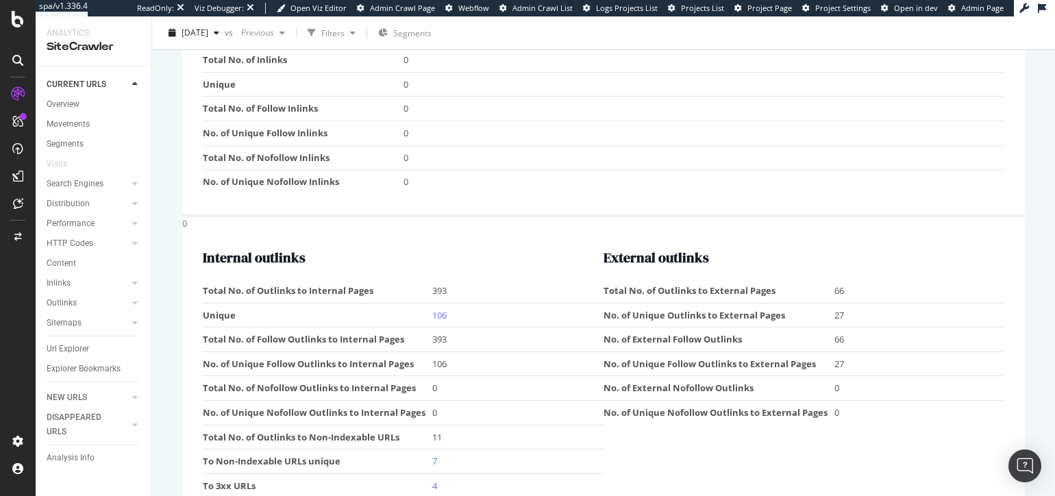
scroll to position [1588, 0]
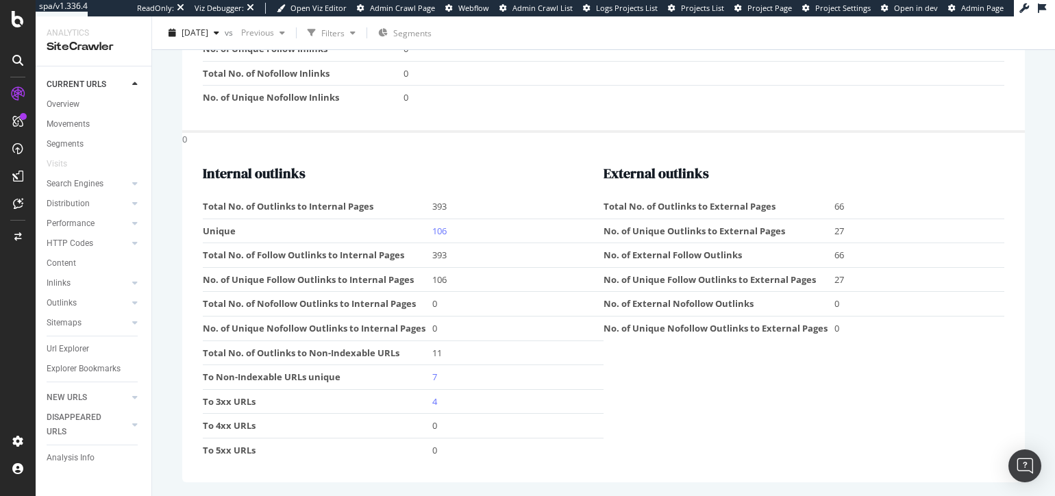
click at [159, 278] on div "URL Details Fox News - Full Crawl [DATE] vs Previous Filters Segments [URL][DOM…" at bounding box center [603, 256] width 903 height 480
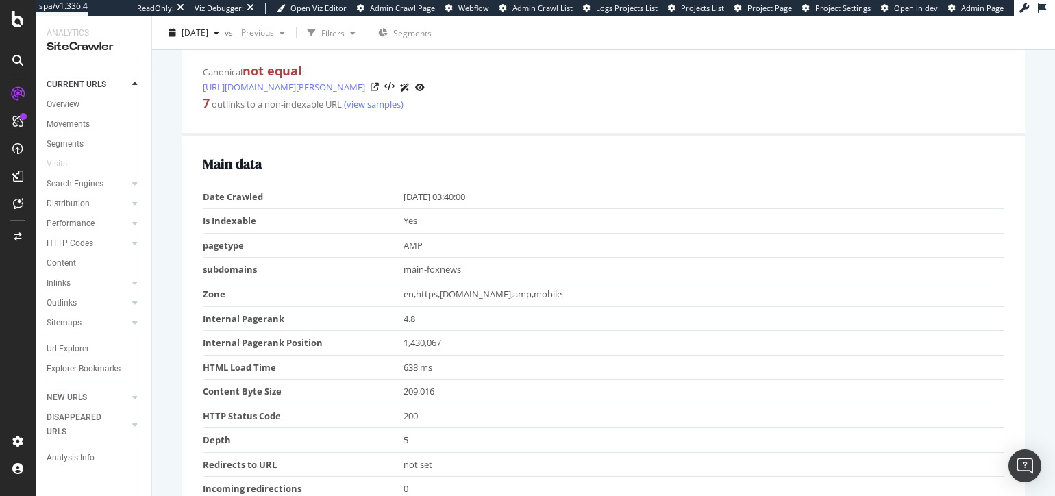
scroll to position [0, 0]
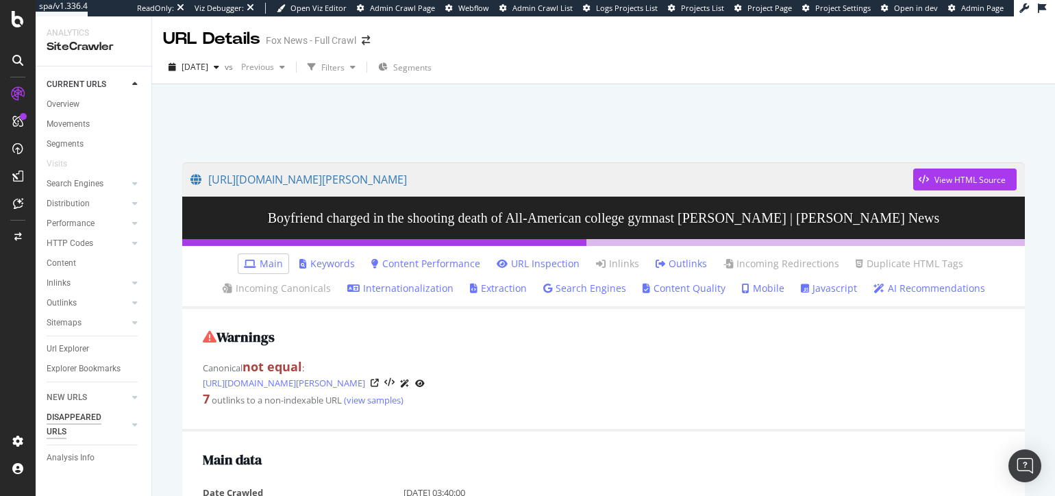
click at [93, 421] on div "DISAPPEARED URLS" at bounding box center [81, 424] width 69 height 29
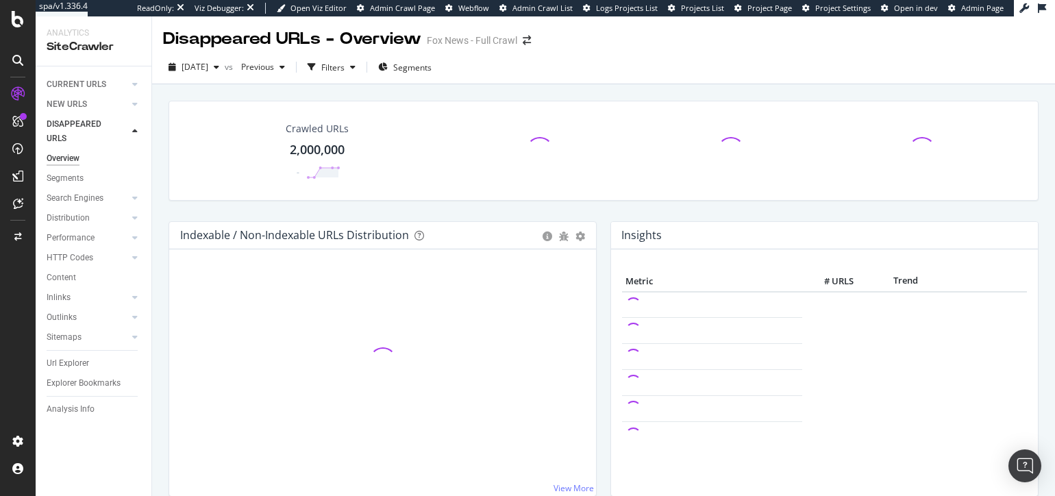
click at [162, 265] on div "Indexable / Non-Indexable URLs Distribution Bar Bar (by Percentage) Table Add t…" at bounding box center [383, 365] width 442 height 289
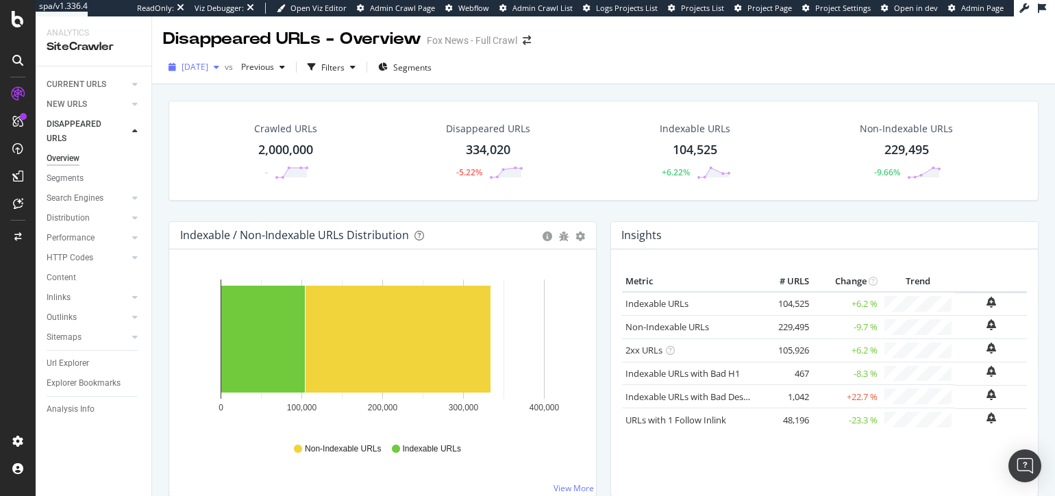
click at [208, 67] on span "[DATE]" at bounding box center [195, 67] width 27 height 12
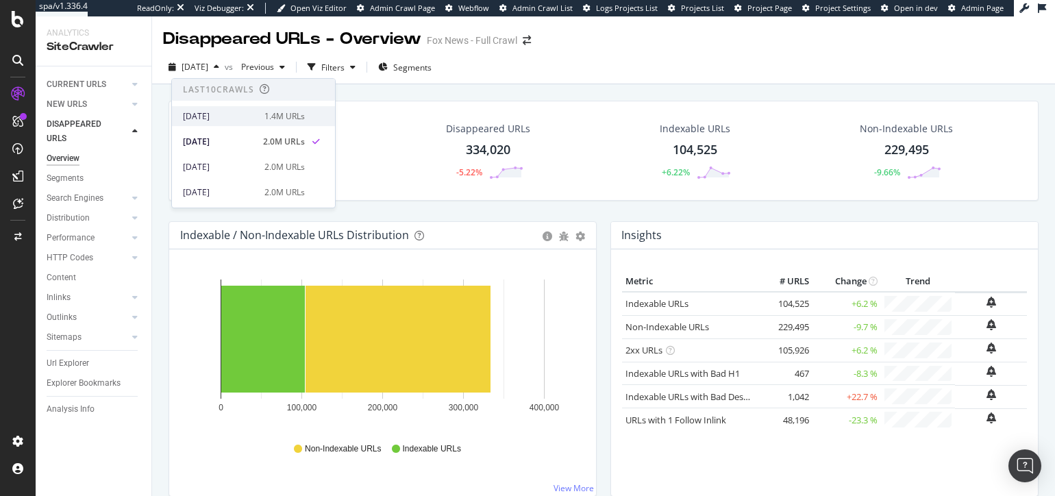
click at [234, 117] on div "[DATE]" at bounding box center [219, 116] width 73 height 12
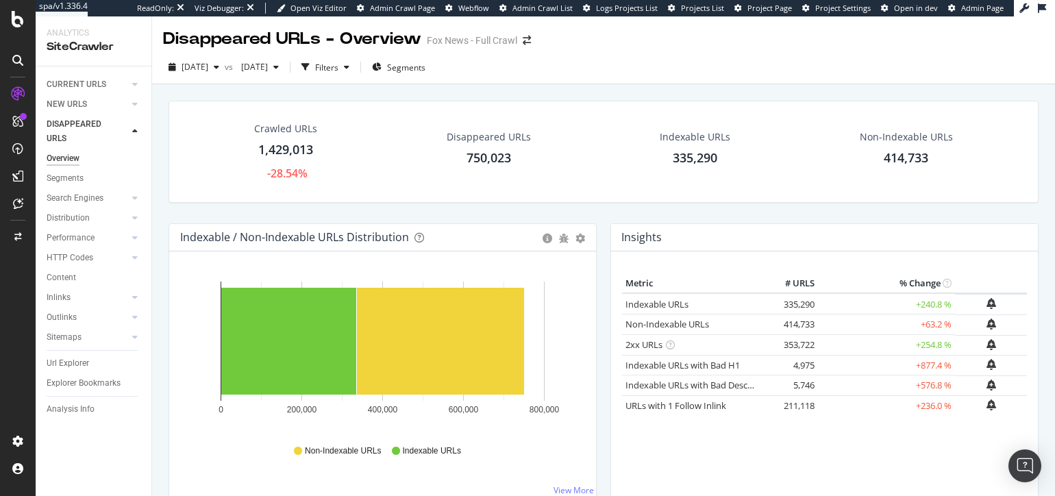
drag, startPoint x: 106, startPoint y: 364, endPoint x: 286, endPoint y: 234, distance: 222.9
click at [105, 364] on link "Url Explorer" at bounding box center [94, 363] width 95 height 14
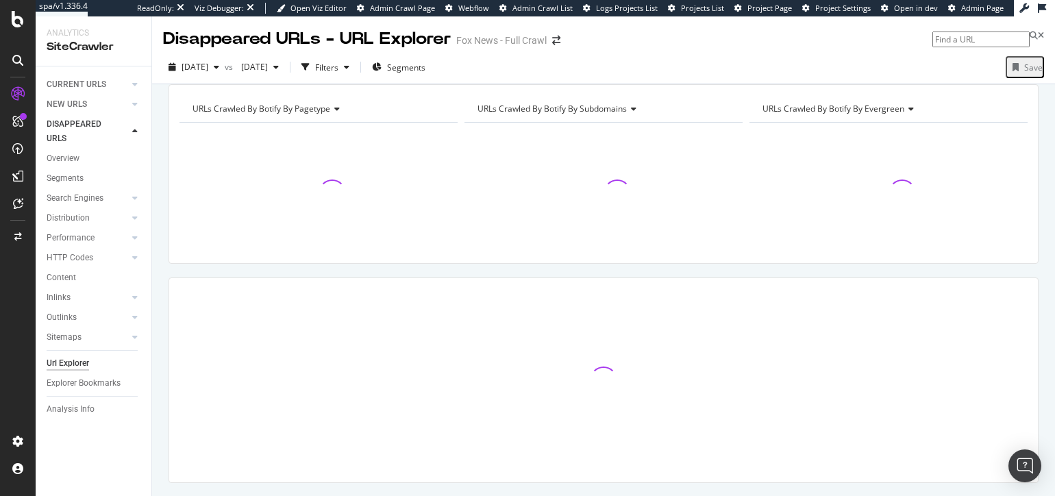
click at [380, 84] on div "URLs Crawled By Botify By pagetype Chart (by Value) Table Expand Export as CSV …" at bounding box center [603, 84] width 903 height 0
click at [365, 84] on div "URLs Crawled By Botify By pagetype Chart (by Value) Table Expand Export as CSV …" at bounding box center [603, 84] width 903 height 0
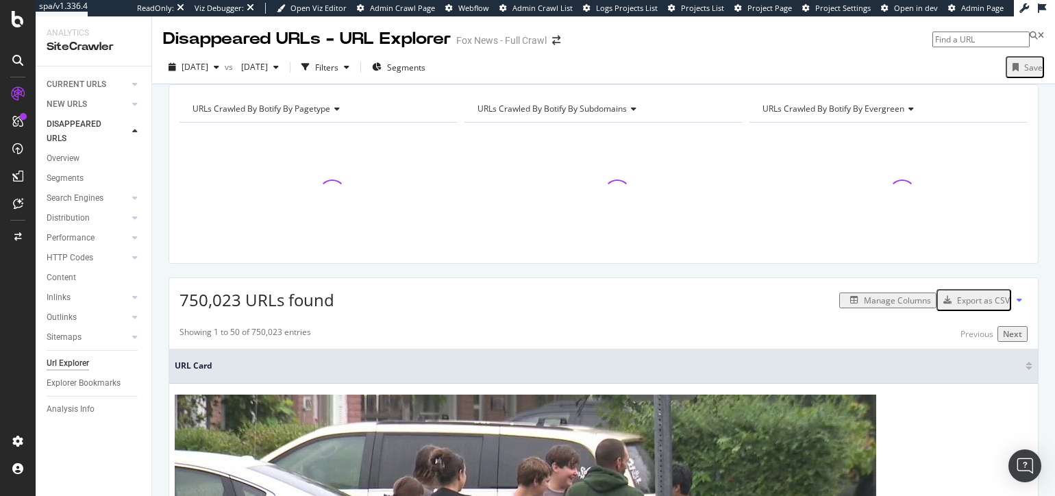
click at [456, 84] on div "URLs Crawled By Botify By pagetype Chart (by Value) Table Expand Export as CSV …" at bounding box center [603, 84] width 903 height 0
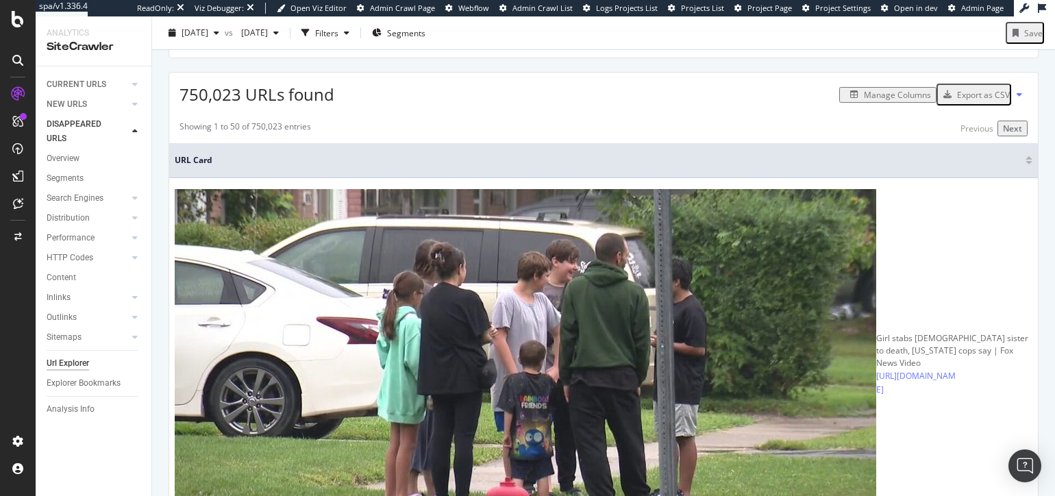
scroll to position [207, 0]
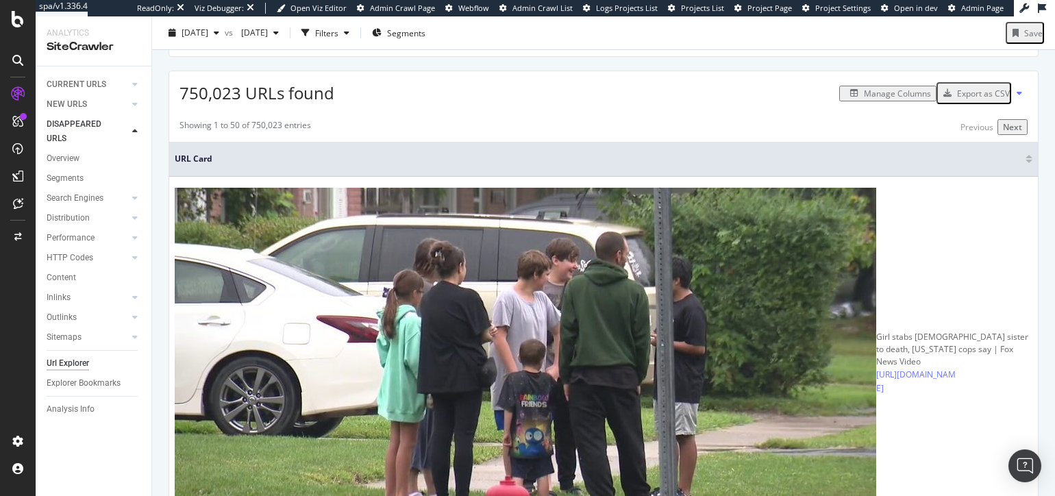
copy tbody "[URL][DOMAIN_NAME]"
drag, startPoint x: 170, startPoint y: 354, endPoint x: 629, endPoint y: 362, distance: 459.2
drag, startPoint x: 158, startPoint y: 346, endPoint x: 164, endPoint y: 359, distance: 14.4
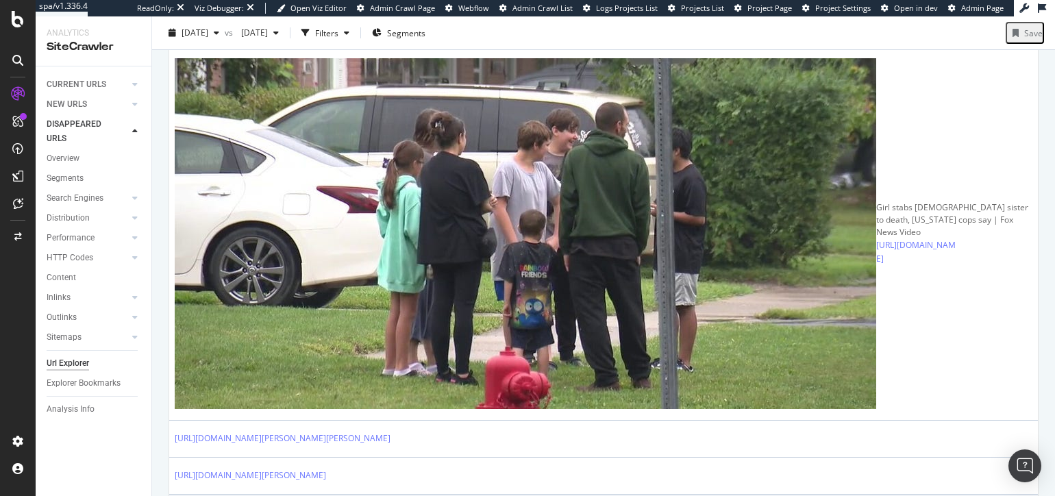
scroll to position [460, 0]
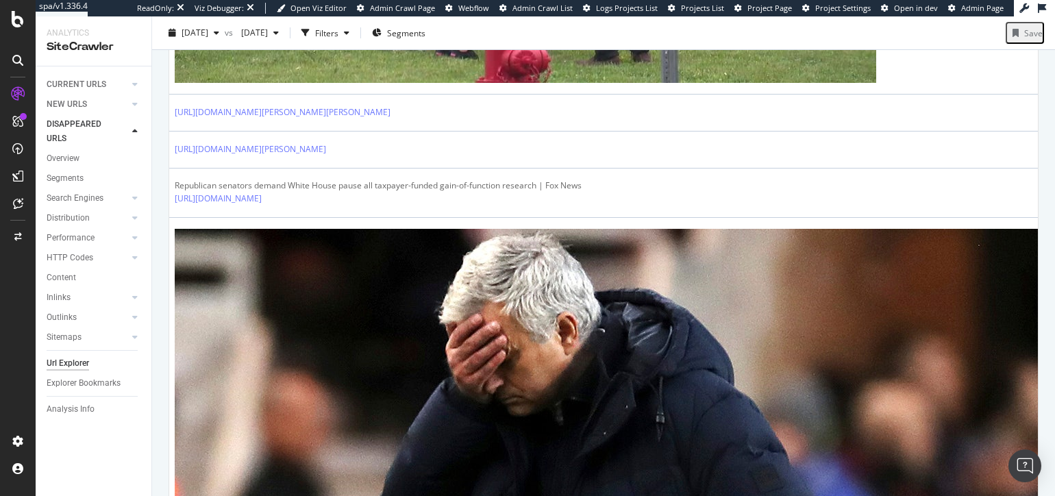
scroll to position [730, 0]
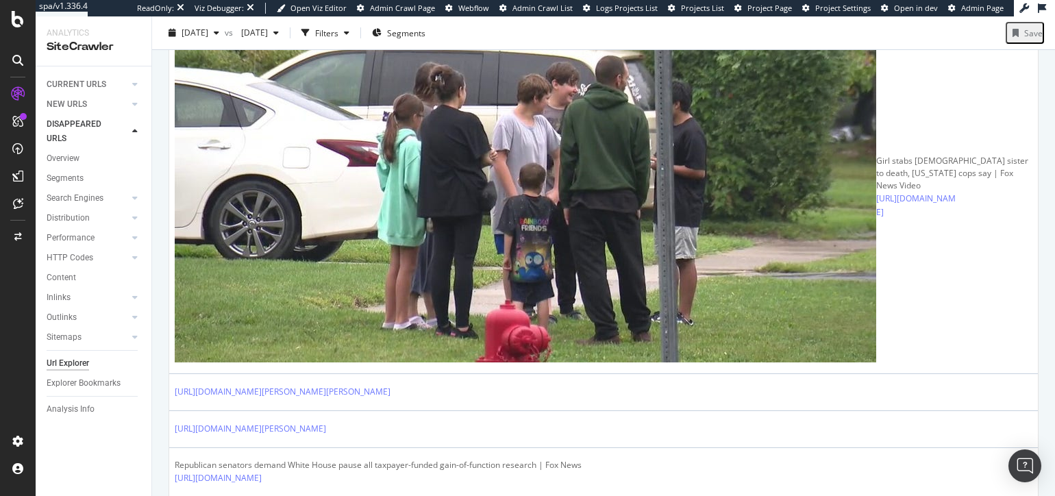
scroll to position [0, 0]
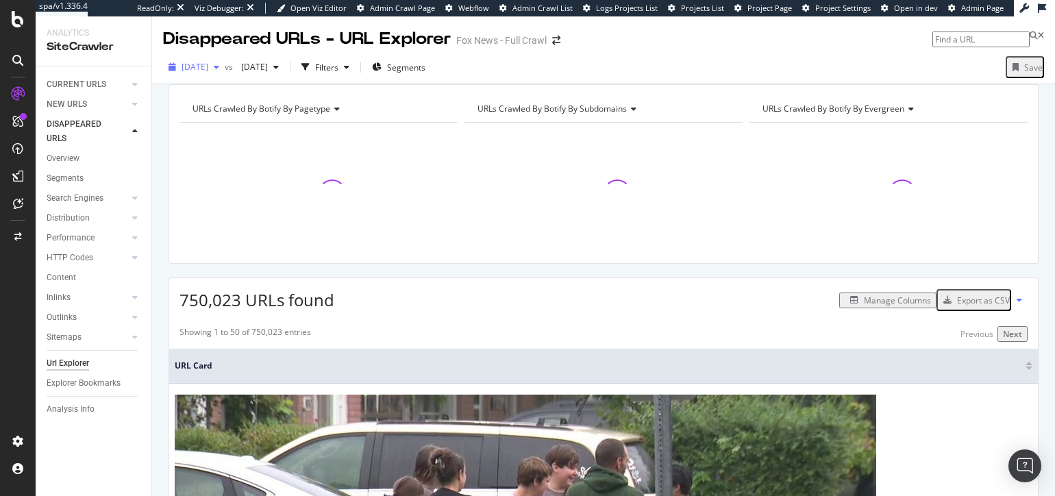
click at [208, 71] on span "[DATE]" at bounding box center [195, 67] width 27 height 12
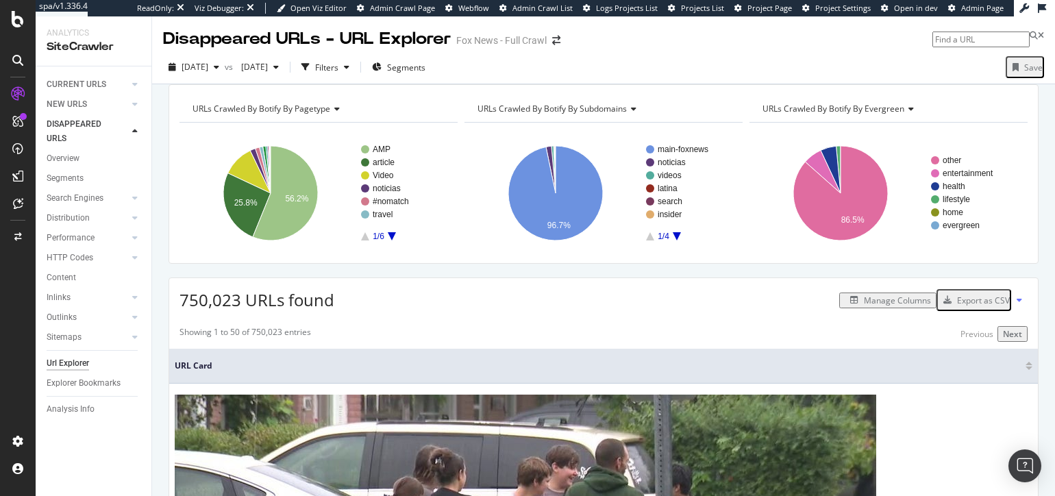
click at [408, 84] on div "URLs Crawled By Botify By pagetype Chart (by Value) Table Expand Export as CSV …" at bounding box center [603, 84] width 903 height 0
